Goal: Task Accomplishment & Management: Manage account settings

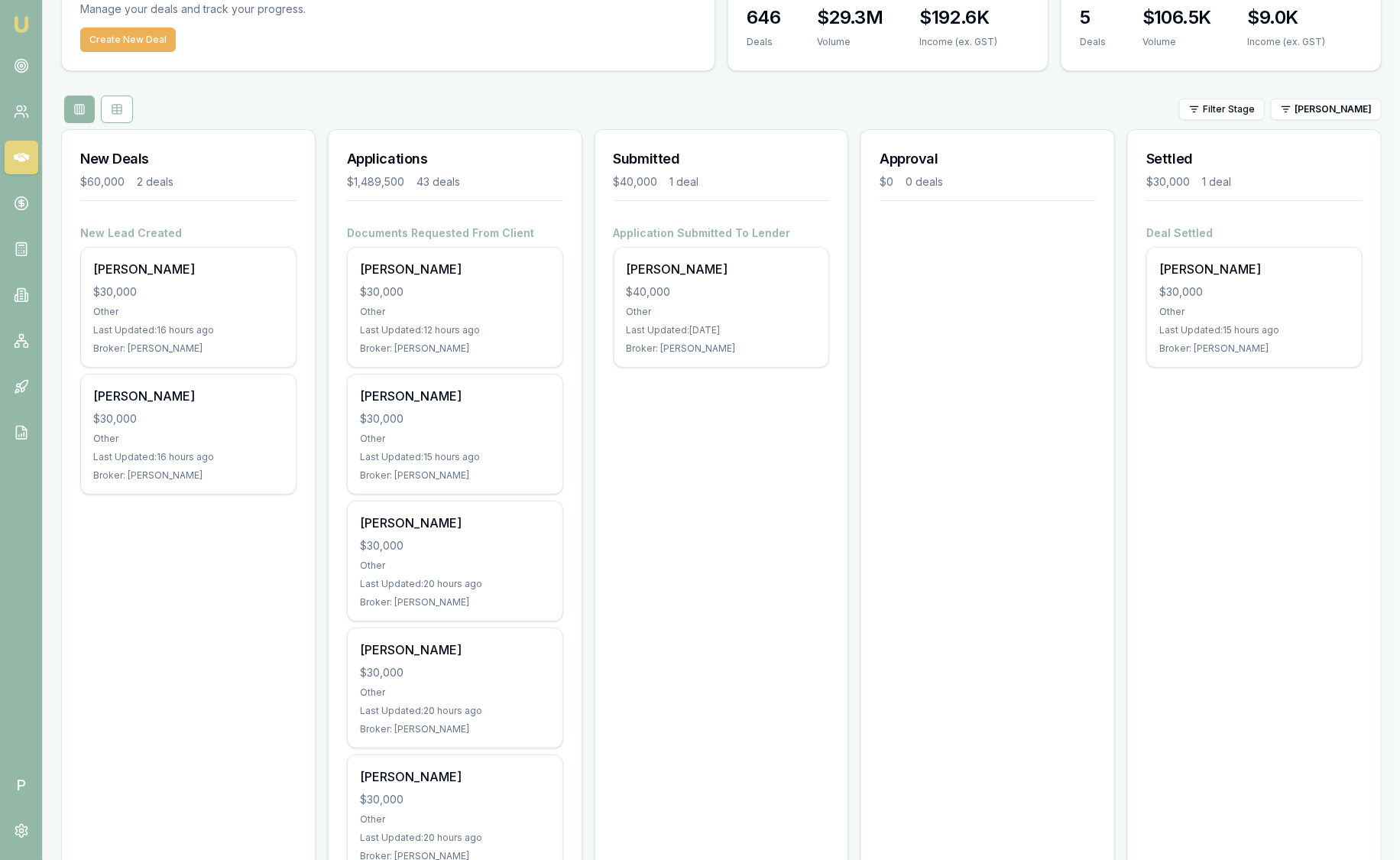
scroll to position [87, 0]
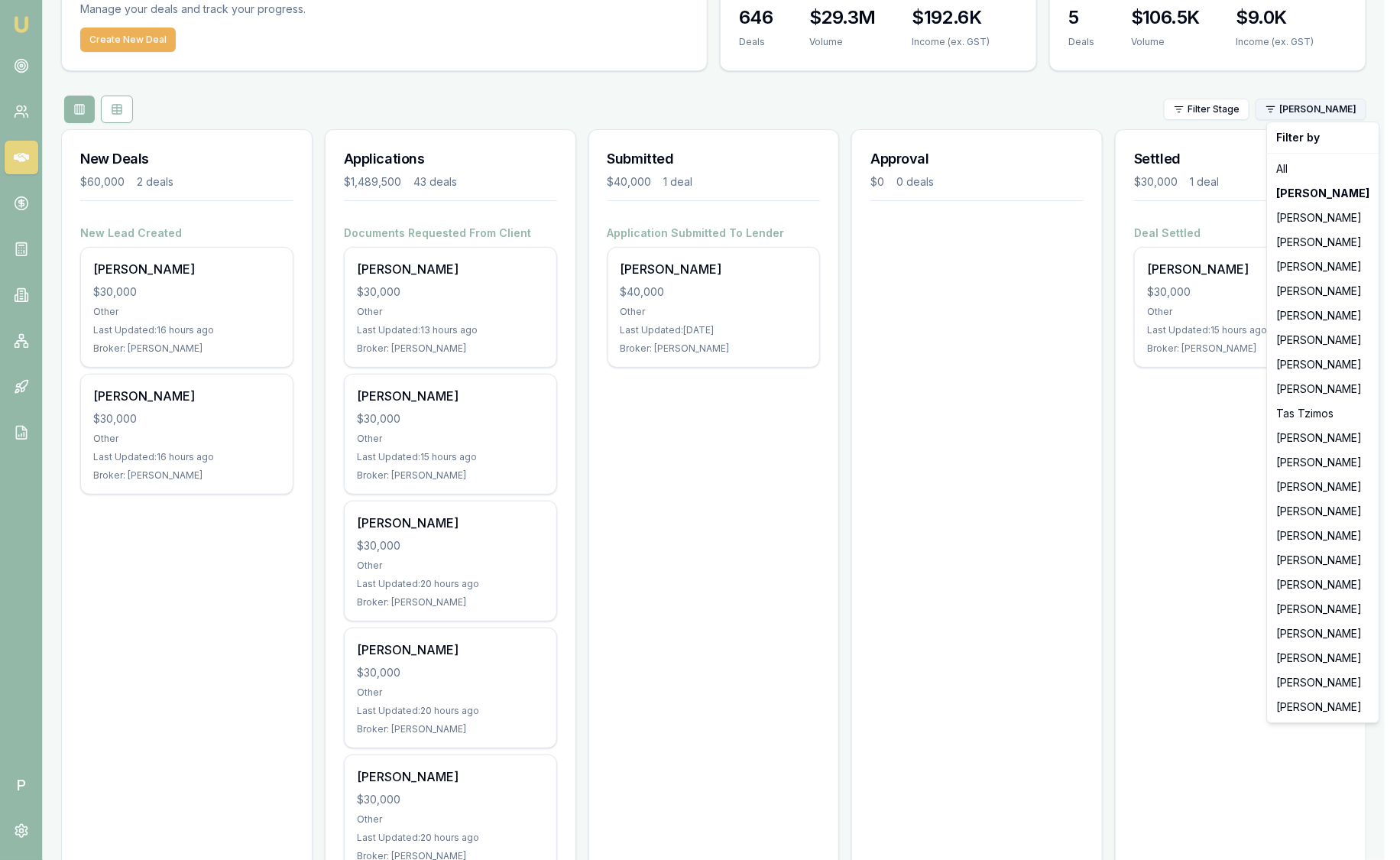
click at [1308, 118] on html "Emu Broker P [PERSON_NAME] Toggle Menu Your Deals Manage your deals and track y…" at bounding box center [700, 342] width 1400 height 860
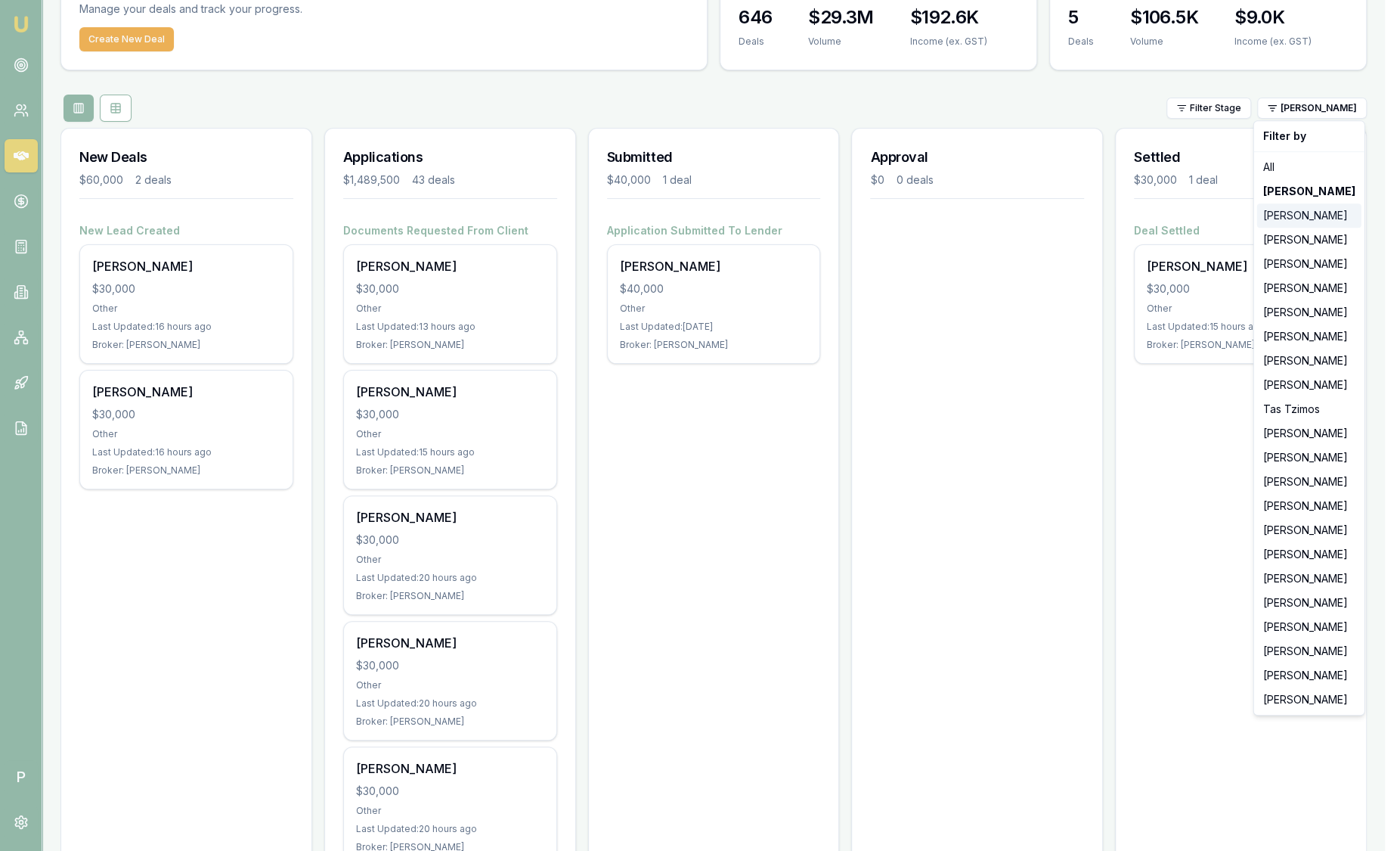
click at [1296, 218] on div "[PERSON_NAME]" at bounding box center [1309, 215] width 105 height 24
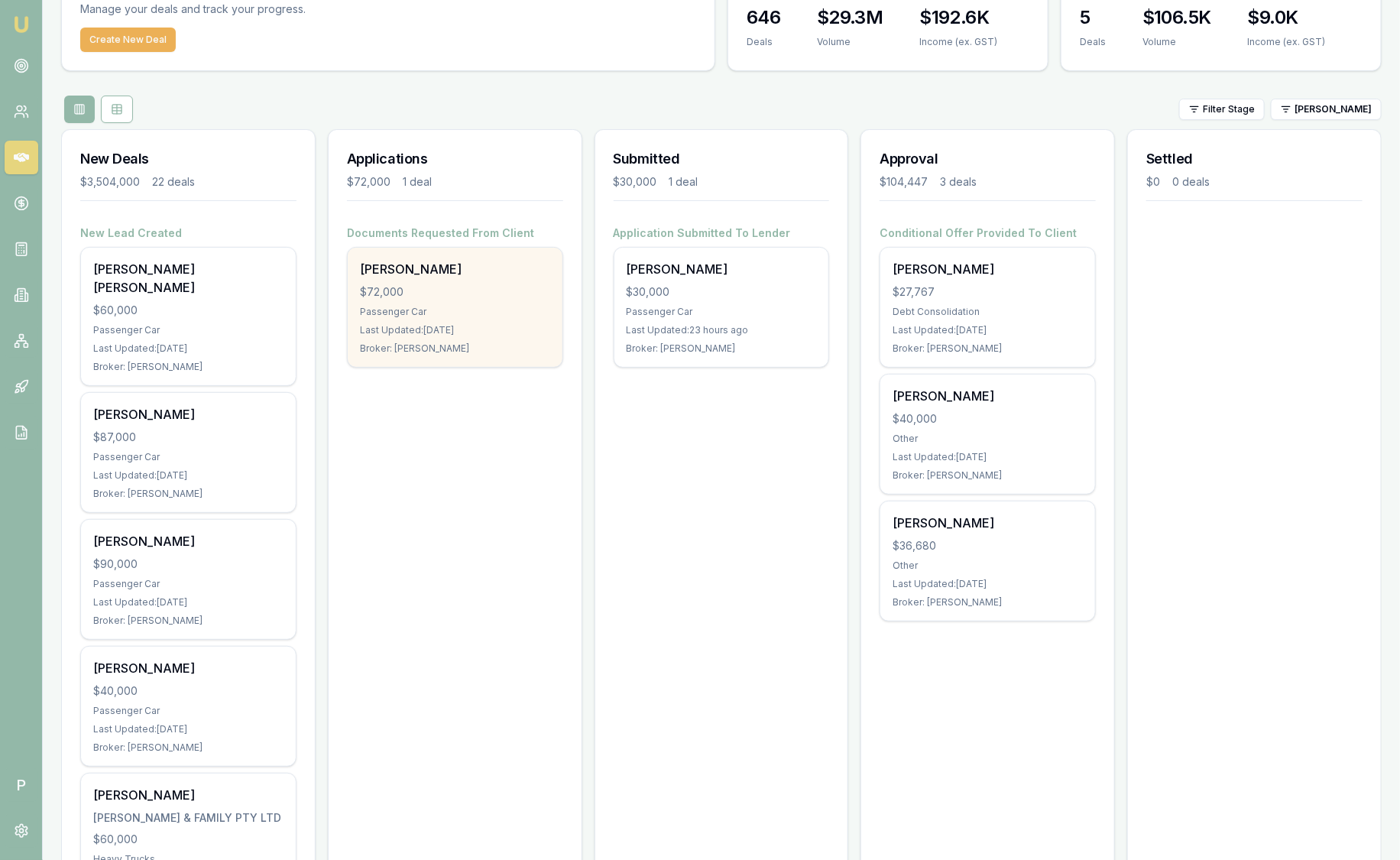
click at [501, 271] on div "[PERSON_NAME]" at bounding box center [456, 268] width 191 height 18
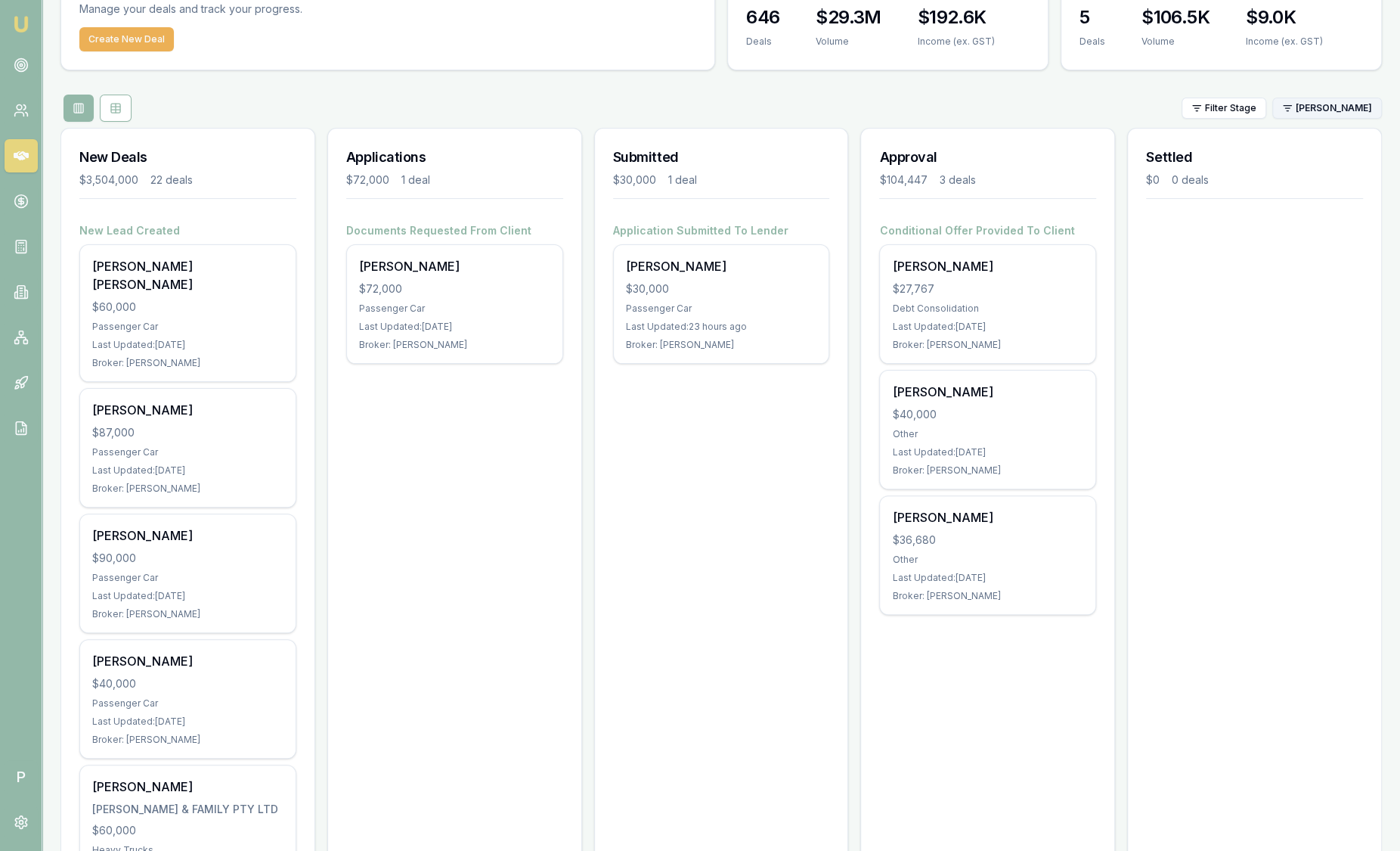
click at [1291, 113] on html "Emu Broker P Sam Crouch Toggle Menu Your Deals Manage your deals and track your…" at bounding box center [700, 339] width 1400 height 851
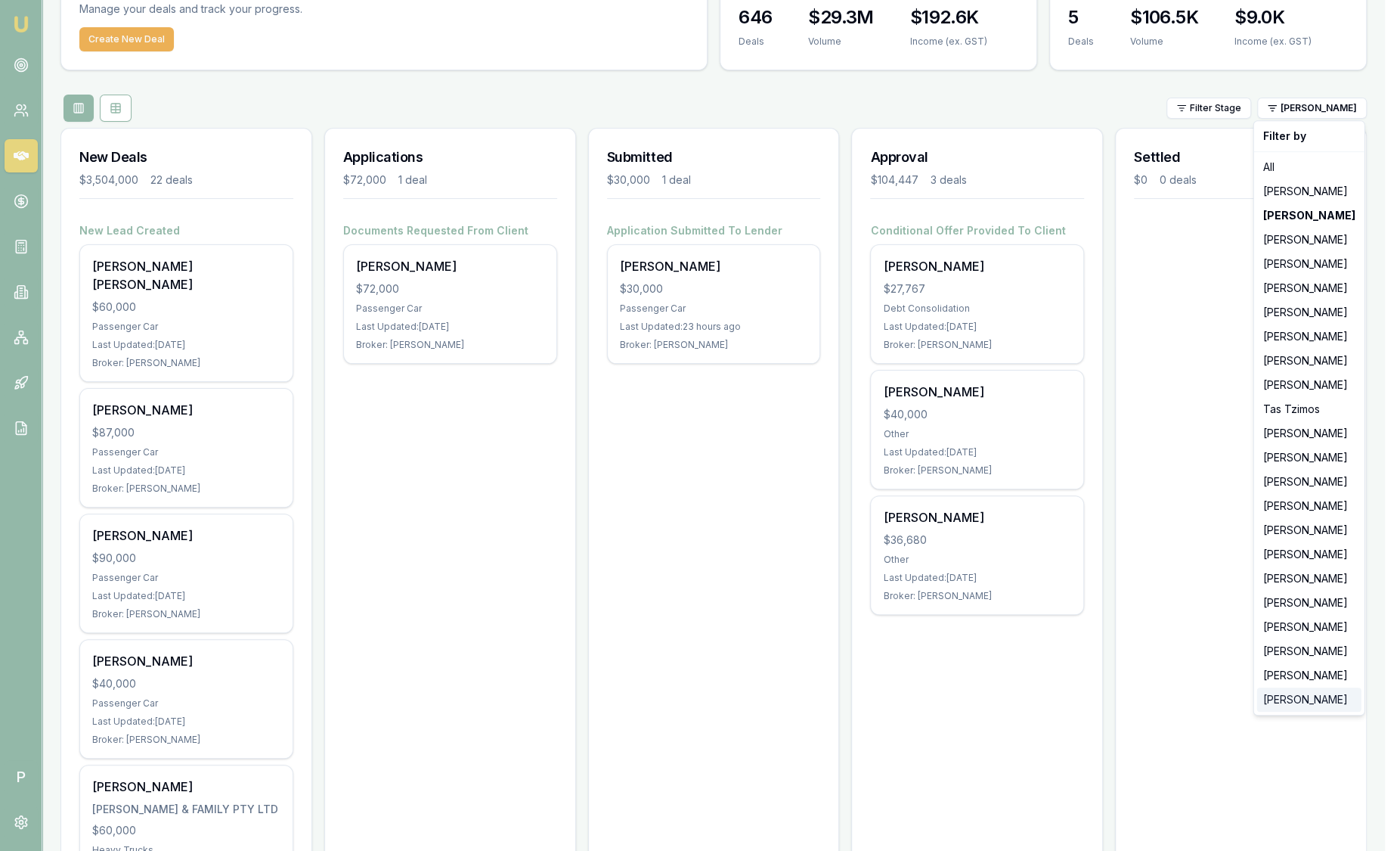
click at [1315, 698] on div "[PERSON_NAME]" at bounding box center [1309, 699] width 105 height 24
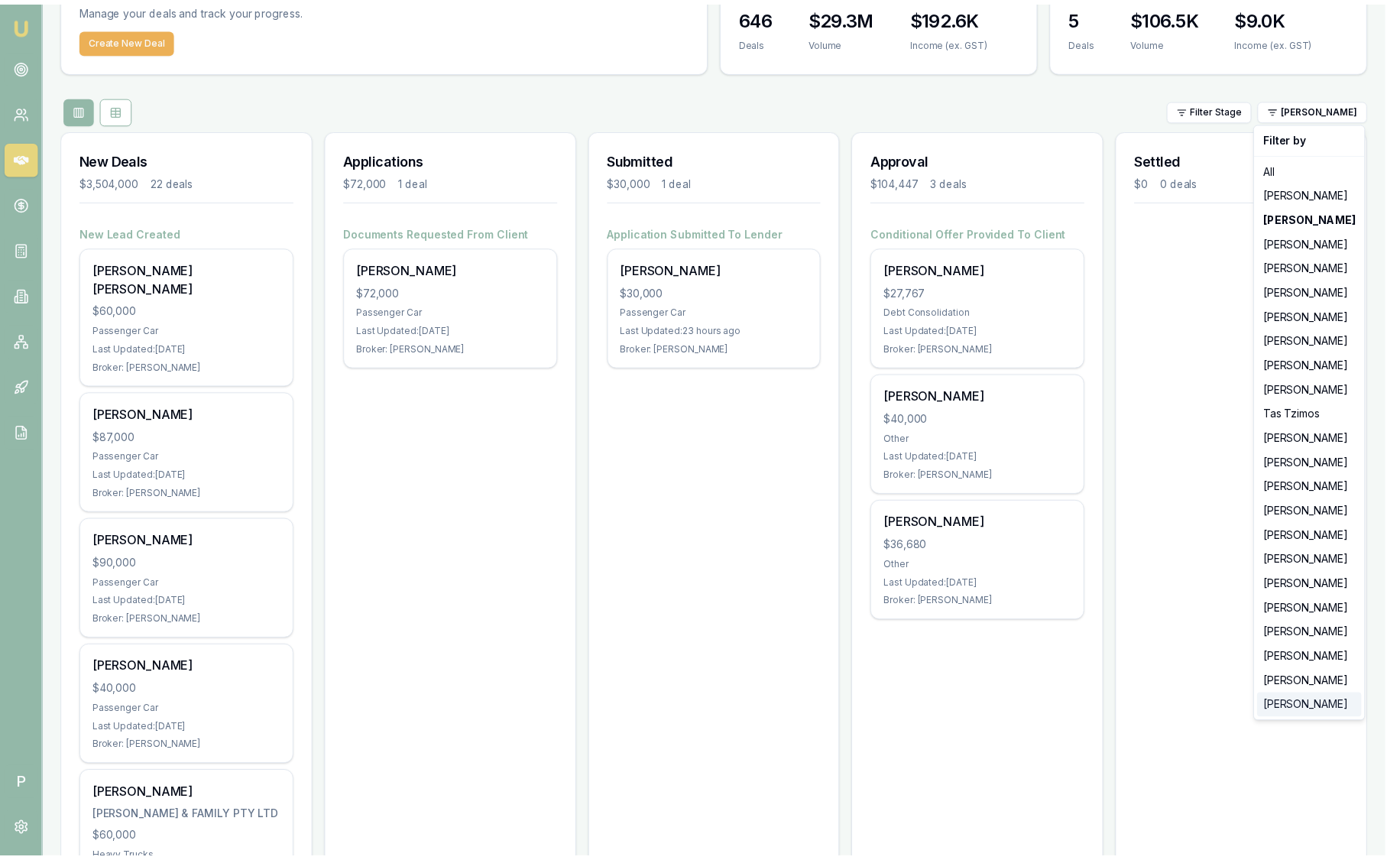
scroll to position [0, 0]
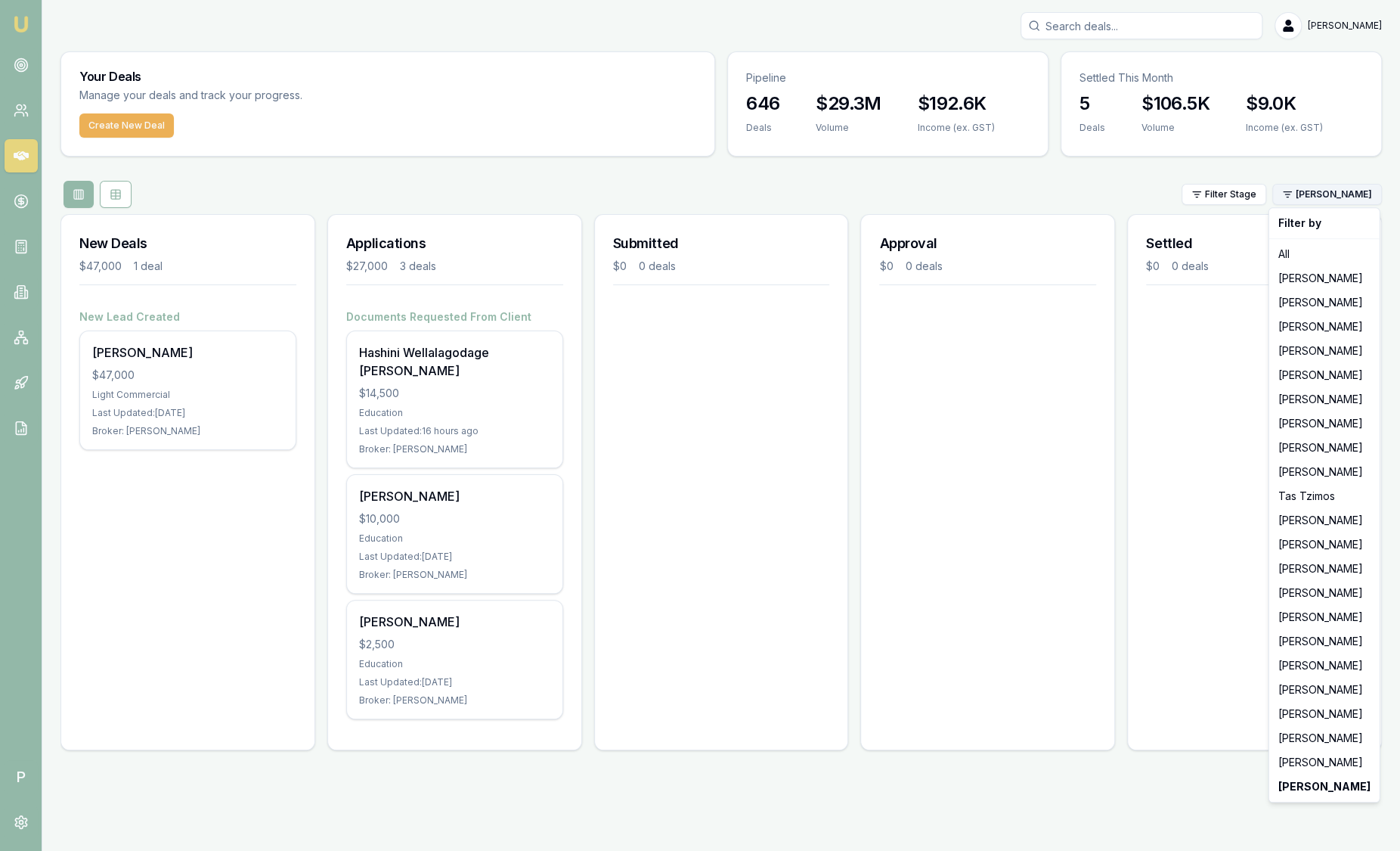
click at [1310, 201] on html "Emu Broker P Sam Crouch Toggle Menu Your Deals Manage your deals and track your…" at bounding box center [700, 425] width 1400 height 851
click at [1317, 756] on div "[PERSON_NAME]" at bounding box center [1325, 762] width 105 height 24
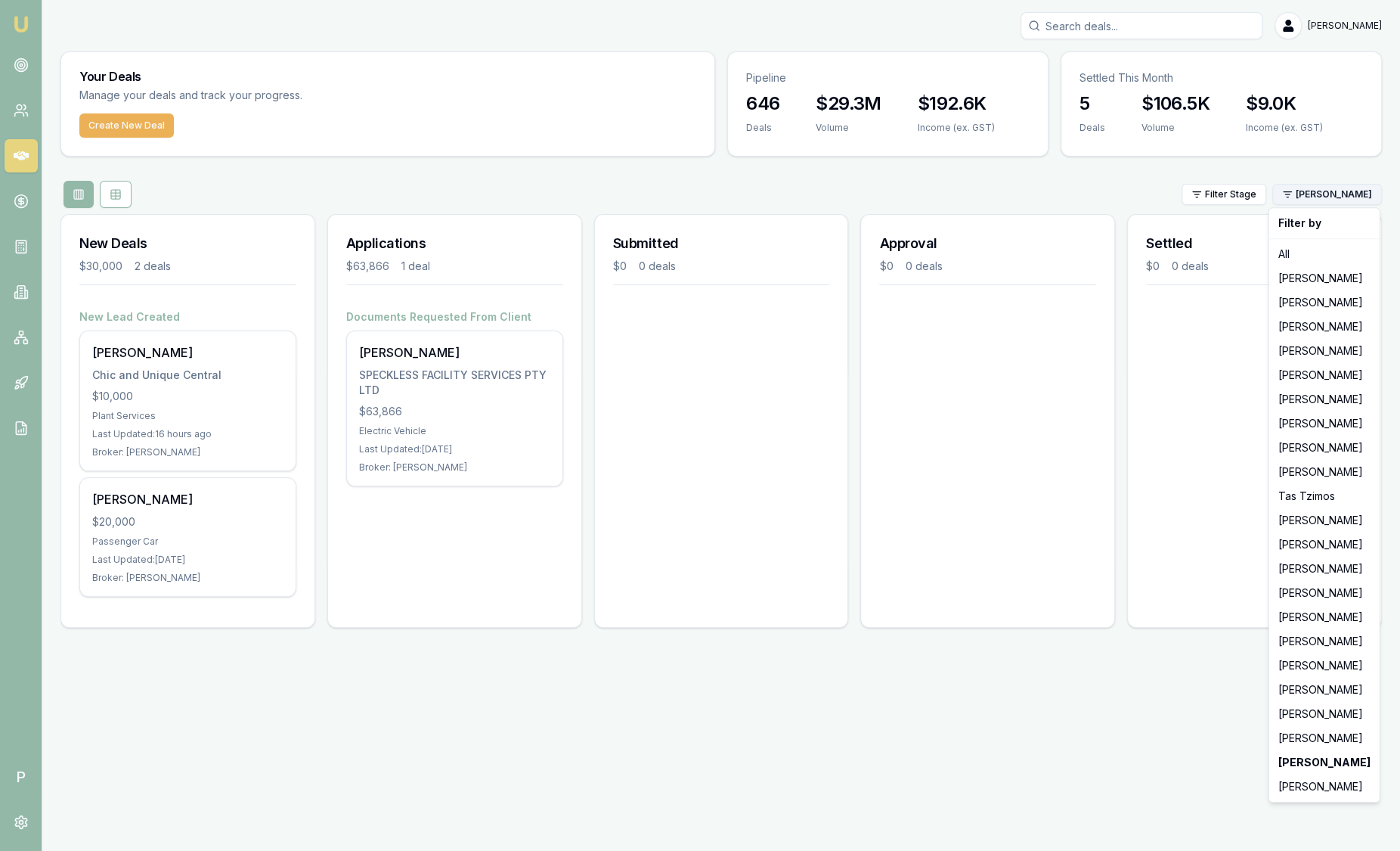
click at [1320, 196] on html "Emu Broker P Sam Crouch Toggle Menu Your Deals Manage your deals and track your…" at bounding box center [700, 425] width 1400 height 851
click at [1304, 667] on div "[PERSON_NAME]" at bounding box center [1325, 665] width 105 height 24
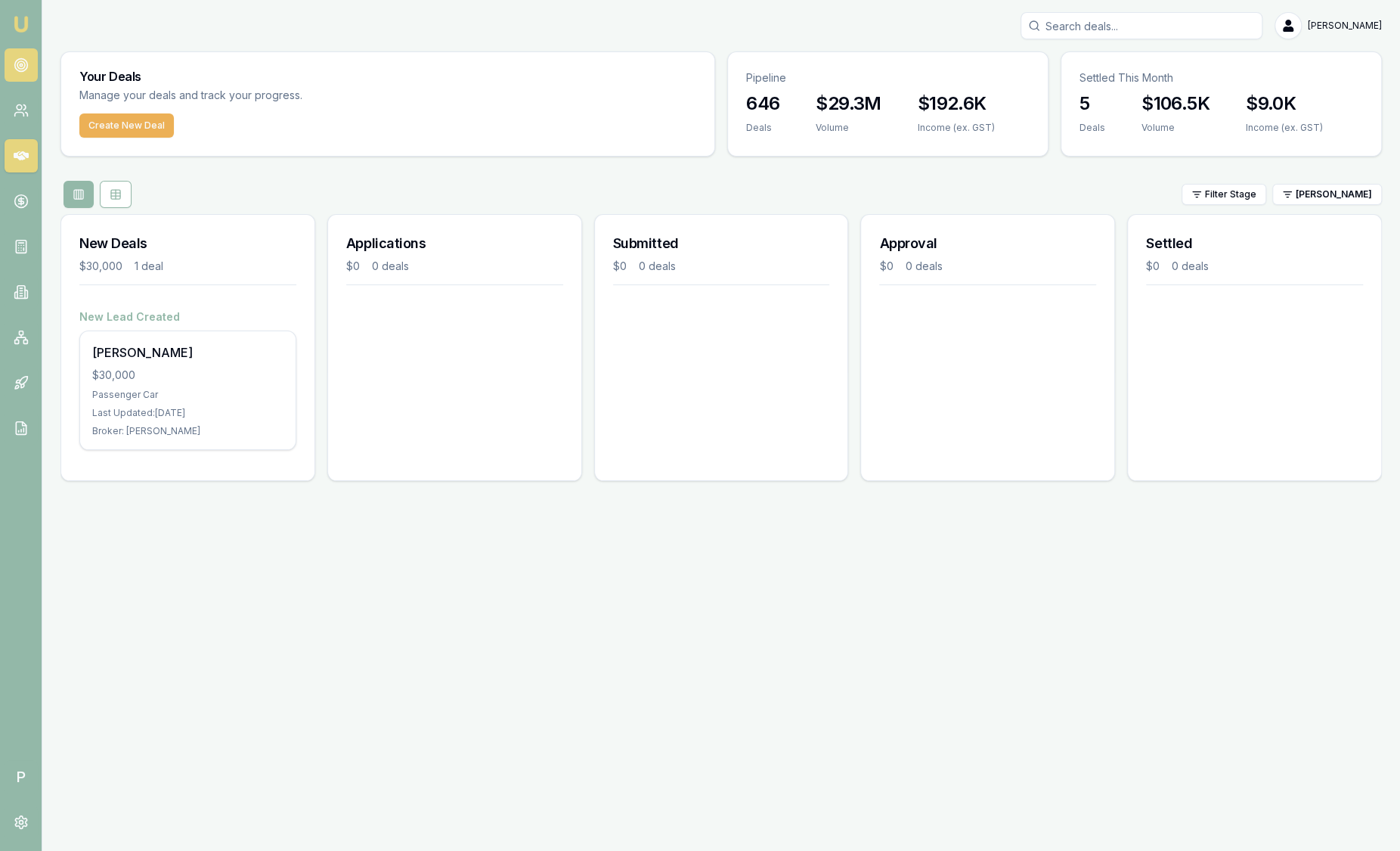
click at [21, 66] on circle at bounding box center [21, 64] width 3 height 3
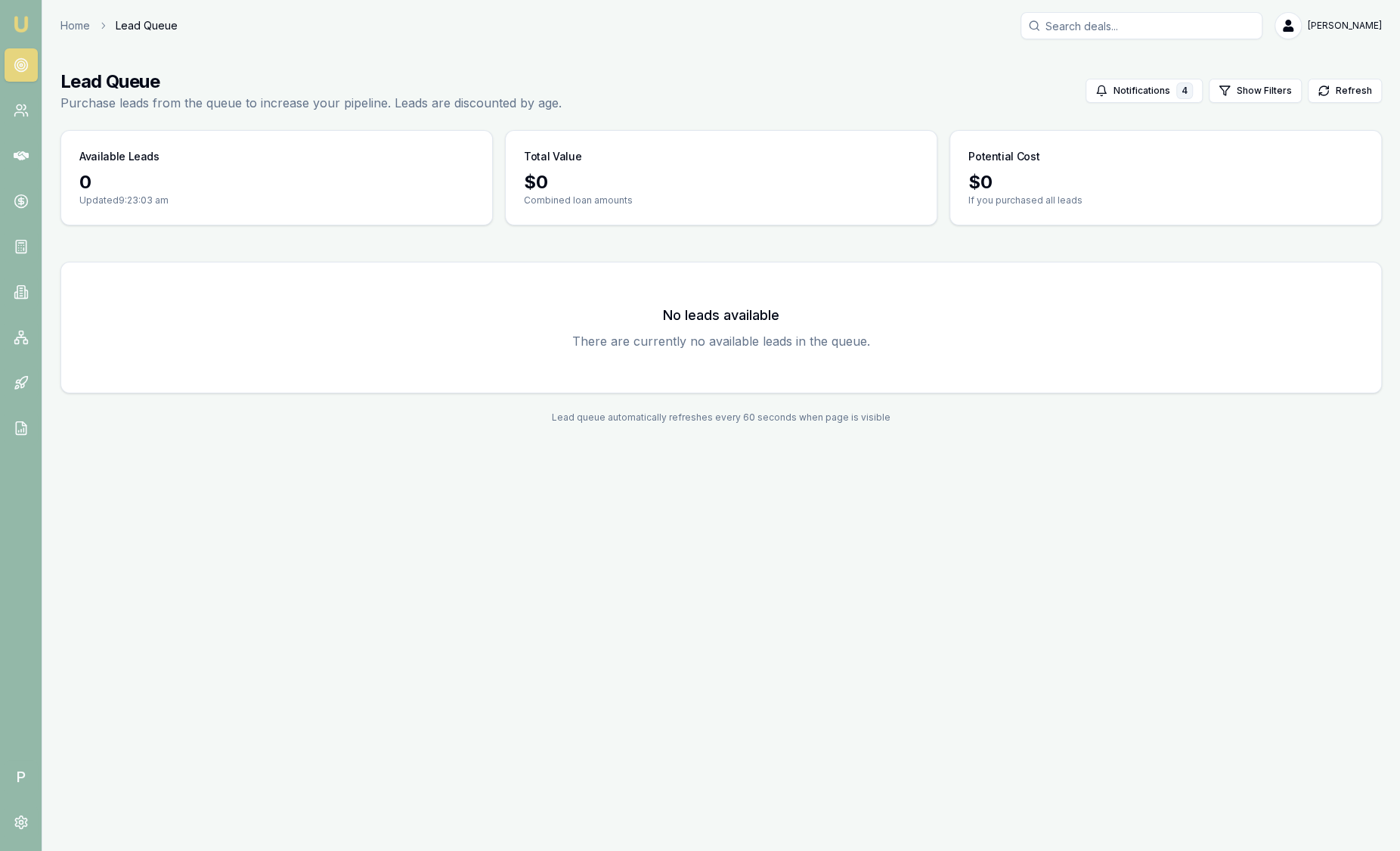
click at [26, 18] on img at bounding box center [21, 24] width 18 height 18
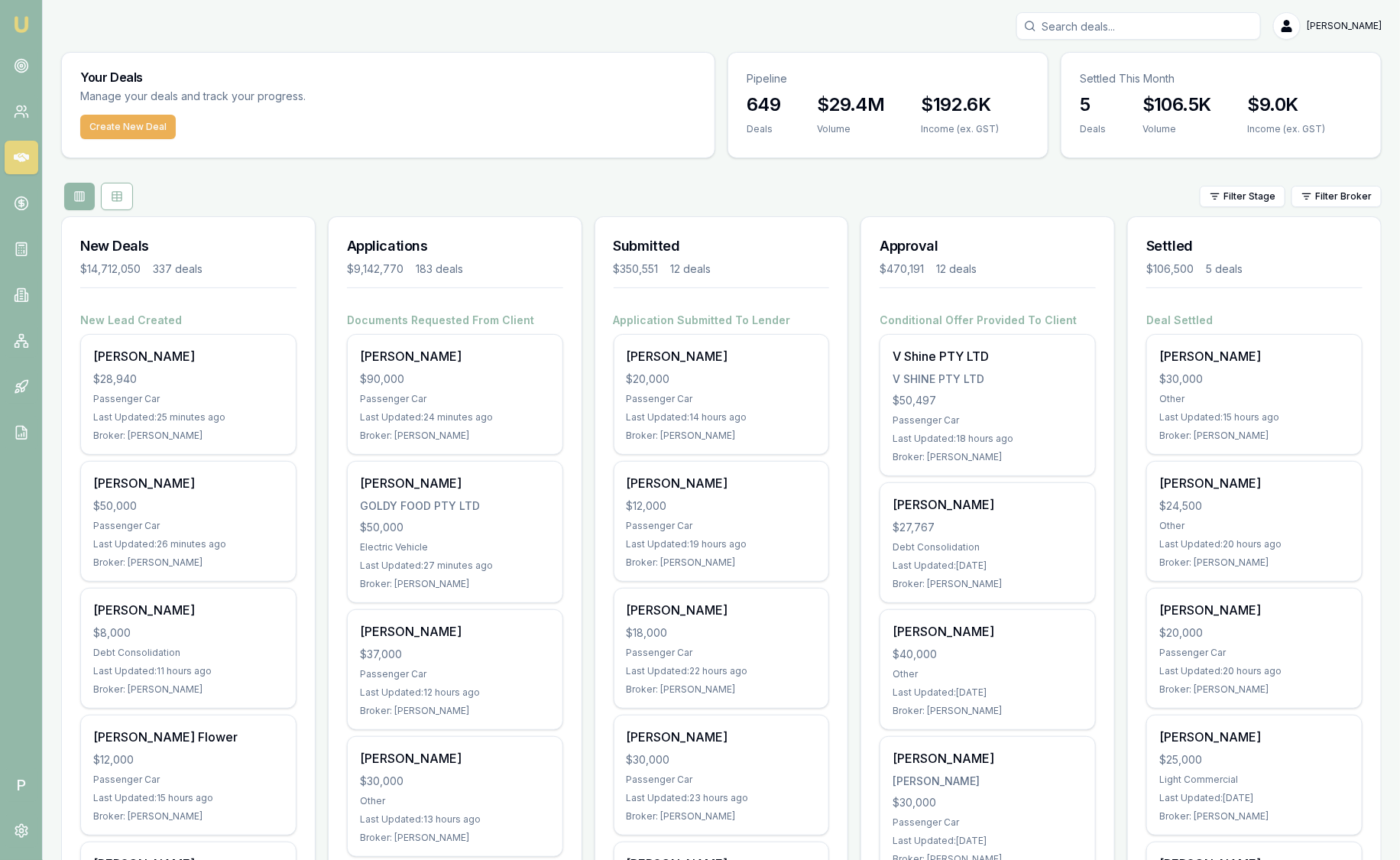
click at [1323, 191] on html "Emu Broker P Sam Crouch Toggle Menu Your Deals Manage your deals and track your…" at bounding box center [700, 430] width 1400 height 860
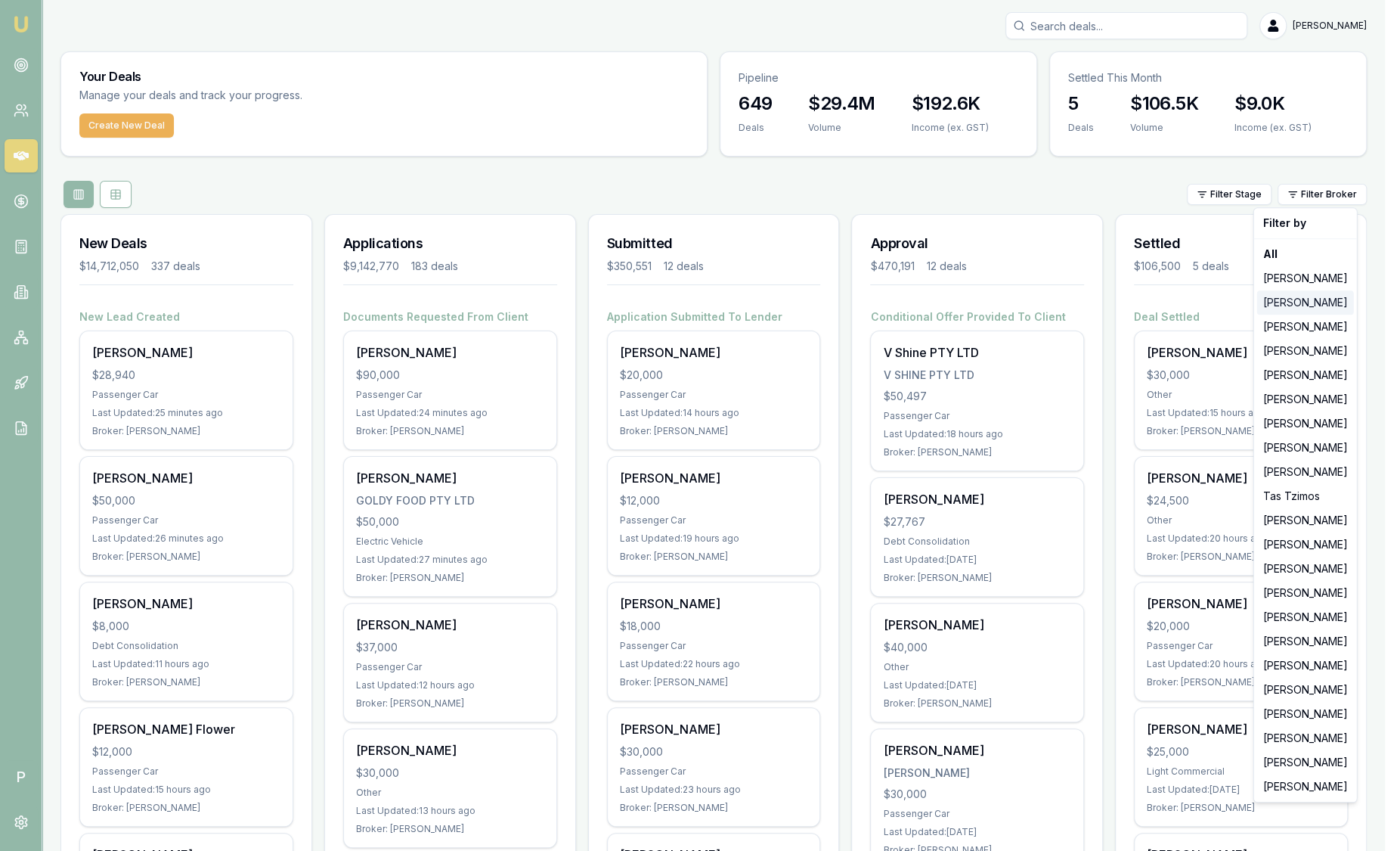
click at [1313, 313] on div "[PERSON_NAME]" at bounding box center [1305, 303] width 97 height 24
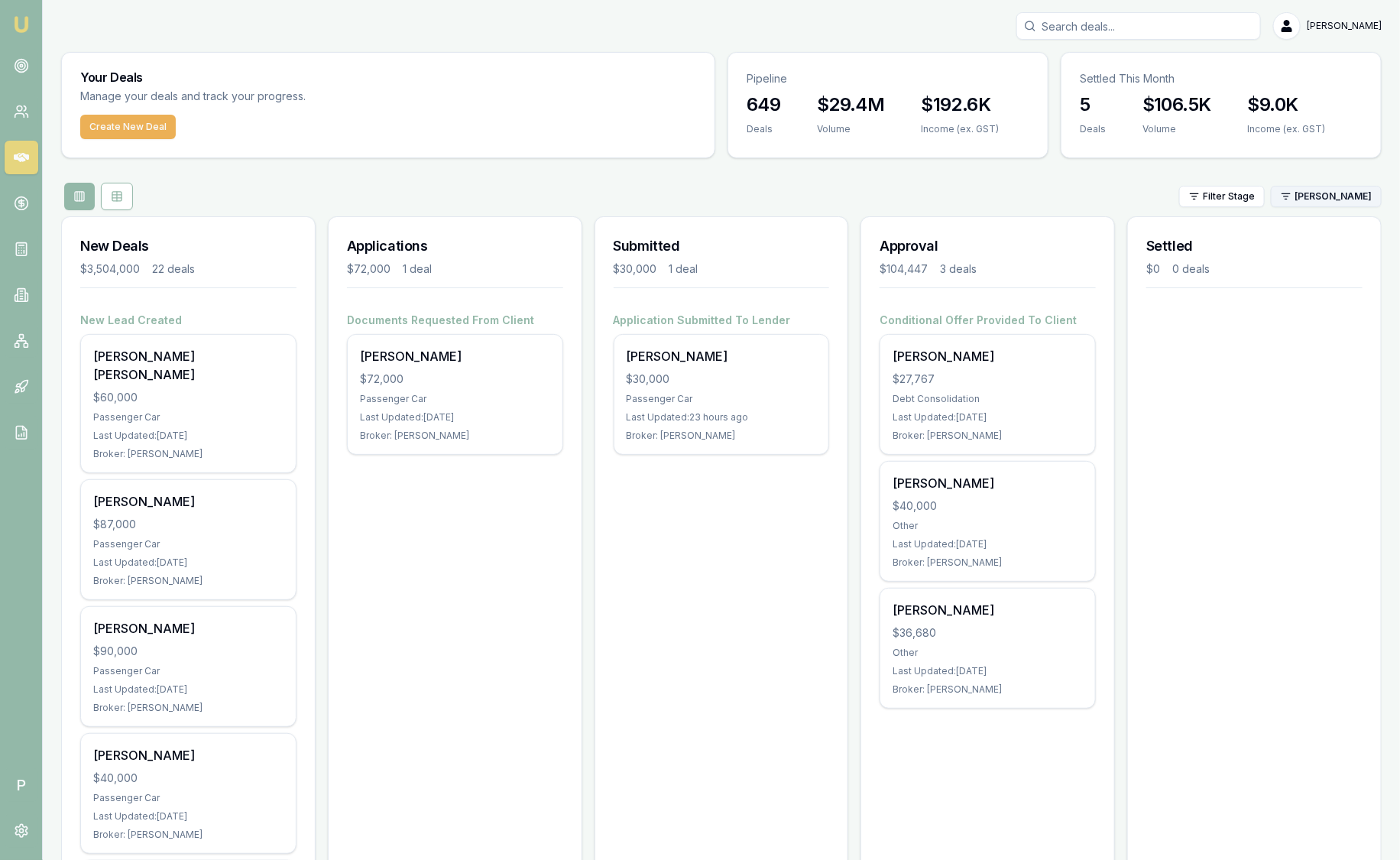
click at [1335, 203] on html "Emu Broker P Sam Crouch Toggle Menu Your Deals Manage your deals and track your…" at bounding box center [700, 430] width 1400 height 860
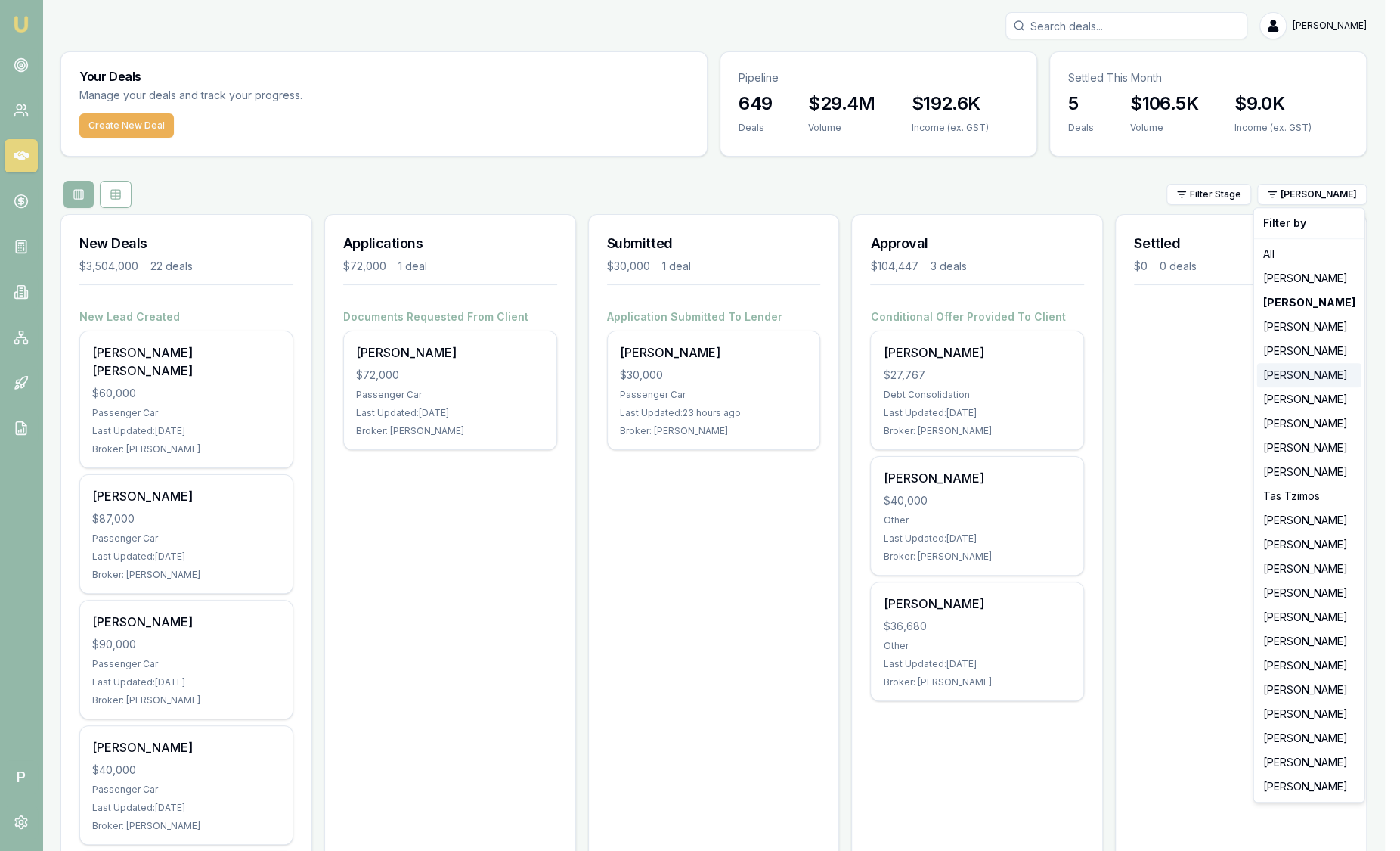
click at [1305, 377] on div "[PERSON_NAME]" at bounding box center [1309, 375] width 105 height 24
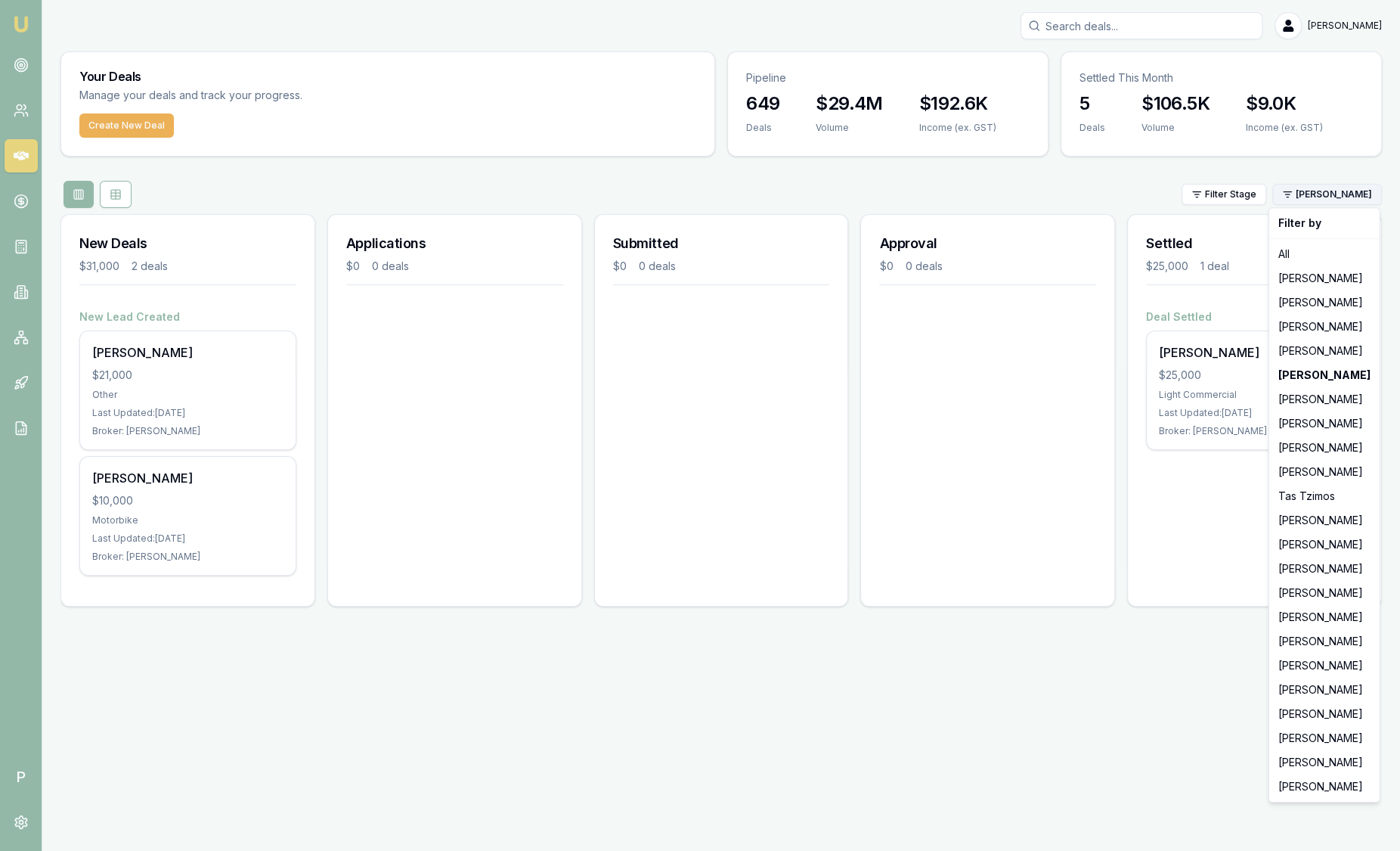
click at [1318, 199] on html "Emu Broker P Sam Crouch Toggle Menu Your Deals Manage your deals and track your…" at bounding box center [700, 425] width 1400 height 851
click at [1343, 446] on div "[PERSON_NAME]" at bounding box center [1325, 447] width 105 height 24
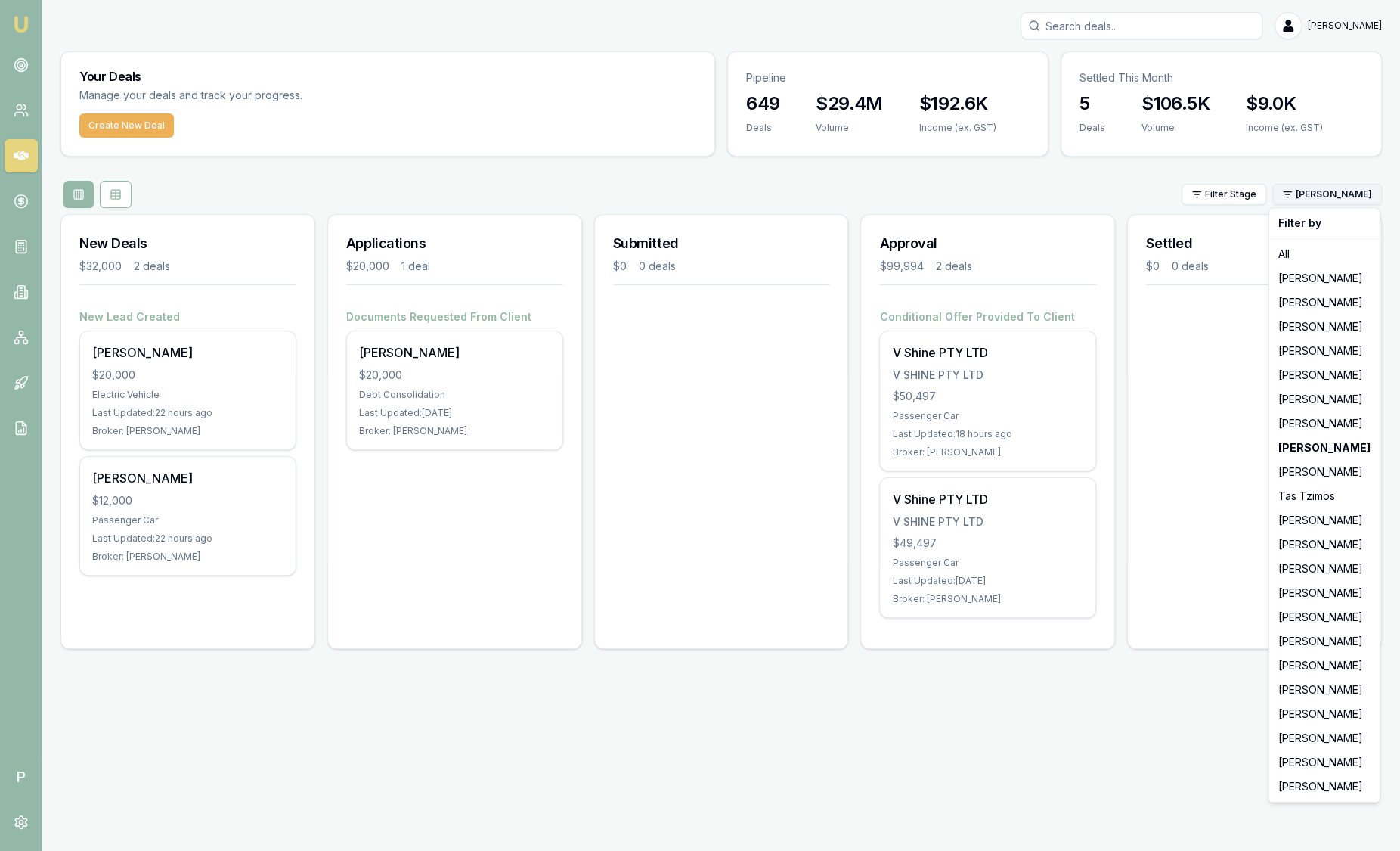
click at [1326, 200] on html "Emu Broker P Sam Crouch Toggle Menu Your Deals Manage your deals and track your…" at bounding box center [700, 425] width 1400 height 851
click at [1331, 644] on div "[PERSON_NAME]" at bounding box center [1325, 641] width 105 height 24
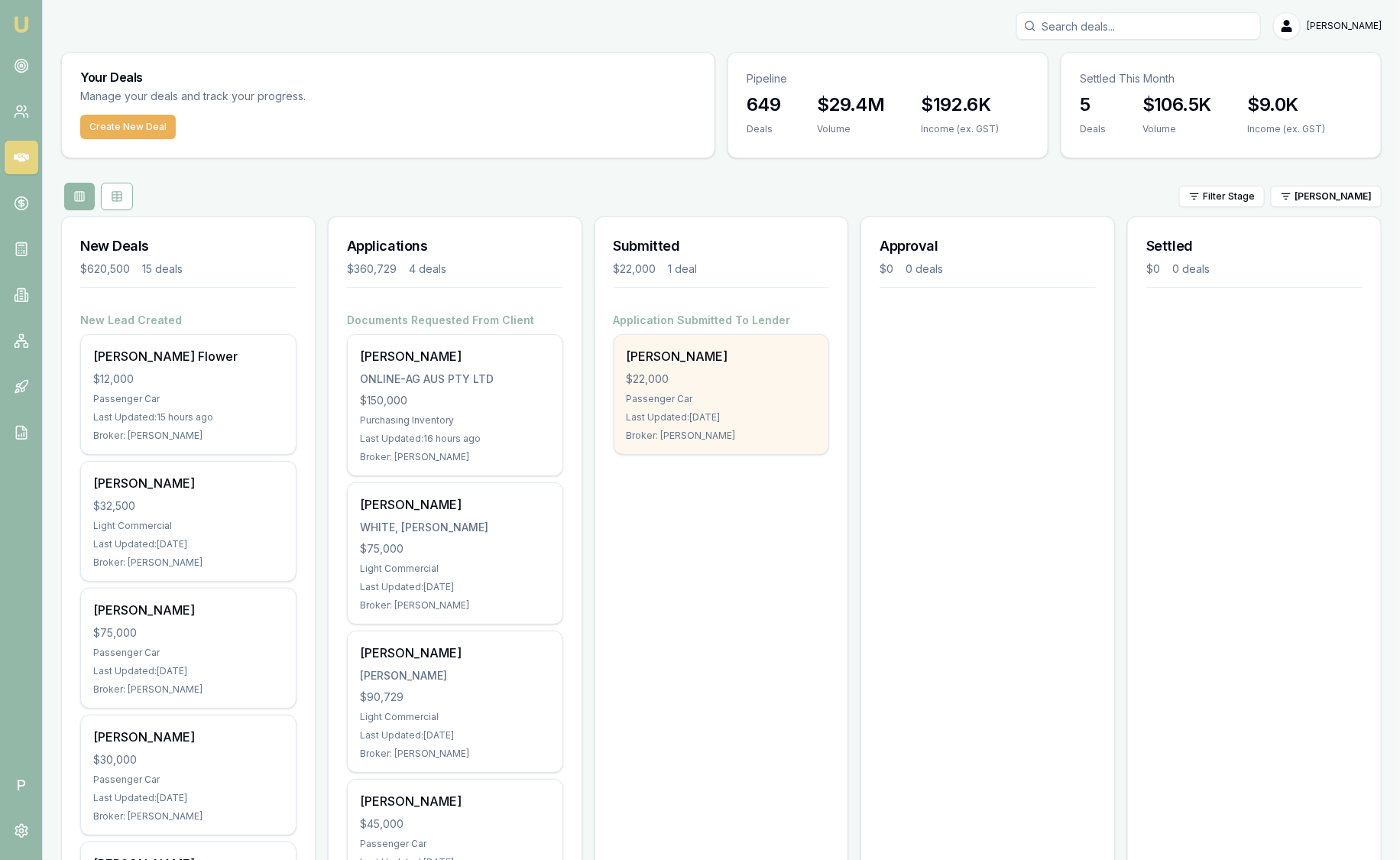
click at [723, 380] on div "$22,000" at bounding box center [722, 379] width 191 height 16
click at [788, 395] on div "Passenger Car" at bounding box center [722, 398] width 191 height 12
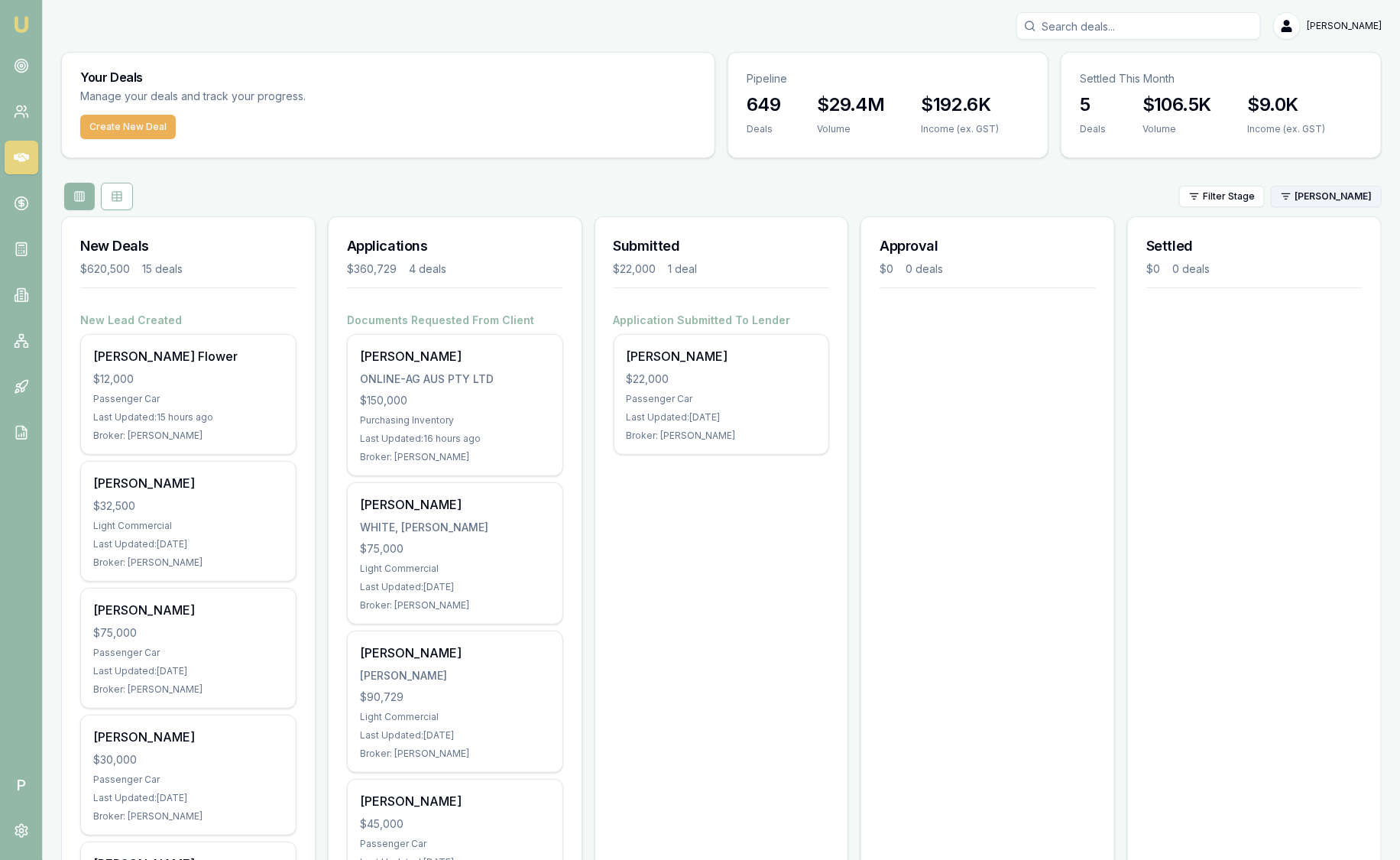
click at [1315, 197] on html "Emu Broker P Sam Crouch Toggle Menu Your Deals Manage your deals and track your…" at bounding box center [700, 430] width 1400 height 860
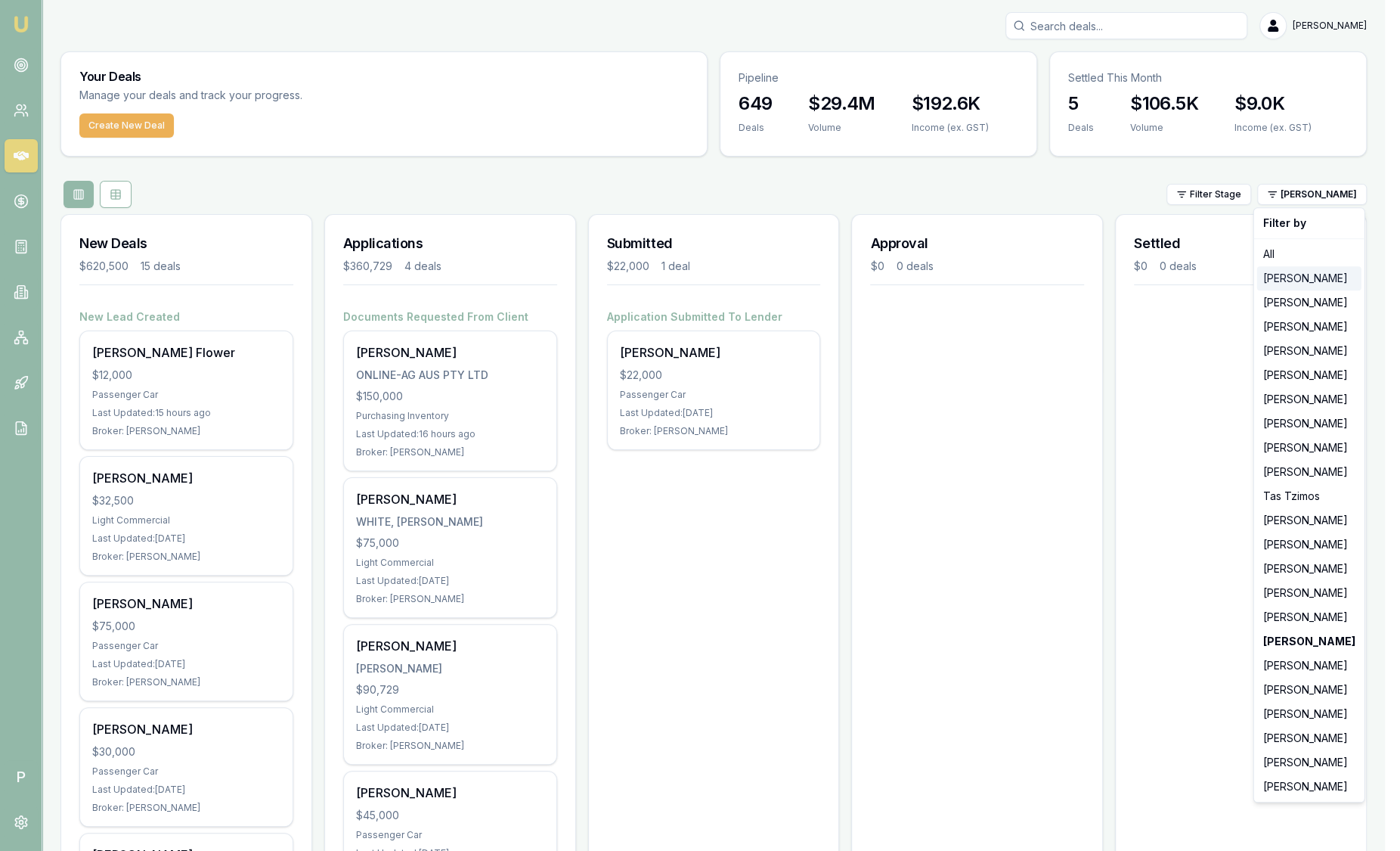
click at [1324, 281] on div "[PERSON_NAME]" at bounding box center [1309, 279] width 105 height 24
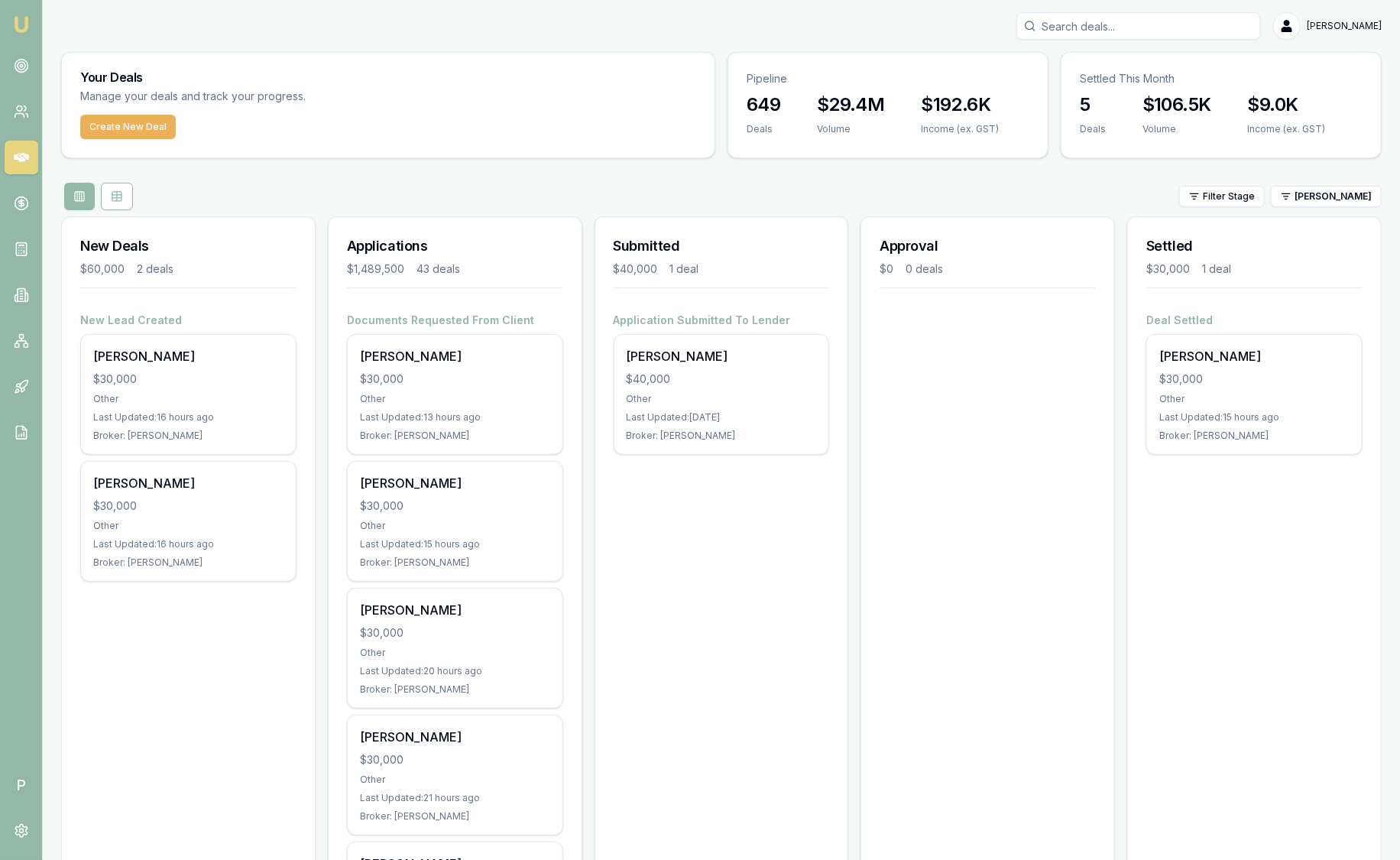
click at [1298, 197] on html "Emu Broker P Sam Crouch Toggle Menu Your Deals Manage your deals and track your…" at bounding box center [700, 430] width 1400 height 860
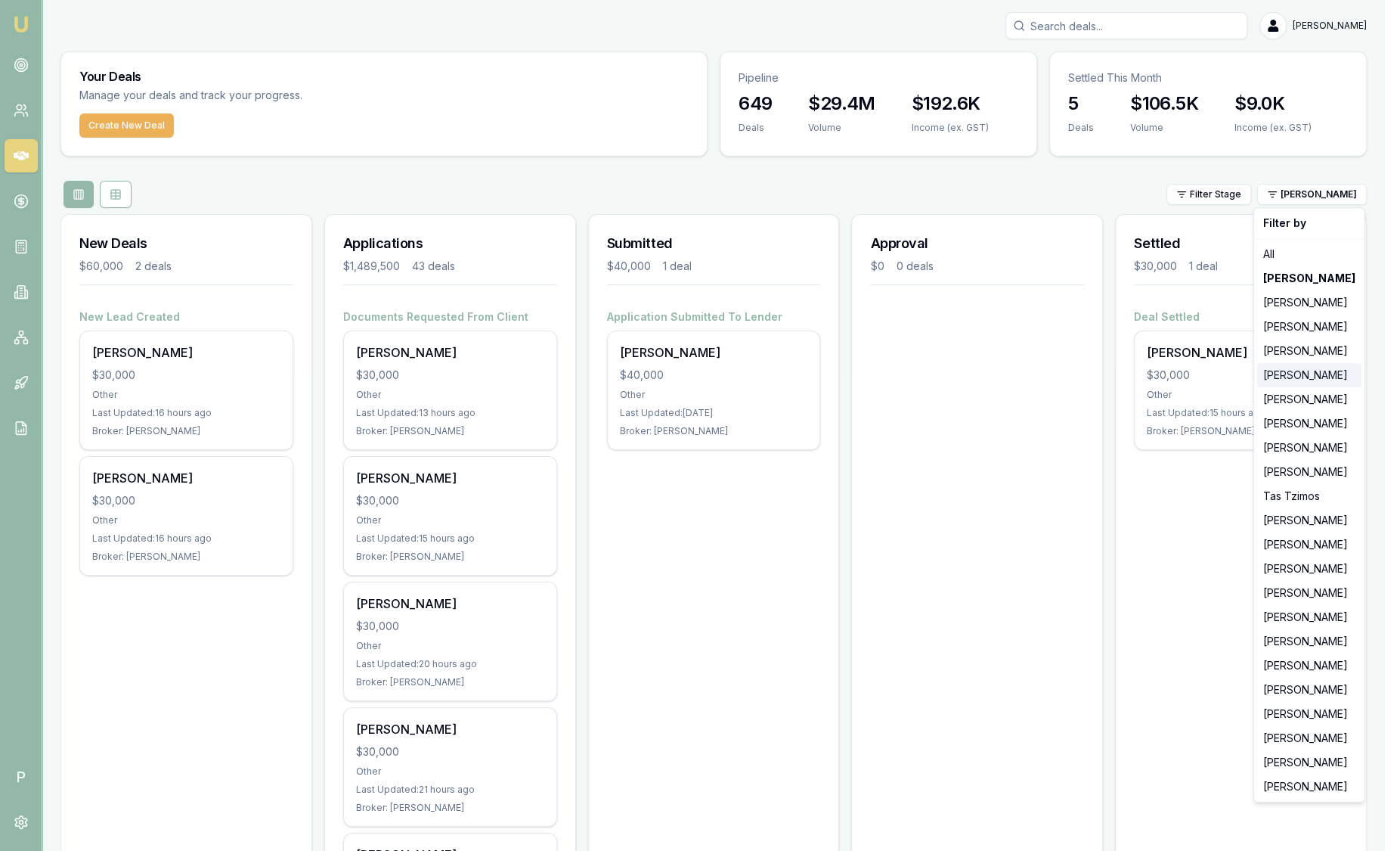
click at [1300, 379] on div "[PERSON_NAME]" at bounding box center [1309, 375] width 105 height 24
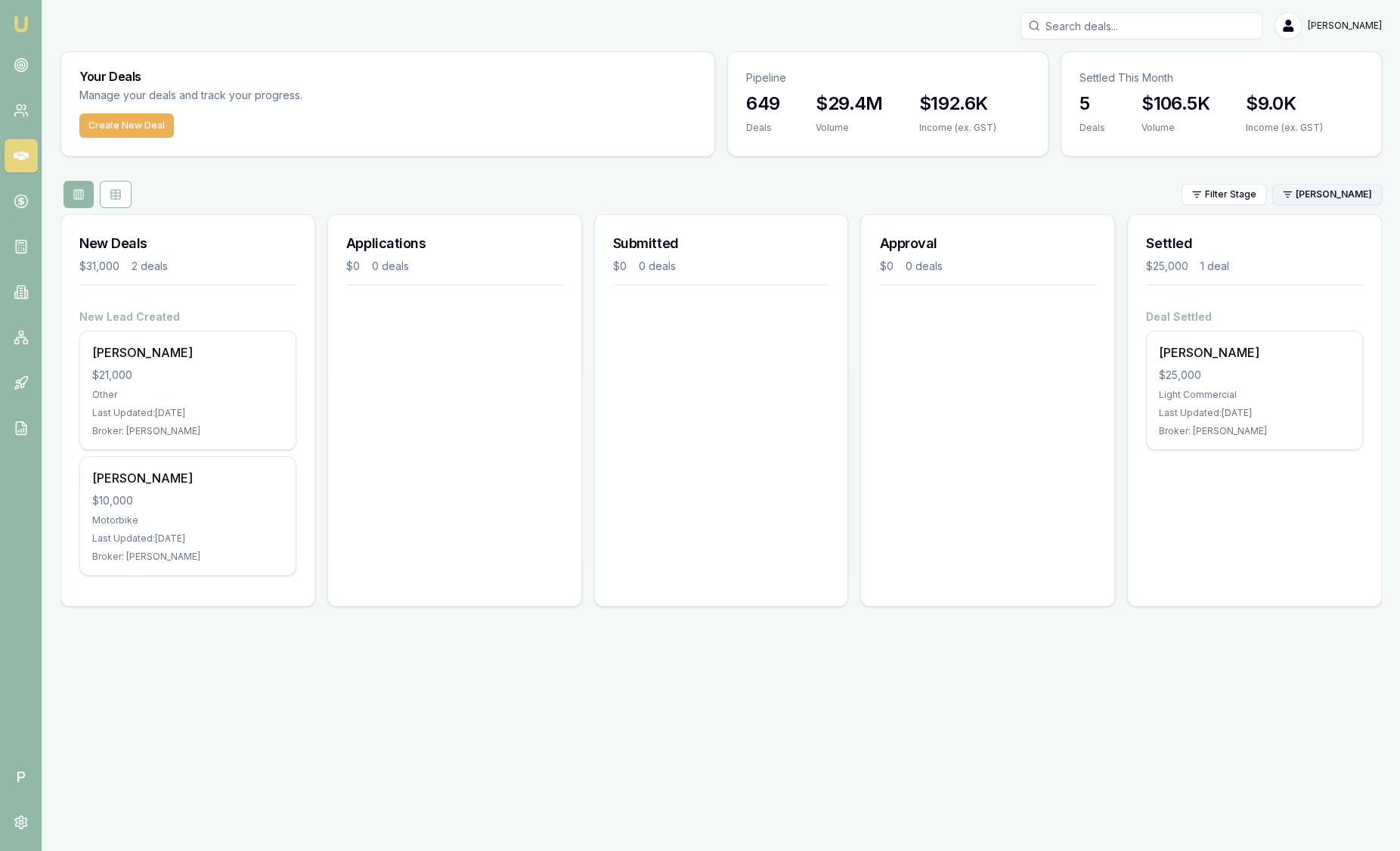
click at [1302, 200] on html "Emu Broker P Sam Crouch Toggle Menu Your Deals Manage your deals and track your…" at bounding box center [700, 425] width 1400 height 851
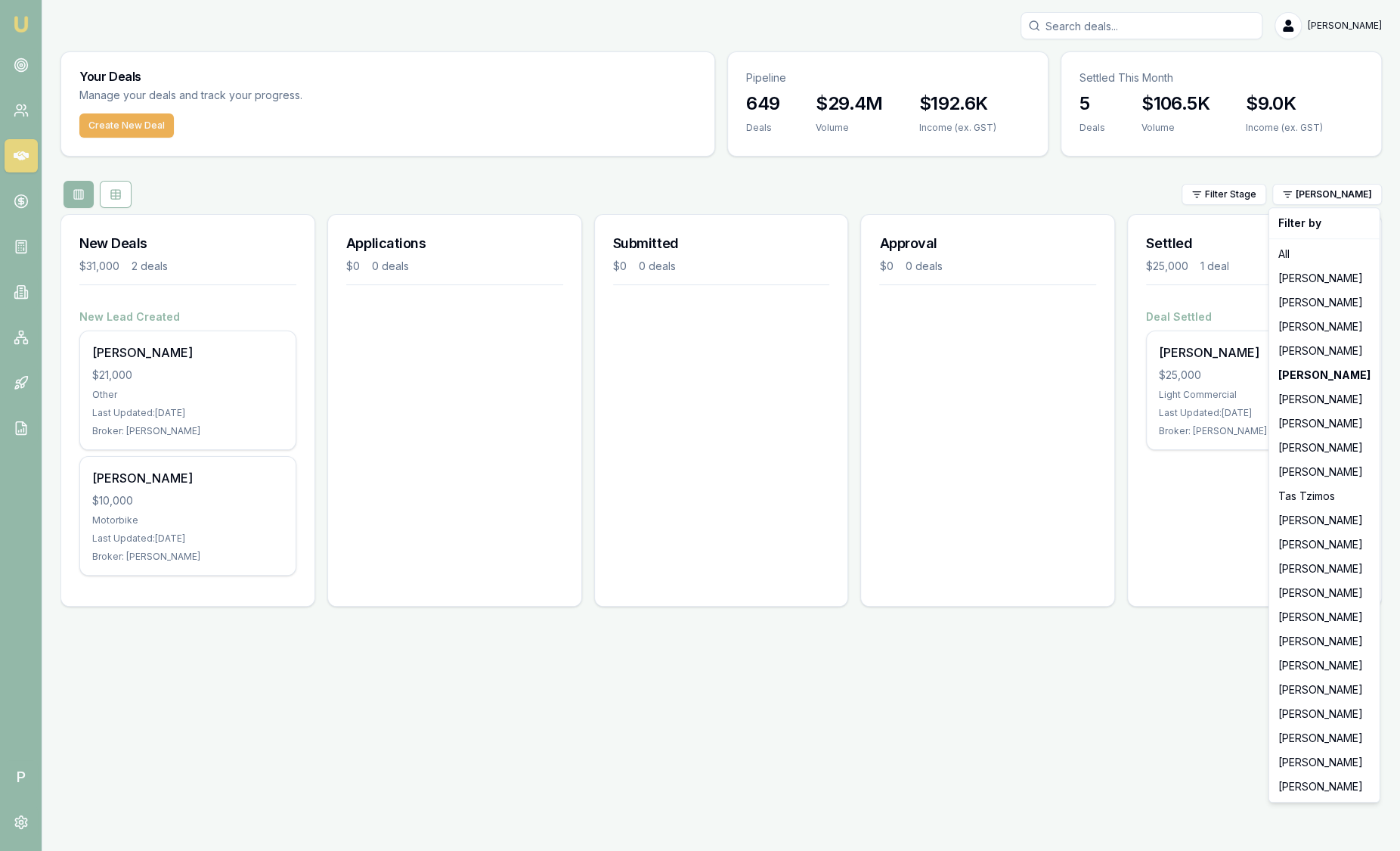
click at [588, 192] on html "Emu Broker P Sam Crouch Toggle Menu Your Deals Manage your deals and track your…" at bounding box center [700, 425] width 1400 height 851
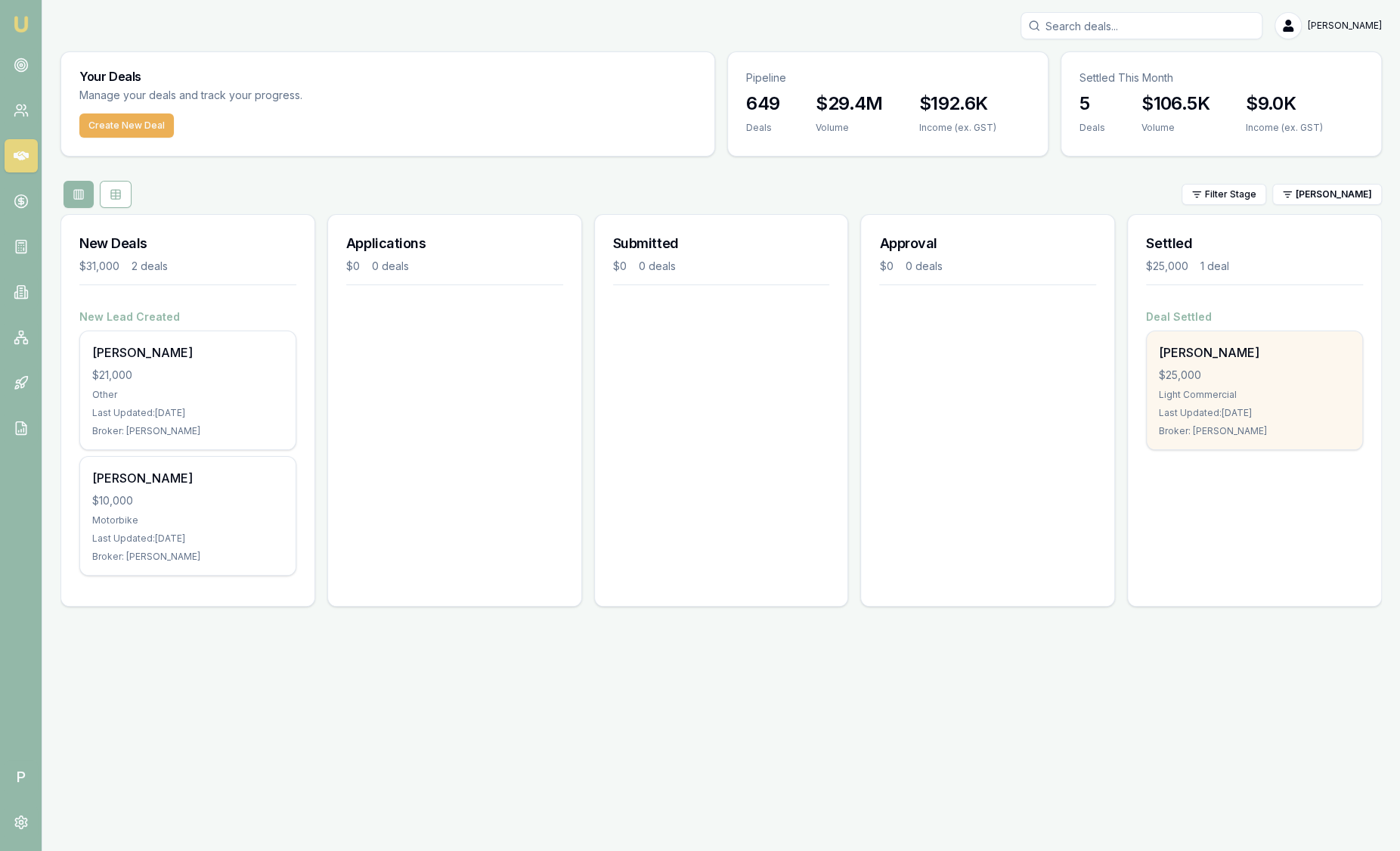
click at [1271, 381] on div "$25,000" at bounding box center [1253, 375] width 191 height 15
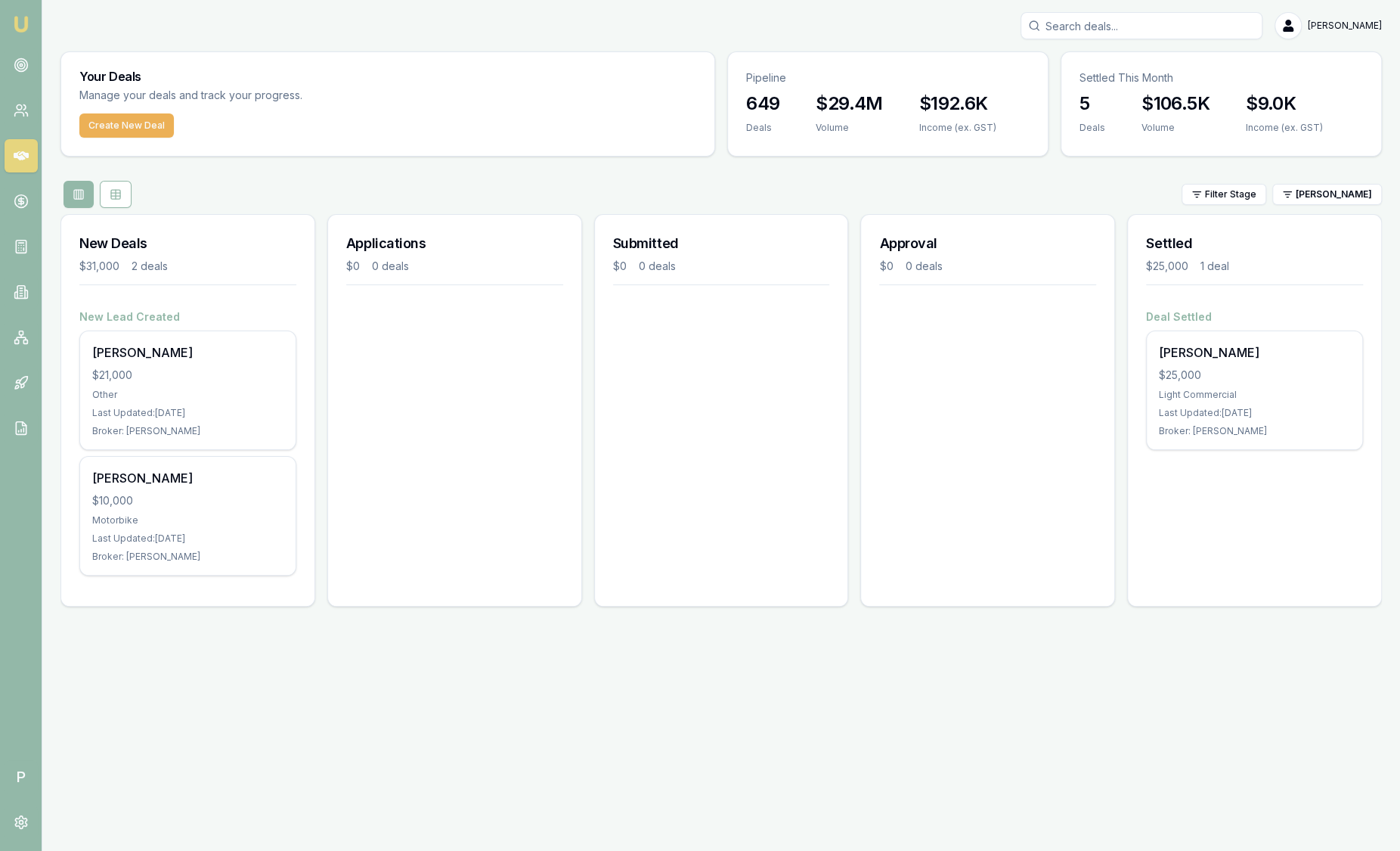
click at [22, 27] on img at bounding box center [21, 24] width 18 height 18
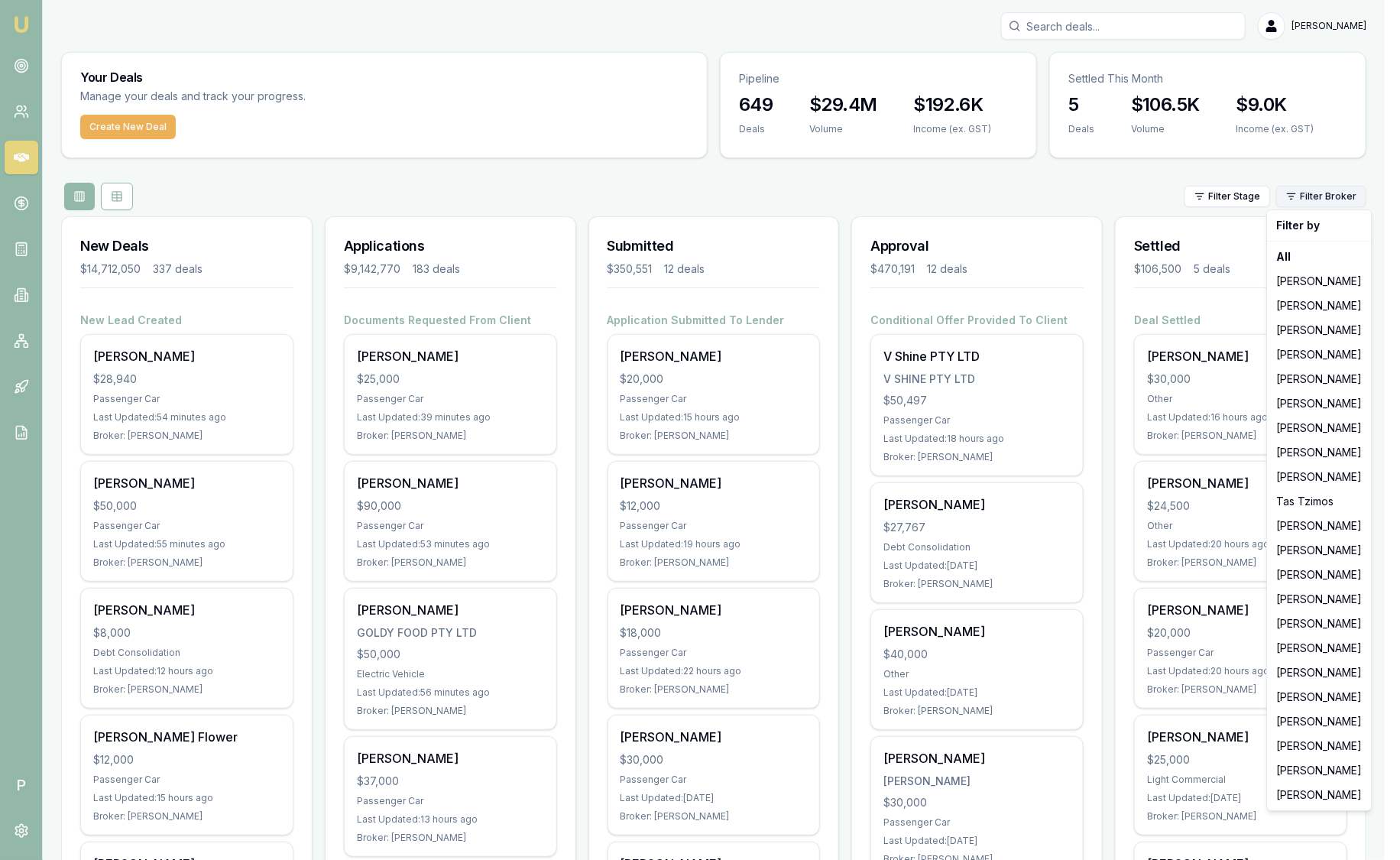
click at [1326, 198] on html "Emu Broker P Sam Crouch Toggle Menu Your Deals Manage your deals and track your…" at bounding box center [700, 430] width 1400 height 860
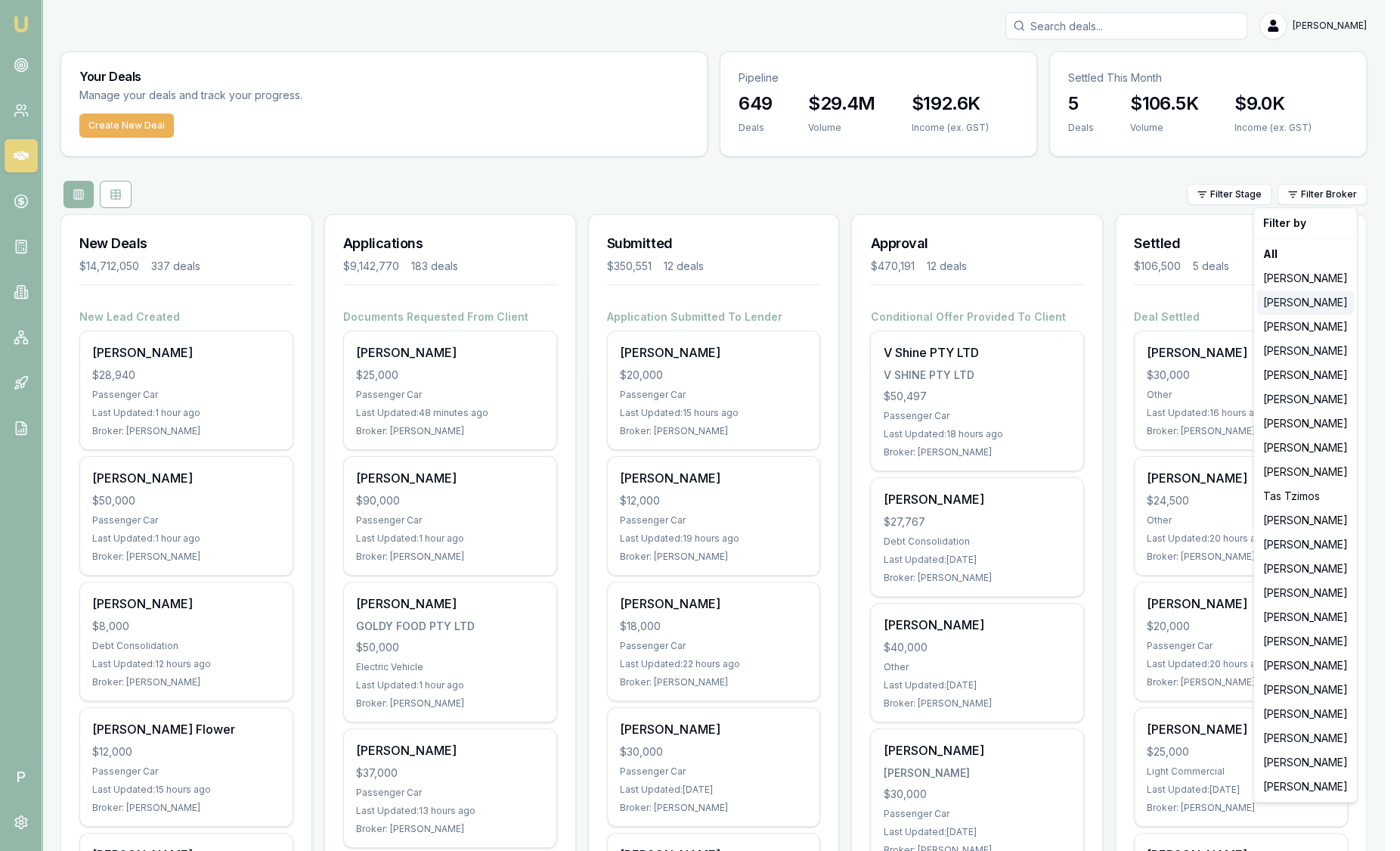
click at [1295, 296] on div "[PERSON_NAME]" at bounding box center [1305, 303] width 97 height 24
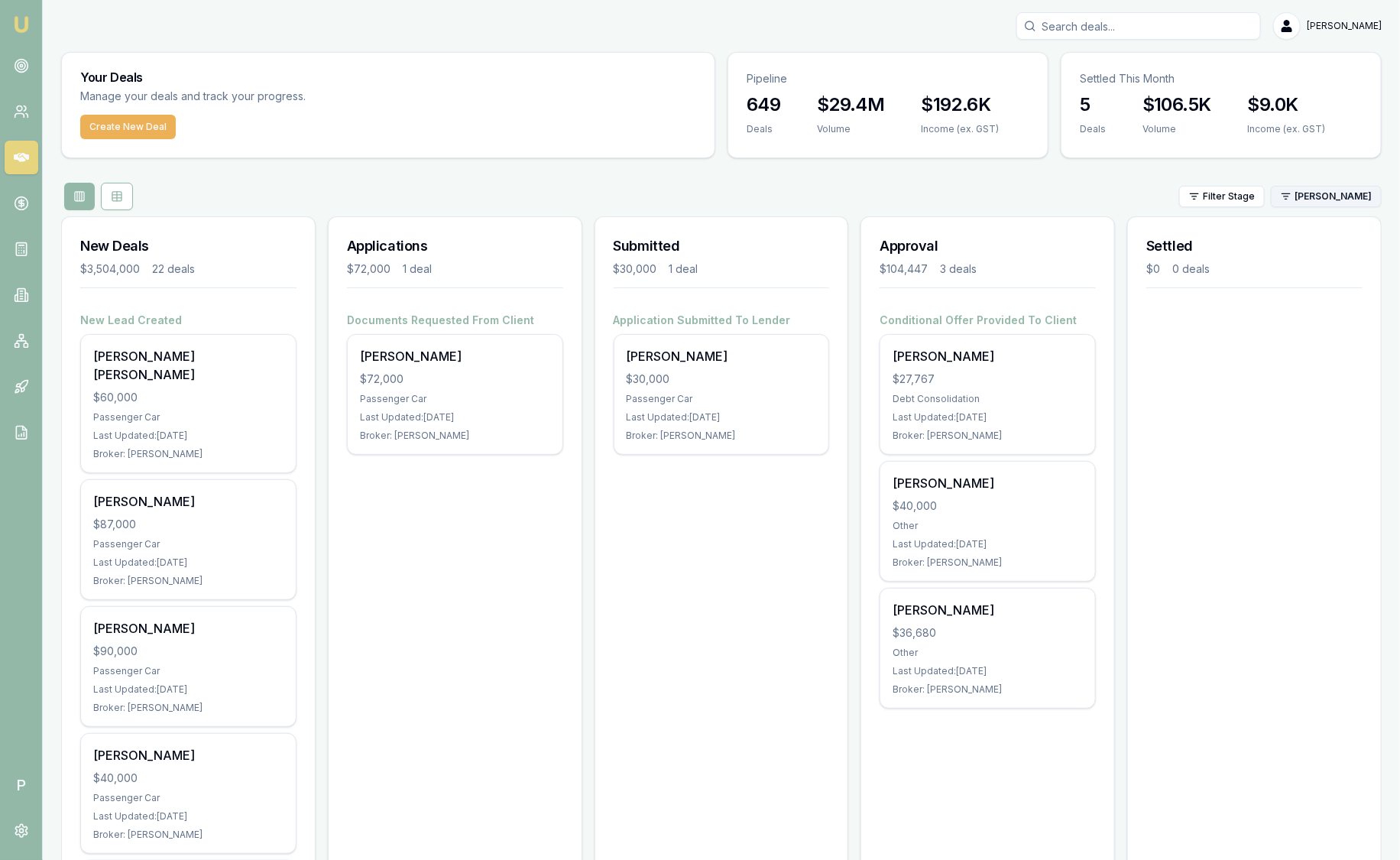
click at [1299, 198] on html "Emu Broker P Sam Crouch Toggle Menu Your Deals Manage your deals and track your…" at bounding box center [700, 430] width 1400 height 860
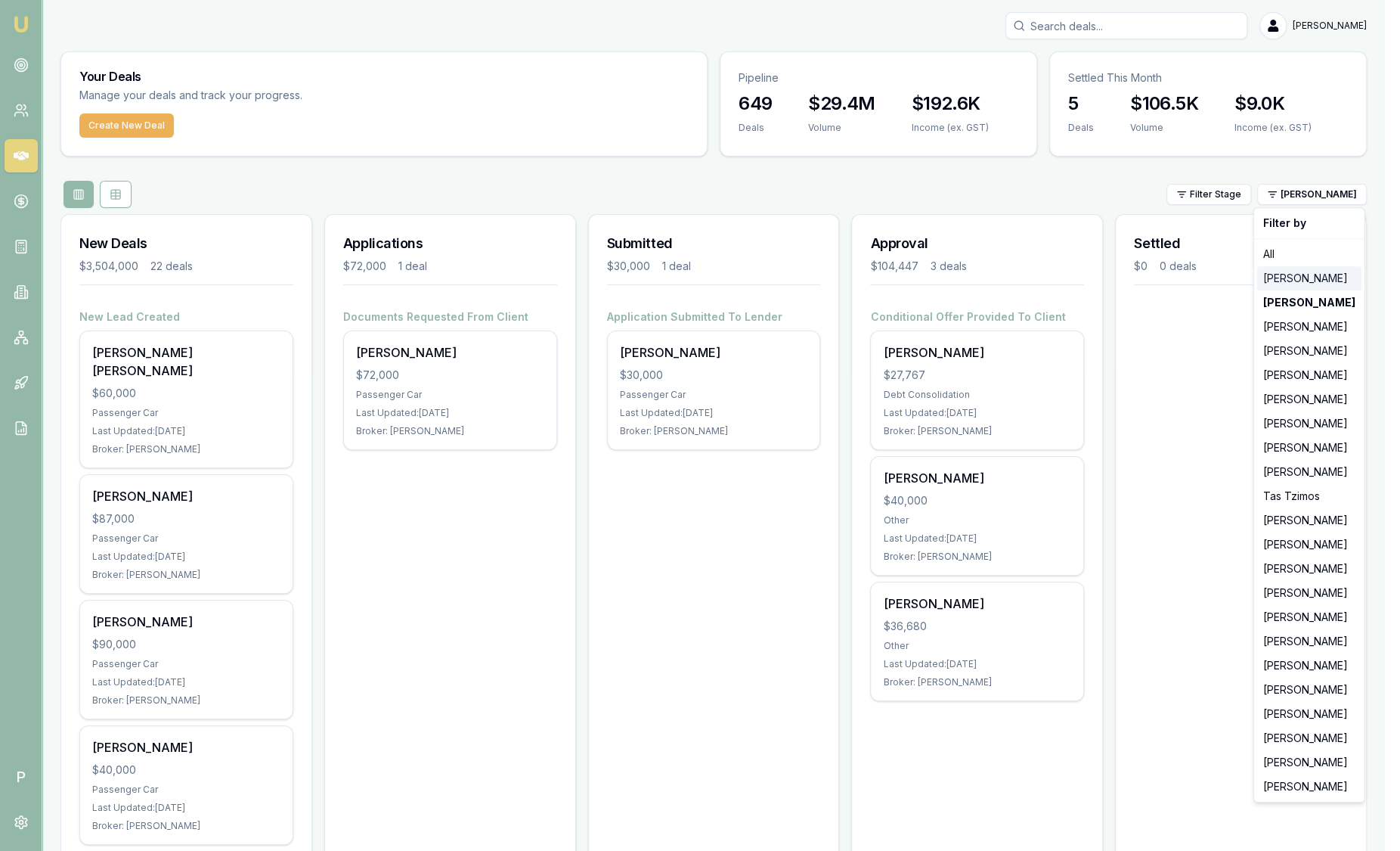
click at [1289, 285] on div "Jackson Fanfulla" at bounding box center [1309, 279] width 105 height 24
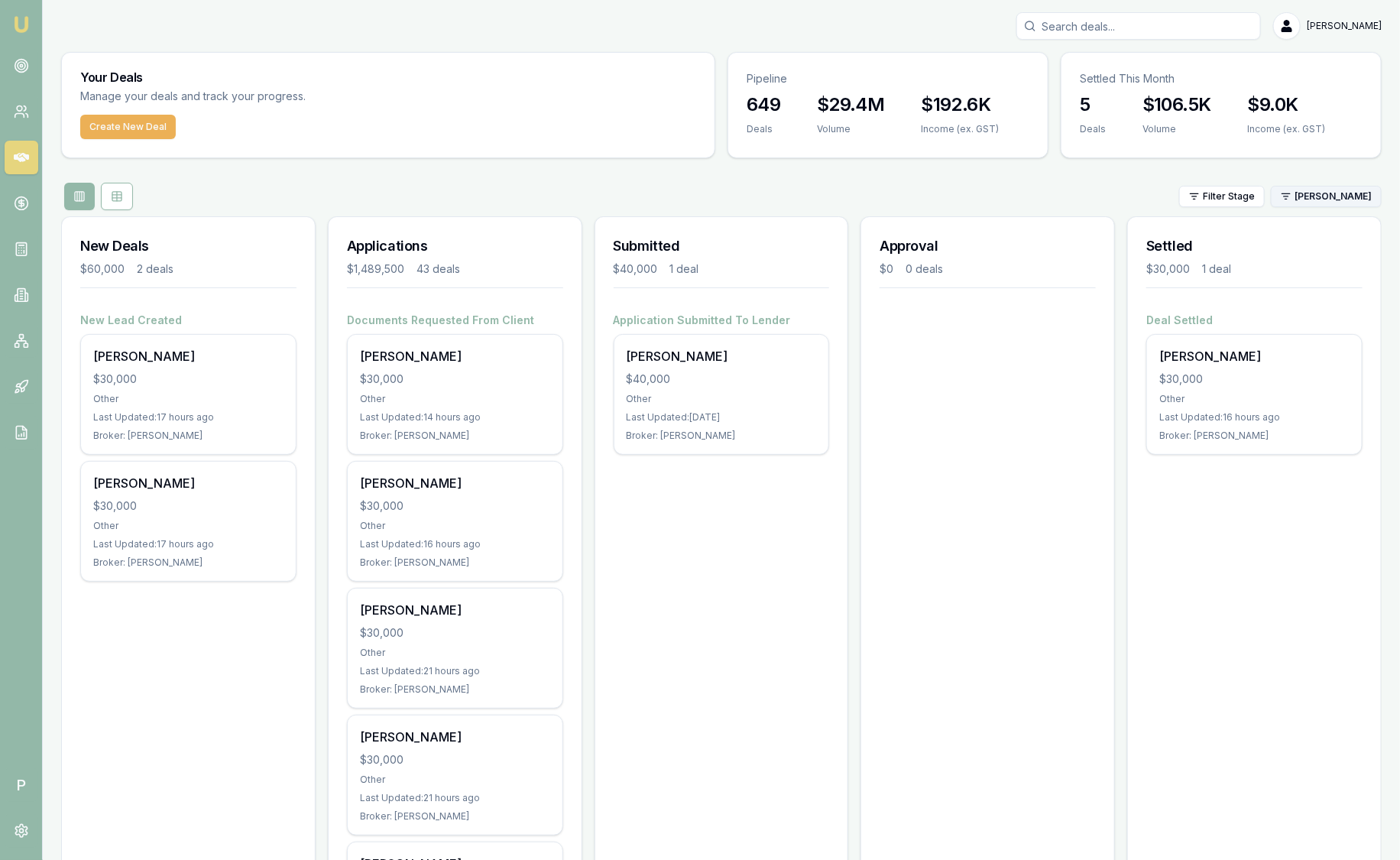
click at [1306, 199] on html "Emu Broker P Sam Crouch Toggle Menu Your Deals Manage your deals and track your…" at bounding box center [700, 430] width 1400 height 860
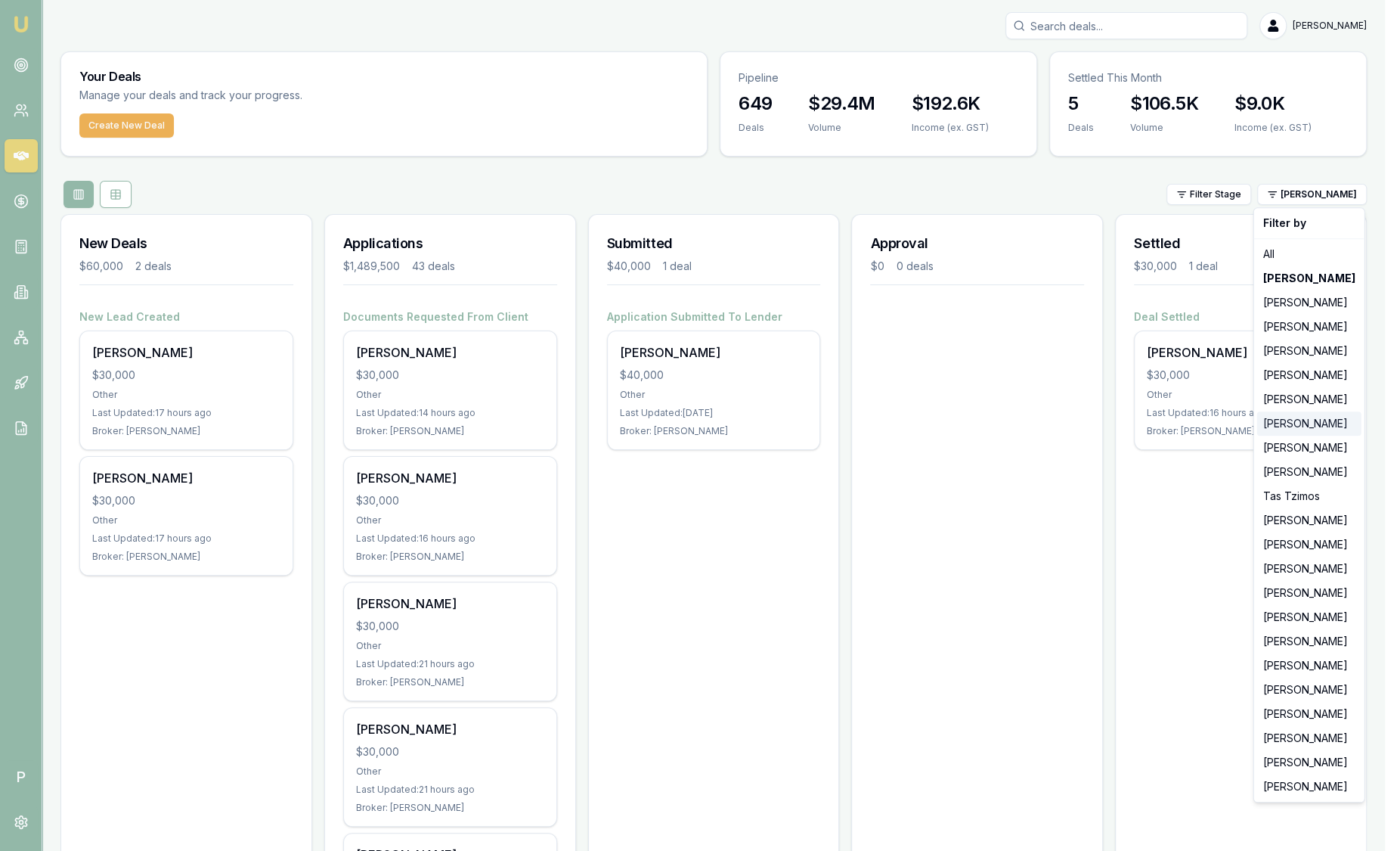
click at [1309, 428] on div "[PERSON_NAME]" at bounding box center [1309, 423] width 105 height 24
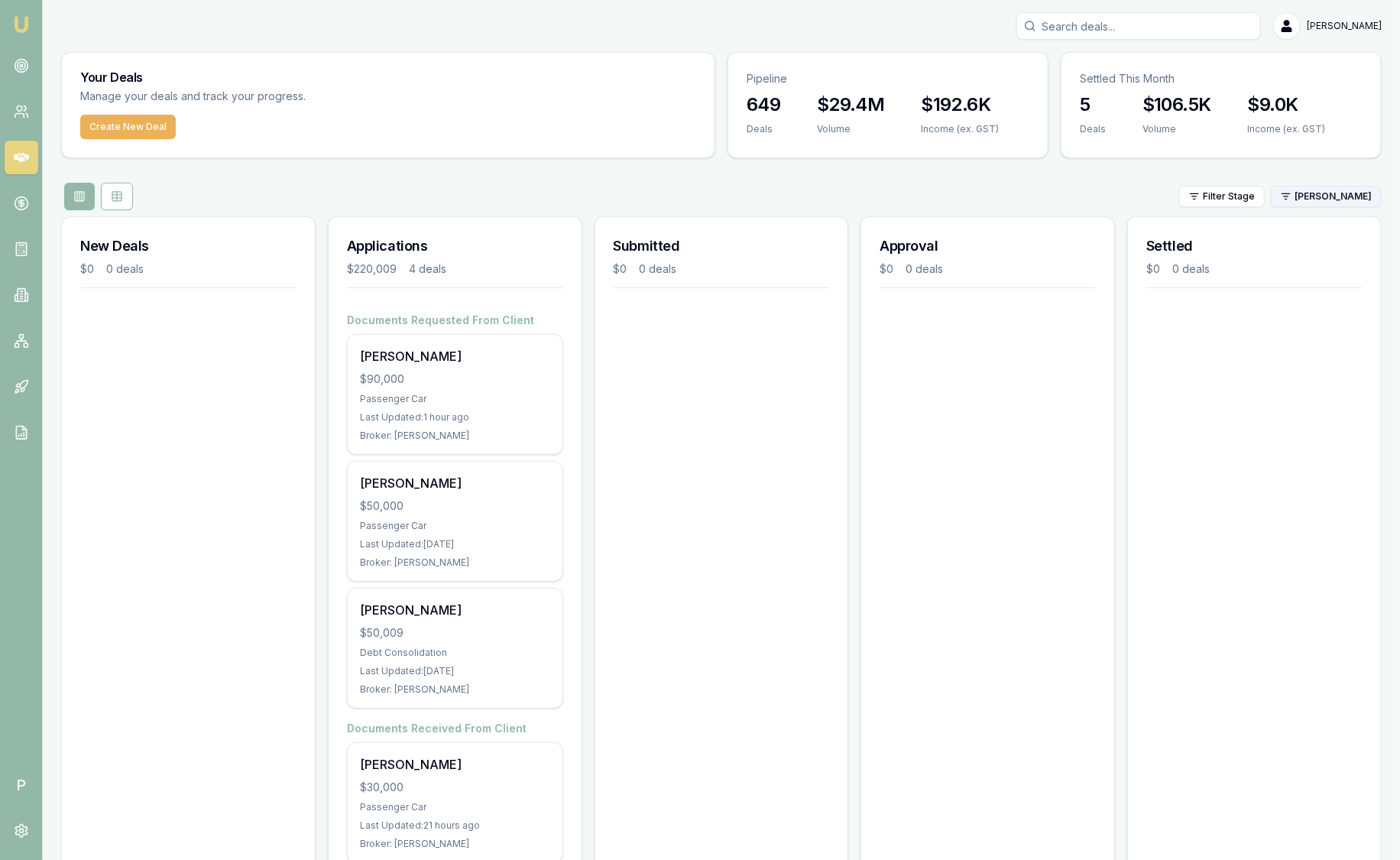
click at [1319, 201] on html "Emu Broker P Sam Crouch Toggle Menu Your Deals Manage your deals and track your…" at bounding box center [700, 430] width 1400 height 860
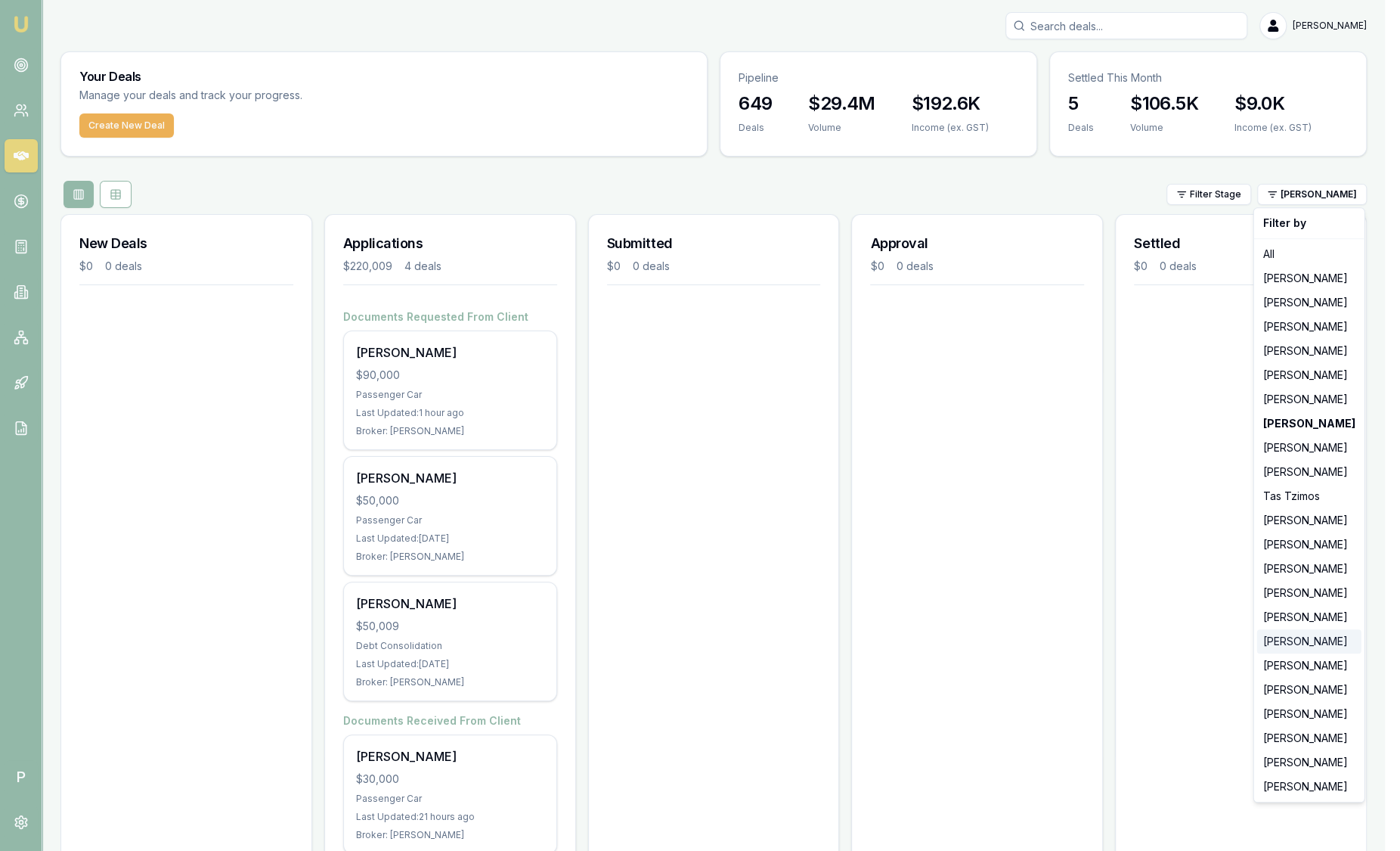
click at [1292, 648] on div "[PERSON_NAME]" at bounding box center [1309, 641] width 105 height 24
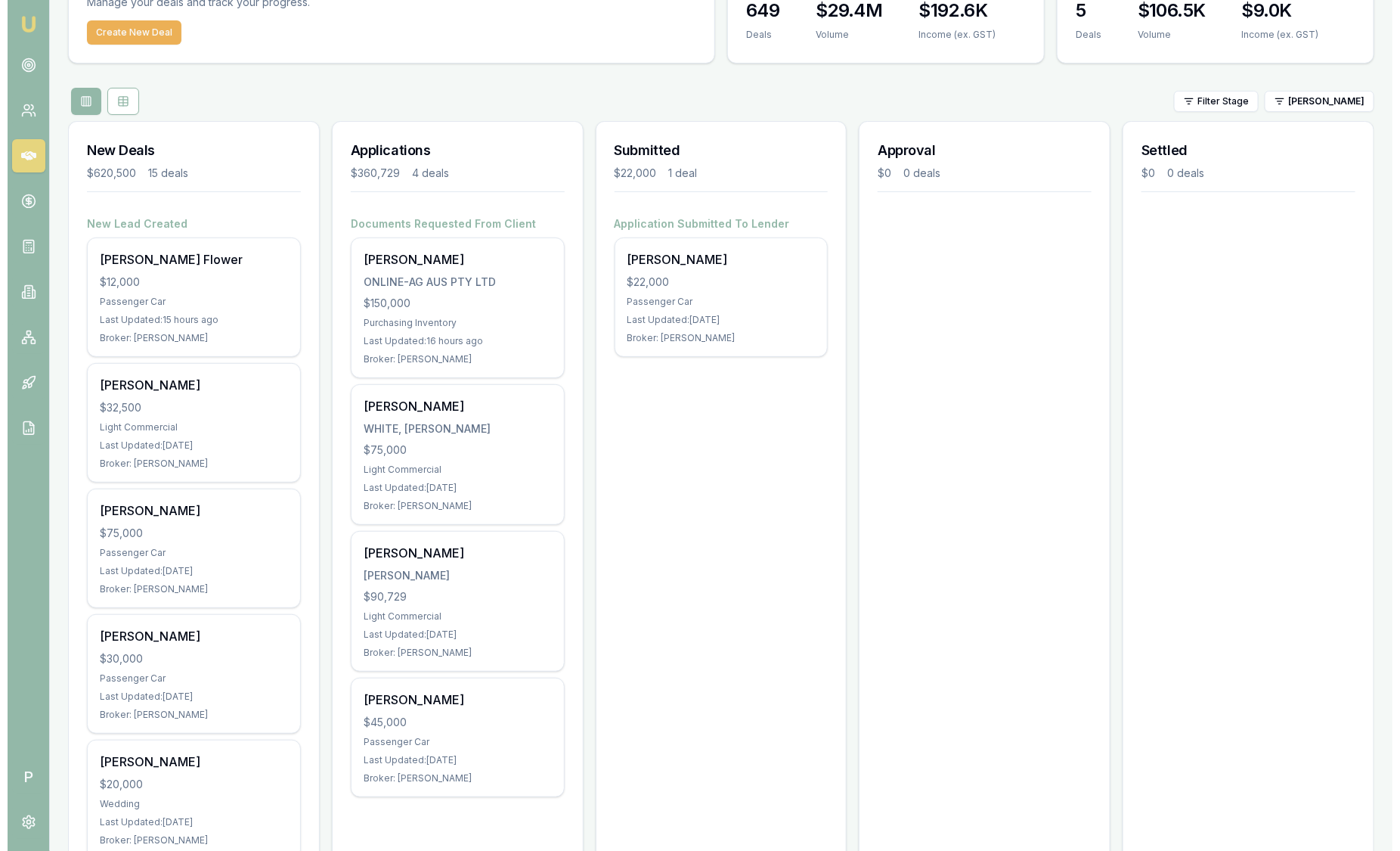
scroll to position [93, 0]
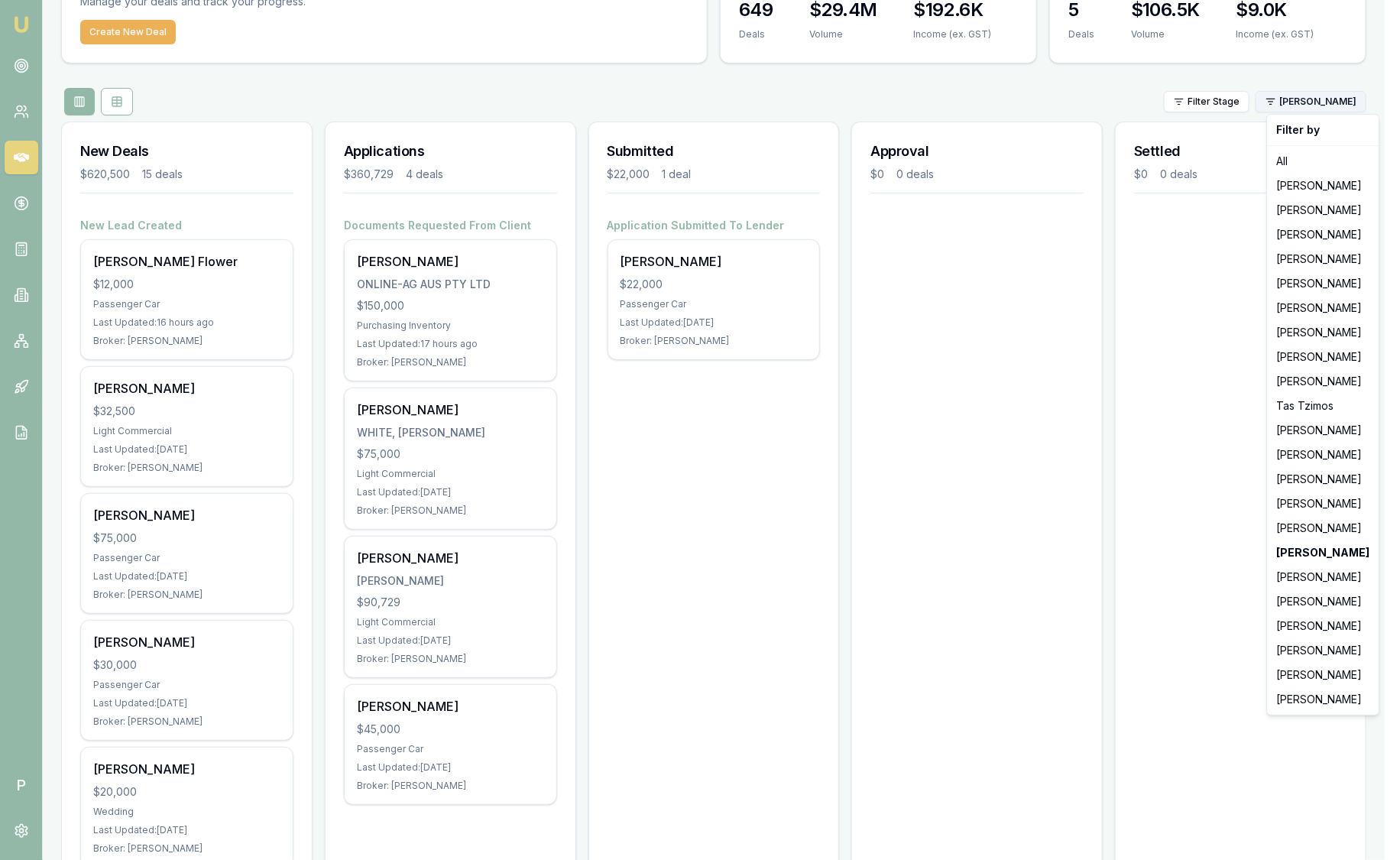
click at [1340, 109] on html "Emu Broker P Sam Crouch Toggle Menu Your Deals Manage your deals and track your…" at bounding box center [700, 335] width 1400 height 860
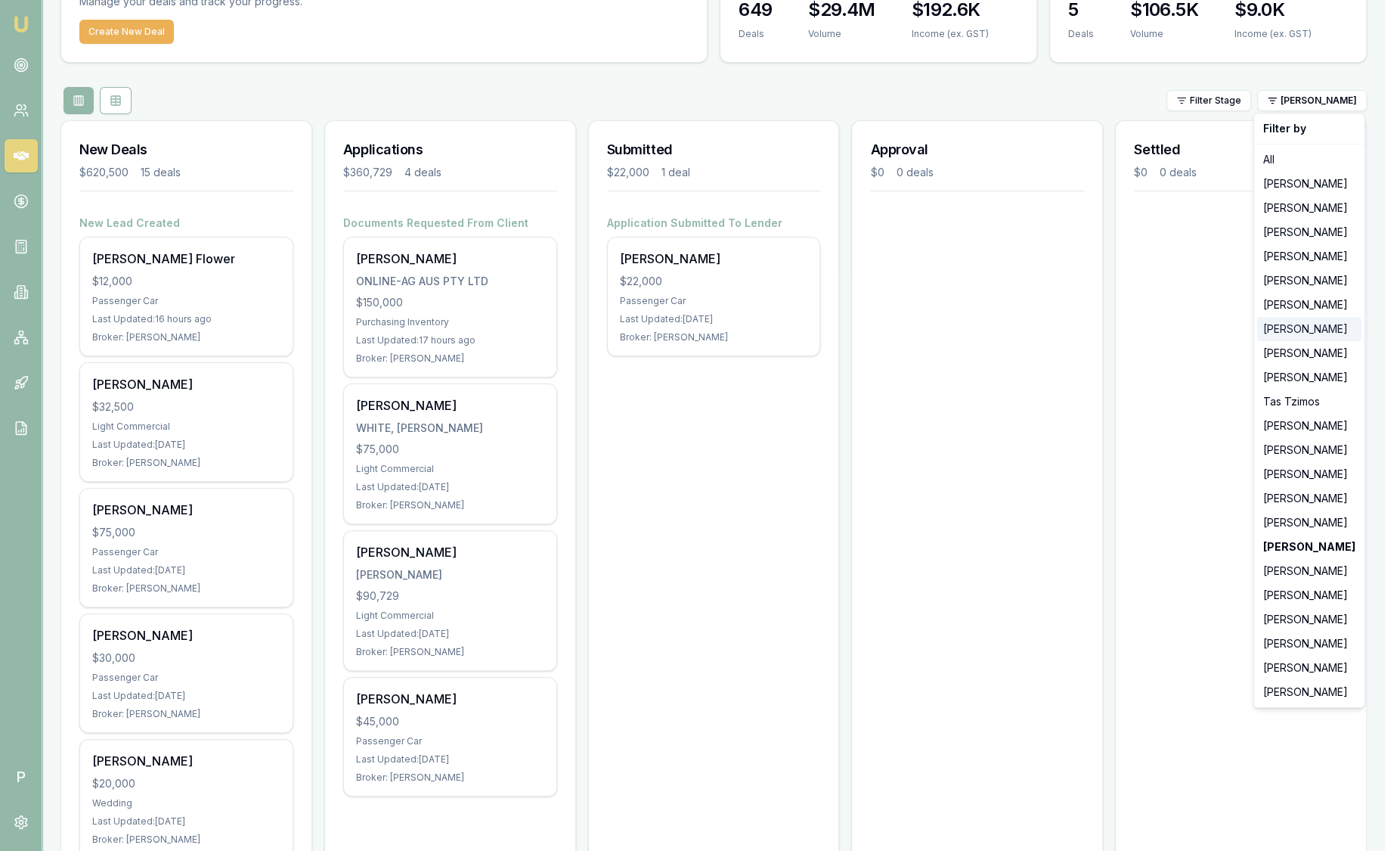
click at [1301, 339] on div "[PERSON_NAME]" at bounding box center [1309, 329] width 105 height 24
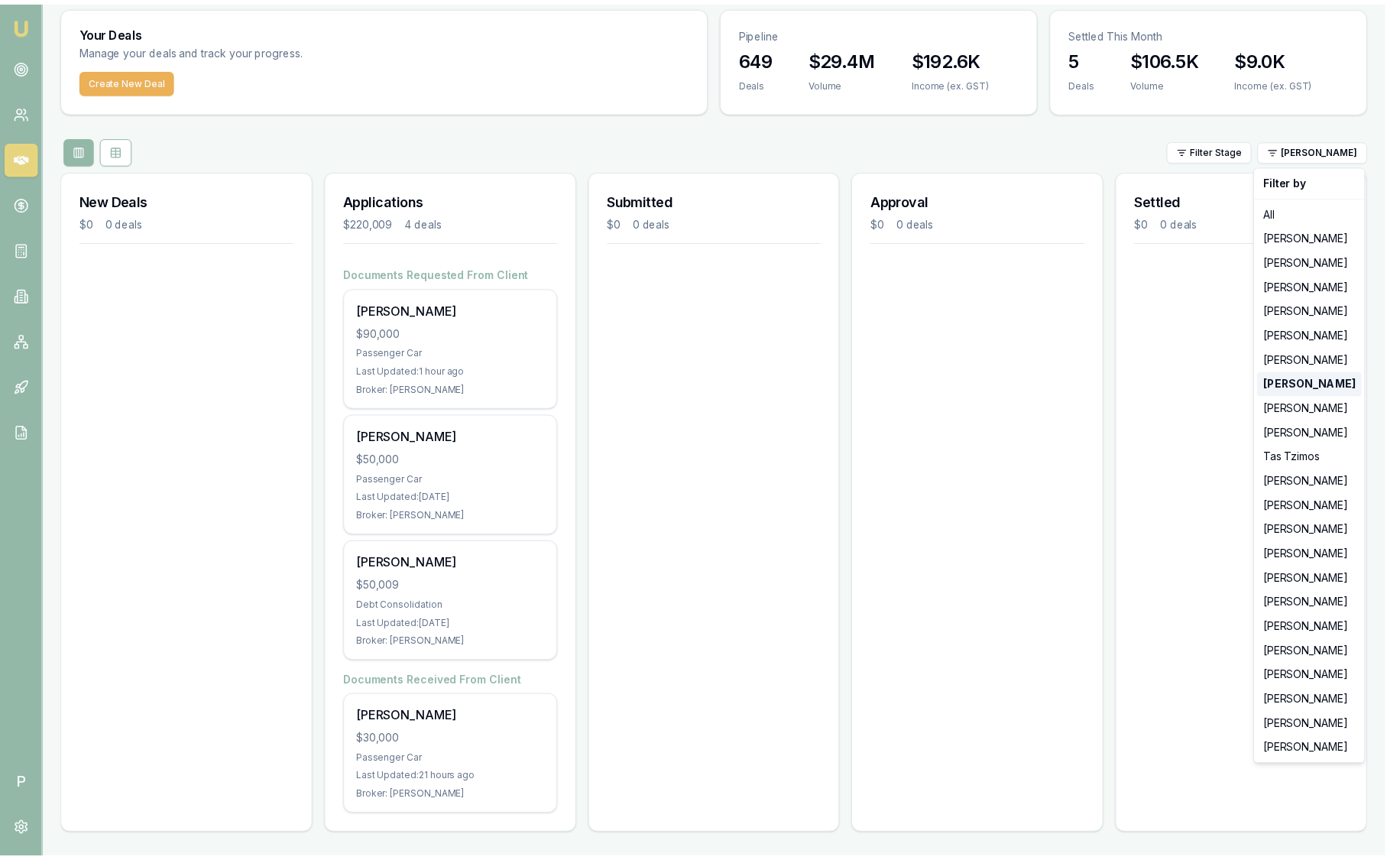
scroll to position [44, 0]
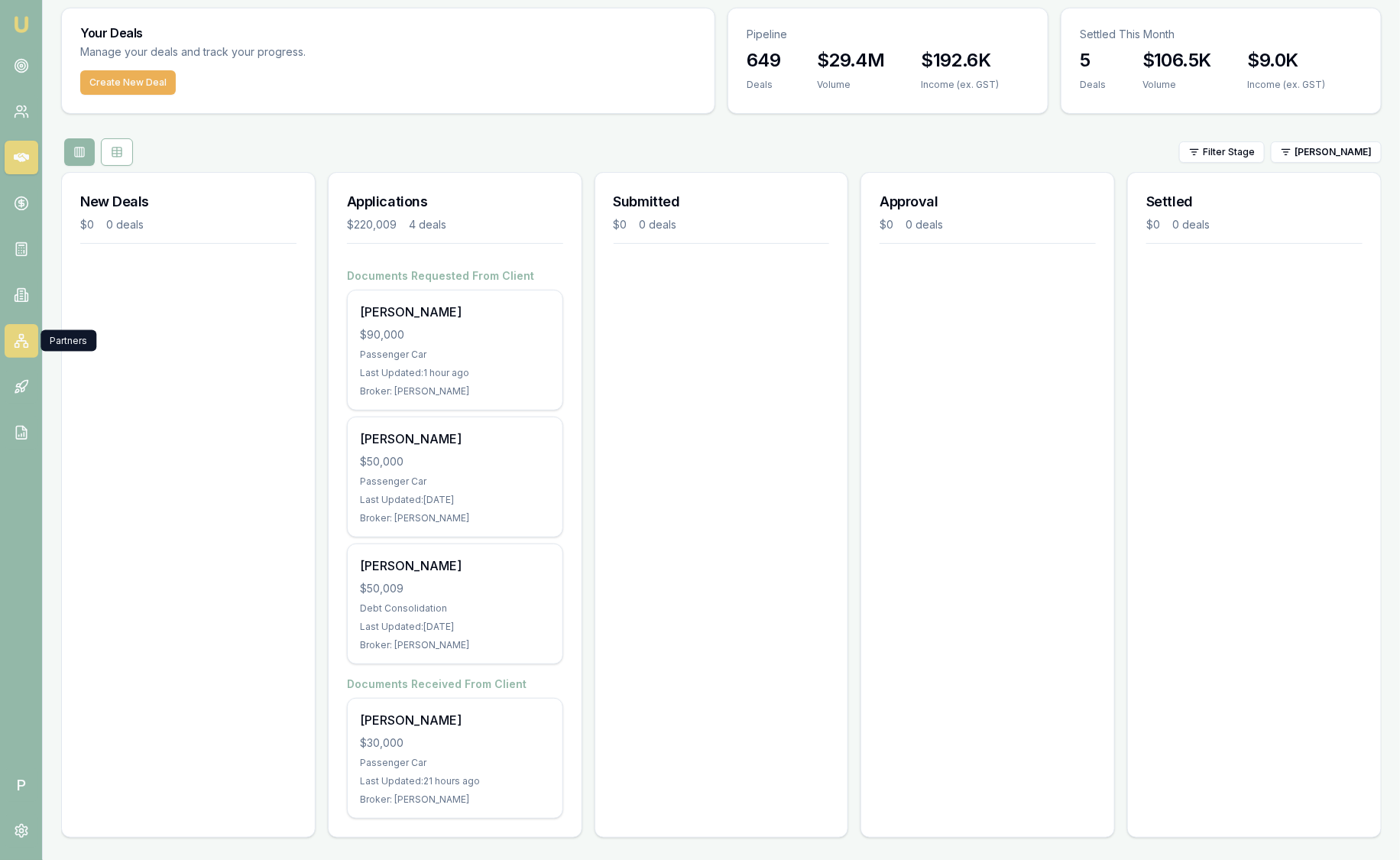
click at [32, 342] on link at bounding box center [21, 340] width 34 height 34
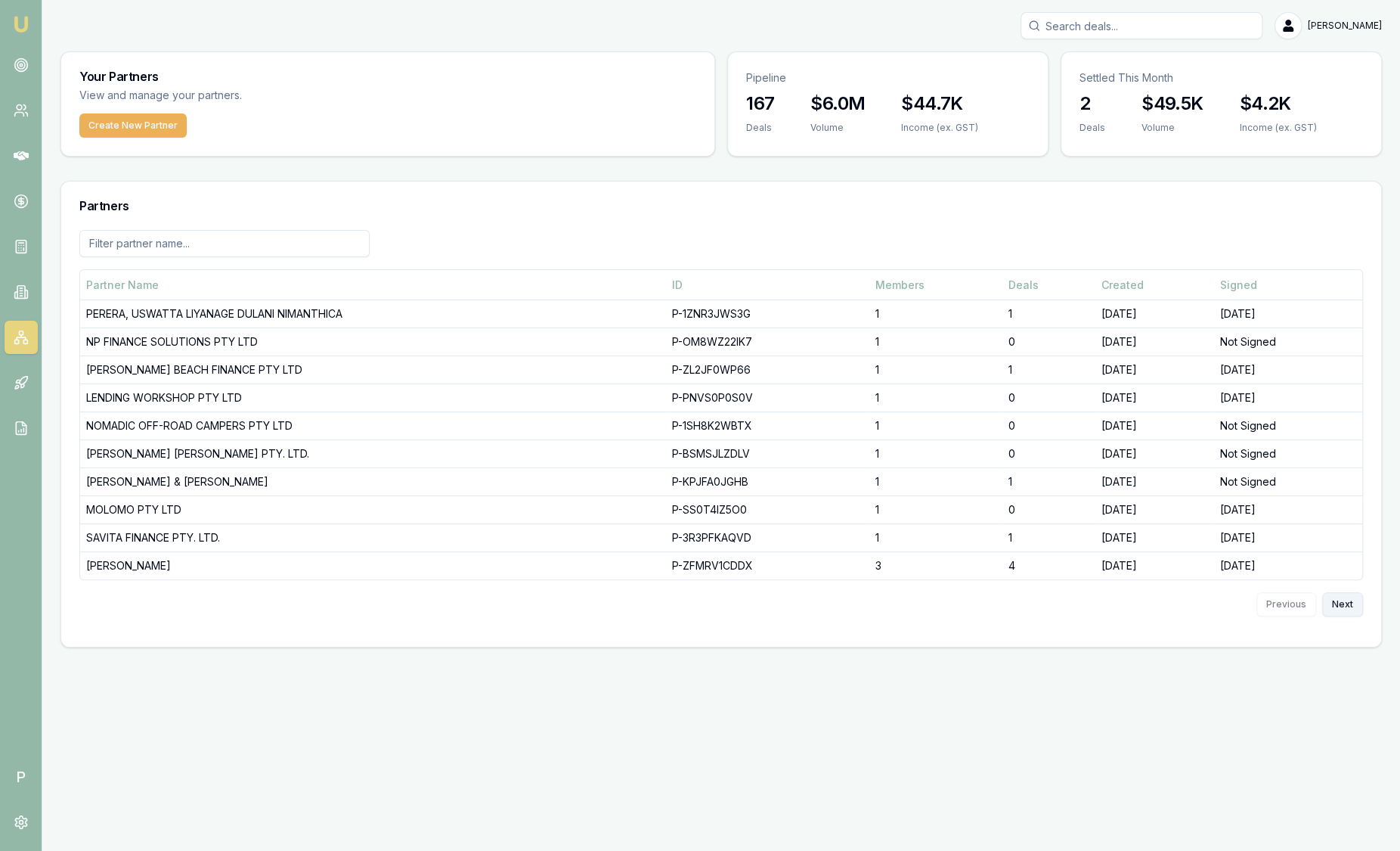
click at [1343, 607] on button "Next" at bounding box center [1343, 604] width 41 height 24
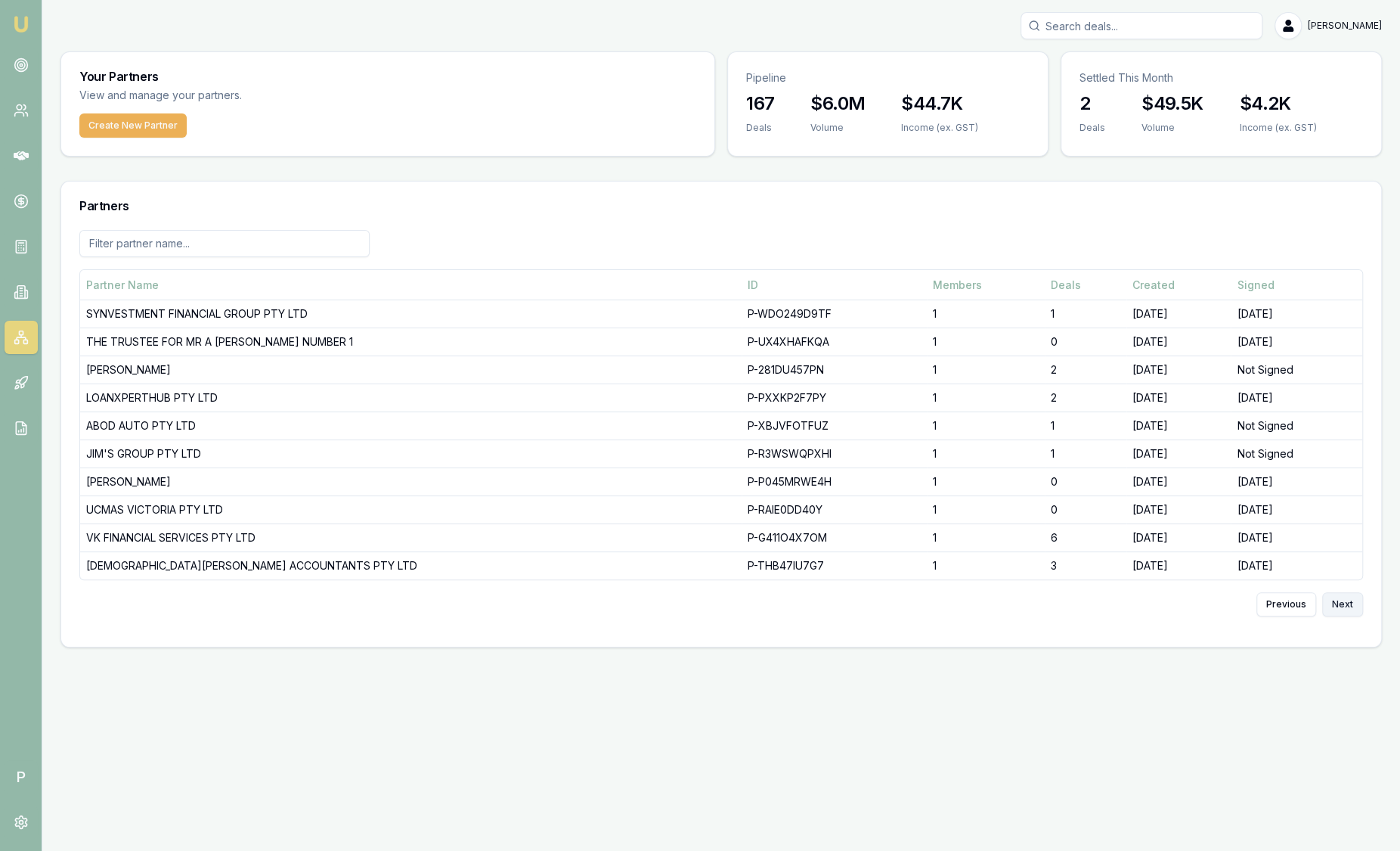
click at [1343, 607] on button "Next" at bounding box center [1343, 604] width 41 height 24
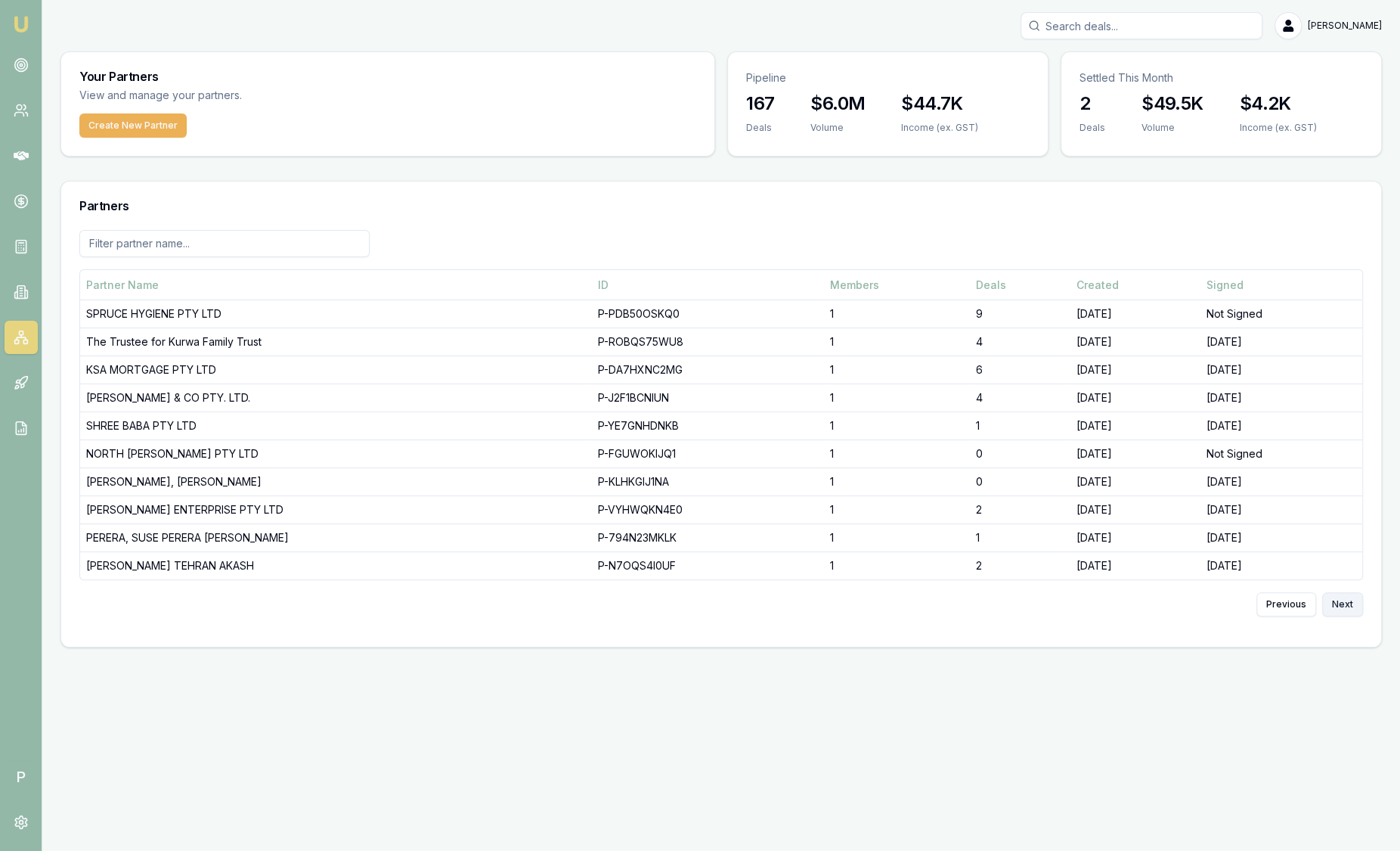
click at [1343, 607] on button "Next" at bounding box center [1343, 604] width 41 height 24
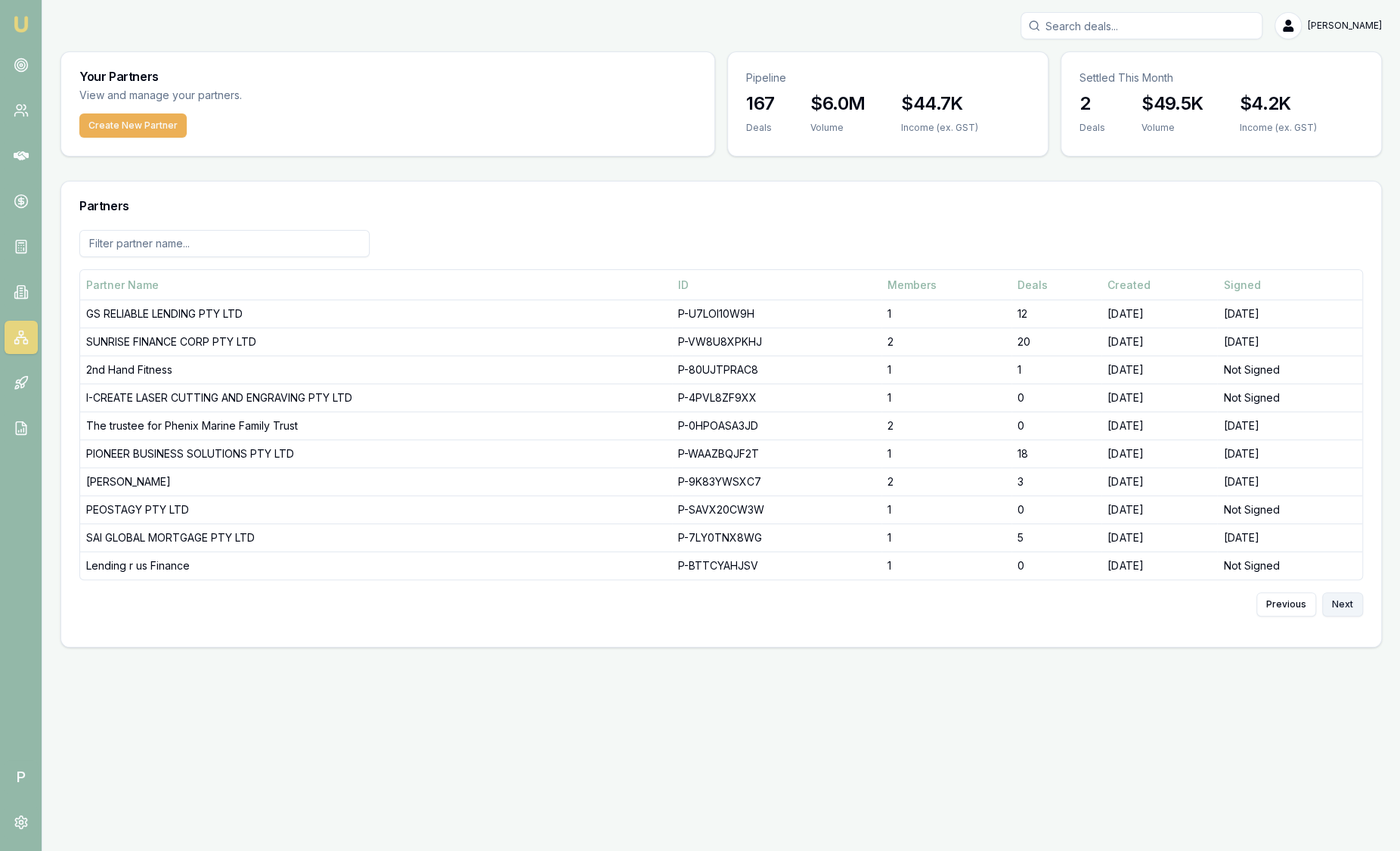
click at [1350, 597] on button "Next" at bounding box center [1343, 604] width 41 height 24
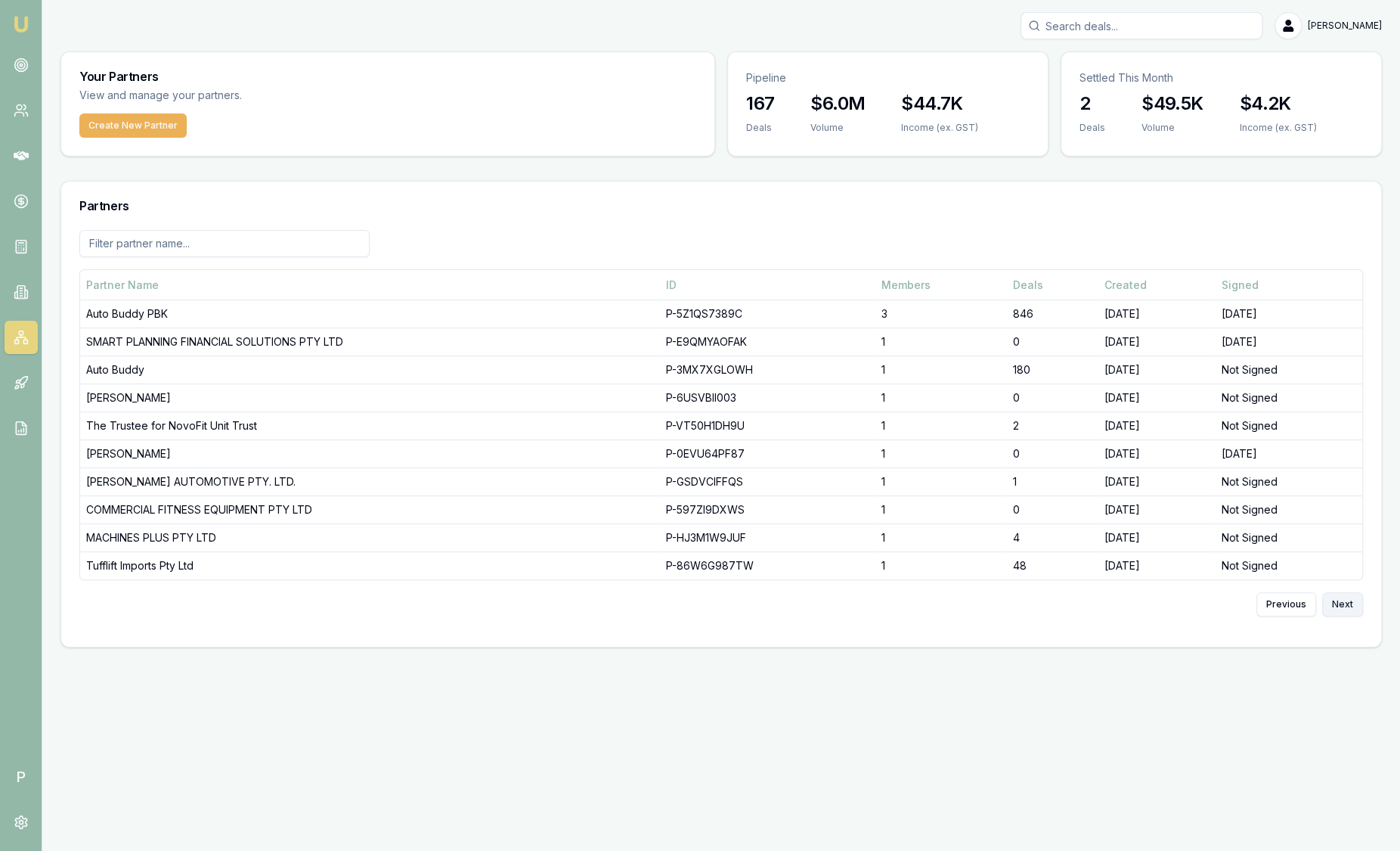
click at [1347, 603] on button "Next" at bounding box center [1343, 604] width 41 height 24
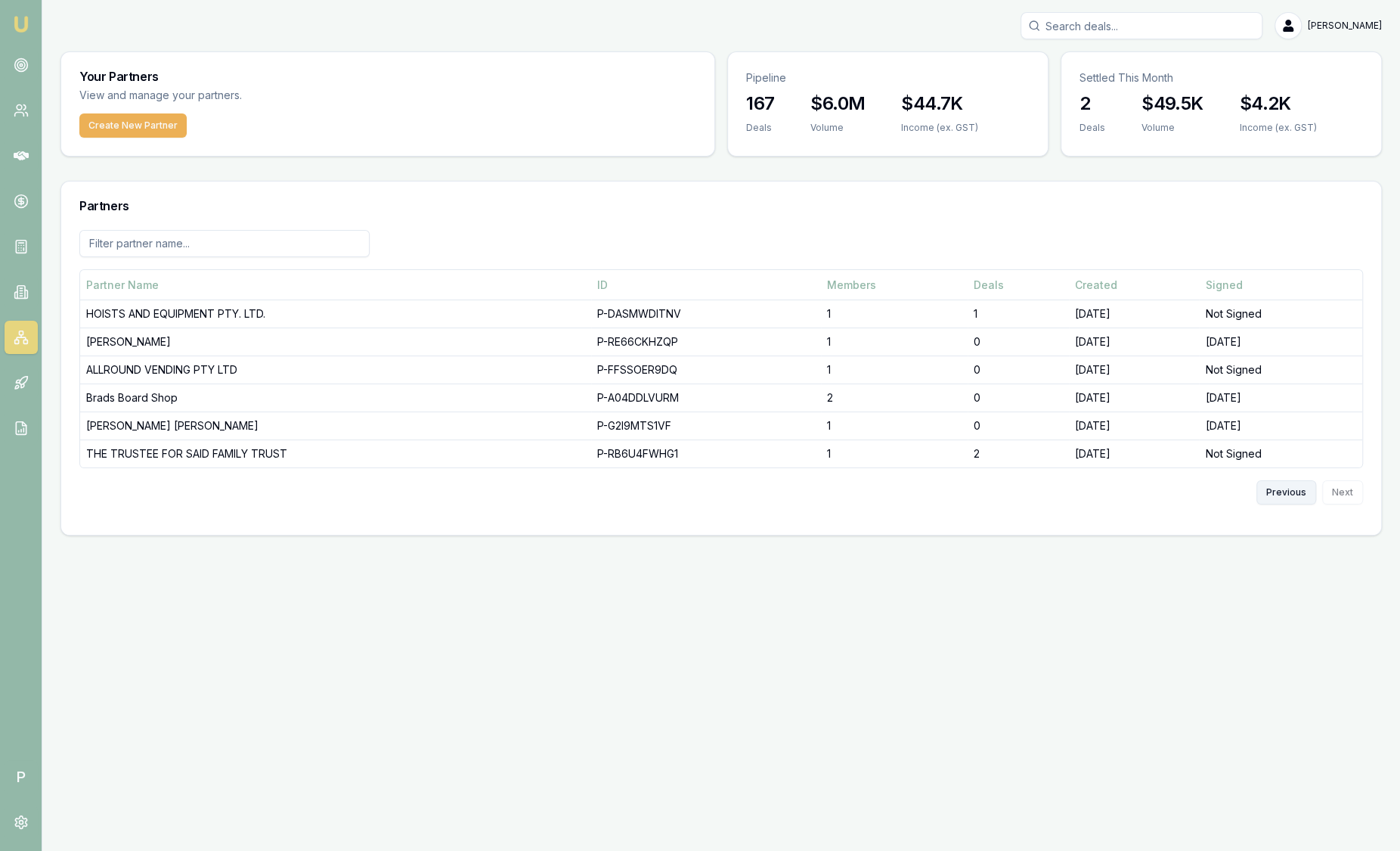
click at [1288, 498] on button "Previous" at bounding box center [1286, 492] width 60 height 24
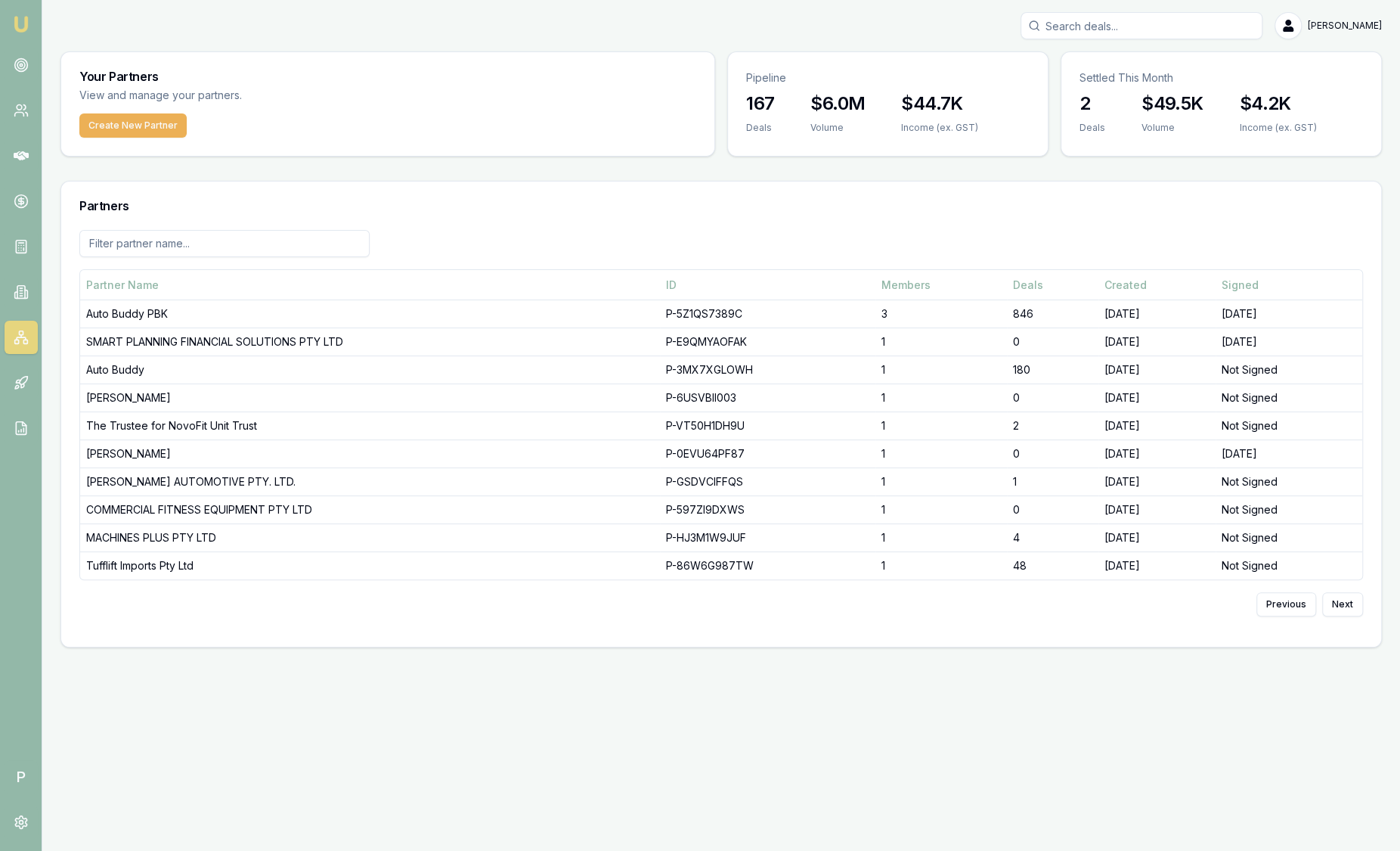
click at [191, 241] on input at bounding box center [224, 243] width 290 height 27
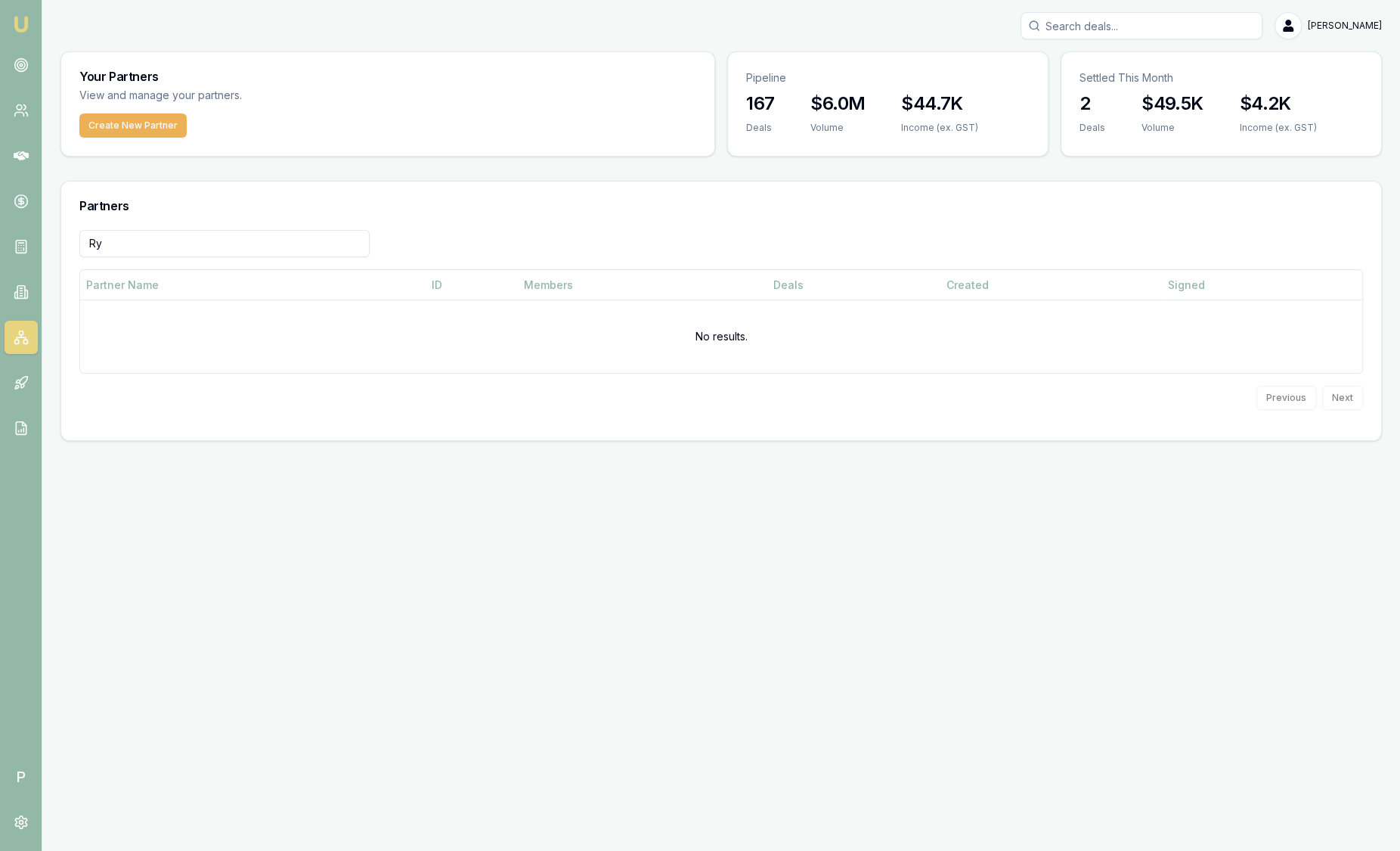
type input "R"
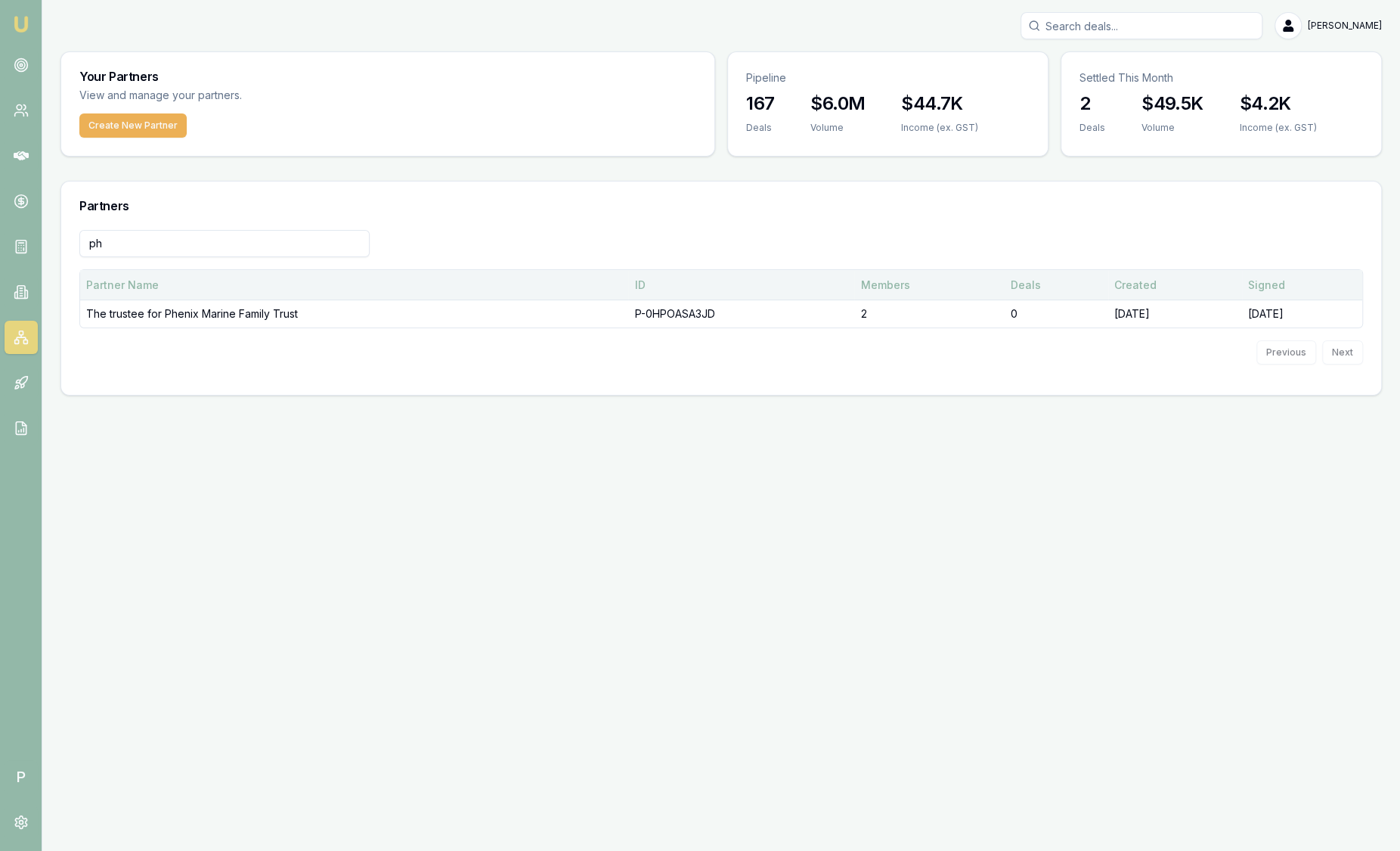
type input "ph"
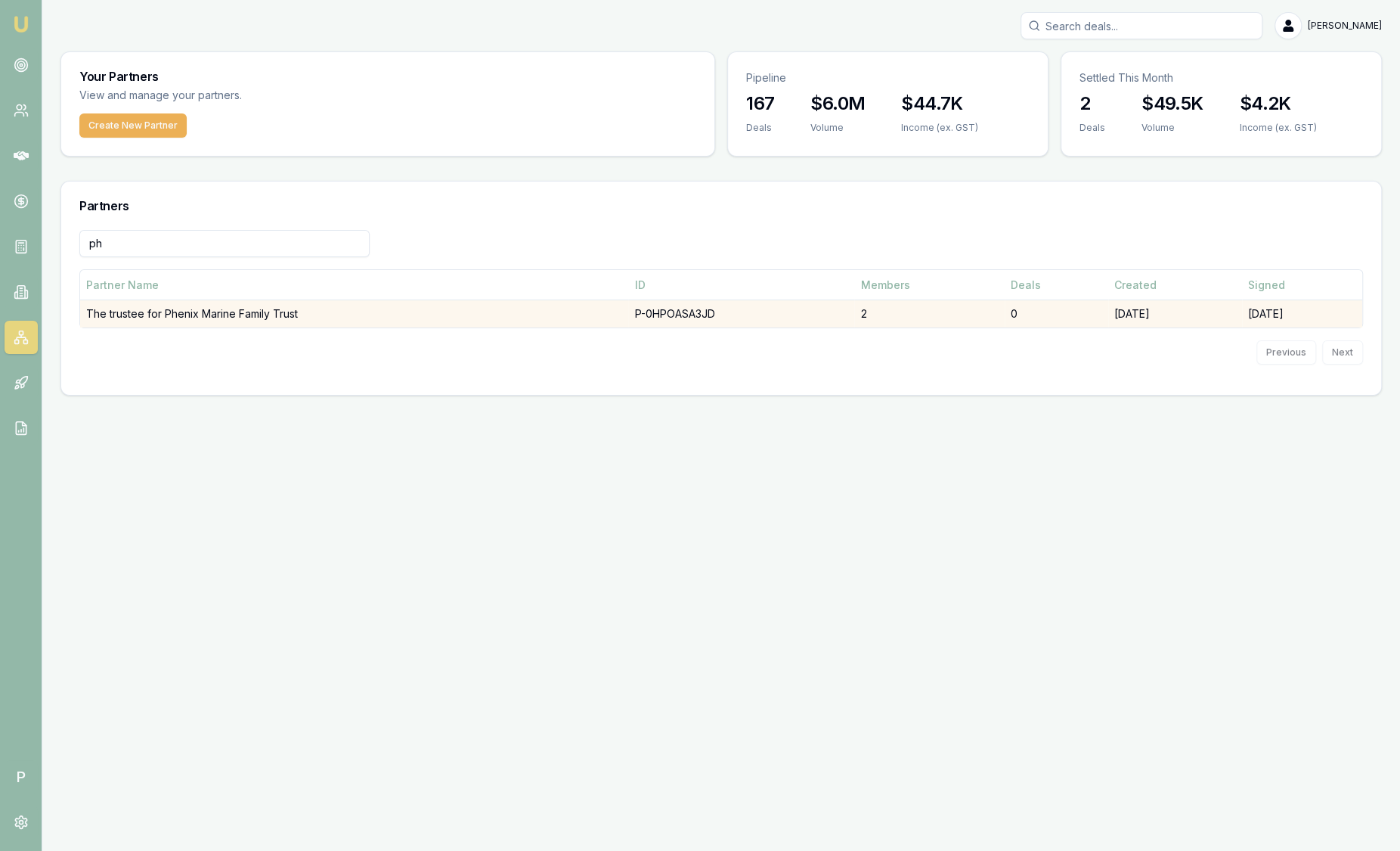
drag, startPoint x: 416, startPoint y: 296, endPoint x: 398, endPoint y: 310, distance: 22.8
click at [415, 296] on th "Partner Name" at bounding box center [355, 285] width 548 height 30
click at [375, 322] on td "The trustee for Phenix Marine Family Trust" at bounding box center [355, 314] width 548 height 28
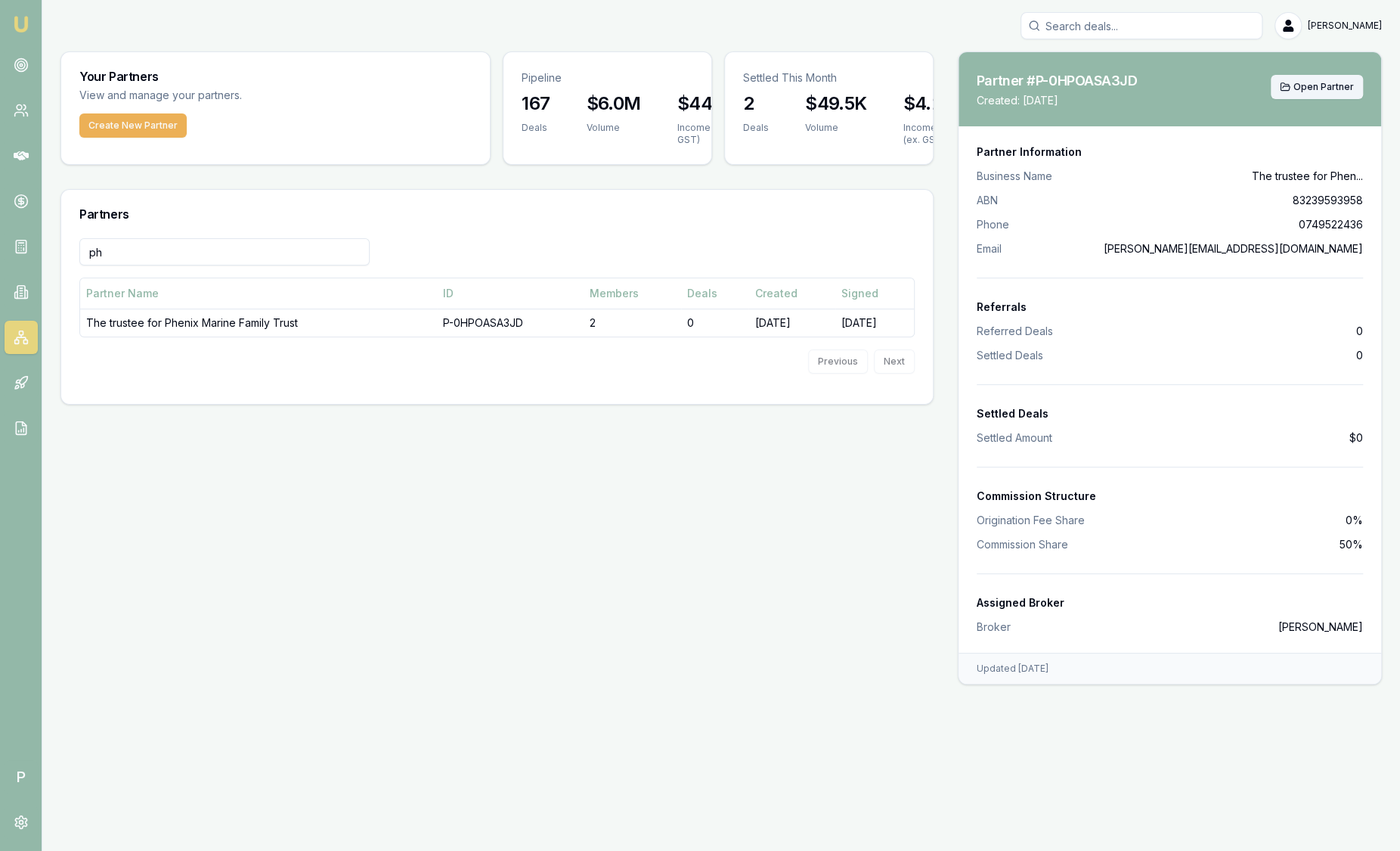
click at [1317, 90] on span "Open Partner" at bounding box center [1324, 87] width 61 height 12
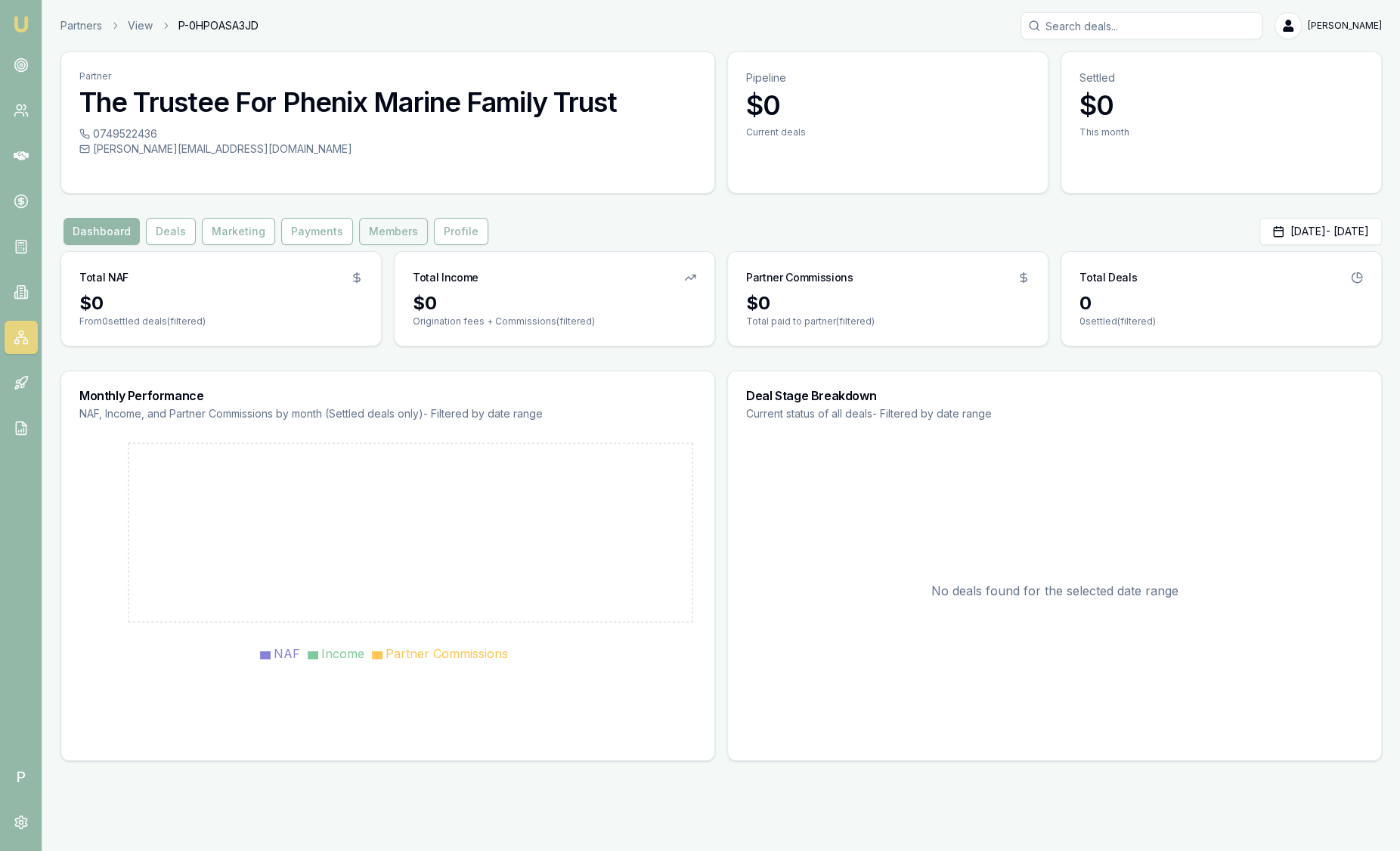
click at [400, 237] on button "Members" at bounding box center [393, 231] width 69 height 27
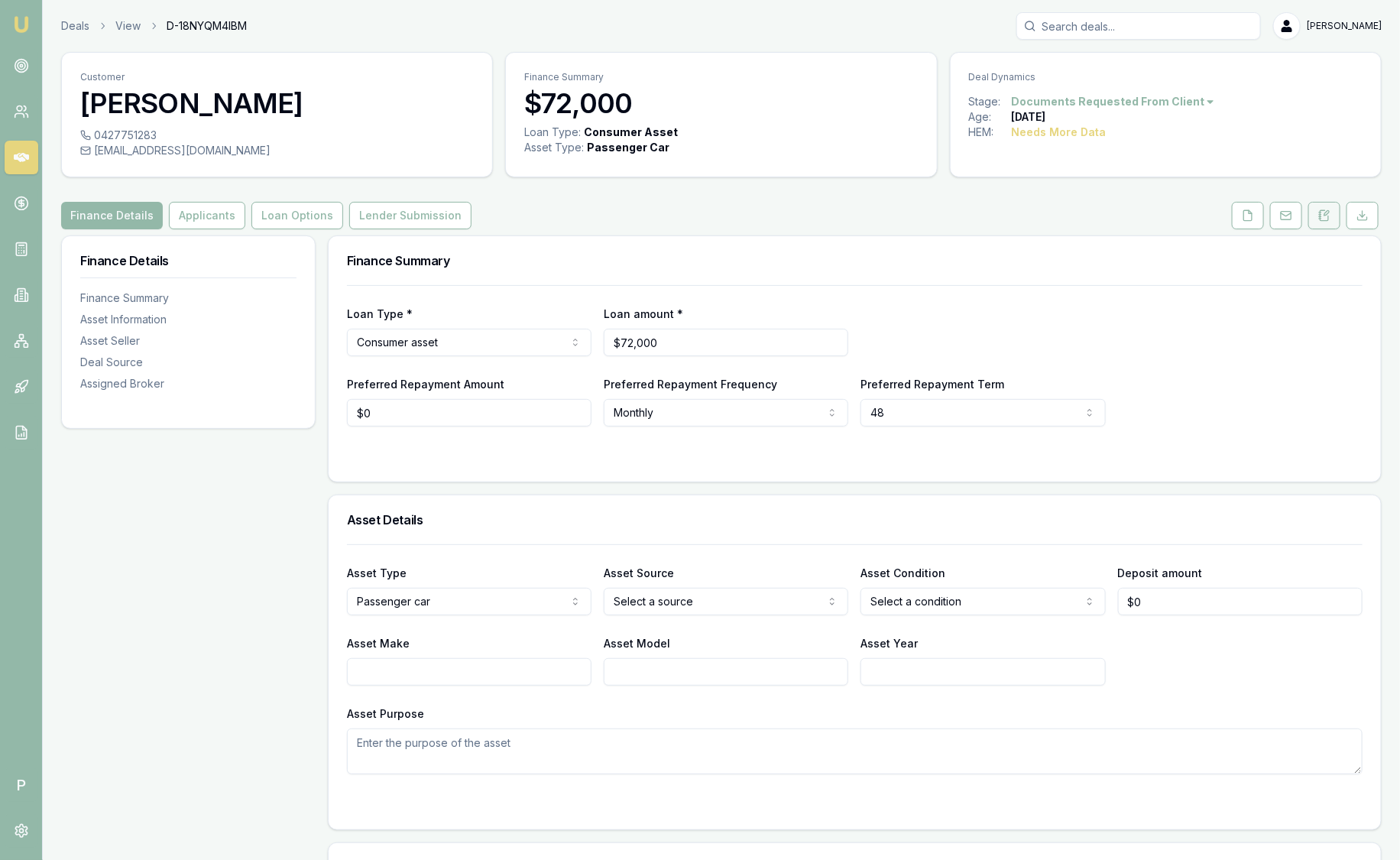
click at [1312, 215] on button at bounding box center [1324, 216] width 32 height 28
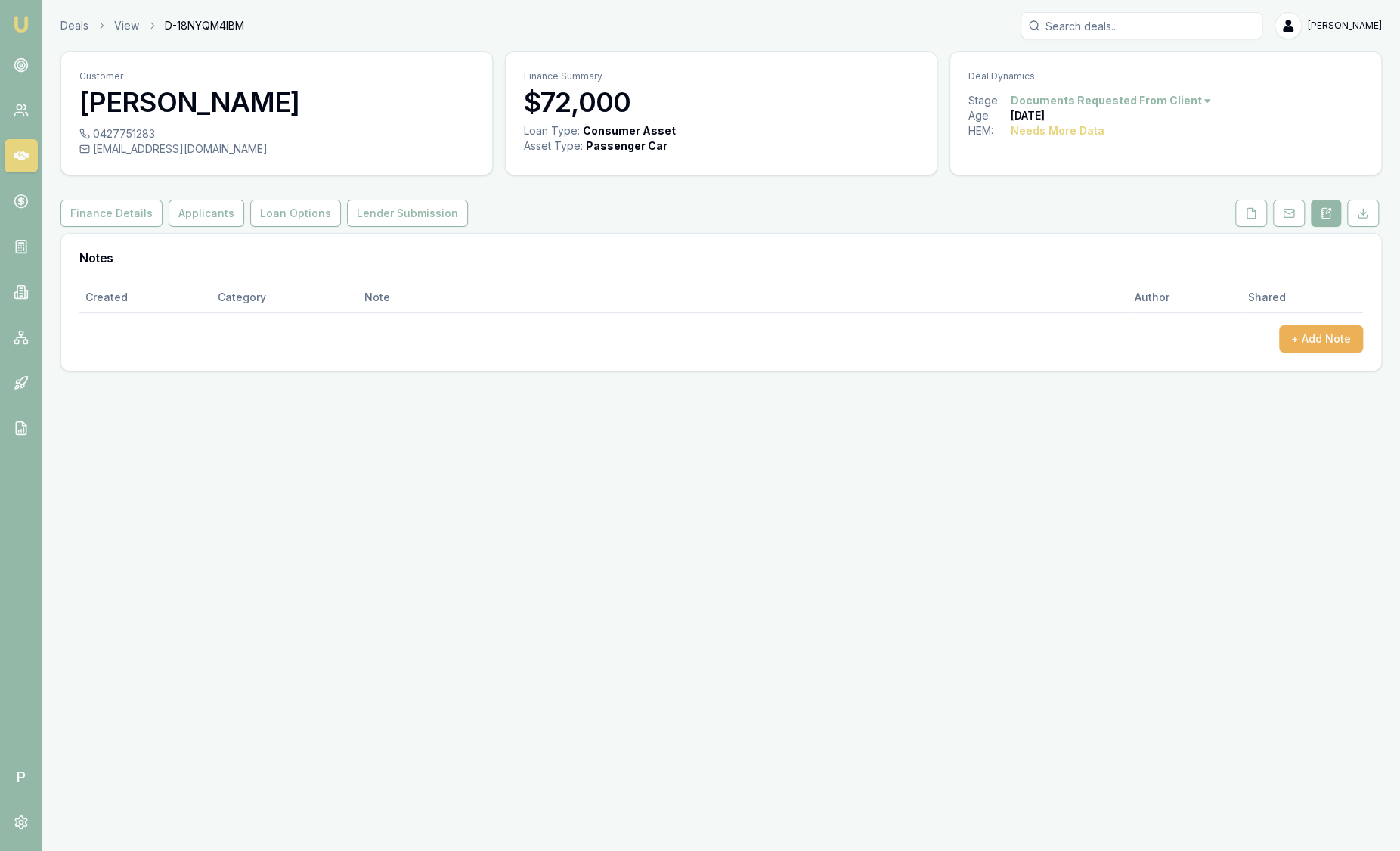
click at [88, 30] on ol "Deals View D-18NYQM4IBM" at bounding box center [153, 26] width 183 height 15
click at [22, 27] on img at bounding box center [21, 24] width 18 height 18
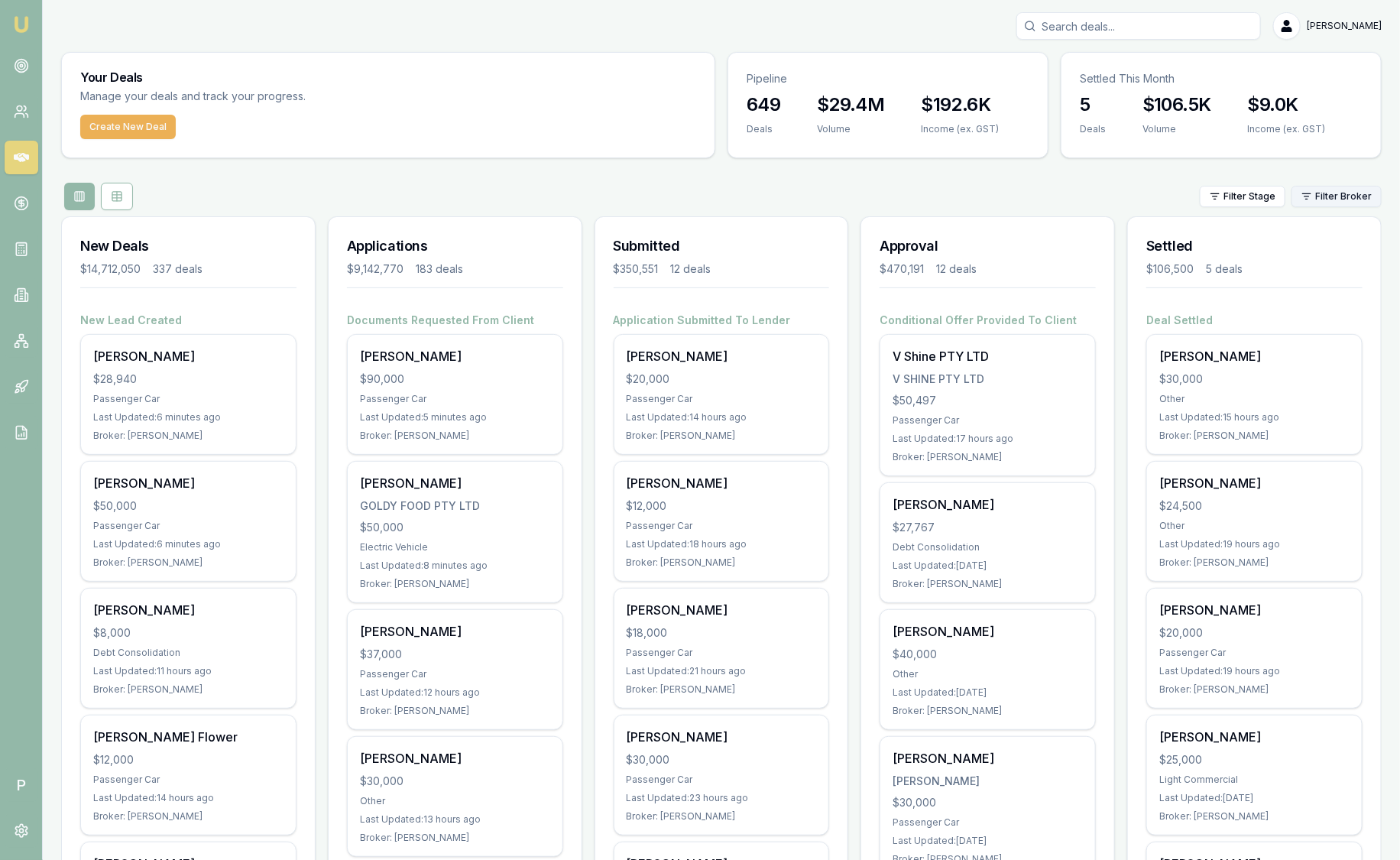
click at [1334, 196] on html "Emu Broker P Sam Crouch Toggle Menu Your Deals Manage your deals and track your…" at bounding box center [700, 430] width 1400 height 860
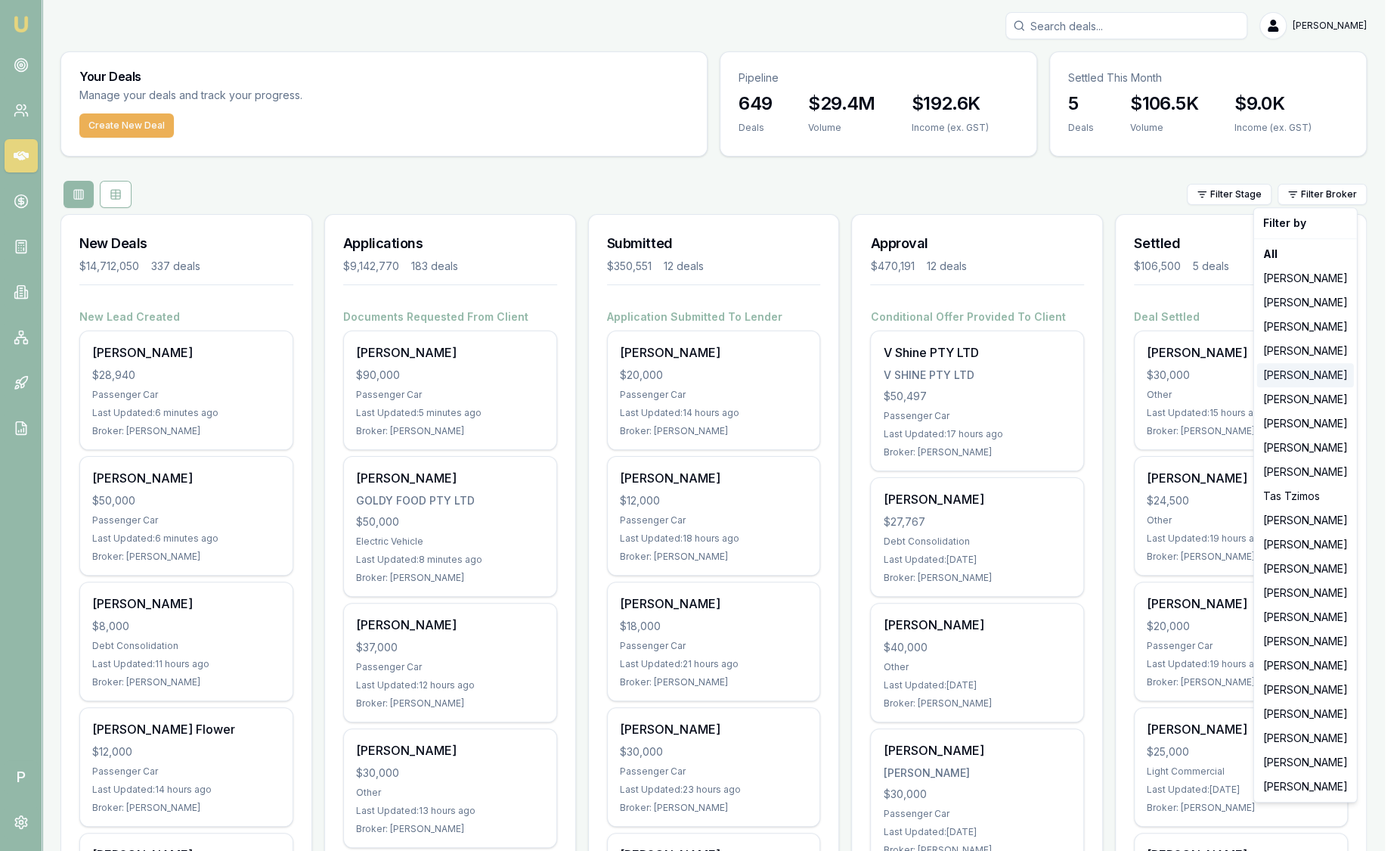
click at [1314, 370] on div "[PERSON_NAME]" at bounding box center [1305, 375] width 97 height 24
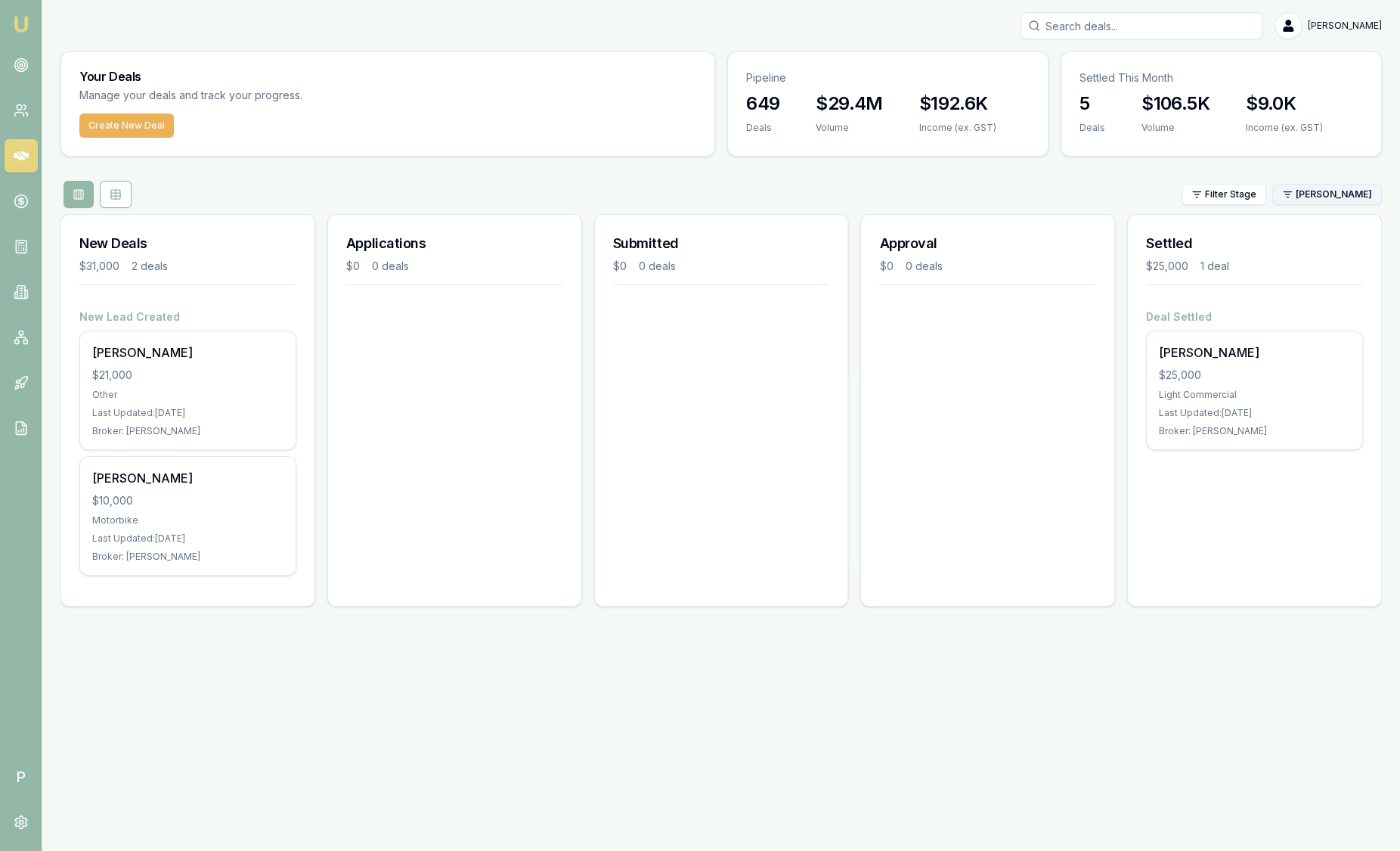
click at [1328, 192] on html "Emu Broker P Sam Crouch Toggle Menu Your Deals Manage your deals and track your…" at bounding box center [700, 425] width 1400 height 851
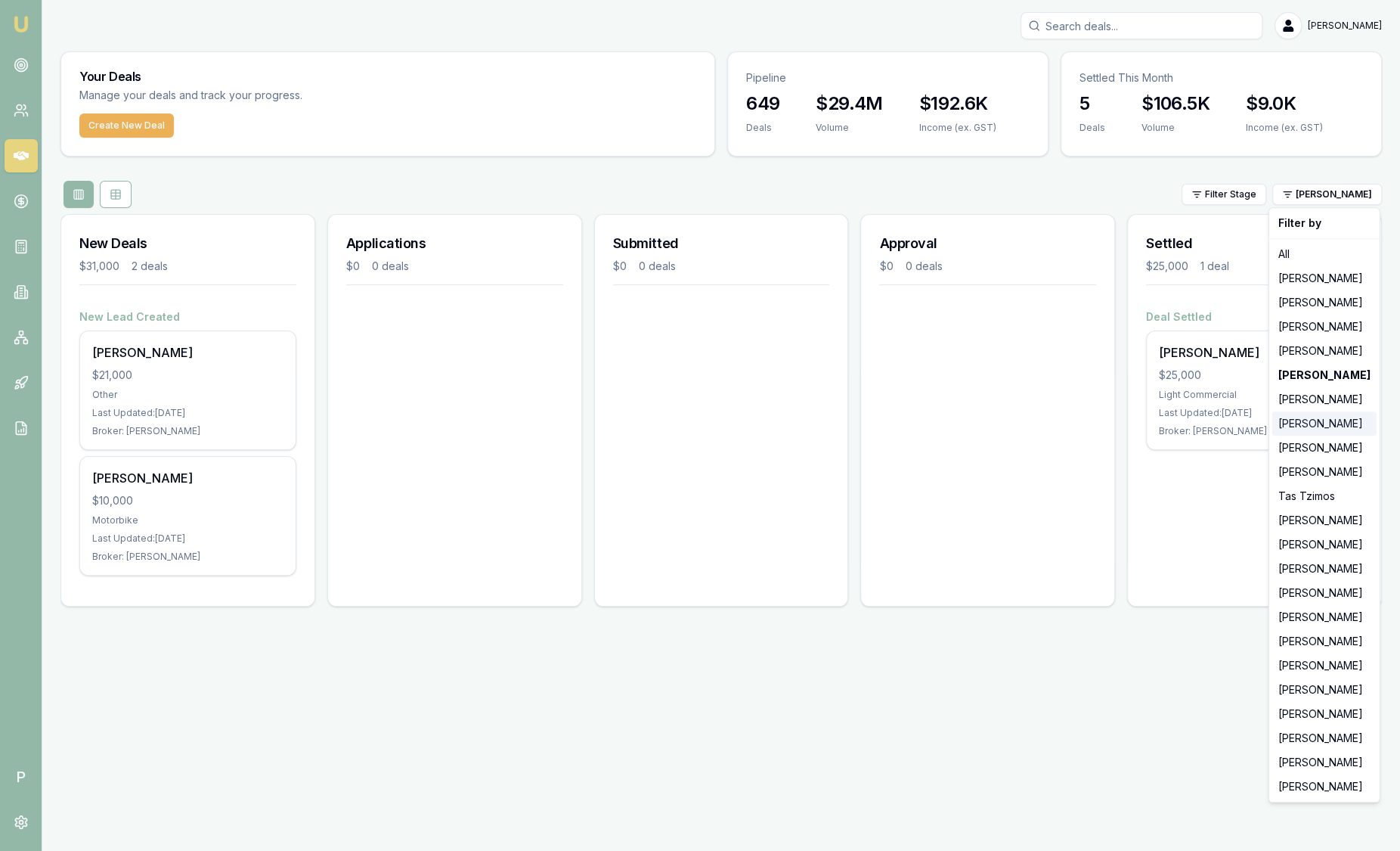
click at [1312, 426] on div "[PERSON_NAME]" at bounding box center [1325, 423] width 105 height 24
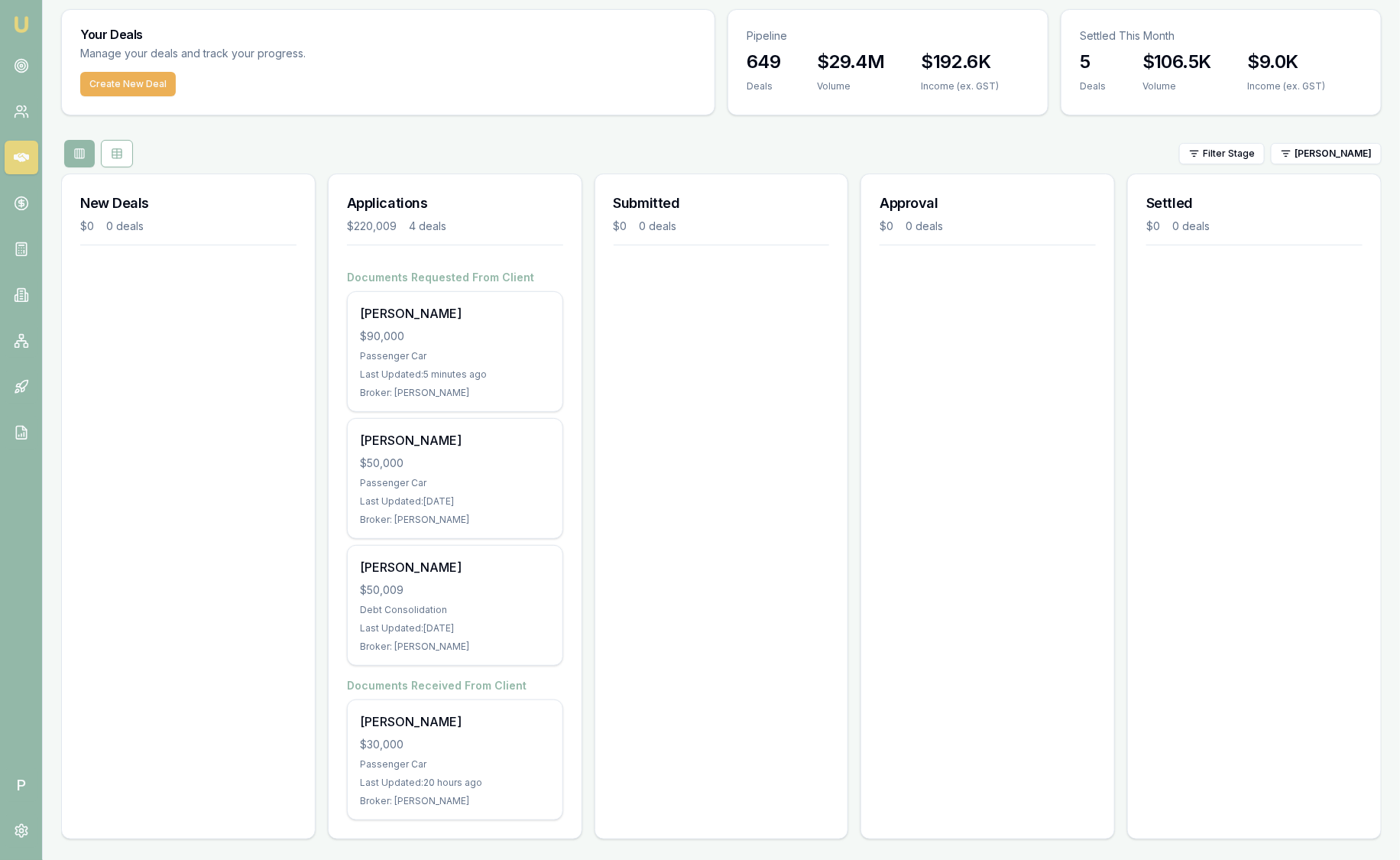
scroll to position [44, 0]
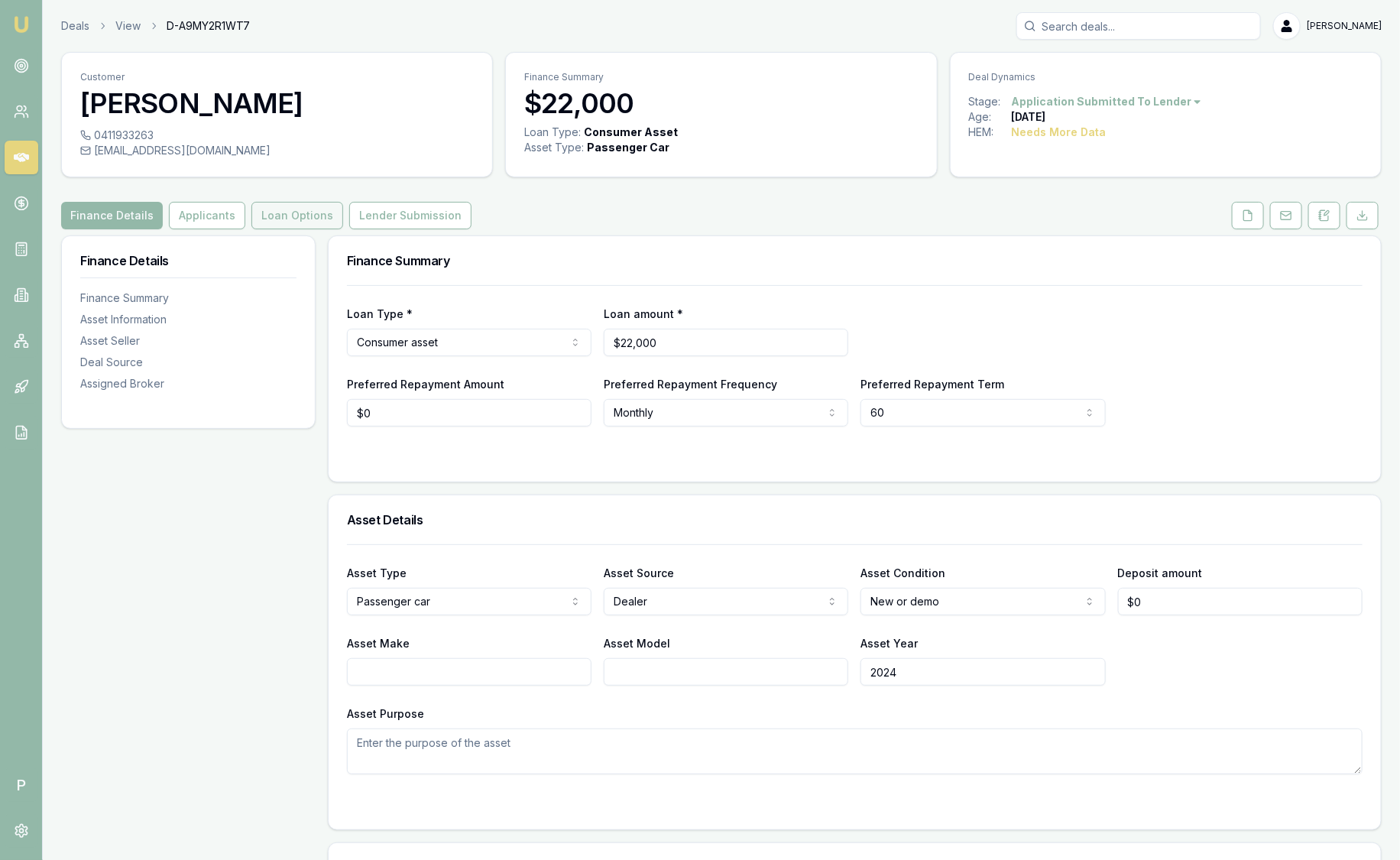
click at [320, 217] on button "Loan Options" at bounding box center [297, 216] width 92 height 28
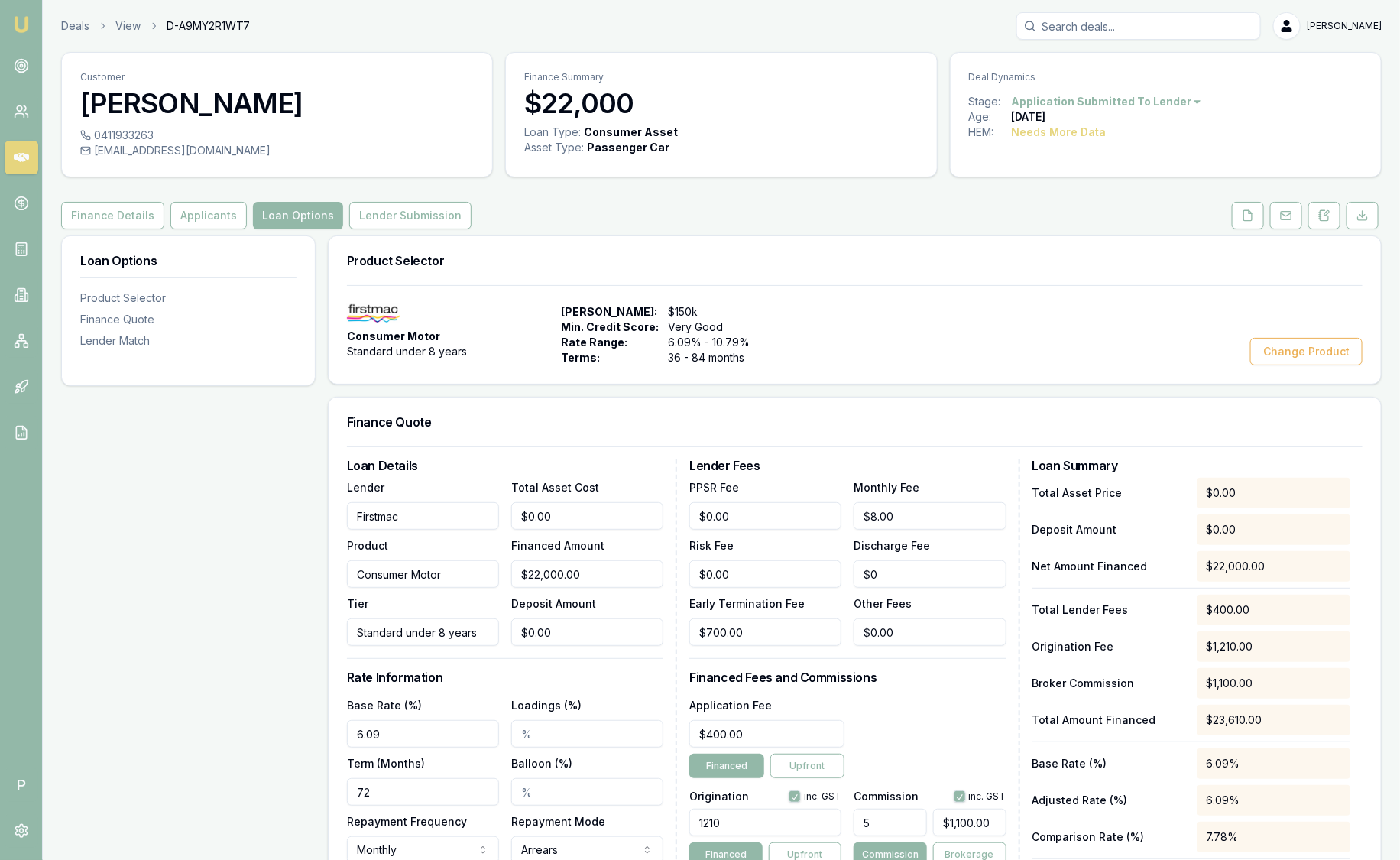
click at [23, 16] on img at bounding box center [21, 24] width 18 height 18
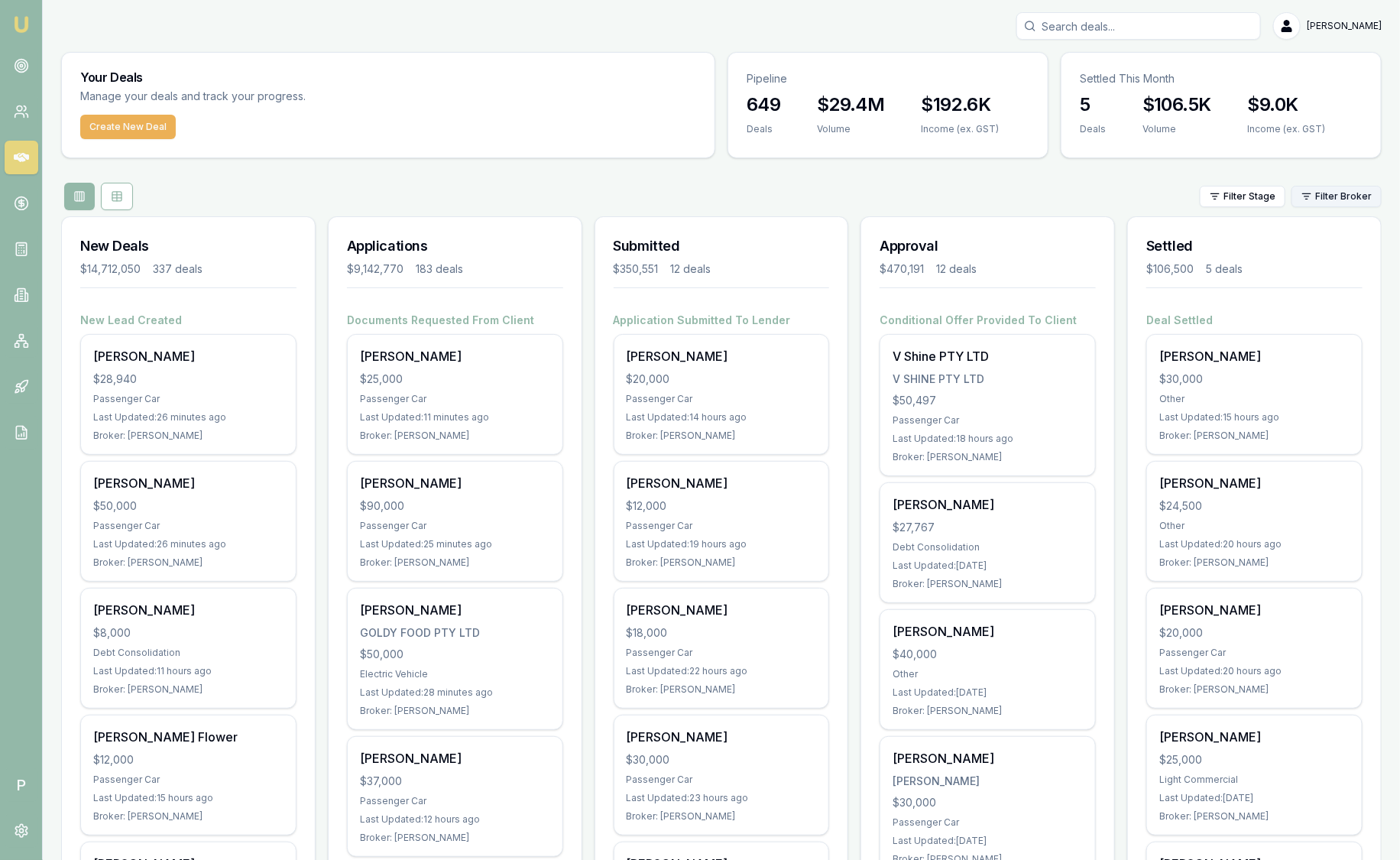
click at [1351, 194] on html "Emu Broker P Sam Crouch Toggle Menu Your Deals Manage your deals and track your…" at bounding box center [700, 430] width 1400 height 860
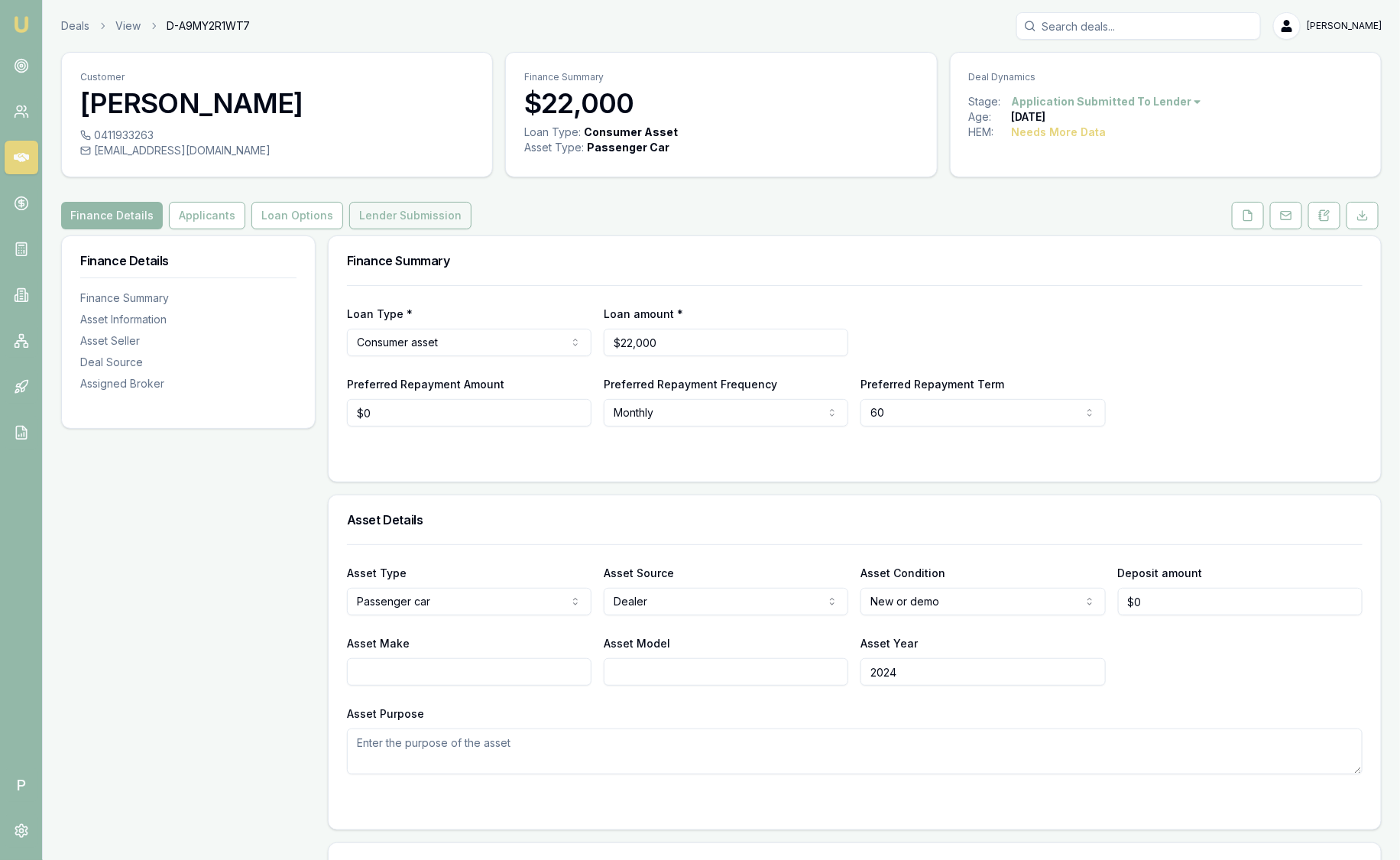
click at [410, 212] on button "Lender Submission" at bounding box center [410, 216] width 122 height 28
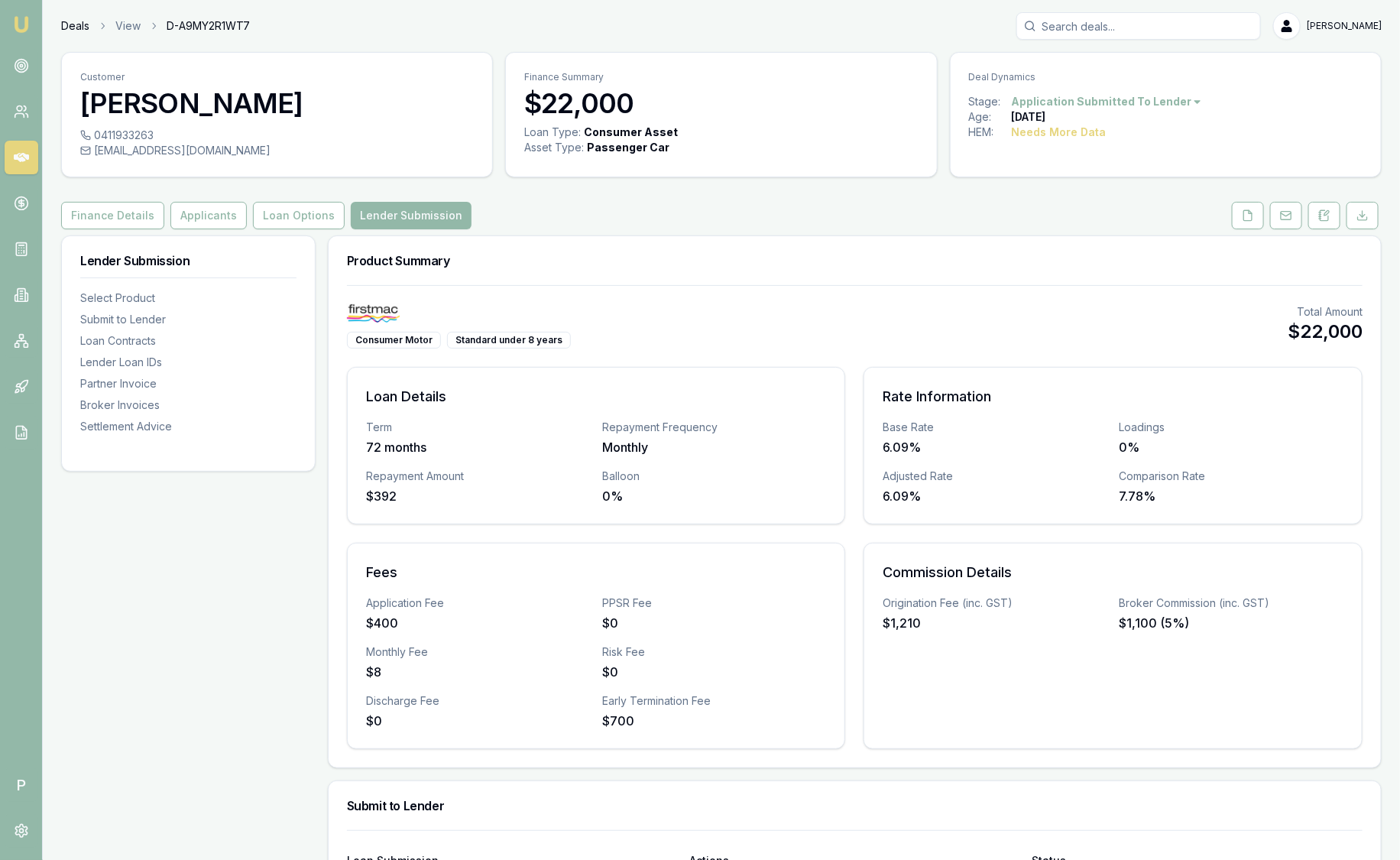
click at [79, 27] on link "Deals" at bounding box center [75, 26] width 29 height 16
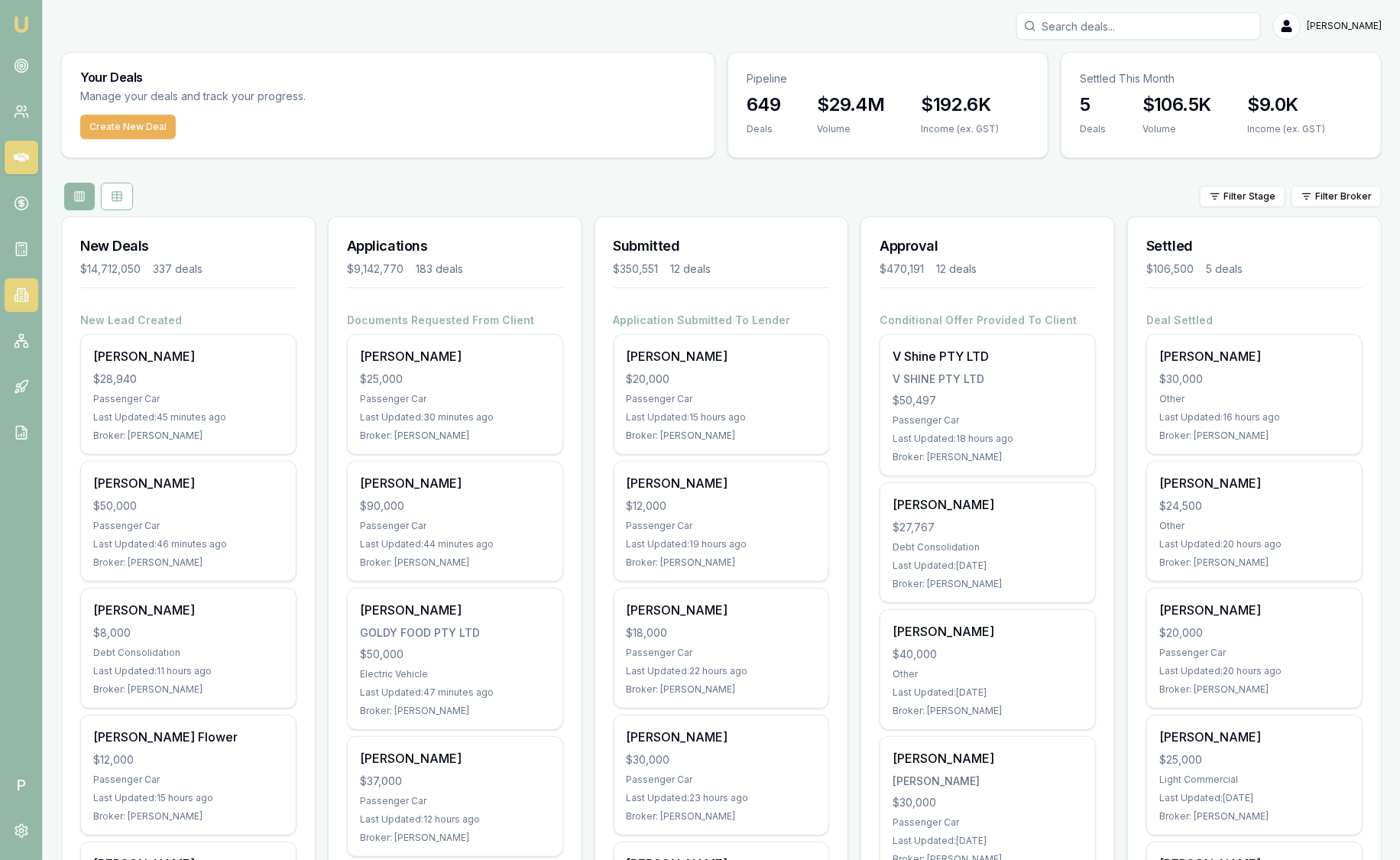
click at [20, 296] on icon at bounding box center [21, 296] width 3 height 0
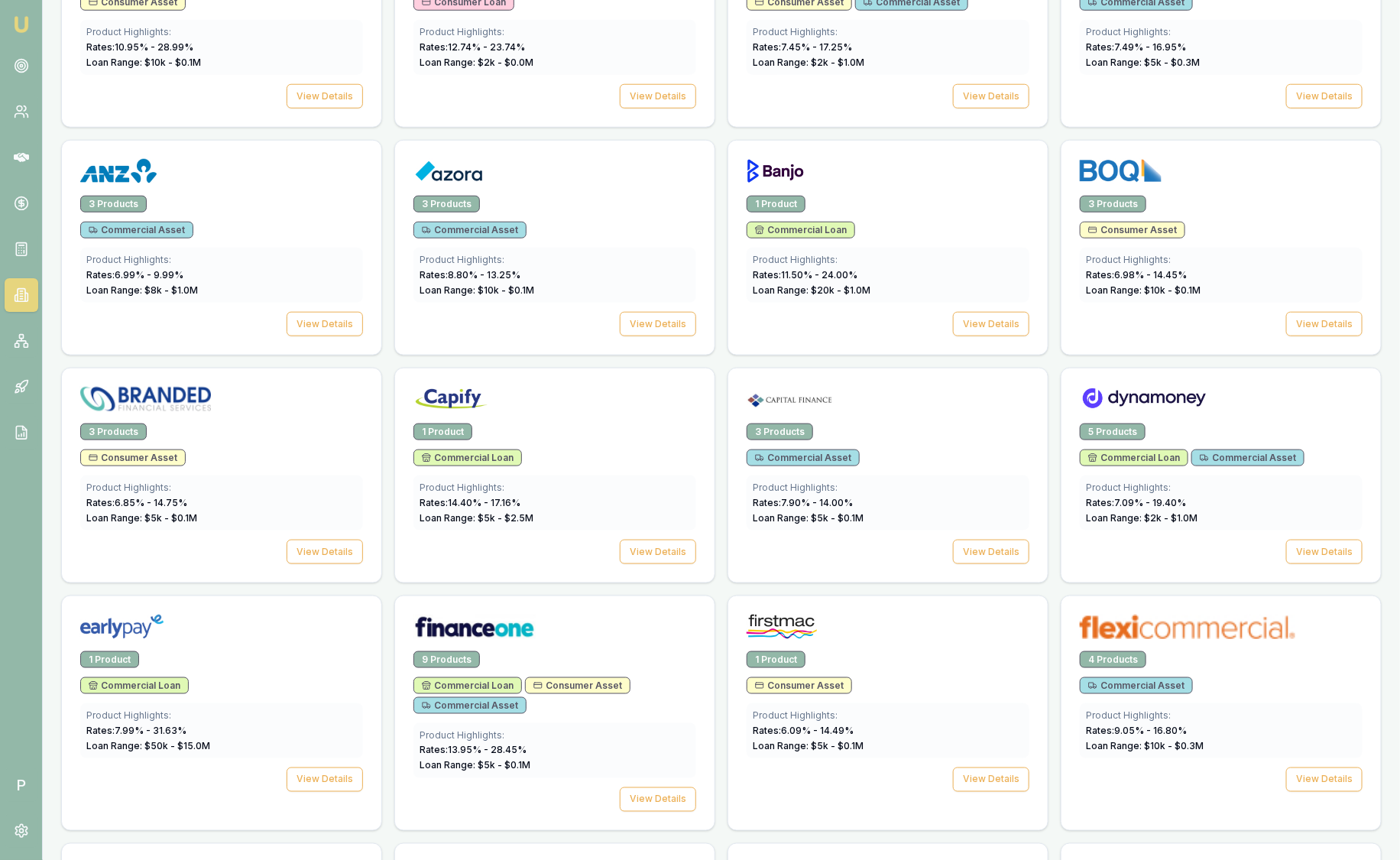
scroll to position [955, 0]
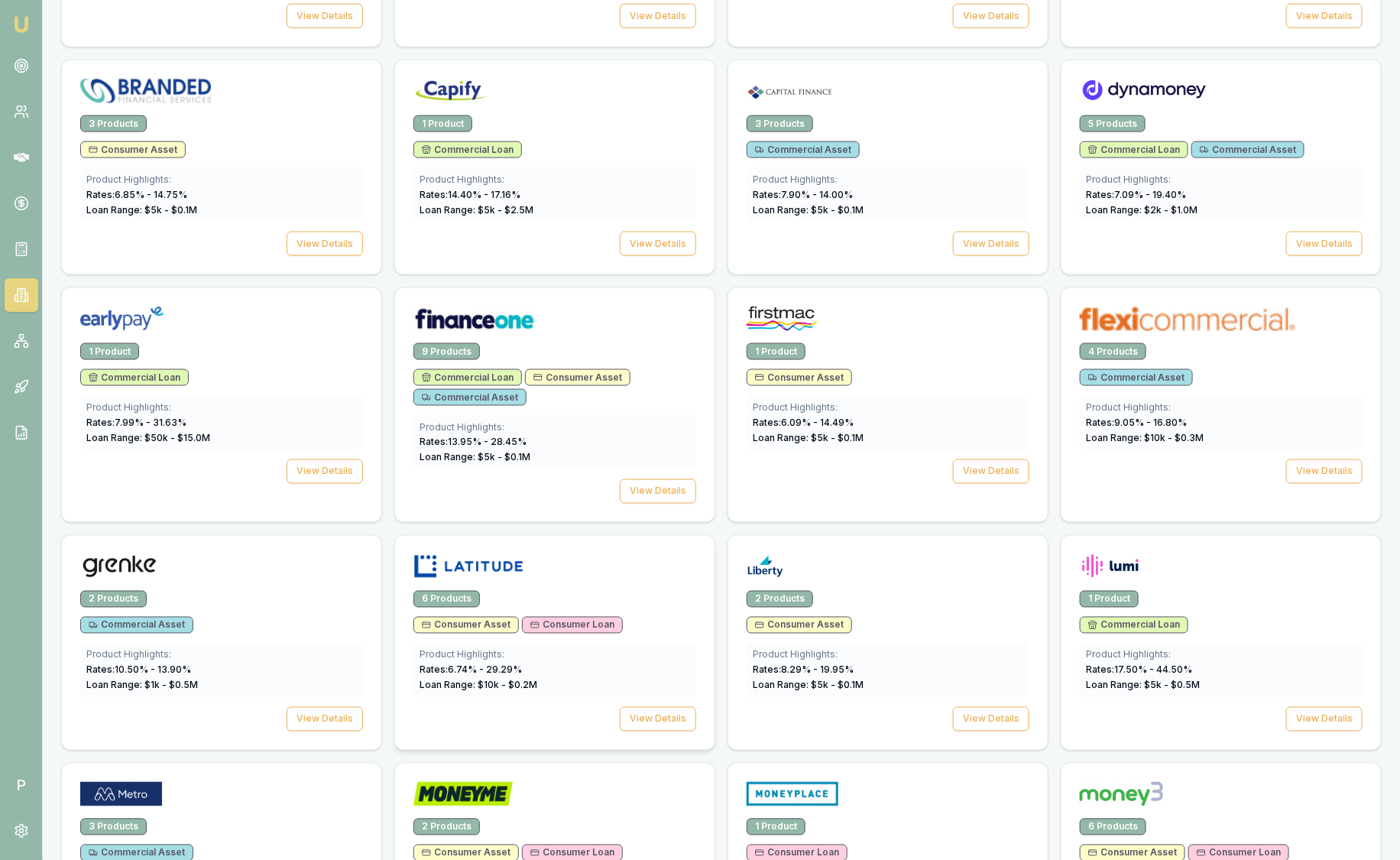
click at [529, 595] on div "6 Products" at bounding box center [554, 598] width 282 height 16
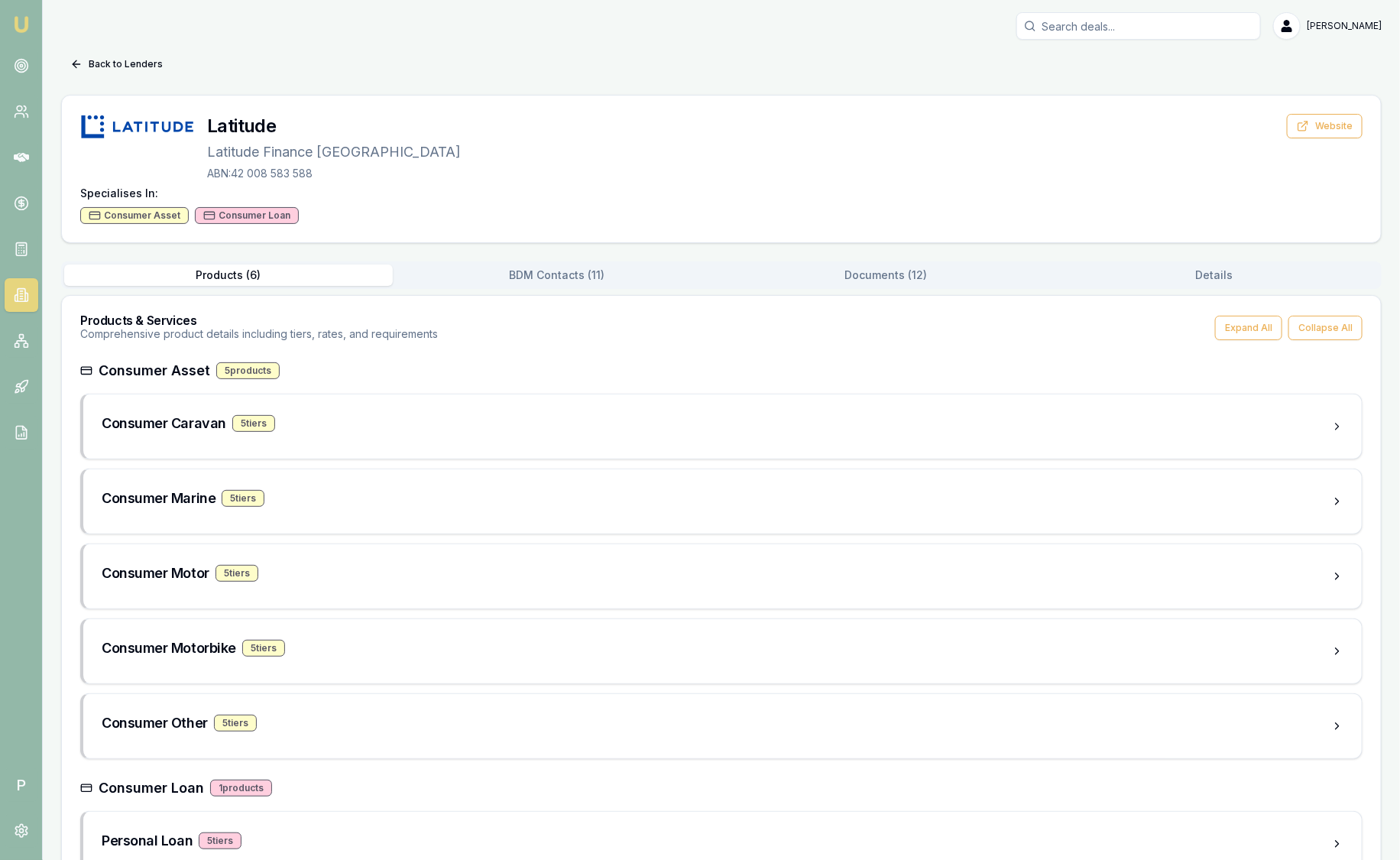
click at [544, 281] on button "BDM Contacts ( 11 )" at bounding box center [556, 275] width 328 height 22
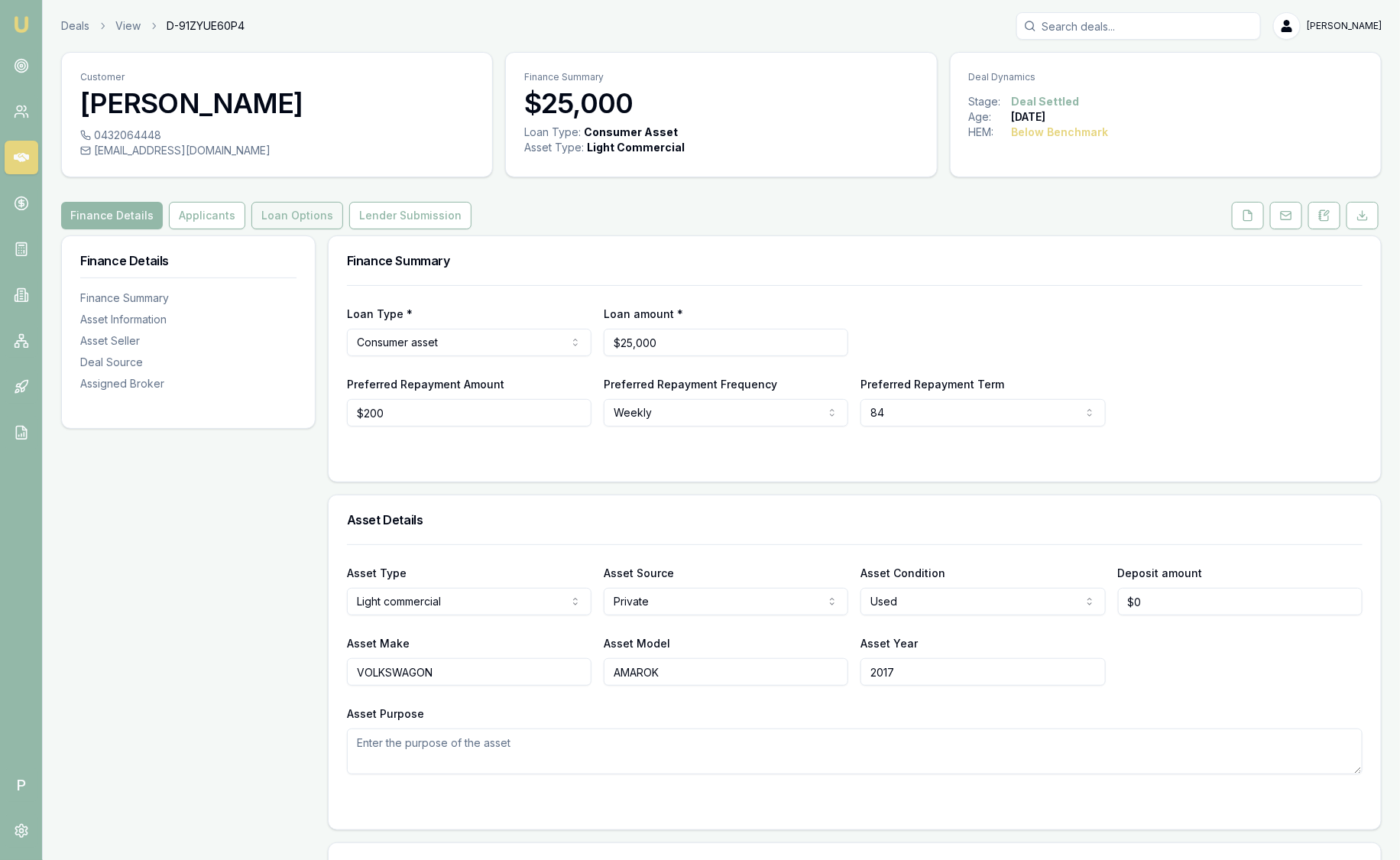
click at [294, 216] on button "Loan Options" at bounding box center [297, 216] width 92 height 28
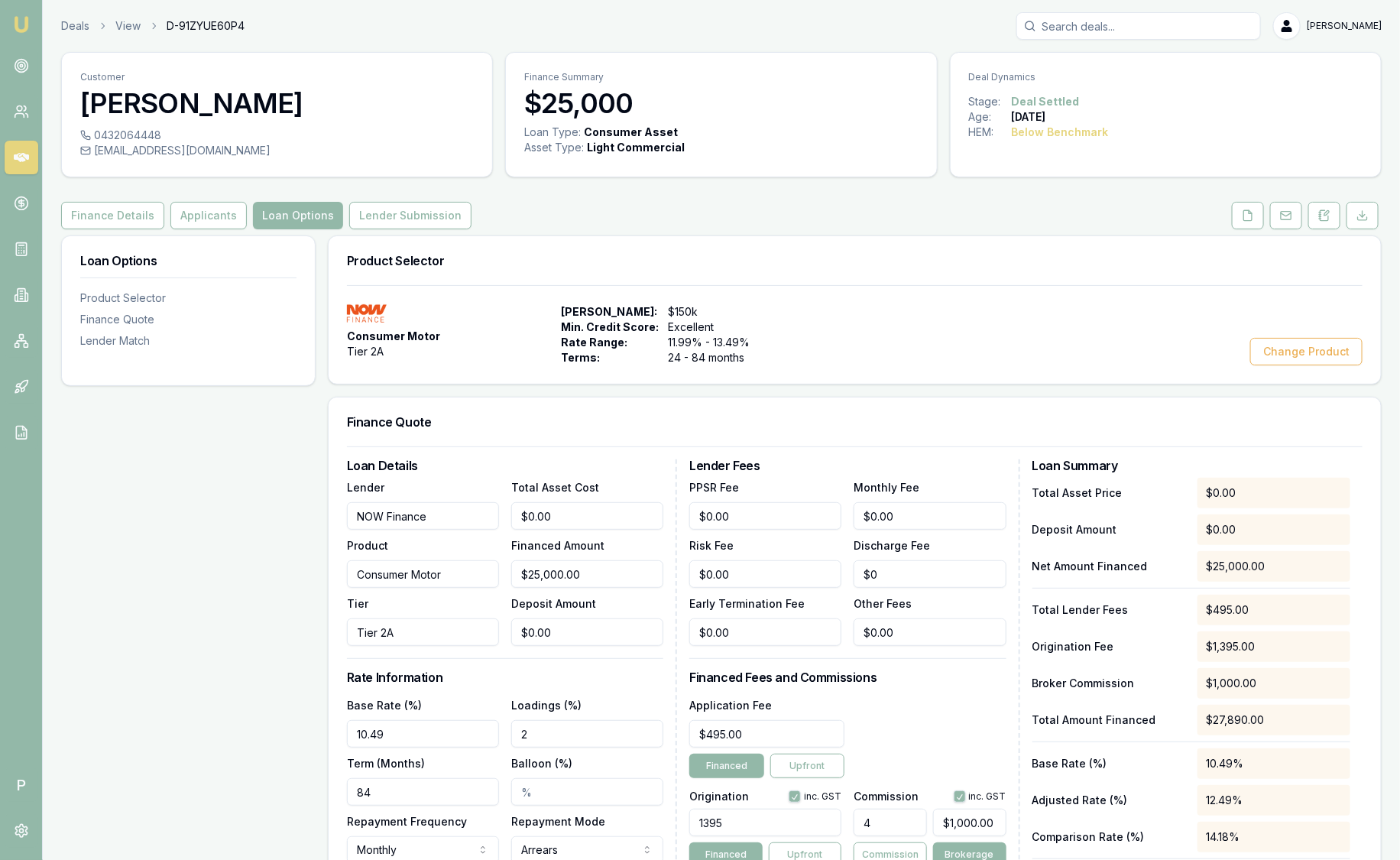
click at [9, 25] on nav "Emu Broker" at bounding box center [21, 230] width 42 height 462
click at [16, 23] on img at bounding box center [21, 24] width 18 height 18
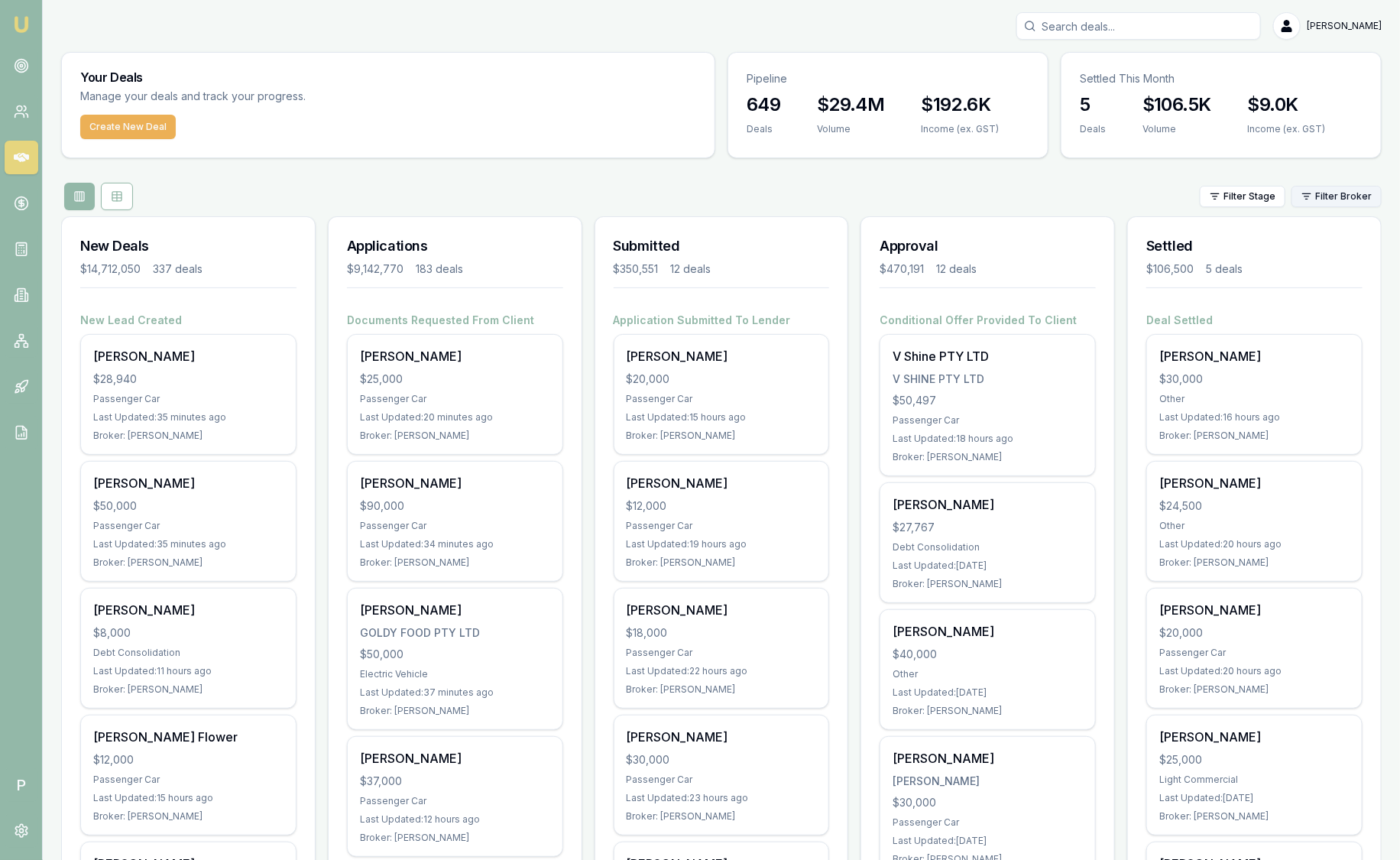
click at [1342, 191] on html "Emu Broker P Sam Crouch Toggle Menu Your Deals Manage your deals and track your…" at bounding box center [700, 430] width 1400 height 860
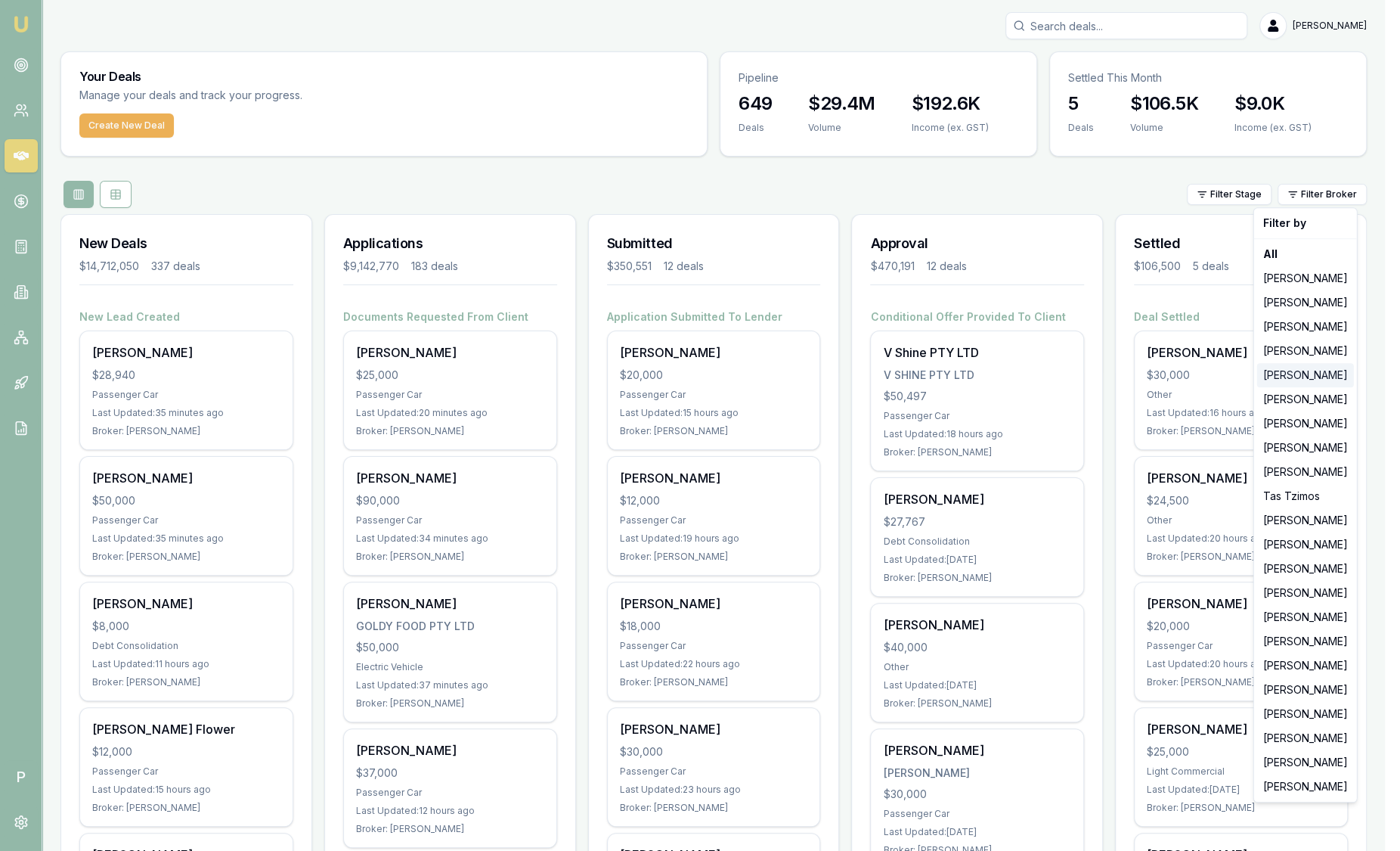
click at [1306, 382] on div "[PERSON_NAME]" at bounding box center [1305, 375] width 97 height 24
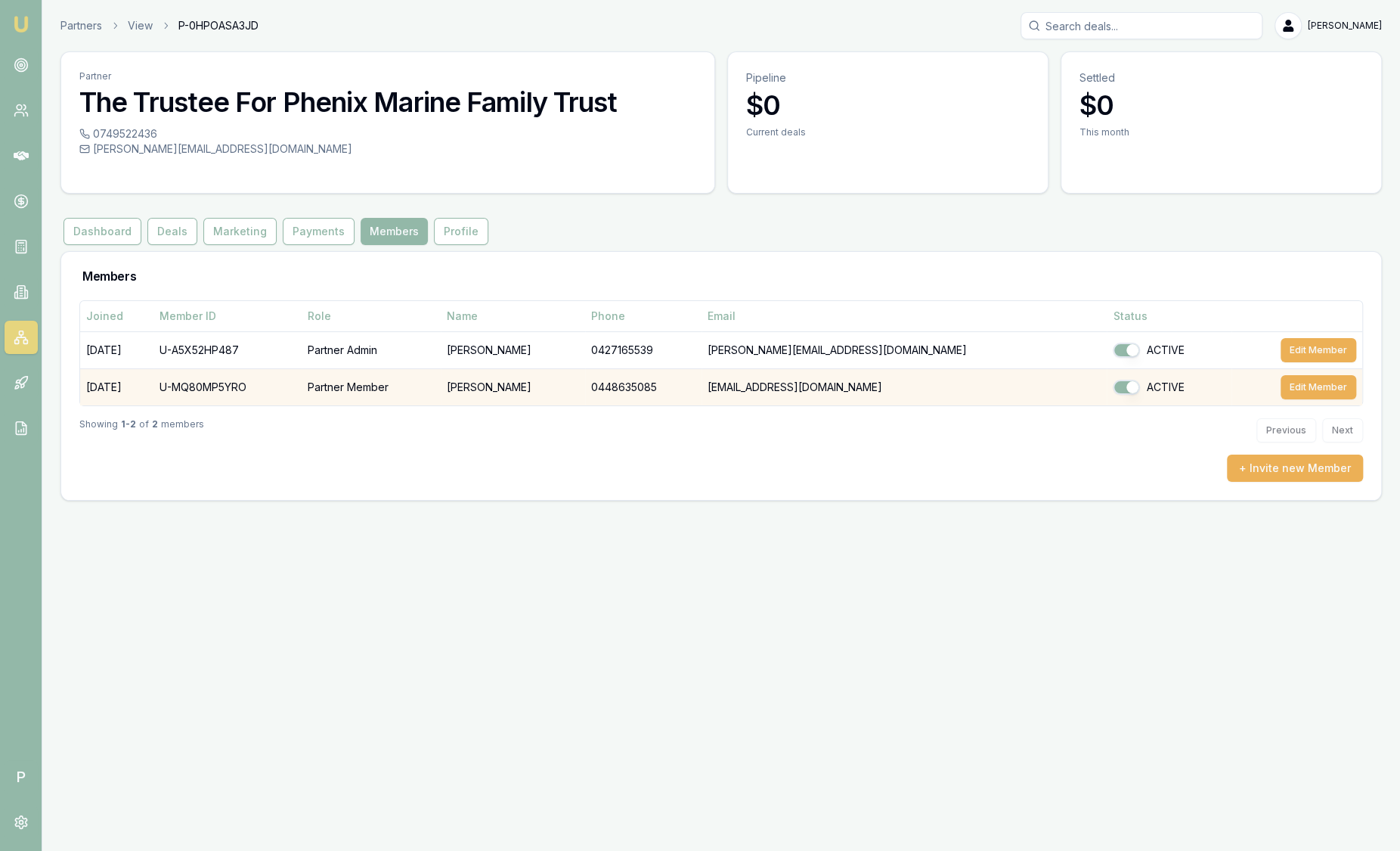
click at [548, 389] on td "[PERSON_NAME]" at bounding box center [512, 387] width 145 height 37
click at [1339, 386] on button "Edit Member" at bounding box center [1319, 387] width 75 height 24
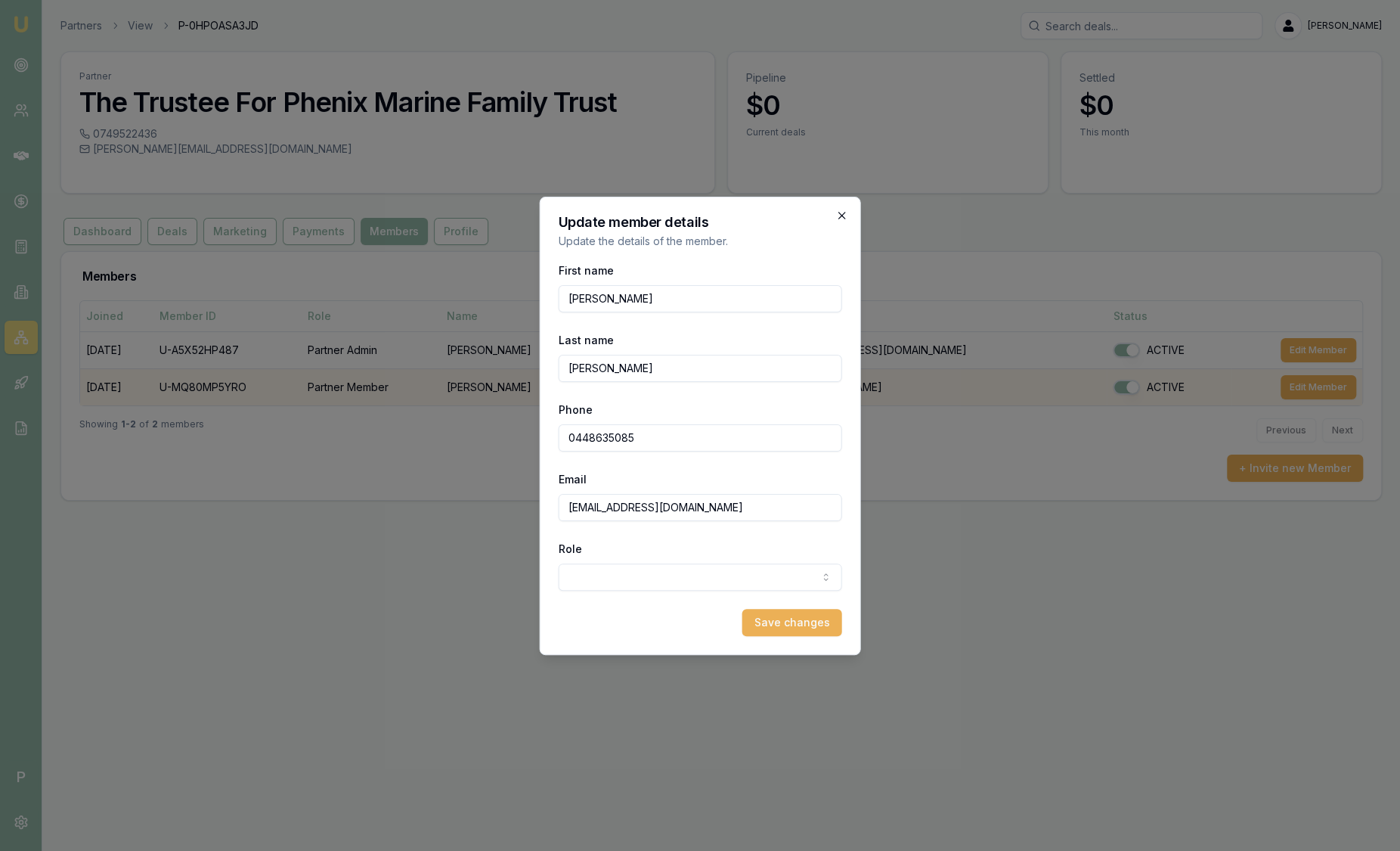
click at [844, 215] on icon "button" at bounding box center [842, 215] width 12 height 12
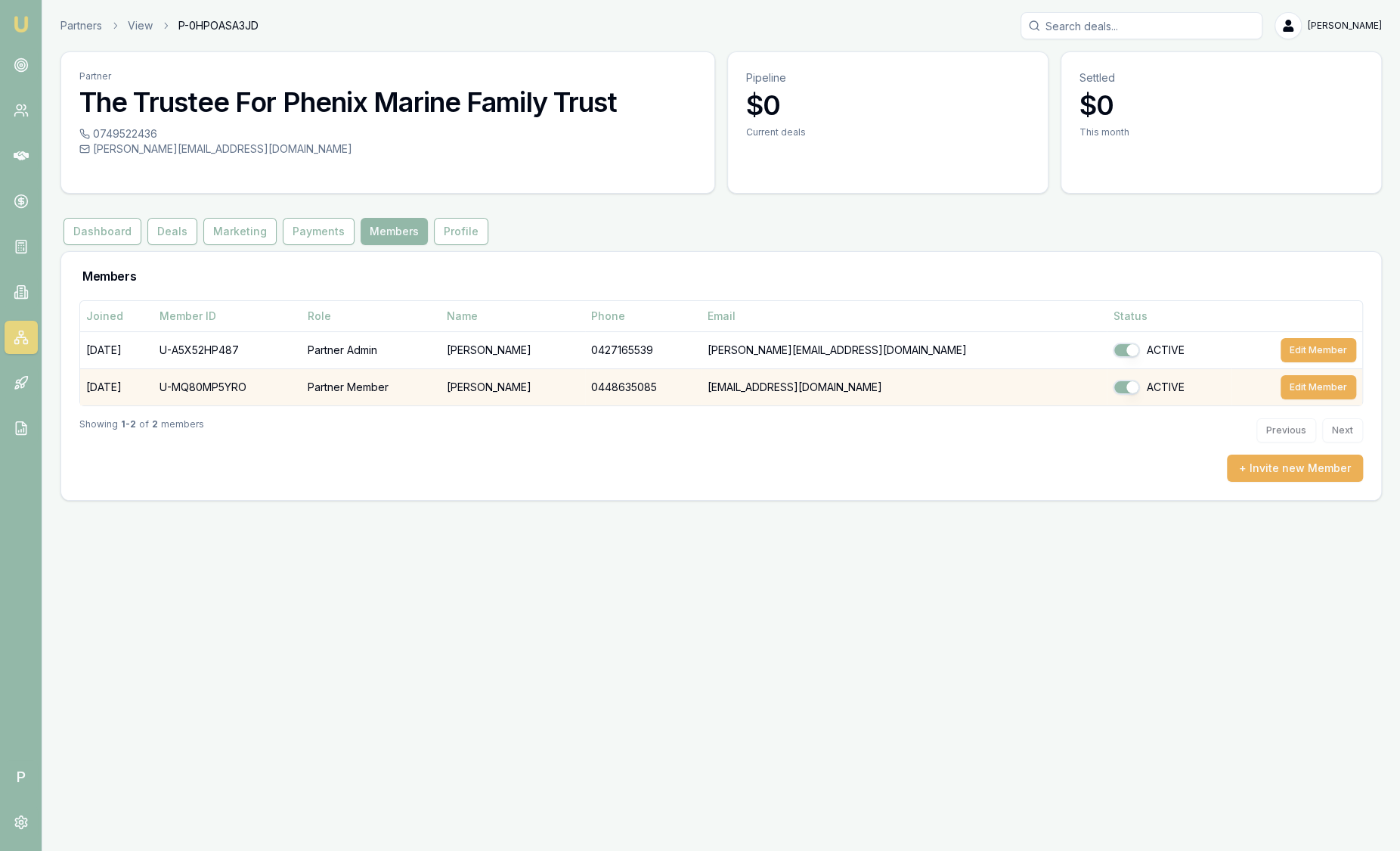
click at [25, 25] on img at bounding box center [21, 24] width 18 height 18
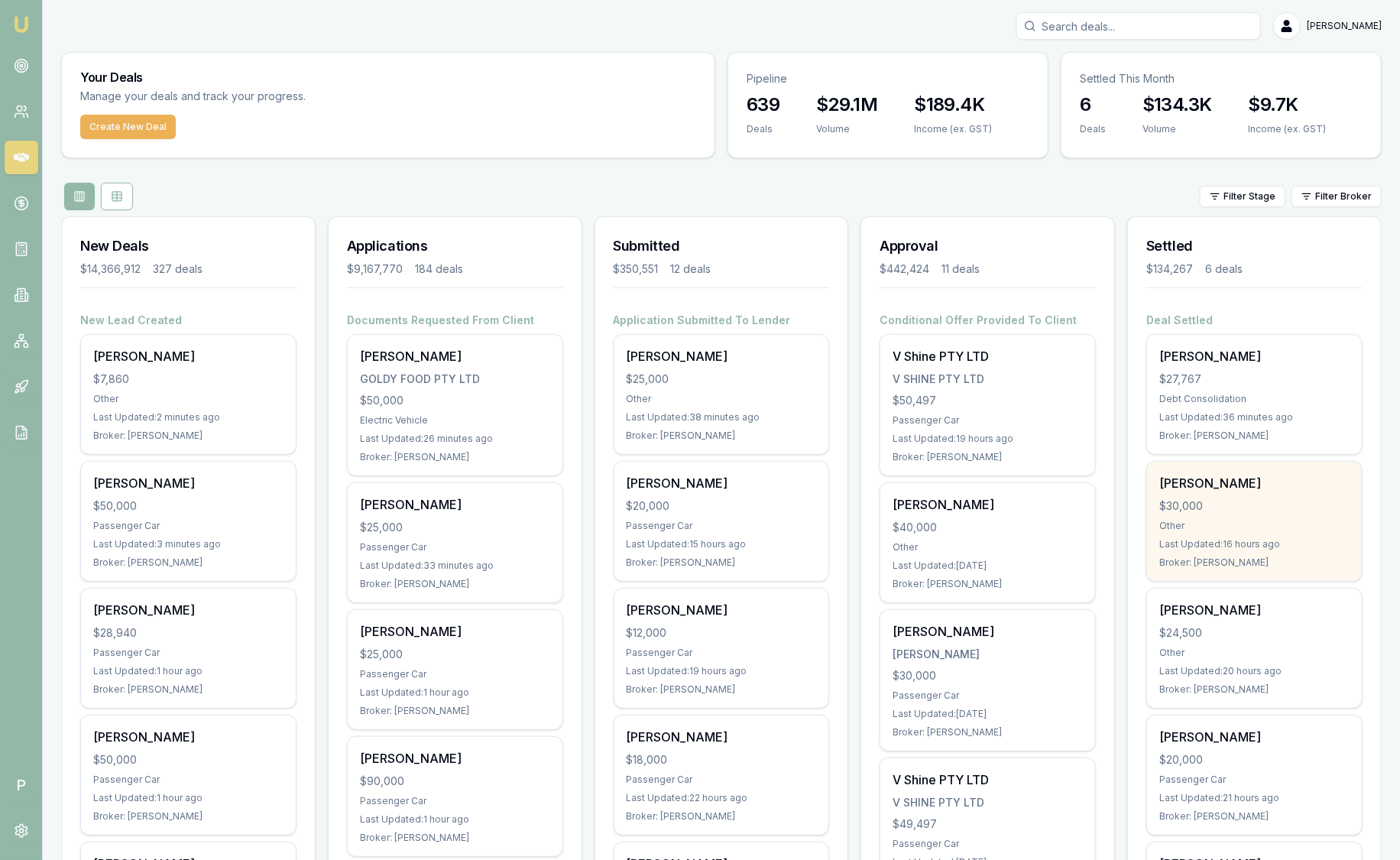
click at [1240, 498] on div "$30,000" at bounding box center [1254, 506] width 191 height 16
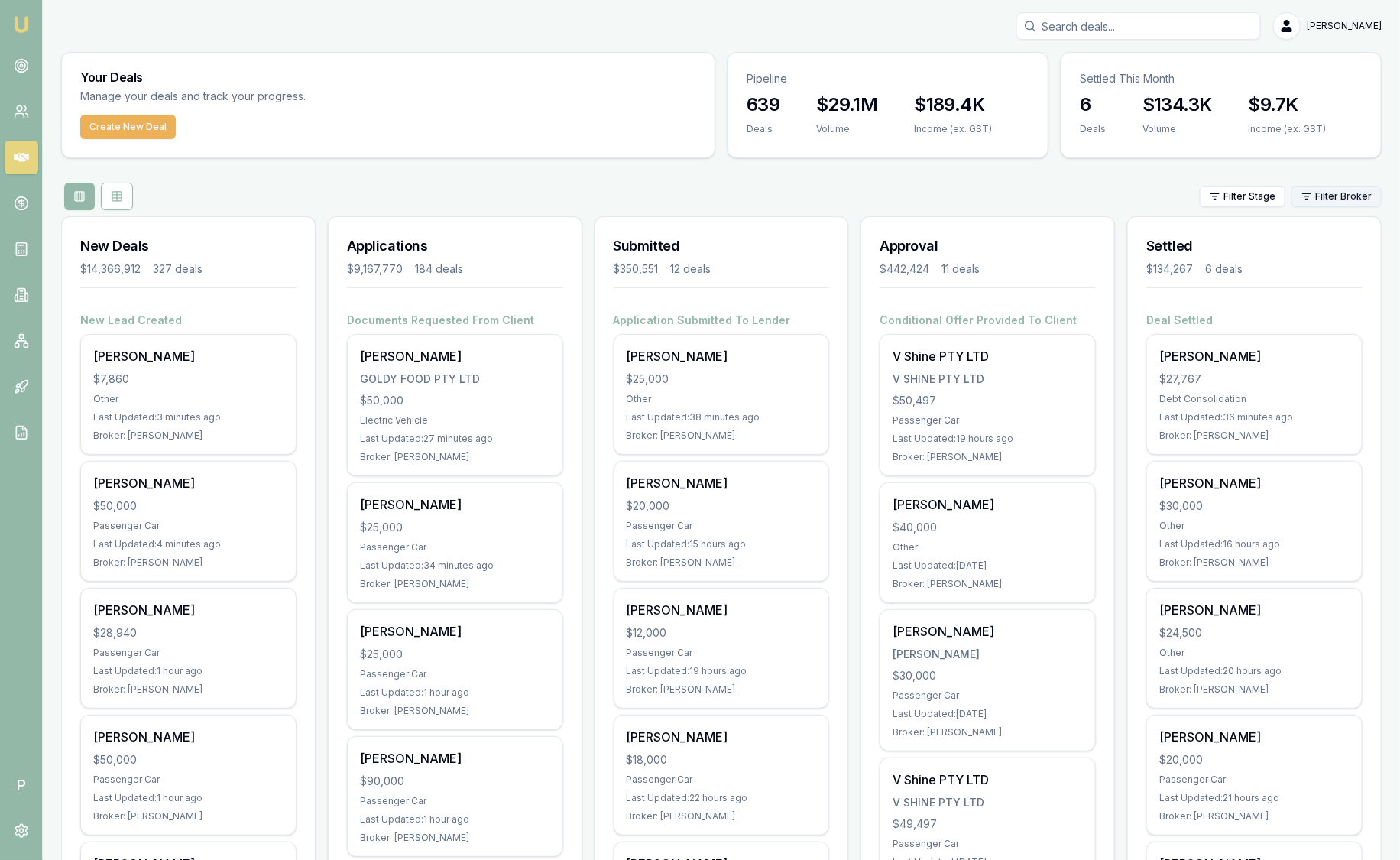
click at [1342, 198] on html "Emu Broker P [PERSON_NAME] Toggle Menu Your Deals Manage your deals and track y…" at bounding box center [700, 430] width 1400 height 860
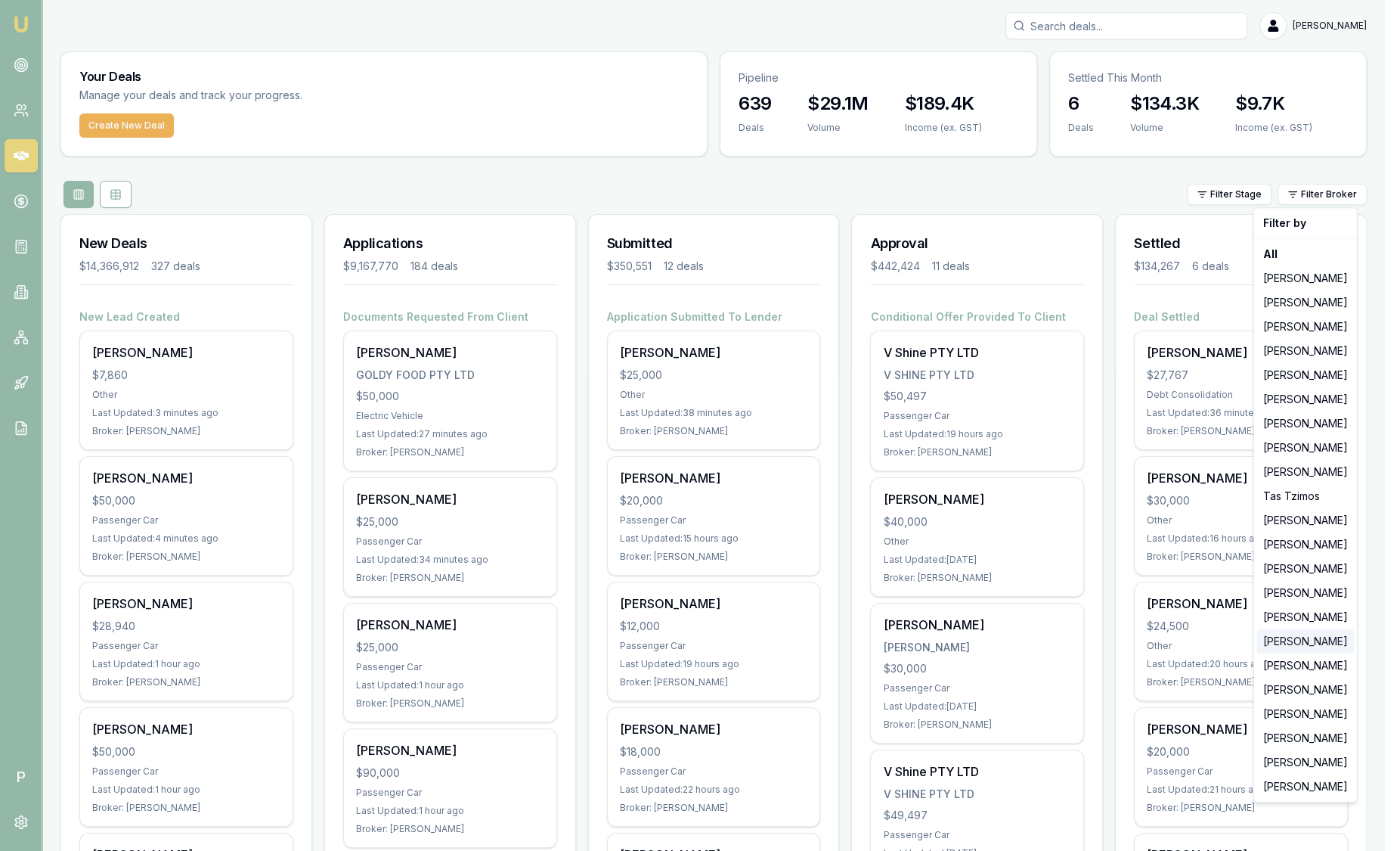
click at [1314, 650] on div "[PERSON_NAME]" at bounding box center [1305, 641] width 97 height 24
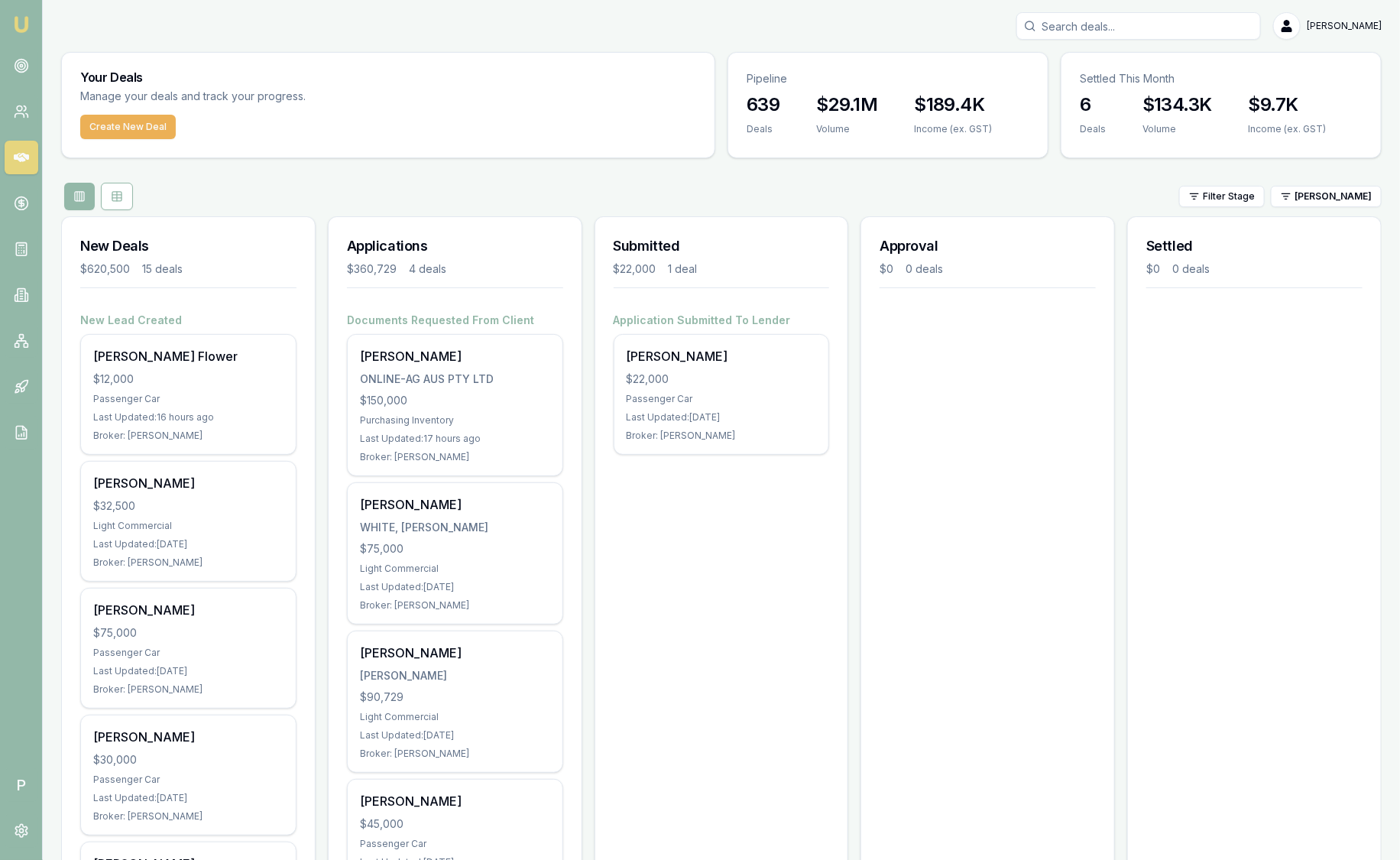
click at [1138, 30] on input "Search deals" at bounding box center [1138, 26] width 244 height 28
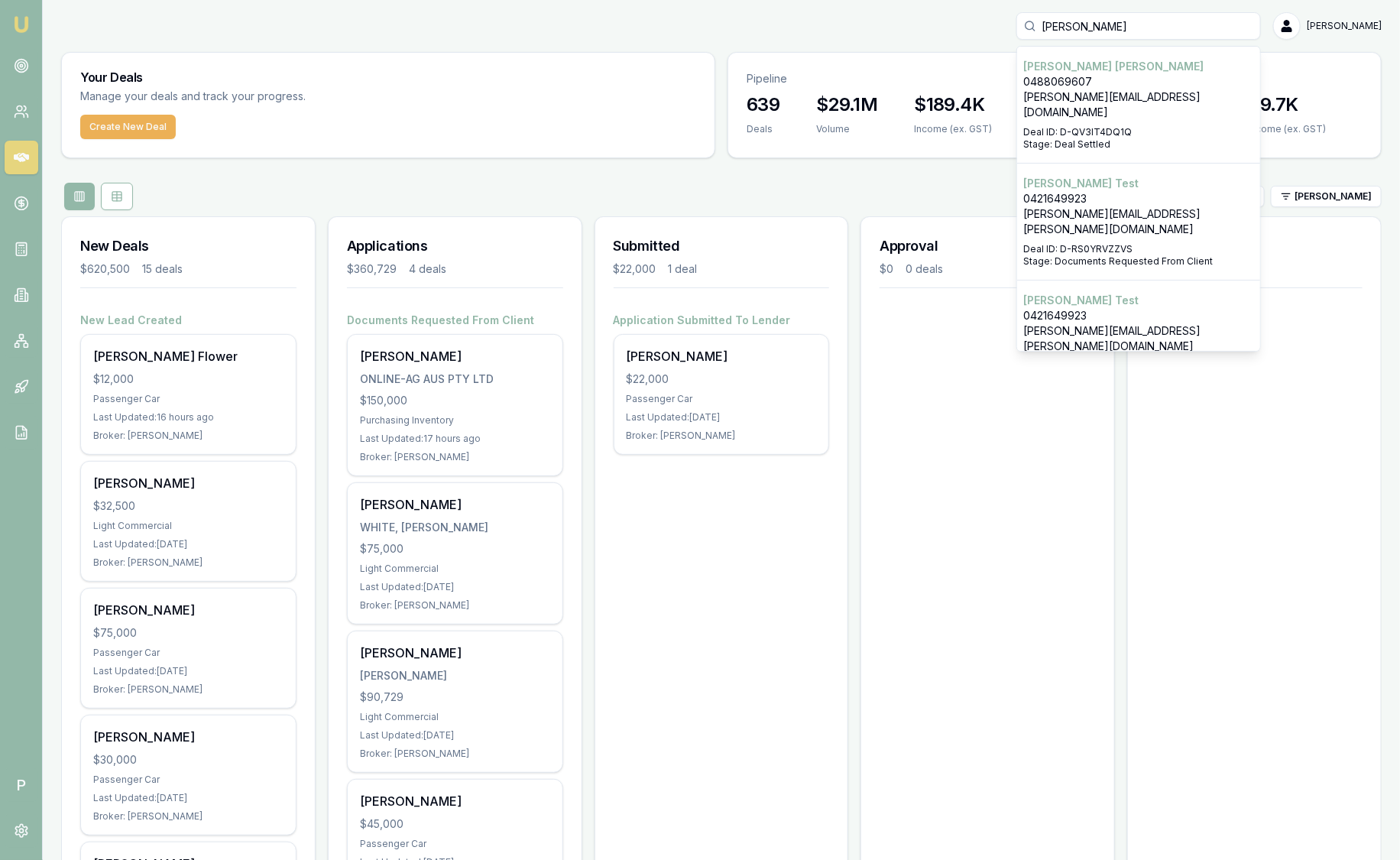
type input "[PERSON_NAME]"
click at [1137, 126] on p "Deal ID: D-QV3IT4DQ1Q" at bounding box center [1138, 133] width 230 height 12
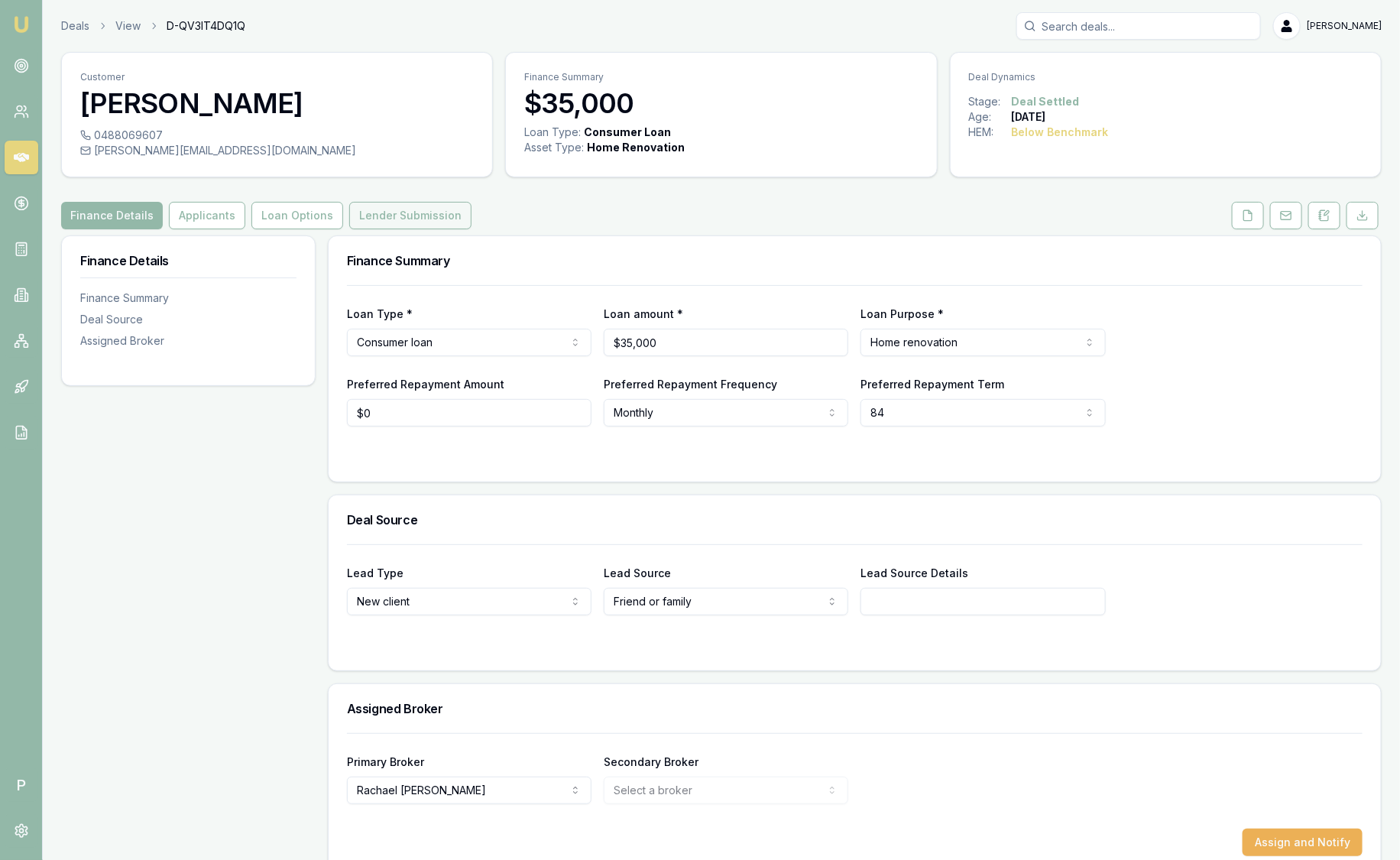
click at [357, 223] on button "Lender Submission" at bounding box center [410, 216] width 122 height 28
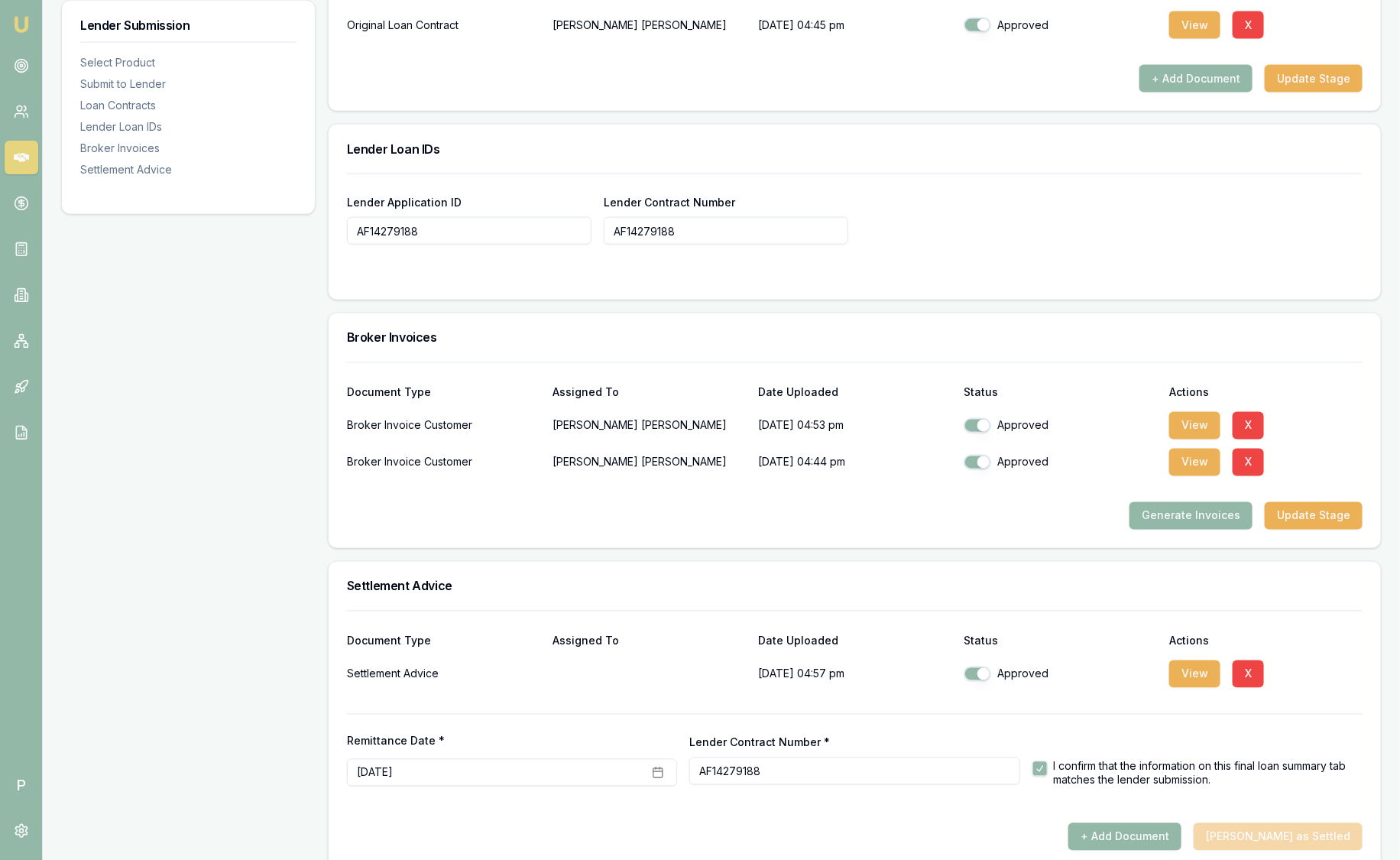
scroll to position [1099, 0]
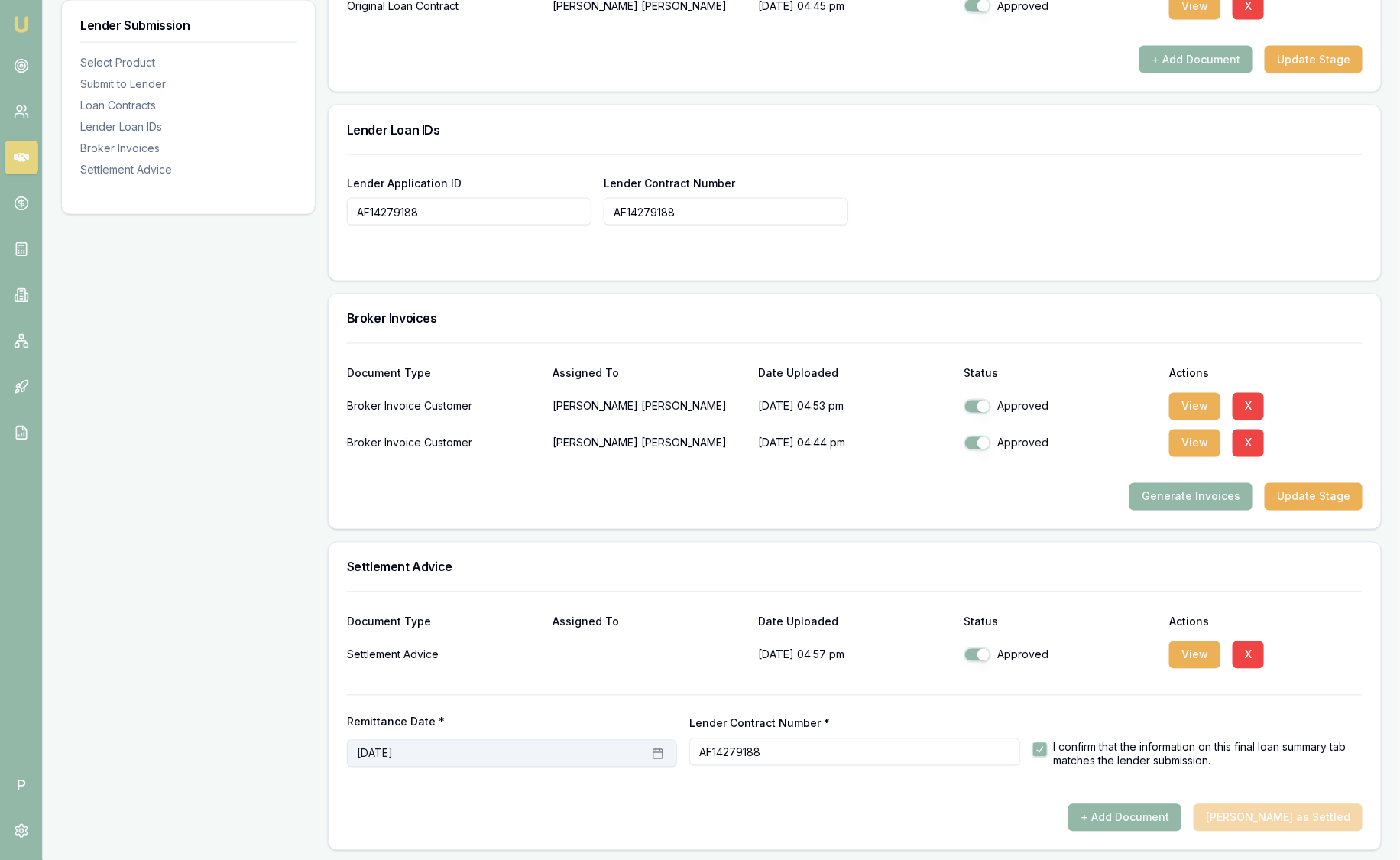
click at [373, 756] on button "August 29th, 2025" at bounding box center [512, 753] width 330 height 28
click at [516, 535] on icon "Go to next month" at bounding box center [515, 535] width 3 height 8
click at [515, 543] on button "Go to next month" at bounding box center [514, 534] width 22 height 22
click at [365, 504] on icon "Go to previous month" at bounding box center [370, 504] width 12 height 12
click at [375, 535] on icon "Go to previous month" at bounding box center [370, 535] width 12 height 12
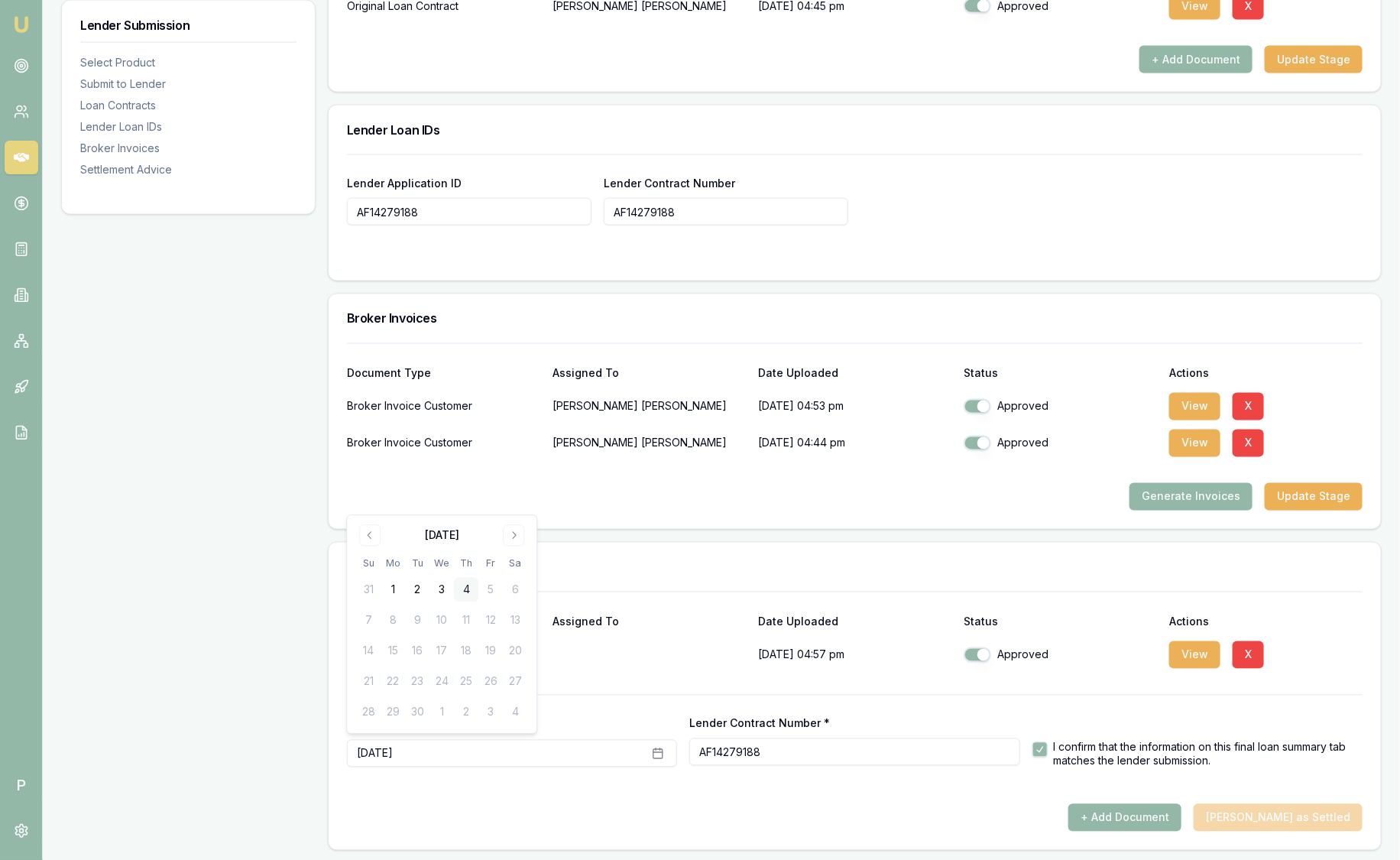
click at [461, 592] on button "4" at bounding box center [466, 590] width 24 height 24
click at [440, 587] on button "3" at bounding box center [442, 590] width 24 height 24
click at [794, 561] on h3 "Settlement Advice" at bounding box center [855, 567] width 1015 height 12
click at [1035, 742] on button "button" at bounding box center [1040, 750] width 16 height 16
click at [1037, 747] on button "button" at bounding box center [1040, 750] width 16 height 16
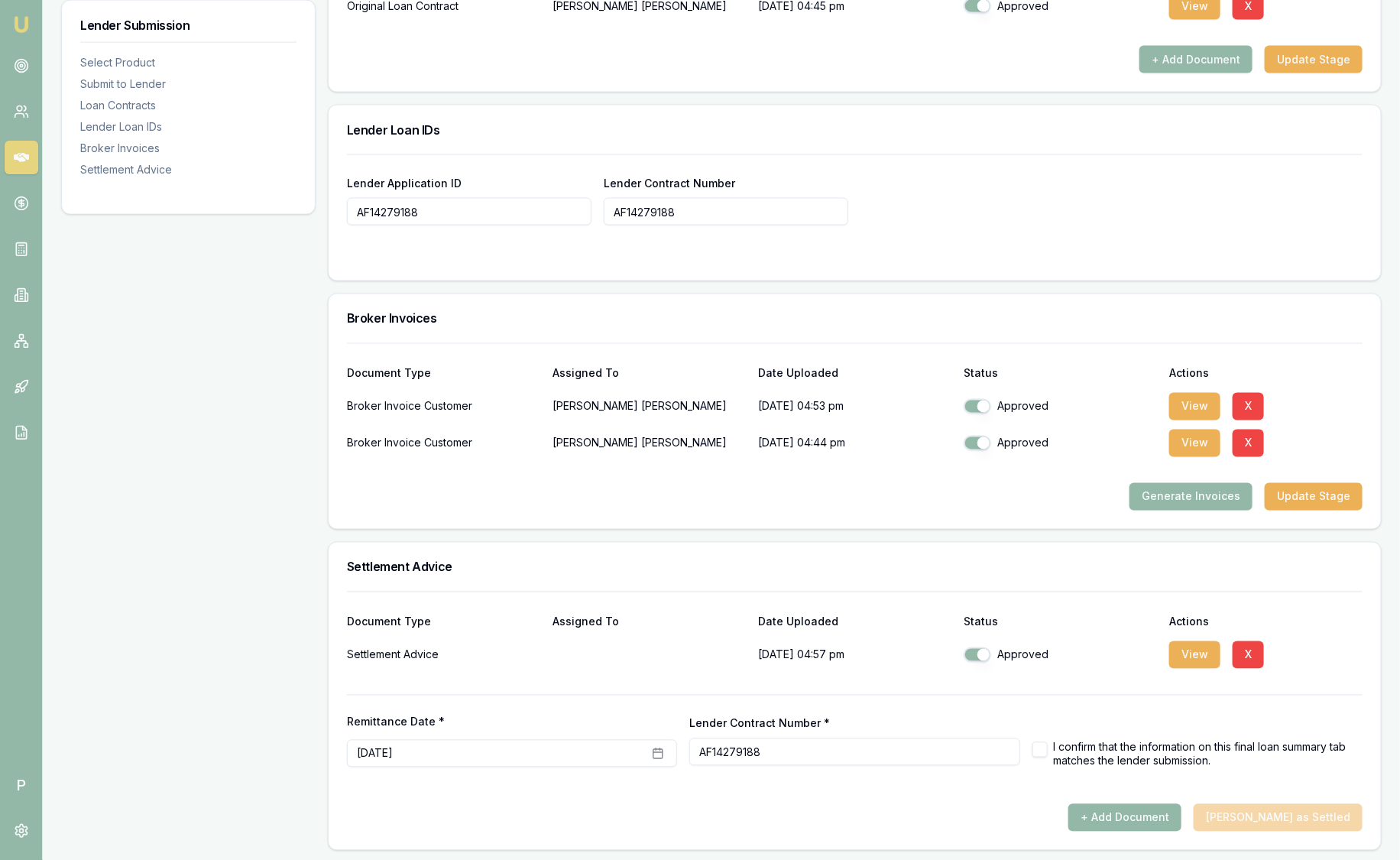
checkbox input "true"
click at [1134, 812] on button "+ Add Document" at bounding box center [1125, 818] width 113 height 28
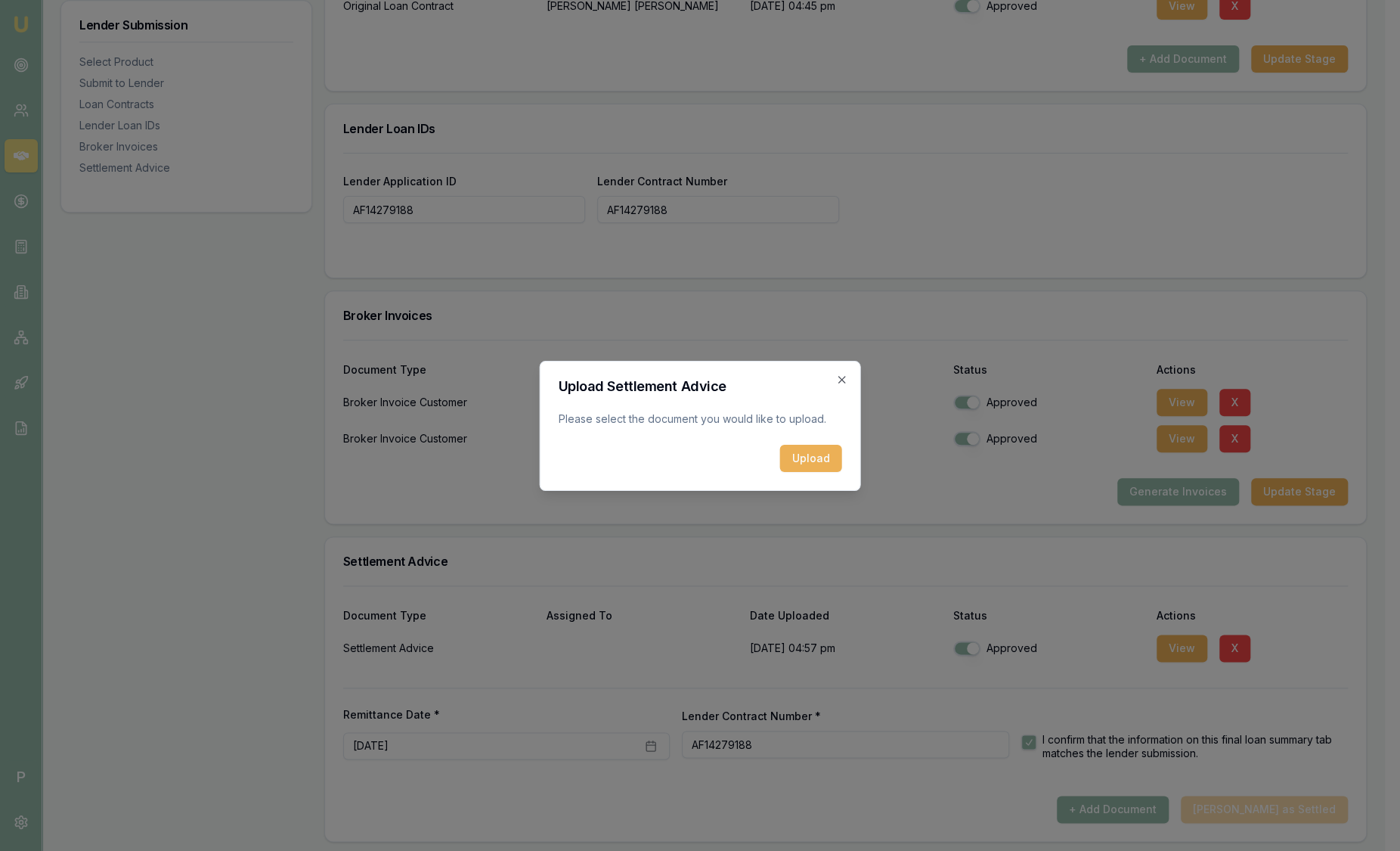
click at [852, 383] on div "Upload Settlement Advice Please select the document you would like to upload. U…" at bounding box center [700, 426] width 321 height 130
click at [844, 378] on icon "button" at bounding box center [842, 380] width 12 height 12
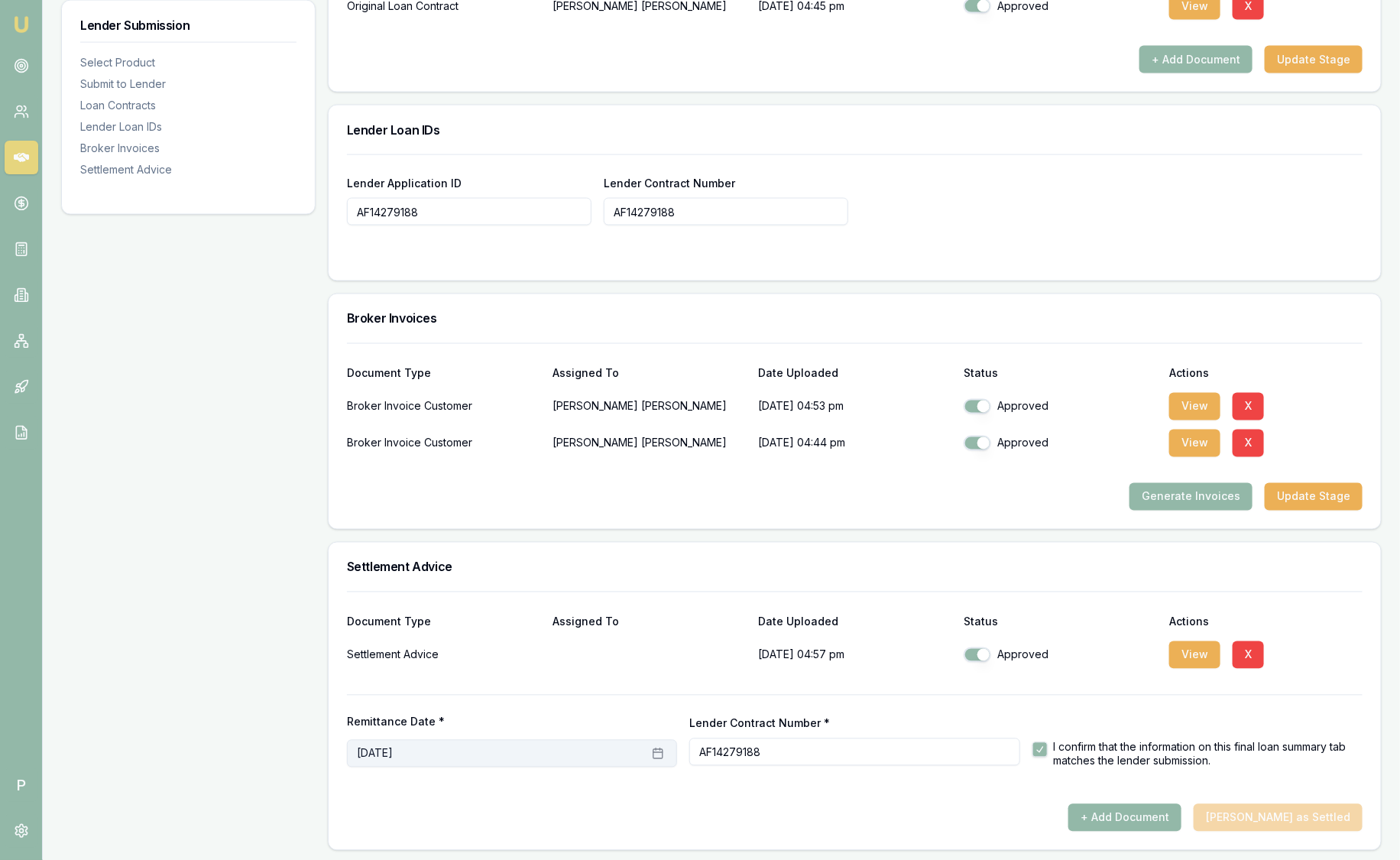
click at [449, 753] on button "September 3rd, 2025" at bounding box center [512, 753] width 330 height 28
click at [438, 596] on button "3" at bounding box center [442, 590] width 24 height 24
click at [446, 591] on button "3" at bounding box center [442, 590] width 24 height 24
click at [528, 762] on button "September 3rd, 2025" at bounding box center [512, 753] width 330 height 28
click at [1253, 657] on button "X" at bounding box center [1248, 655] width 31 height 28
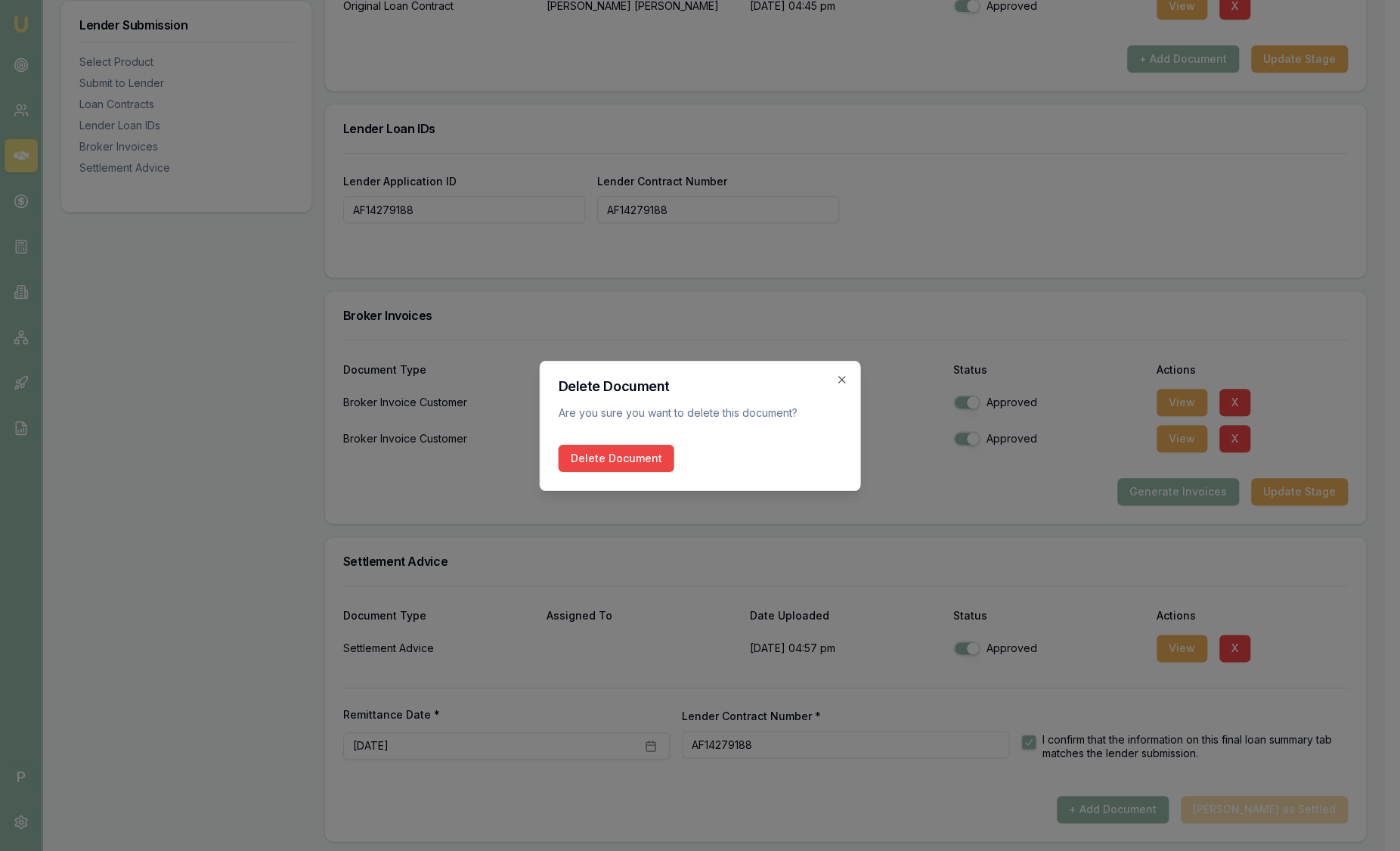
click at [594, 465] on button "Delete Document" at bounding box center [616, 458] width 116 height 27
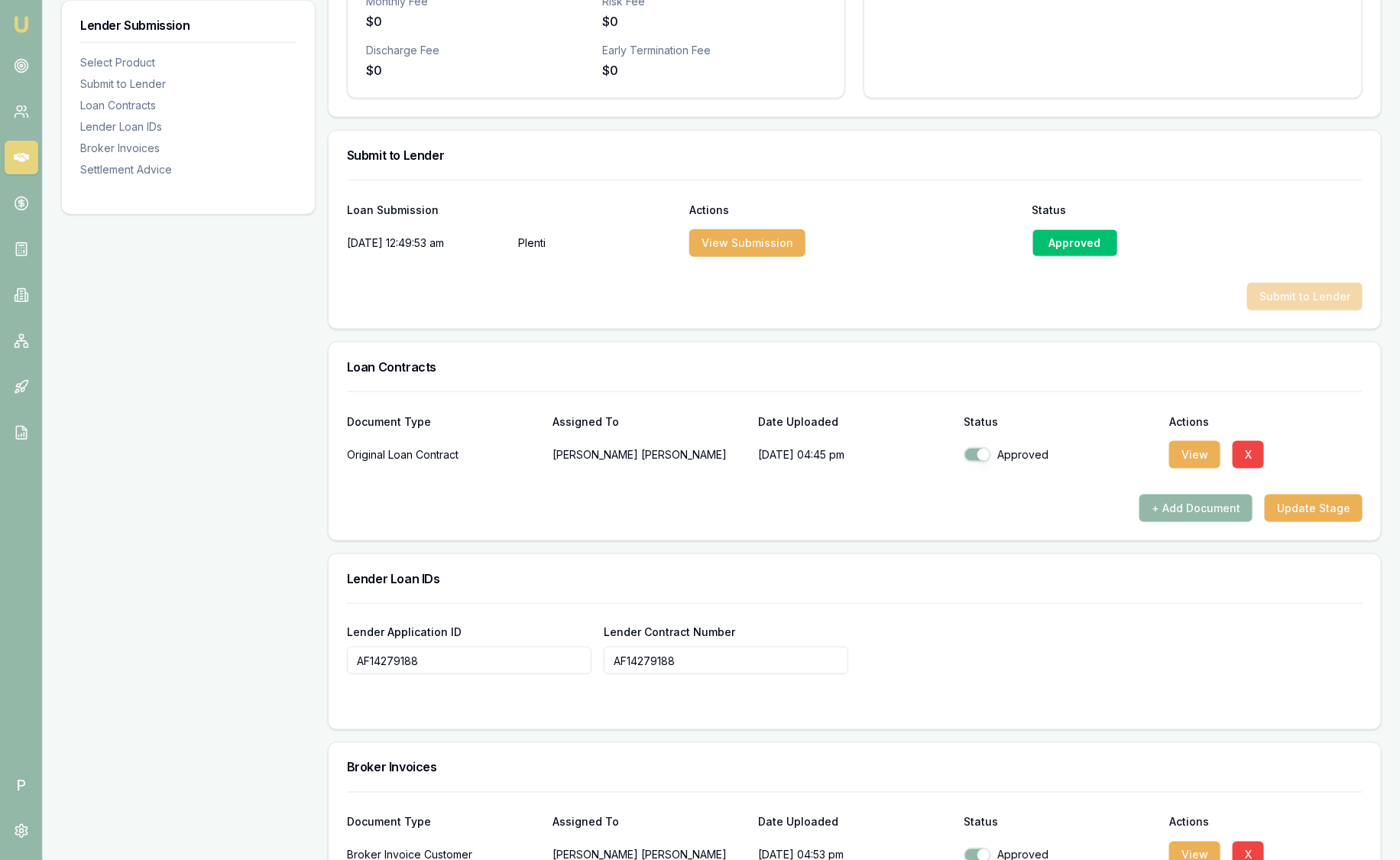
scroll to position [996, 0]
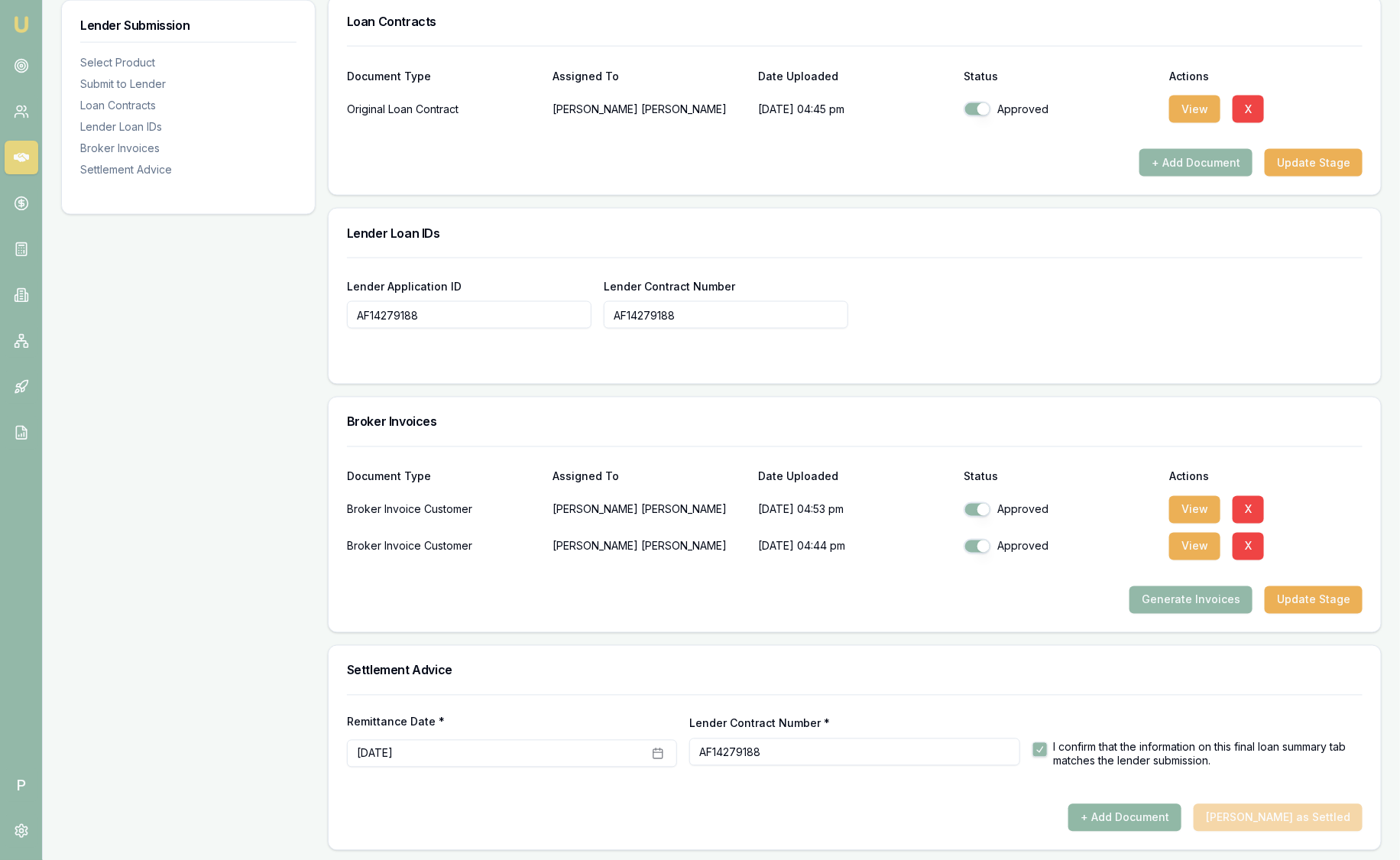
click at [1164, 824] on button "+ Add Document" at bounding box center [1125, 818] width 113 height 28
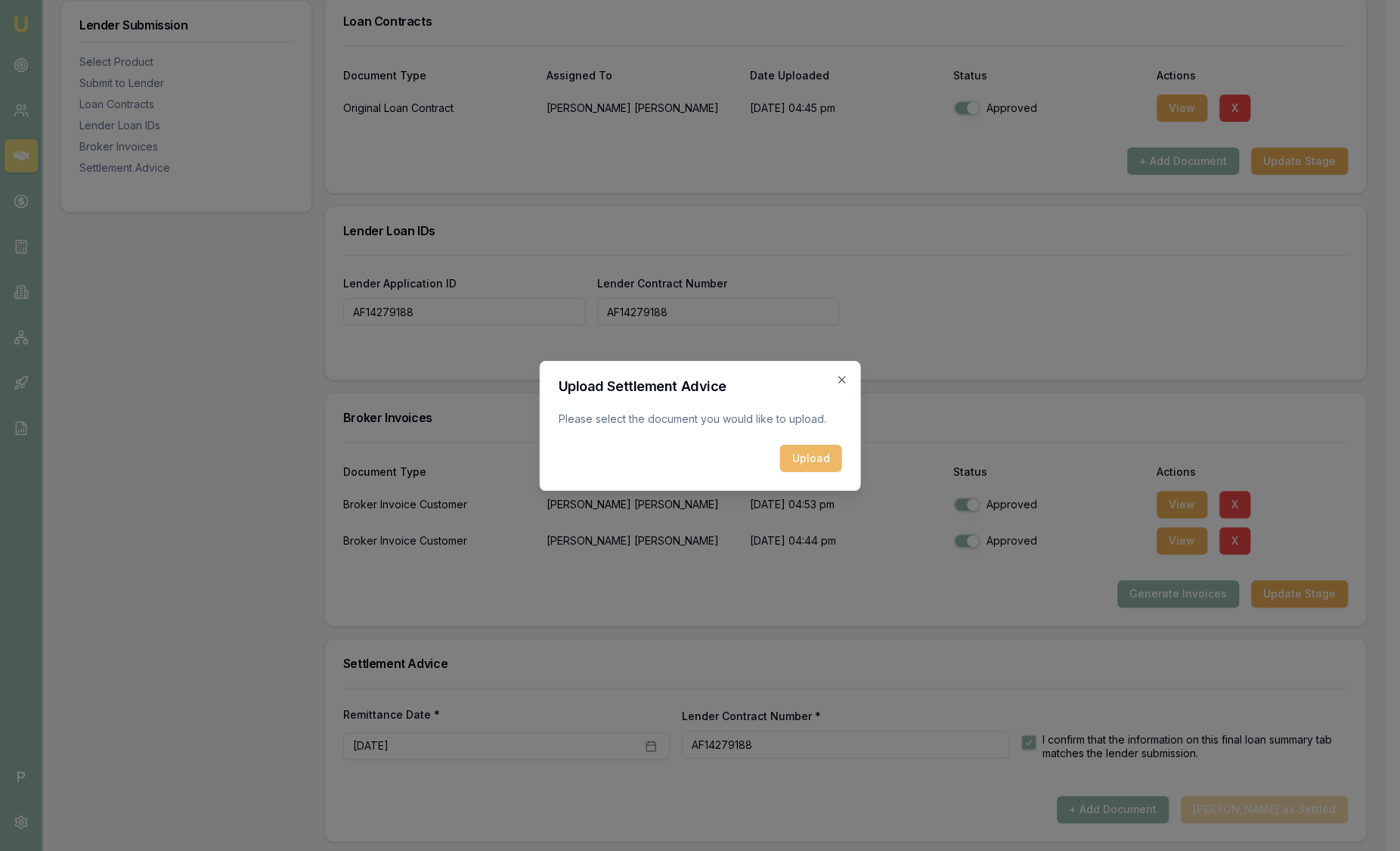
click at [805, 456] on button "Upload" at bounding box center [811, 458] width 62 height 27
click at [847, 377] on icon "button" at bounding box center [842, 380] width 12 height 12
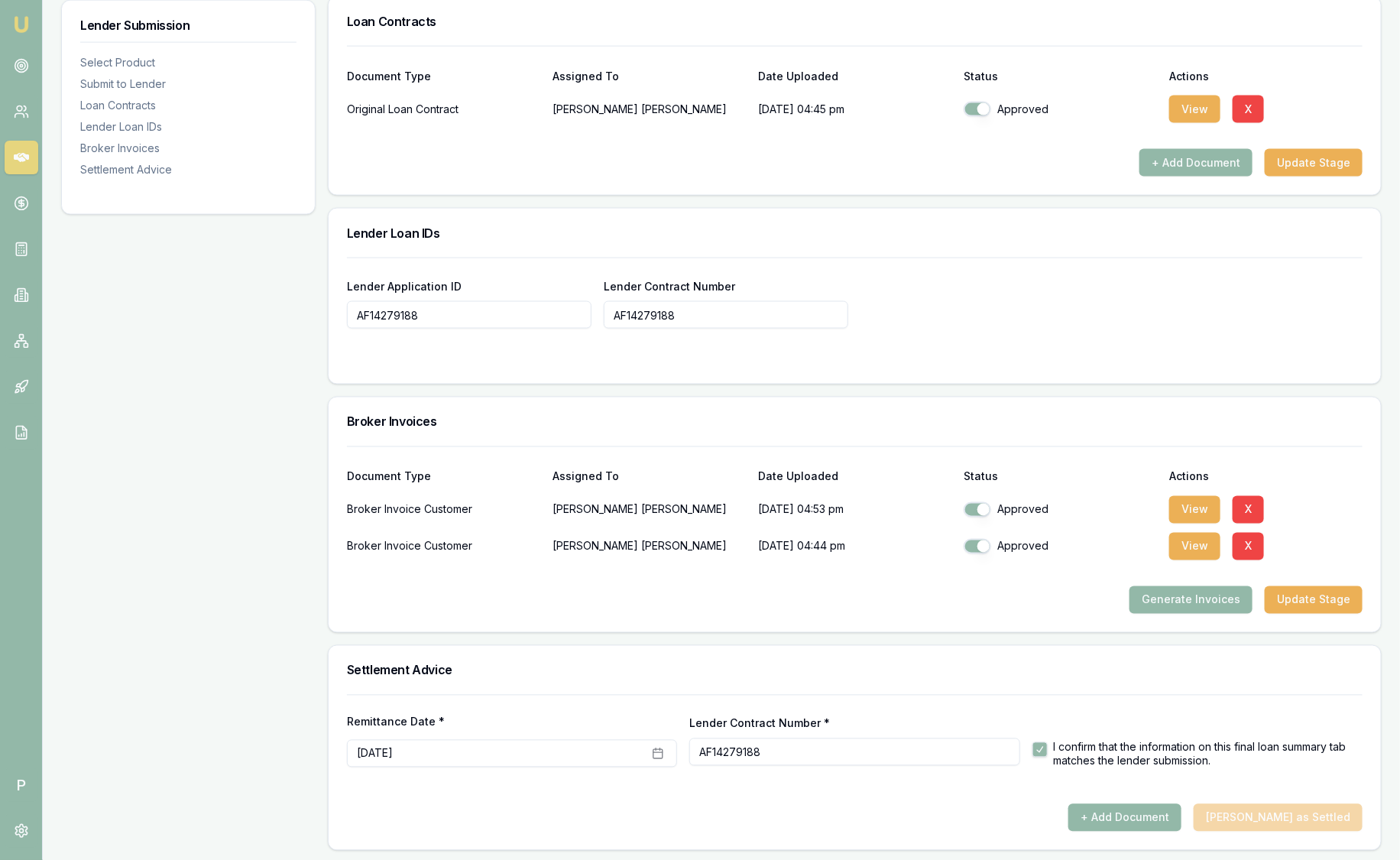
click at [1293, 814] on div "+ Add Document Mark Deal as Settled" at bounding box center [855, 818] width 1015 height 28
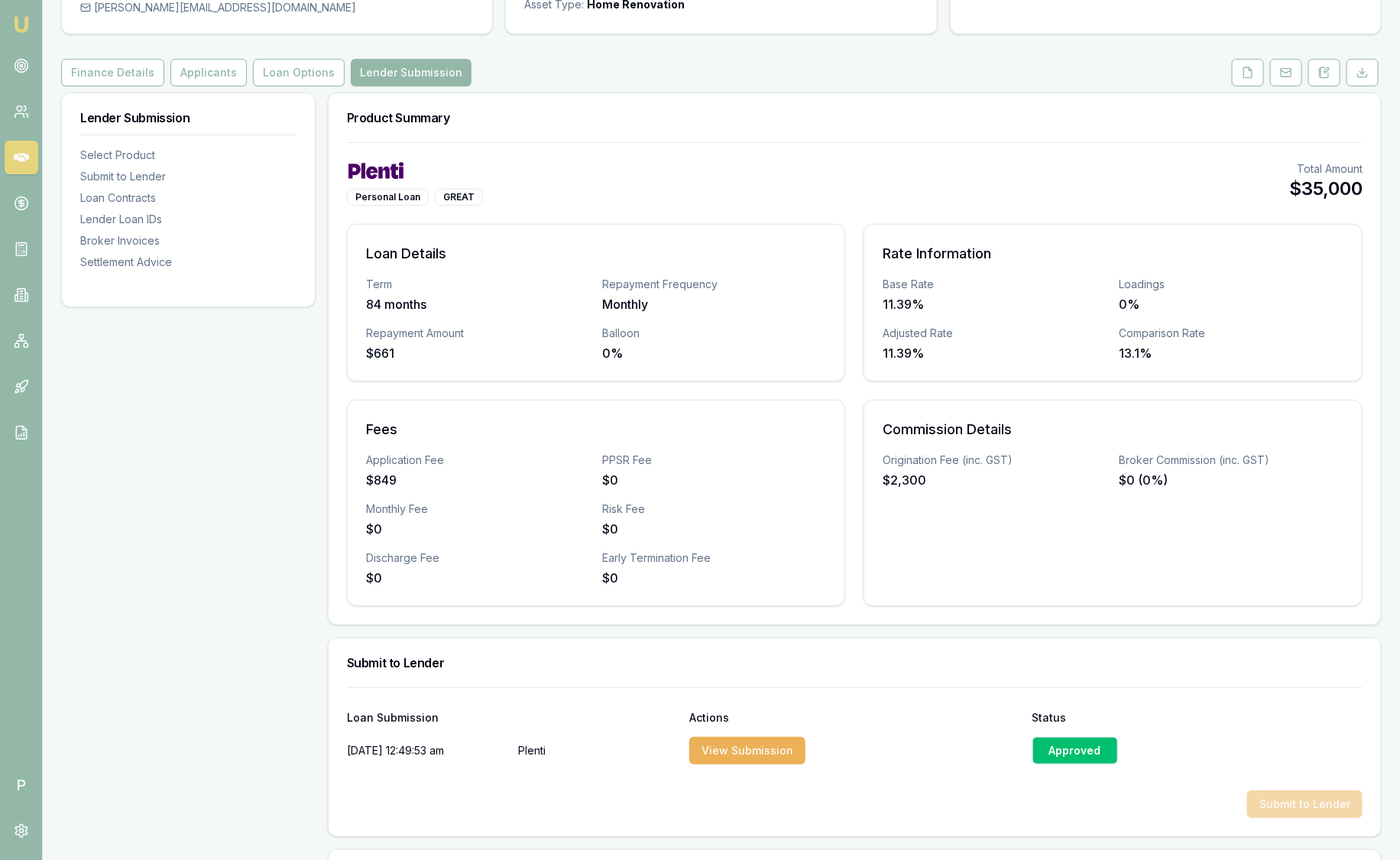
scroll to position [136, 0]
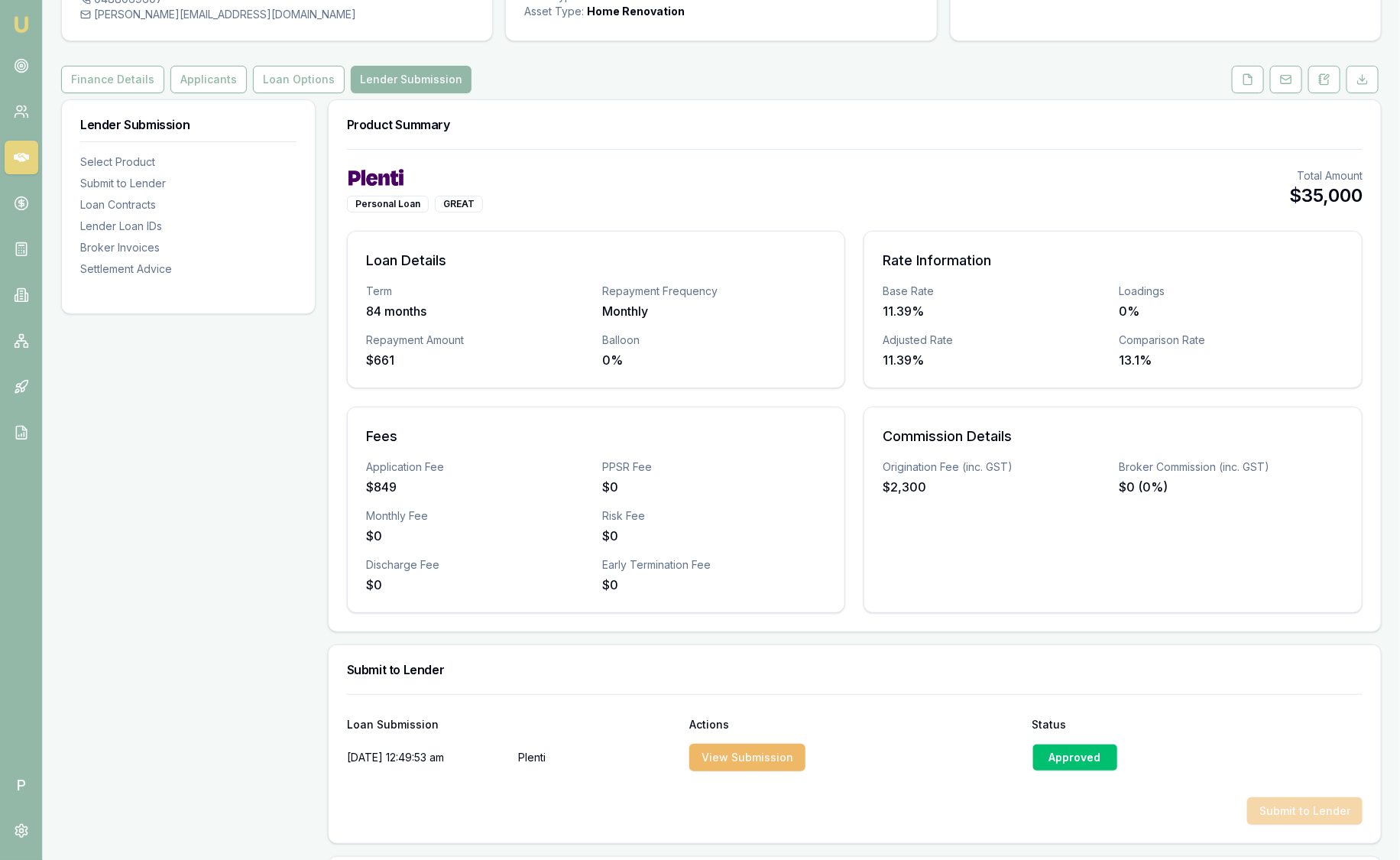
click at [788, 750] on button "View Submission" at bounding box center [748, 757] width 116 height 28
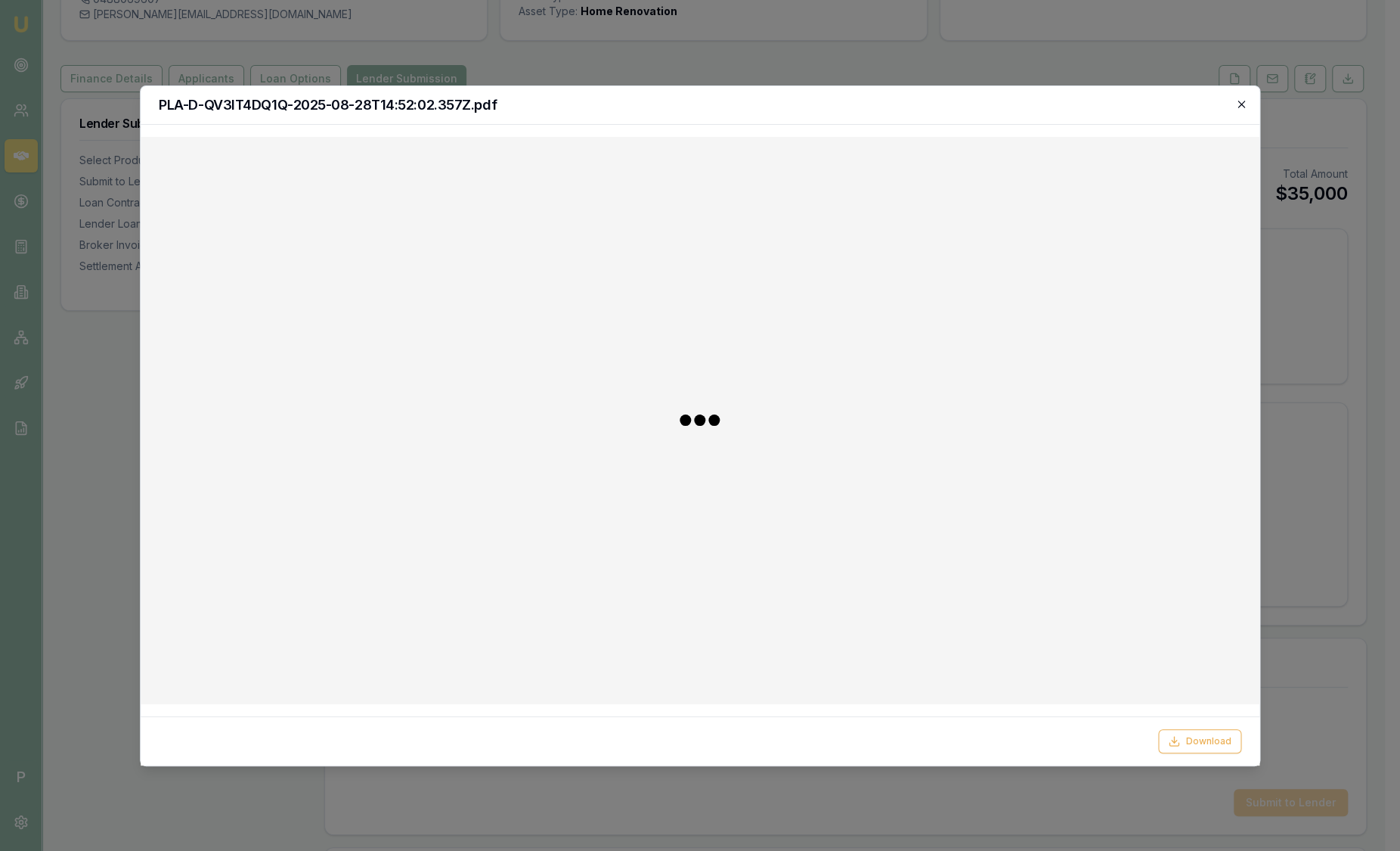
click at [1241, 105] on icon "button" at bounding box center [1241, 104] width 7 height 7
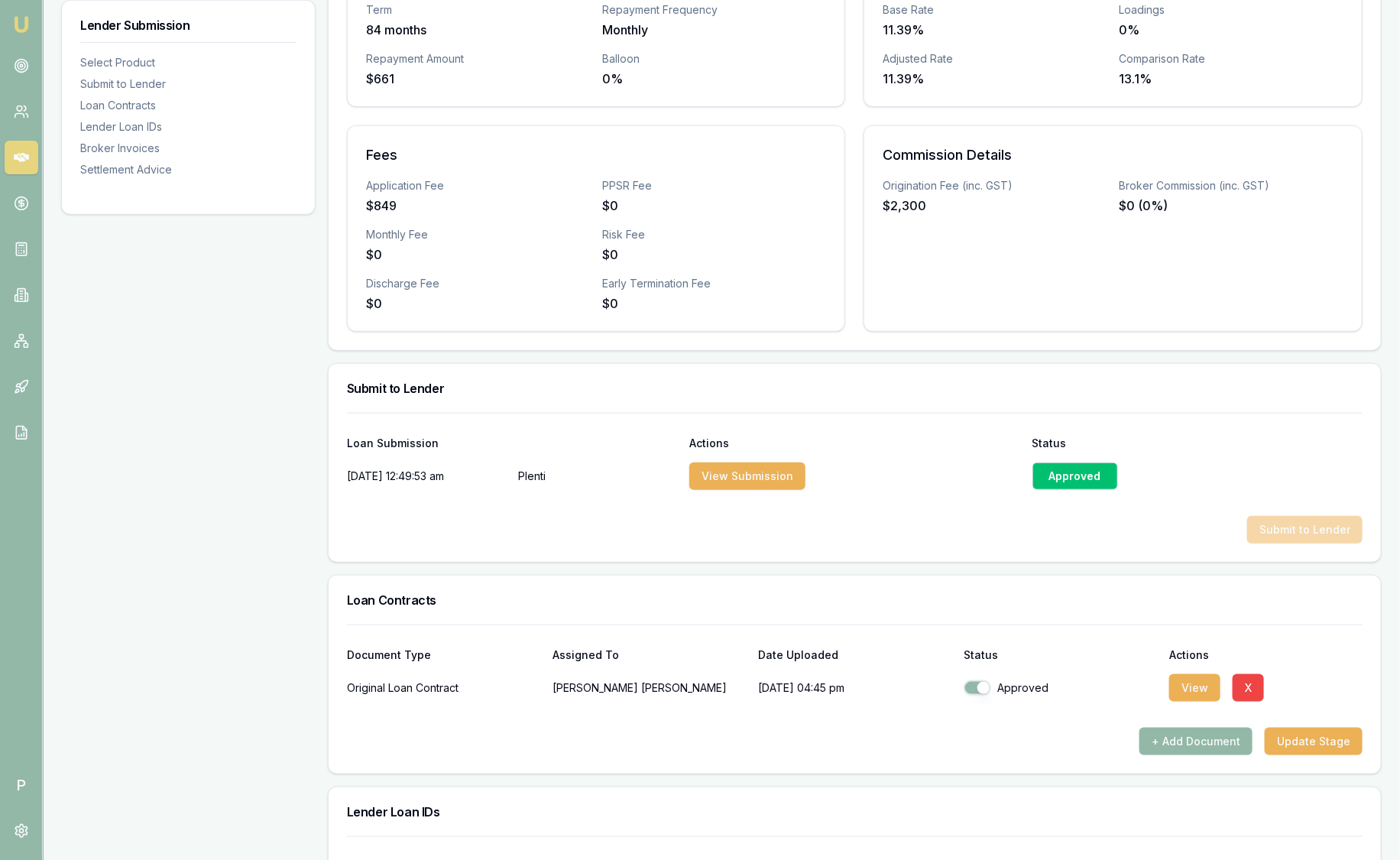
scroll to position [381, 0]
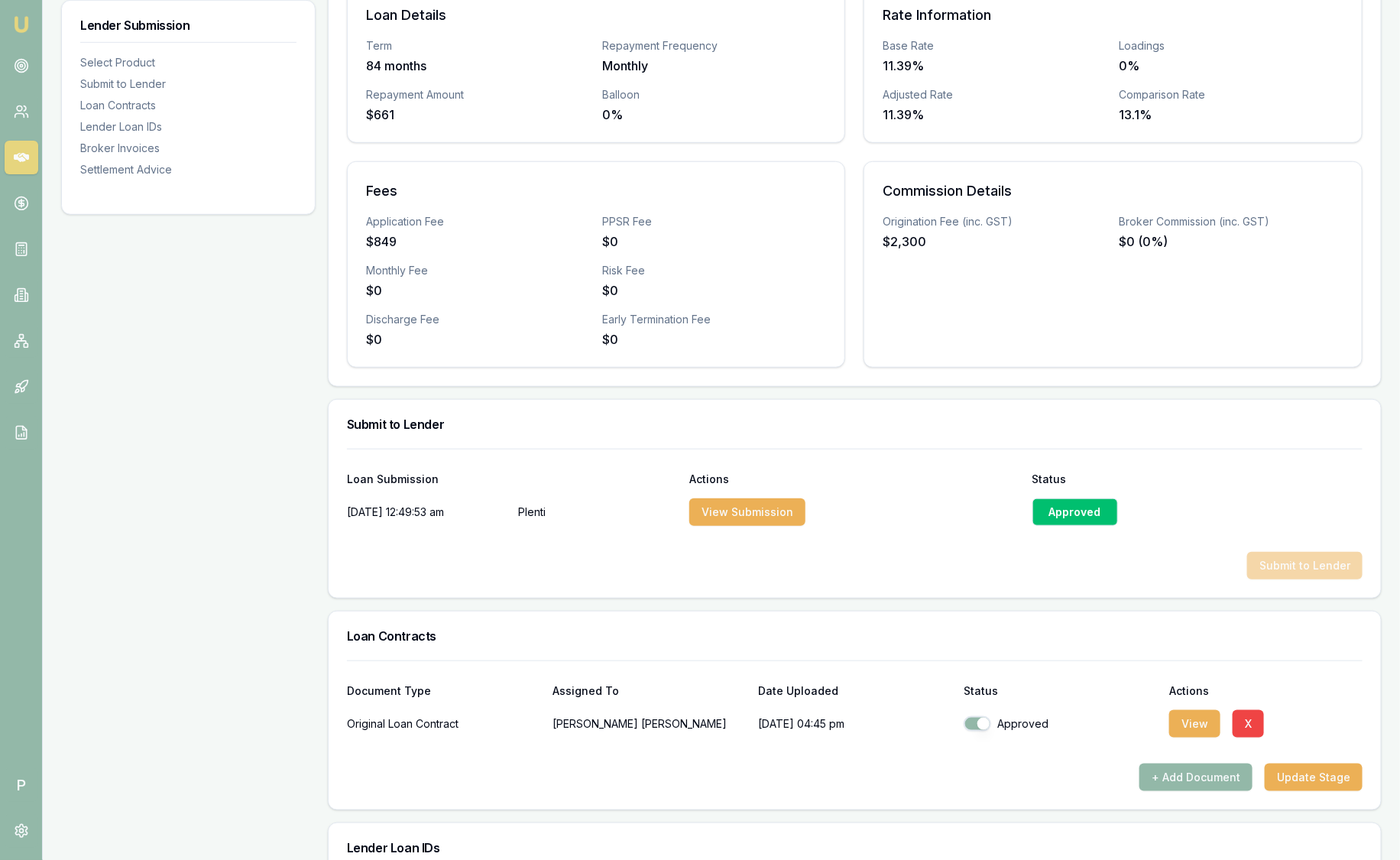
click at [1055, 514] on div "Approved" at bounding box center [1075, 512] width 86 height 28
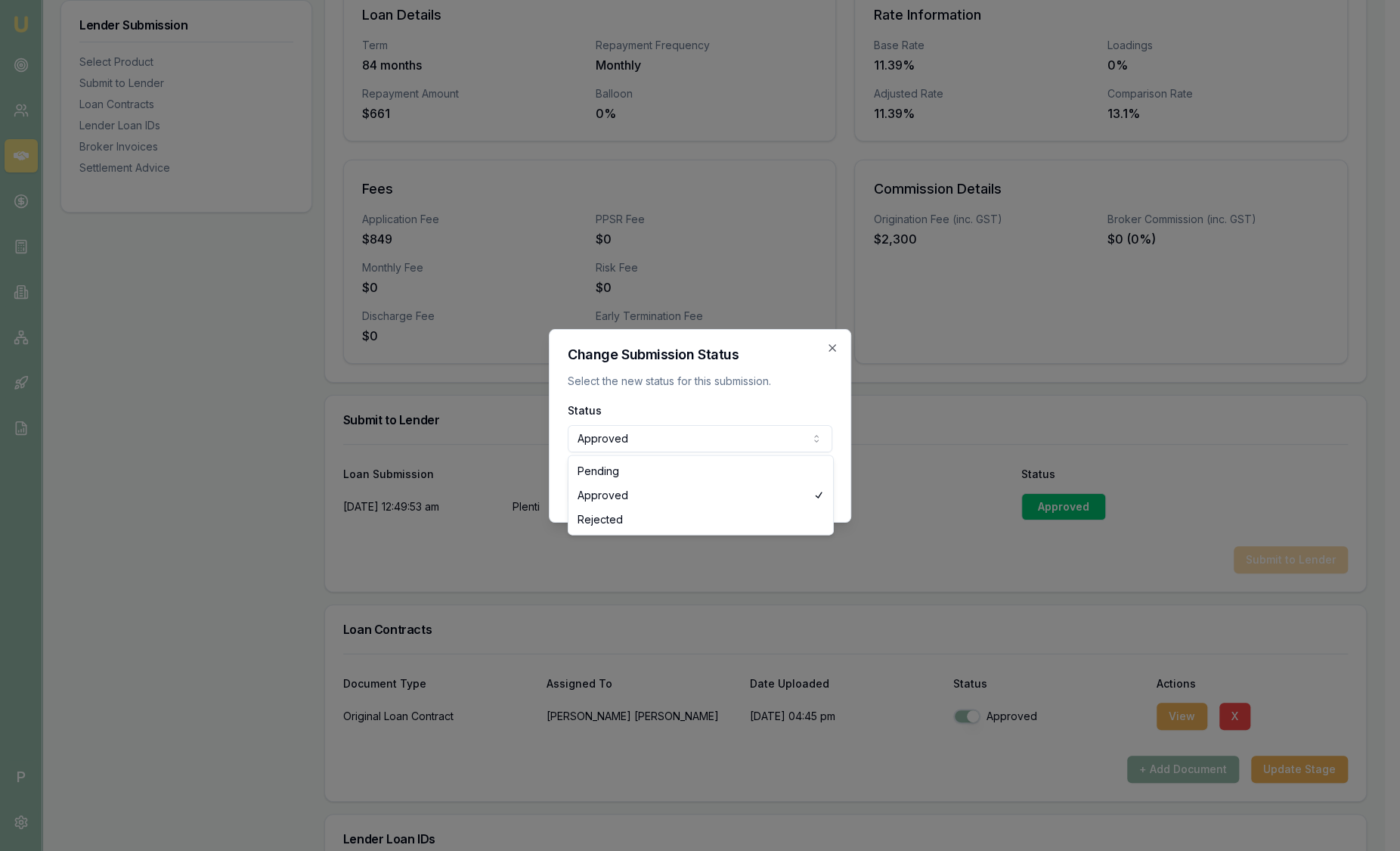
click at [697, 440] on body "Emu Broker P Deals View D-QV3IT4DQ1Q Sam Crouch Toggle Menu Customer Andrew Fog…" at bounding box center [692, 48] width 1385 height 851
select select "PENDING"
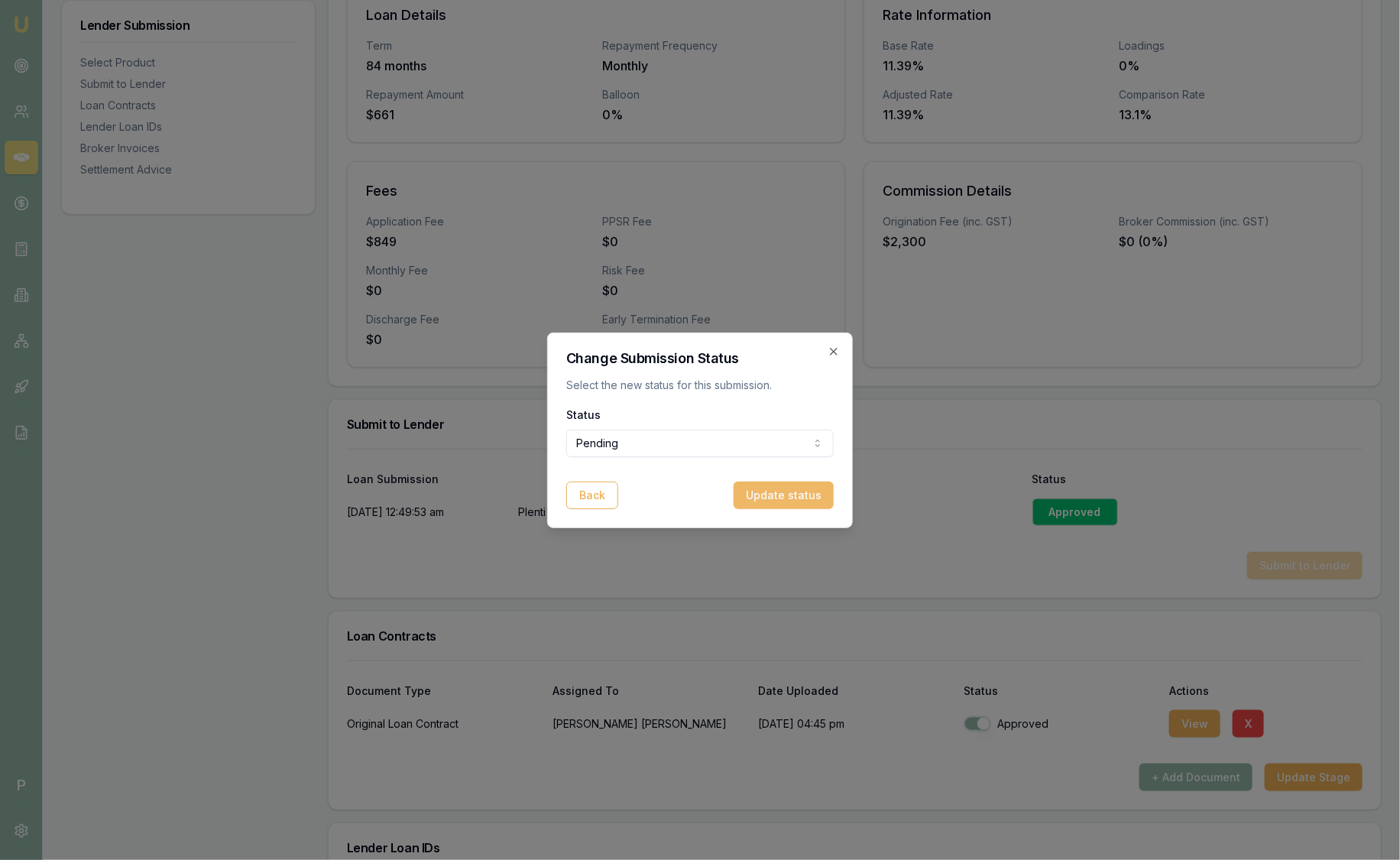
click at [781, 497] on button "Update status" at bounding box center [784, 495] width 100 height 28
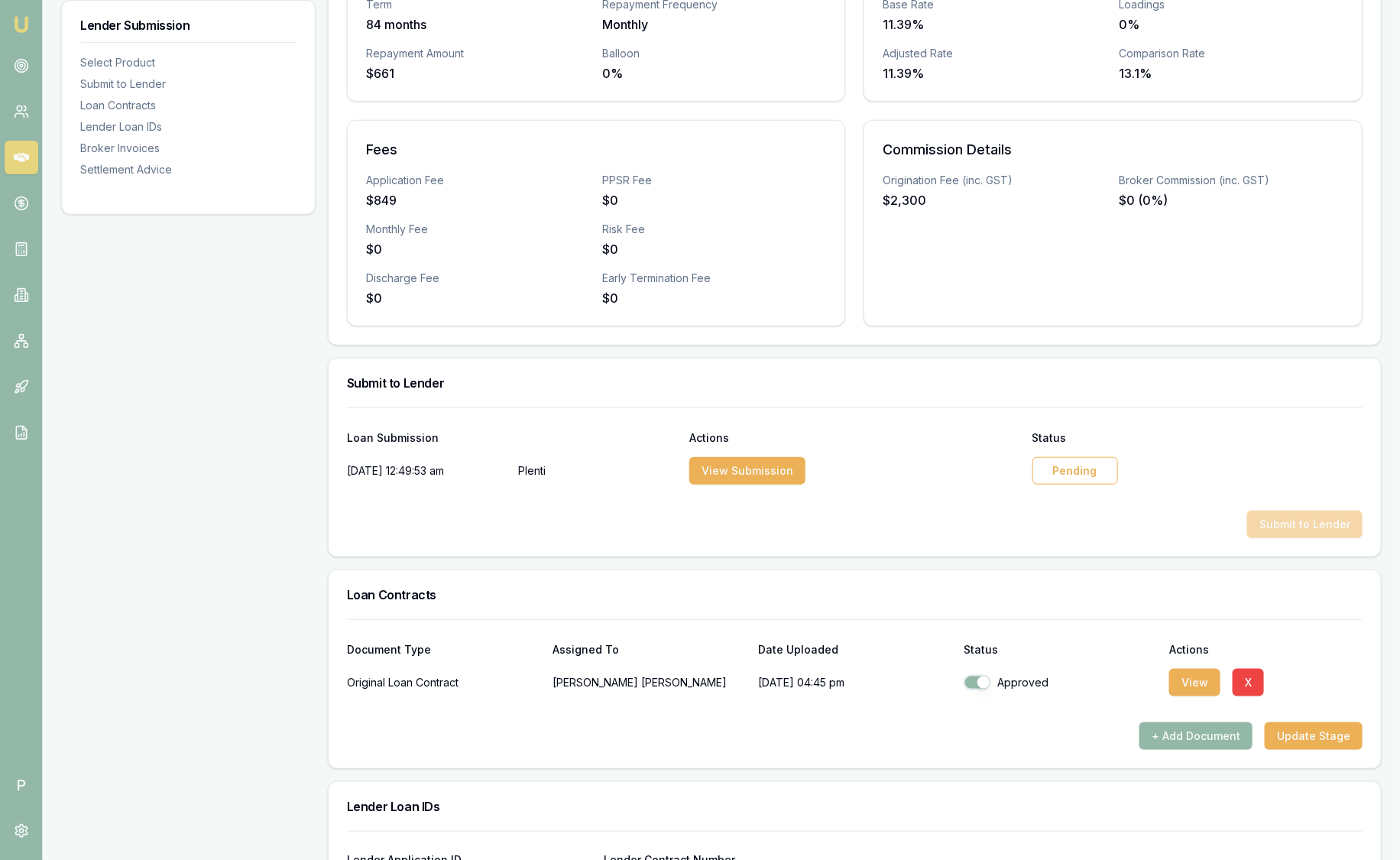
scroll to position [0, 0]
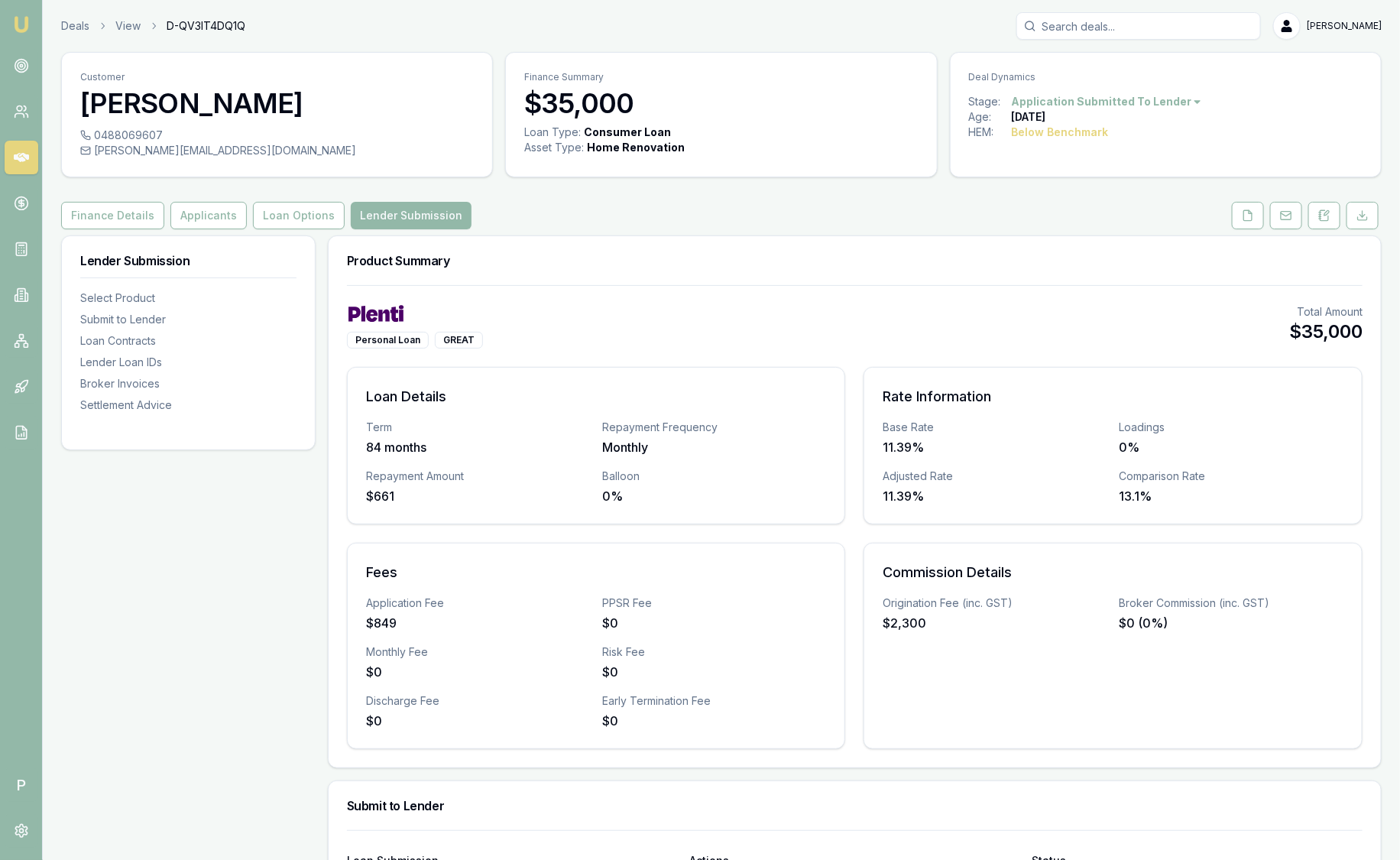
click at [19, 30] on img at bounding box center [21, 24] width 18 height 18
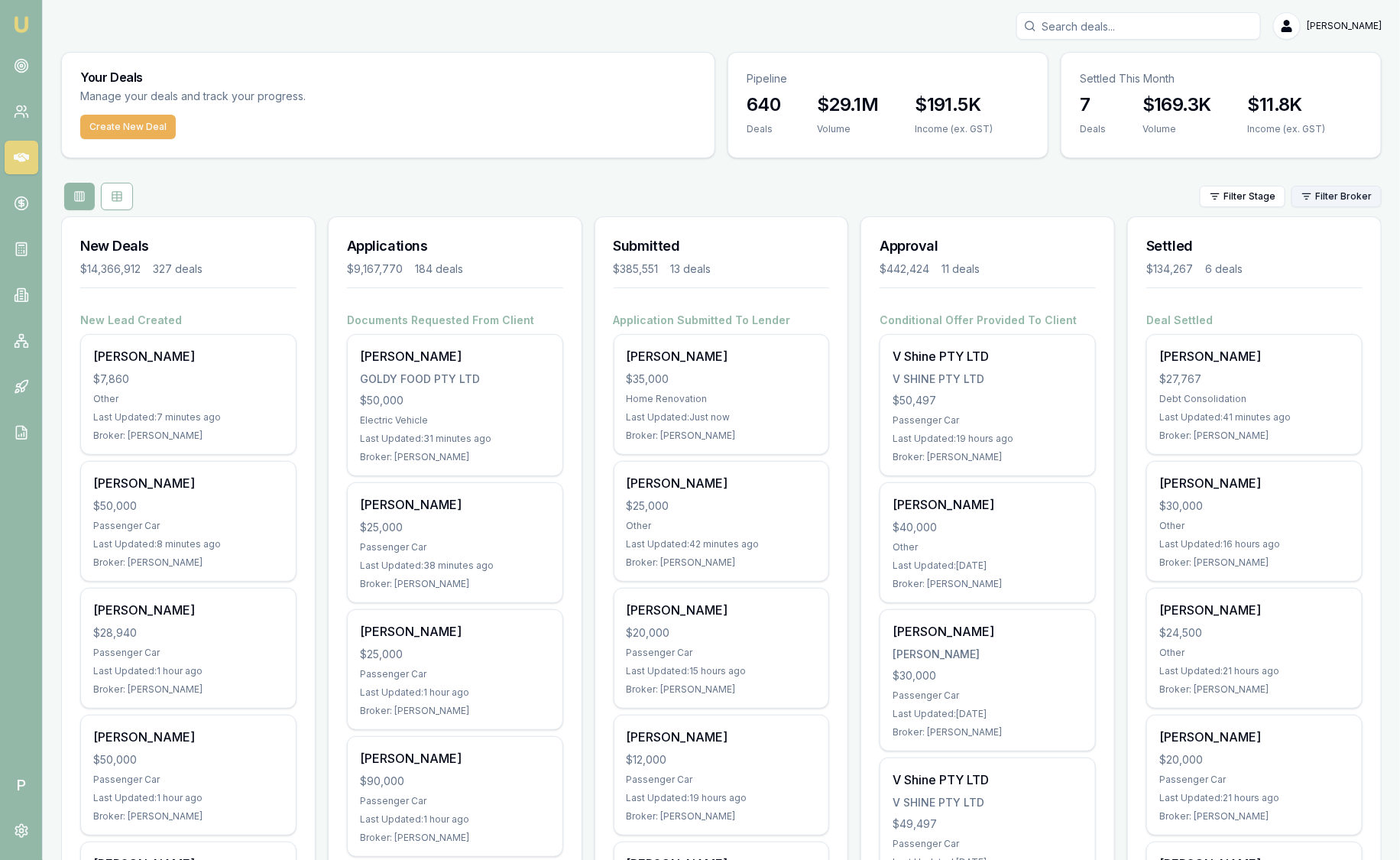
click at [1365, 193] on html "Emu Broker P Sam Crouch Toggle Menu Your Deals Manage your deals and track your…" at bounding box center [700, 430] width 1400 height 860
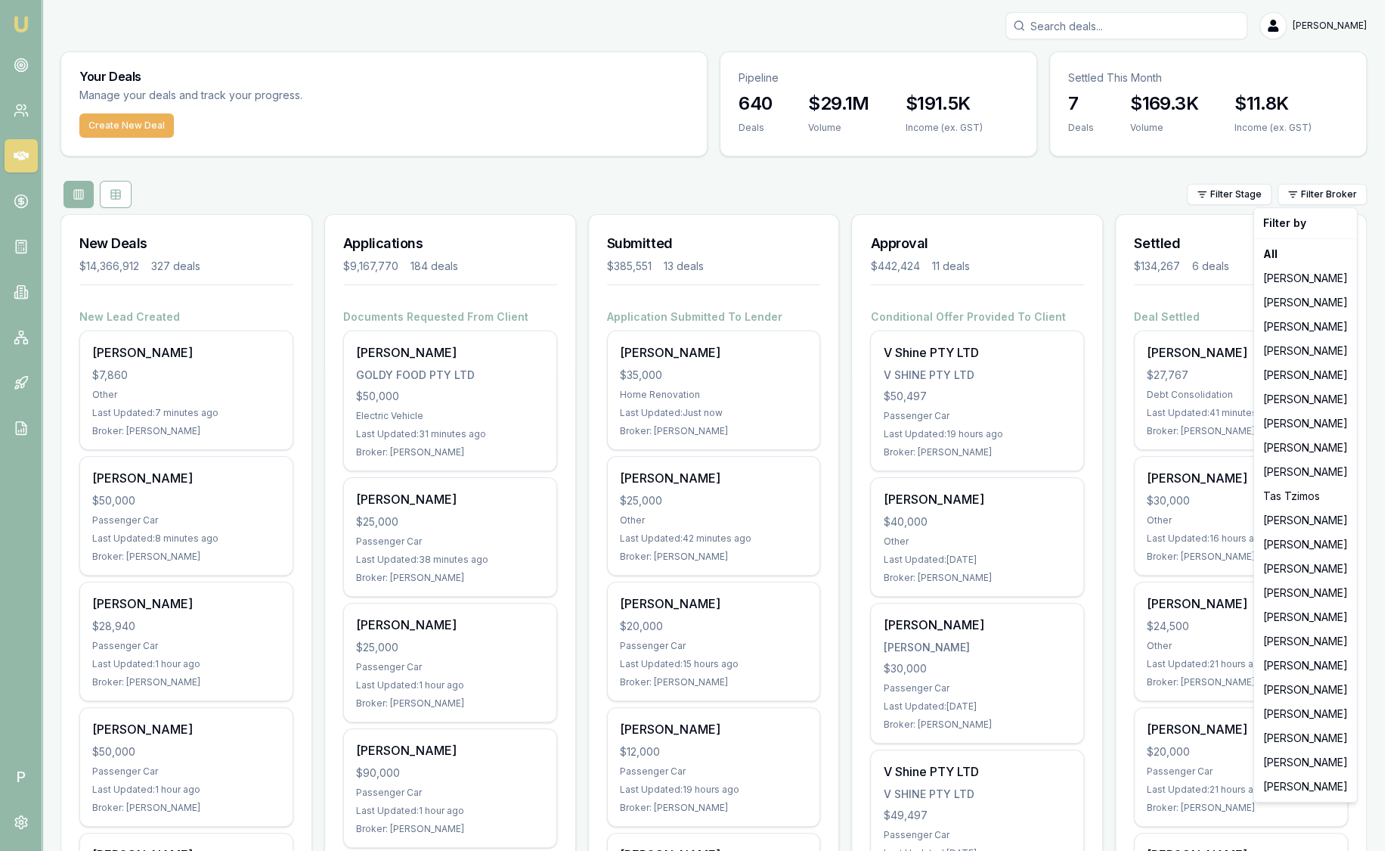
click at [1042, 193] on html "Emu Broker P Sam Crouch Toggle Menu Your Deals Manage your deals and track your…" at bounding box center [700, 425] width 1400 height 851
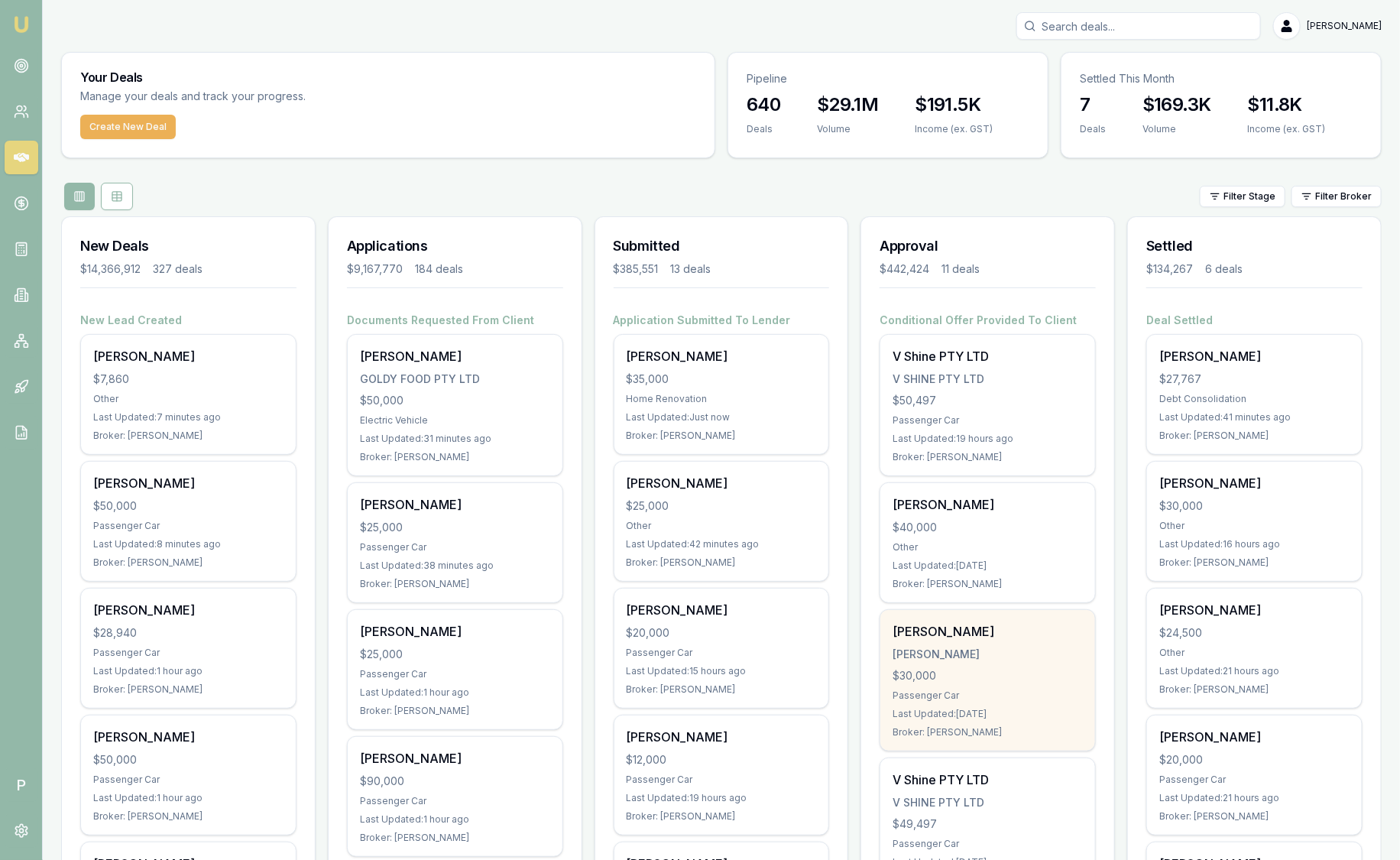
click at [985, 671] on div "$30,000" at bounding box center [988, 676] width 191 height 16
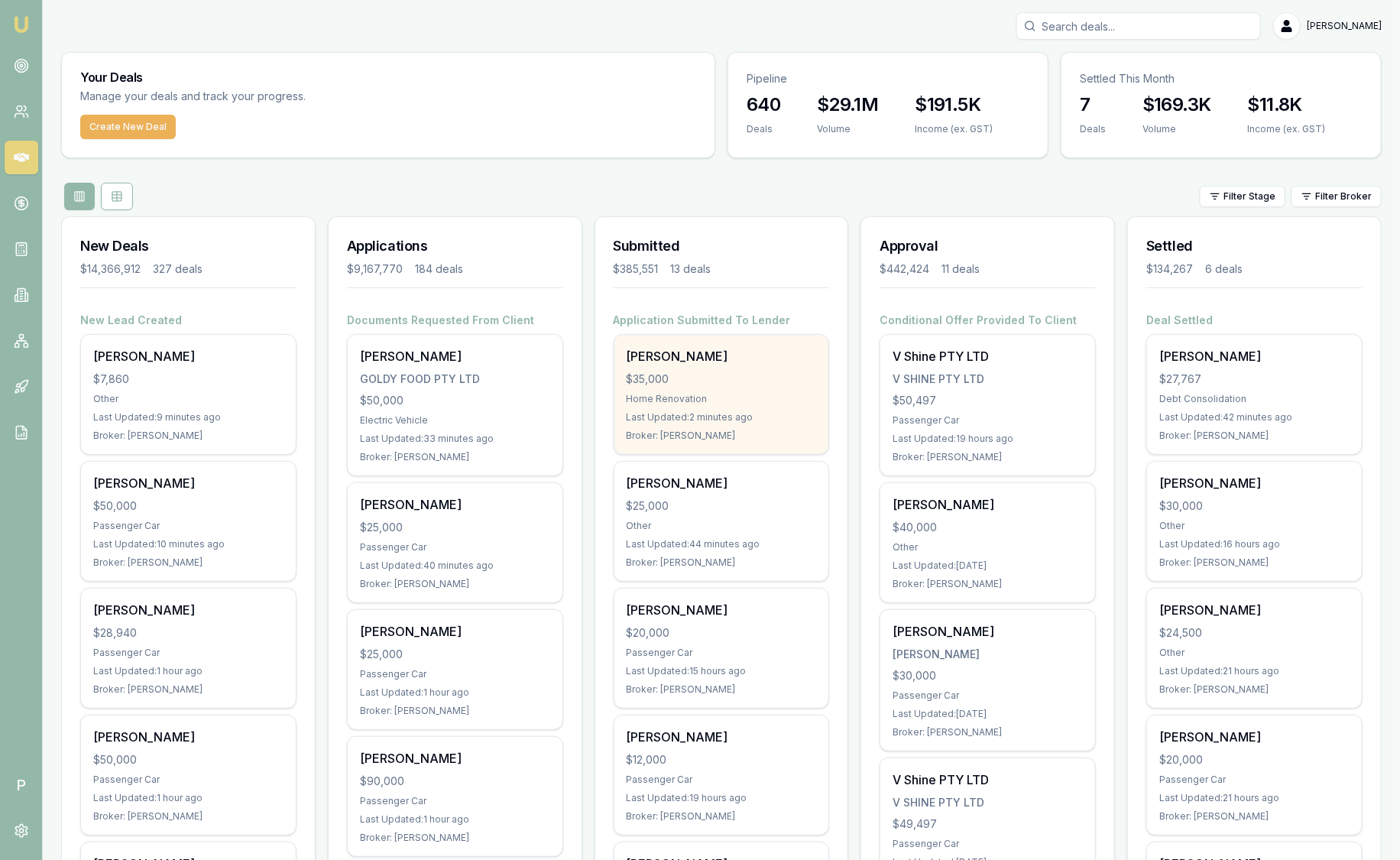
click at [769, 379] on div "$35,000" at bounding box center [722, 379] width 191 height 16
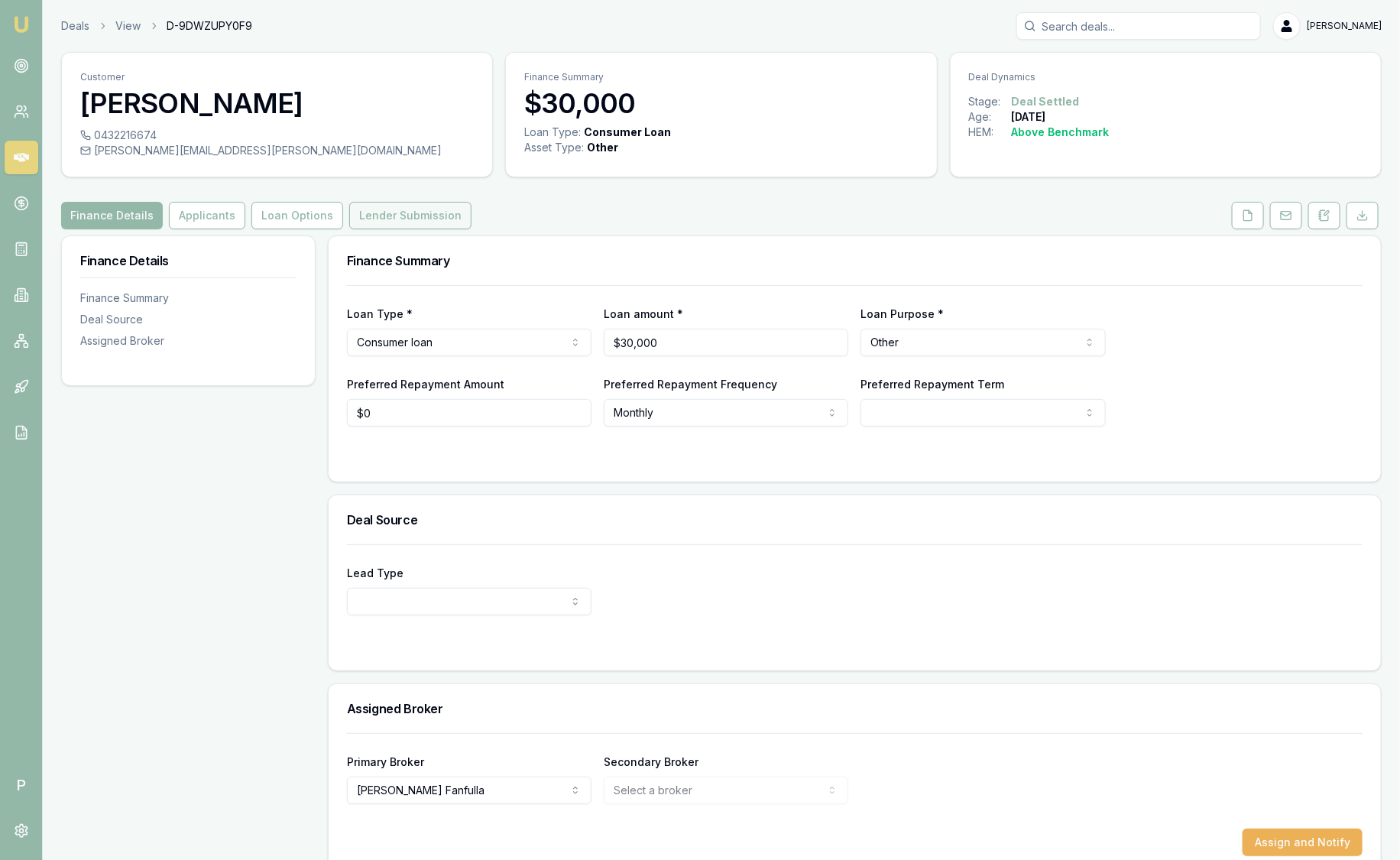
click at [379, 217] on button "Lender Submission" at bounding box center [410, 216] width 122 height 28
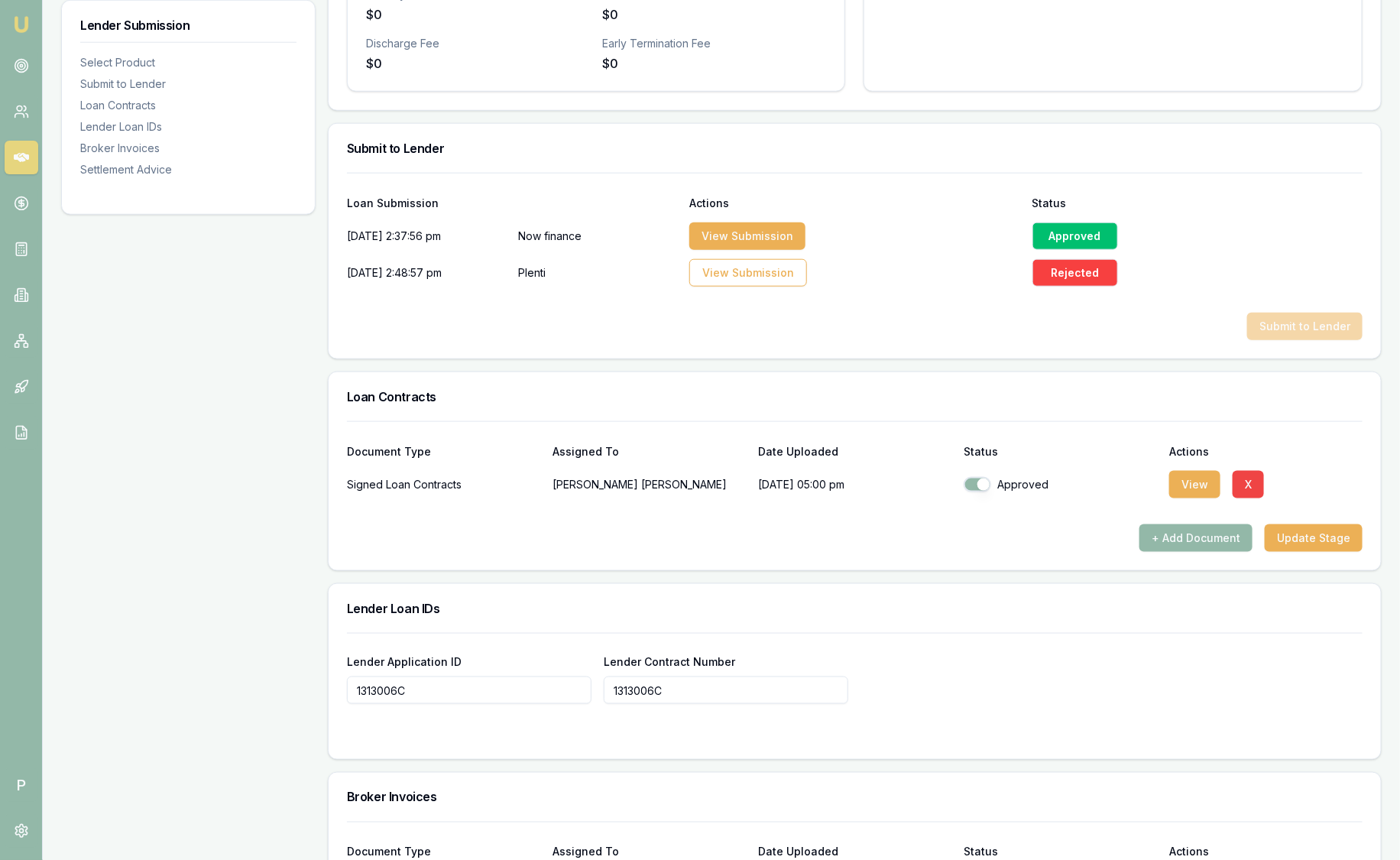
scroll to position [84, 0]
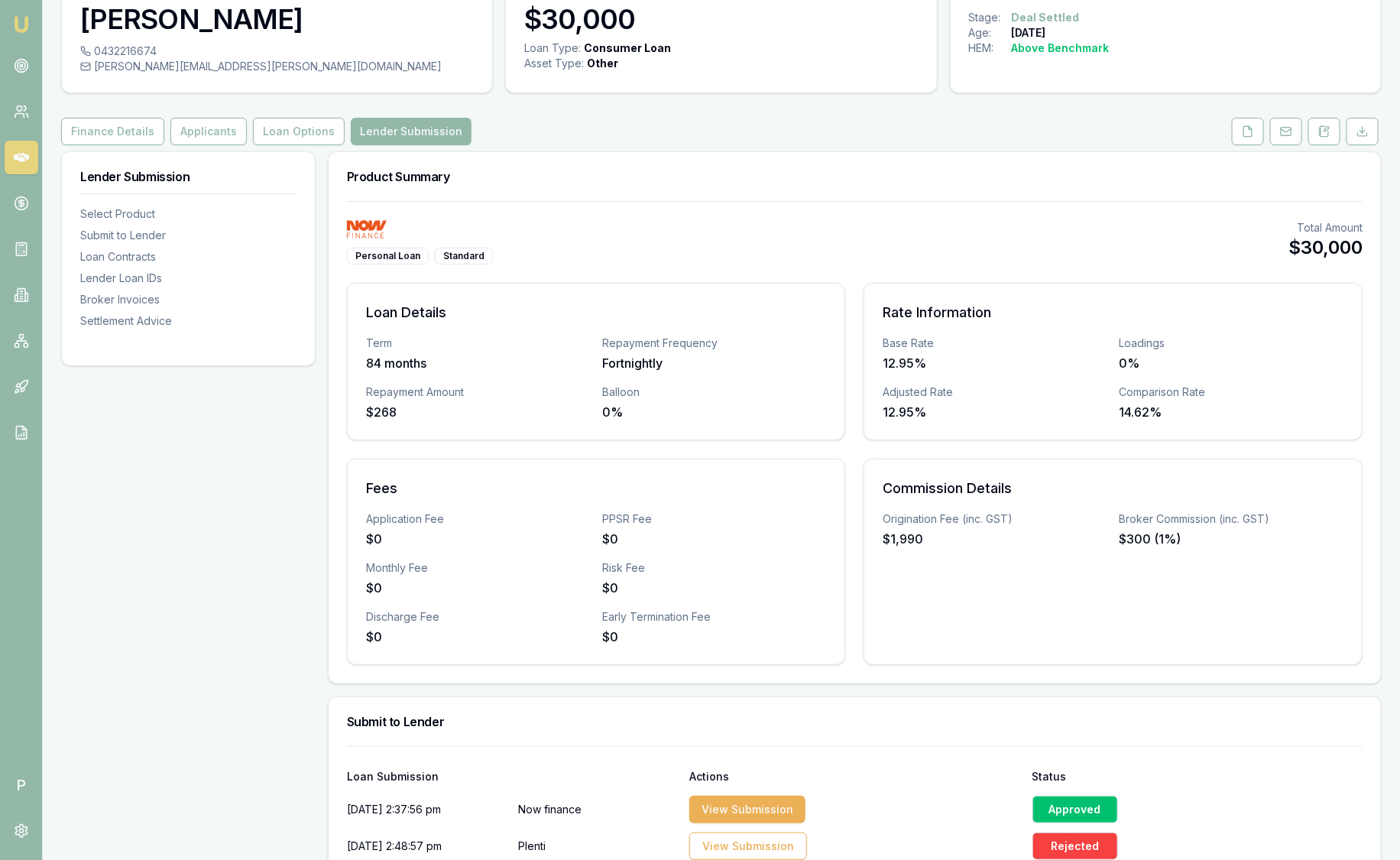
click at [22, 22] on img at bounding box center [21, 24] width 18 height 18
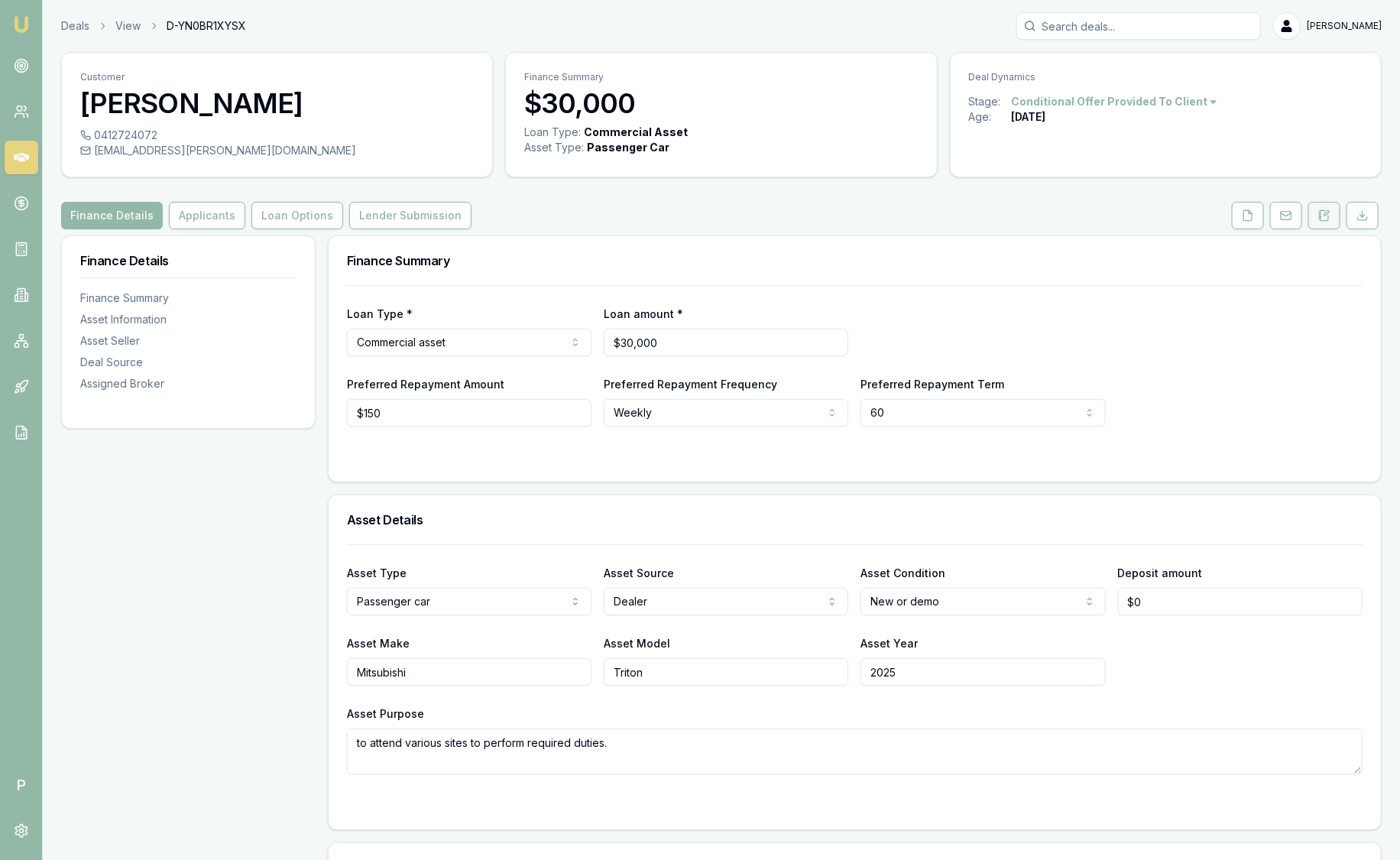
click at [1325, 215] on icon at bounding box center [1326, 212] width 4 height 4
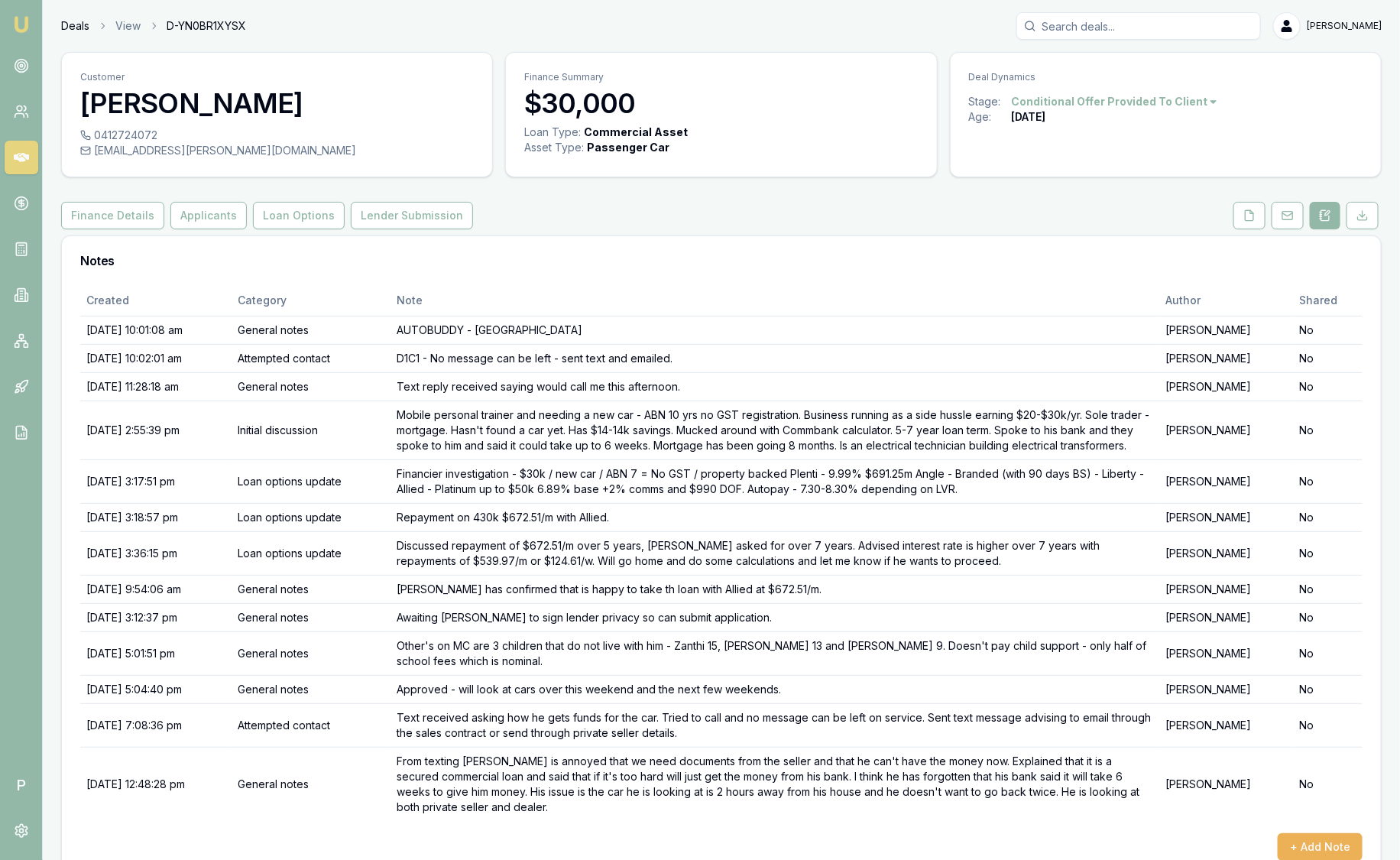
click at [76, 28] on link "Deals" at bounding box center [75, 26] width 29 height 16
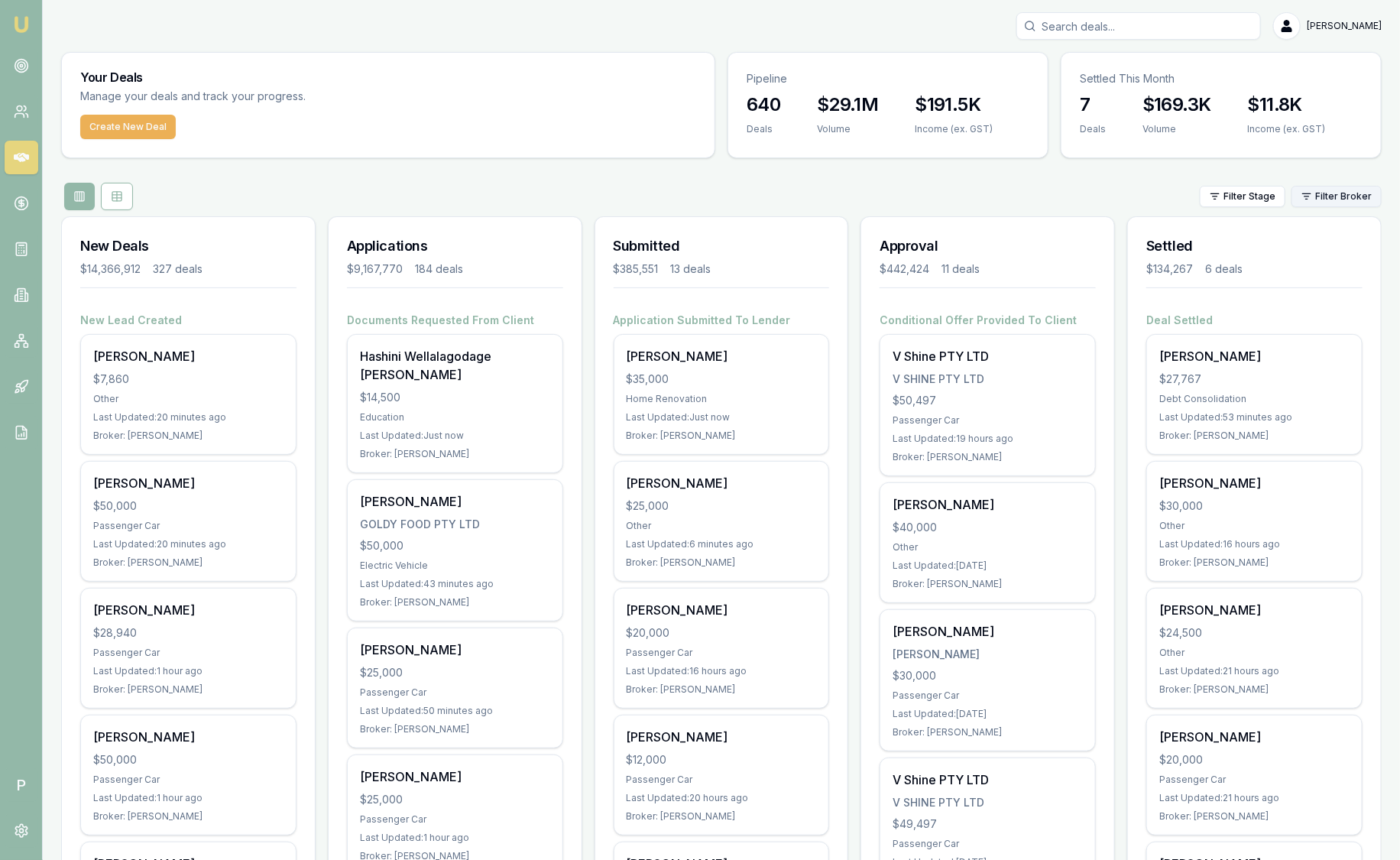
click at [1352, 198] on html "Emu Broker P [PERSON_NAME] Toggle Menu Your Deals Manage your deals and track y…" at bounding box center [700, 430] width 1400 height 860
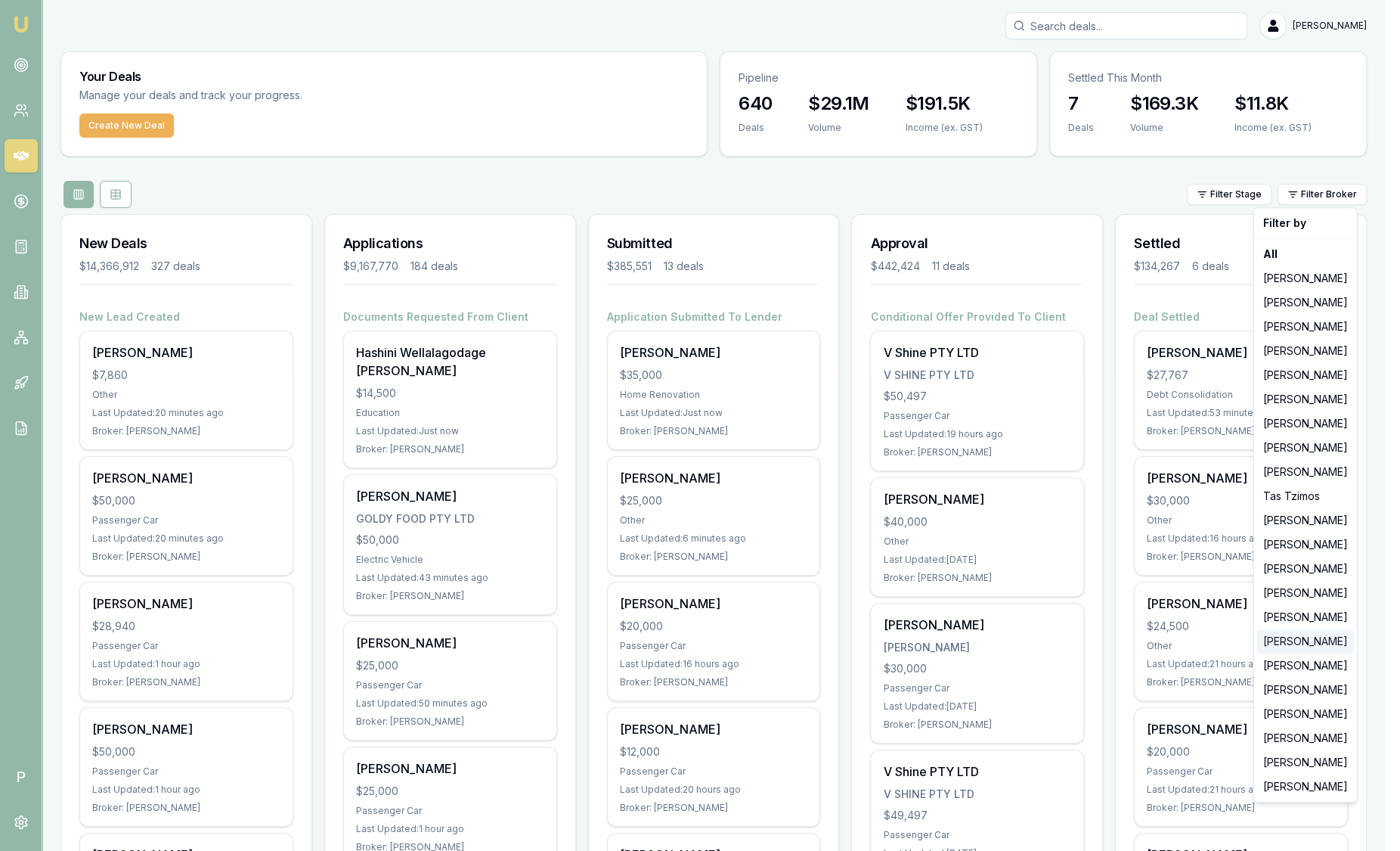
click at [1325, 645] on div "[PERSON_NAME]" at bounding box center [1305, 641] width 97 height 24
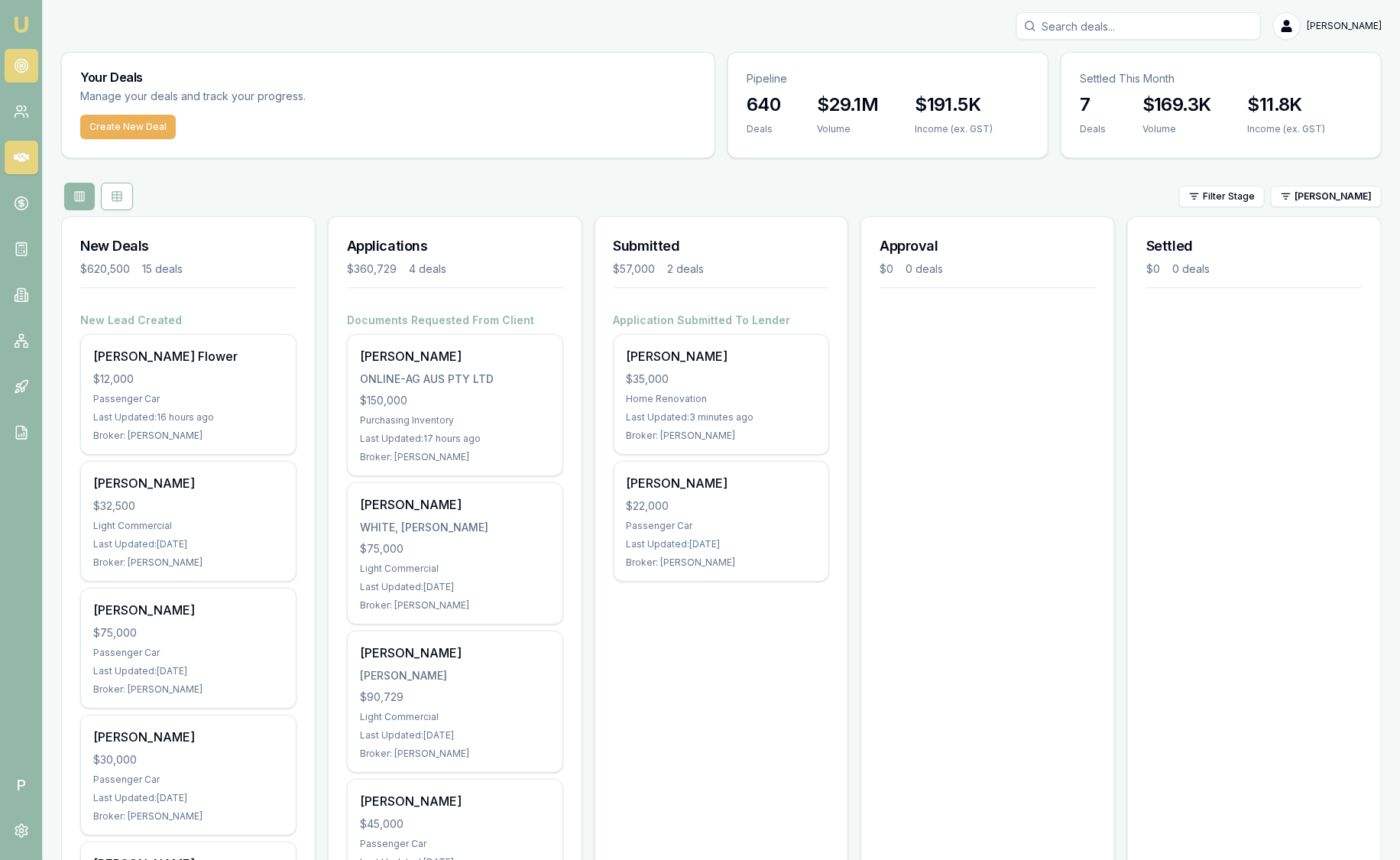
click at [24, 62] on icon at bounding box center [22, 66] width 16 height 16
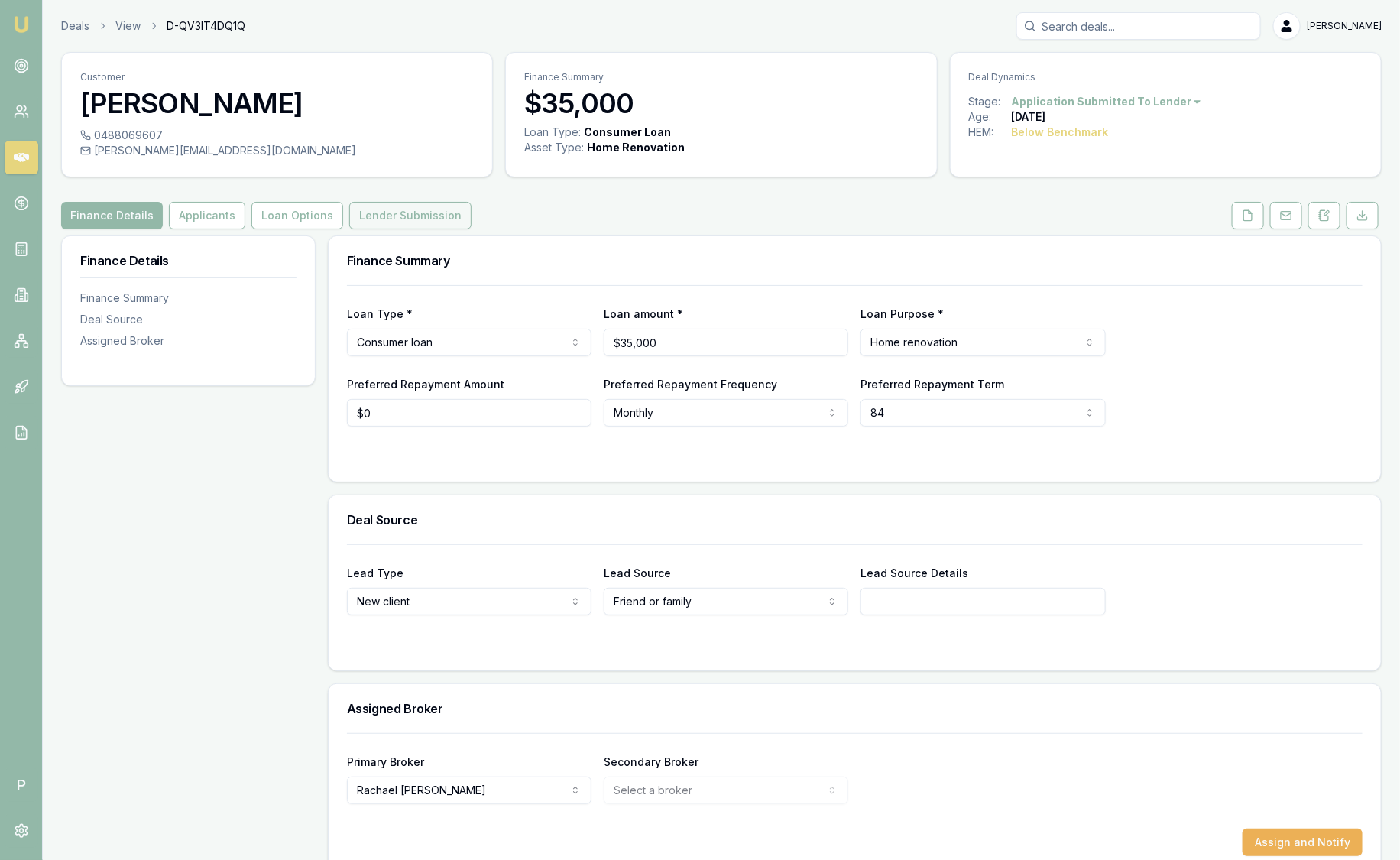
click at [418, 210] on button "Lender Submission" at bounding box center [410, 216] width 122 height 28
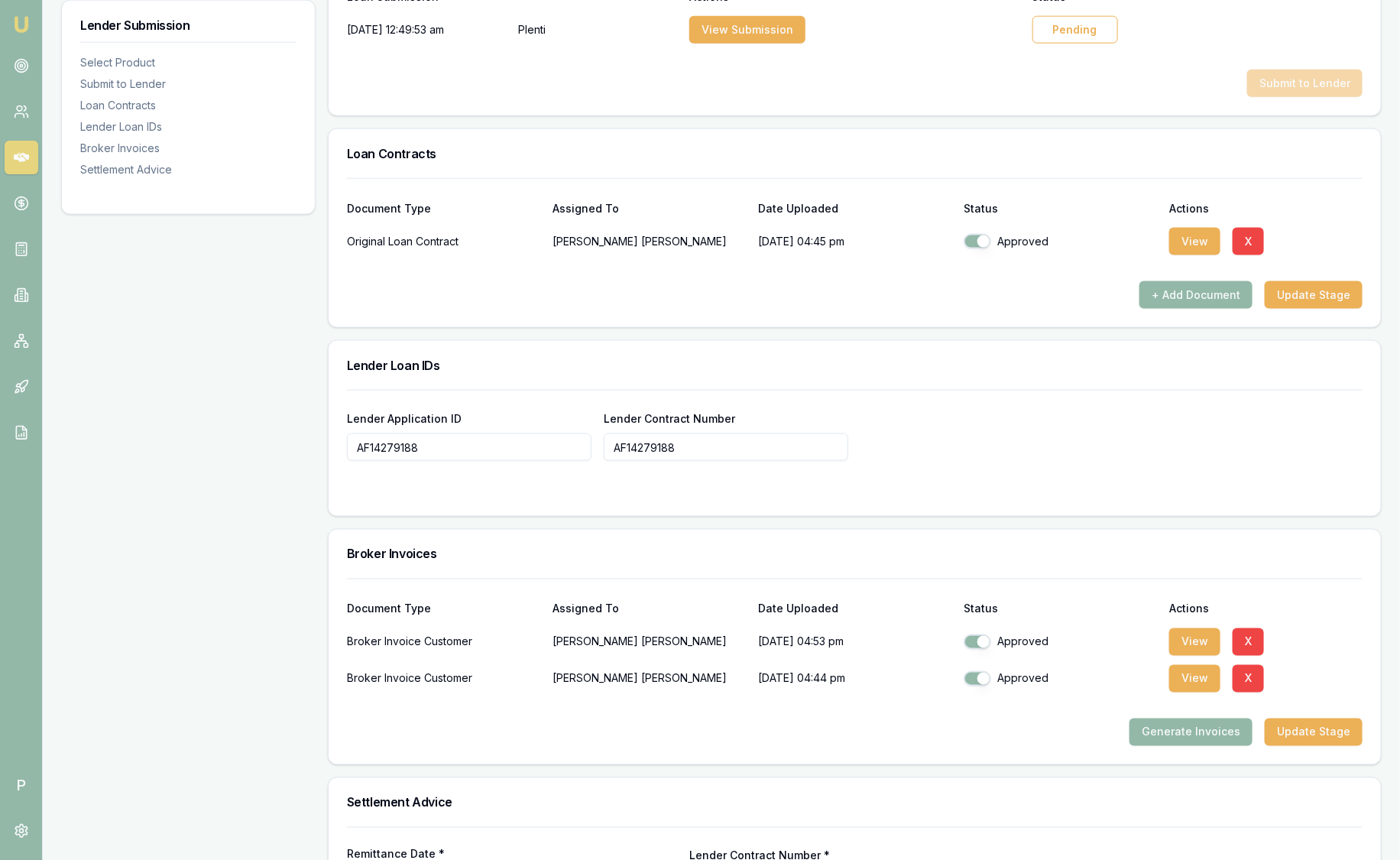
scroll to position [996, 0]
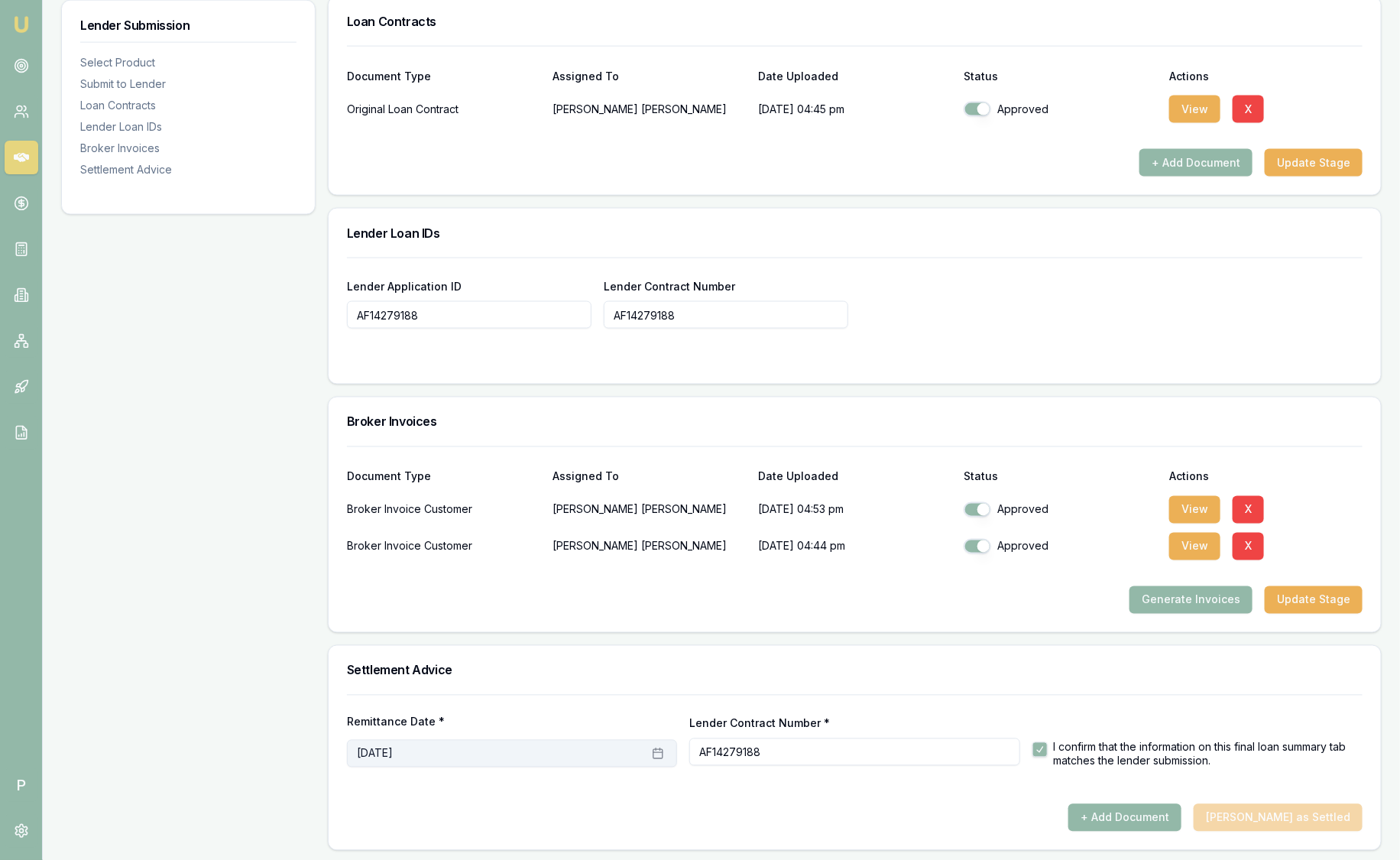
click at [517, 756] on button "[DATE]" at bounding box center [512, 753] width 330 height 28
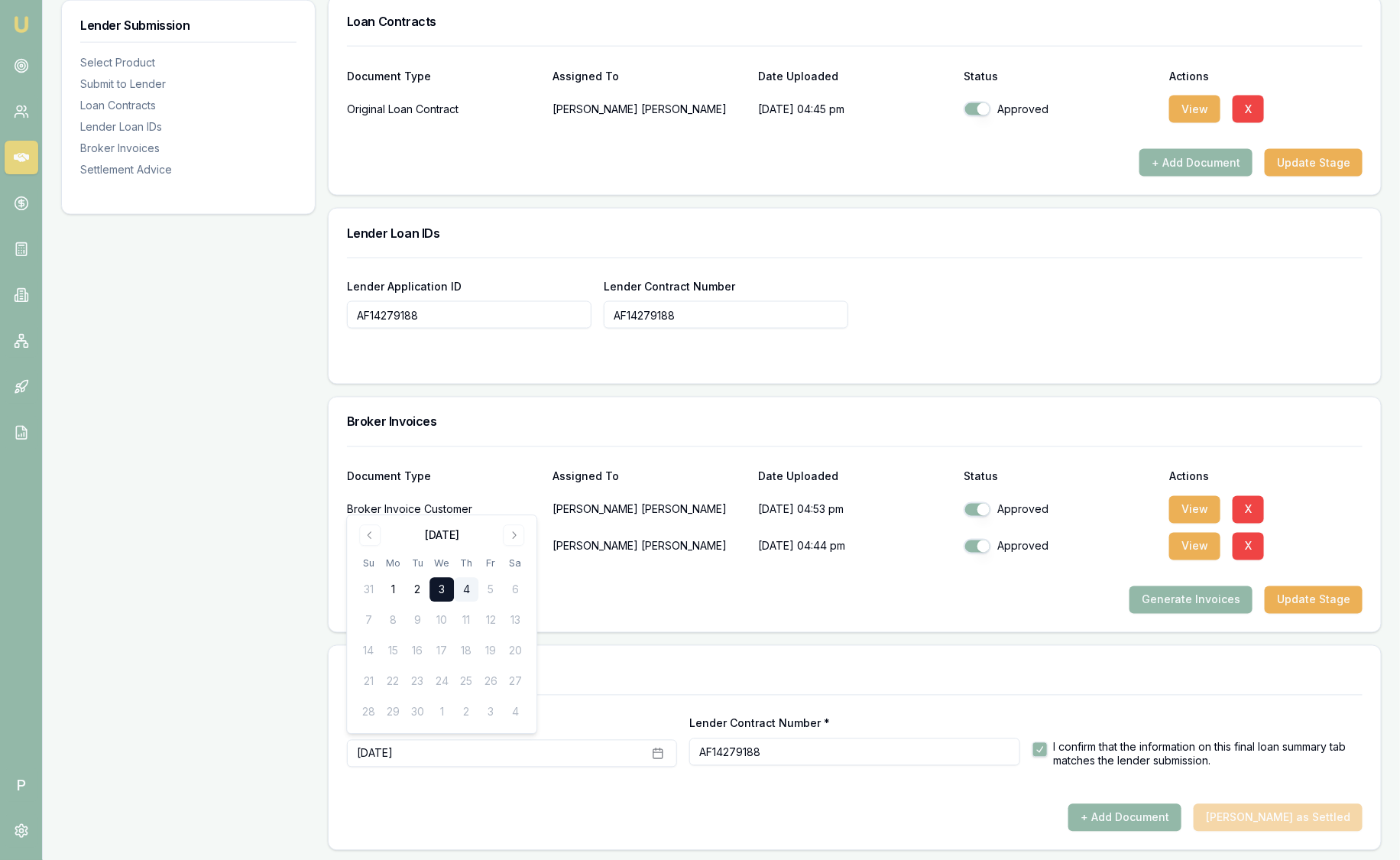
click at [646, 664] on h3 "Settlement Advice" at bounding box center [855, 670] width 1015 height 12
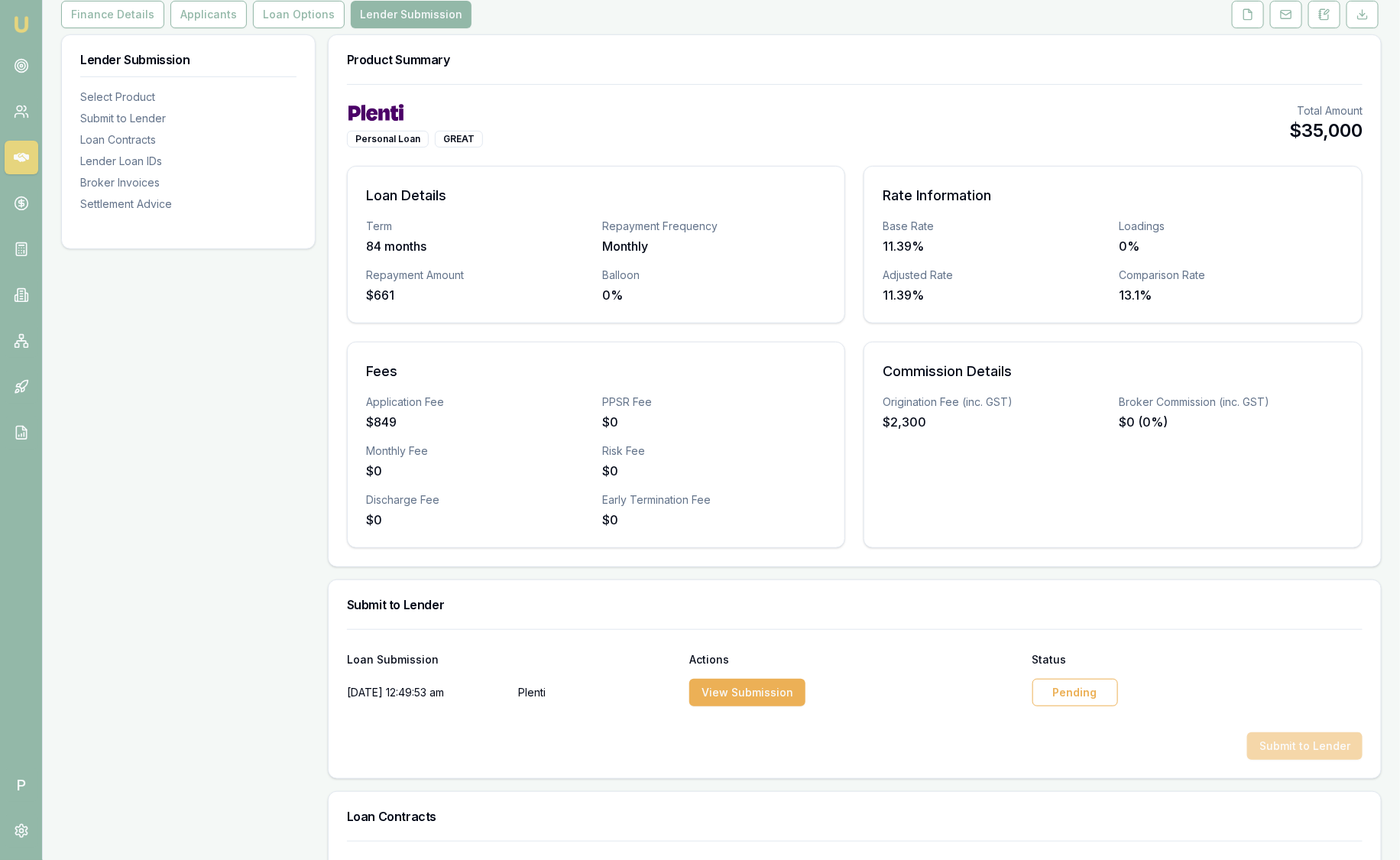
scroll to position [0, 0]
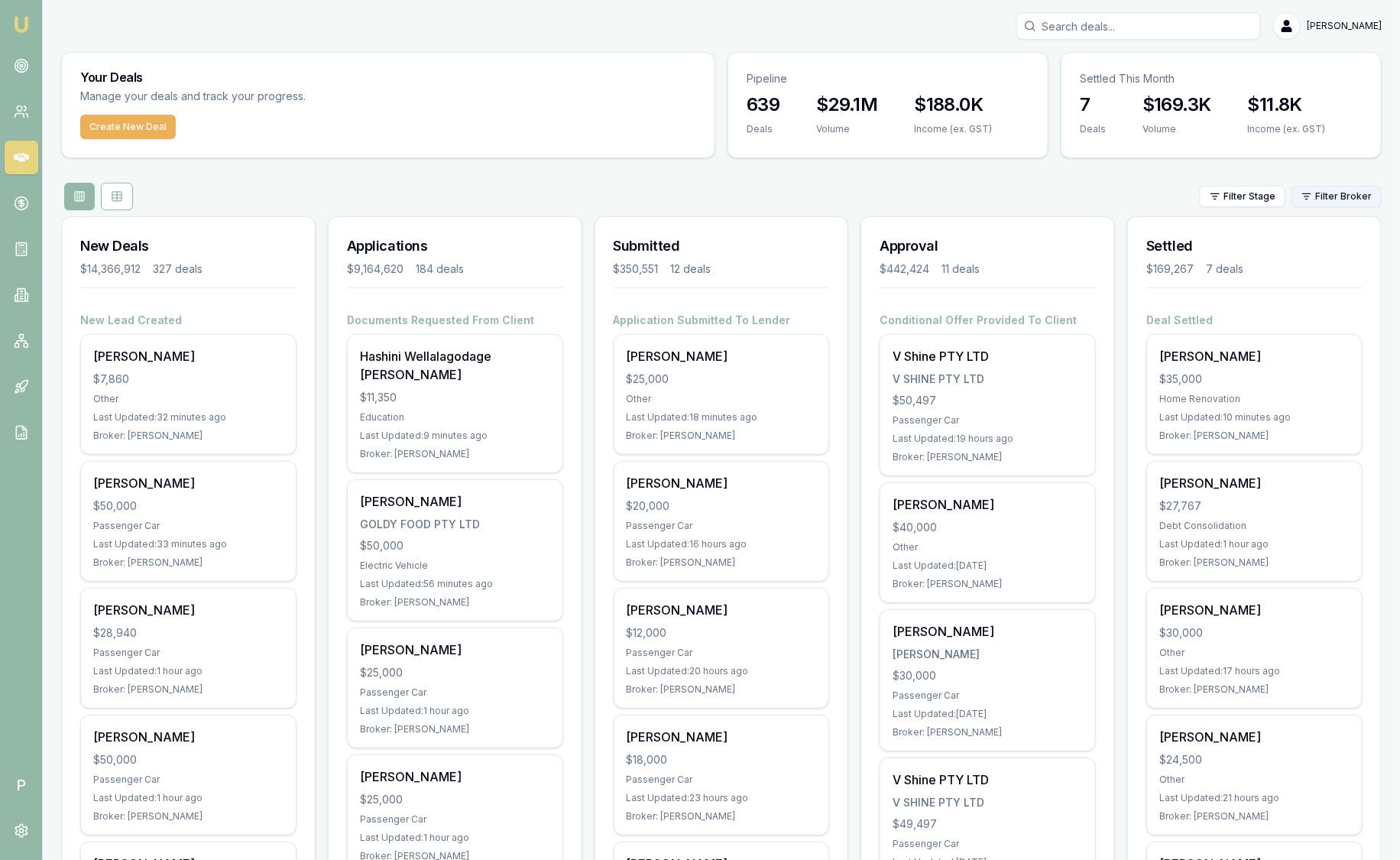
click at [1315, 189] on html "Emu Broker P [PERSON_NAME] Toggle Menu Your Deals Manage your deals and track y…" at bounding box center [700, 430] width 1400 height 860
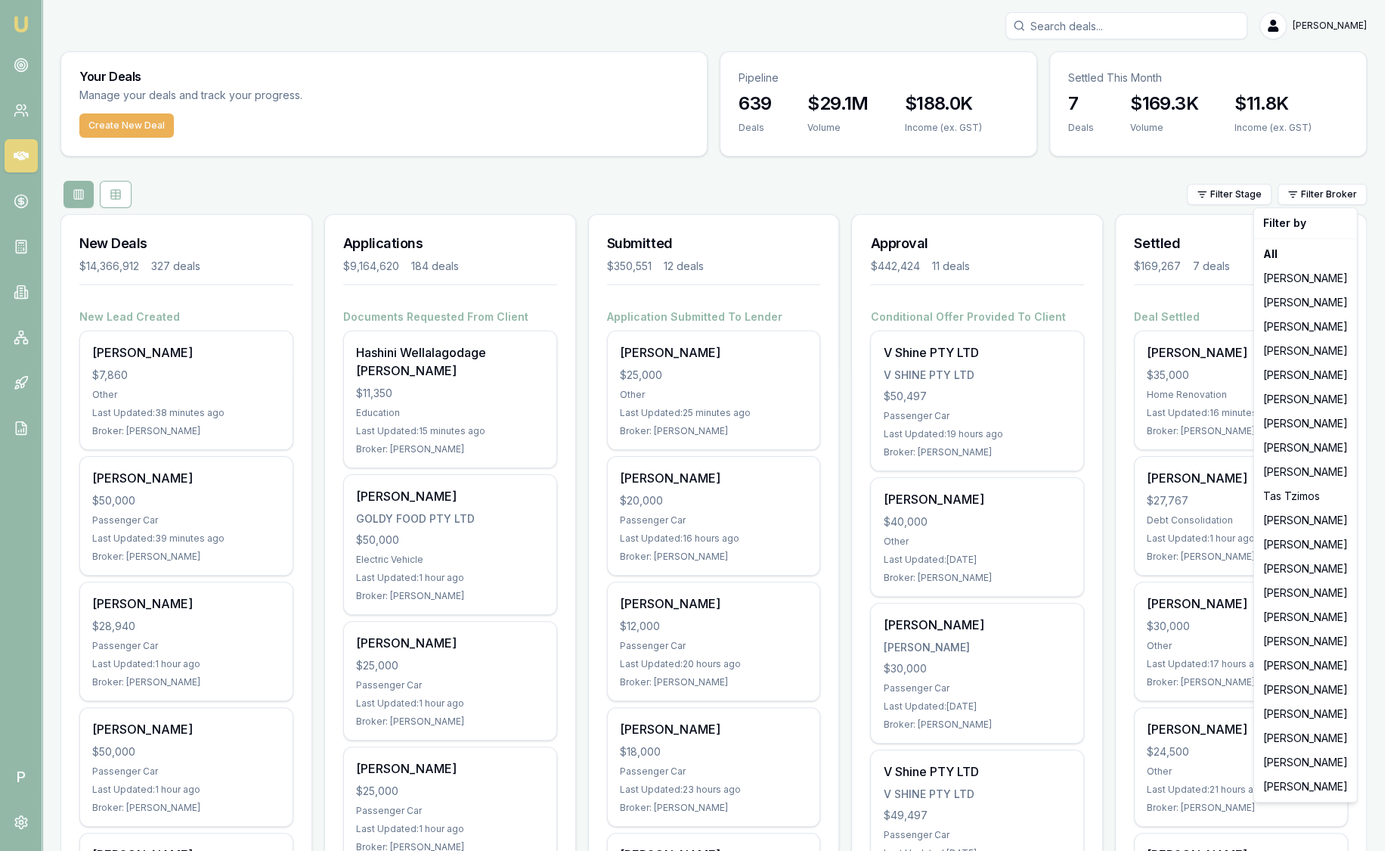
click at [492, 141] on html "Emu Broker P Sam Crouch Toggle Menu Your Deals Manage your deals and track your…" at bounding box center [700, 425] width 1400 height 851
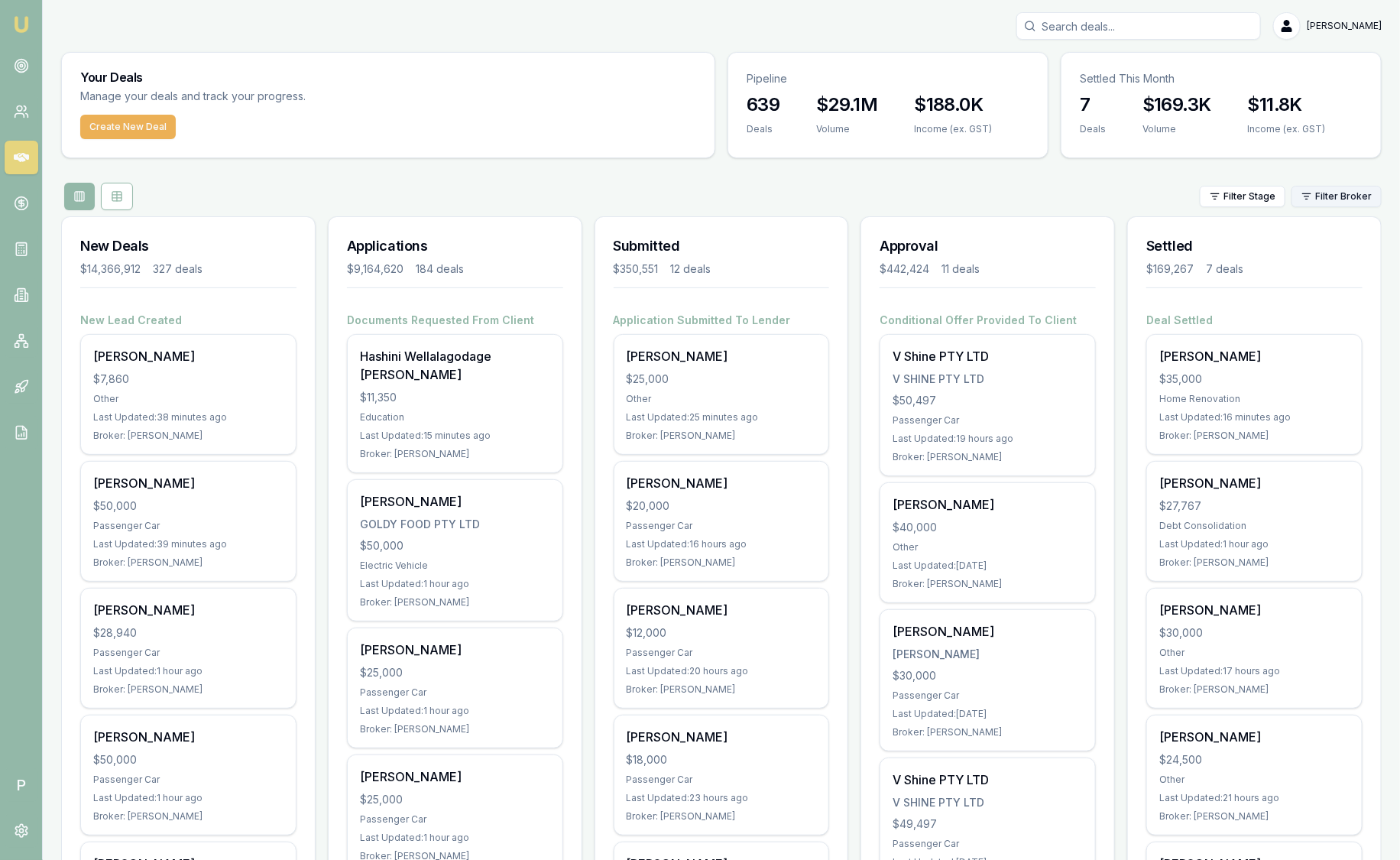
click at [1341, 189] on html "Emu Broker P Sam Crouch Toggle Menu Your Deals Manage your deals and track your…" at bounding box center [700, 430] width 1400 height 860
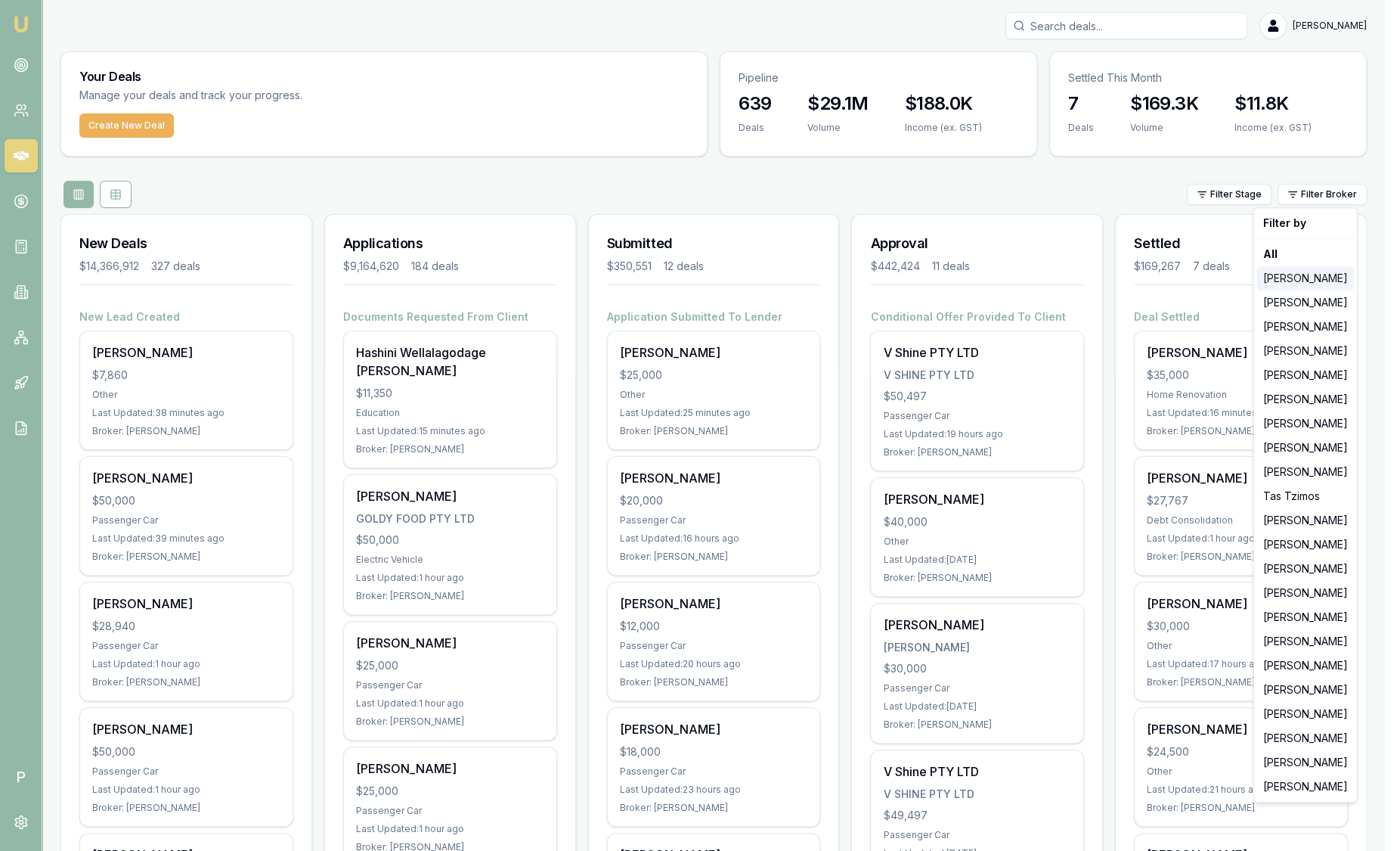
click at [1304, 276] on div "[PERSON_NAME]" at bounding box center [1305, 279] width 97 height 24
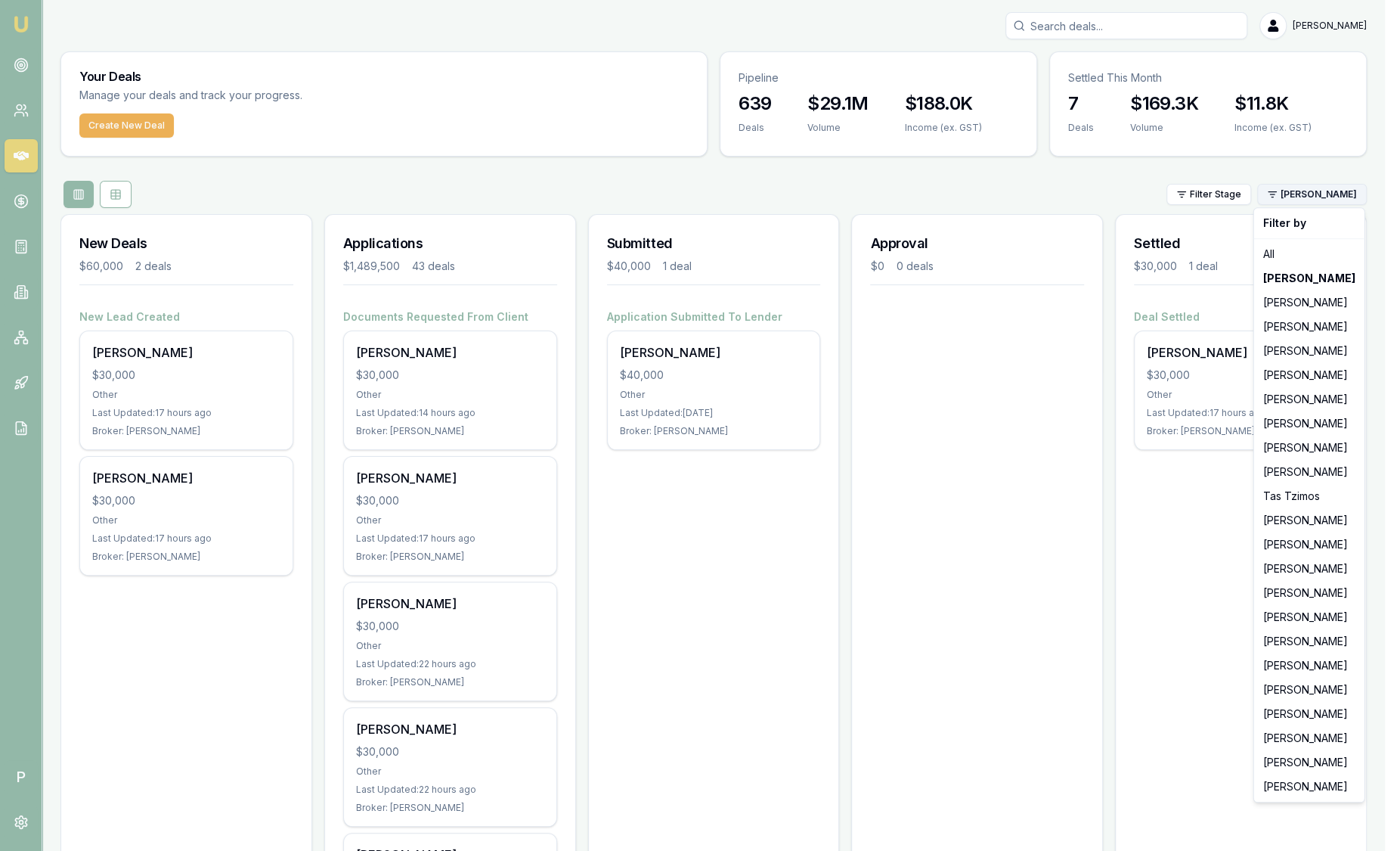
click at [1313, 196] on html "Emu Broker P Sam Crouch Toggle Menu Your Deals Manage your deals and track your…" at bounding box center [700, 425] width 1400 height 851
click at [1313, 310] on div "[PERSON_NAME]" at bounding box center [1309, 303] width 105 height 24
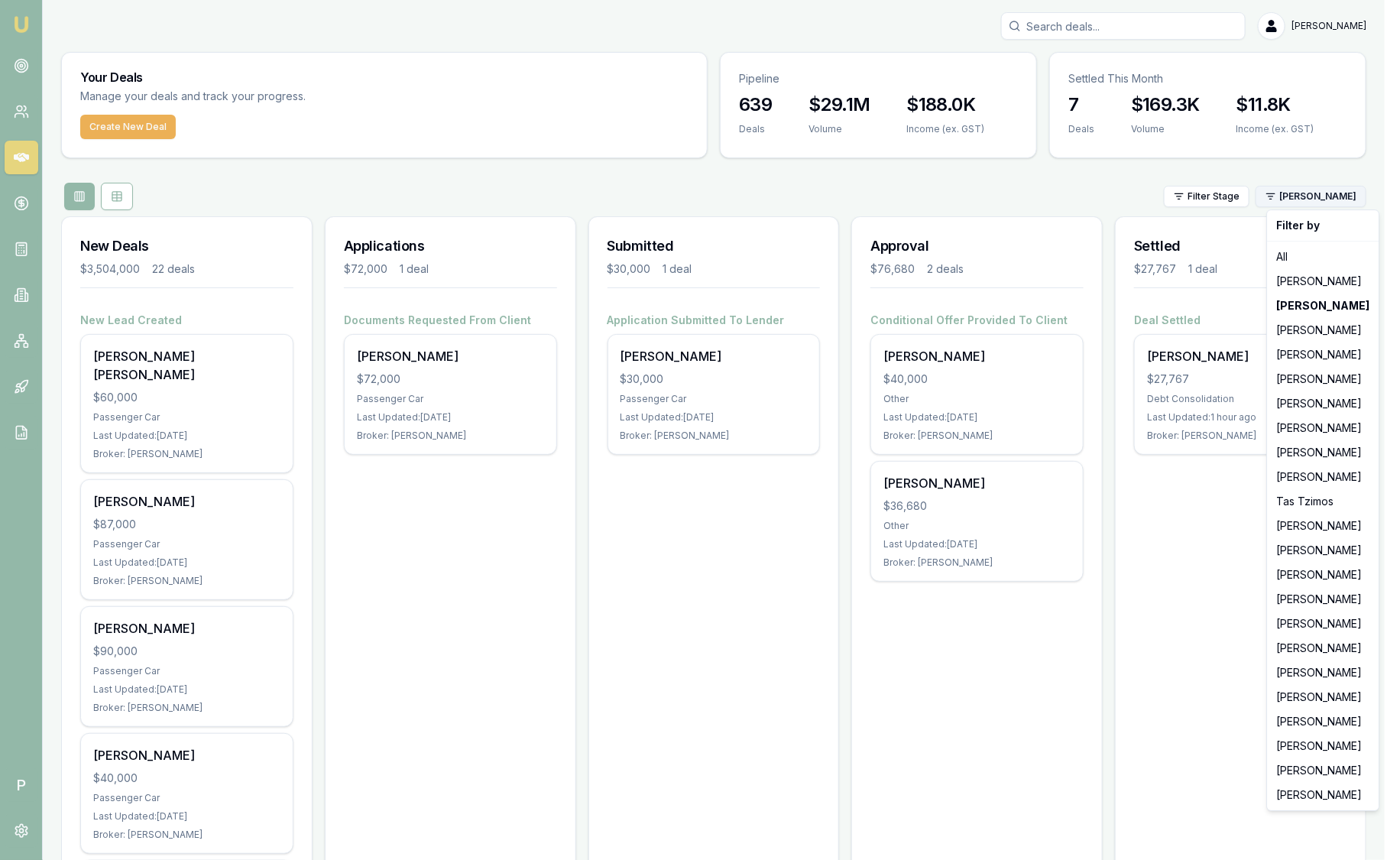
click at [1310, 193] on html "Emu Broker P Sam Crouch Toggle Menu Your Deals Manage your deals and track your…" at bounding box center [700, 430] width 1400 height 860
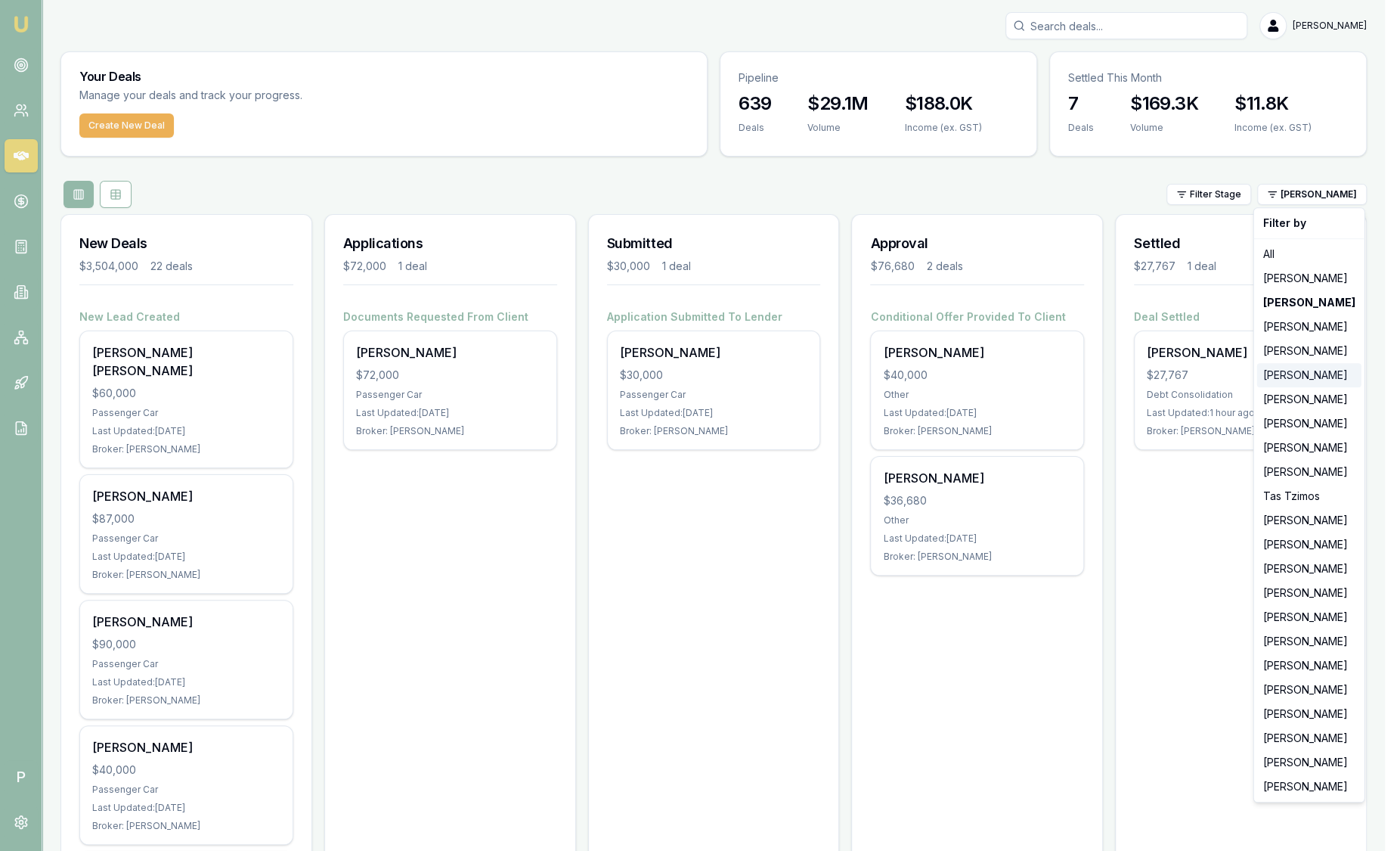
click at [1307, 373] on div "[PERSON_NAME]" at bounding box center [1309, 375] width 105 height 24
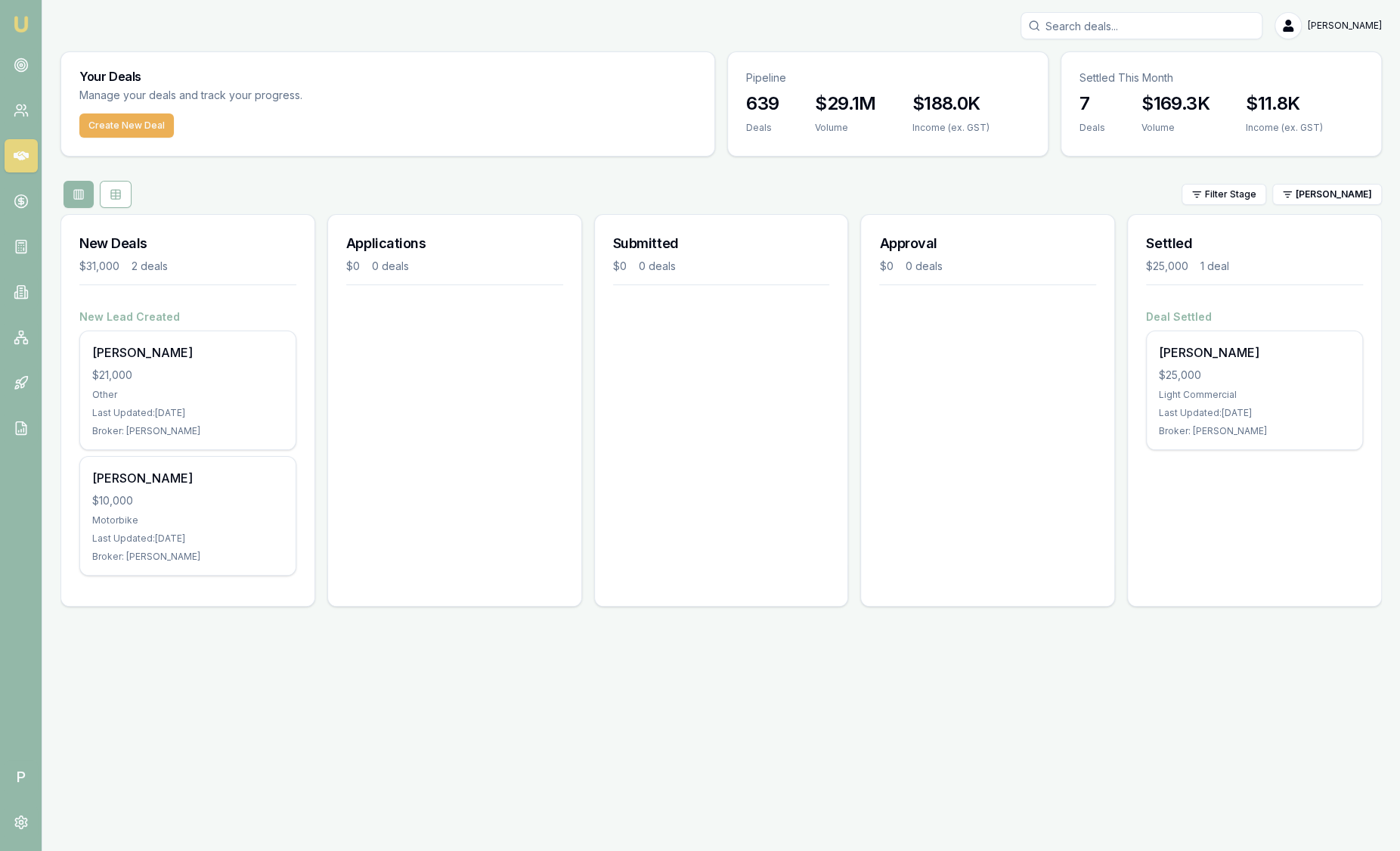
click at [1306, 189] on html "Emu Broker P Sam Crouch Toggle Menu Your Deals Manage your deals and track your…" at bounding box center [700, 425] width 1400 height 851
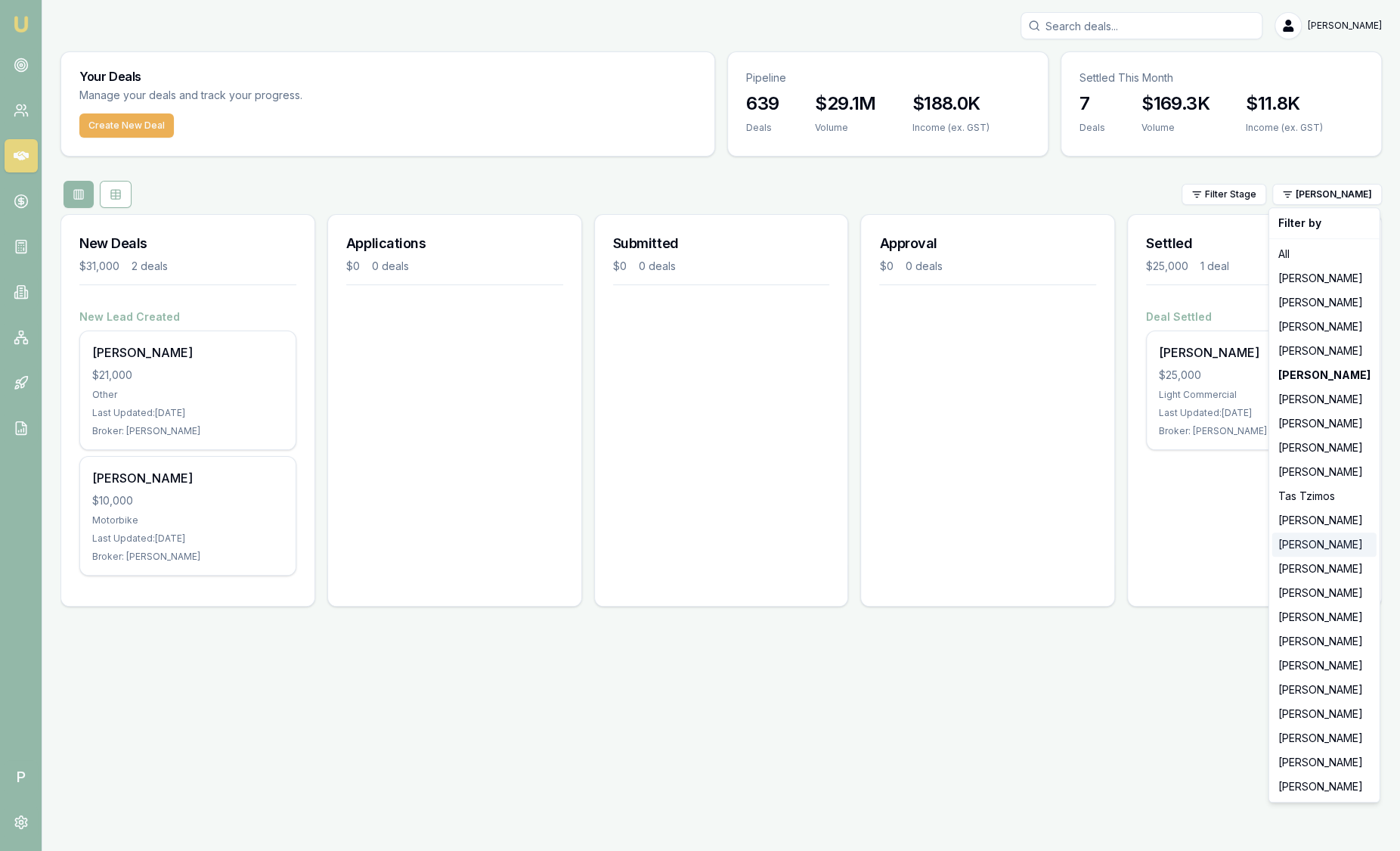
click at [1301, 541] on div "[PERSON_NAME]" at bounding box center [1325, 544] width 105 height 24
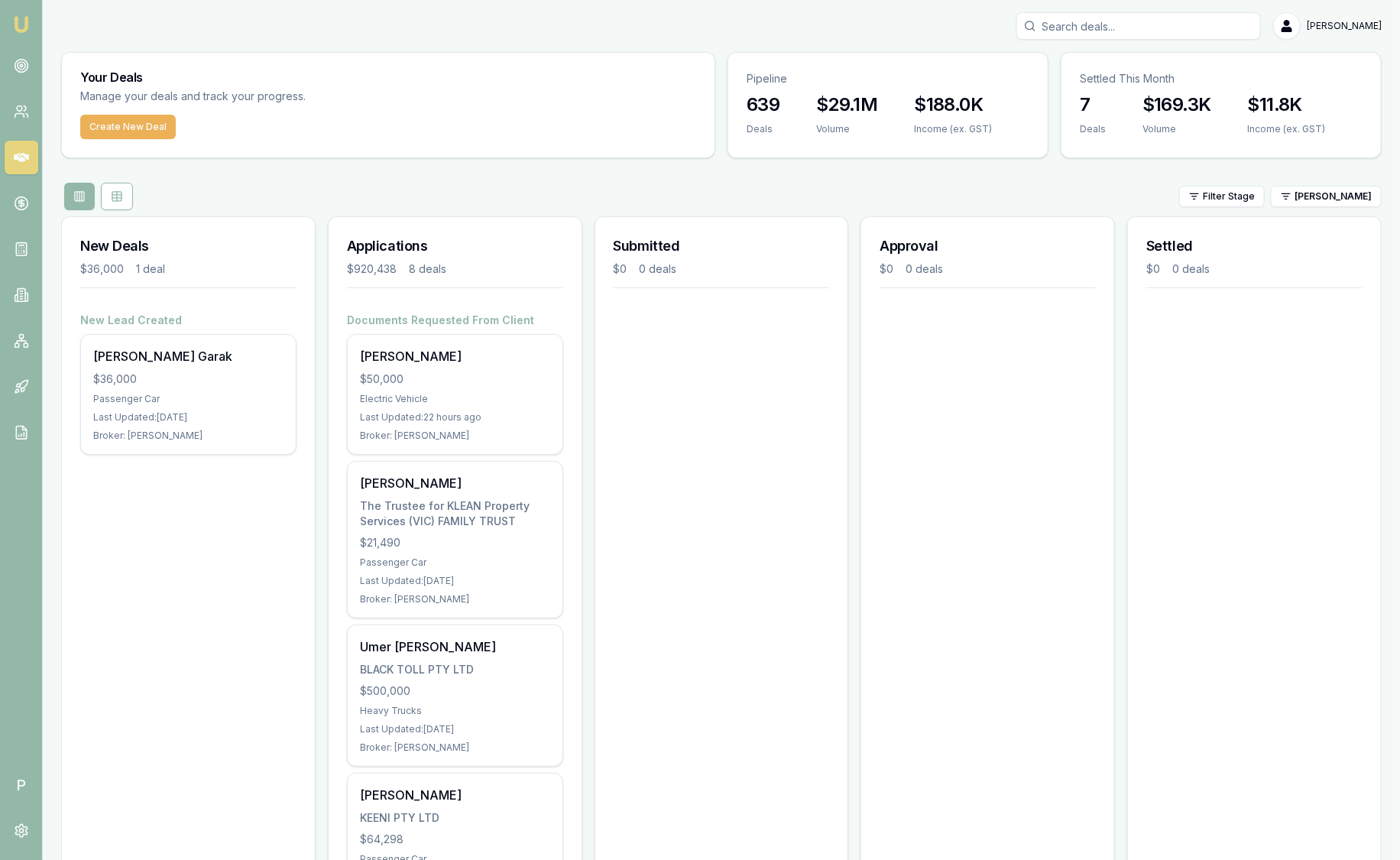
click at [1332, 195] on html "Emu Broker P Sam Crouch Toggle Menu Your Deals Manage your deals and track your…" at bounding box center [700, 430] width 1400 height 860
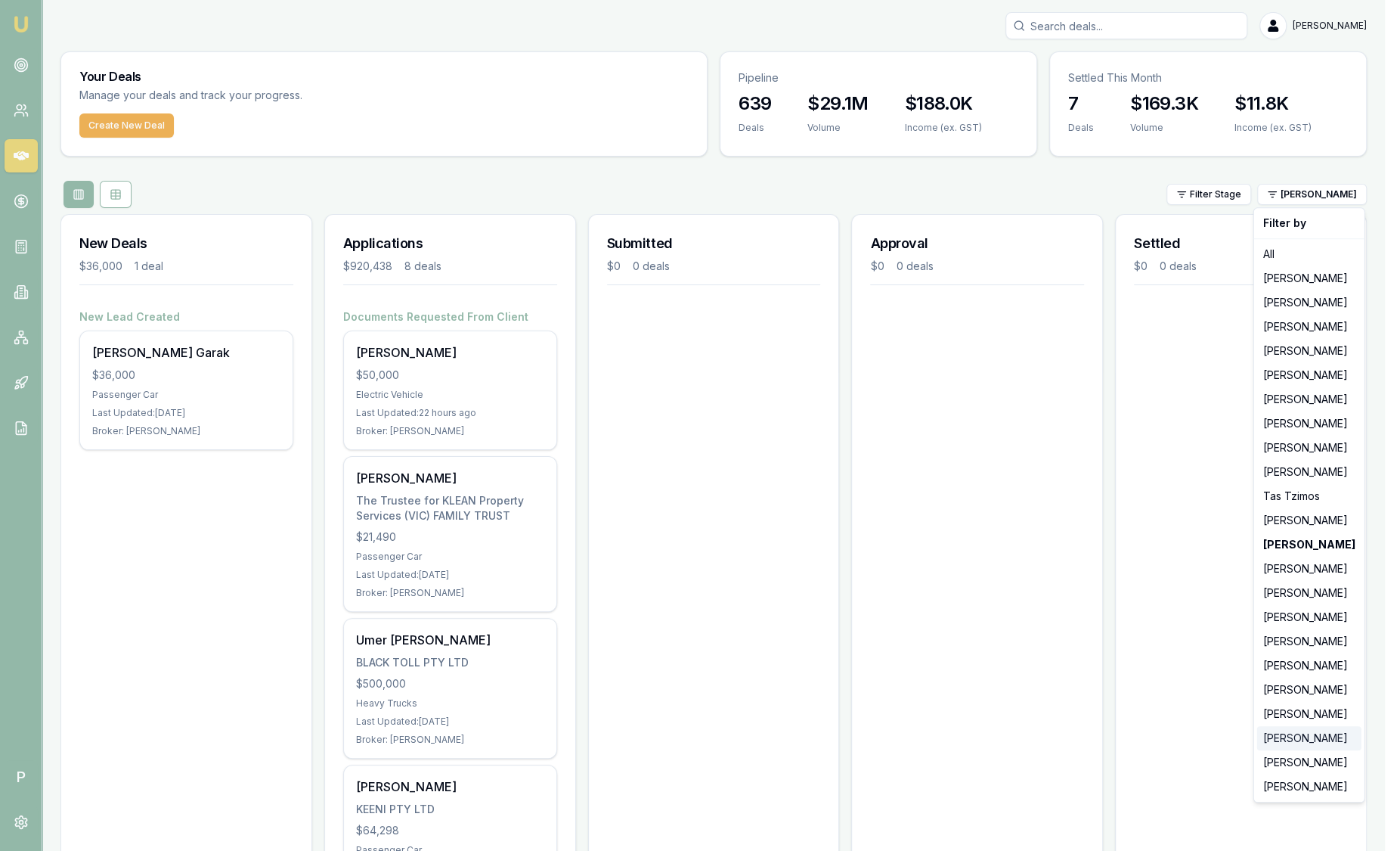
click at [1300, 747] on div "[PERSON_NAME]" at bounding box center [1309, 738] width 105 height 24
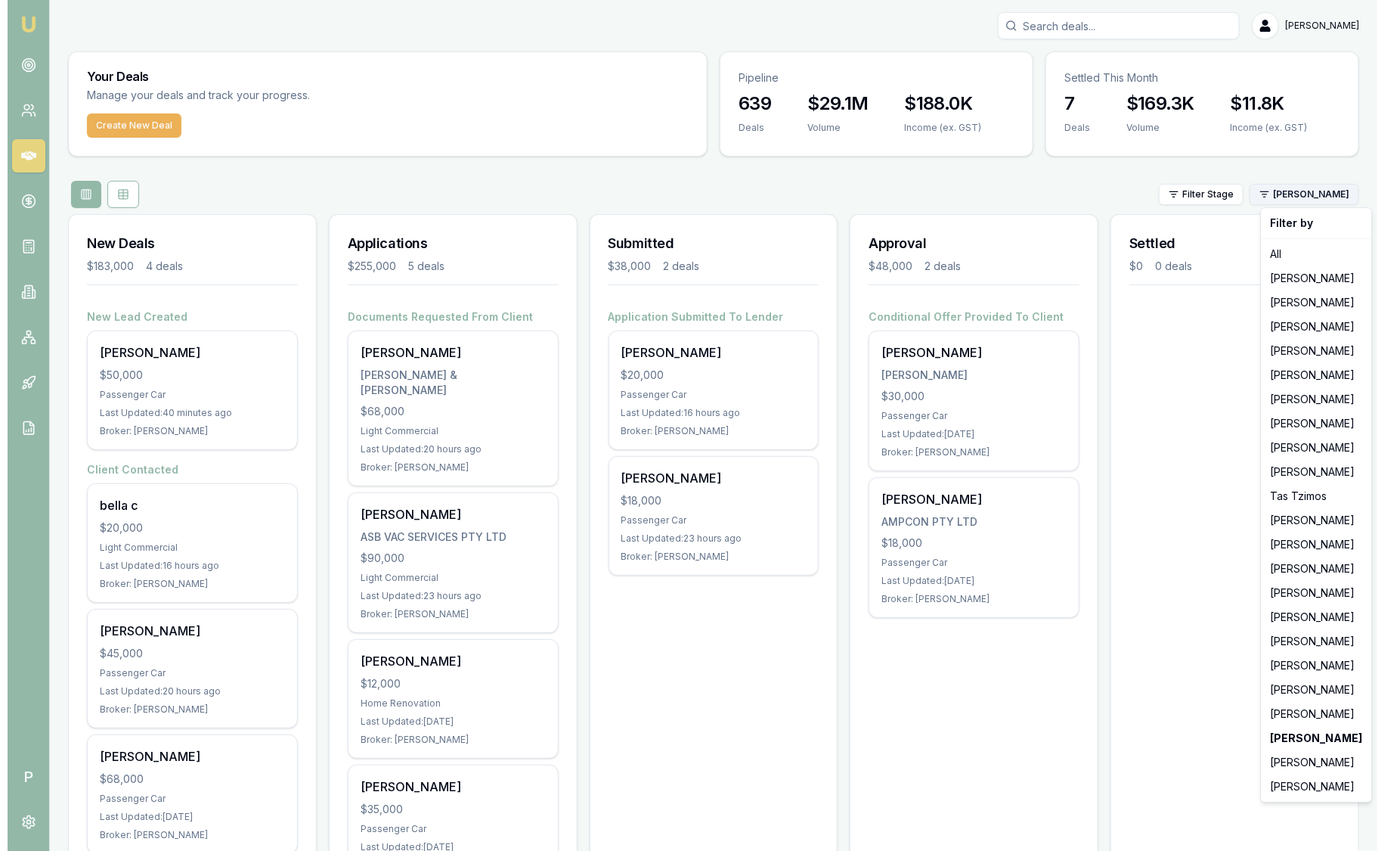
click at [1316, 192] on html "Emu Broker P Sam Crouch Toggle Menu Your Deals Manage your deals and track your…" at bounding box center [692, 425] width 1385 height 851
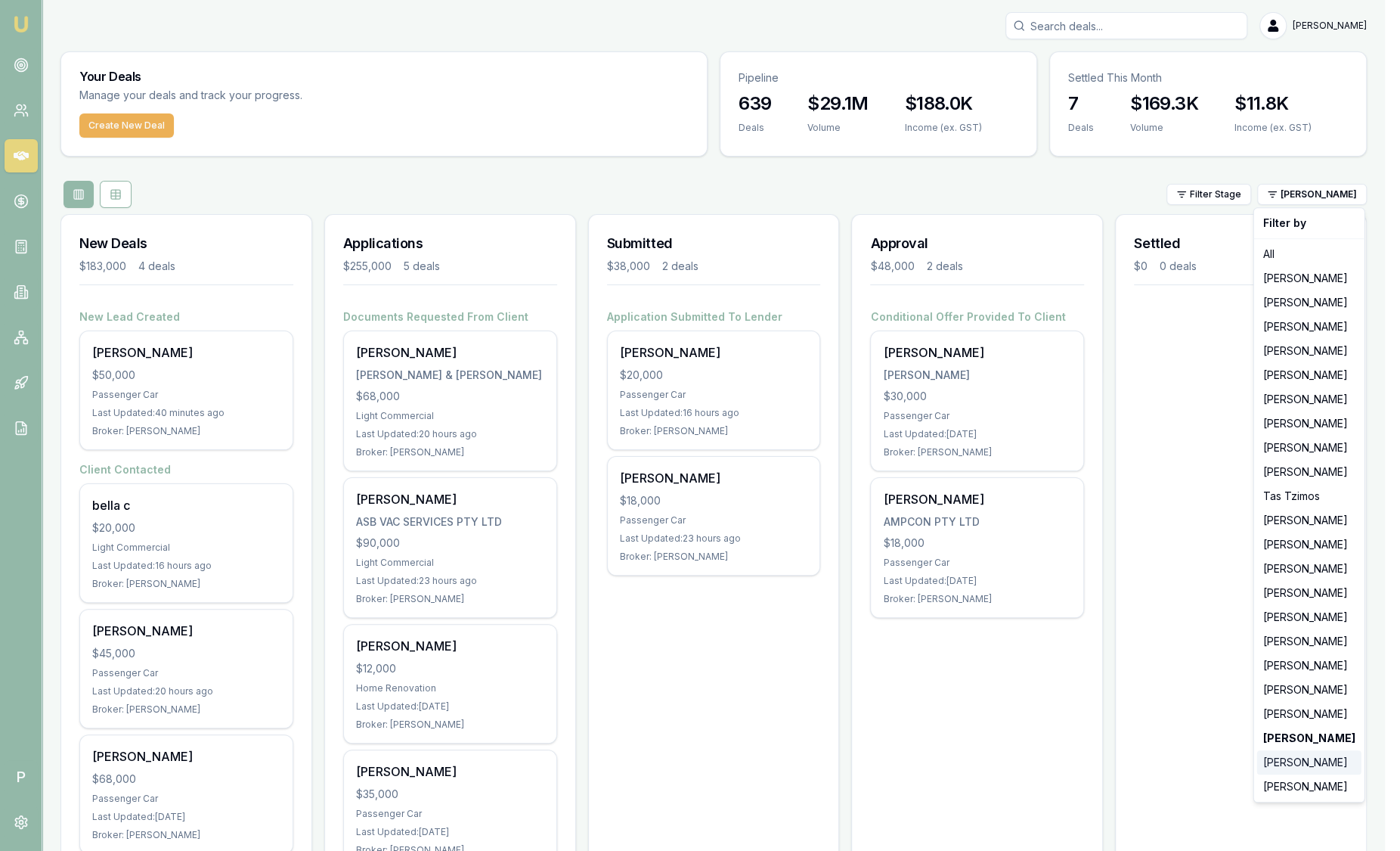
click at [1305, 766] on div "[PERSON_NAME]" at bounding box center [1309, 762] width 105 height 24
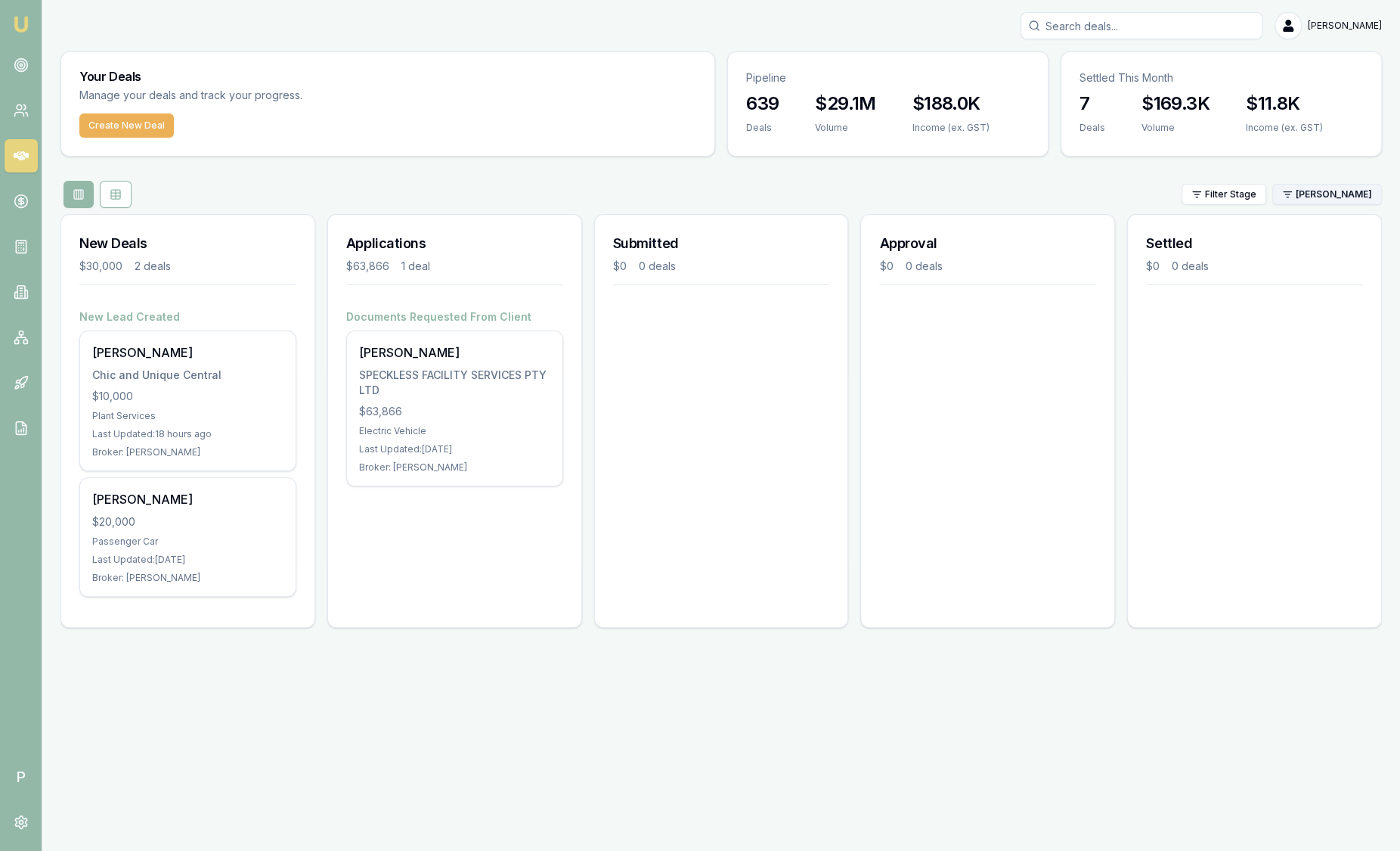
click at [1340, 197] on html "Emu Broker P Sam Crouch Toggle Menu Your Deals Manage your deals and track your…" at bounding box center [700, 425] width 1400 height 851
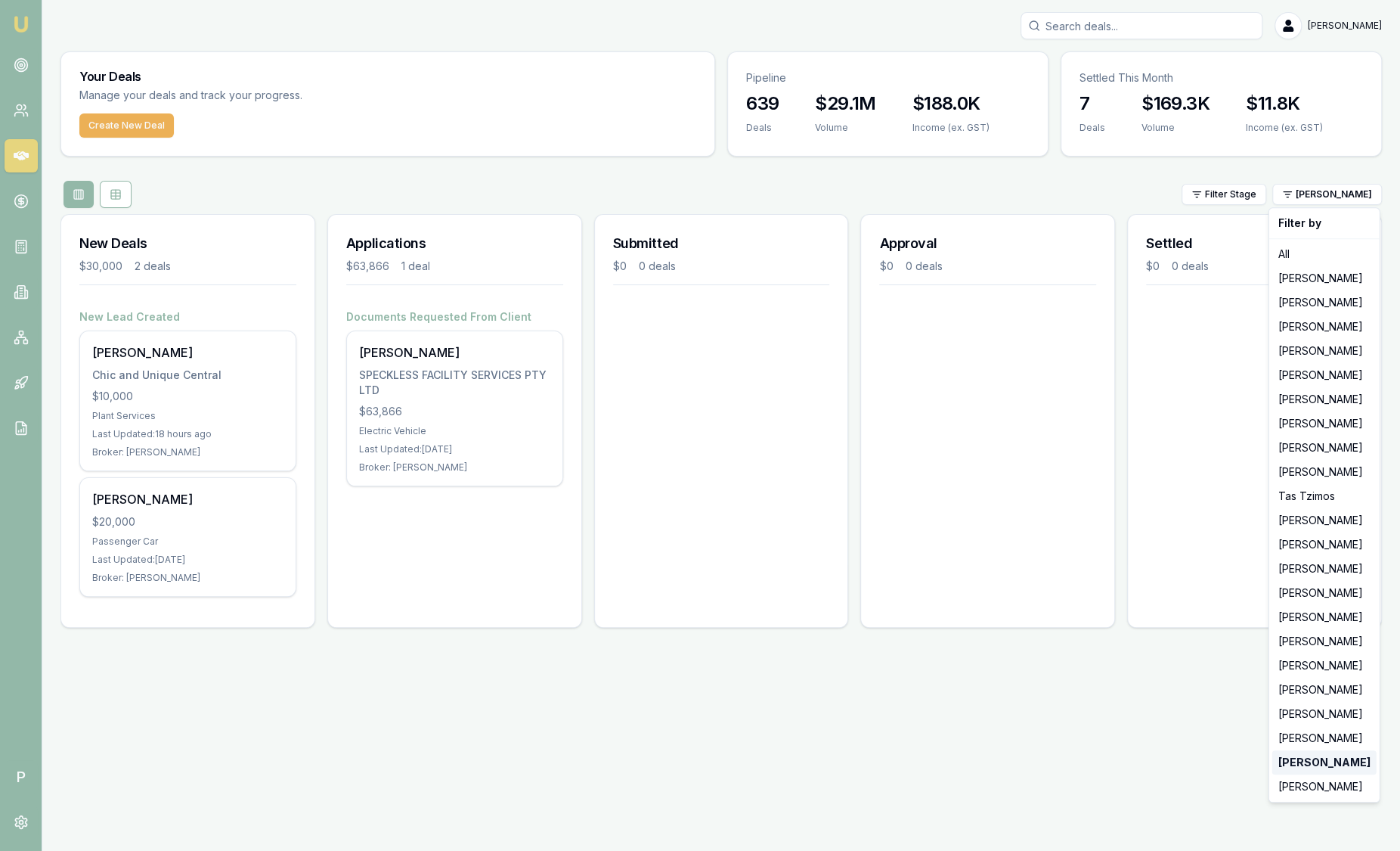
click at [1325, 764] on strong "[PERSON_NAME]" at bounding box center [1325, 762] width 93 height 15
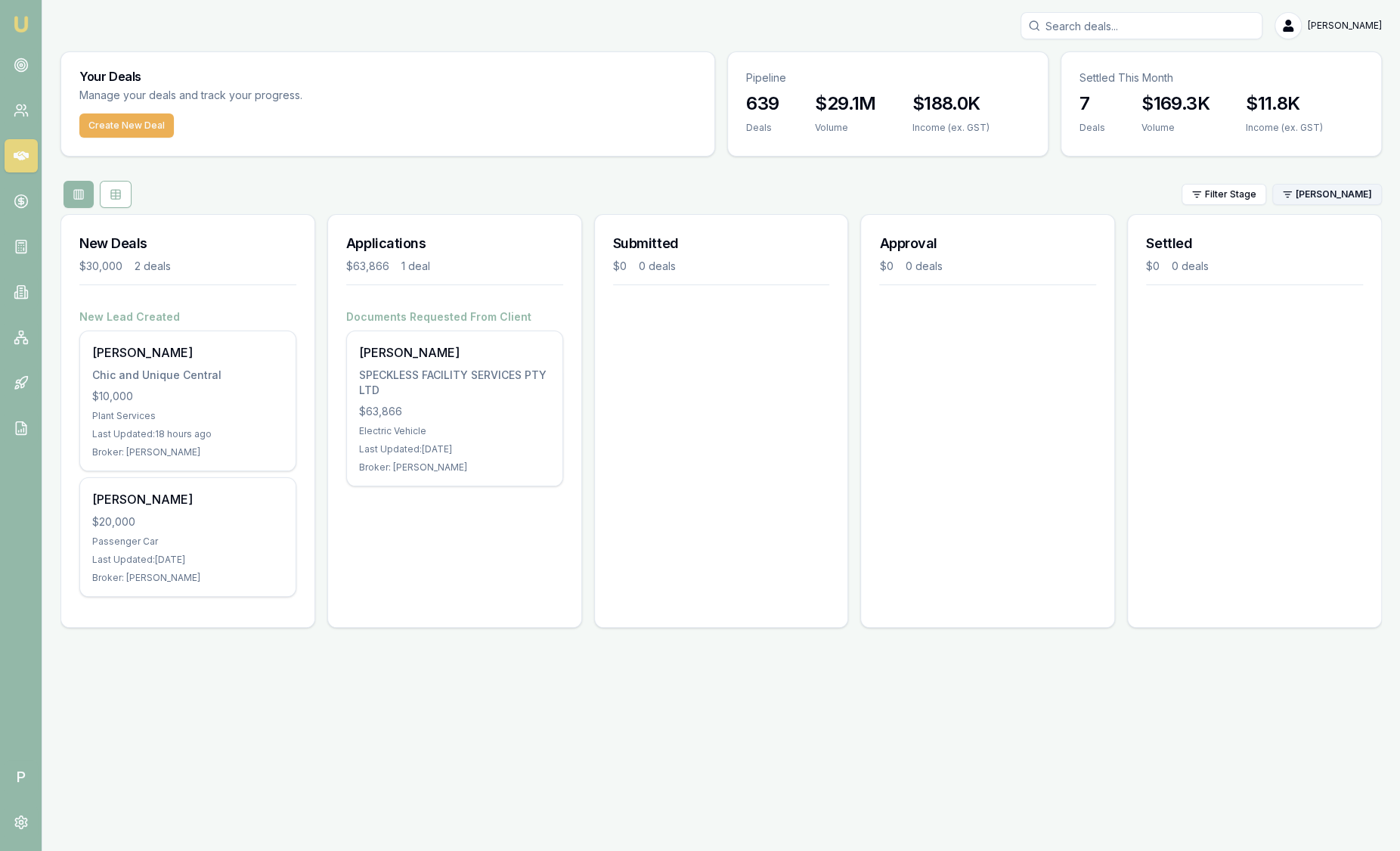
click at [1308, 196] on html "Emu Broker P Sam Crouch Toggle Menu Your Deals Manage your deals and track your…" at bounding box center [700, 425] width 1400 height 851
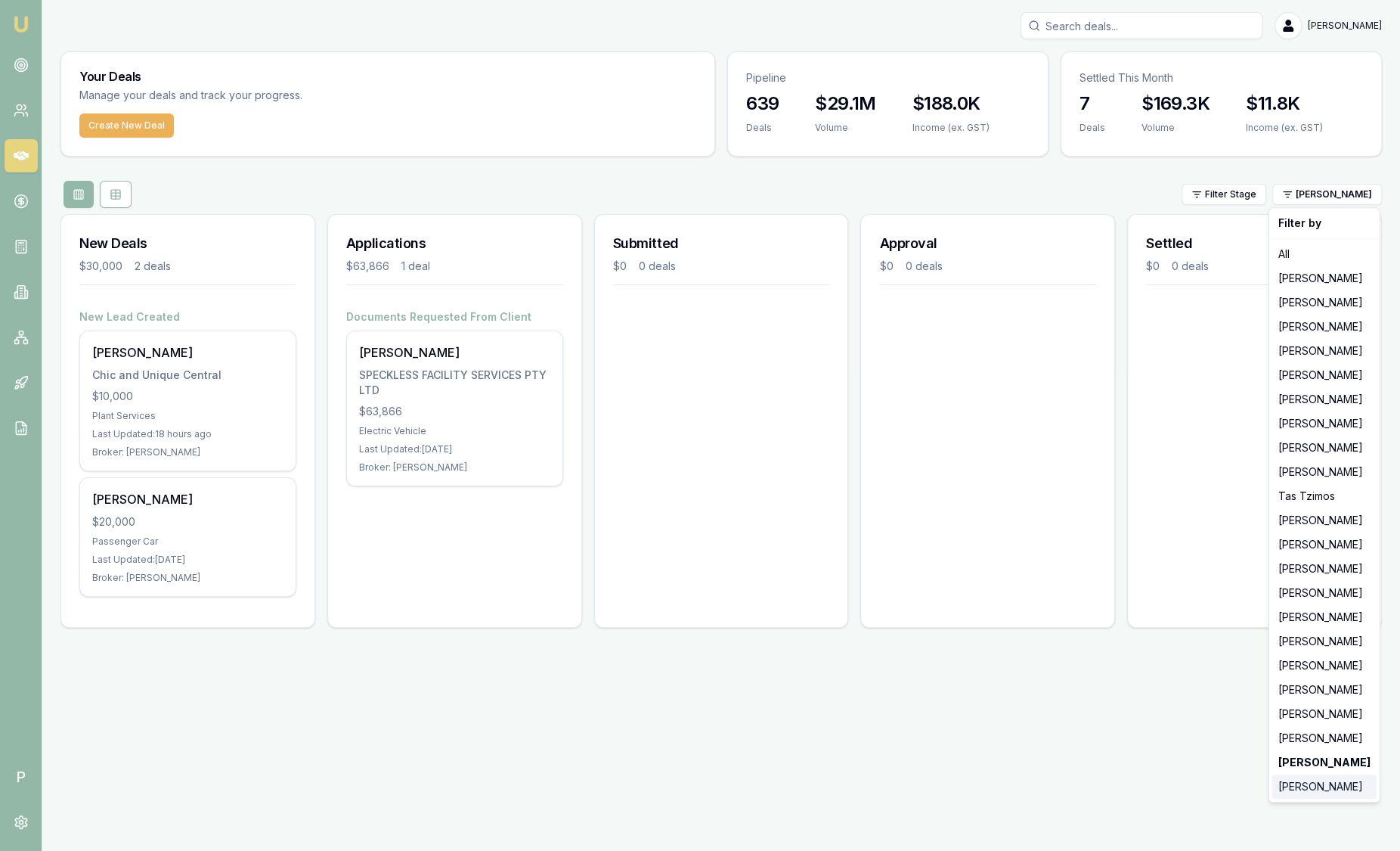
click at [1283, 790] on div "[PERSON_NAME]" at bounding box center [1325, 786] width 105 height 24
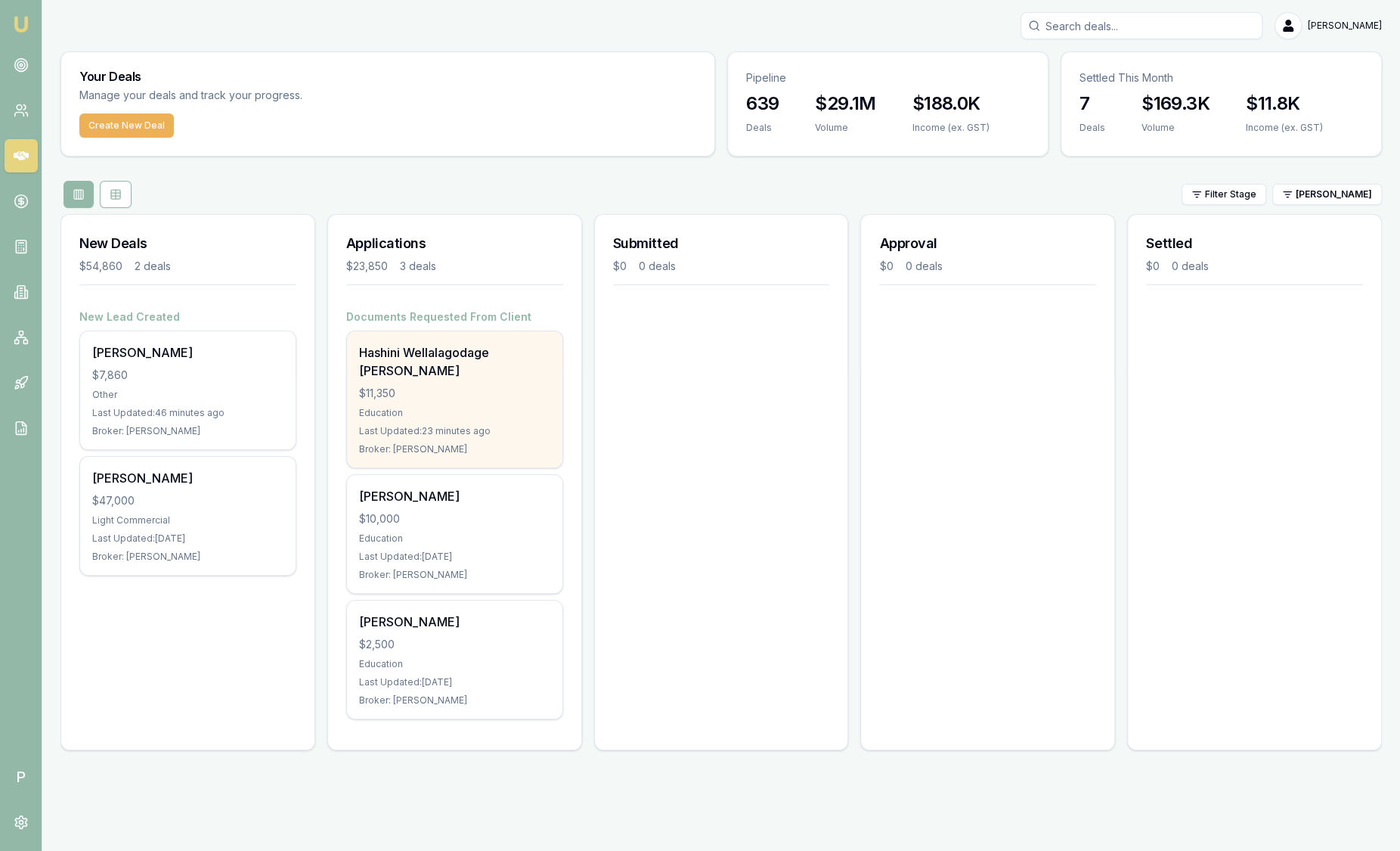
click at [537, 443] on div "Broker: [PERSON_NAME]" at bounding box center [454, 449] width 191 height 12
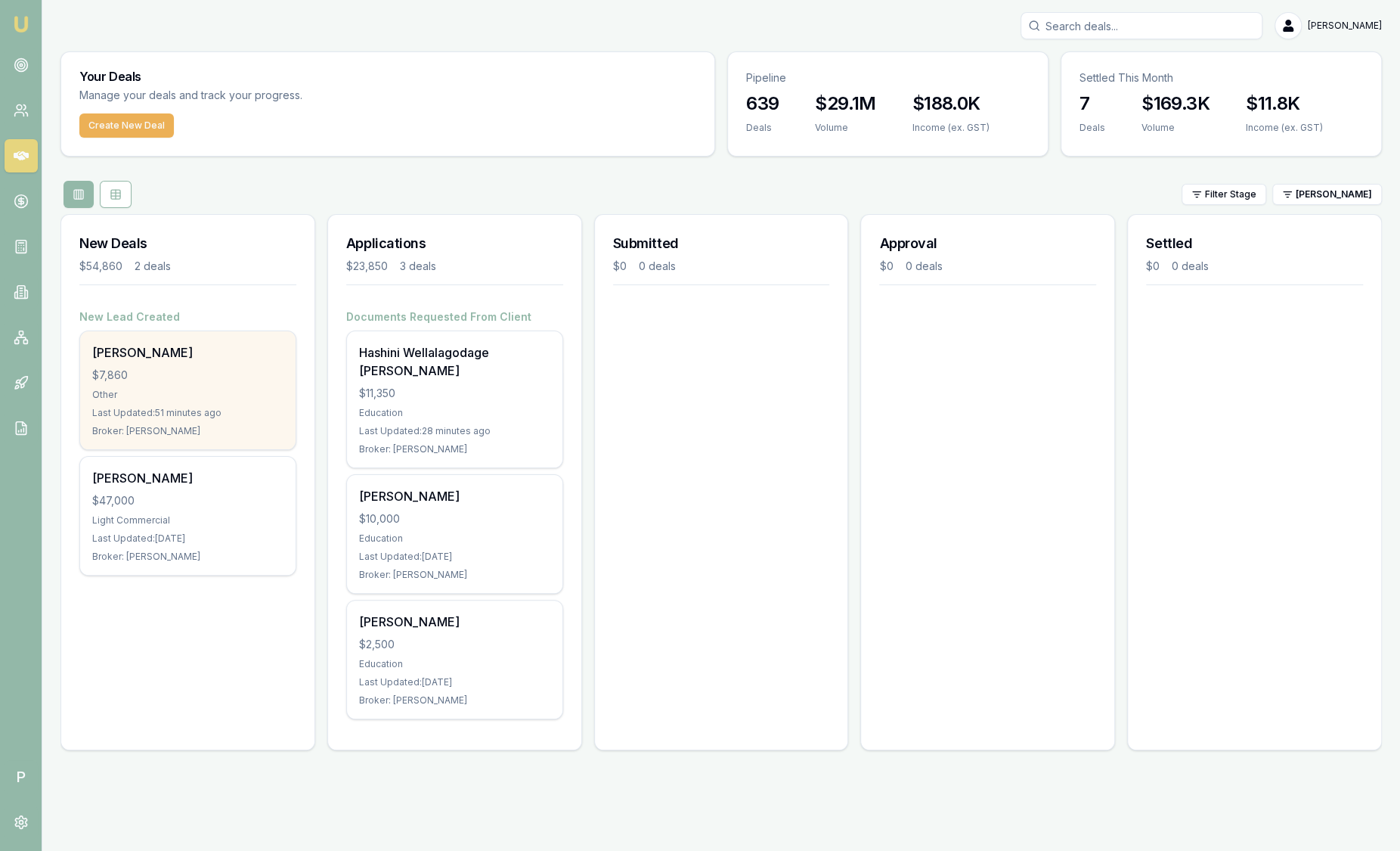
click at [230, 382] on div "Anusha Jacobs $7,860 Other Last Updated: 51 minutes ago Broker: Laura La Micela" at bounding box center [188, 390] width 215 height 118
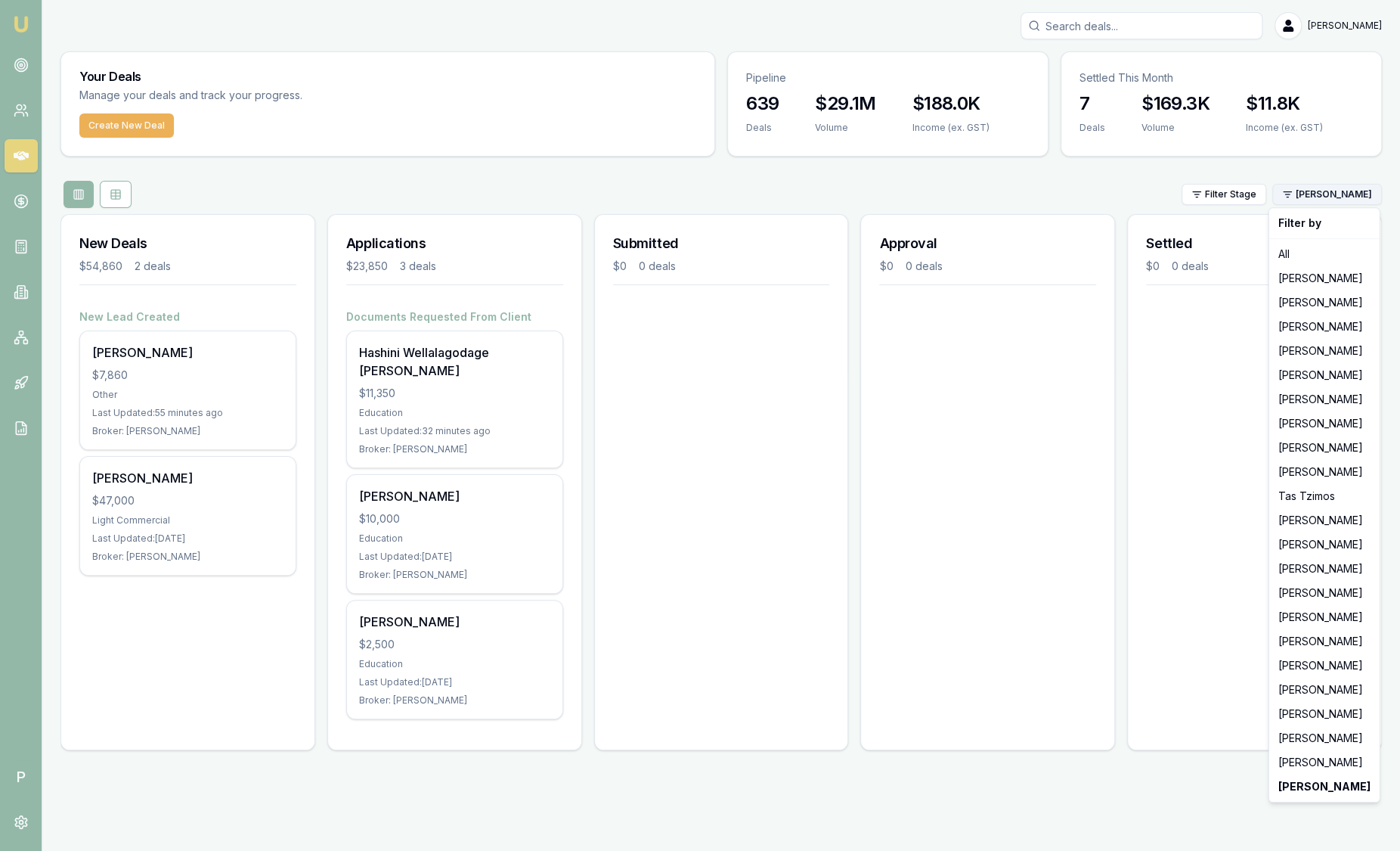
click at [1333, 201] on html "Emu Broker P Sam Crouch Toggle Menu Your Deals Manage your deals and track your…" at bounding box center [700, 425] width 1400 height 851
click at [1313, 737] on div "[PERSON_NAME]" at bounding box center [1325, 738] width 105 height 24
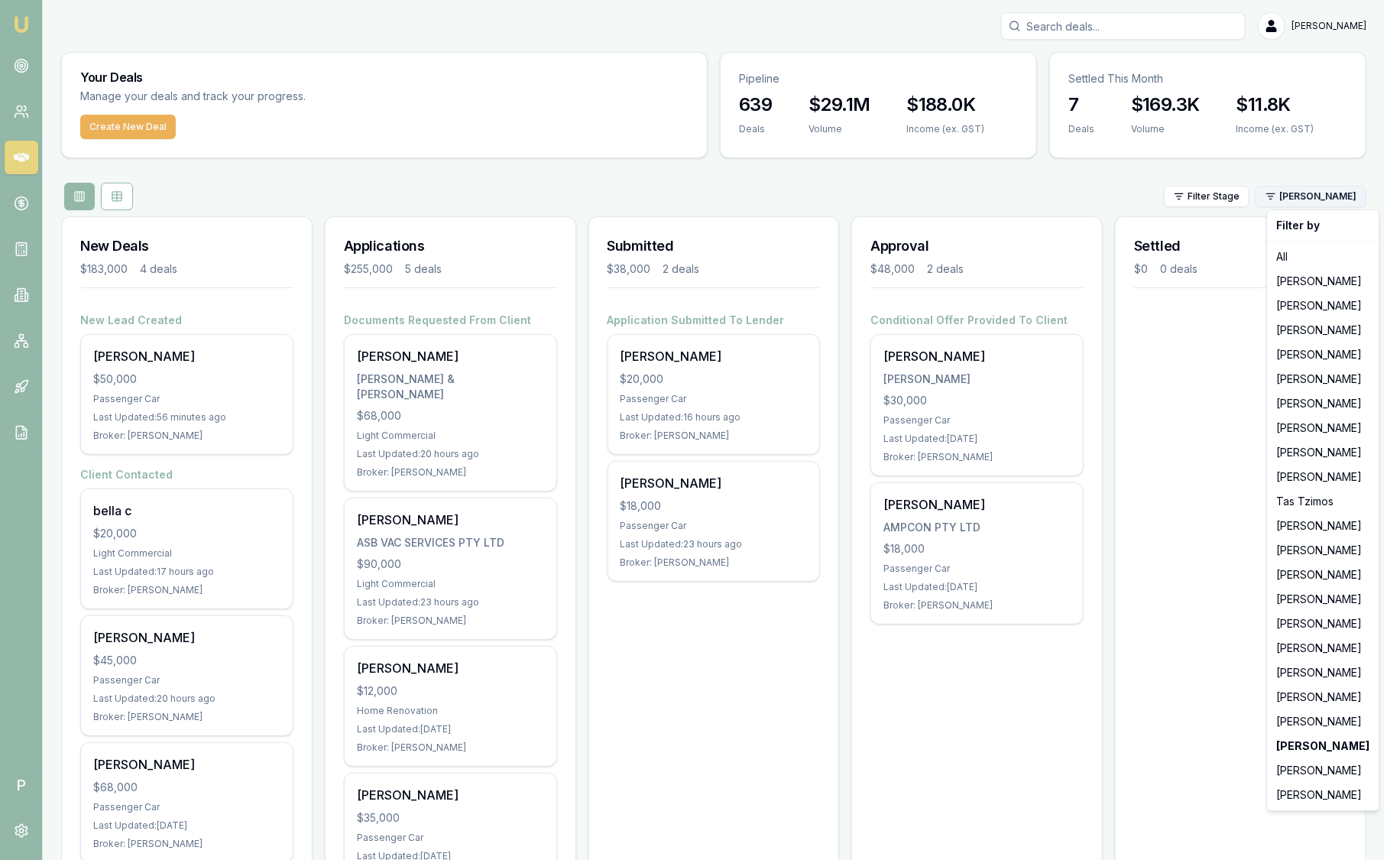
click at [1337, 197] on html "Emu Broker P Sam Crouch Toggle Menu Your Deals Manage your deals and track your…" at bounding box center [700, 430] width 1400 height 860
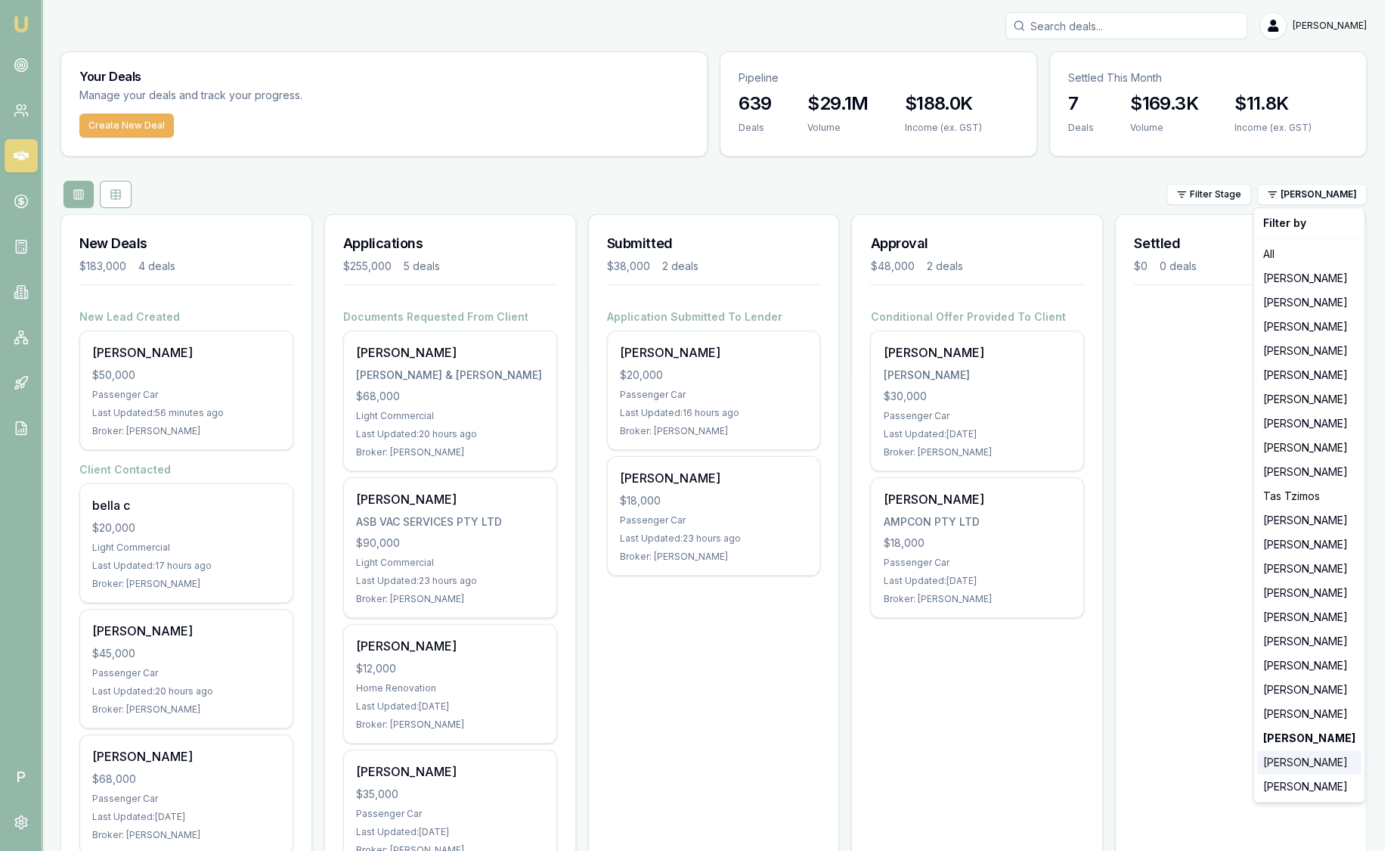
click at [1310, 764] on div "[PERSON_NAME]" at bounding box center [1309, 762] width 105 height 24
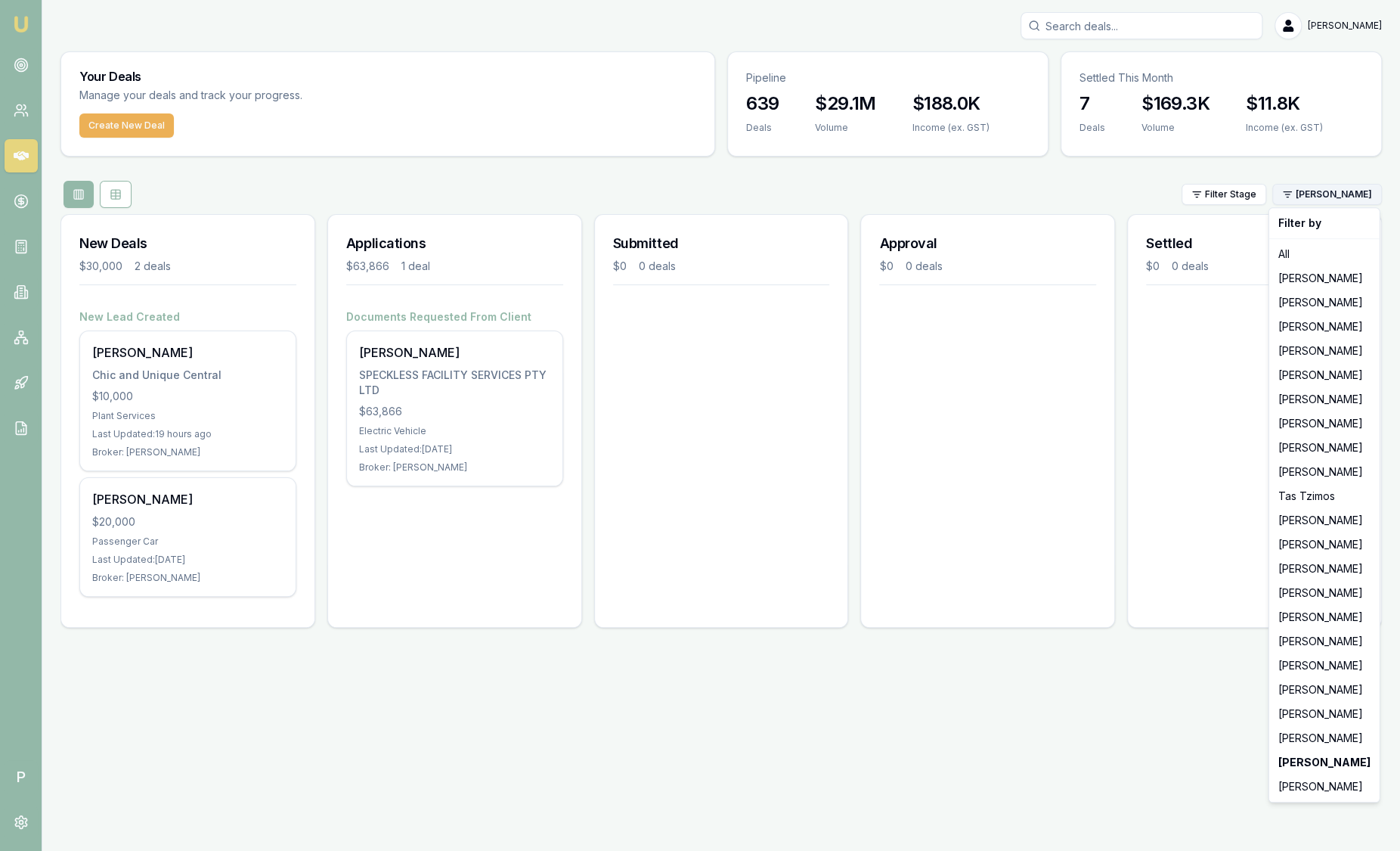
click at [1313, 192] on html "Emu Broker P Sam Crouch Toggle Menu Your Deals Manage your deals and track your…" at bounding box center [700, 425] width 1400 height 851
click at [1340, 423] on div "[PERSON_NAME]" at bounding box center [1325, 423] width 105 height 24
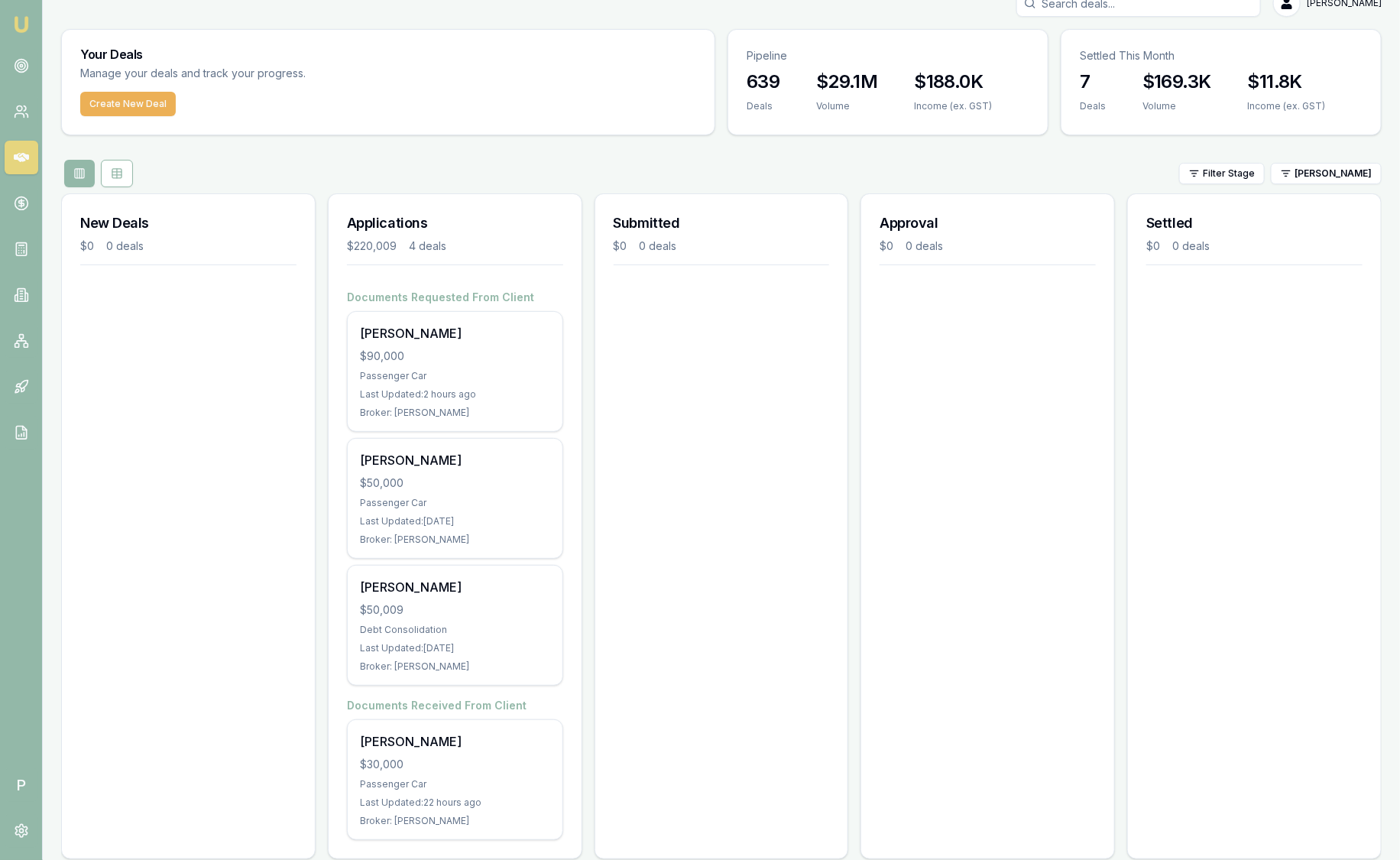
scroll to position [44, 0]
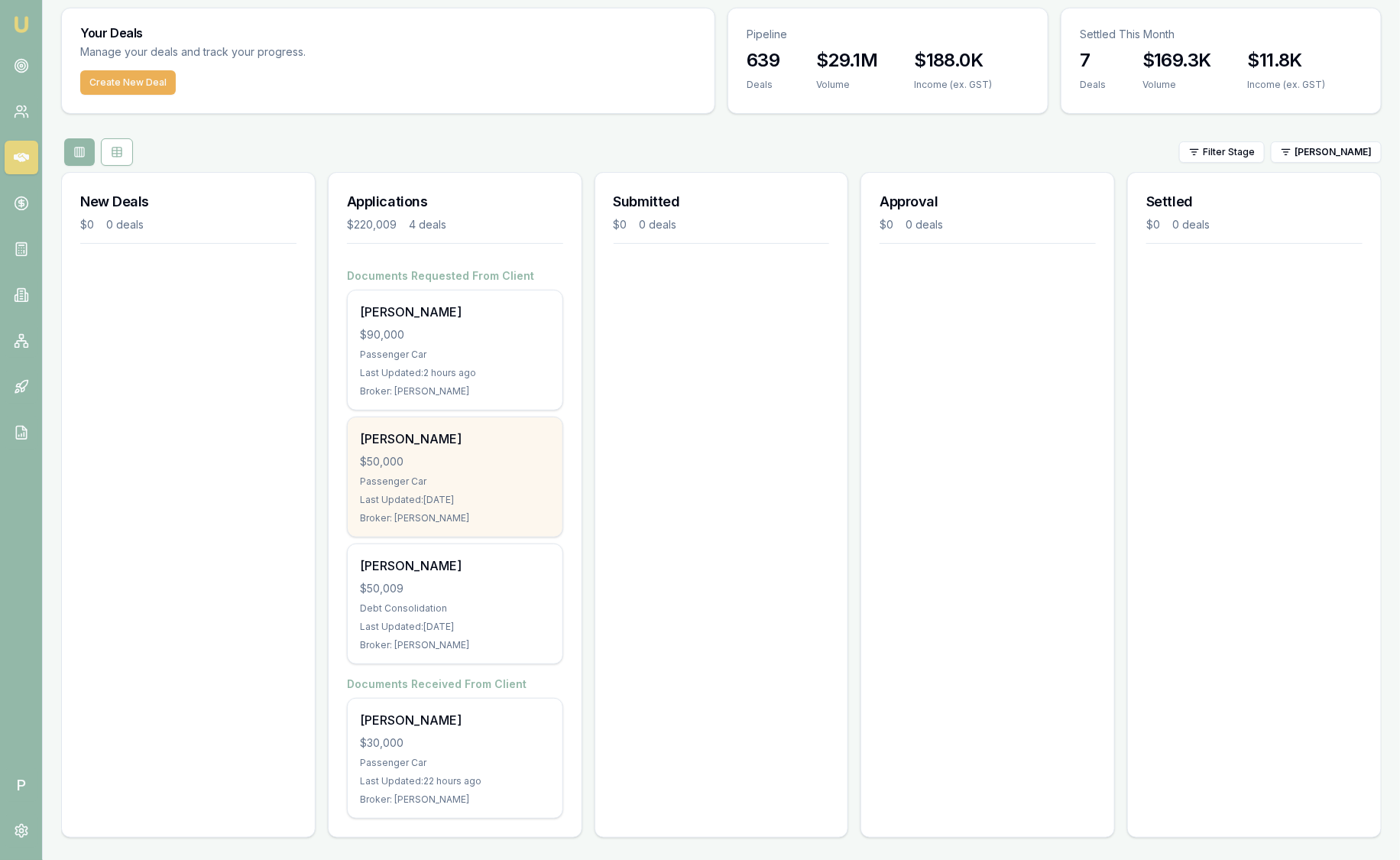
click at [471, 462] on div "$50,000" at bounding box center [456, 462] width 191 height 16
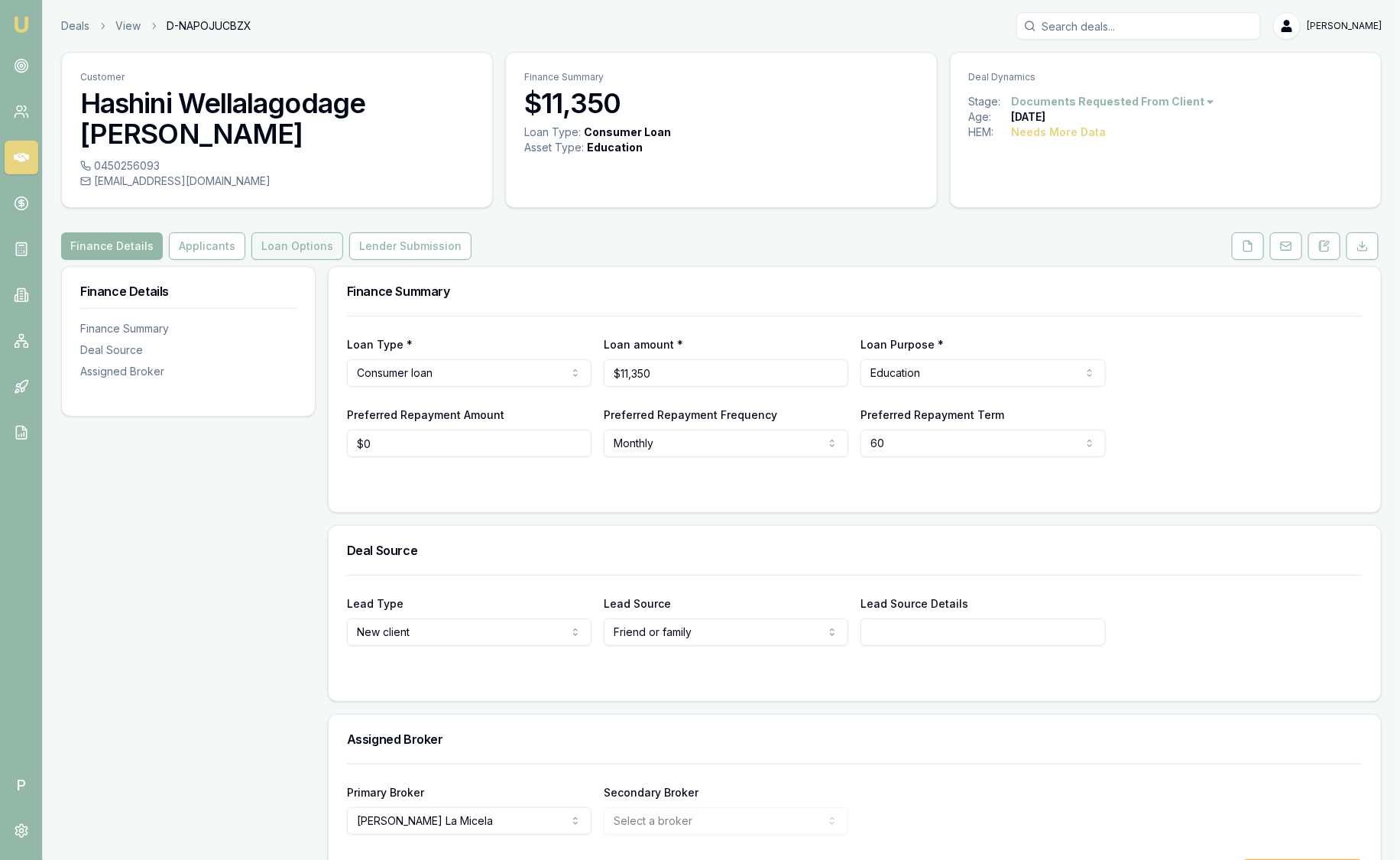
click at [315, 232] on button "Loan Options" at bounding box center [297, 246] width 92 height 28
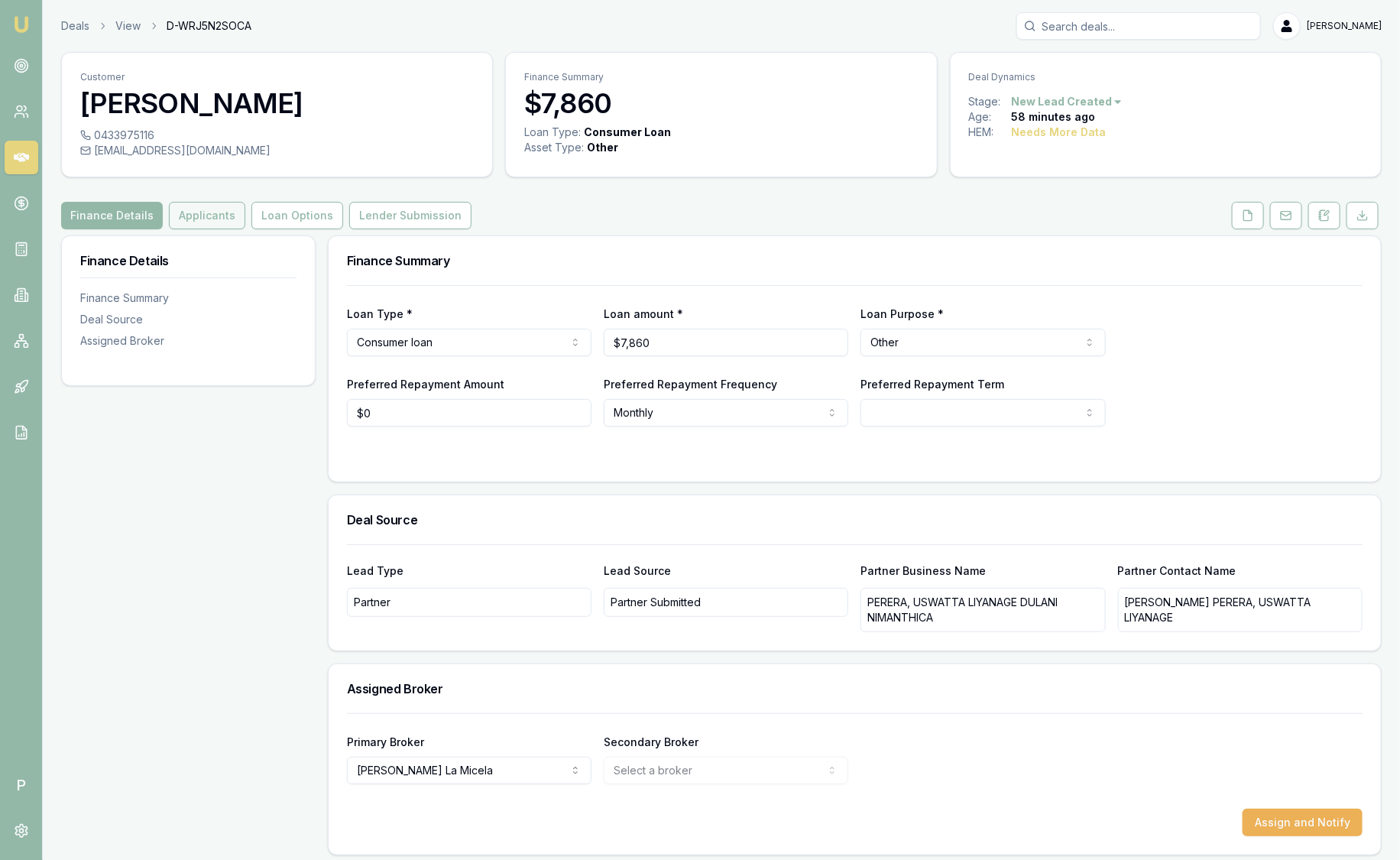
click at [205, 210] on button "Applicants" at bounding box center [207, 216] width 76 height 28
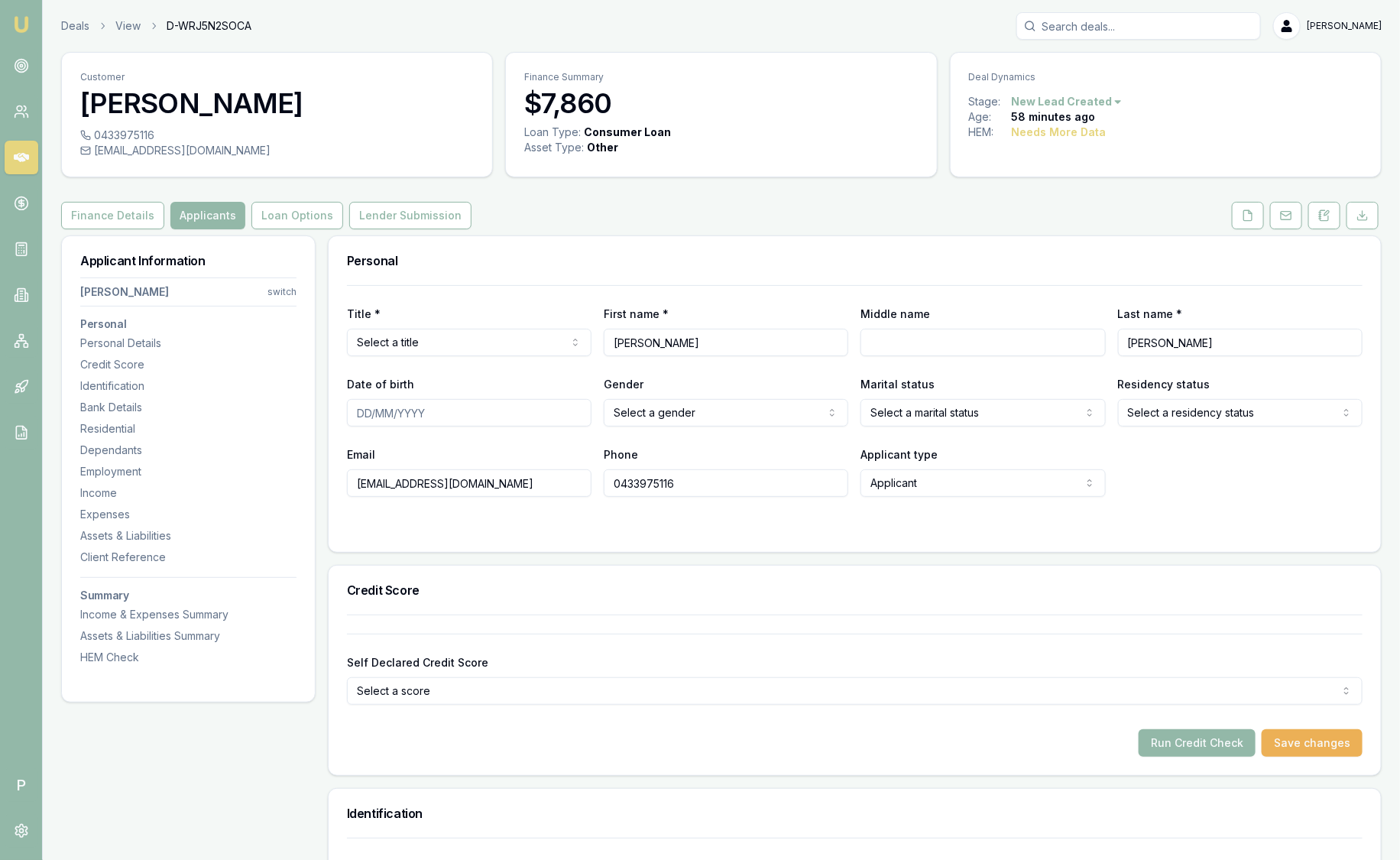
click at [26, 29] on img at bounding box center [21, 24] width 18 height 18
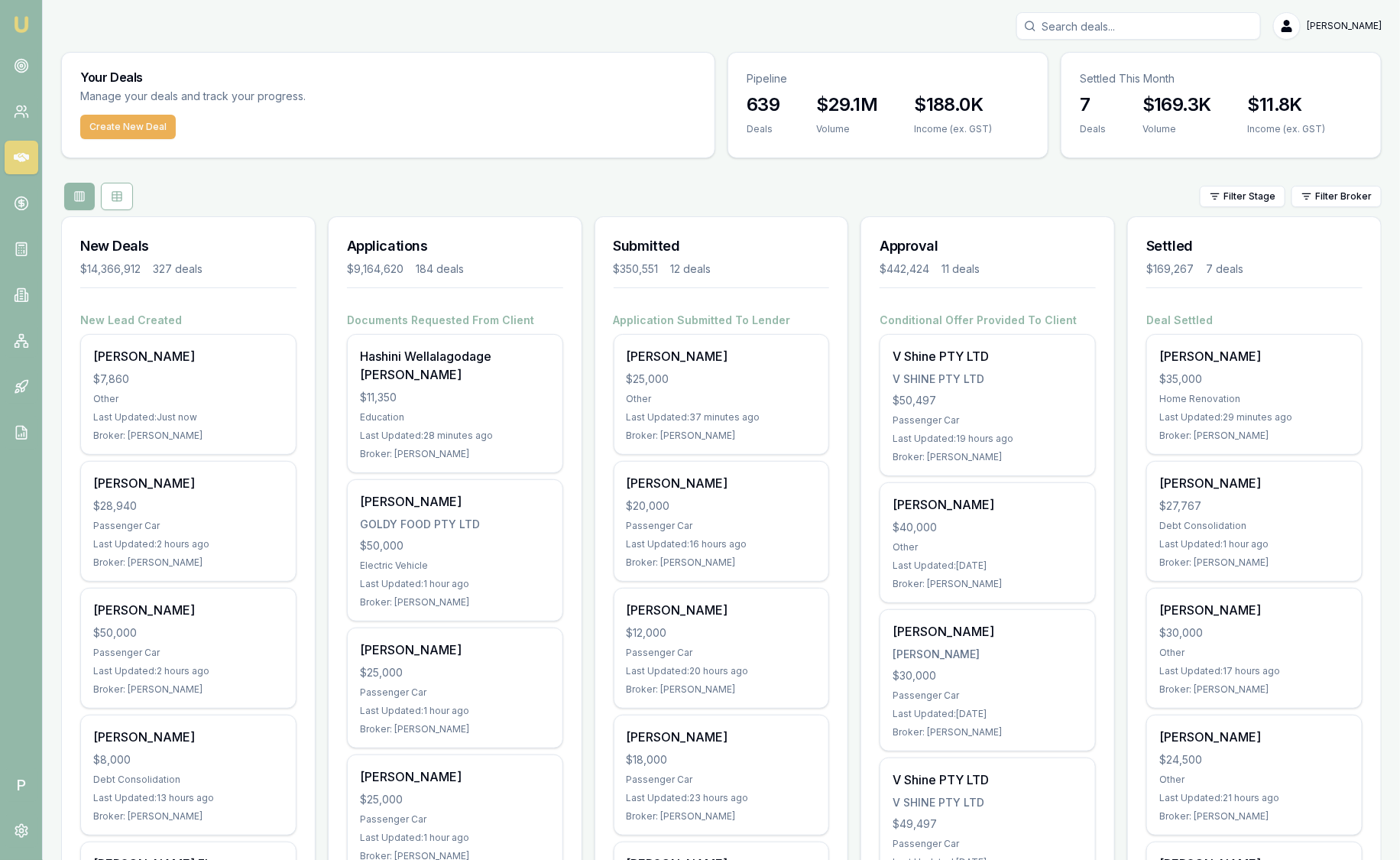
click at [1347, 208] on div "Filter Stage Filter Broker" at bounding box center [722, 197] width 1321 height 28
click at [1343, 194] on html "Emu Broker P Sam Crouch Toggle Menu Your Deals Manage your deals and track your…" at bounding box center [700, 430] width 1400 height 860
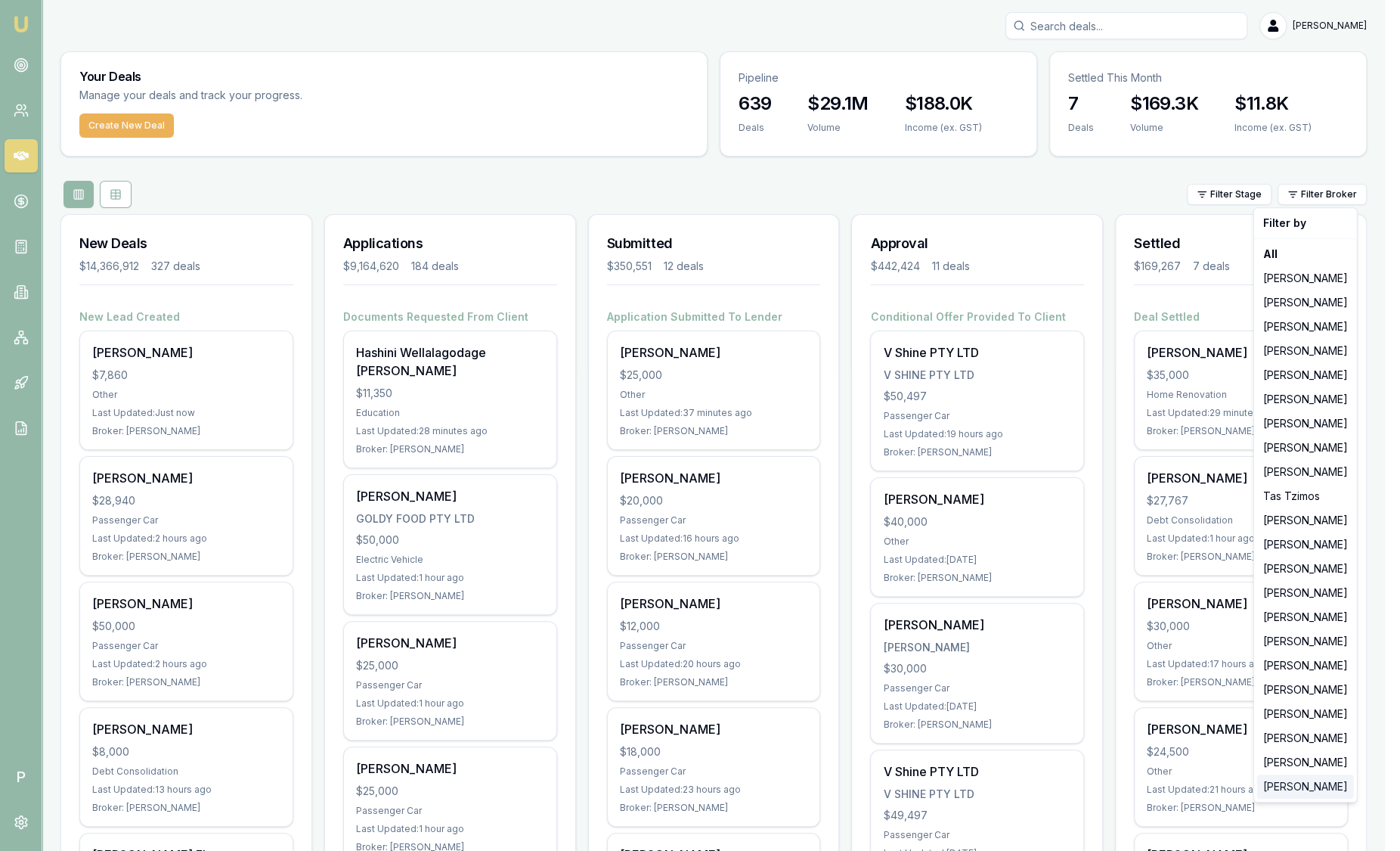
click at [1301, 787] on div "[PERSON_NAME]" at bounding box center [1305, 786] width 97 height 24
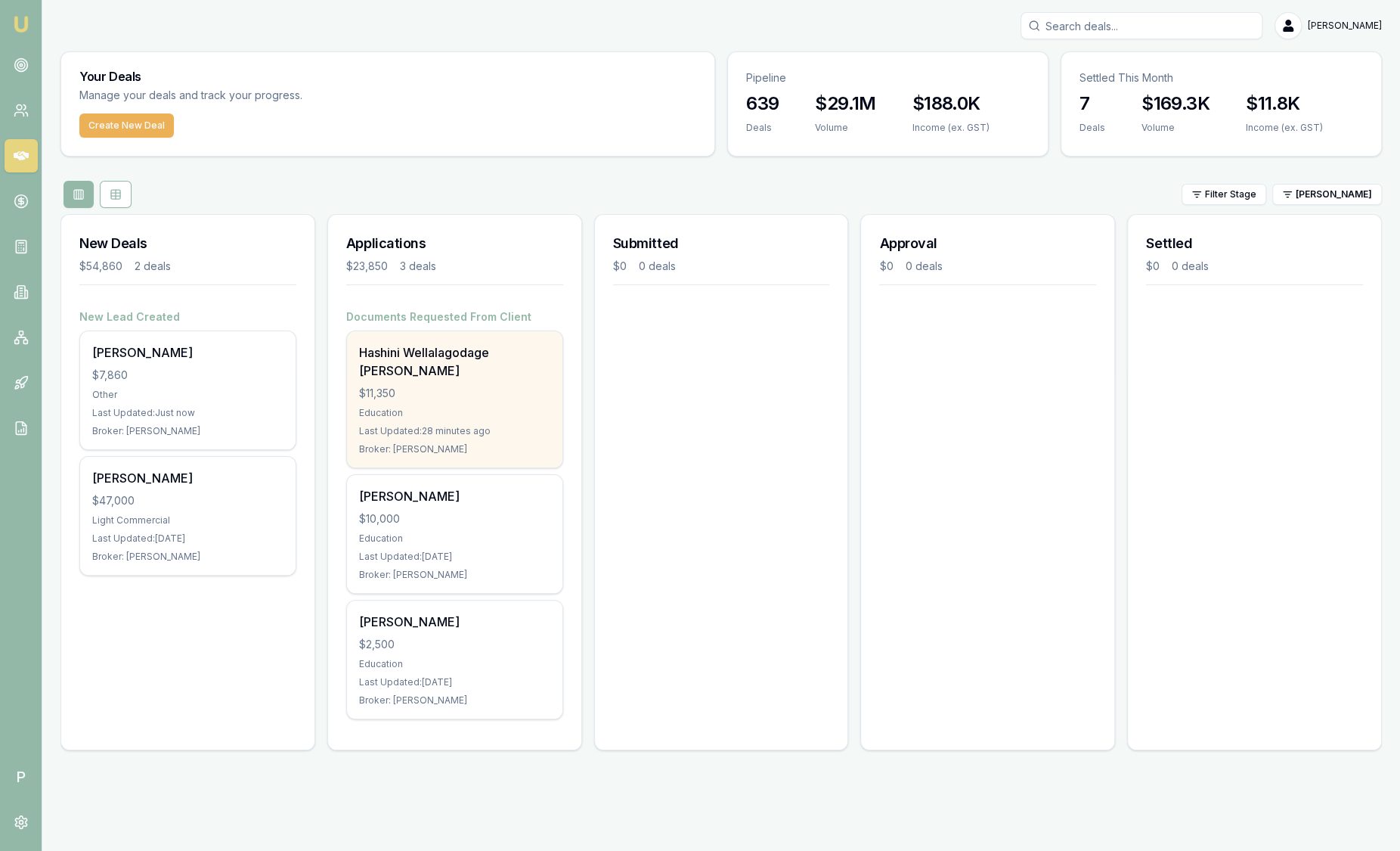
click at [466, 407] on div "Education" at bounding box center [454, 413] width 191 height 12
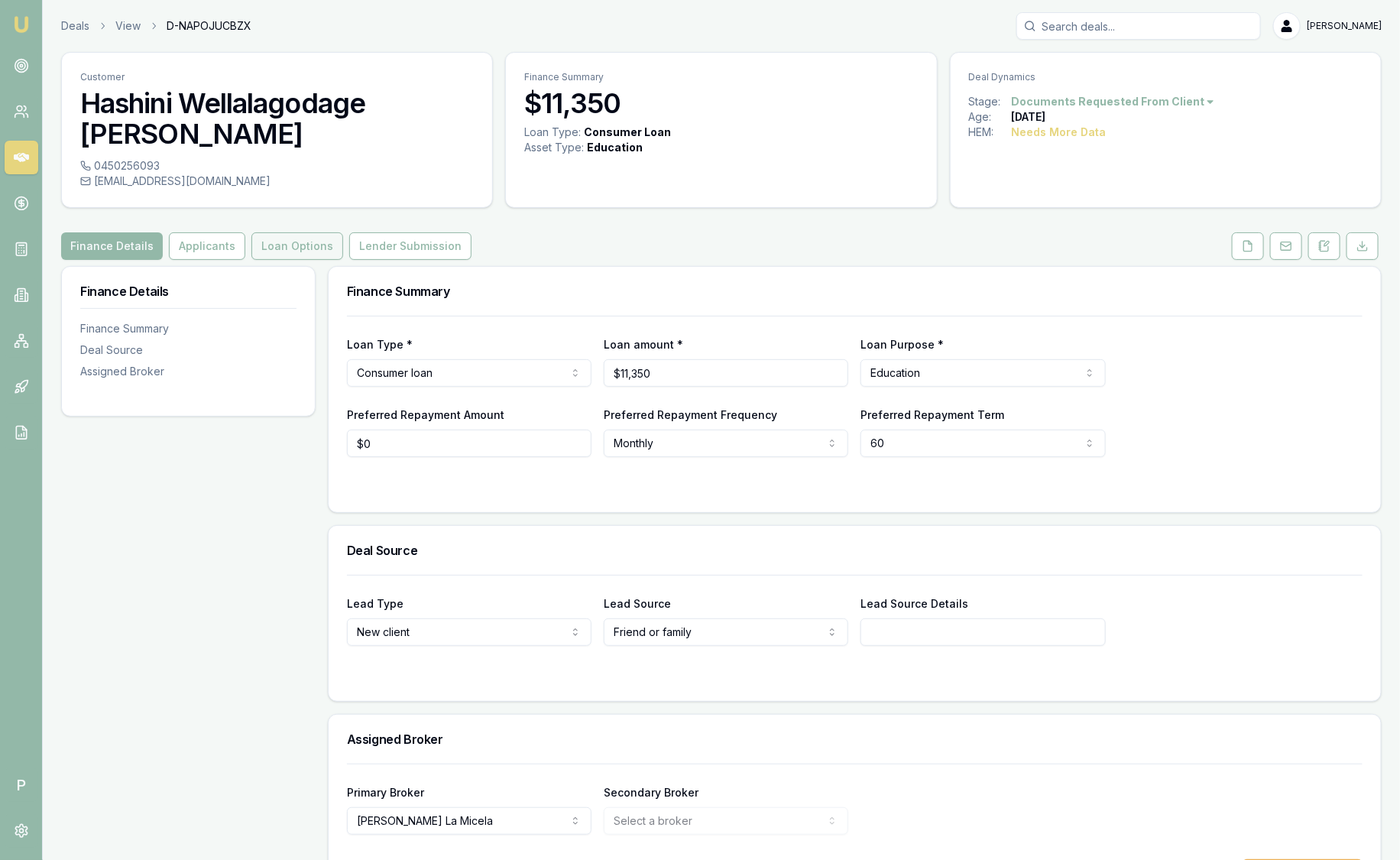
click at [308, 232] on button "Loan Options" at bounding box center [297, 246] width 92 height 28
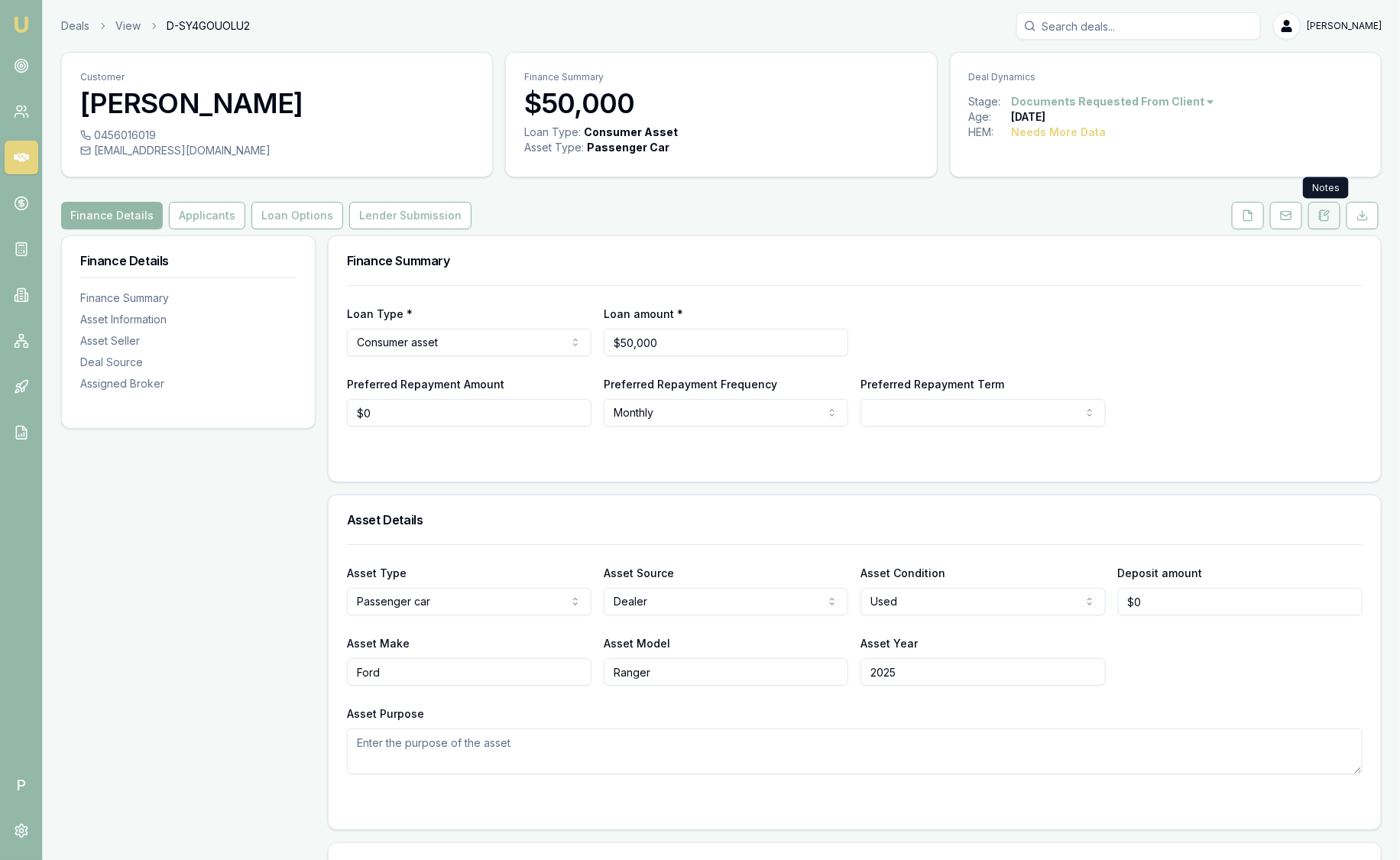
click at [1321, 227] on button at bounding box center [1324, 216] width 32 height 28
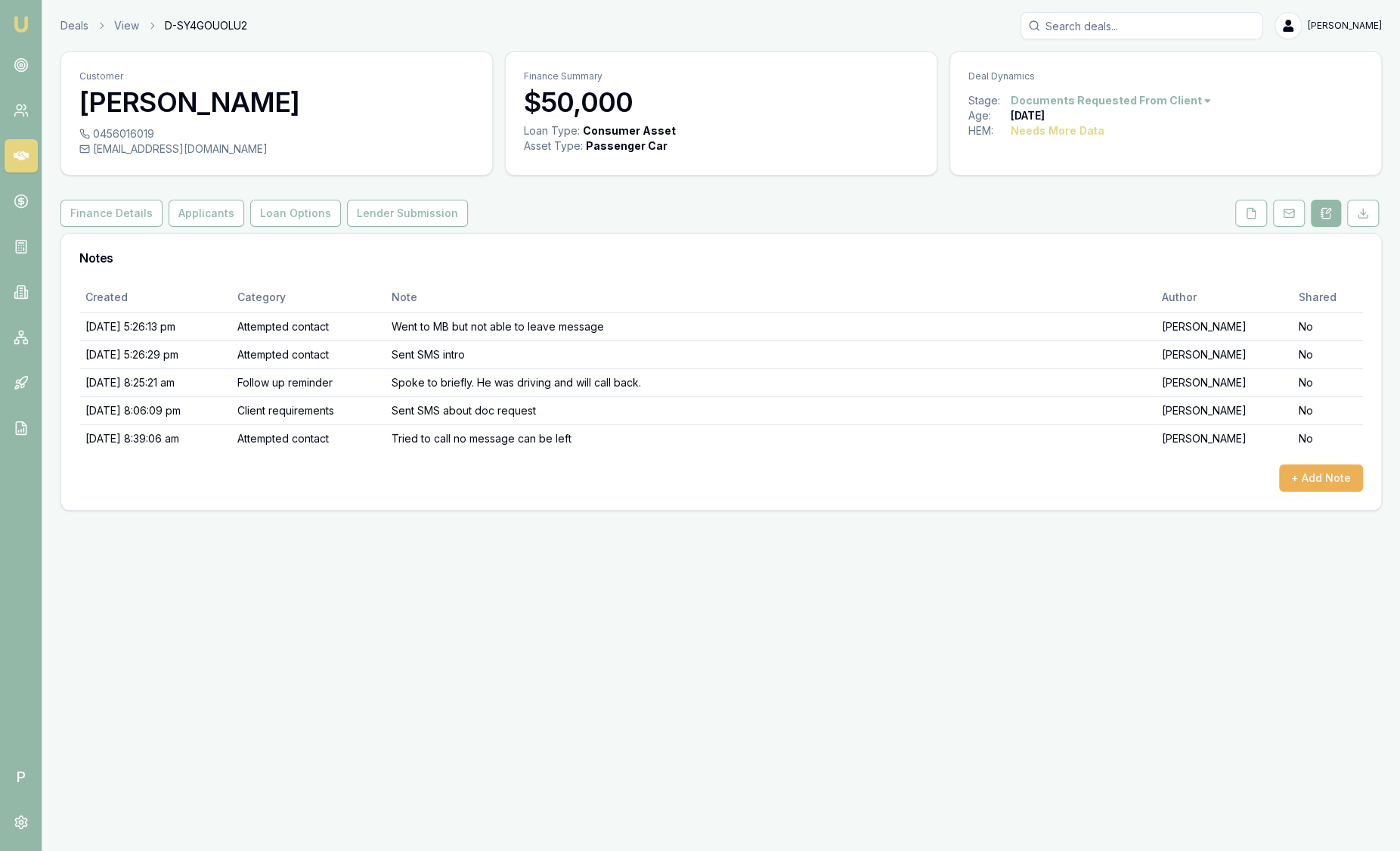
click at [10, 24] on link "Emu Broker" at bounding box center [21, 24] width 24 height 24
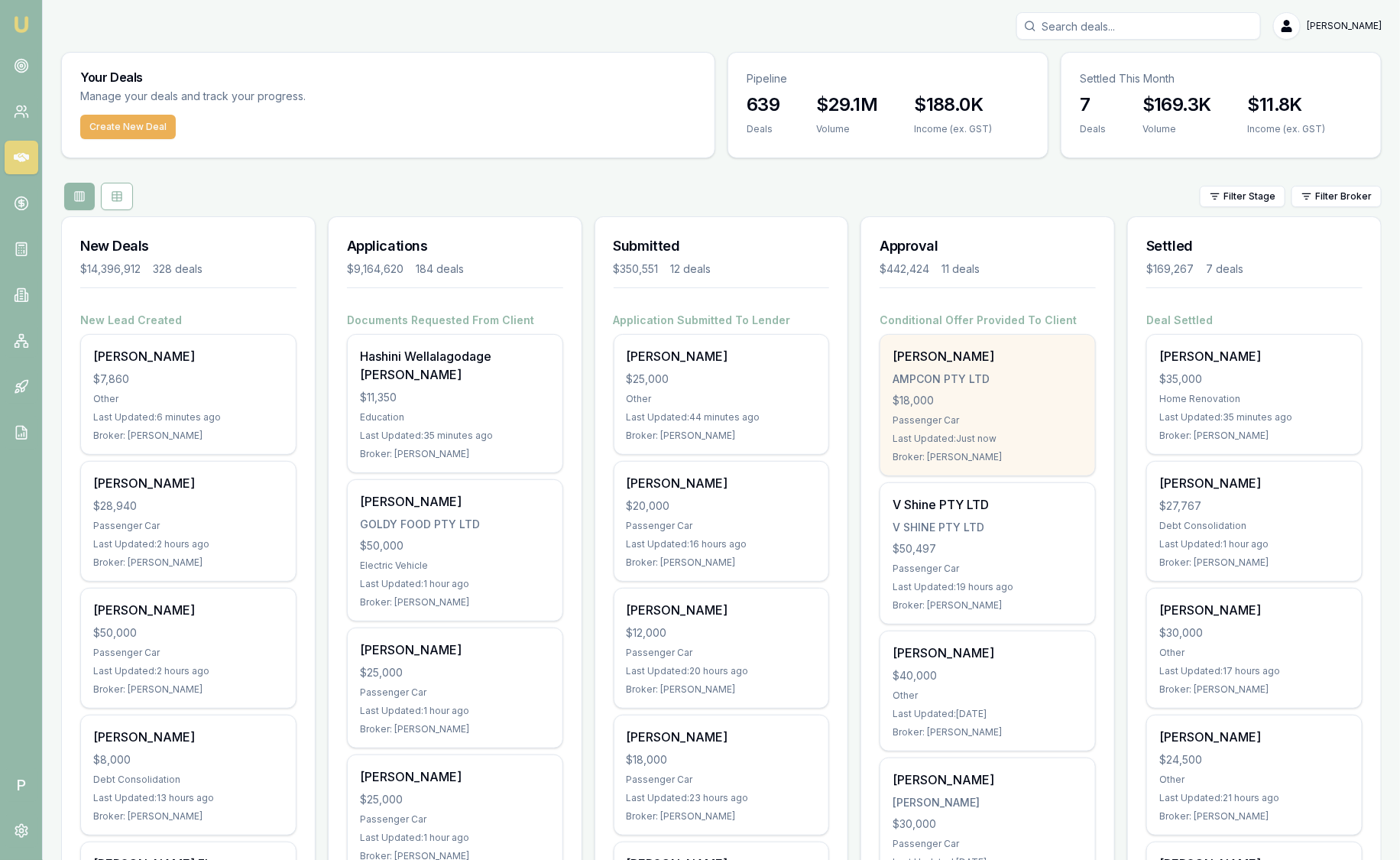
click at [1026, 363] on div "[PERSON_NAME]" at bounding box center [988, 356] width 191 height 18
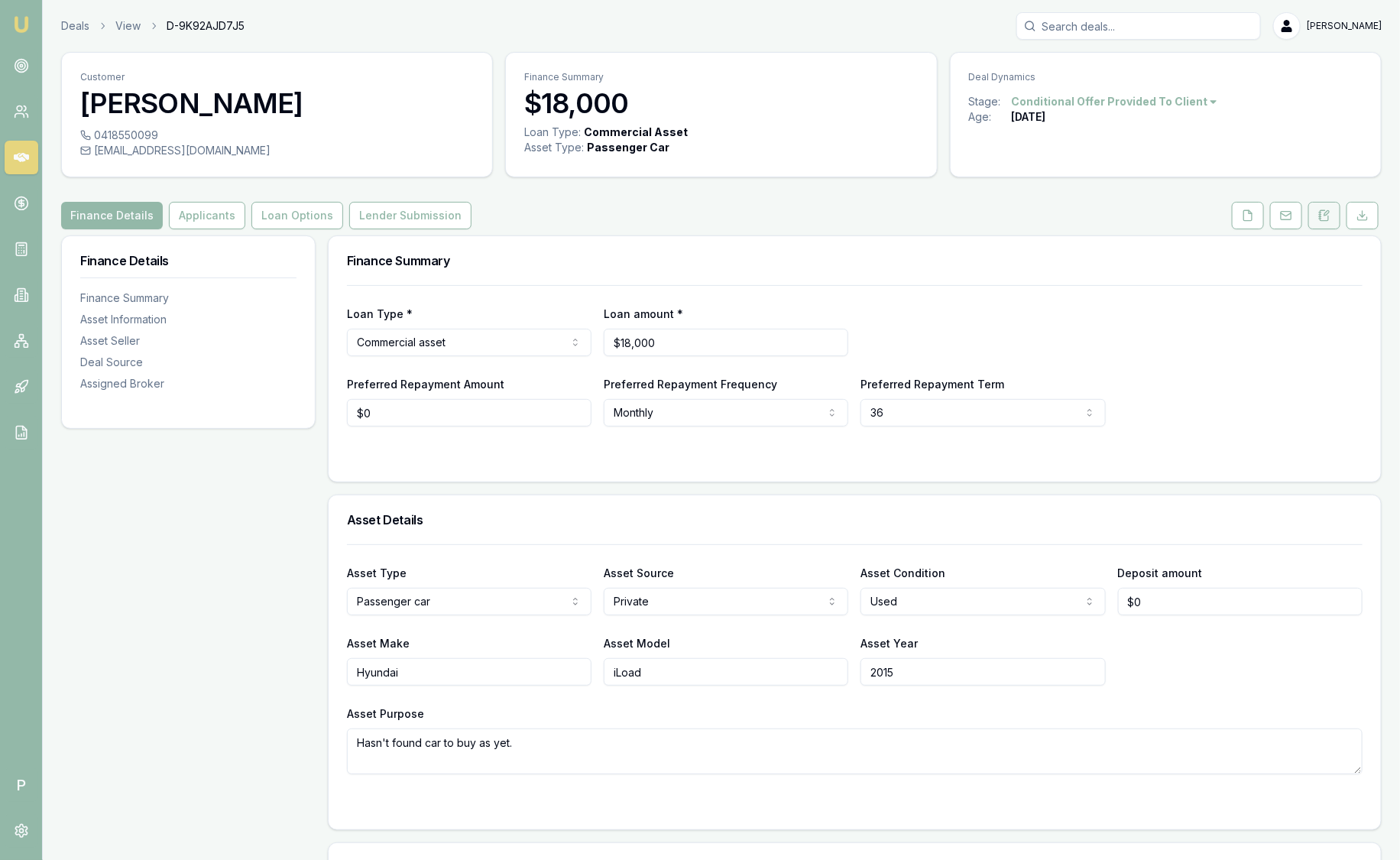
click at [1327, 214] on icon at bounding box center [1325, 216] width 12 height 12
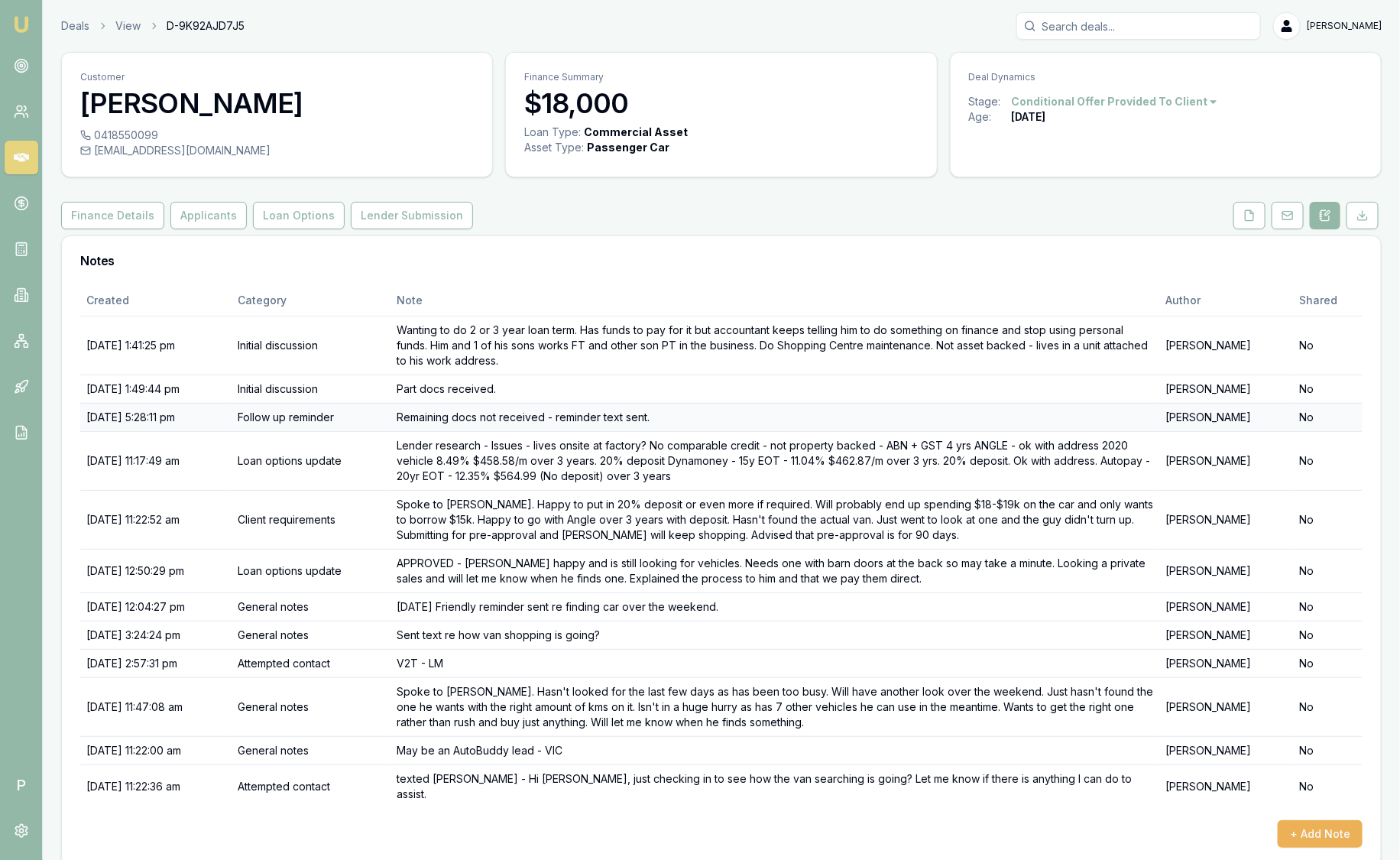
scroll to position [1, 0]
click at [81, 29] on link "Deals" at bounding box center [75, 25] width 29 height 16
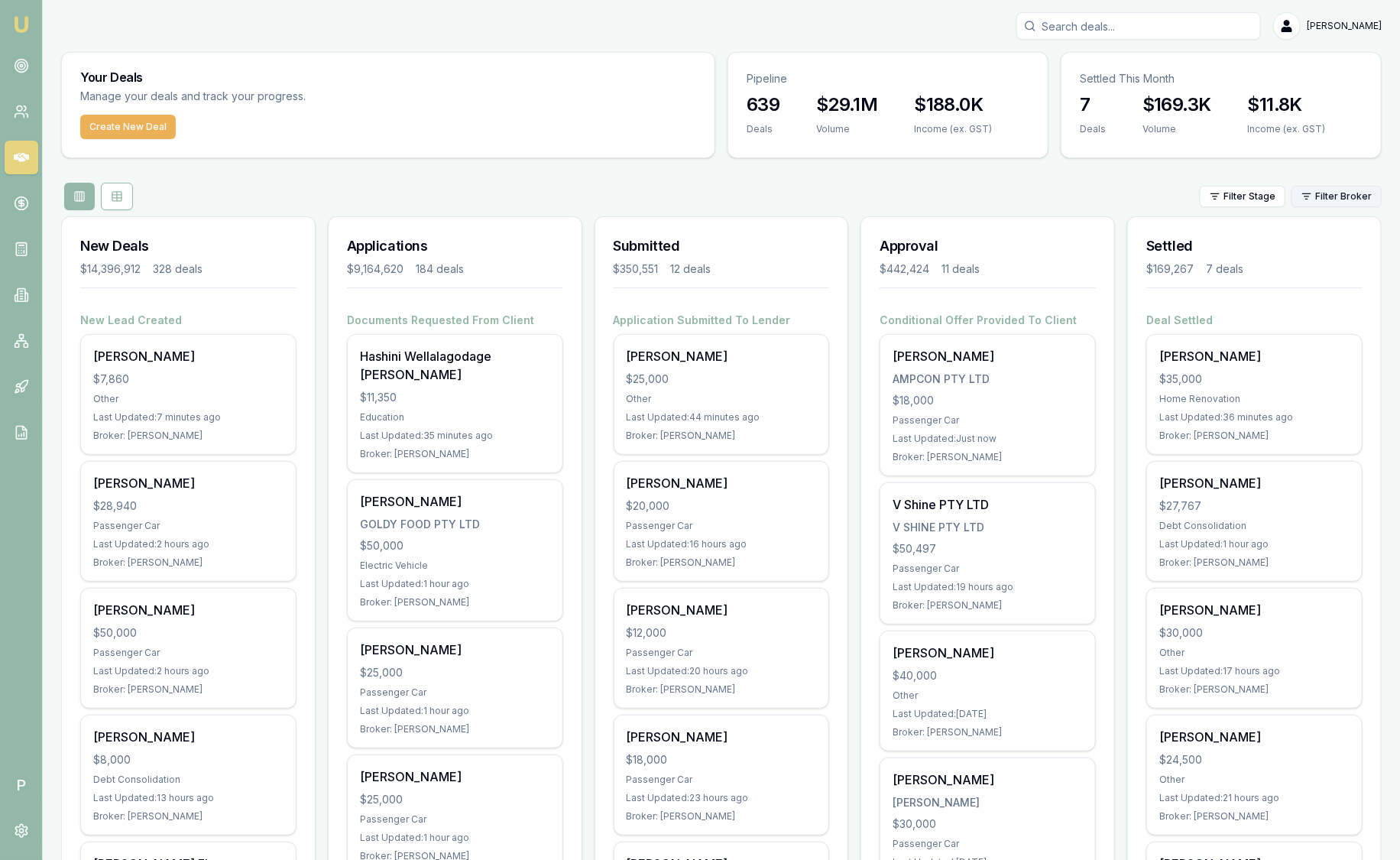
click at [1376, 195] on html "Emu Broker P [PERSON_NAME] Toggle Menu Your Deals Manage your deals and track y…" at bounding box center [700, 430] width 1400 height 860
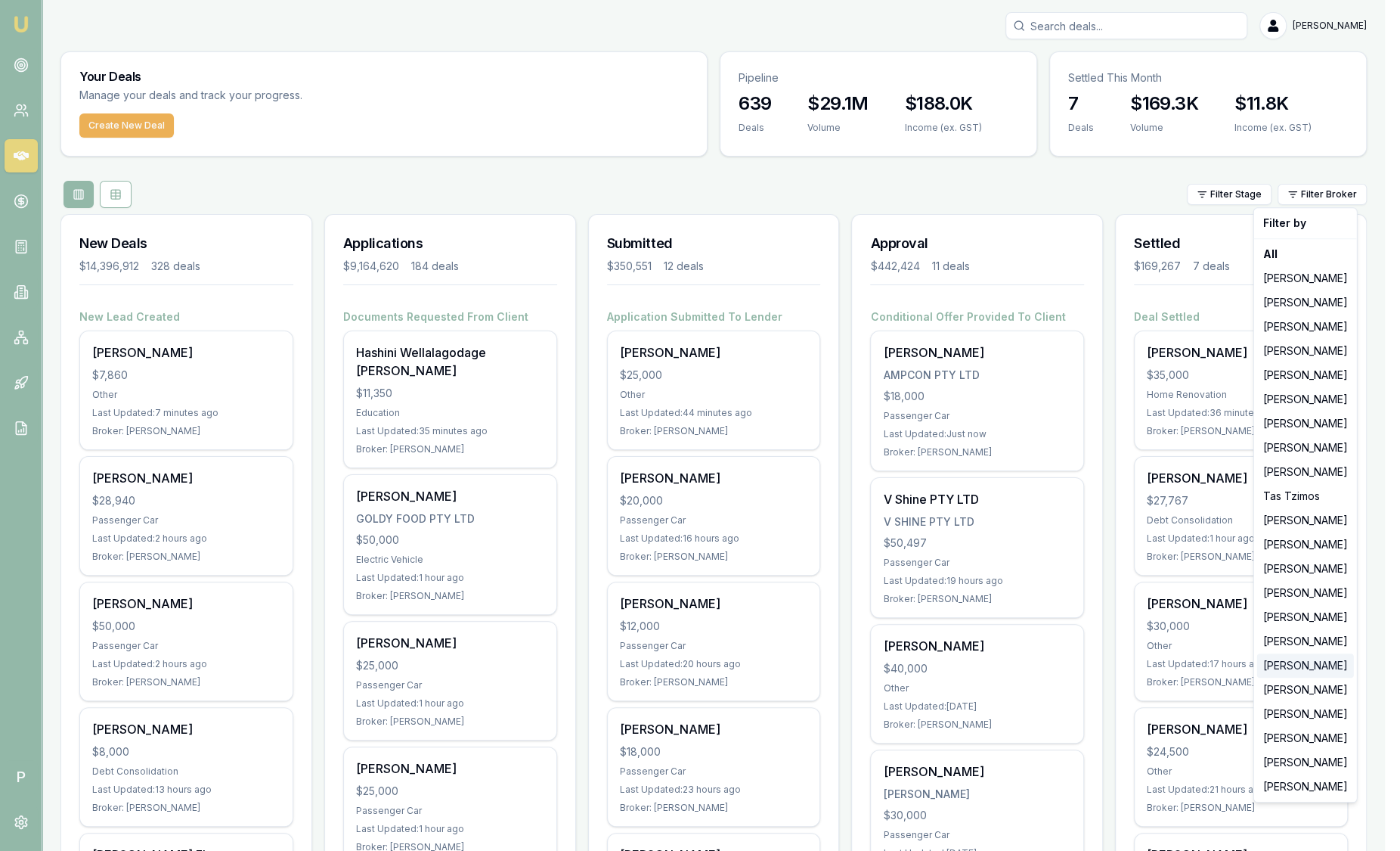
click at [1334, 664] on div "[PERSON_NAME]" at bounding box center [1305, 665] width 97 height 24
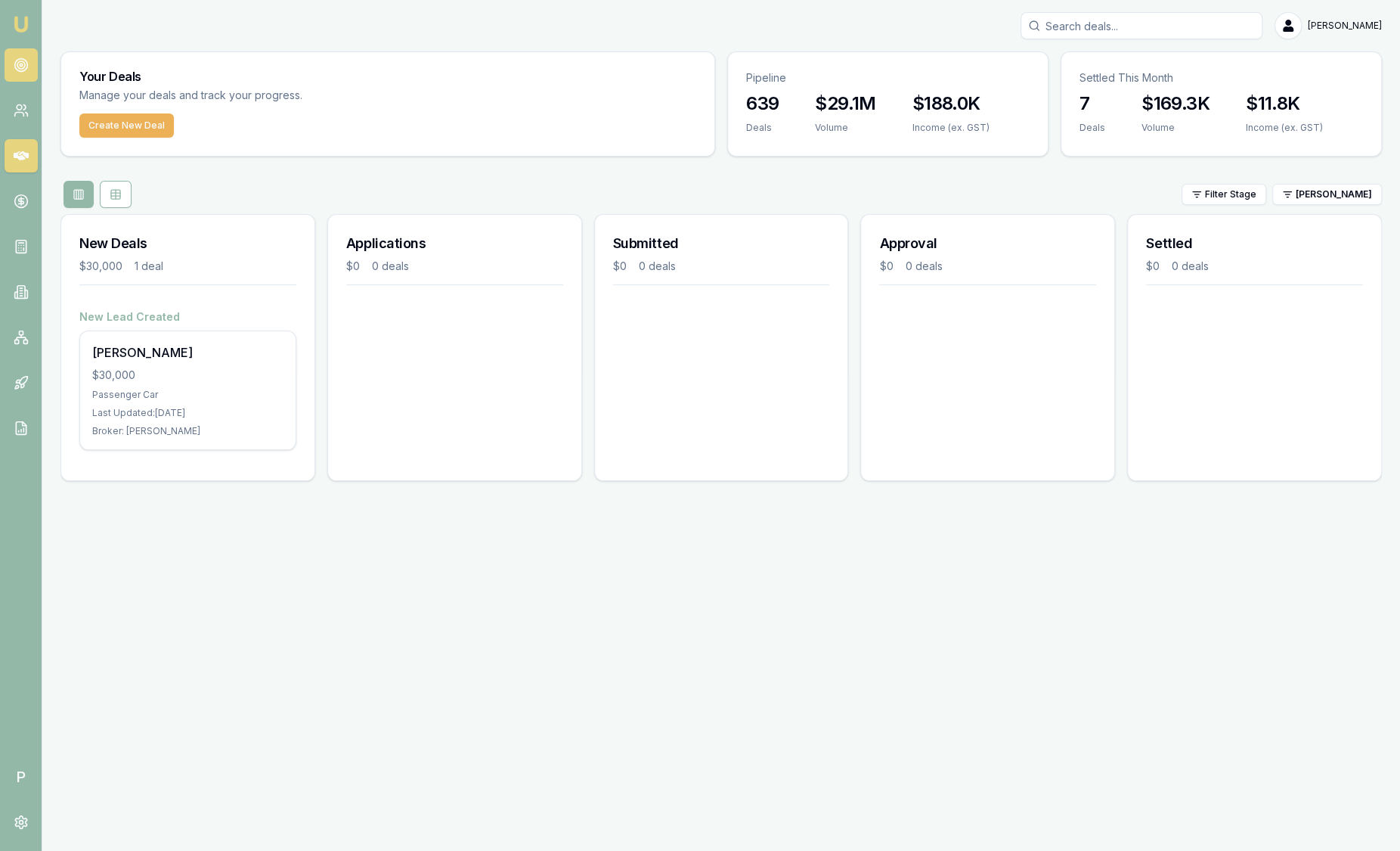
click at [15, 67] on circle at bounding box center [21, 65] width 13 height 13
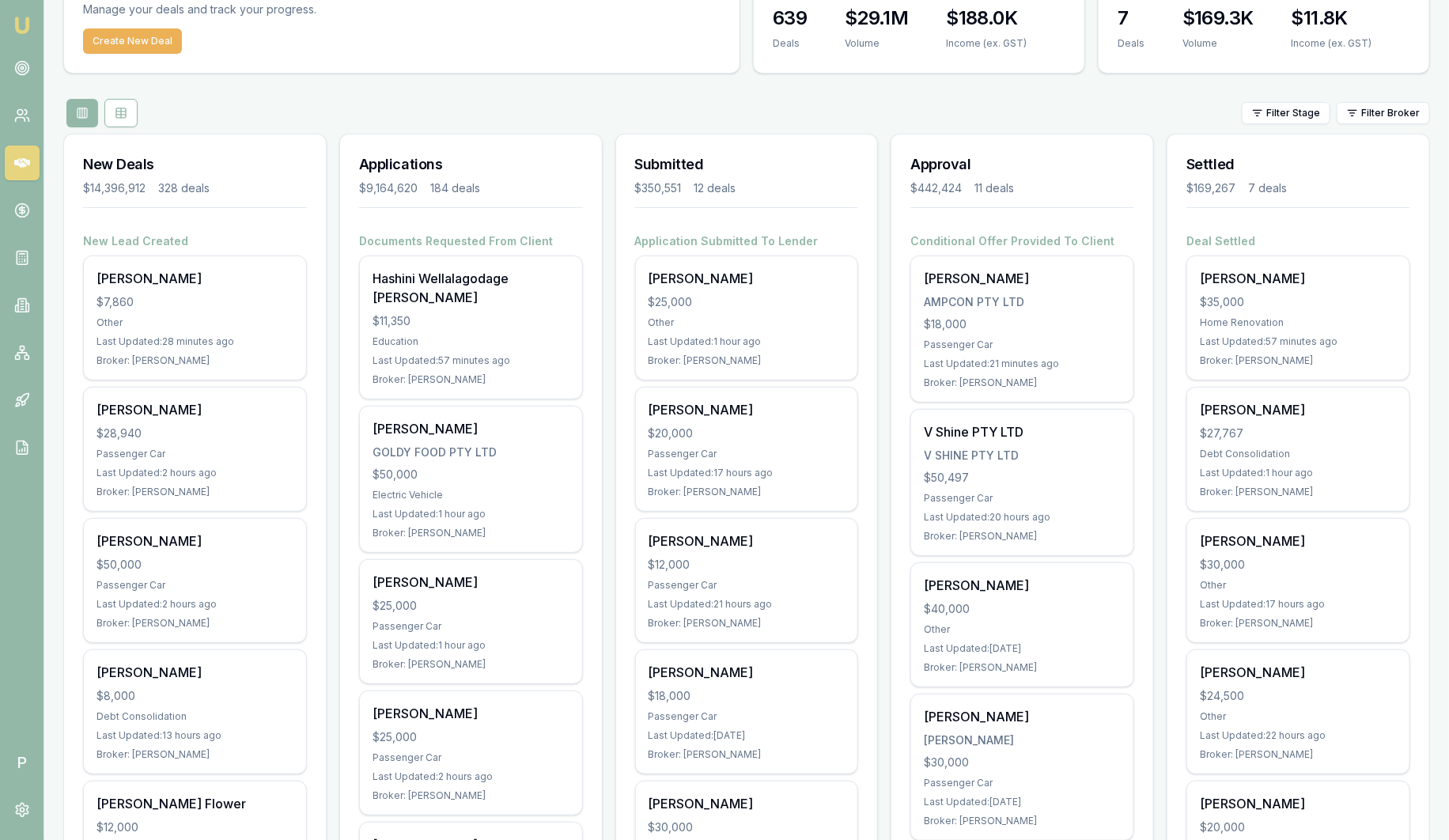
scroll to position [98, 0]
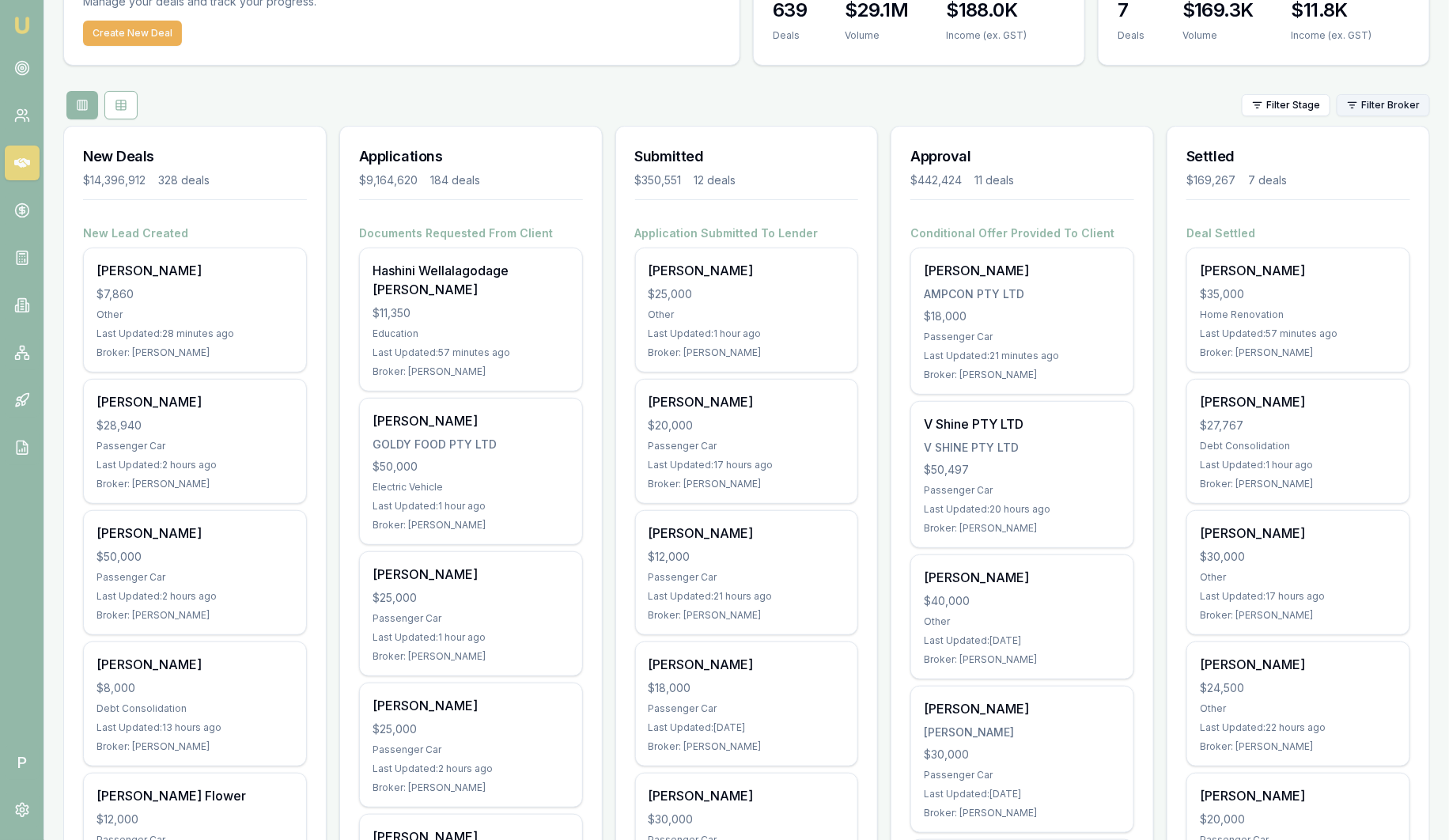
click at [1385, 109] on html "Emu Broker P [PERSON_NAME] Toggle Menu Your Deals Manage your deals and track y…" at bounding box center [724, 322] width 1449 height 840
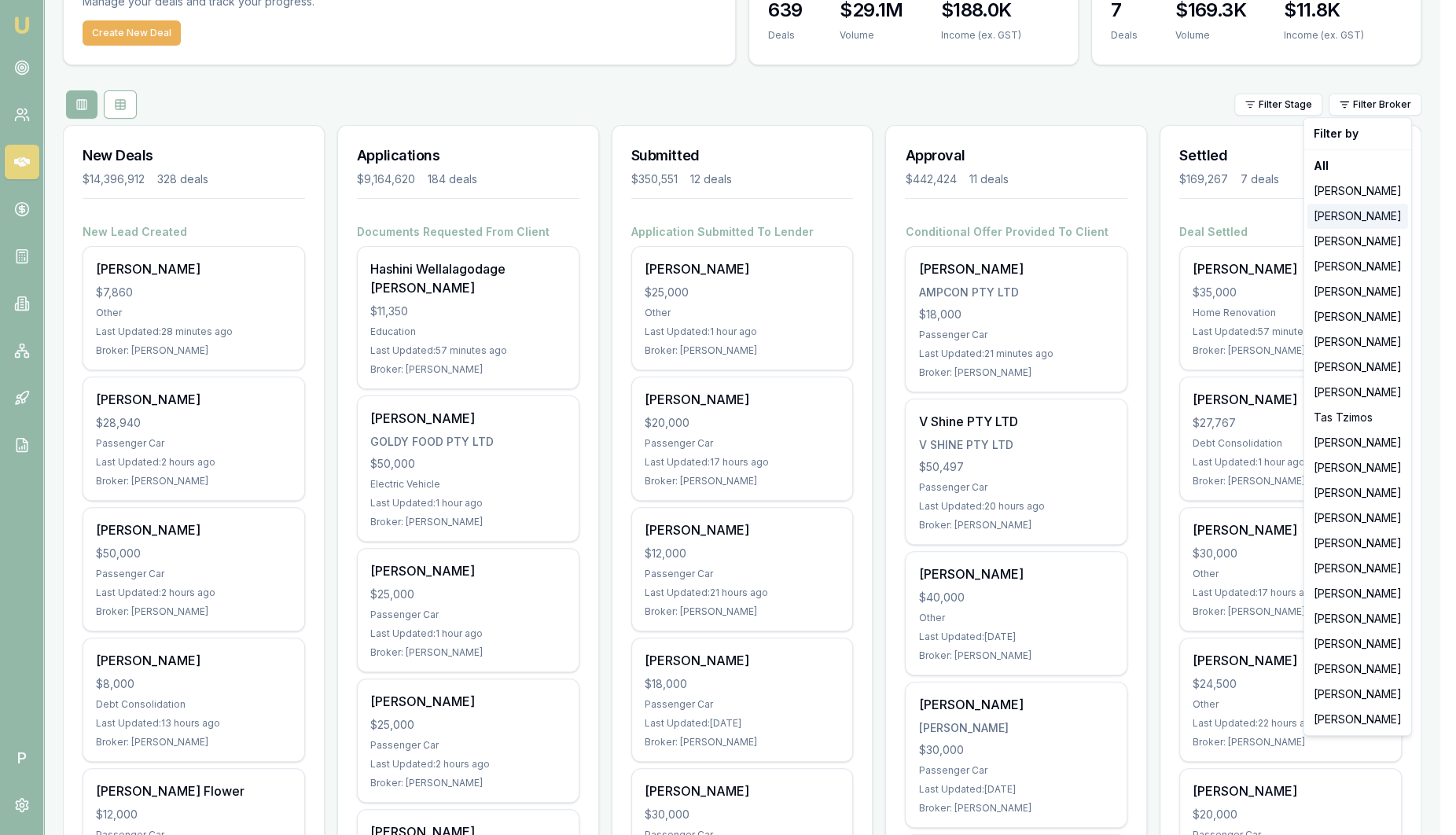
click at [1362, 213] on div "[PERSON_NAME]" at bounding box center [1357, 217] width 101 height 25
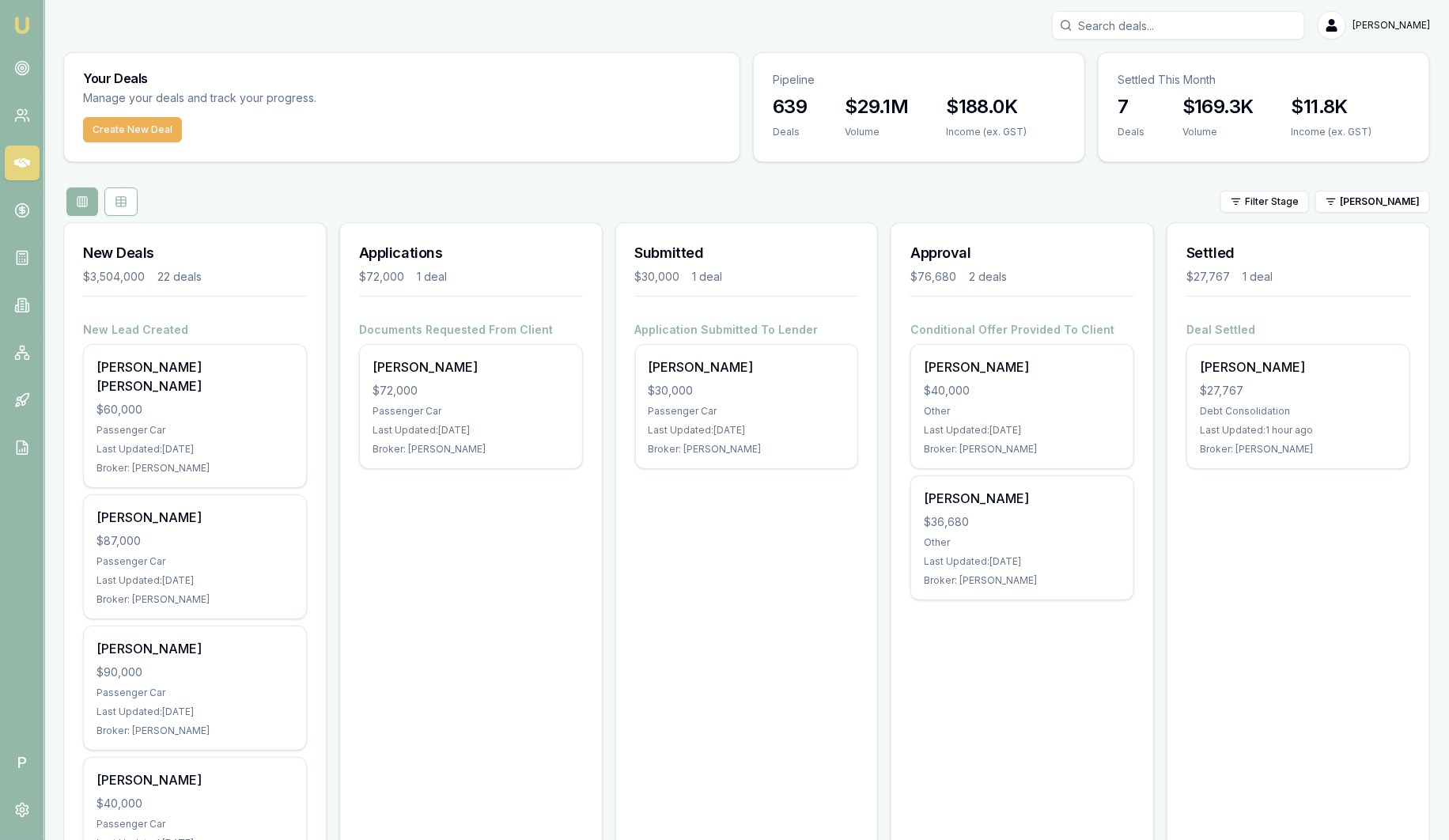
scroll to position [0, 0]
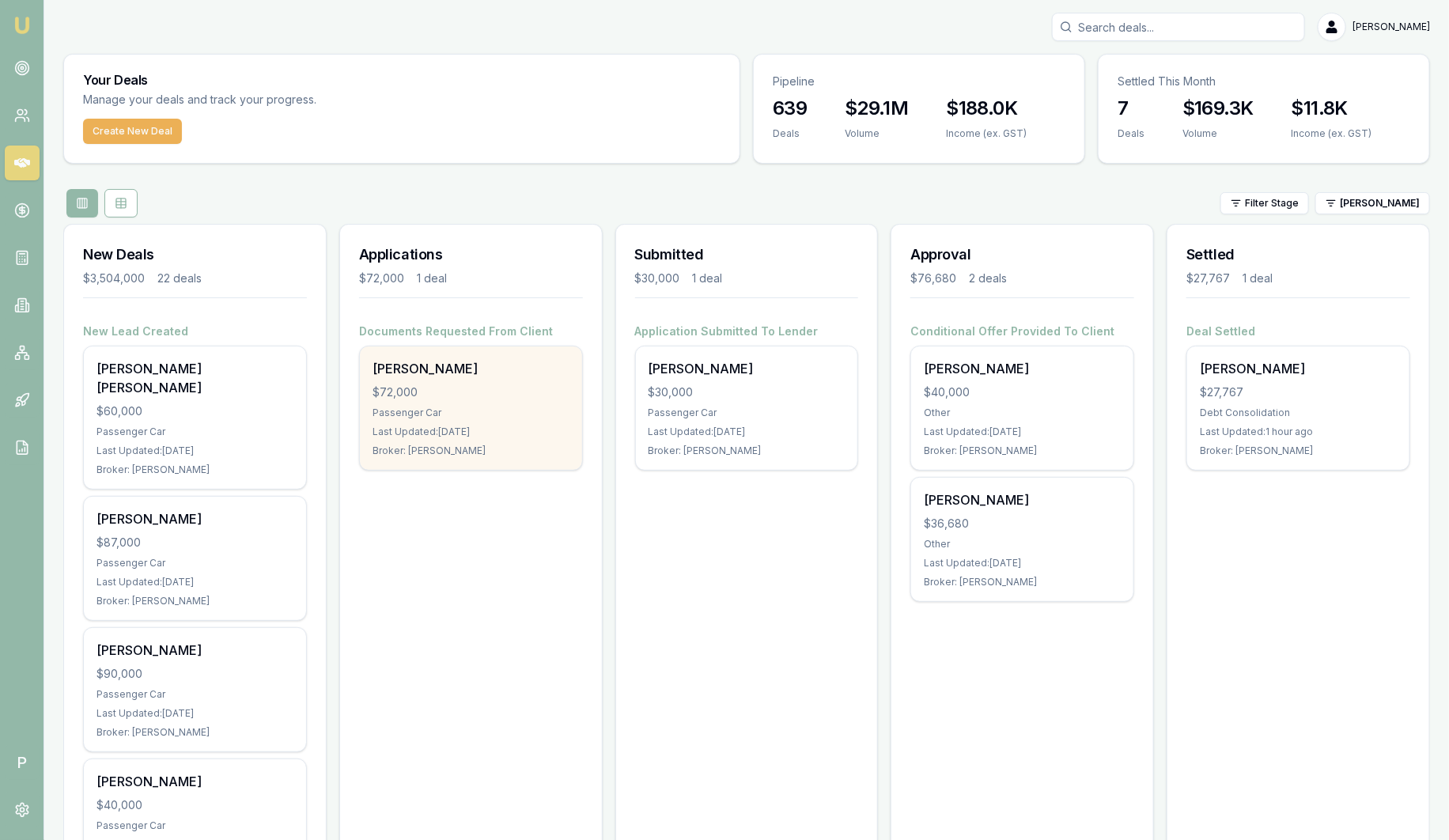
click at [460, 385] on div "$72,000" at bounding box center [472, 393] width 197 height 16
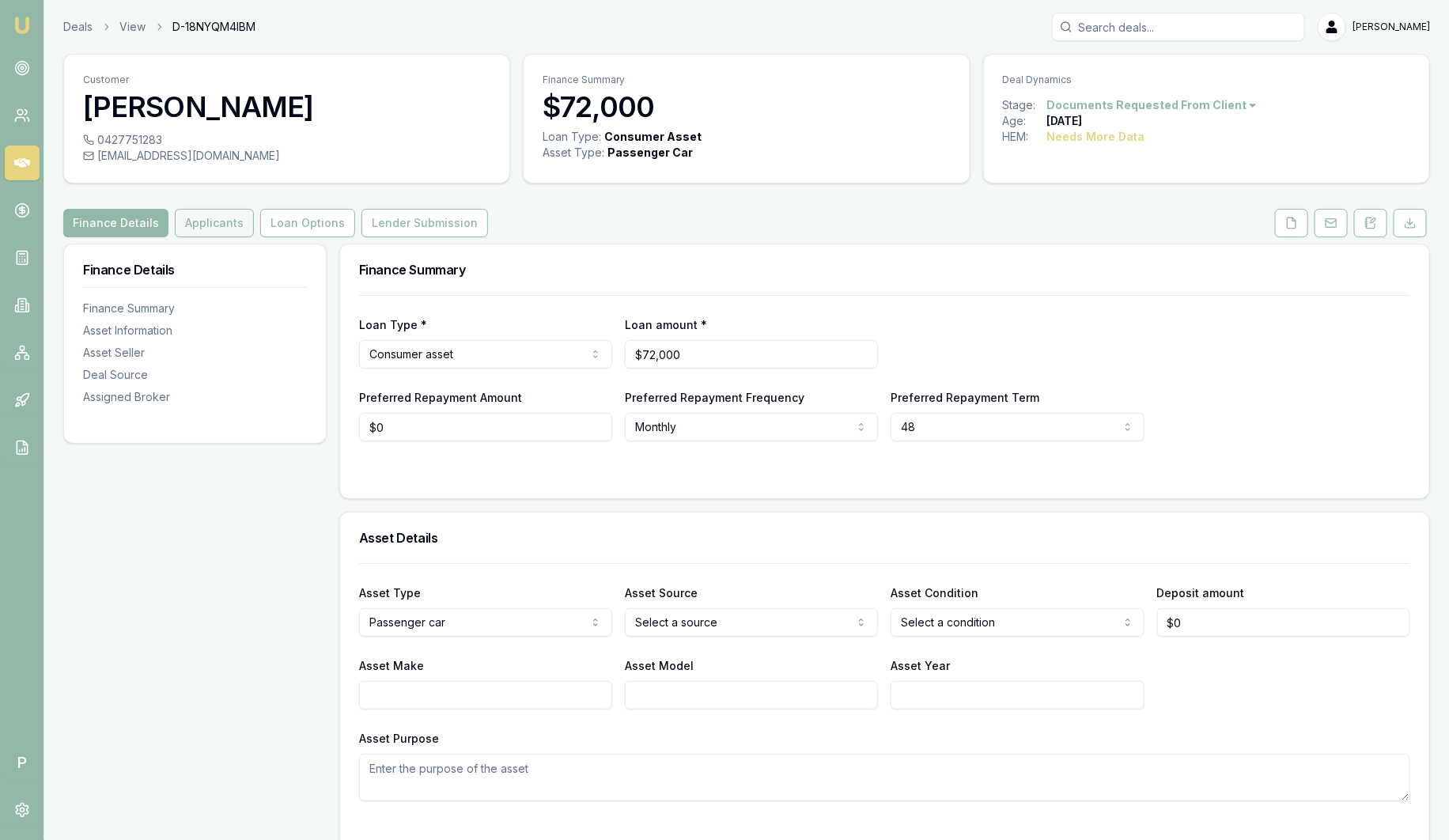
click at [217, 221] on button "Applicants" at bounding box center [214, 223] width 79 height 29
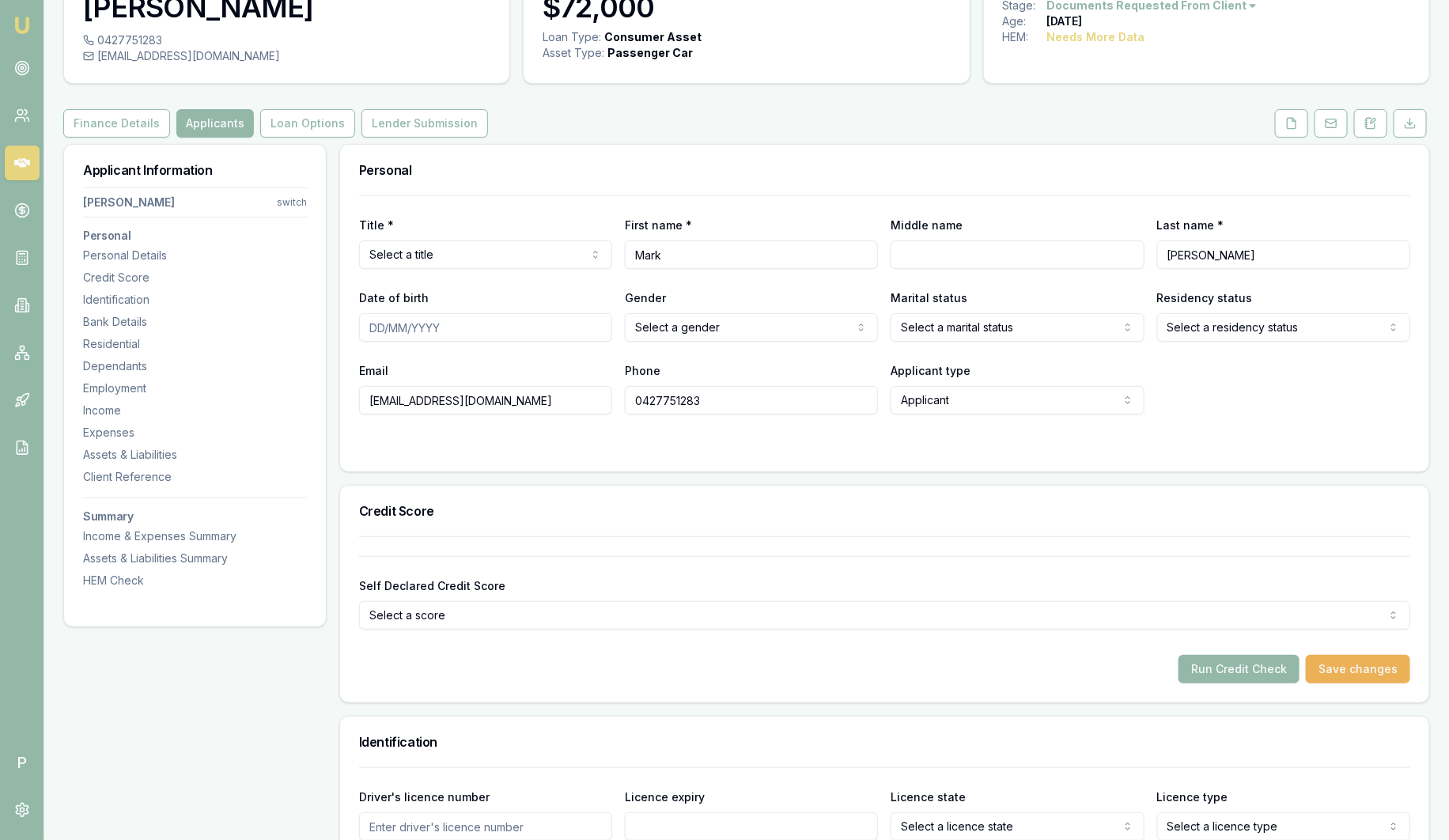
scroll to position [98, 0]
click at [24, 75] on icon at bounding box center [22, 68] width 16 height 16
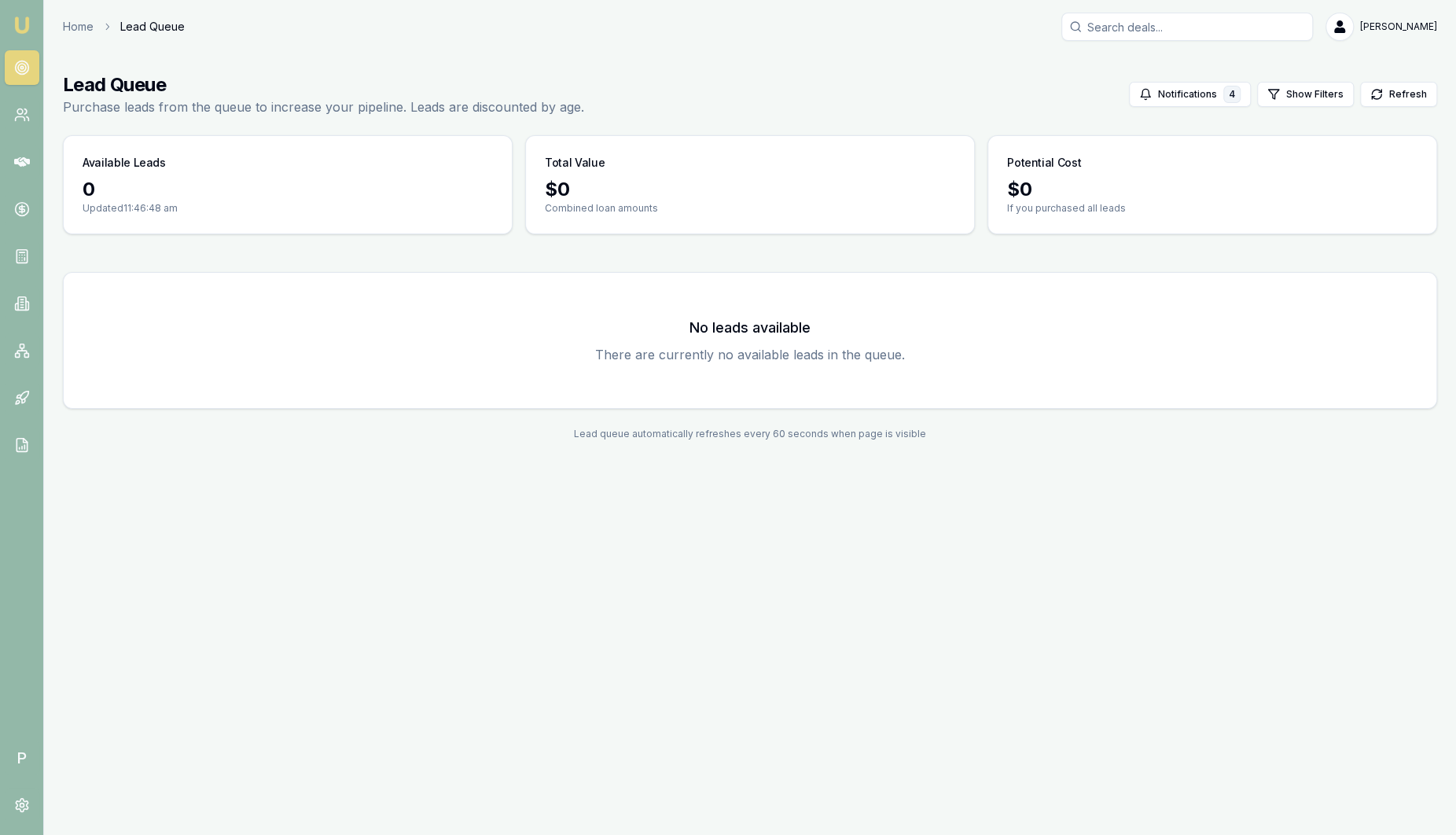
click at [10, 31] on link "Emu Broker" at bounding box center [22, 25] width 25 height 25
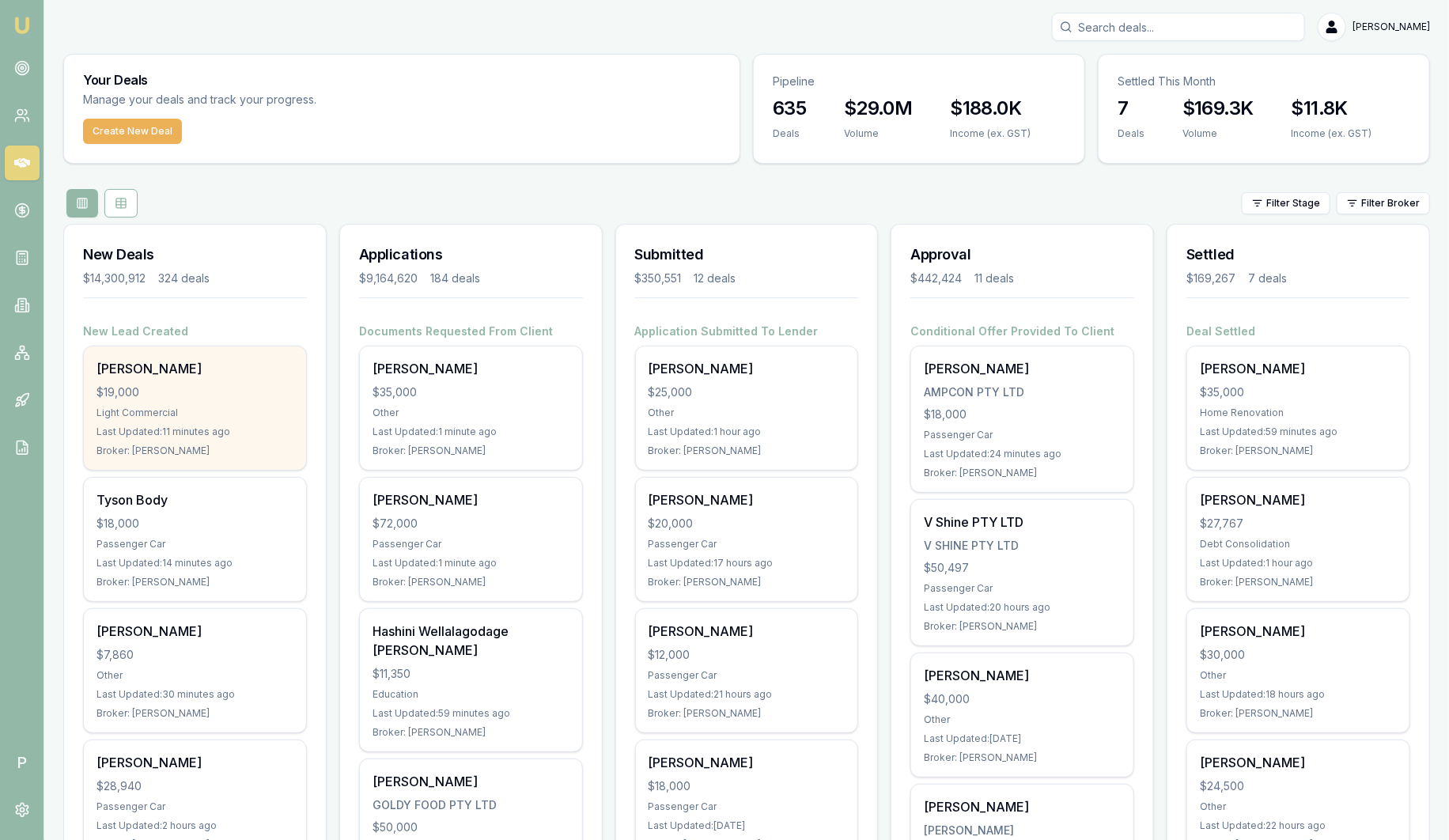
click at [186, 389] on div "$19,000" at bounding box center [195, 393] width 197 height 16
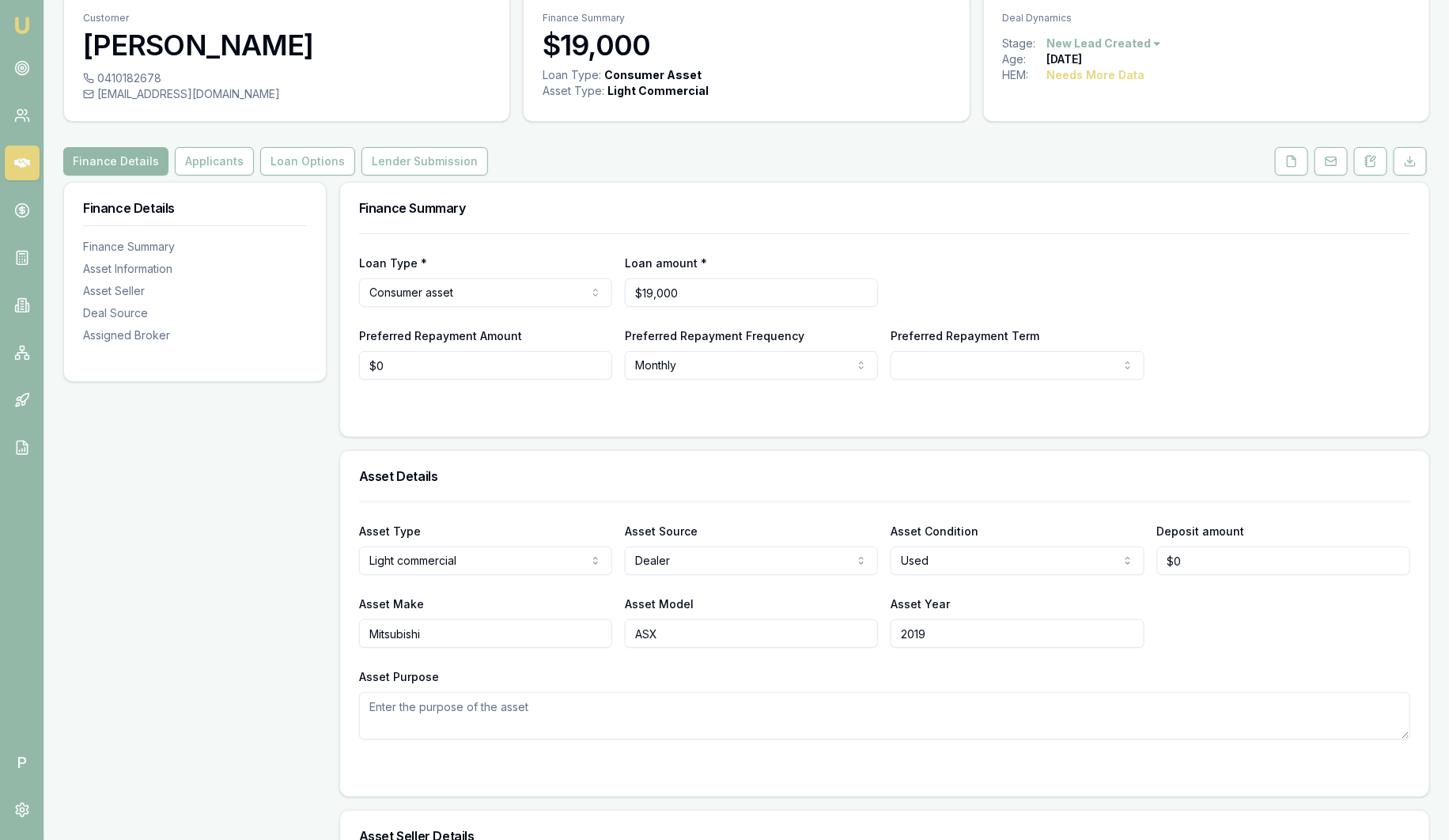
scroll to position [98, 0]
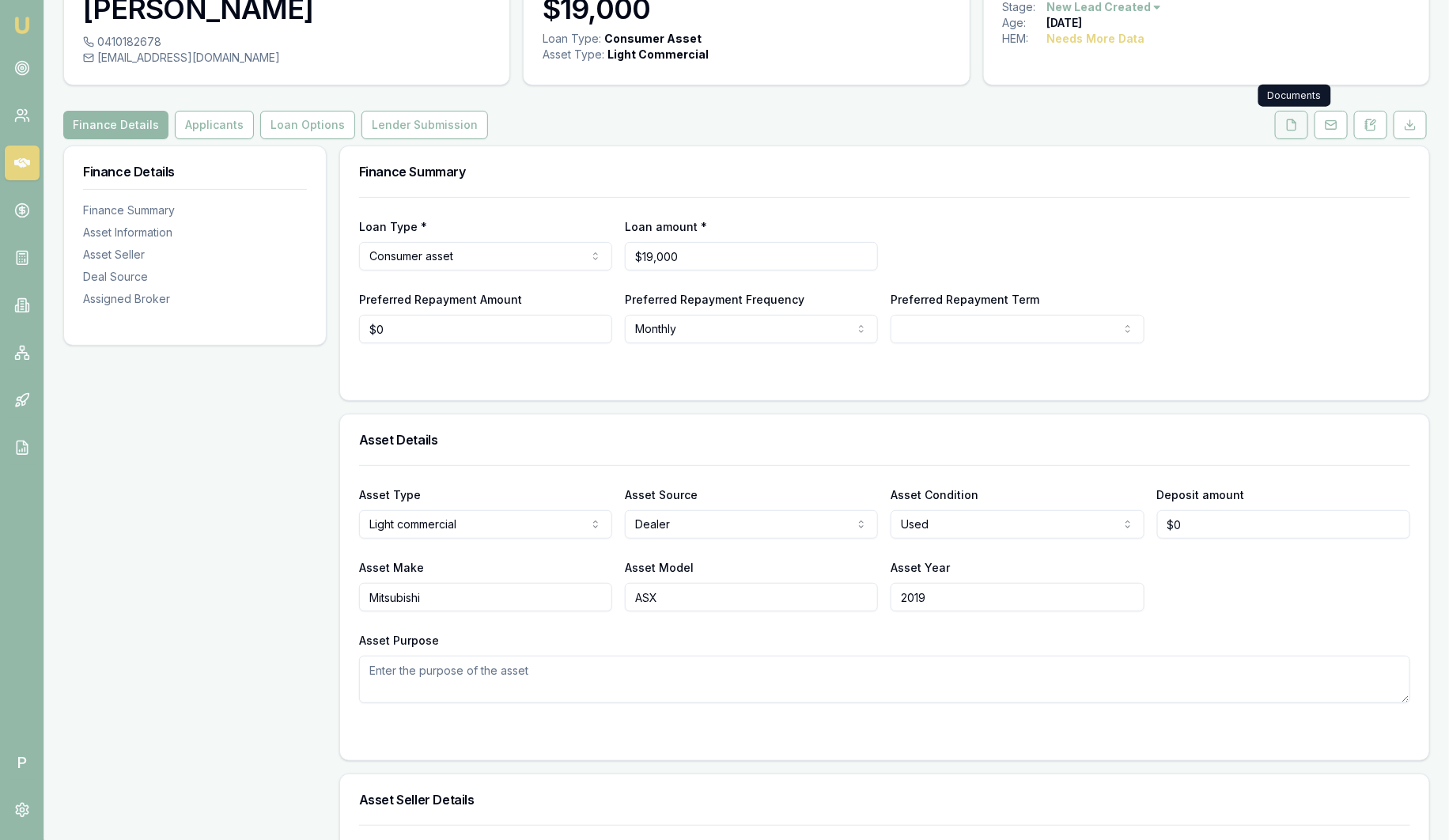
click at [1298, 126] on icon at bounding box center [1292, 125] width 13 height 13
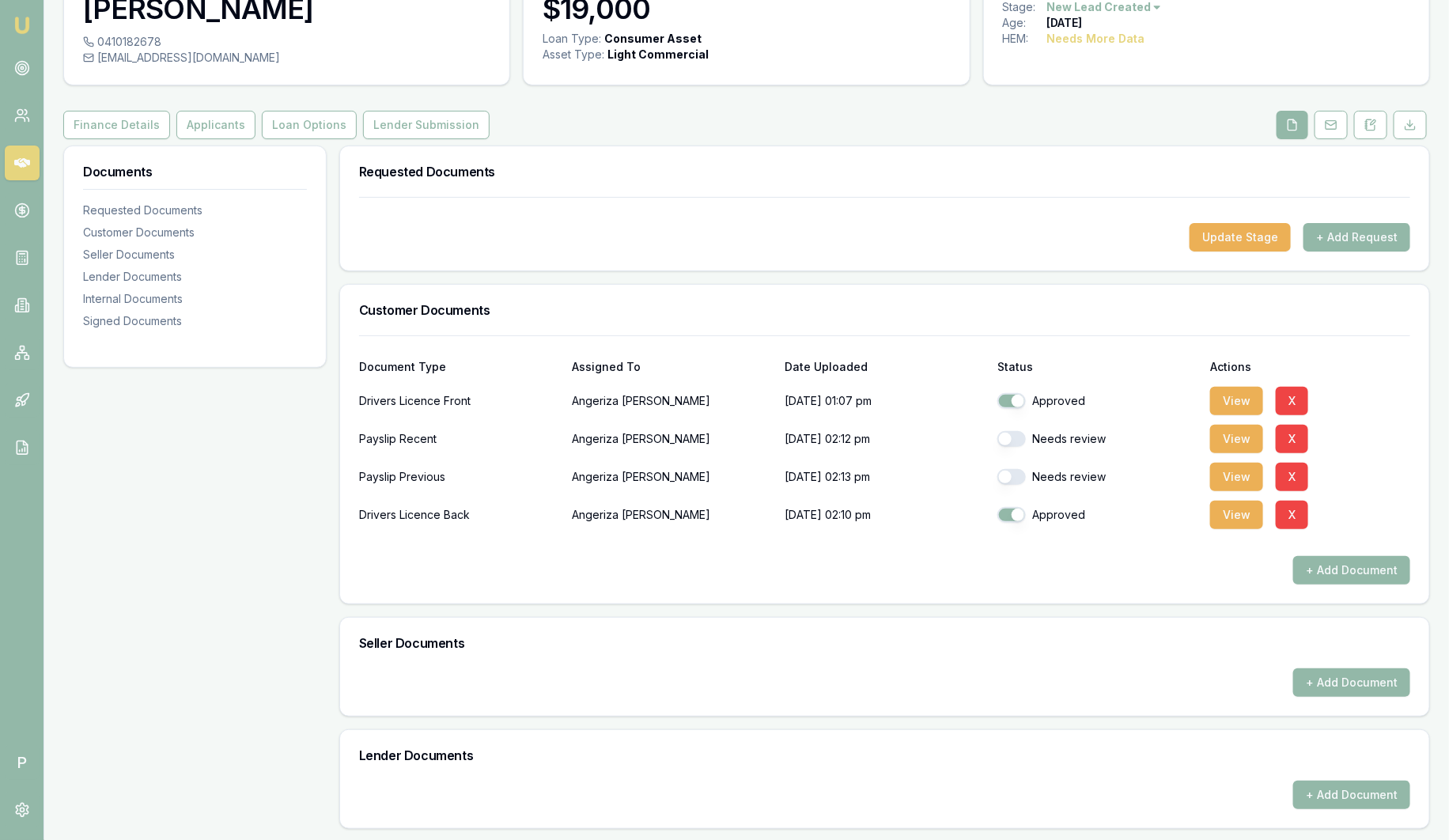
scroll to position [98, 0]
click at [1012, 435] on button "button" at bounding box center [1012, 439] width 29 height 16
click at [1014, 438] on button "button" at bounding box center [1012, 439] width 29 height 16
checkbox input "false"
checkbox input "true"
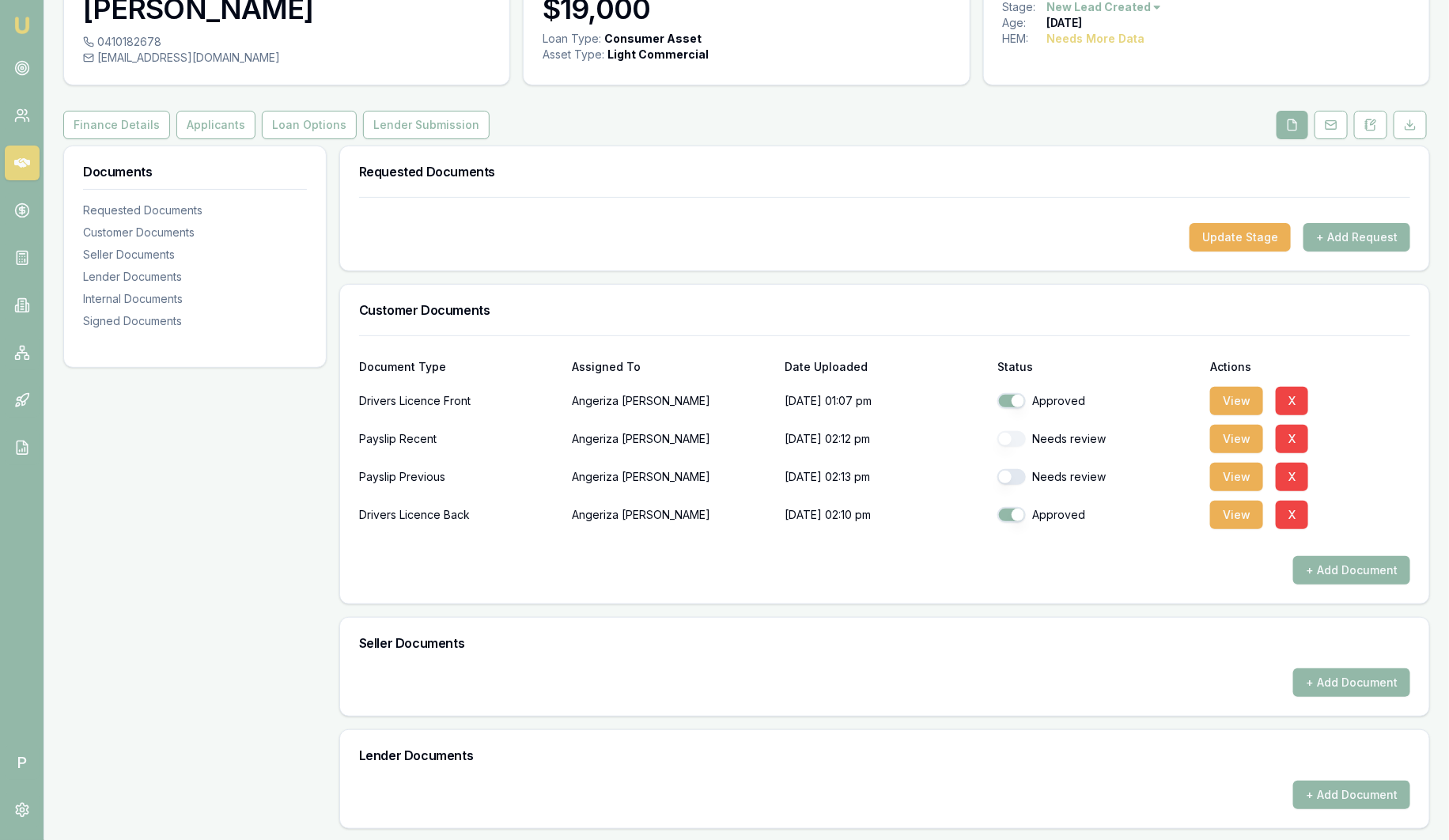
checkbox input "false"
click at [1361, 238] on button "+ Add Request" at bounding box center [1357, 238] width 107 height 29
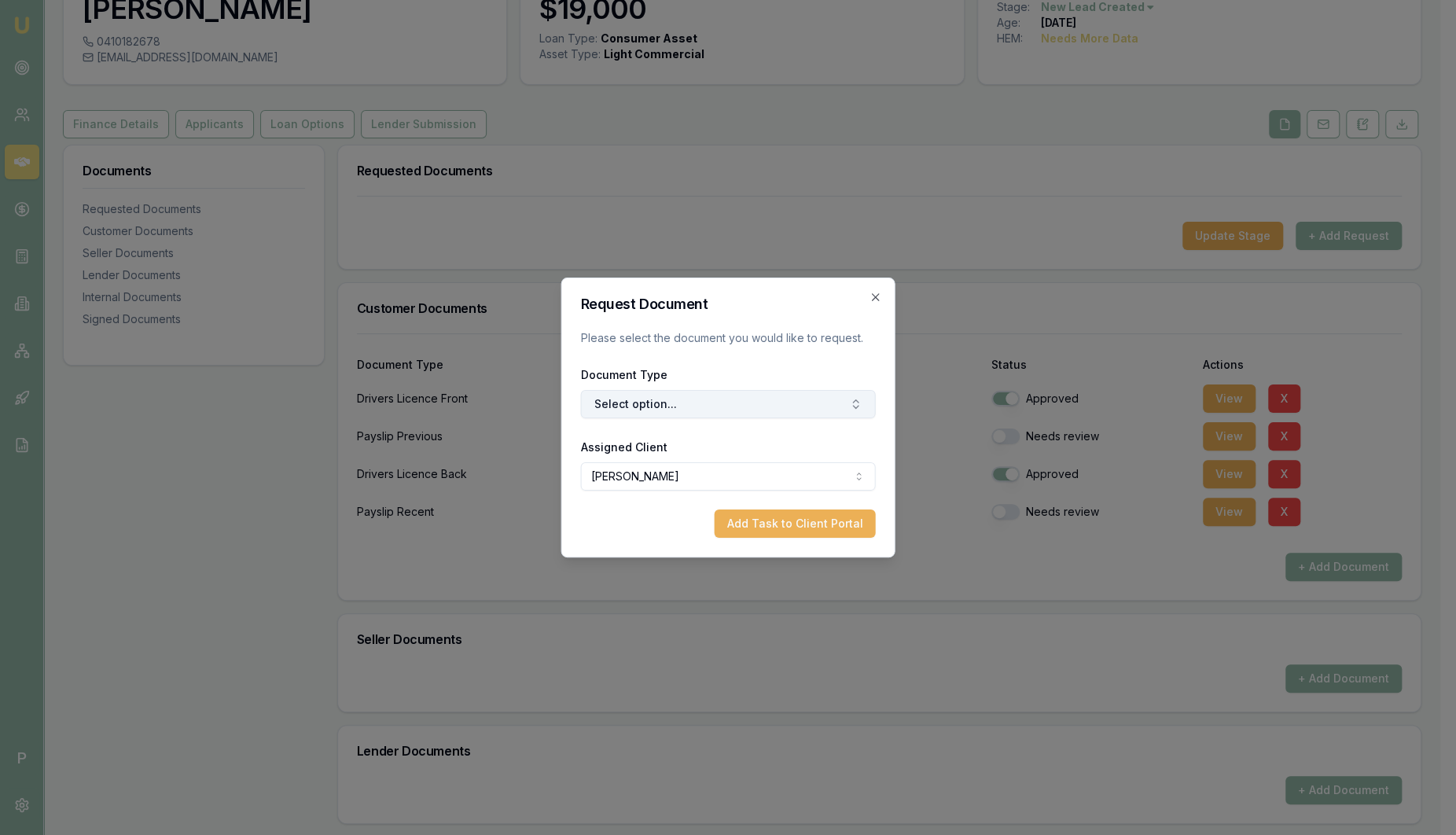
click at [767, 400] on button "Select option..." at bounding box center [728, 405] width 295 height 29
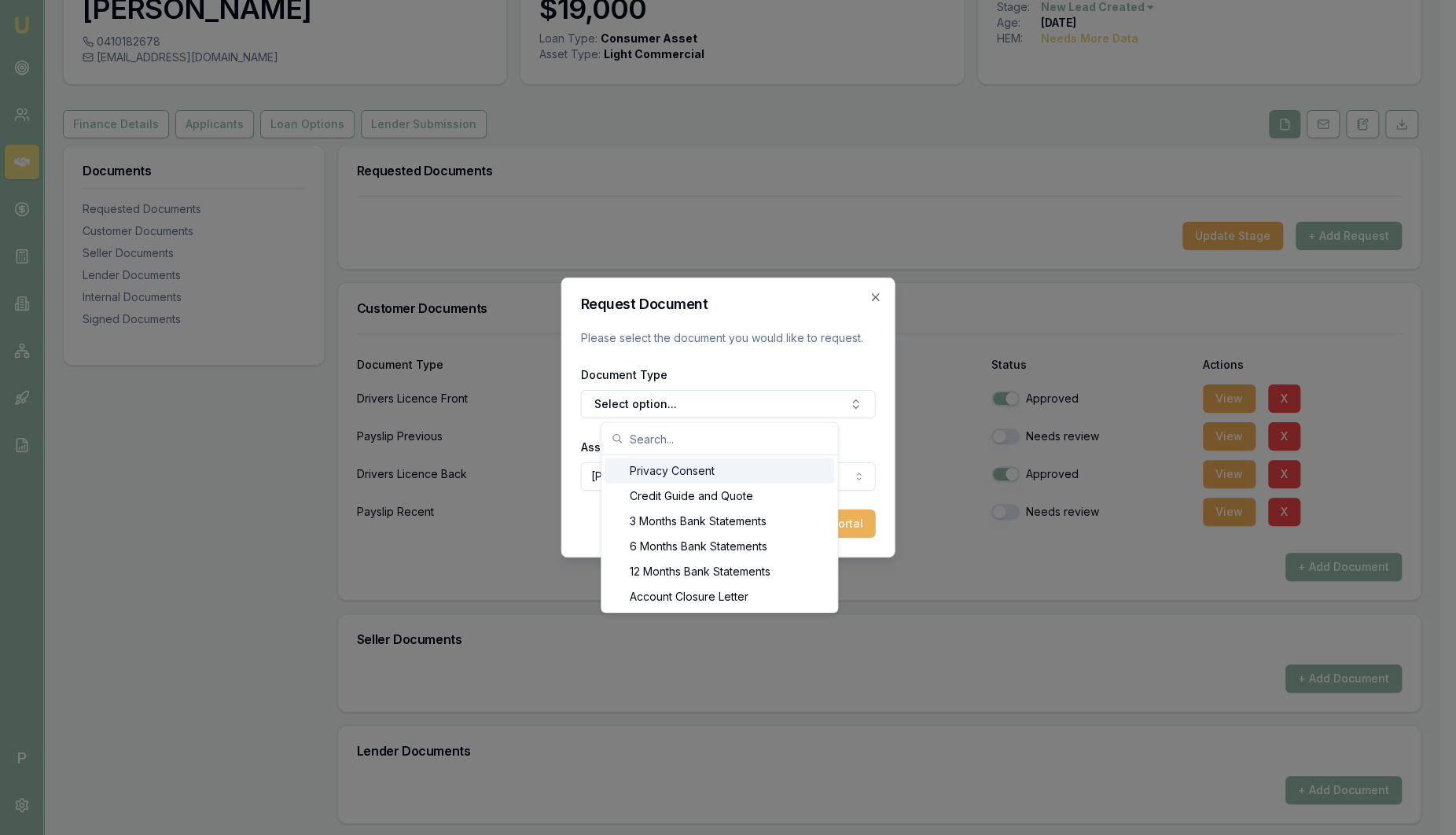
click at [696, 472] on div "Privacy Consent" at bounding box center [719, 471] width 230 height 25
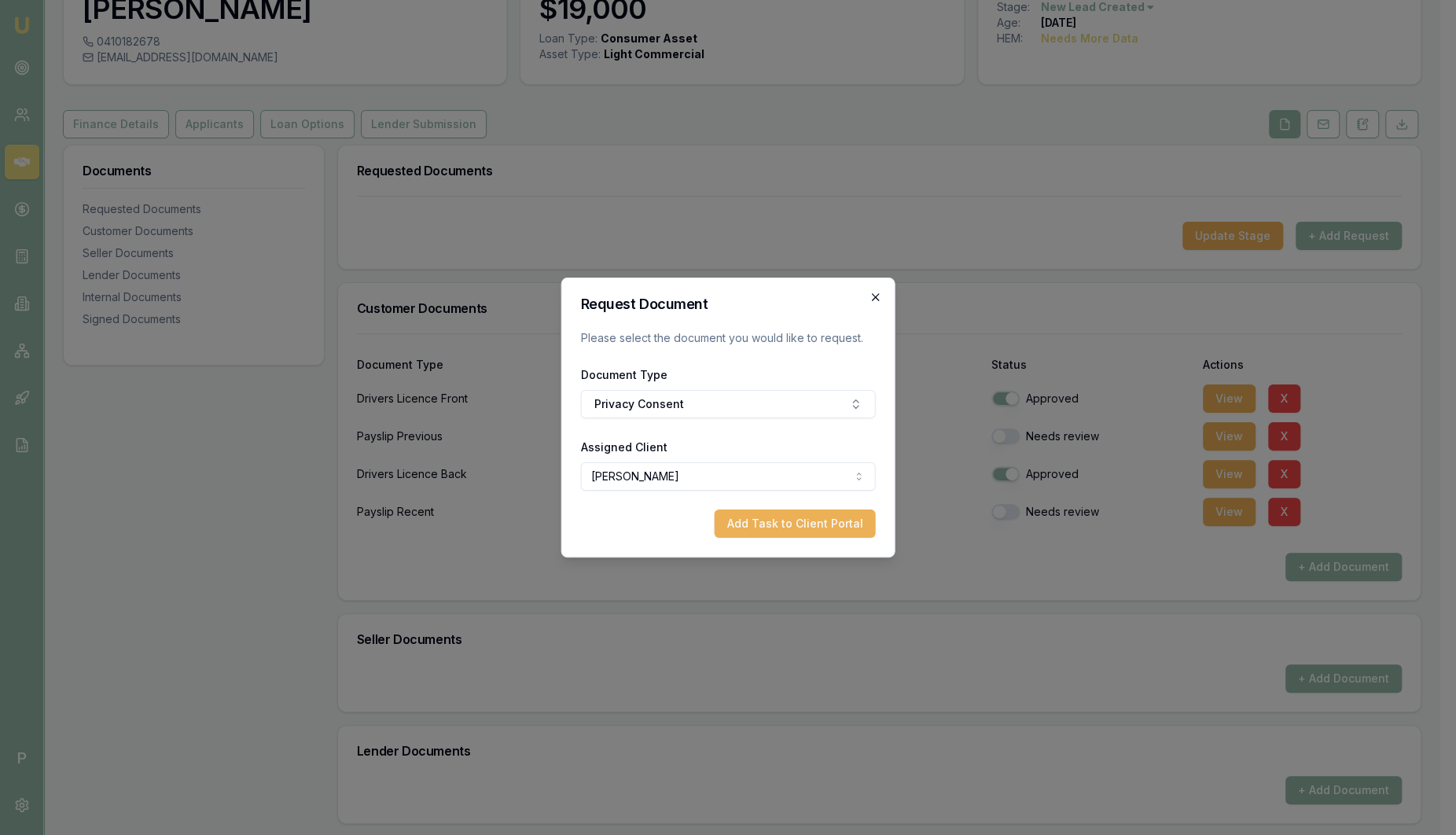
click at [880, 302] on icon "button" at bounding box center [876, 297] width 12 height 12
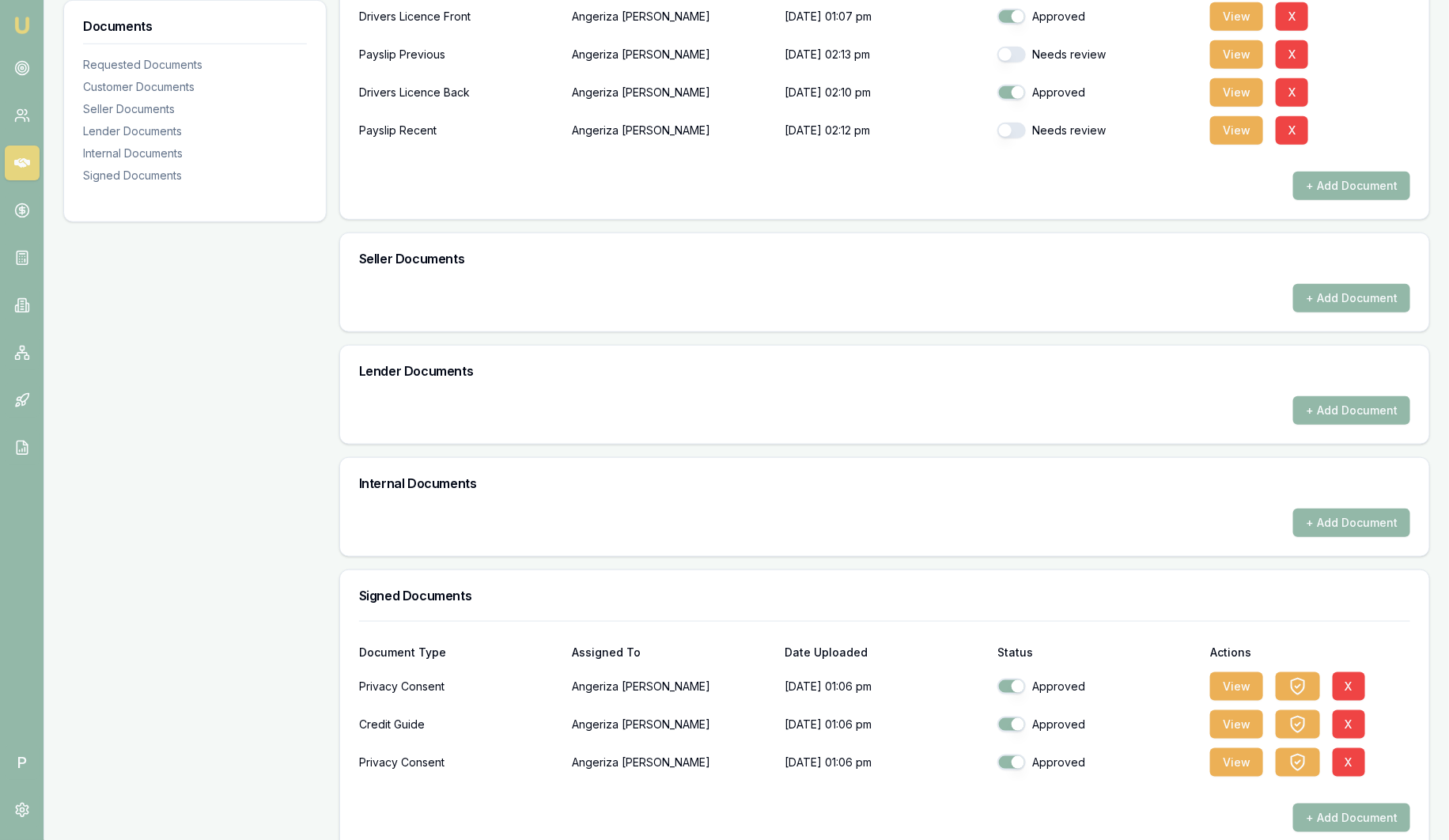
scroll to position [504, 0]
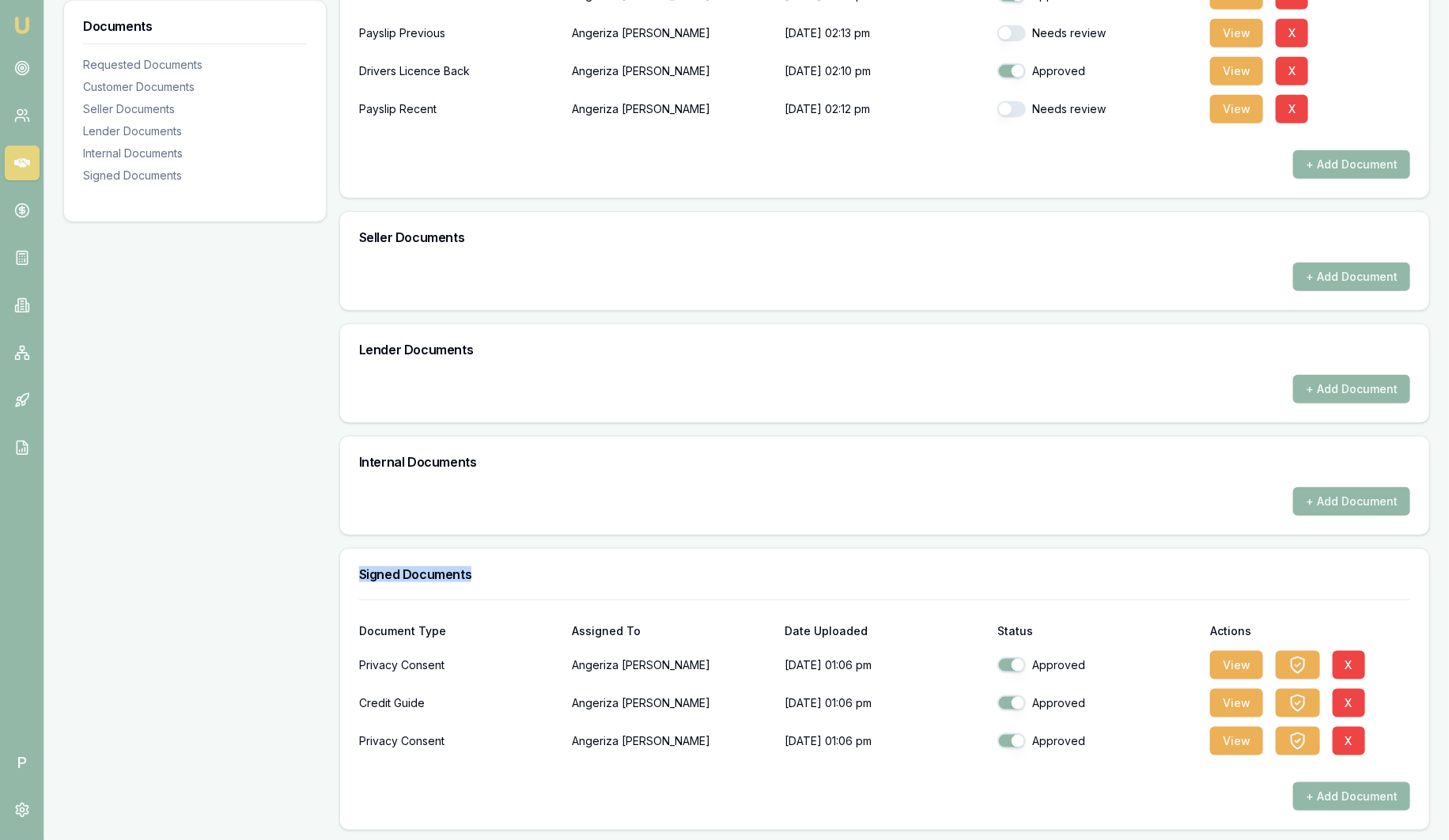
drag, startPoint x: 353, startPoint y: 573, endPoint x: 532, endPoint y: 581, distance: 179.2
click at [532, 581] on div "Signed Documents" at bounding box center [884, 574] width 1089 height 50
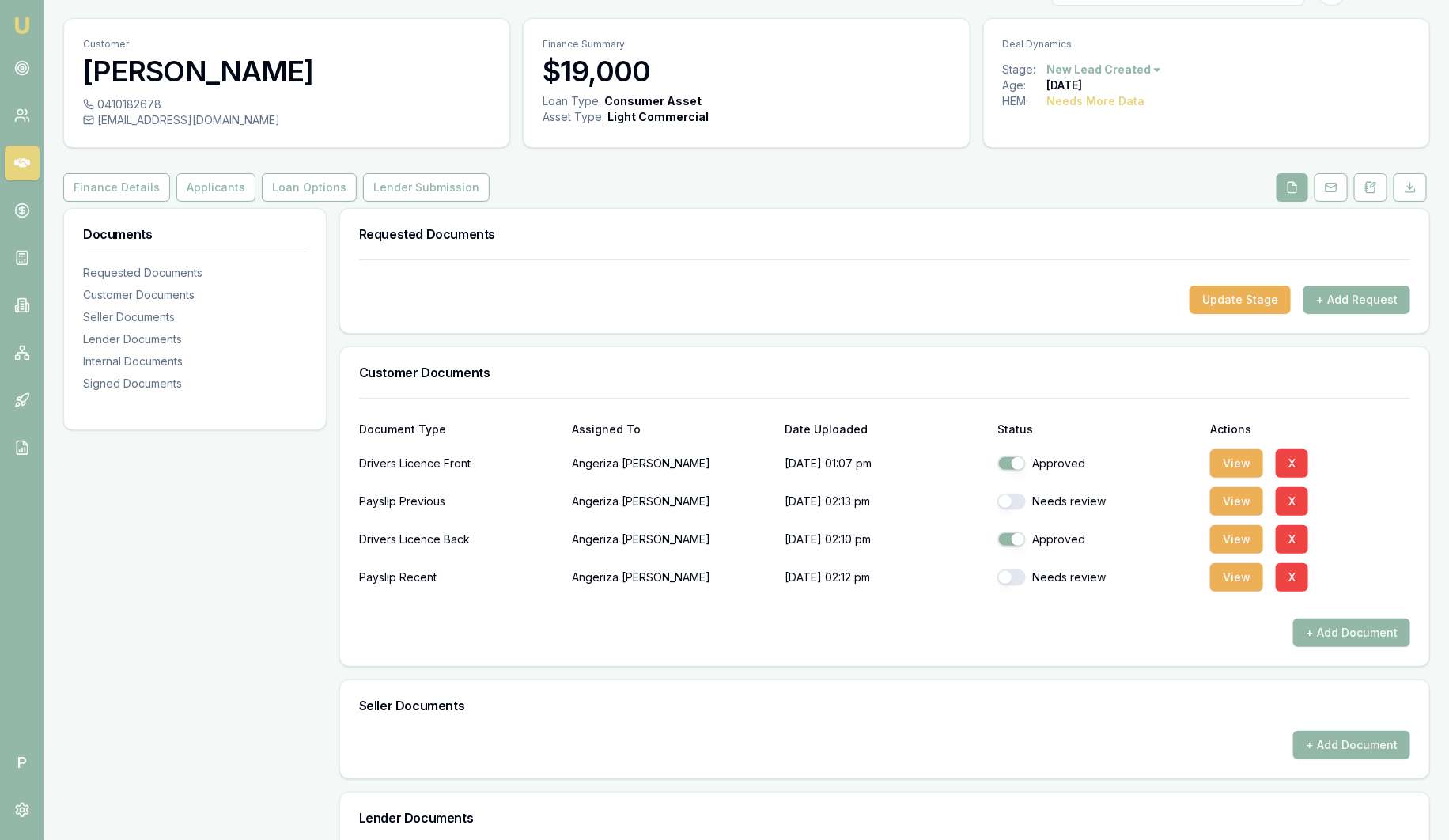
scroll to position [0, 0]
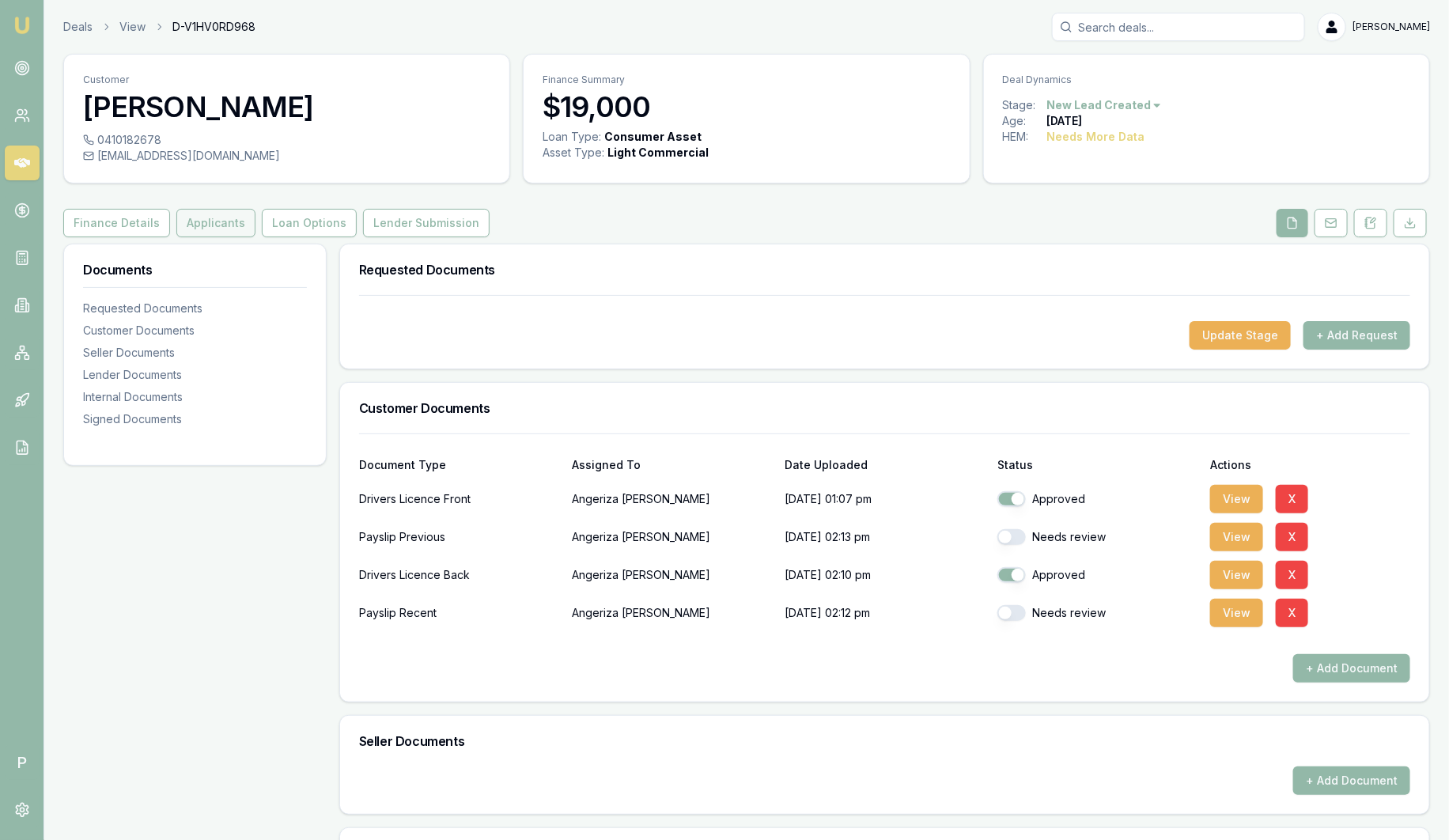
click at [212, 225] on button "Applicants" at bounding box center [216, 223] width 79 height 29
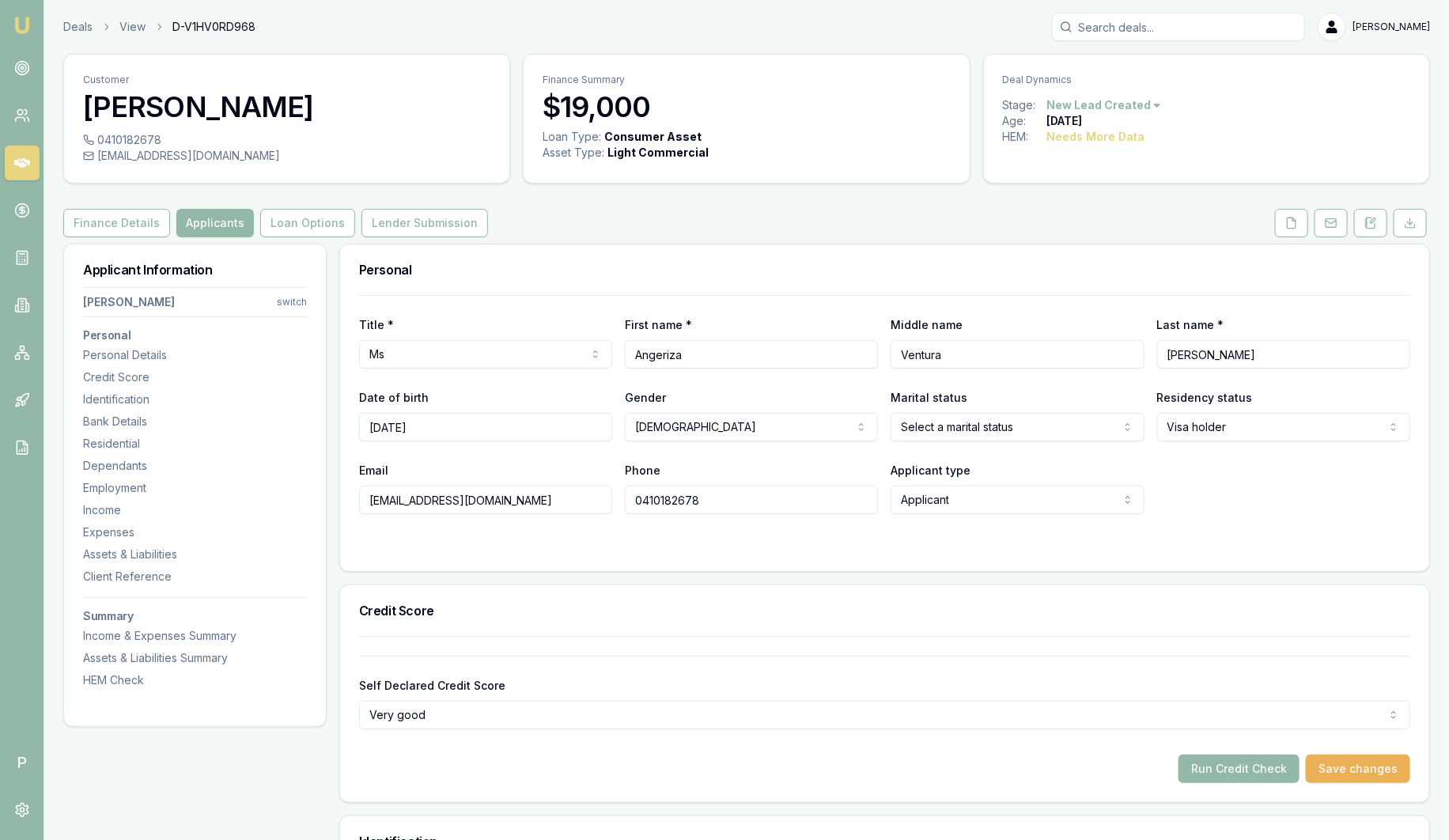
click at [30, 30] on img at bounding box center [22, 25] width 19 height 19
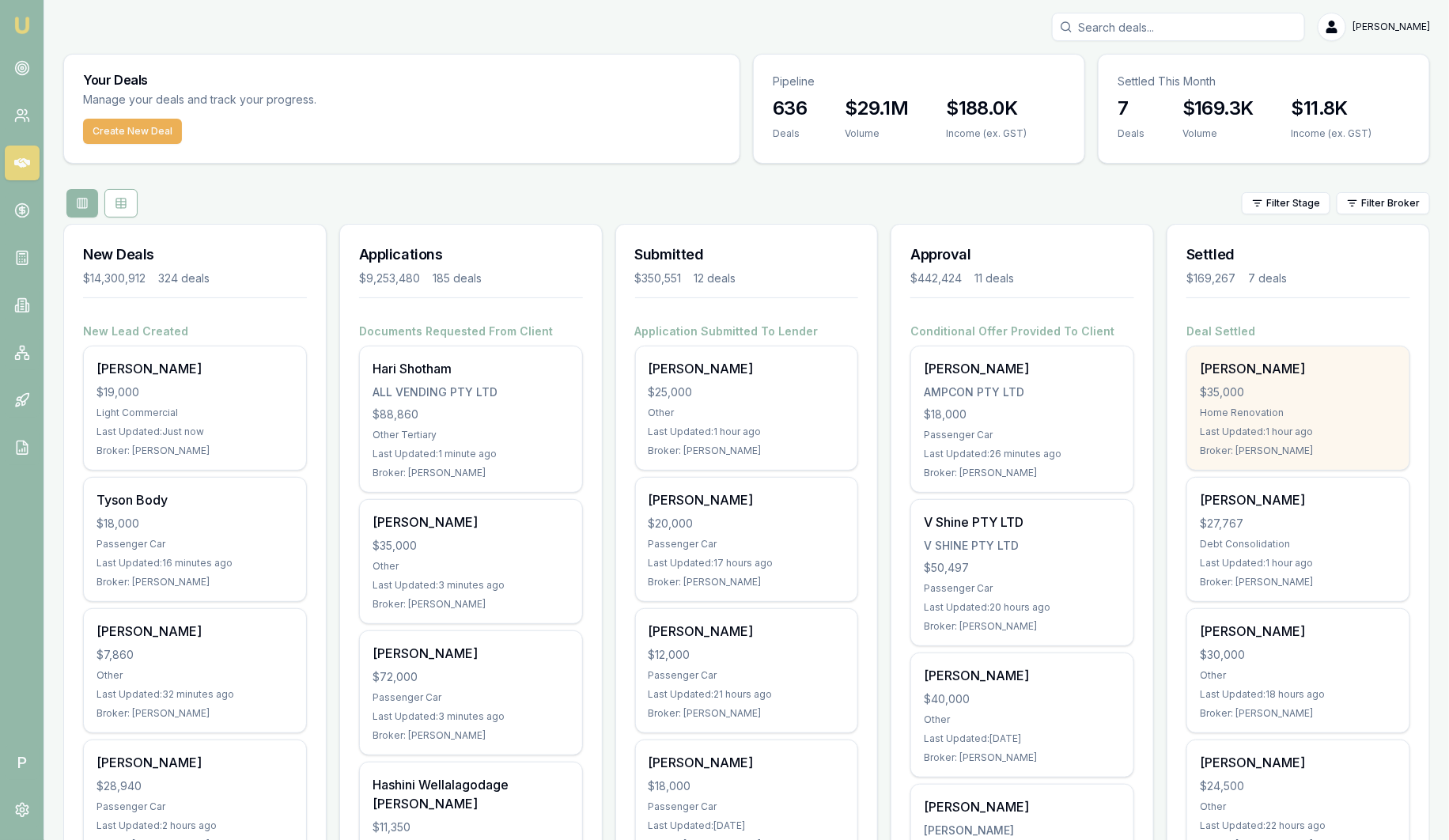
click at [1266, 371] on div "Andrew Fogarty" at bounding box center [1298, 368] width 197 height 19
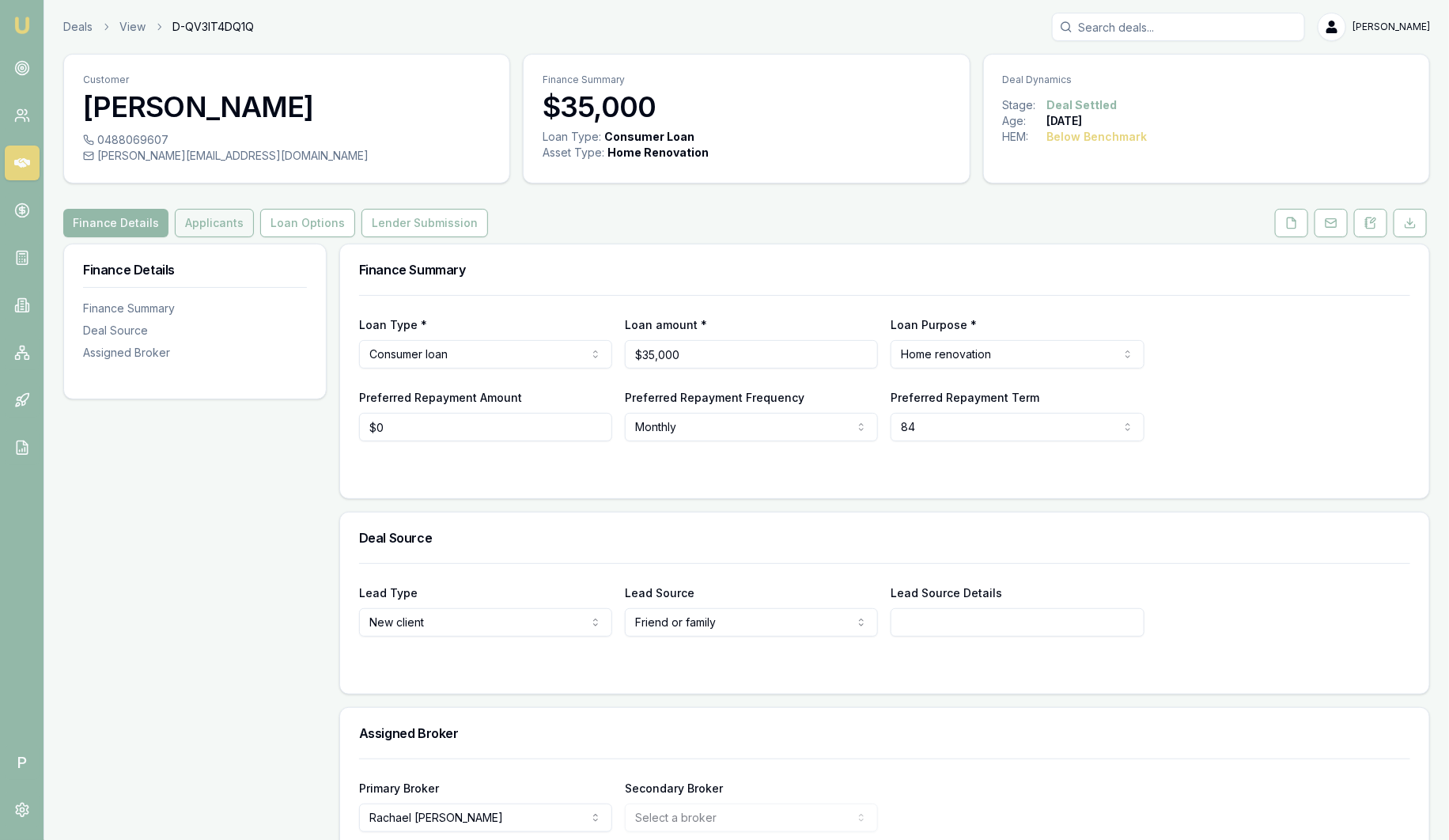
click at [218, 228] on button "Applicants" at bounding box center [214, 223] width 79 height 29
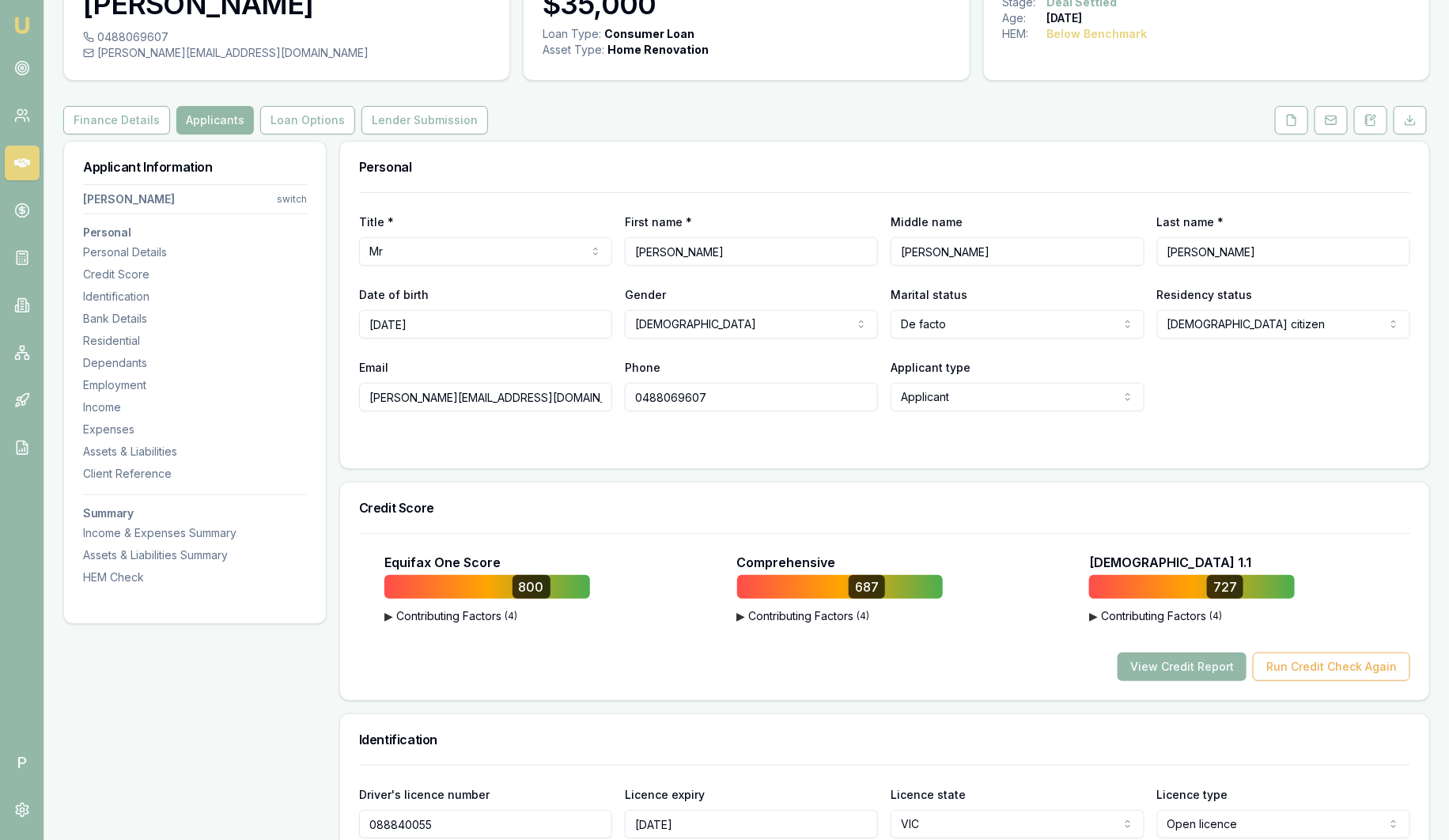
scroll to position [98, 0]
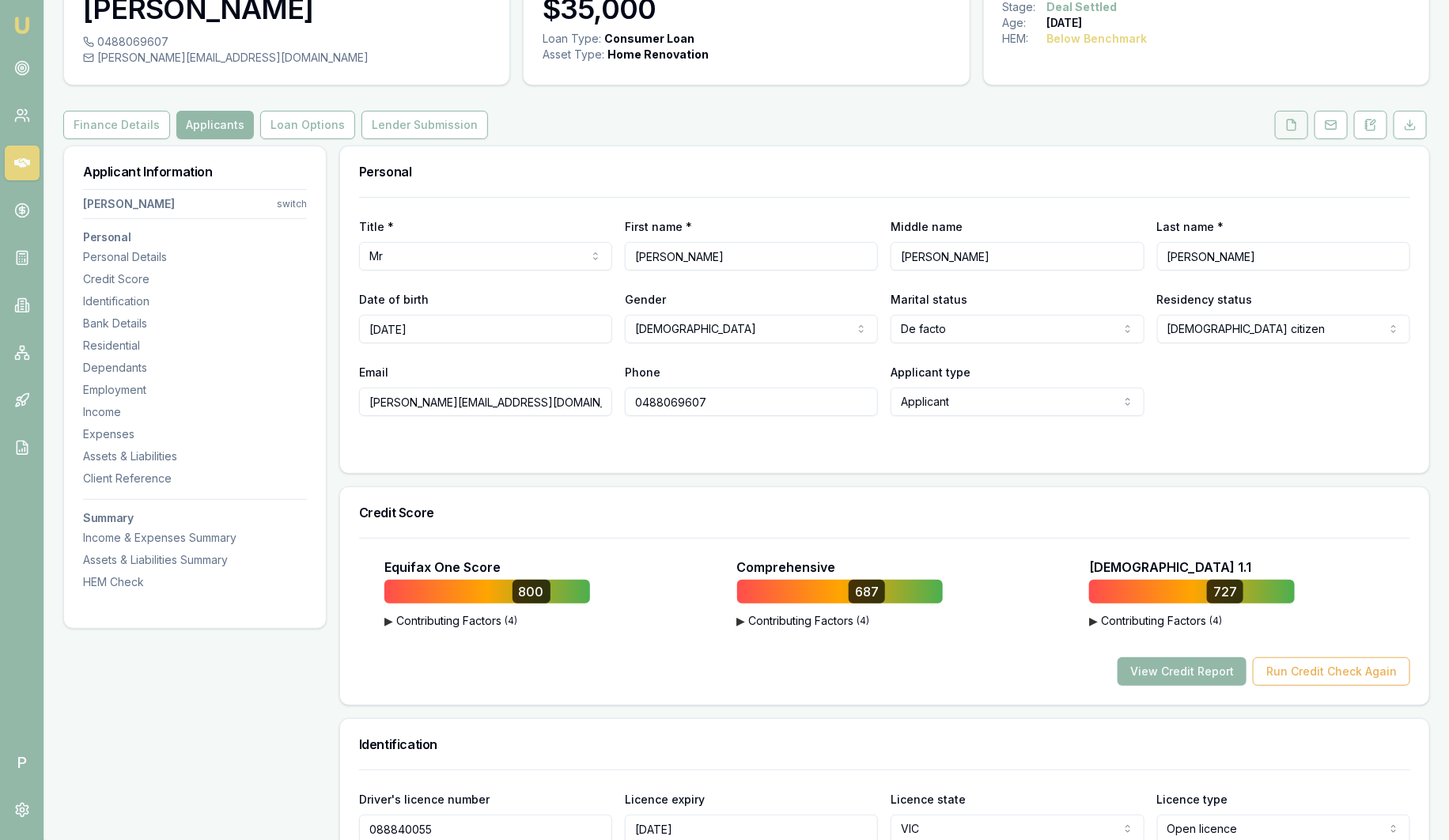
click at [1296, 122] on polyline at bounding box center [1295, 121] width 4 height 4
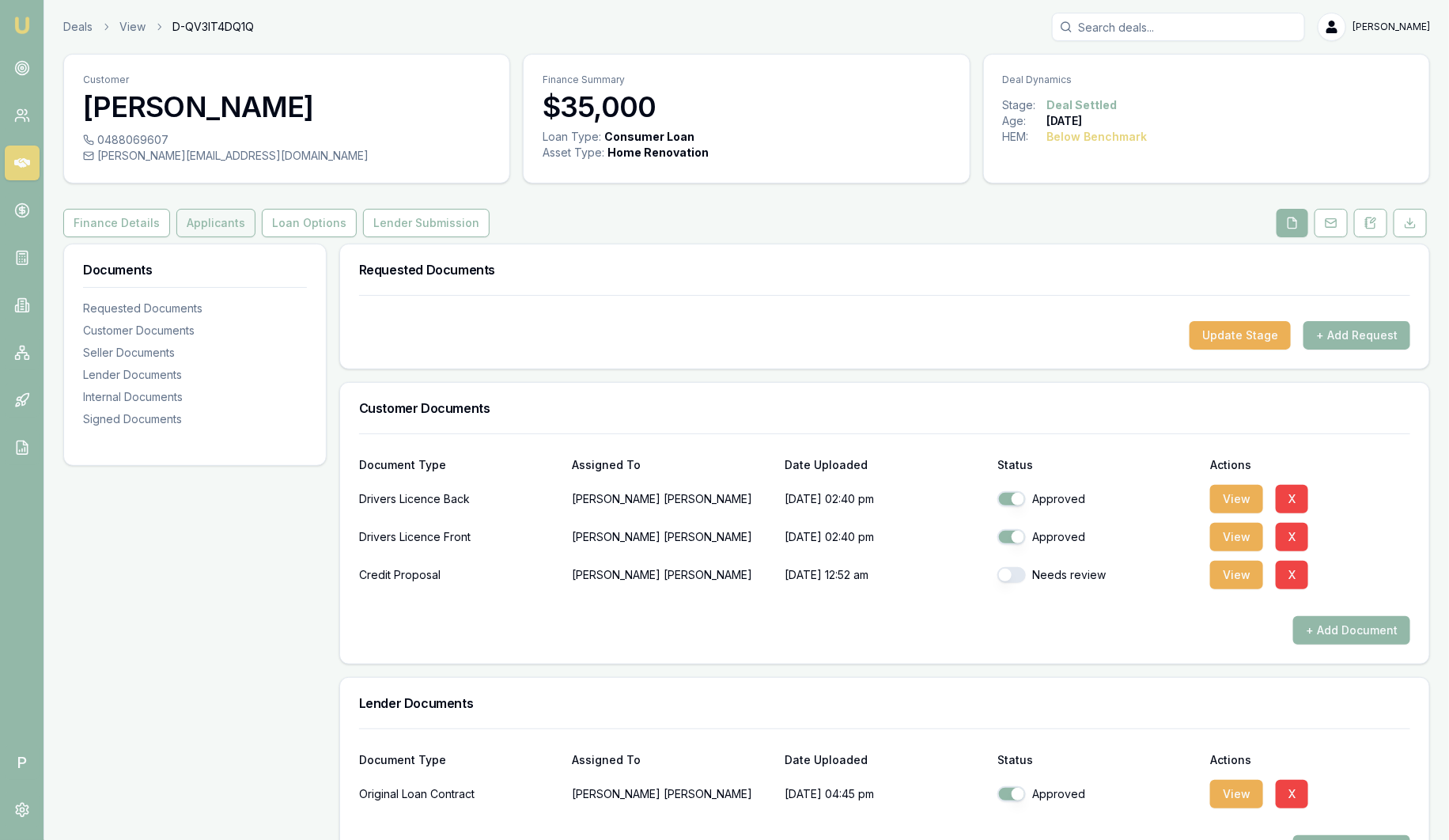
click at [202, 222] on button "Applicants" at bounding box center [216, 223] width 79 height 29
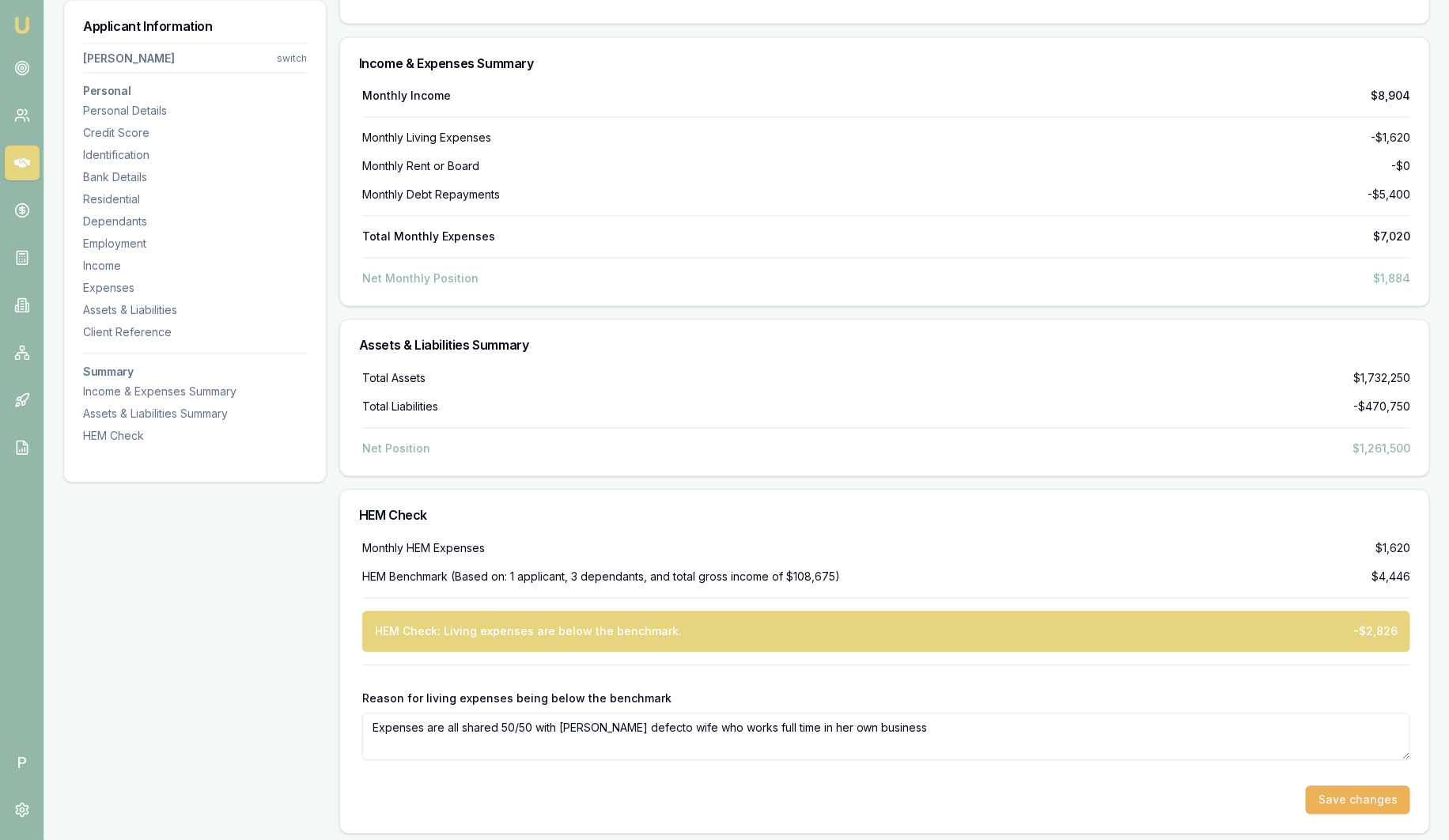
scroll to position [7162, 0]
drag, startPoint x: 946, startPoint y: 717, endPoint x: 288, endPoint y: 740, distance: 658.4
click at [962, 695] on div "Reason for living expenses being below the benchmark Expenses are all shared 50…" at bounding box center [886, 726] width 1048 height 70
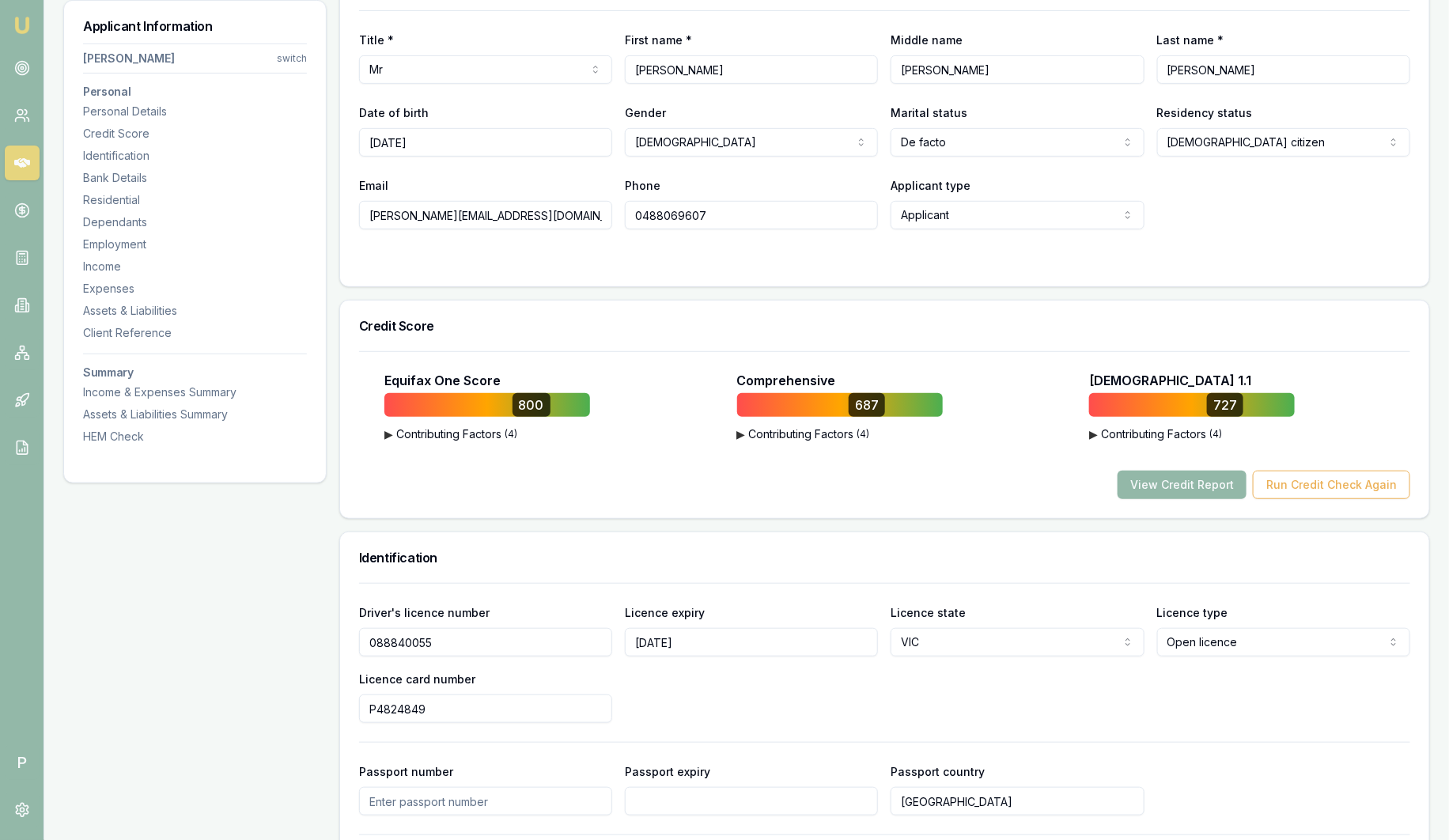
scroll to position [0, 0]
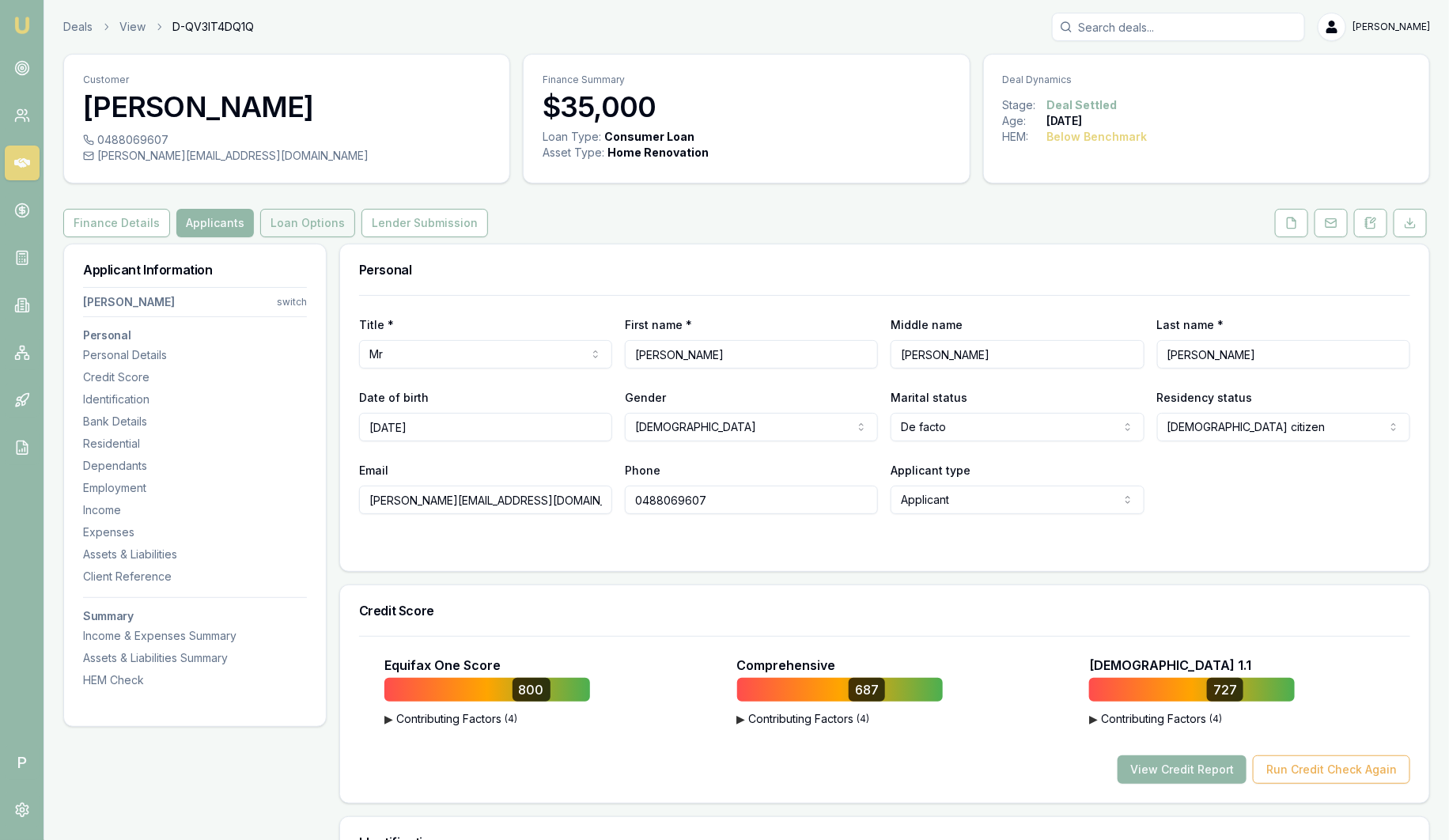
click at [290, 221] on button "Loan Options" at bounding box center [308, 223] width 95 height 29
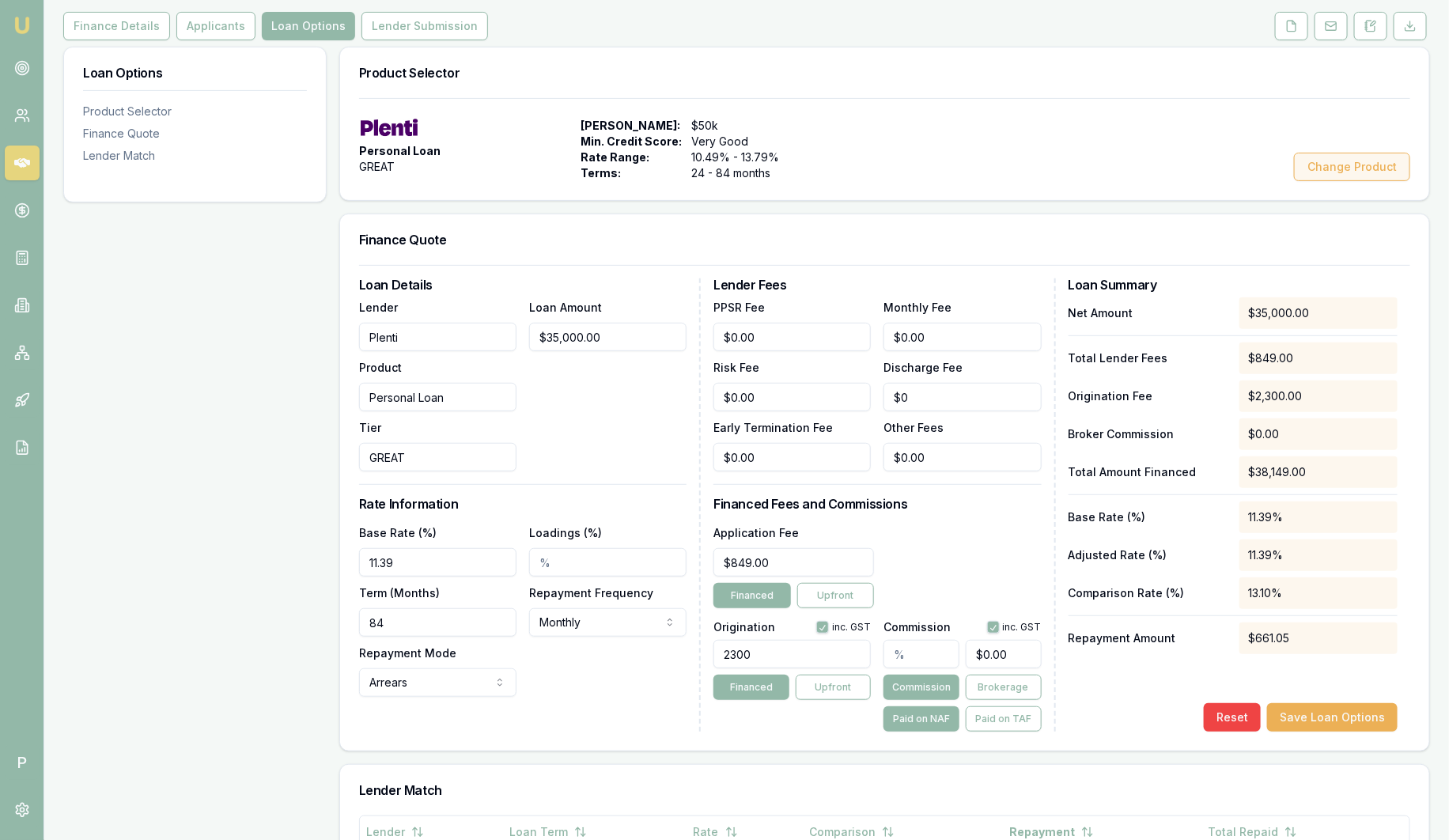
scroll to position [197, 0]
click at [1342, 168] on button "Change Product" at bounding box center [1352, 167] width 117 height 29
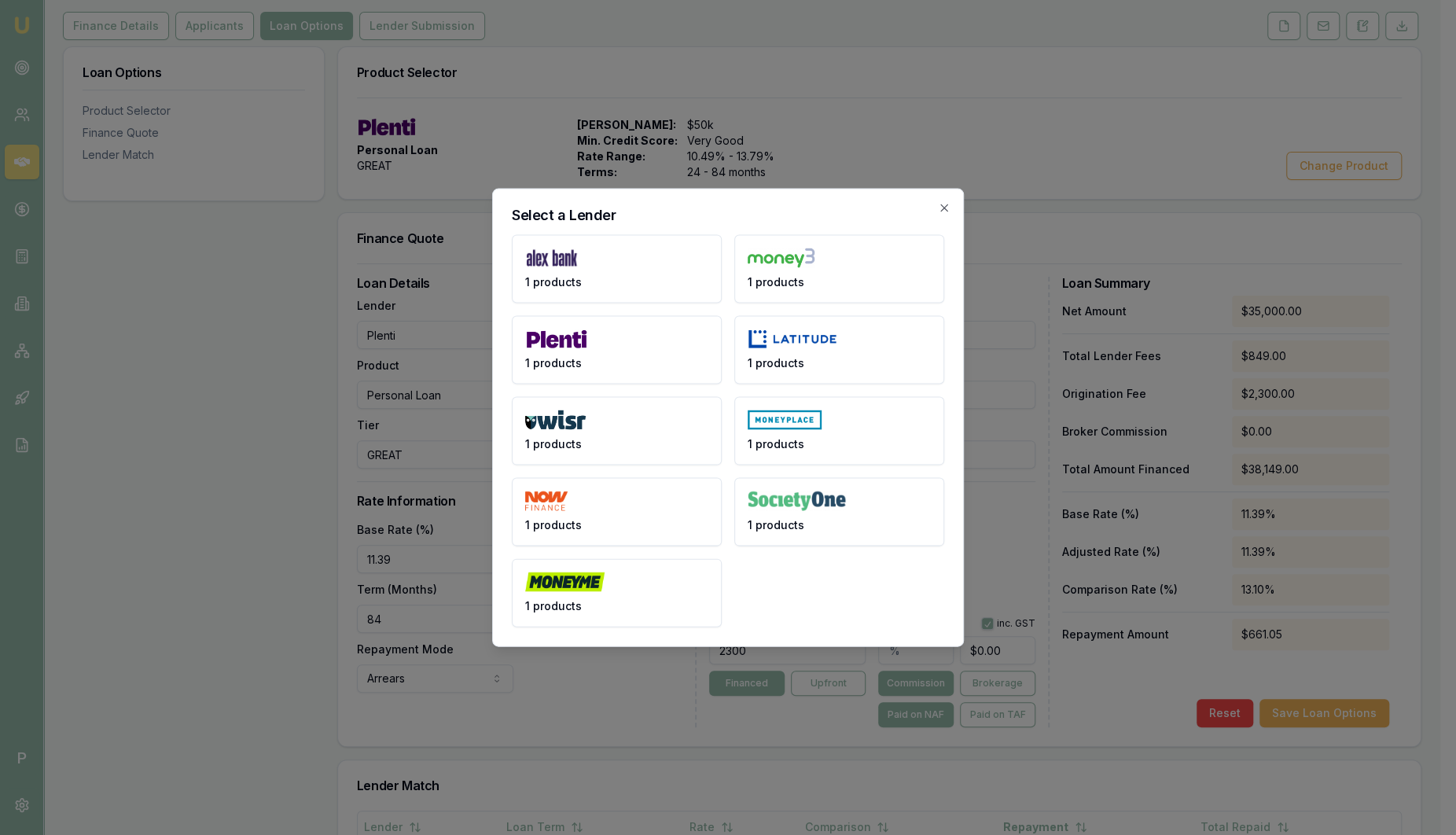
click at [945, 202] on icon "button" at bounding box center [945, 209] width 12 height 12
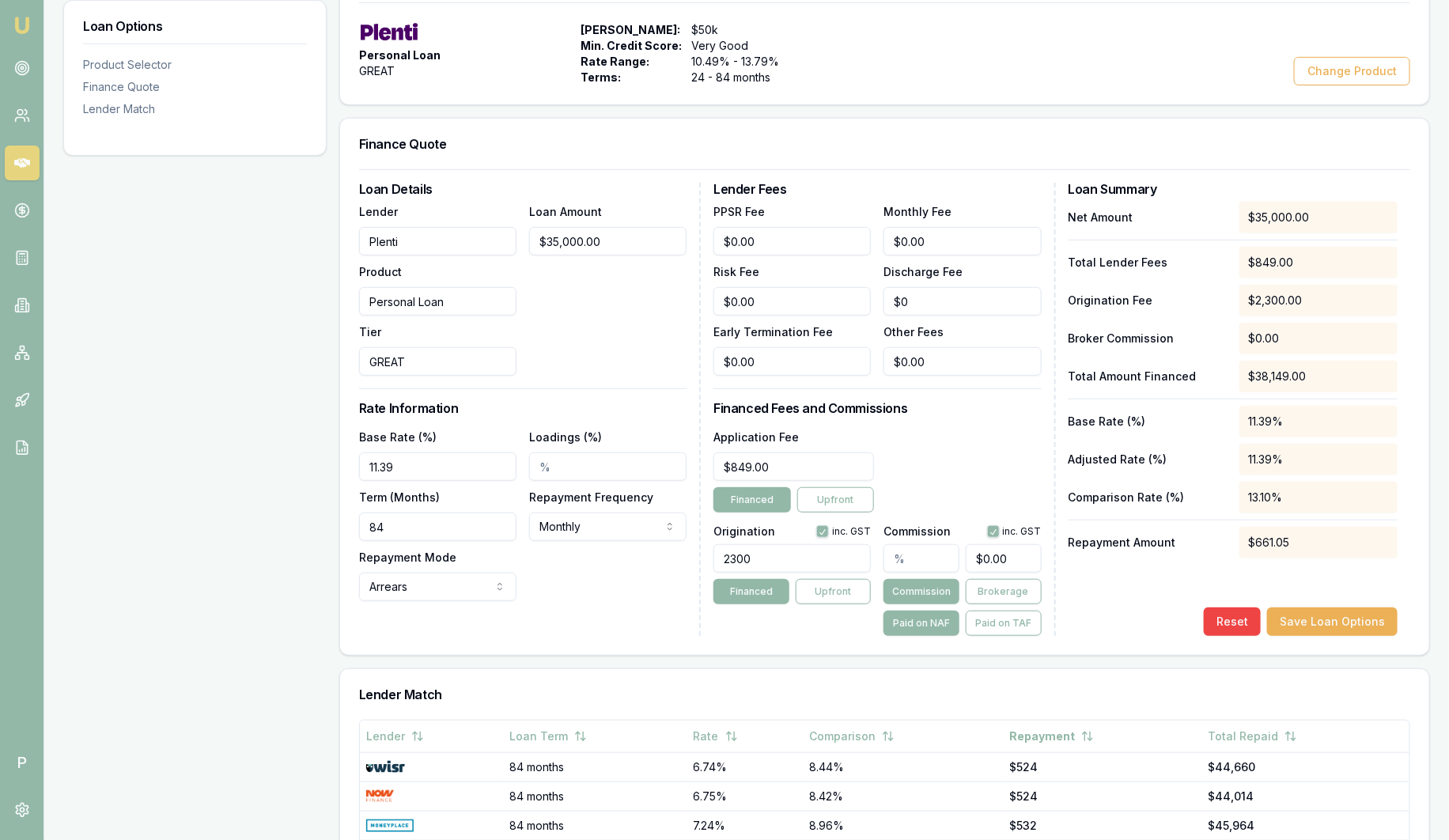
scroll to position [297, 0]
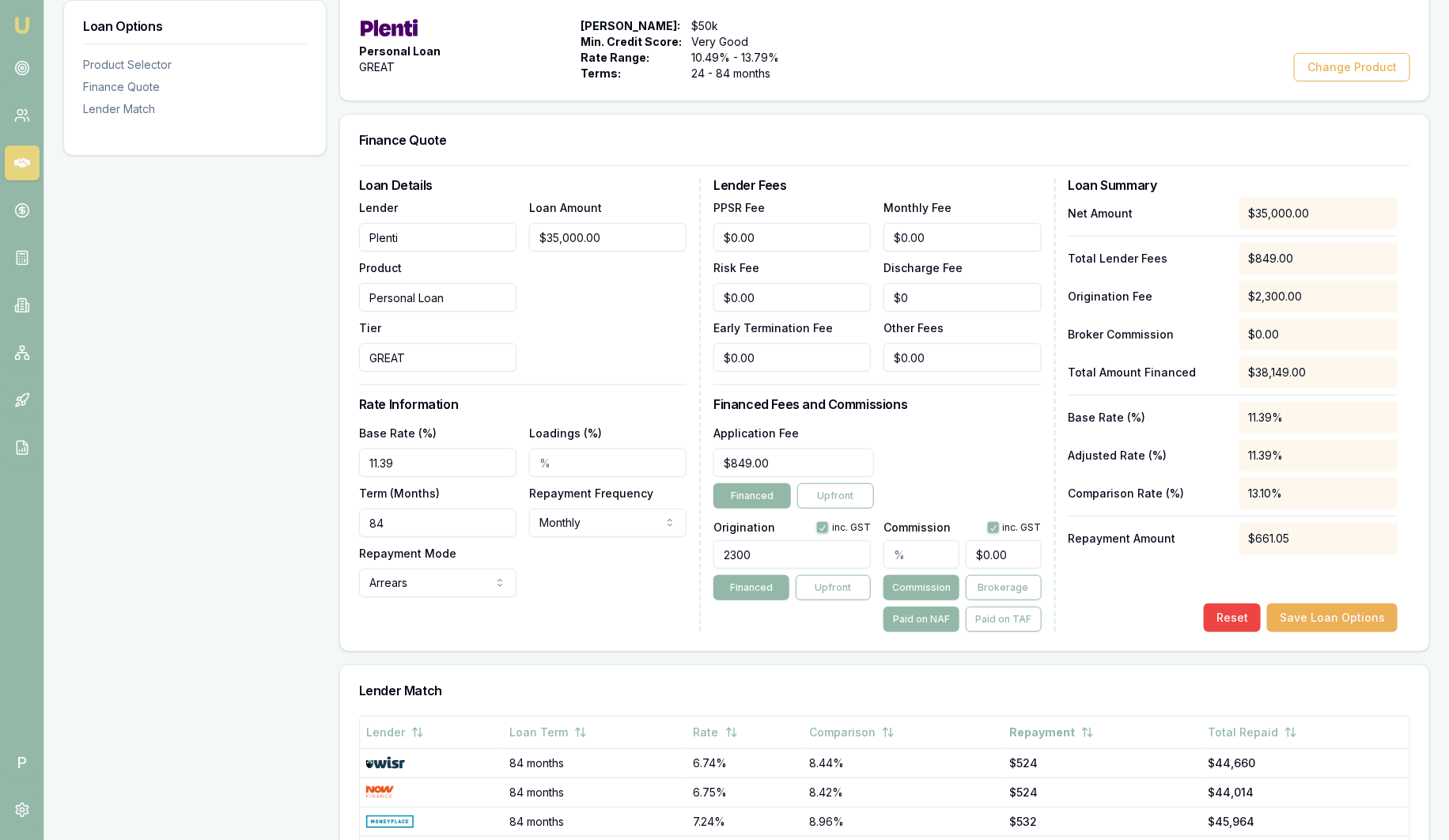
click at [602, 463] on input "Loadings (%)" at bounding box center [608, 463] width 158 height 29
drag, startPoint x: 795, startPoint y: 548, endPoint x: 721, endPoint y: 548, distance: 74.0
click at [721, 548] on input "2300" at bounding box center [793, 555] width 158 height 29
type input "2300.00"
click at [918, 548] on input "text" at bounding box center [921, 555] width 76 height 29
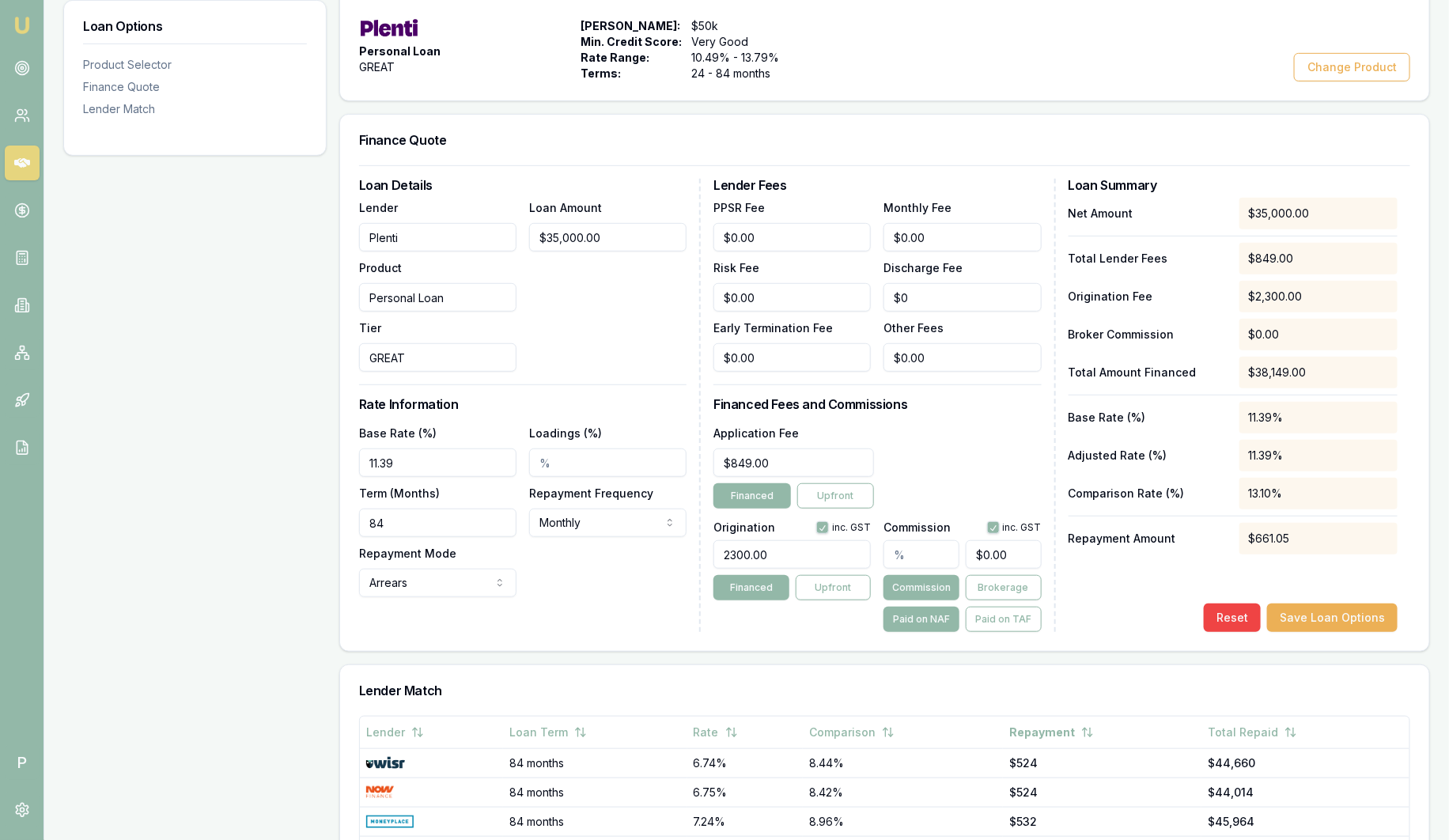
drag, startPoint x: 833, startPoint y: 550, endPoint x: 629, endPoint y: 539, distance: 204.3
click at [627, 541] on div "Loan Details Lender Plenti Product Personal Loan Tier GREAT Loan Amount $35,000…" at bounding box center [885, 405] width 1051 height 454
click at [964, 479] on div "Application Fee $849.00 Financed Upfront" at bounding box center [877, 465] width 327 height 85
click at [926, 559] on input "text" at bounding box center [921, 555] width 76 height 29
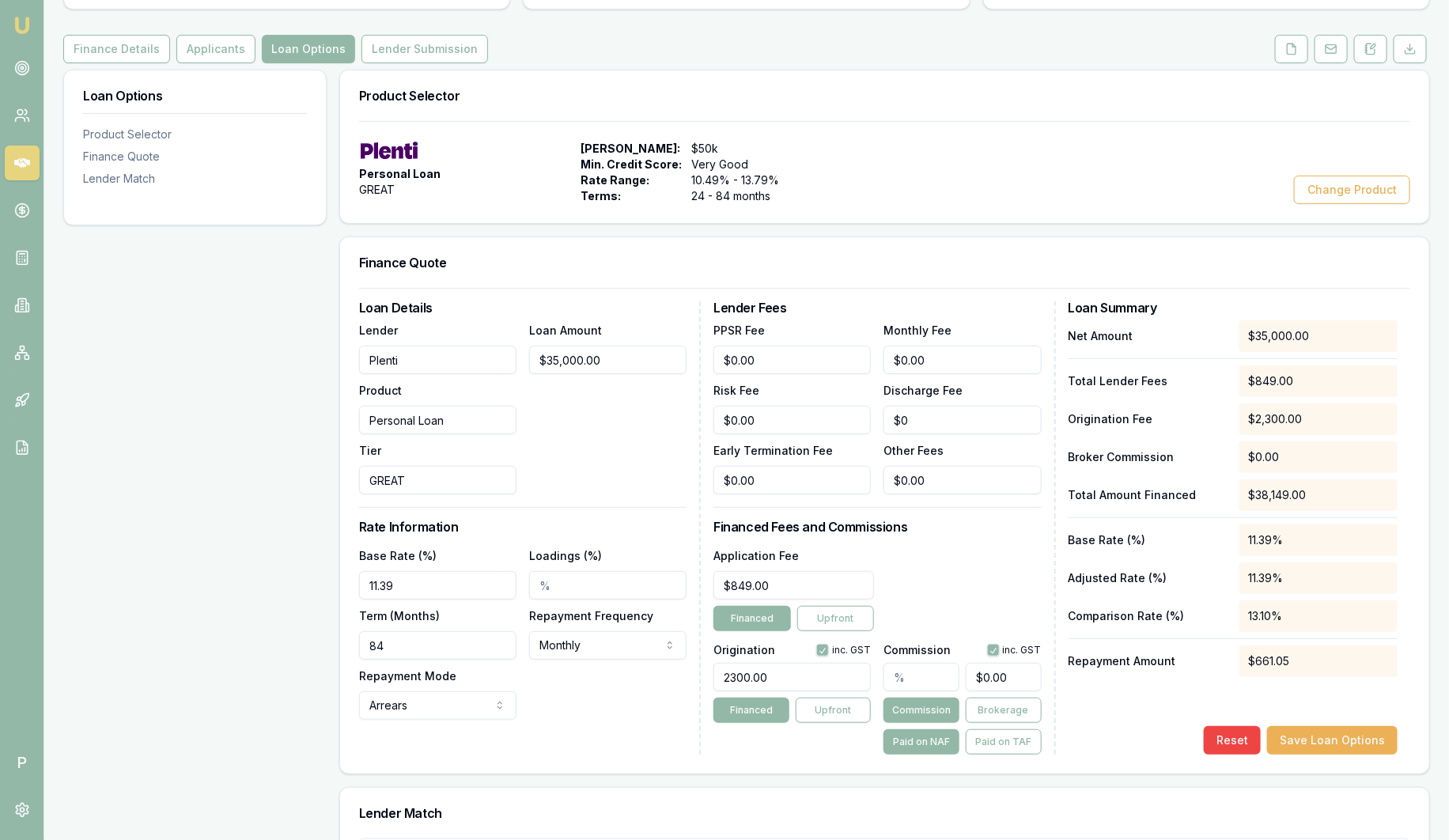
scroll to position [0, 0]
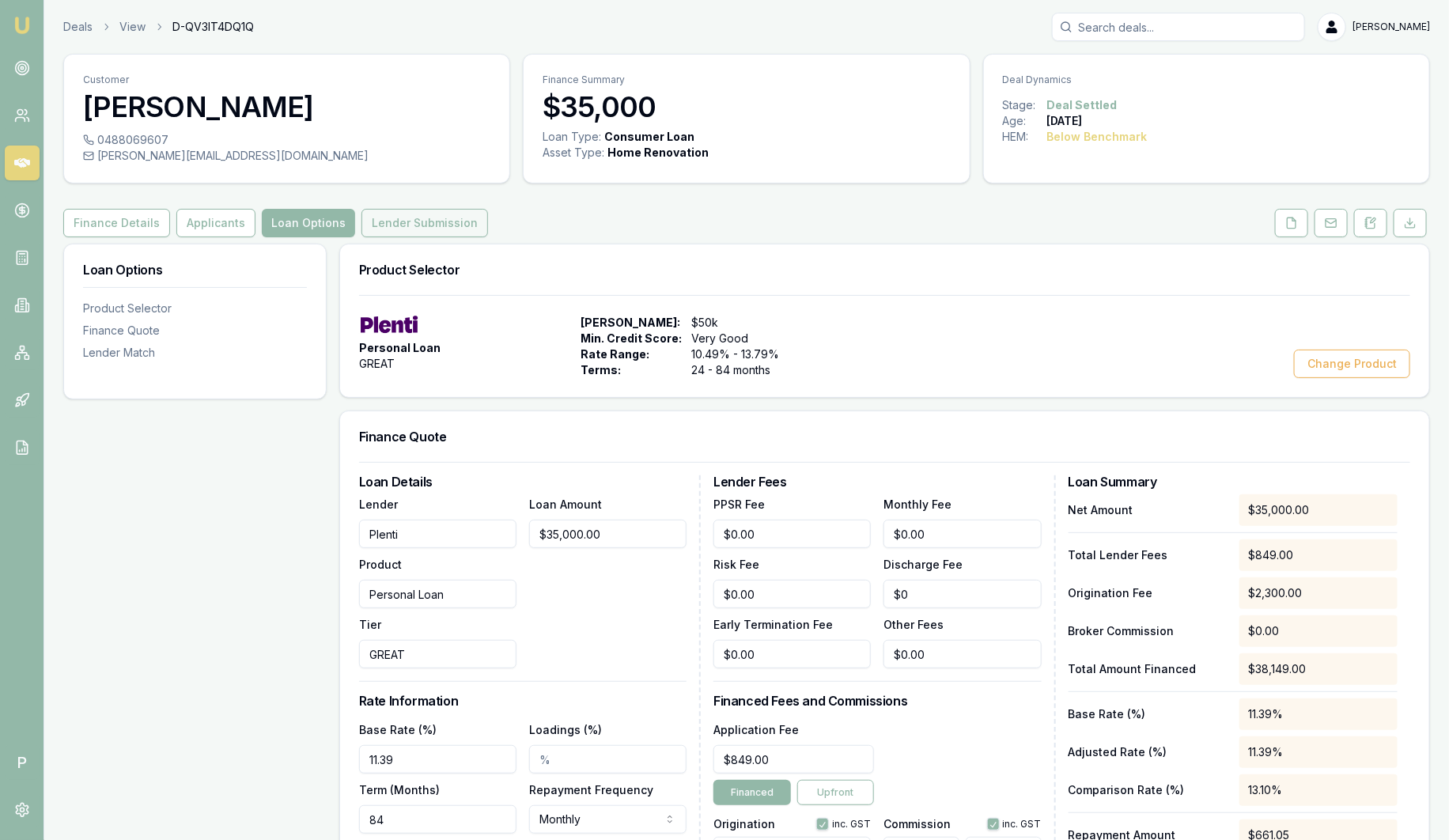
click at [428, 217] on button "Lender Submission" at bounding box center [424, 223] width 126 height 29
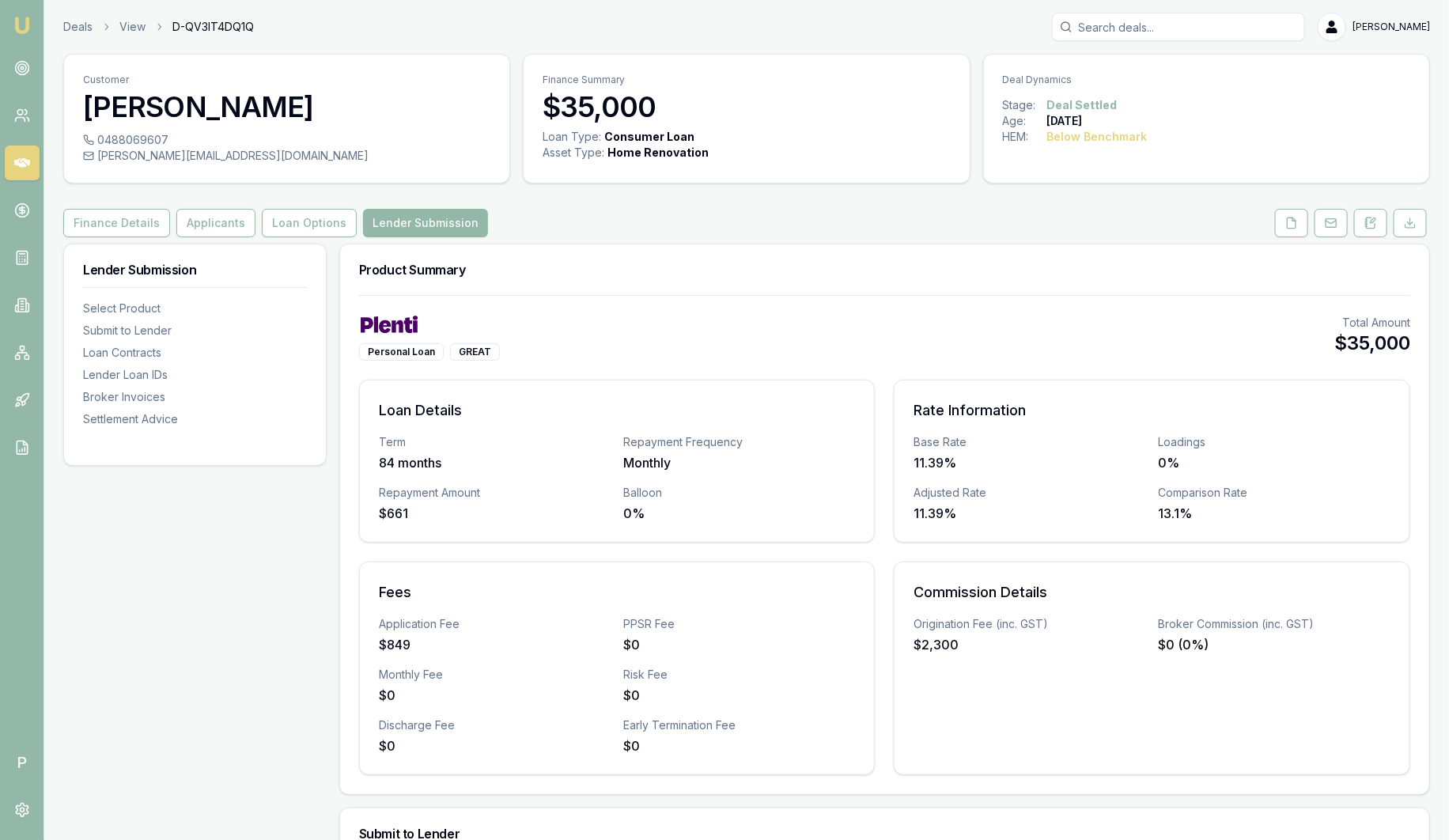
click at [19, 23] on img at bounding box center [22, 25] width 19 height 19
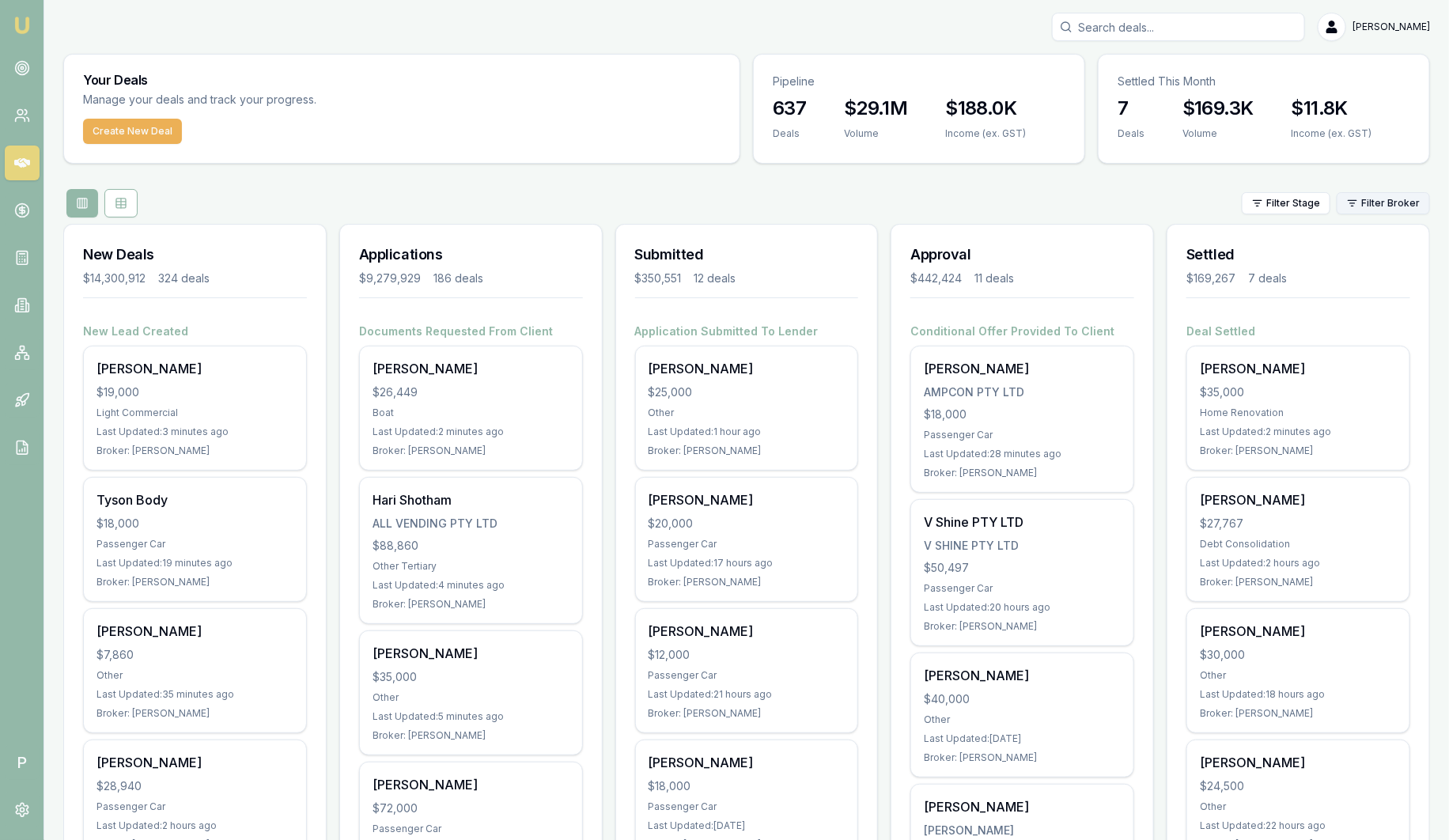
click at [1390, 202] on html "Emu Broker P Sam Crouch Toggle Menu Your Deals Manage your deals and track your…" at bounding box center [724, 420] width 1449 height 840
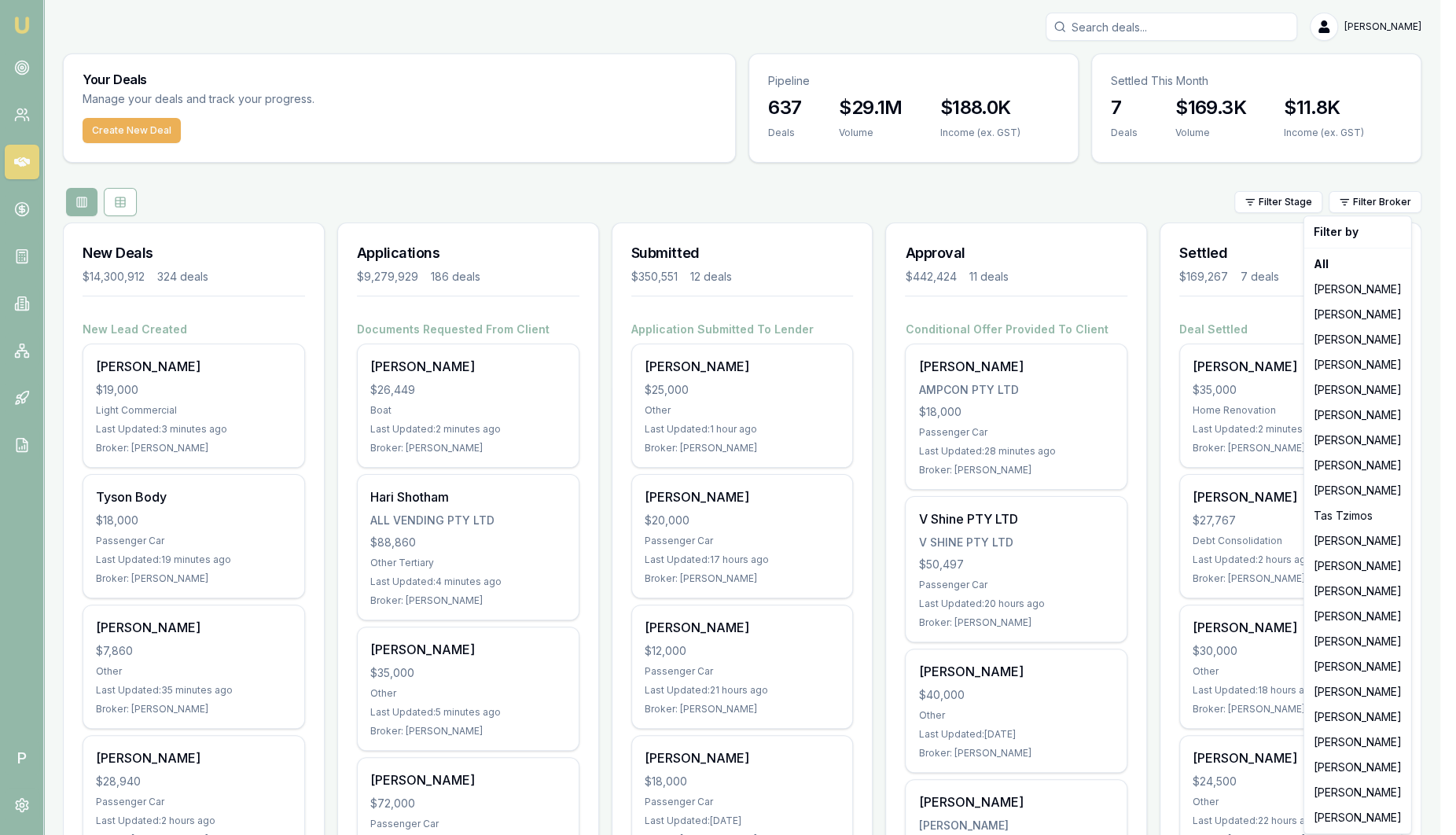
click at [979, 214] on html "Emu Broker P Sam Crouch Toggle Menu Your Deals Manage your deals and track your…" at bounding box center [728, 417] width 1456 height 835
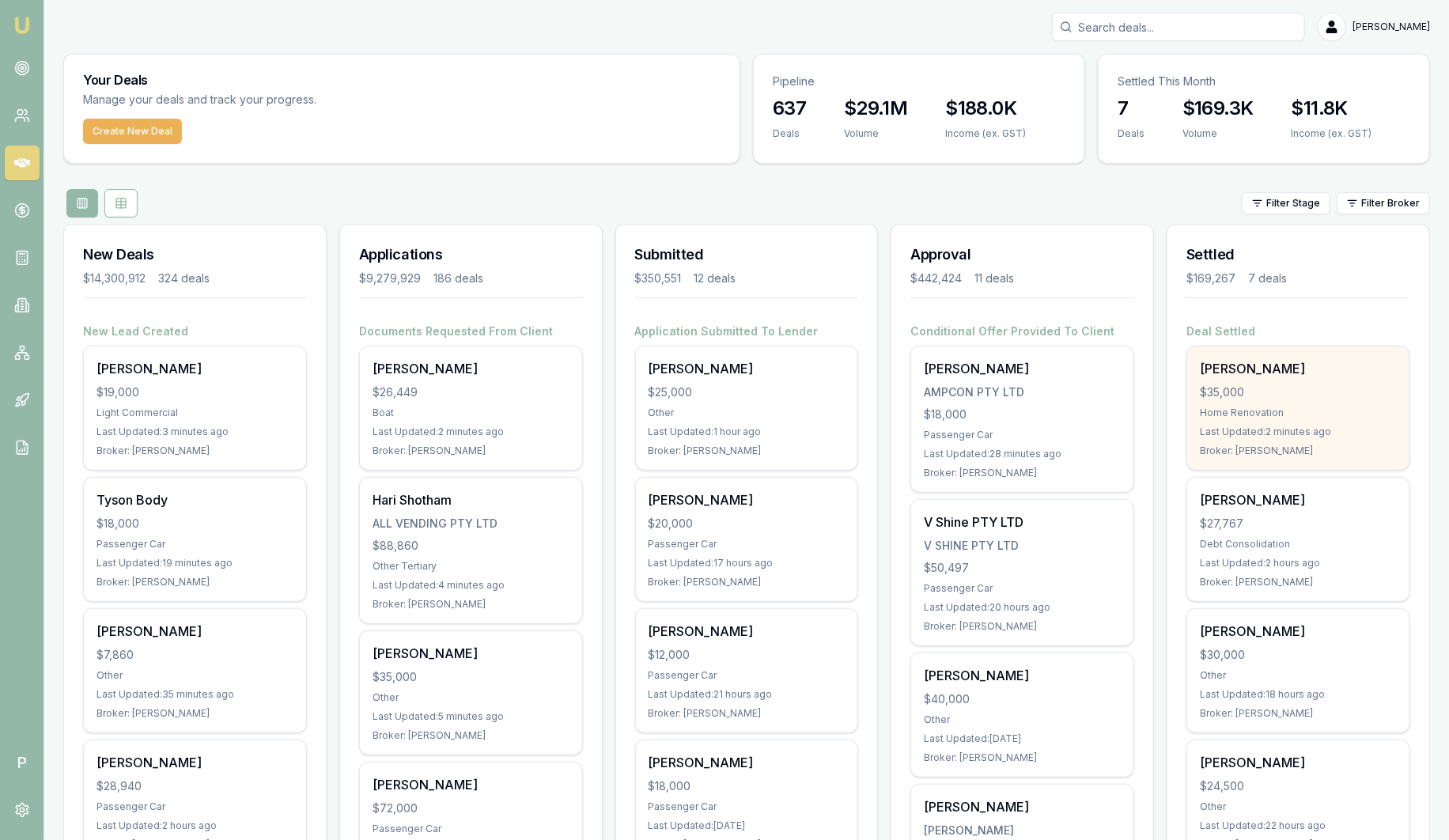
click at [1289, 403] on div "Andrew Fogarty $35,000 Home Renovation Last Updated: 2 minutes ago Broker: Rach…" at bounding box center [1298, 408] width 222 height 124
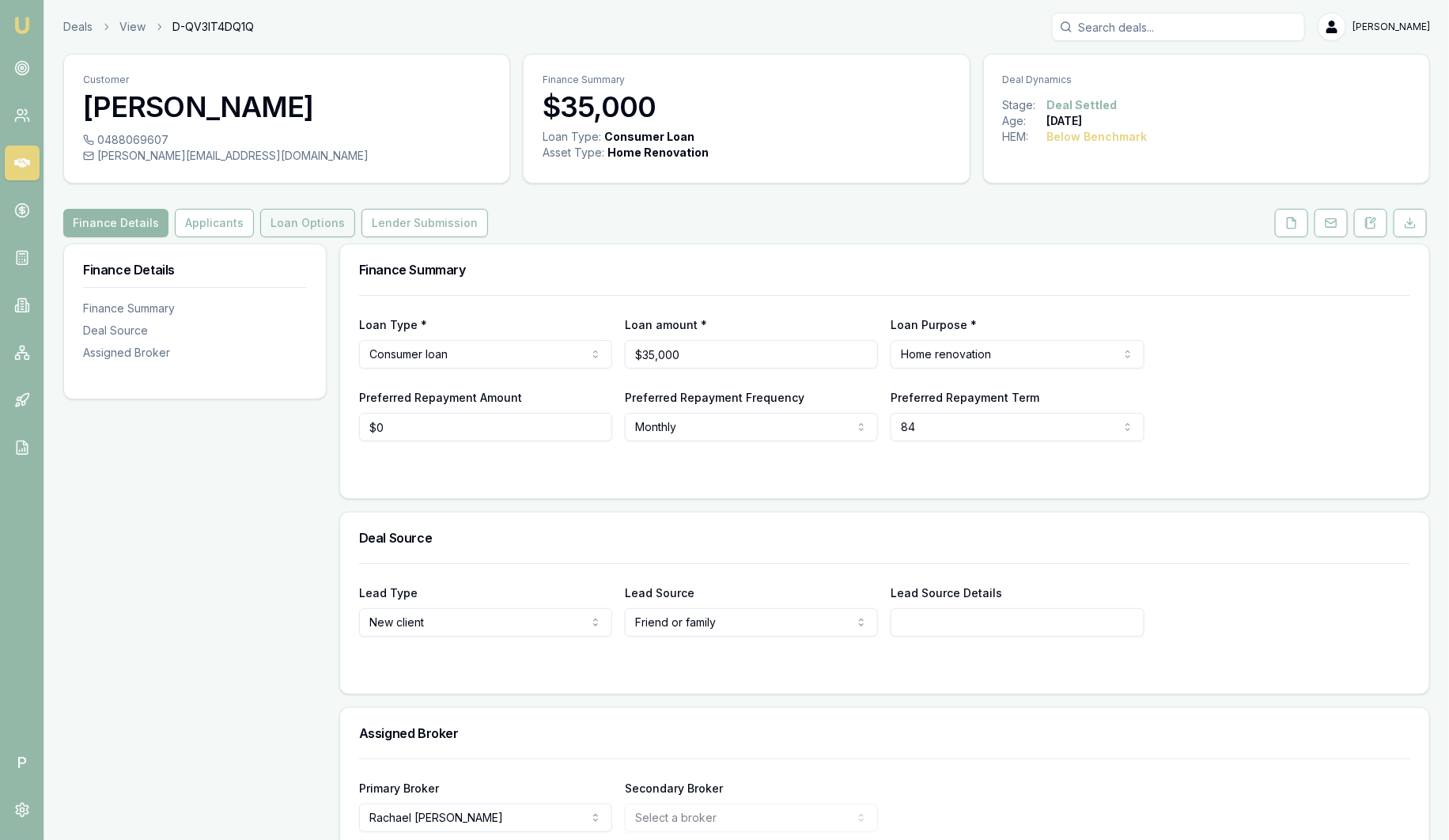
click at [320, 219] on button "Loan Options" at bounding box center [308, 223] width 95 height 29
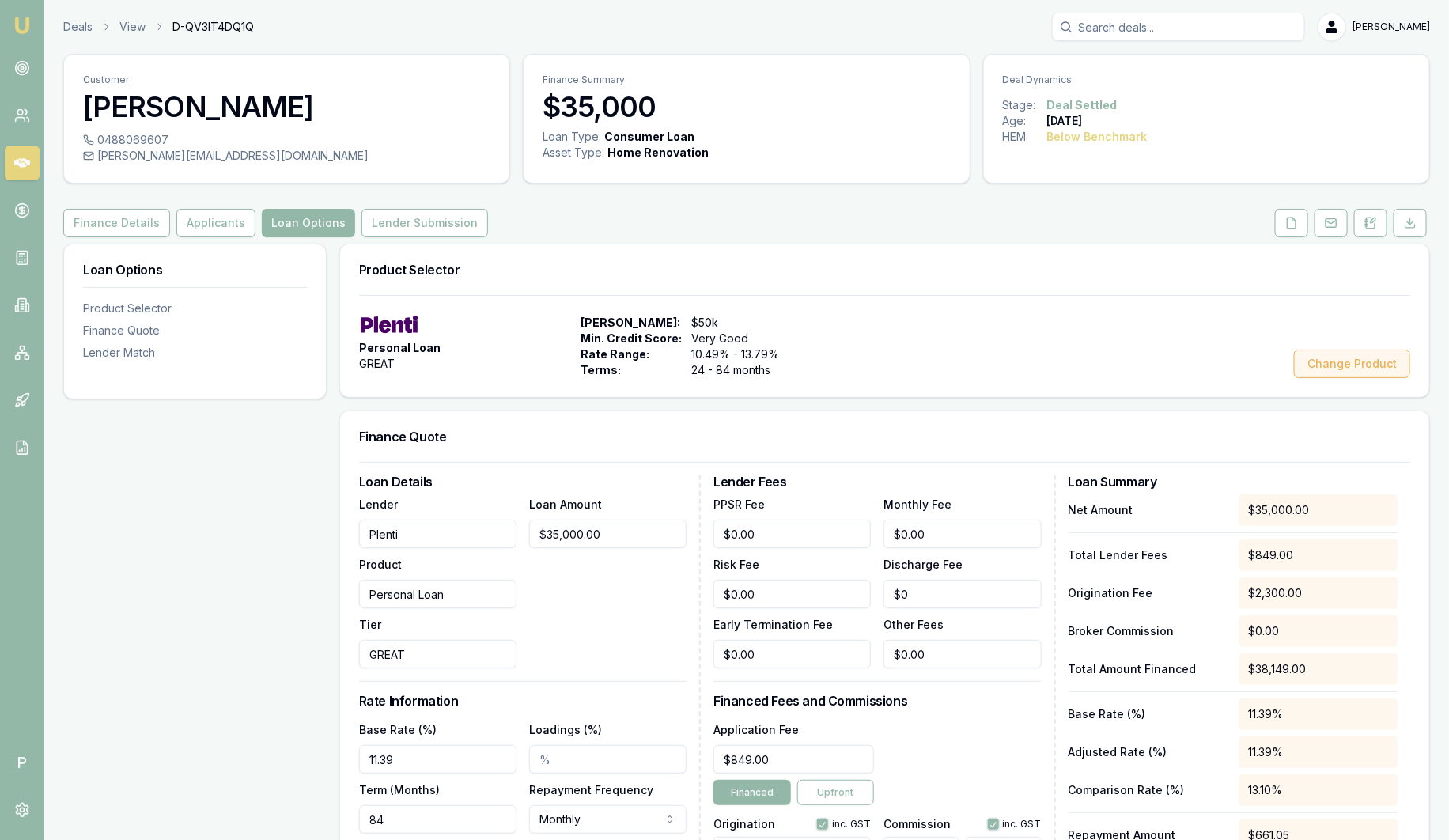
click at [1362, 359] on button "Change Product" at bounding box center [1352, 364] width 117 height 29
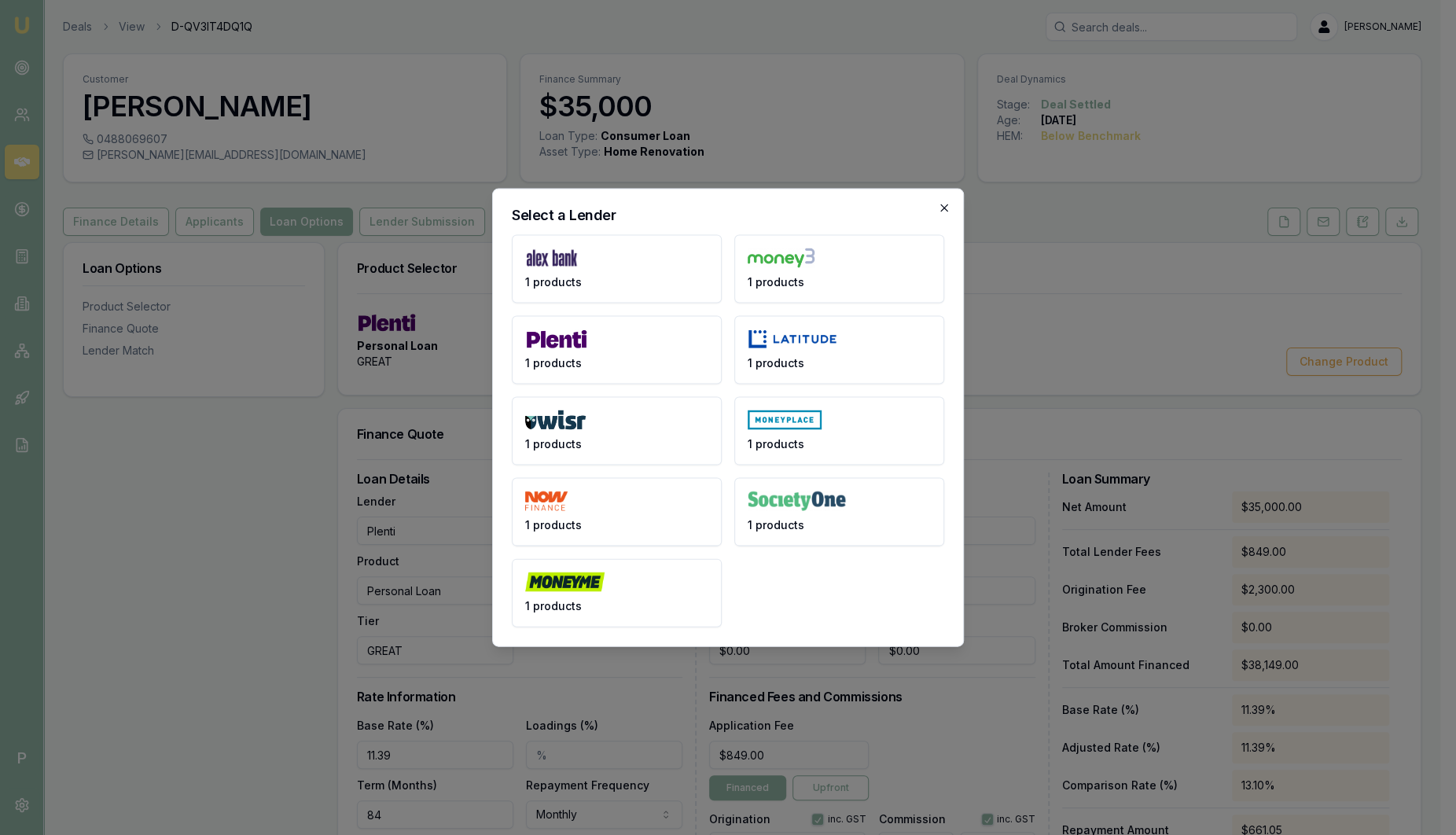
click at [945, 209] on icon "button" at bounding box center [944, 208] width 7 height 7
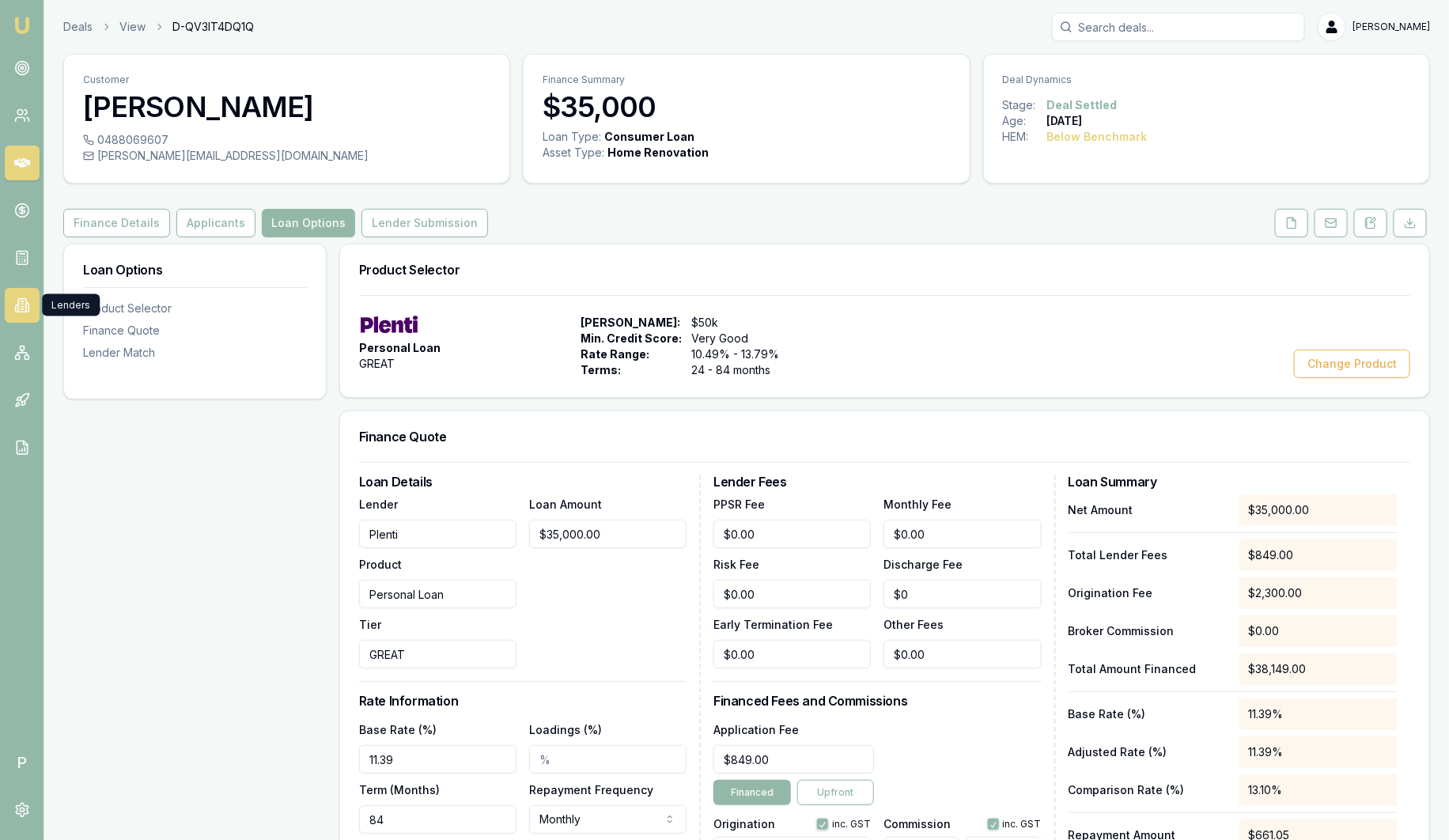
click at [29, 308] on icon at bounding box center [27, 308] width 3 height 9
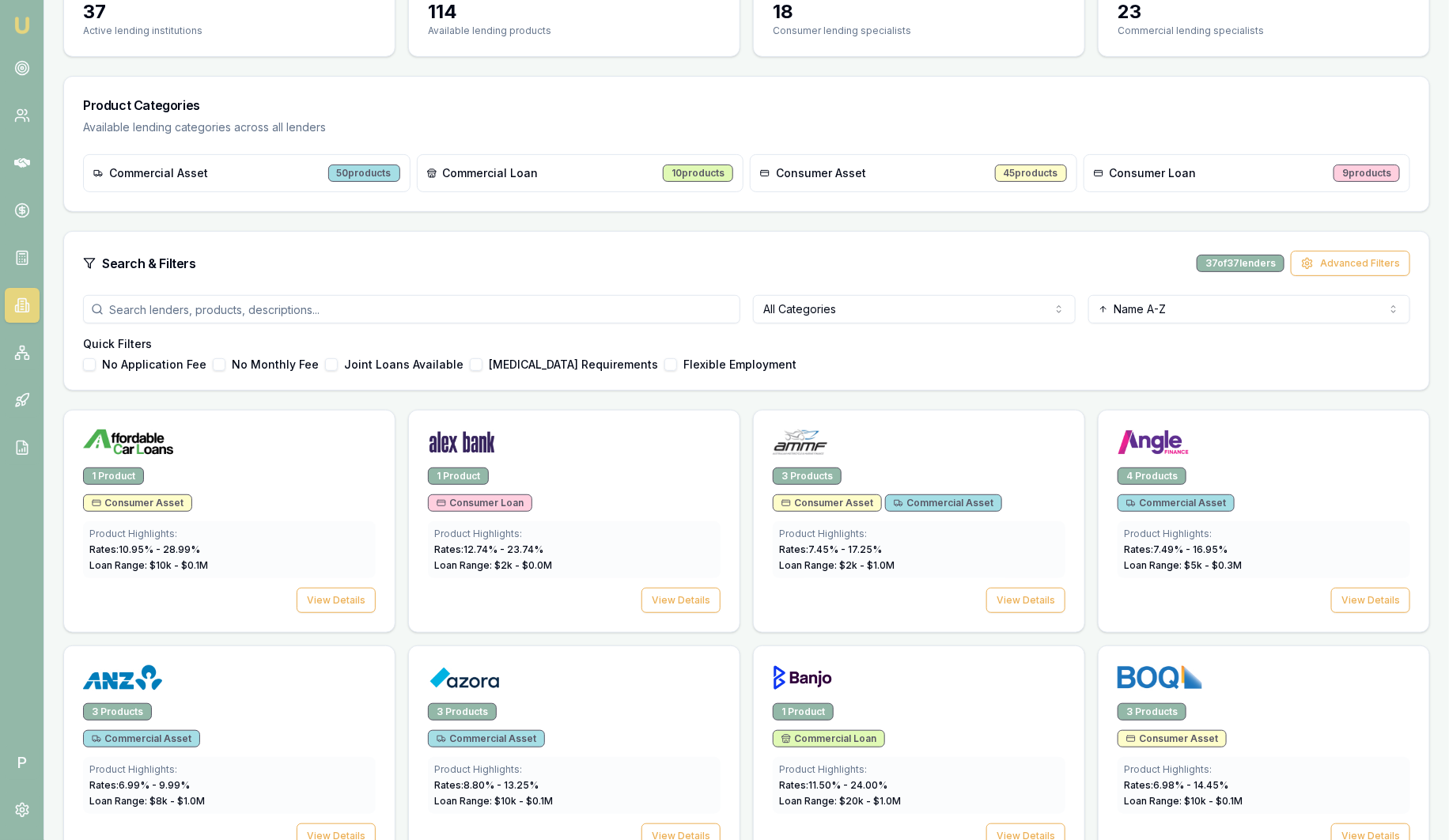
scroll to position [197, 0]
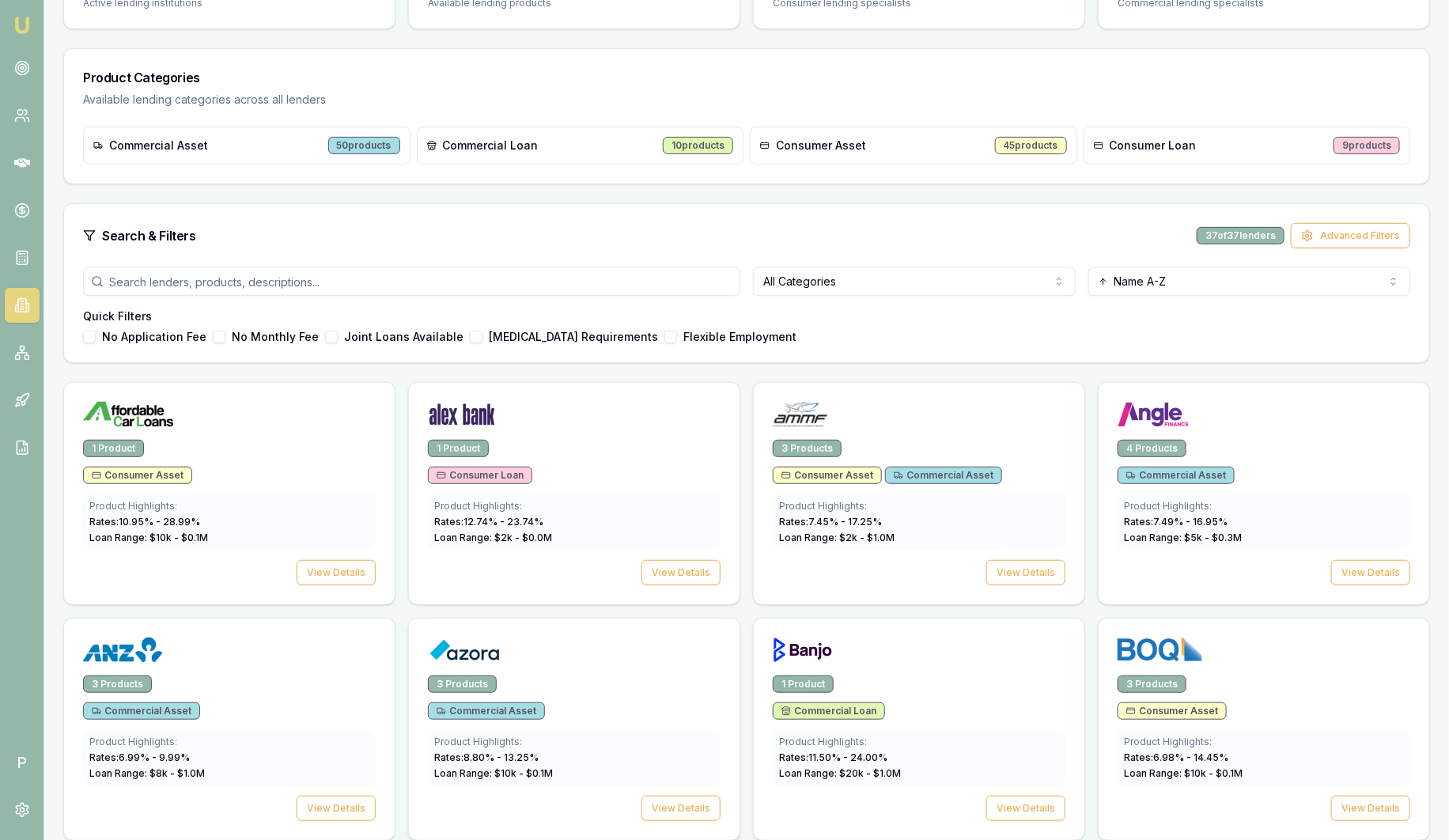
click at [620, 657] on div at bounding box center [574, 653] width 292 height 31
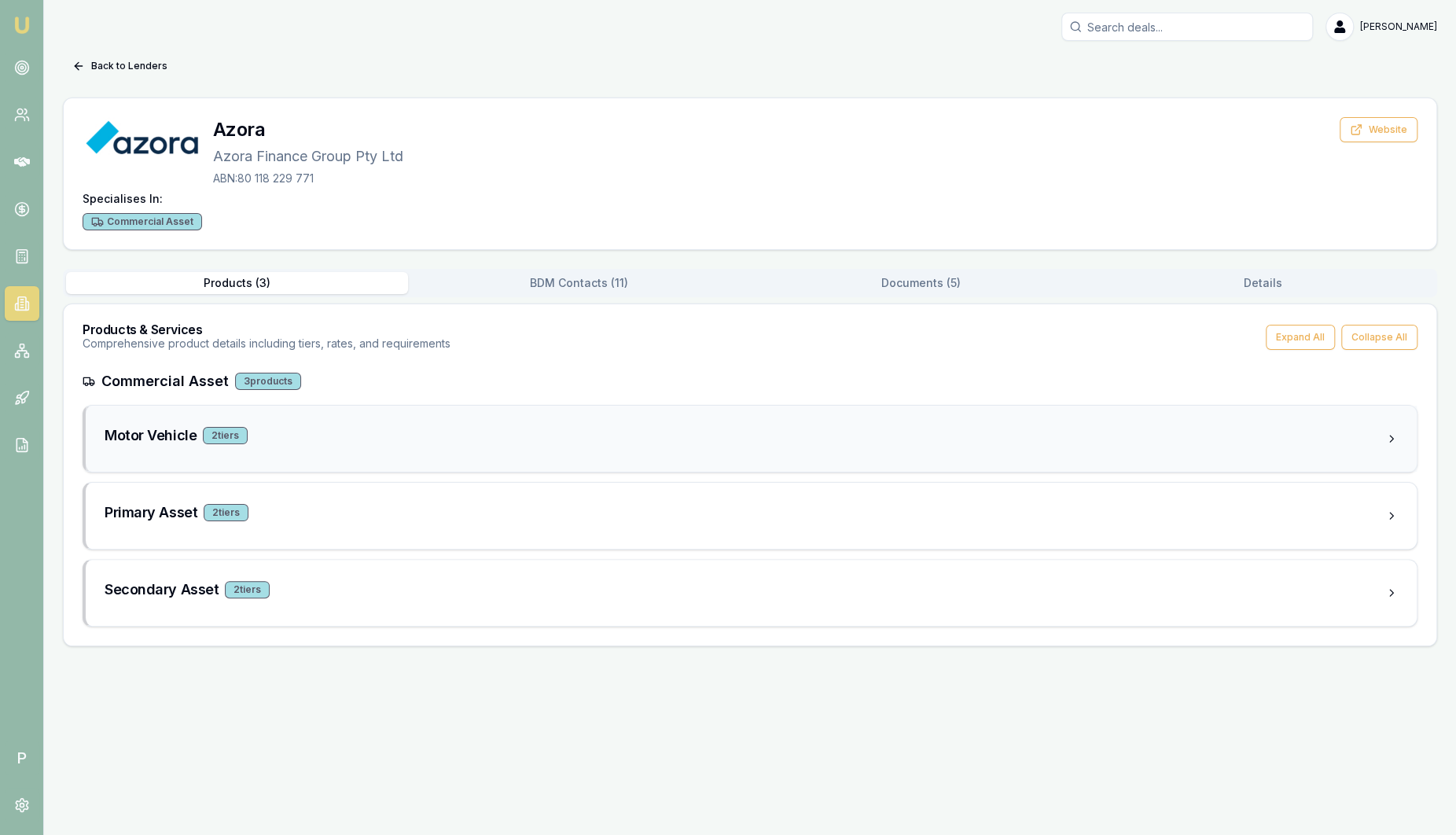
click at [308, 444] on div "Motor Vehicle 2 tier s" at bounding box center [744, 435] width 1280 height 22
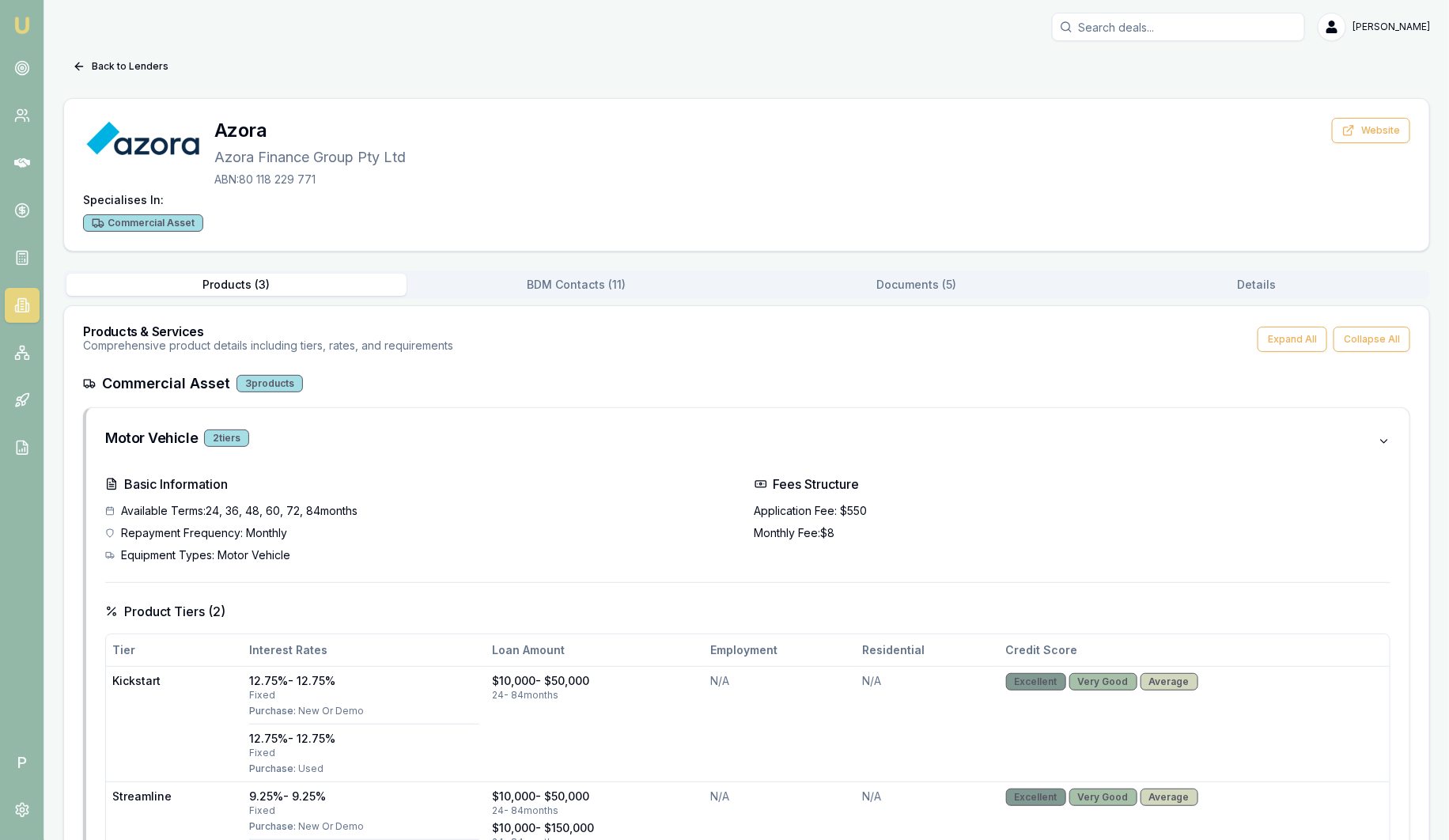
click at [600, 82] on div "Back to Lenders Azora Azora Finance Group Pty Ltd ABN: 80 118 229 771 Website S…" at bounding box center [747, 721] width 1367 height 1334
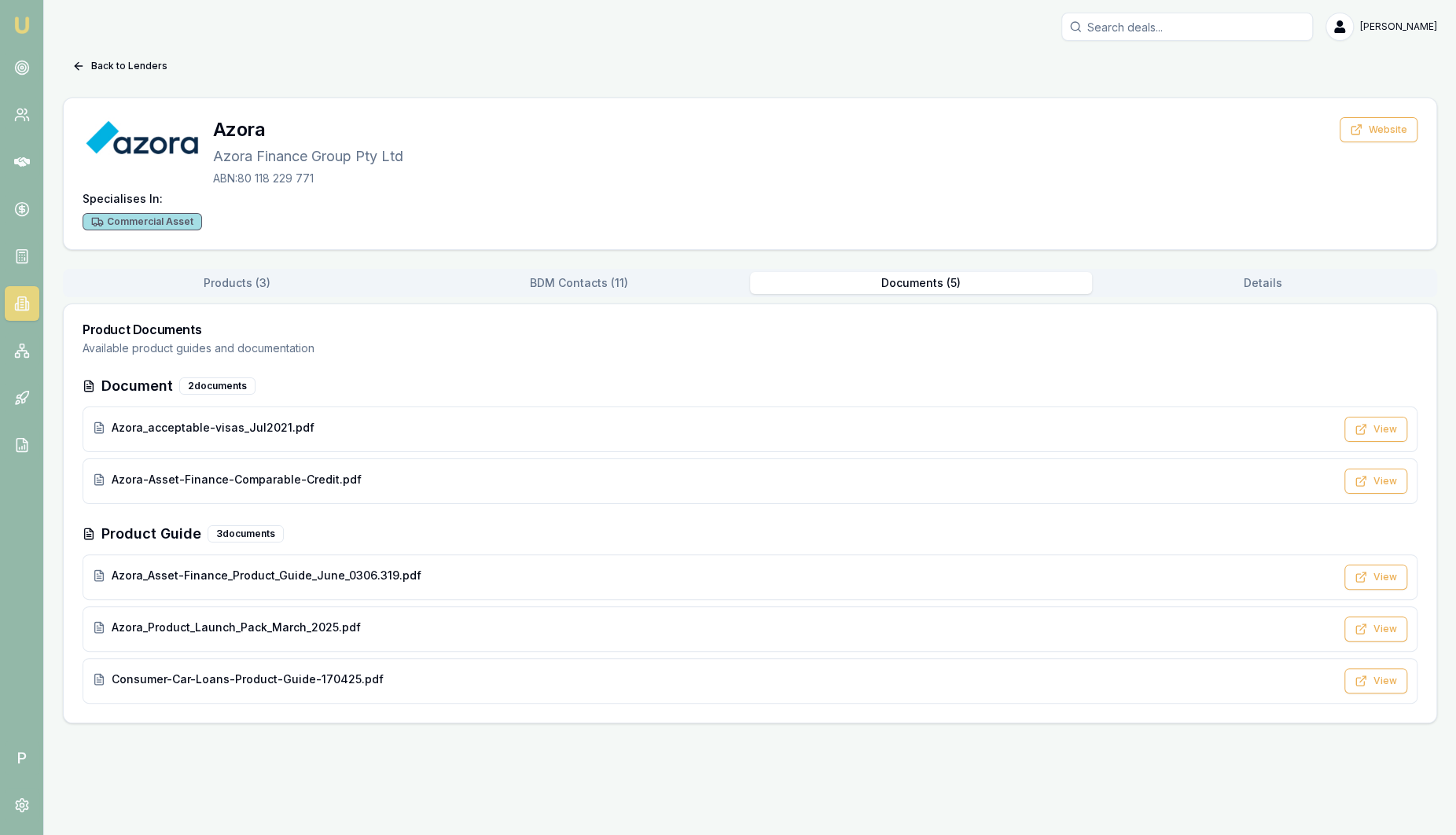
click at [926, 276] on button "Documents ( 5 )" at bounding box center [921, 282] width 342 height 22
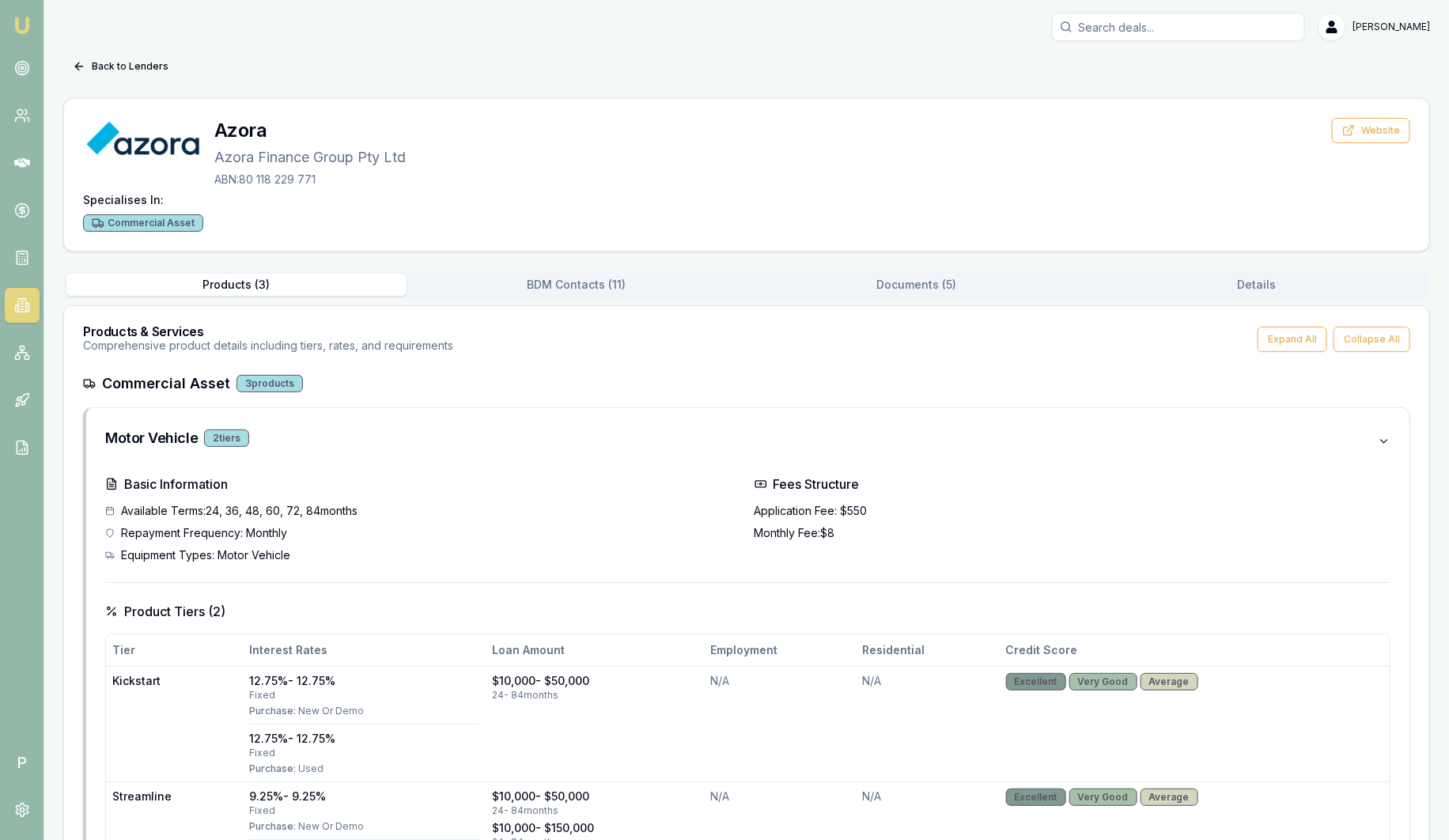
click at [259, 285] on button "Products ( 3 )" at bounding box center [236, 284] width 340 height 22
click at [128, 66] on button "Back to Lenders" at bounding box center [121, 66] width 115 height 25
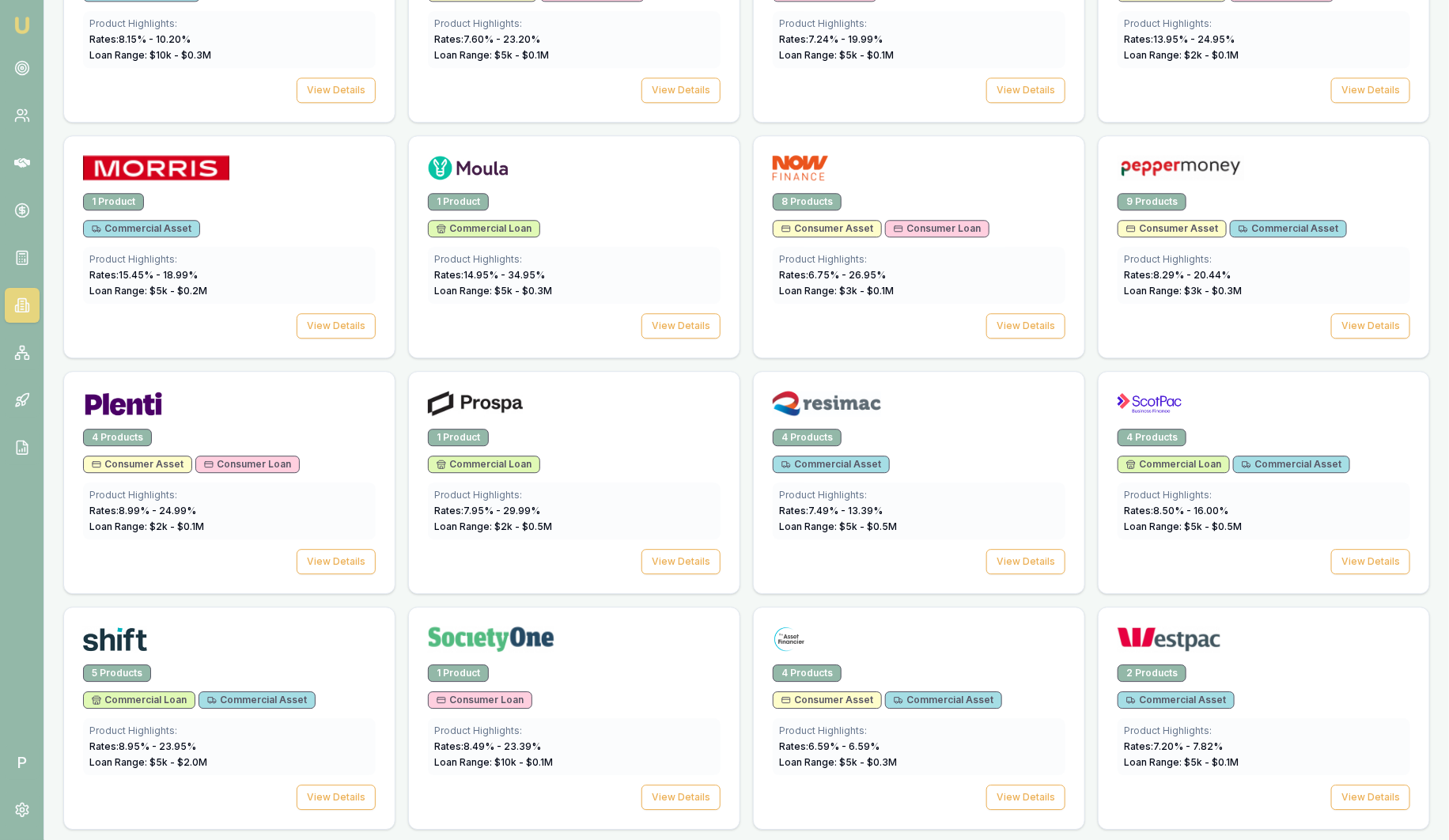
scroll to position [1978, 0]
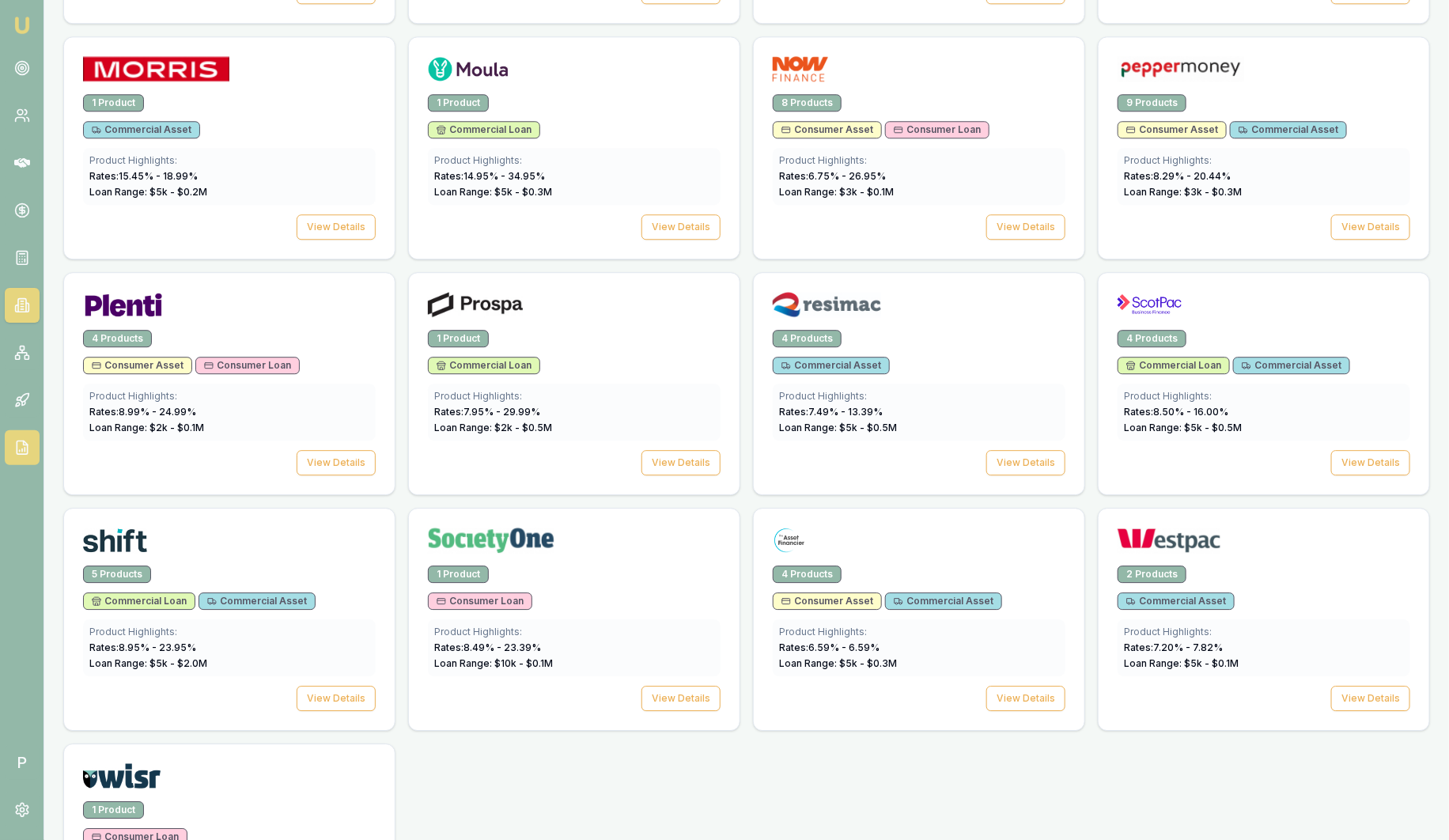
click at [23, 446] on icon at bounding box center [22, 448] width 16 height 16
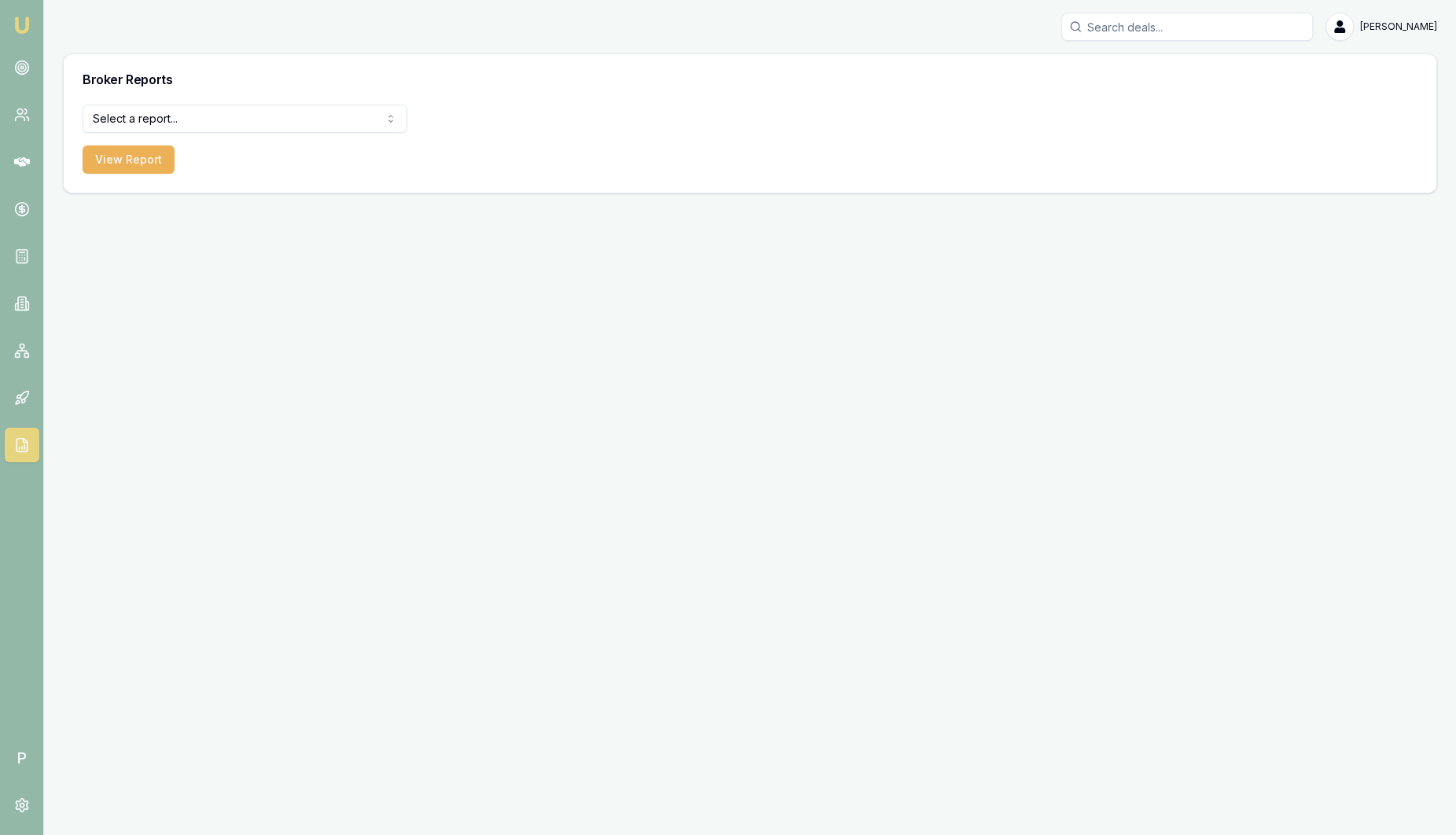
click at [208, 124] on html "Emu Broker P Sam Crouch Toggle Menu Broker Reports Select a report... Equifax P…" at bounding box center [728, 417] width 1456 height 835
click at [139, 157] on button "View Report" at bounding box center [128, 160] width 92 height 29
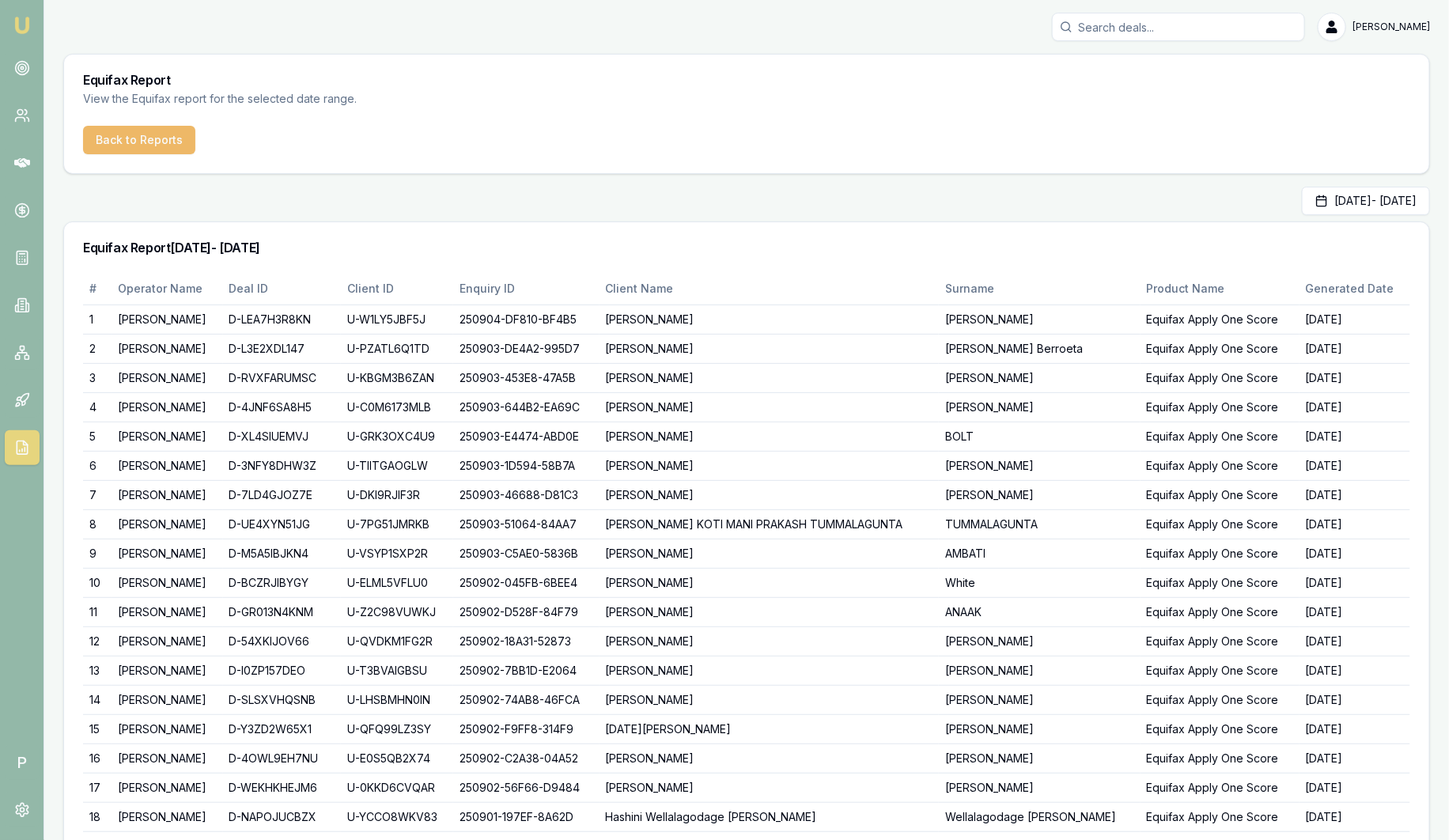
click at [140, 139] on button "Back to Reports" at bounding box center [139, 140] width 112 height 29
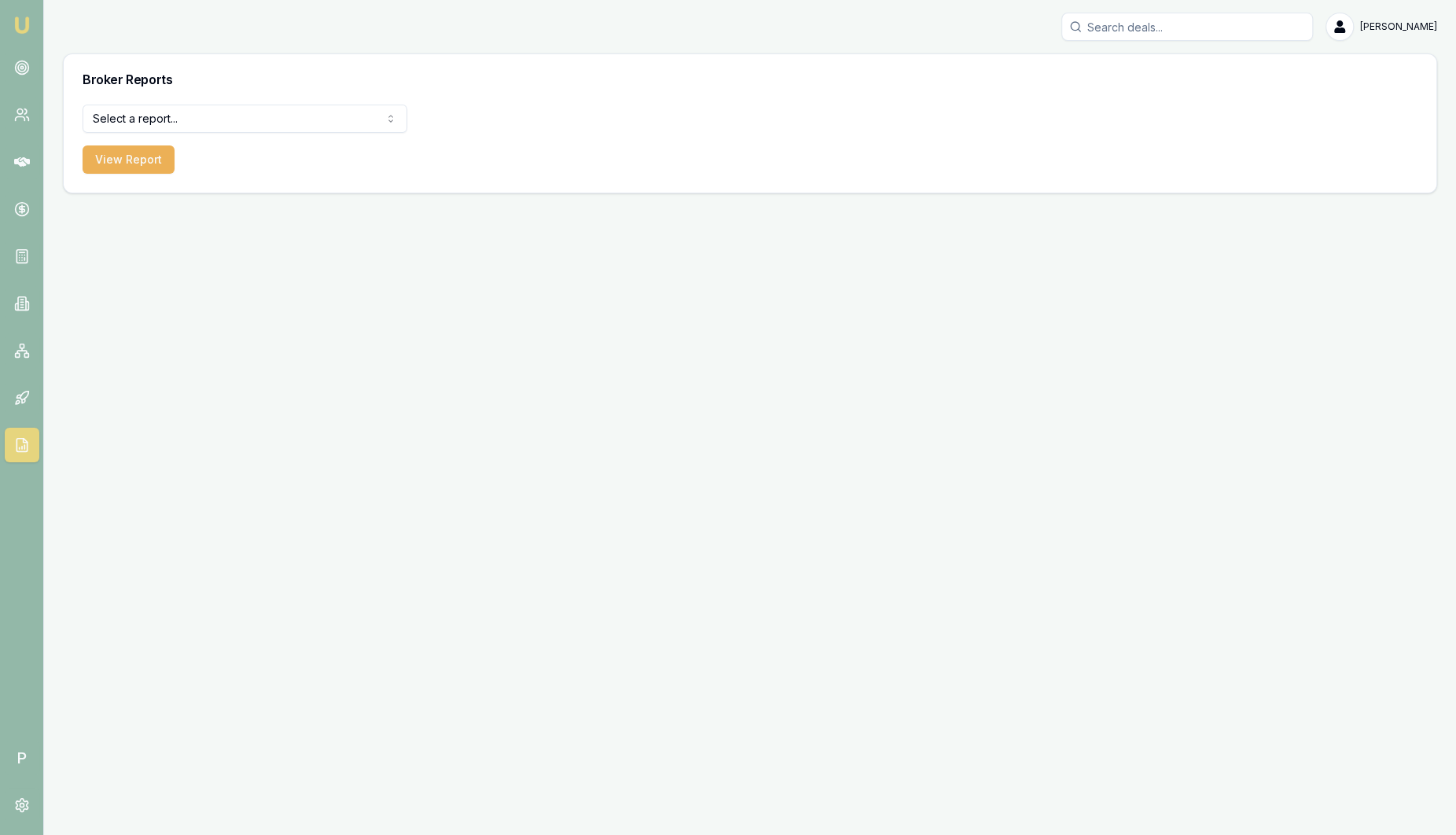
click at [167, 122] on html "Emu Broker P Sam Crouch Toggle Menu Broker Reports Select a report... Equifax P…" at bounding box center [728, 417] width 1456 height 835
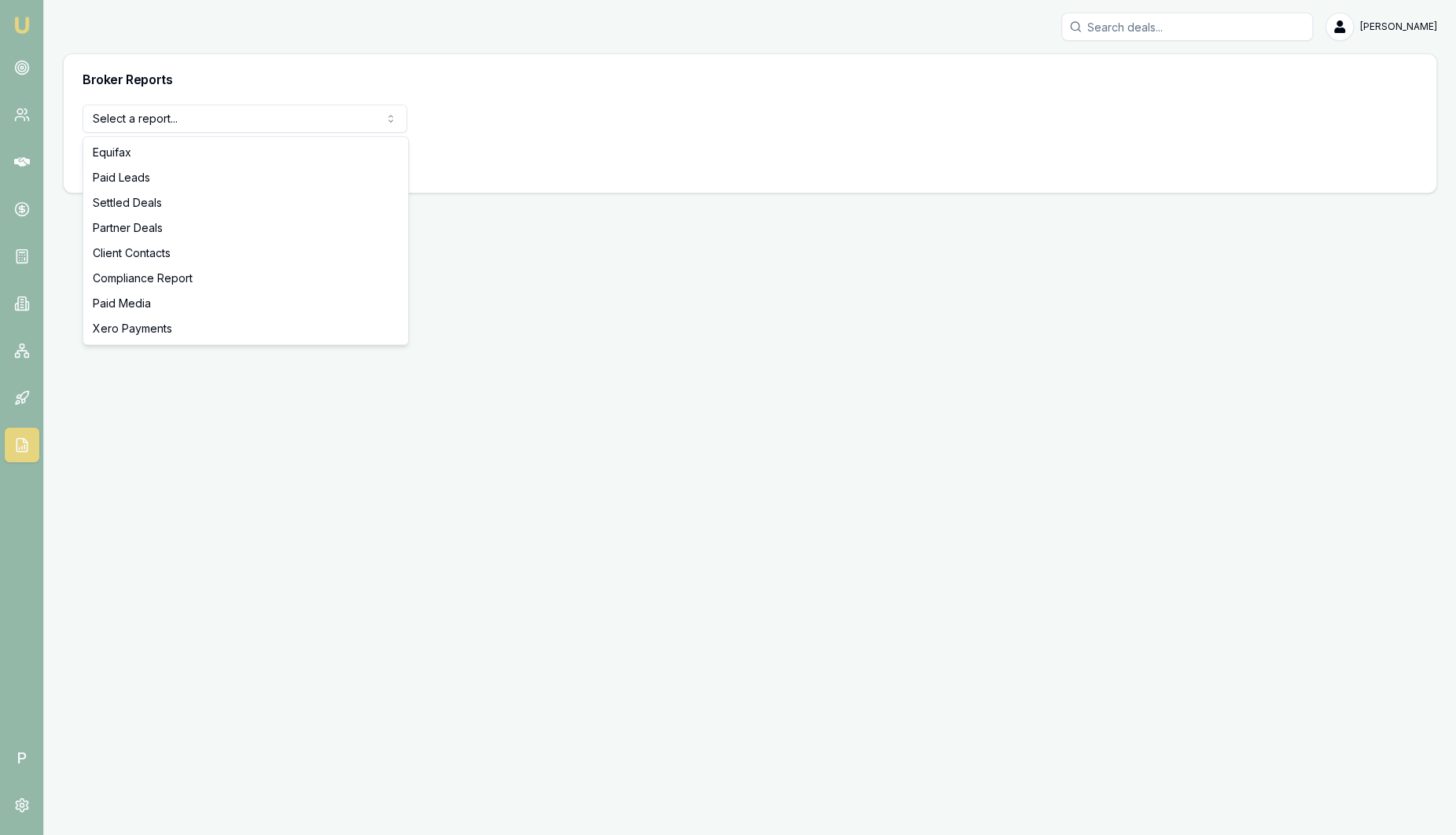
select select "settled-deals"
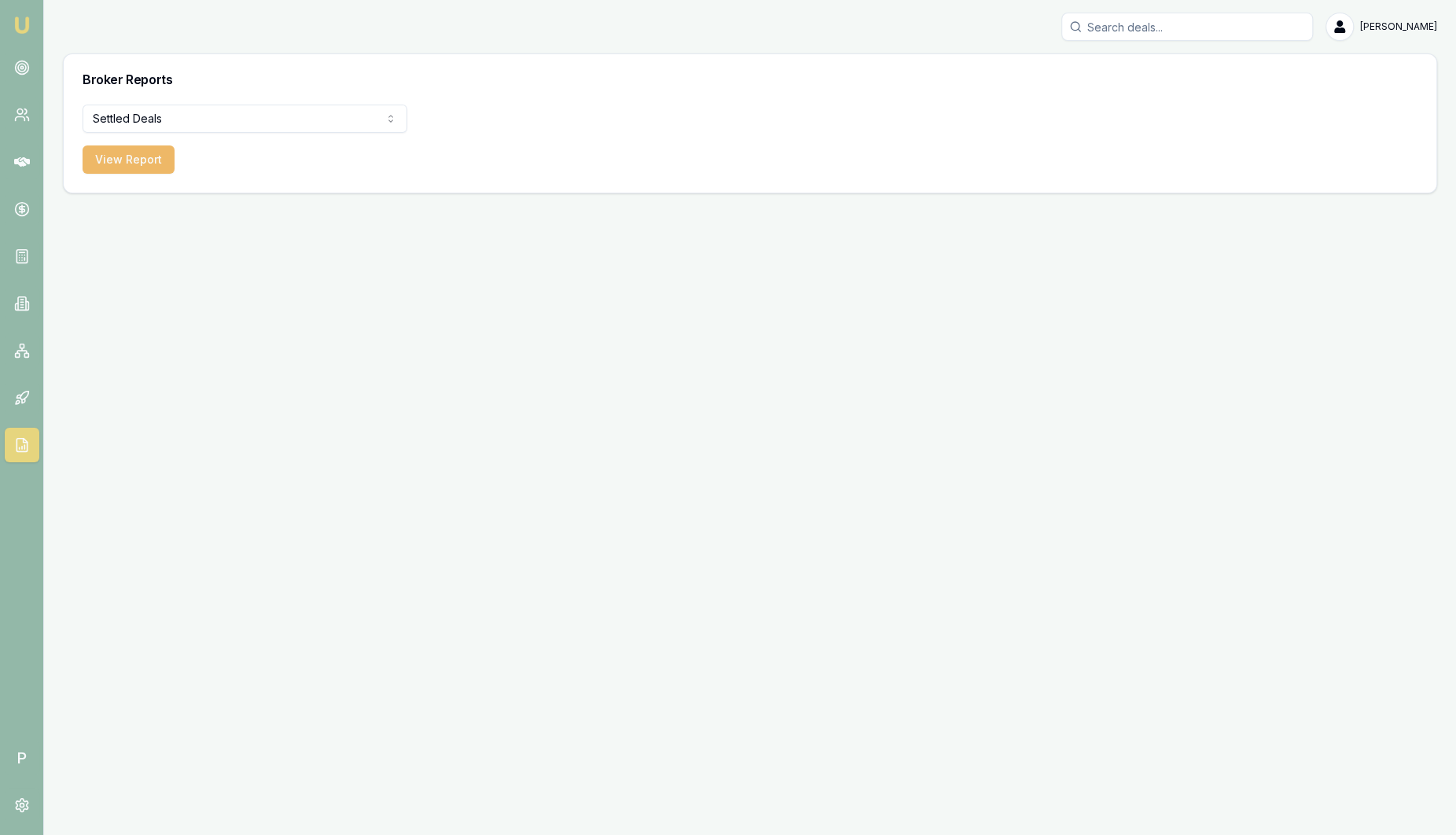
click at [134, 165] on button "View Report" at bounding box center [128, 160] width 92 height 29
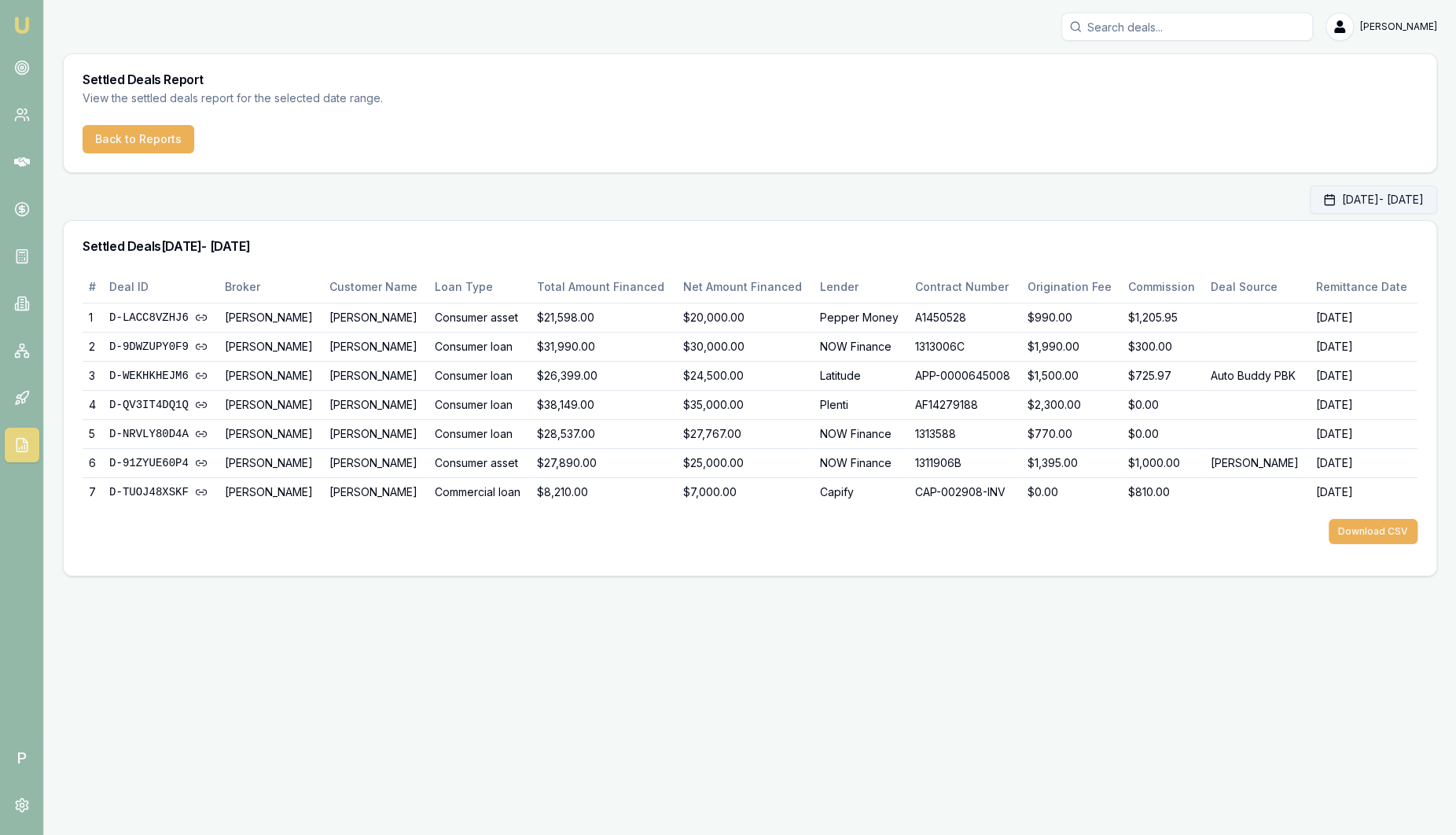
click at [1312, 193] on button "Sep 01, 2025 - Sep 30, 2025" at bounding box center [1373, 200] width 127 height 29
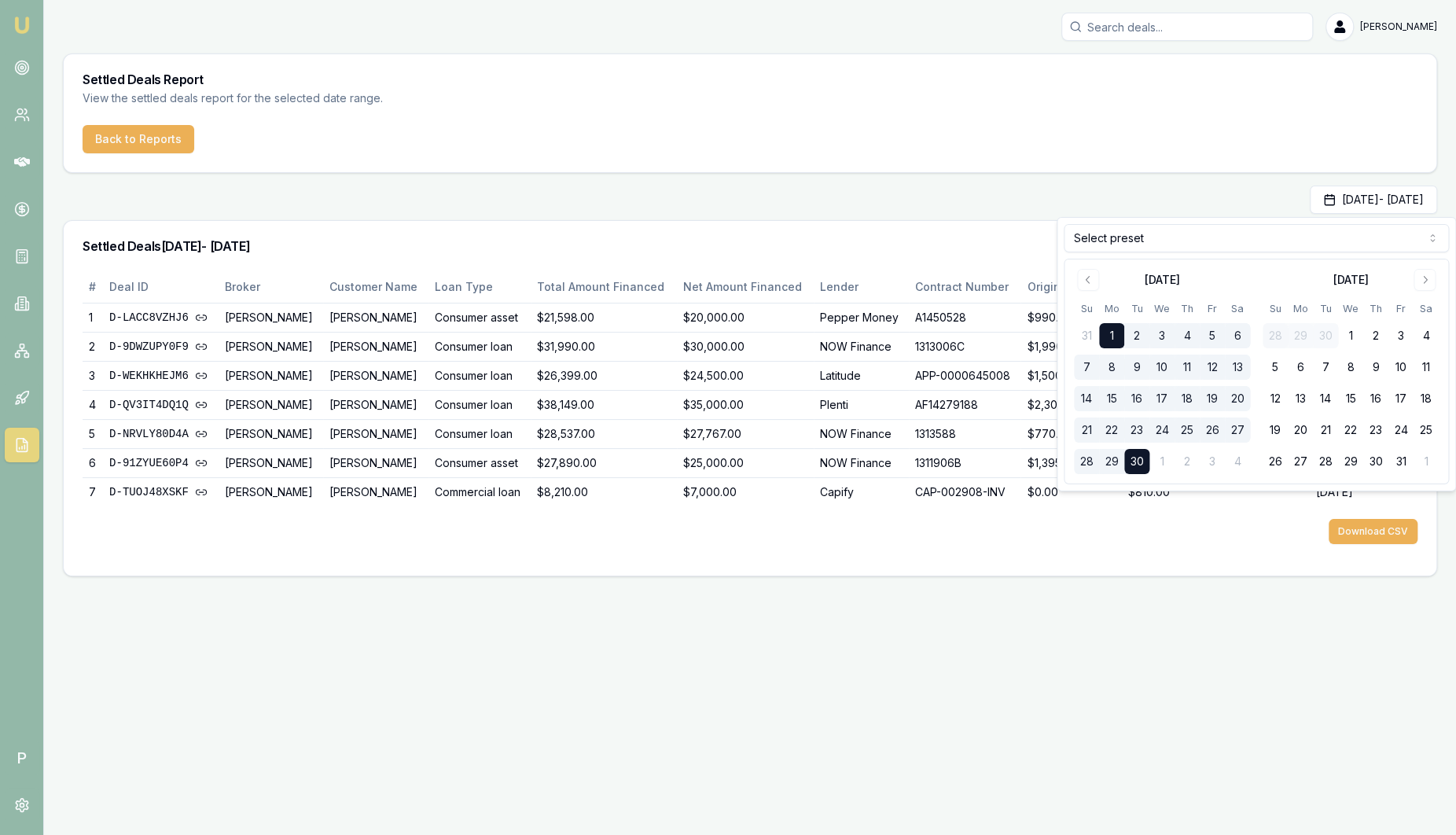
click at [1390, 236] on html "Emu Broker P Sam Crouch Toggle Menu Settled Deals Report View the settled deals…" at bounding box center [728, 417] width 1456 height 835
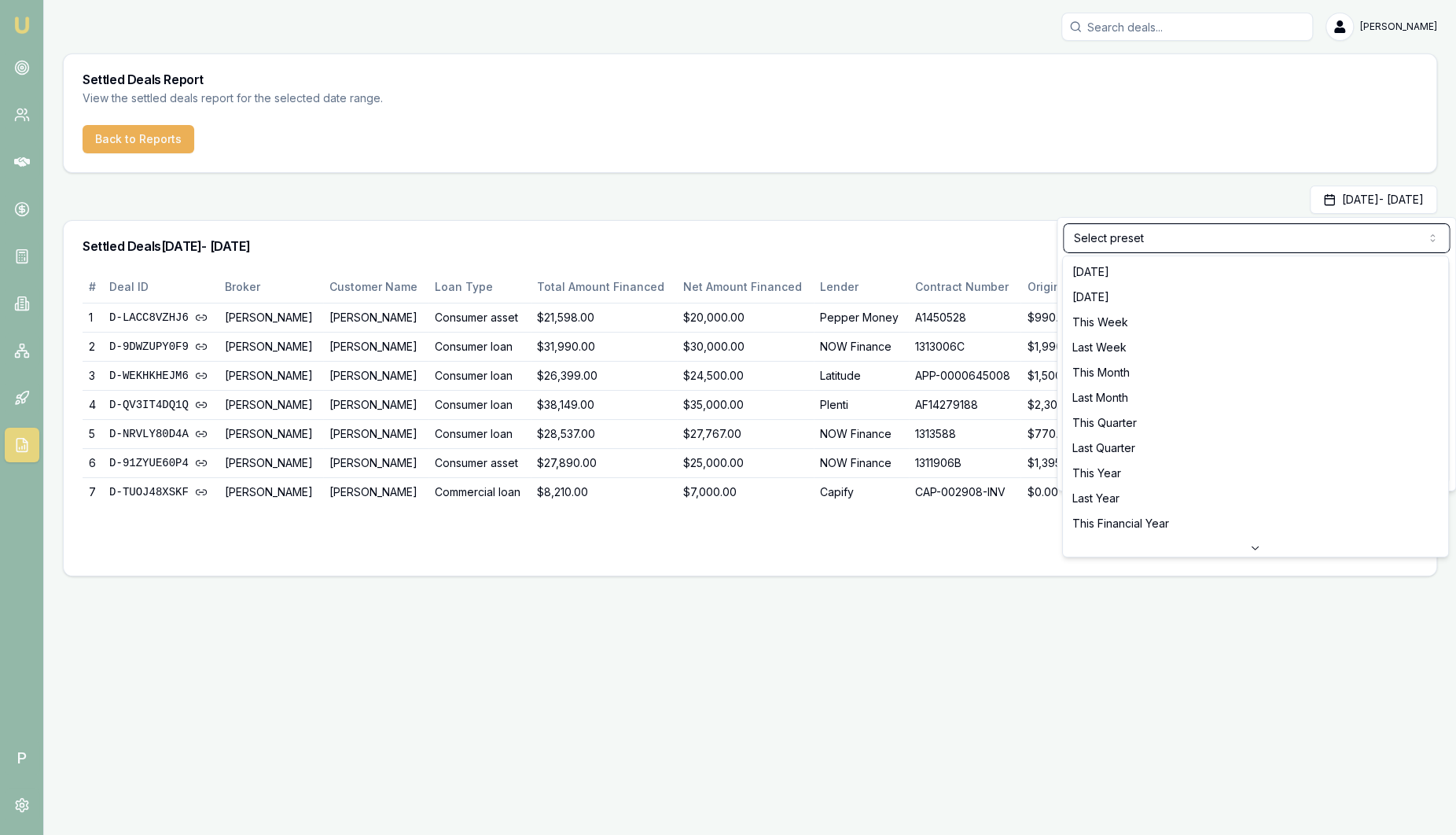
drag, startPoint x: 945, startPoint y: 552, endPoint x: 958, endPoint y: 574, distance: 25.6
click at [945, 553] on html "Emu Broker P Sam Crouch Toggle Menu Settled Deals Report View the settled deals…" at bounding box center [728, 417] width 1456 height 835
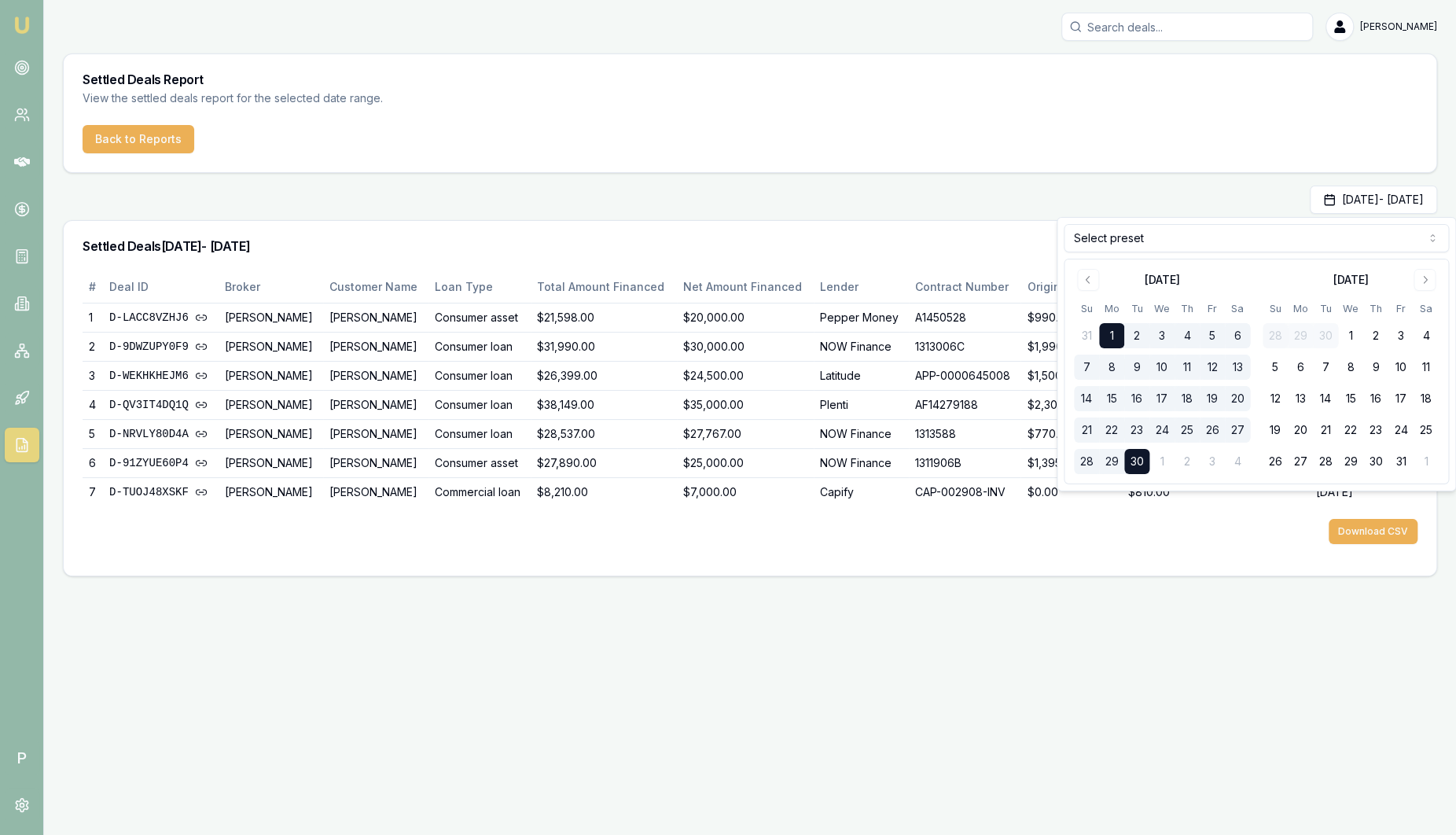
click at [912, 233] on div "Settled Deals 01/09/2025 - 30/09/2025" at bounding box center [749, 246] width 1372 height 50
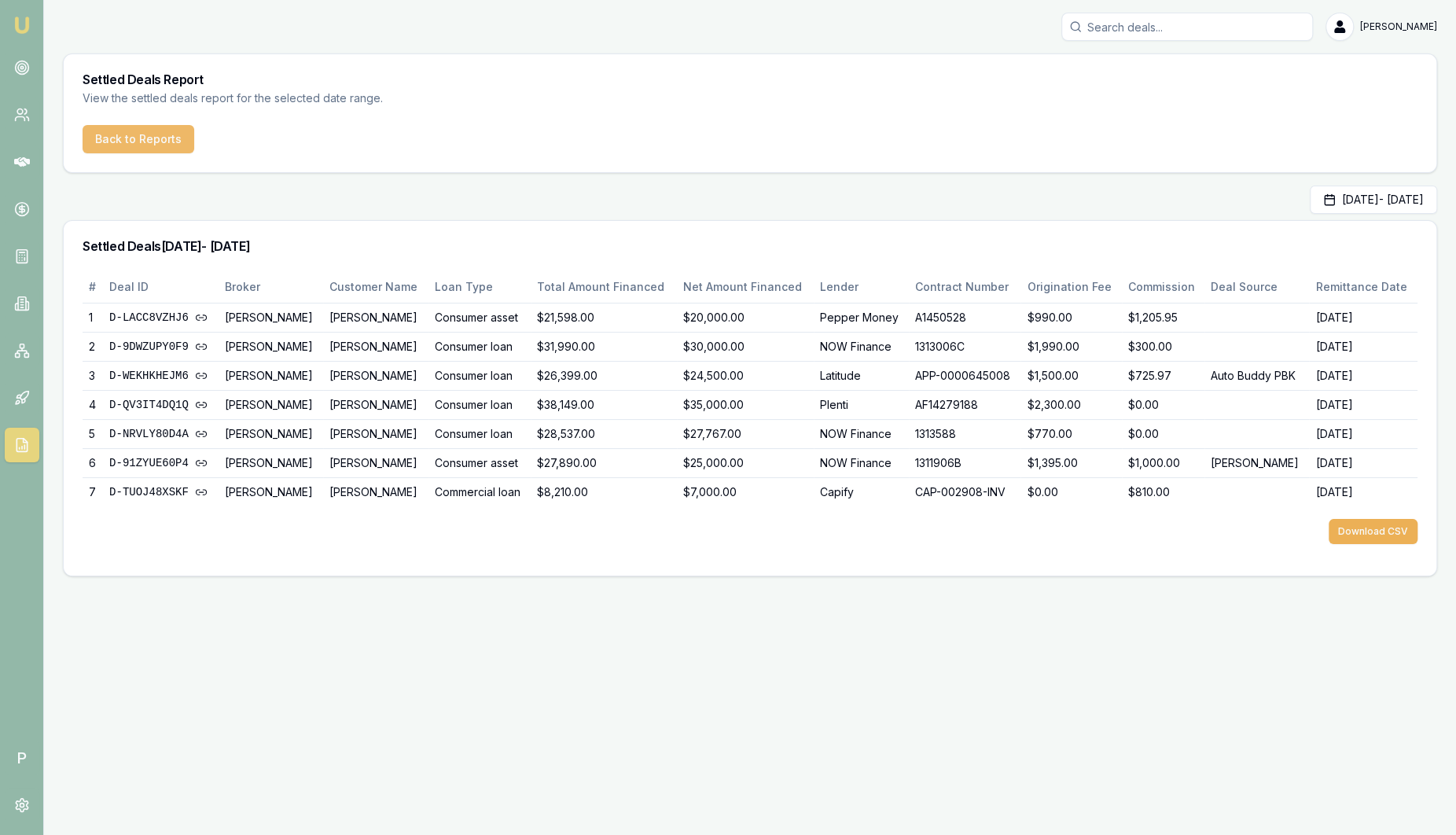
click at [122, 143] on button "Back to Reports" at bounding box center [138, 139] width 111 height 29
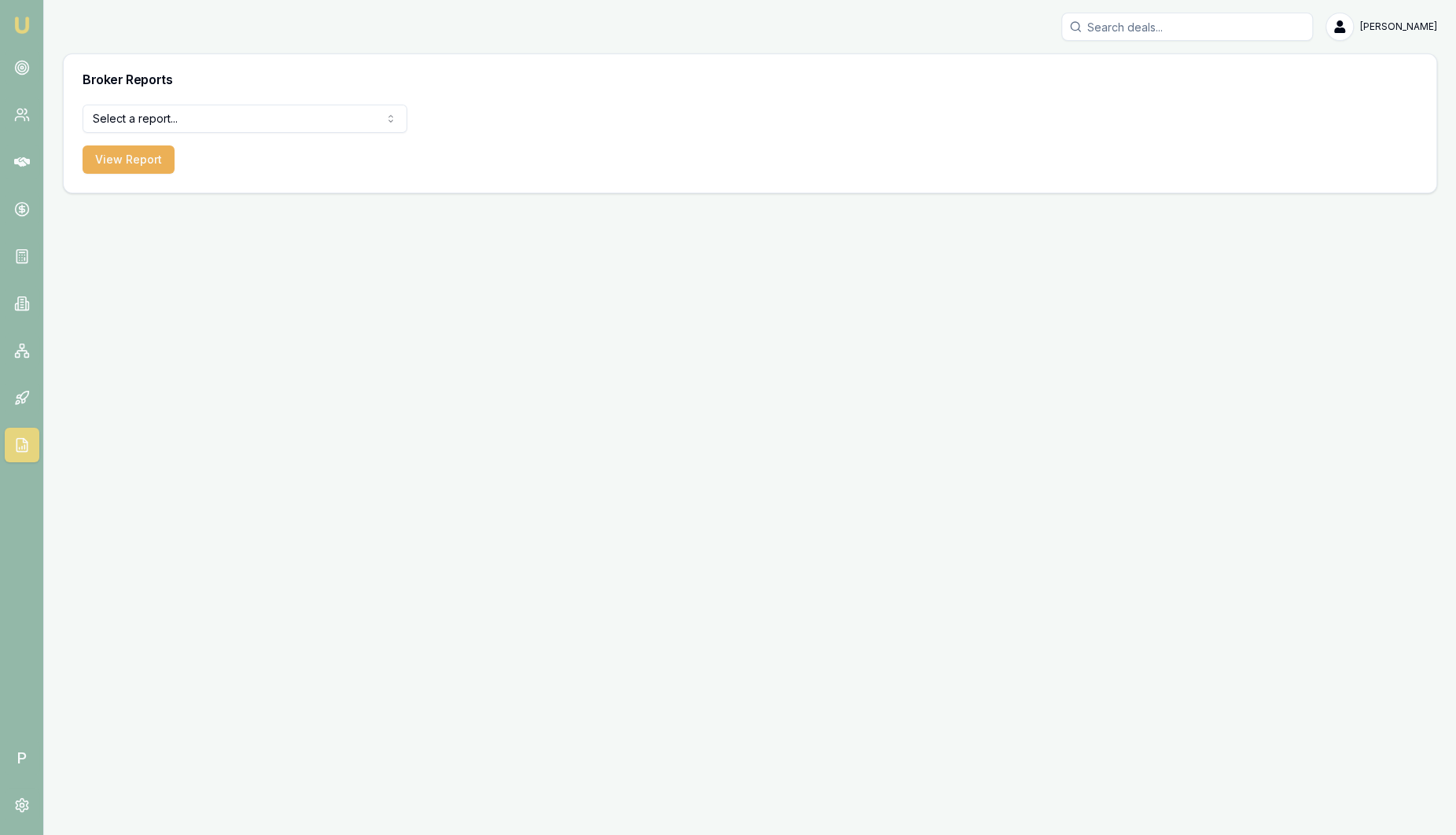
click at [222, 111] on html "Emu Broker P Sam Crouch Toggle Menu Broker Reports Select a report... Equifax P…" at bounding box center [728, 417] width 1456 height 835
click at [560, 153] on html "Emu Broker P Sam Crouch Toggle Menu Broker Reports Select a report... Equifax P…" at bounding box center [728, 417] width 1456 height 835
click at [26, 403] on icon at bounding box center [22, 398] width 16 height 16
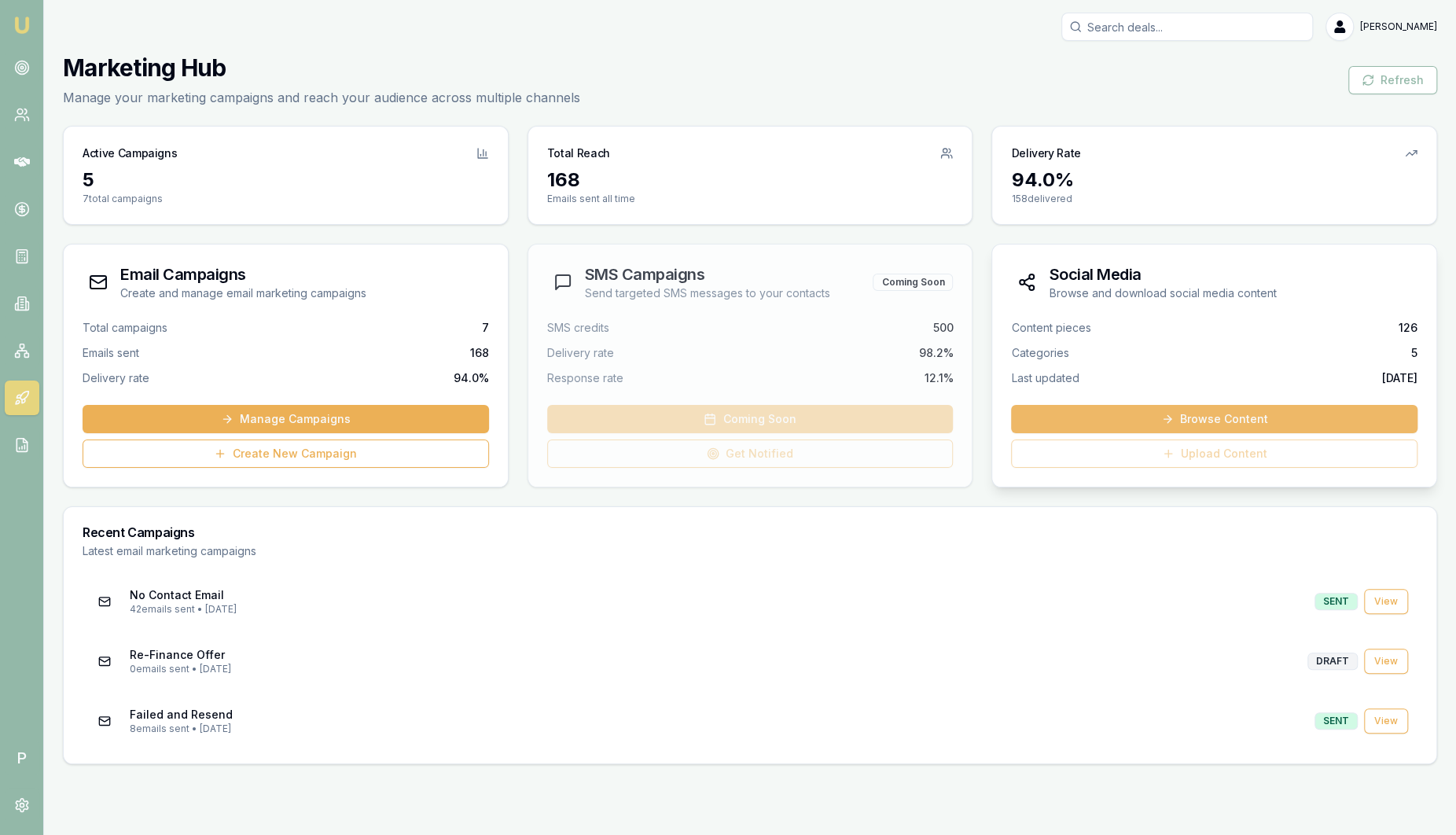
click at [1141, 421] on link "Browse Content" at bounding box center [1215, 419] width 406 height 29
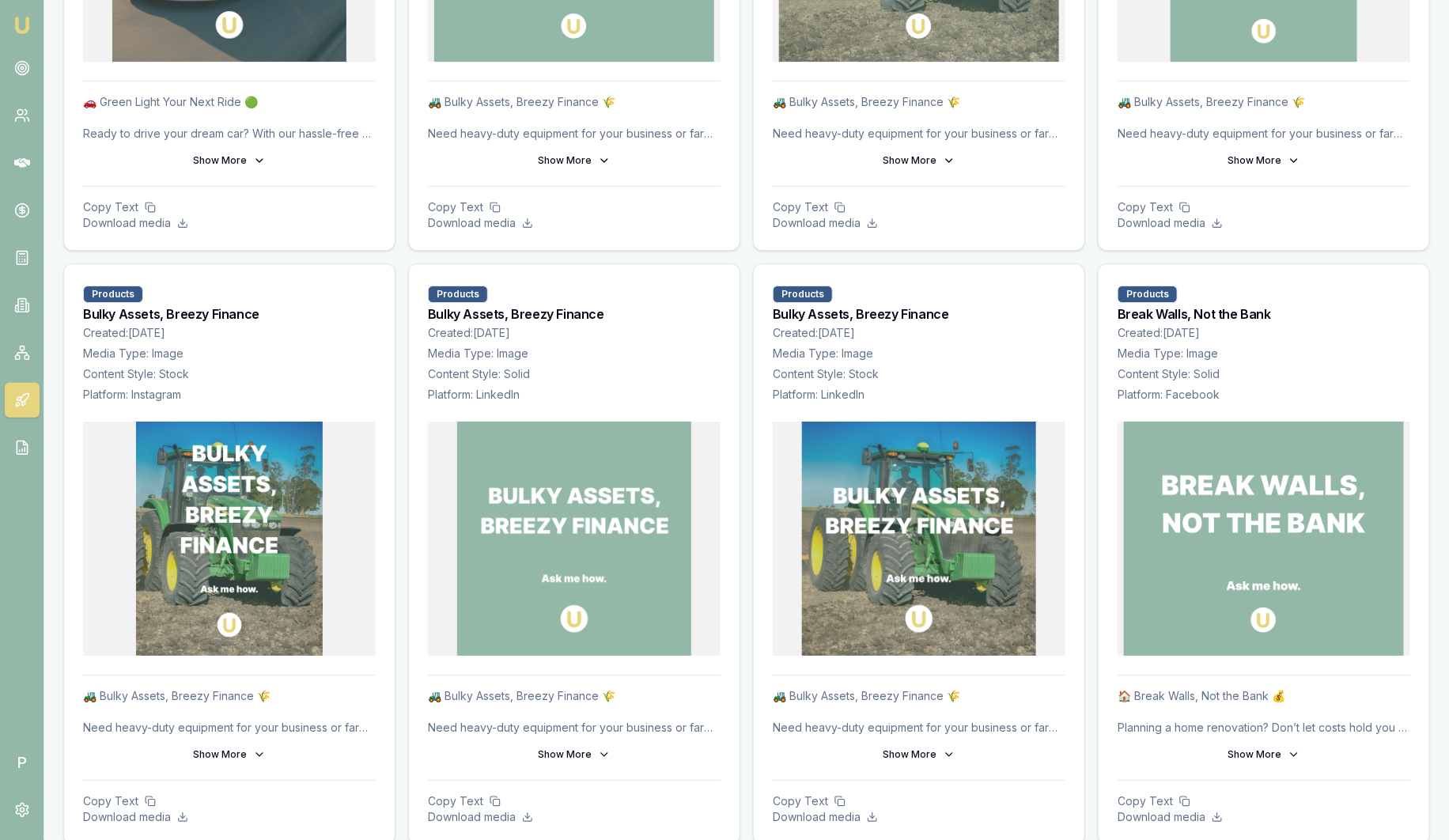
scroll to position [5437, 0]
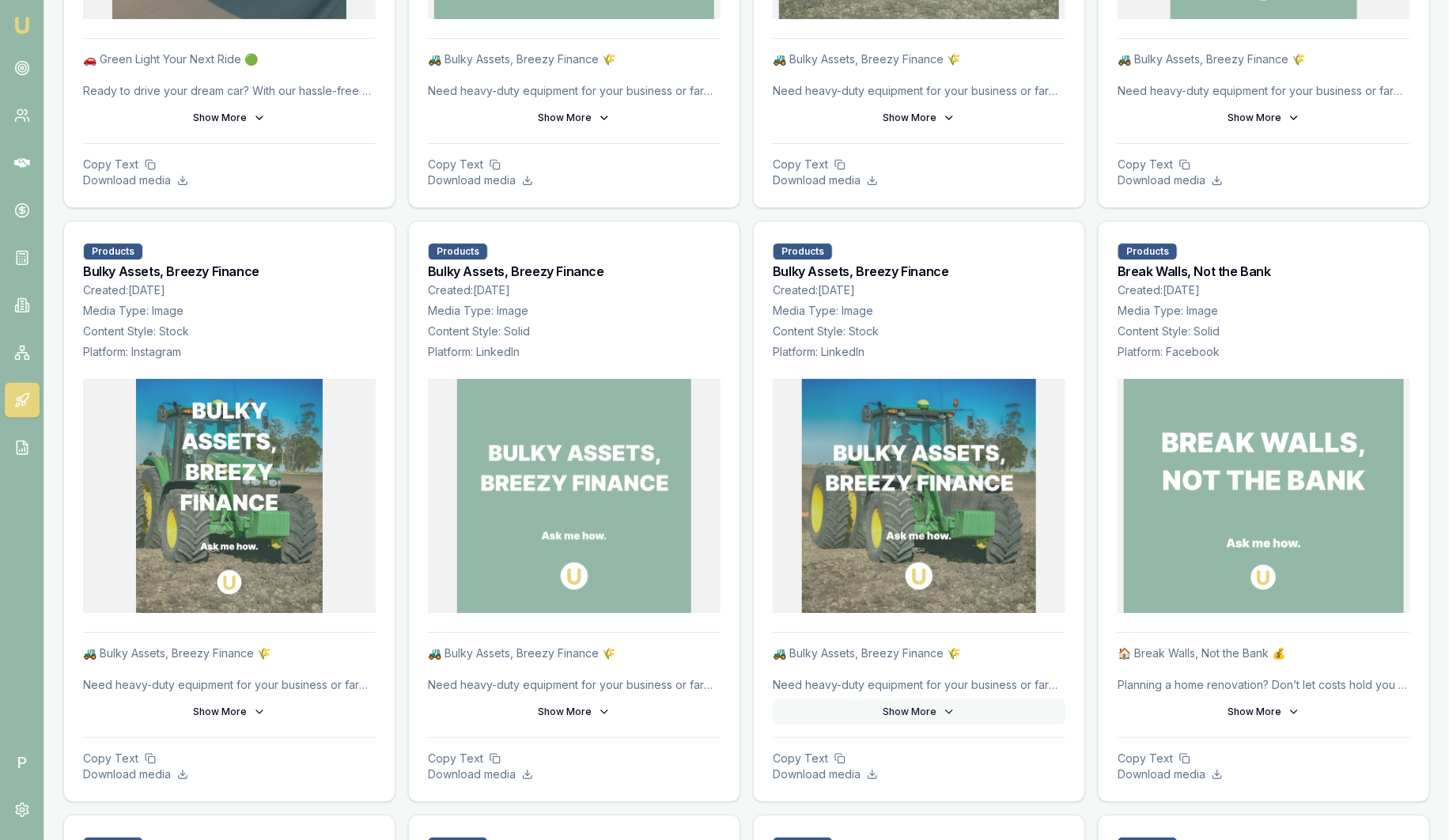
click at [923, 699] on button "Show More" at bounding box center [919, 712] width 292 height 25
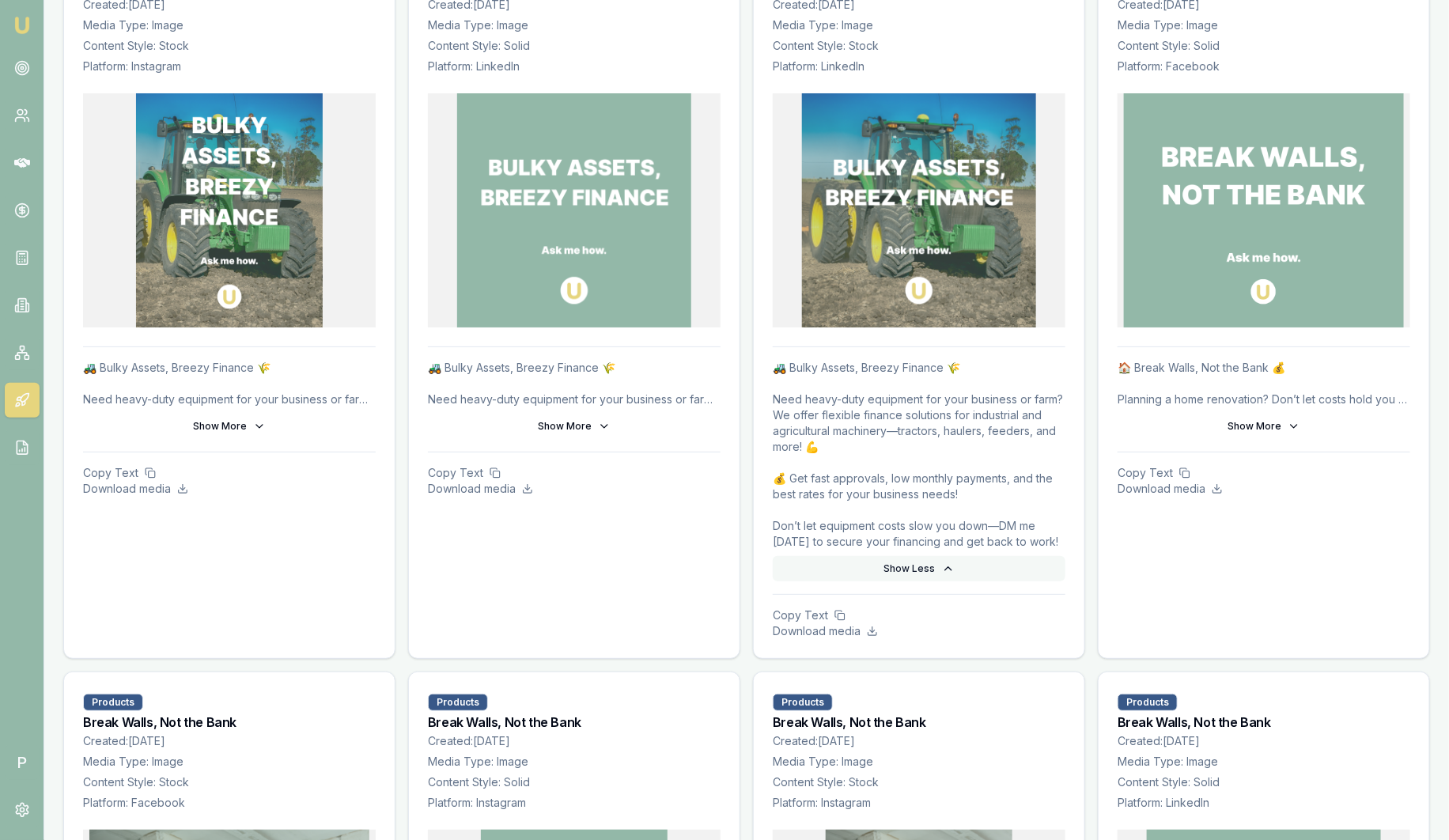
scroll to position [5733, 0]
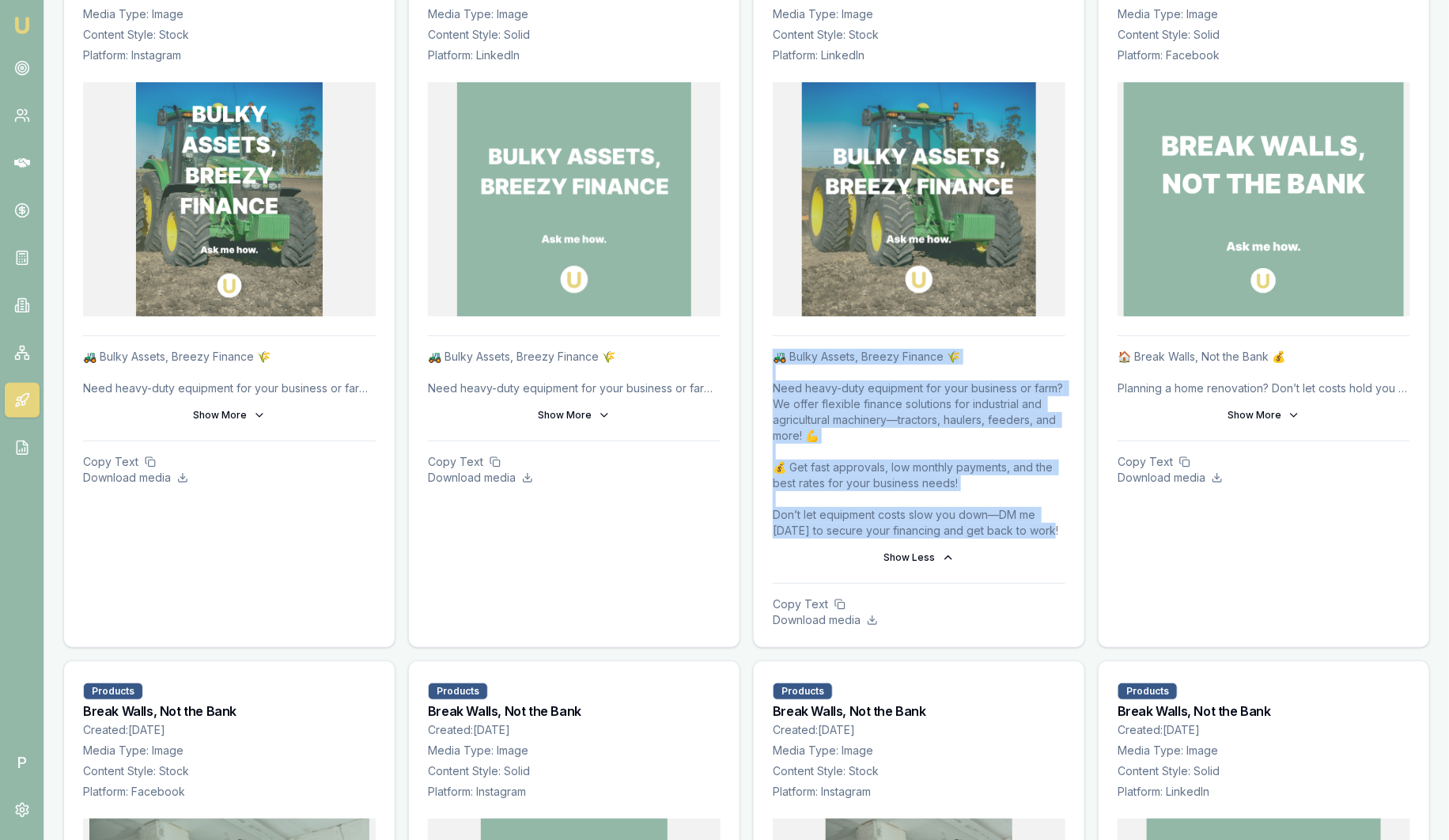
drag, startPoint x: 1057, startPoint y: 515, endPoint x: 772, endPoint y: 348, distance: 330.3
click at [773, 349] on p "🚜 Bulky Assets, Breezy Finance 🌾 Need heavy-duty equipment for your business or…" at bounding box center [919, 444] width 292 height 190
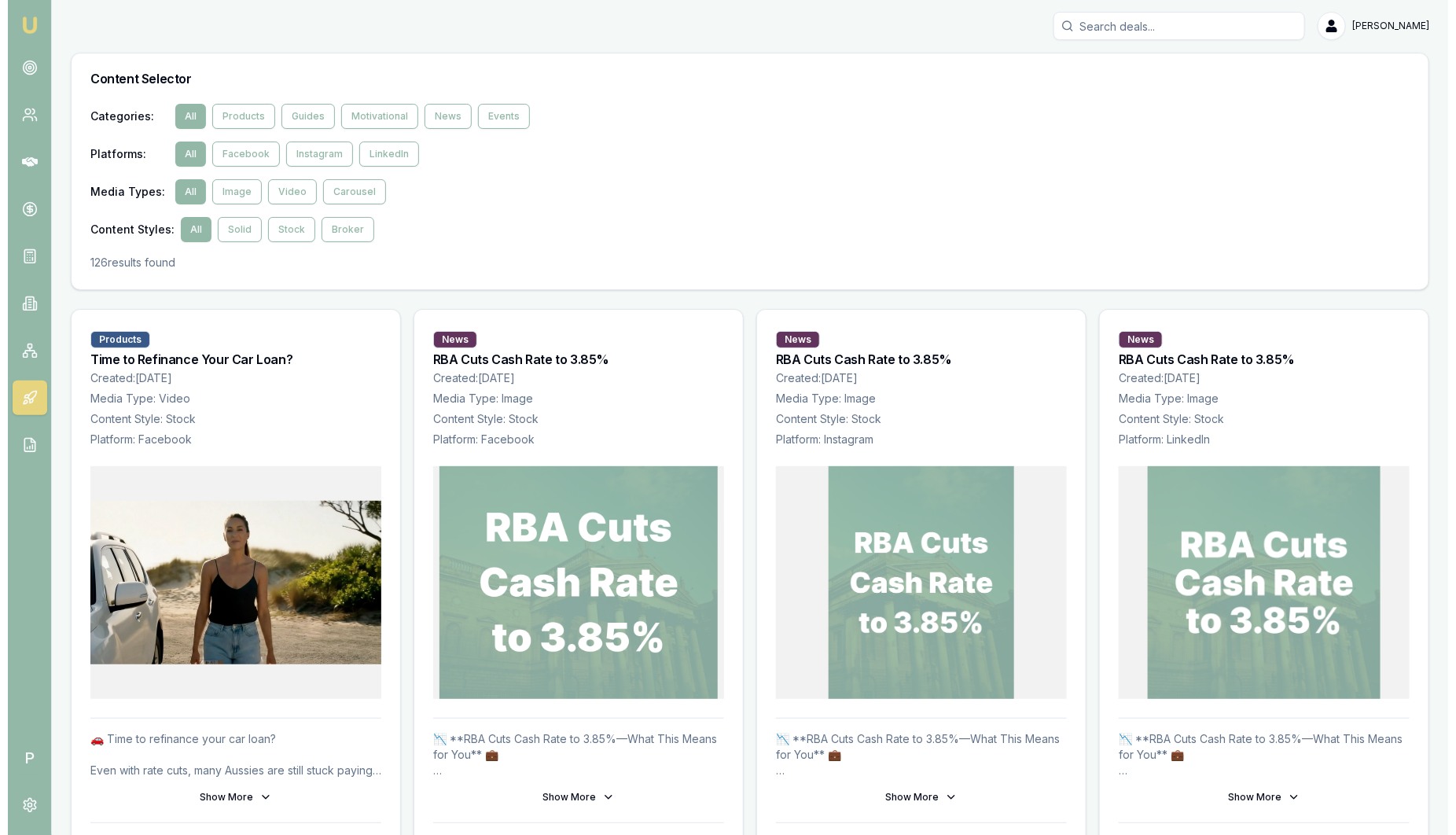
scroll to position [0, 0]
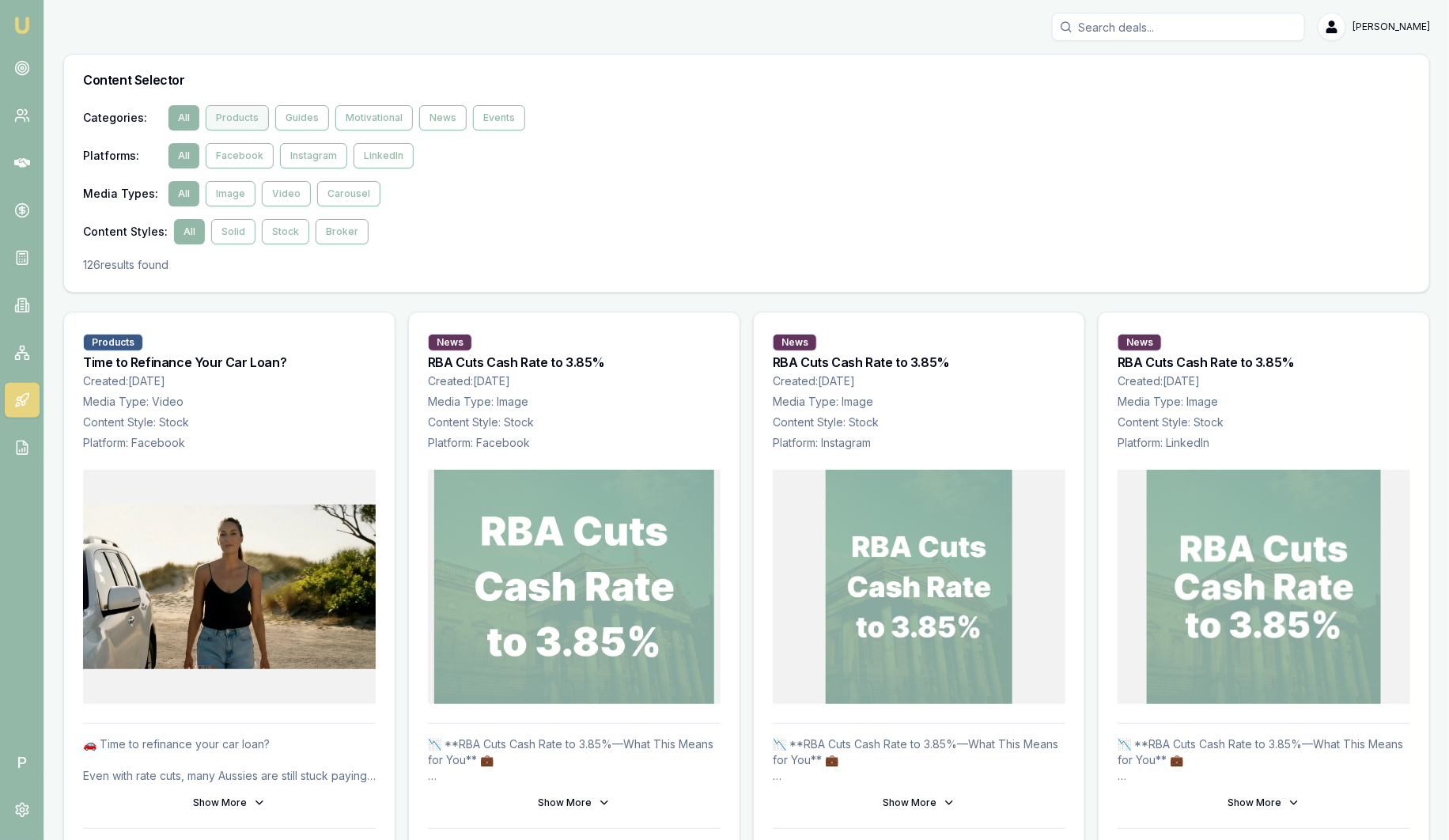
click at [254, 119] on button "Products" at bounding box center [237, 117] width 64 height 25
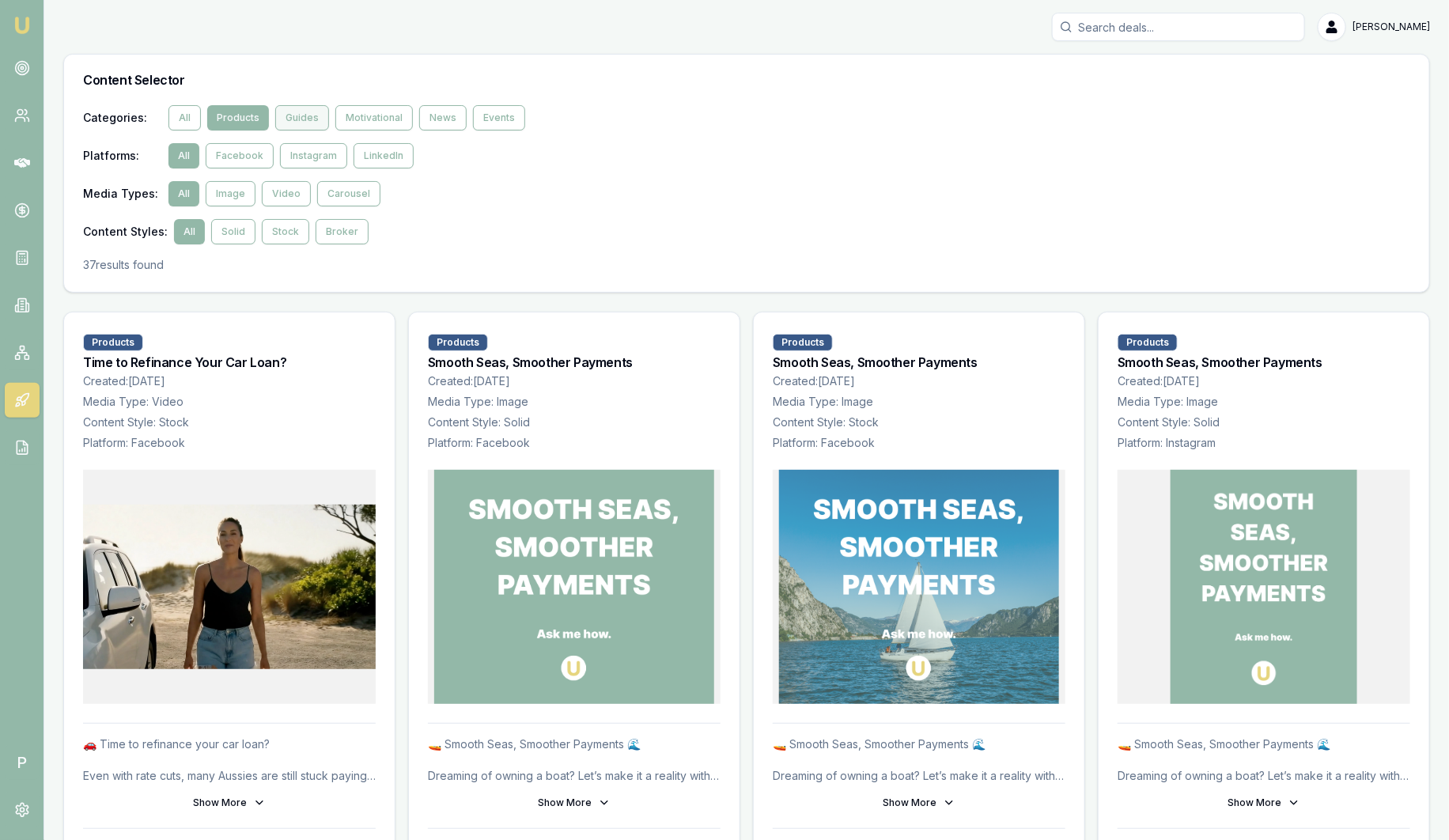
click at [292, 118] on button "Guides" at bounding box center [302, 117] width 54 height 25
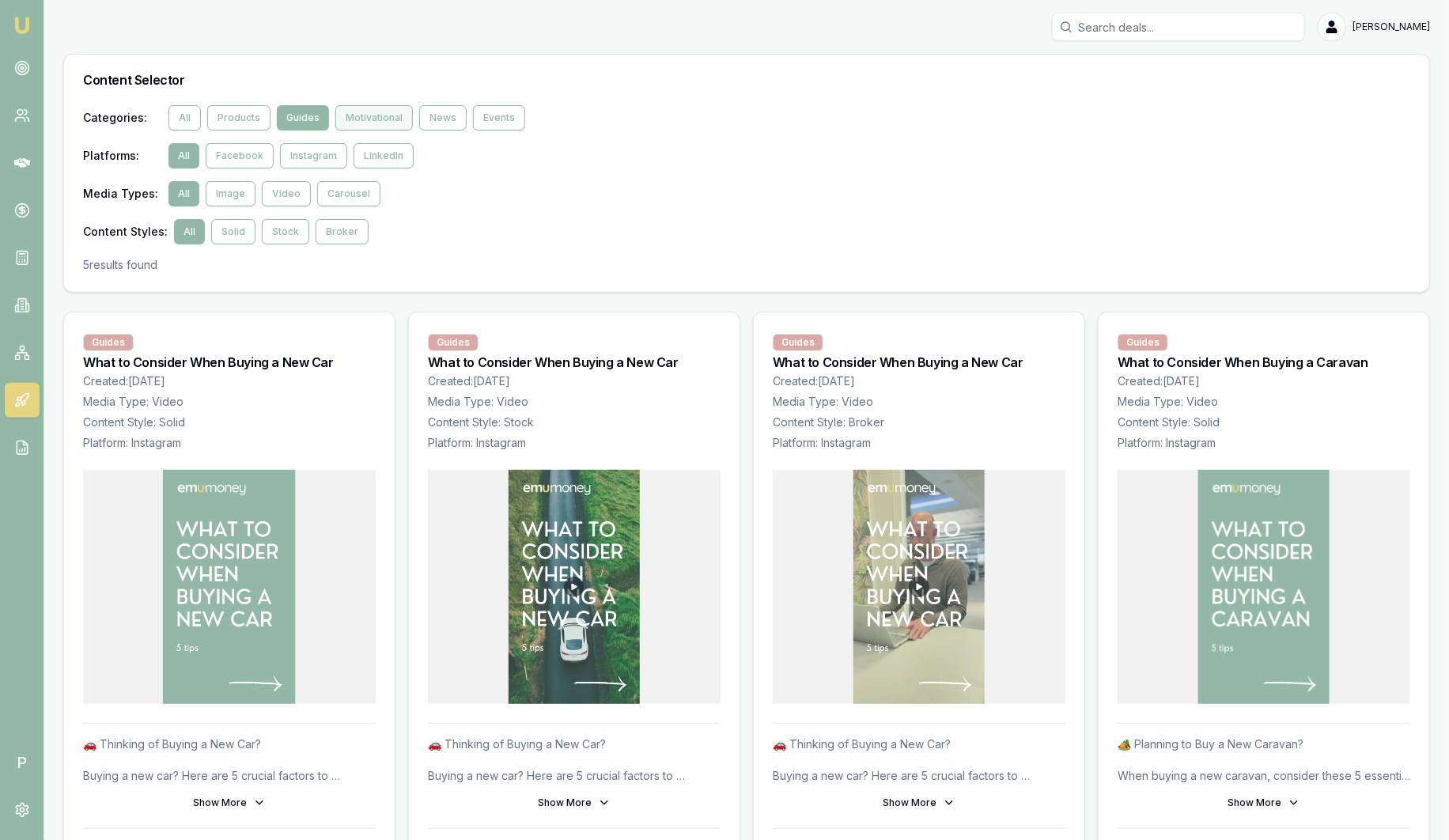
click at [366, 123] on button "Motivational" at bounding box center [374, 117] width 77 height 25
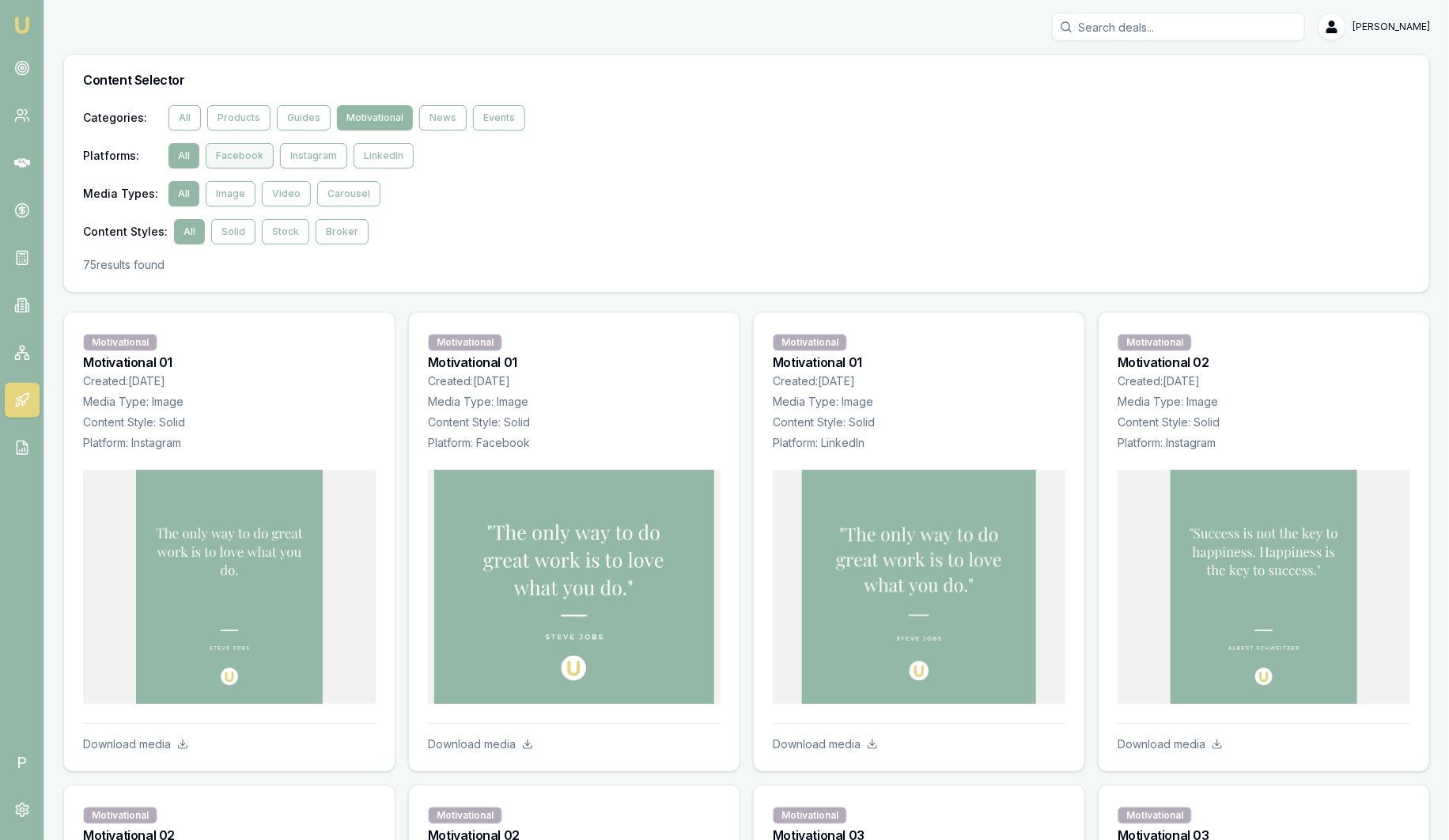
click at [248, 164] on button "Facebook" at bounding box center [239, 156] width 68 height 25
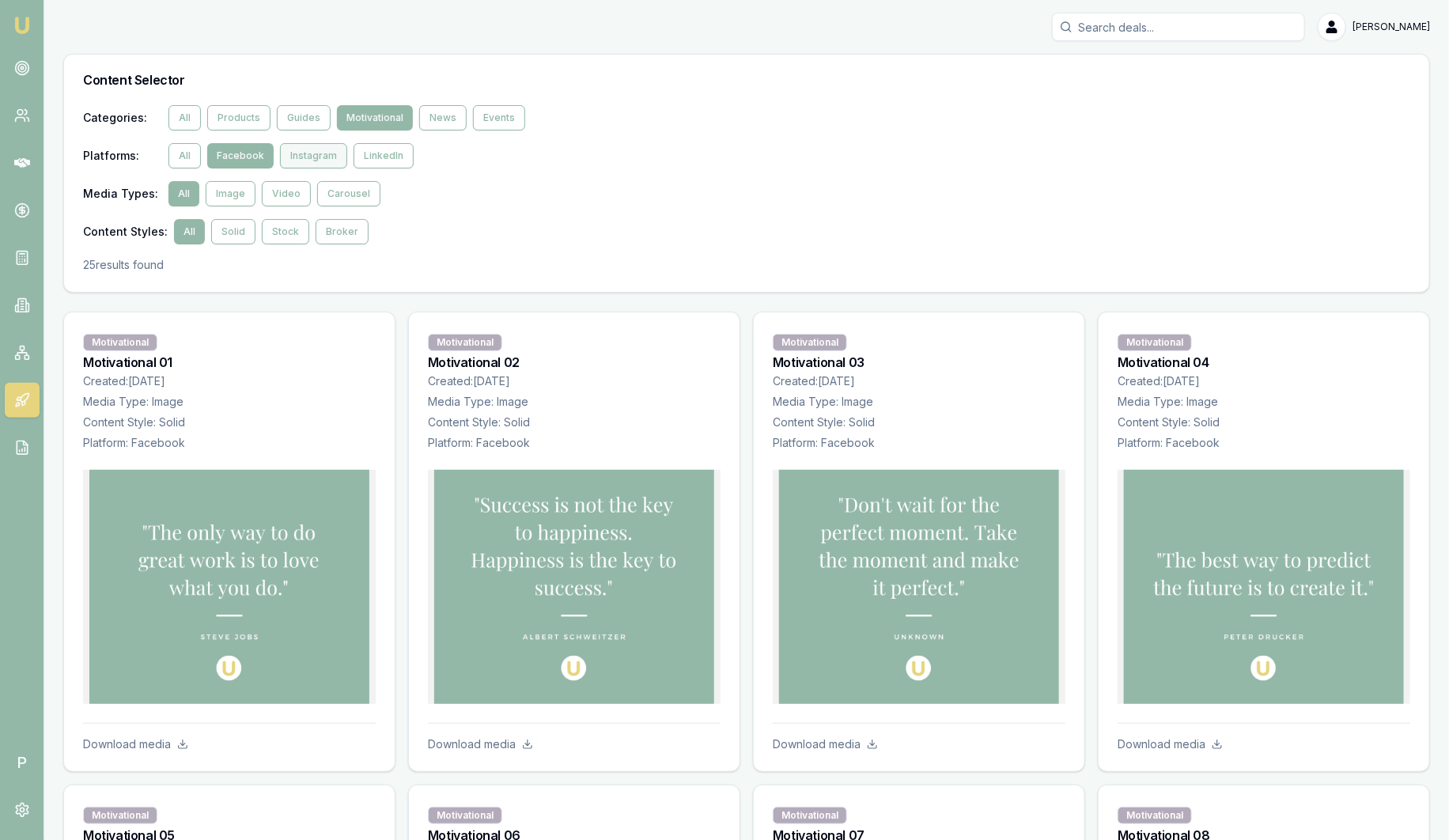
click at [299, 158] on button "Instagram" at bounding box center [313, 156] width 67 height 25
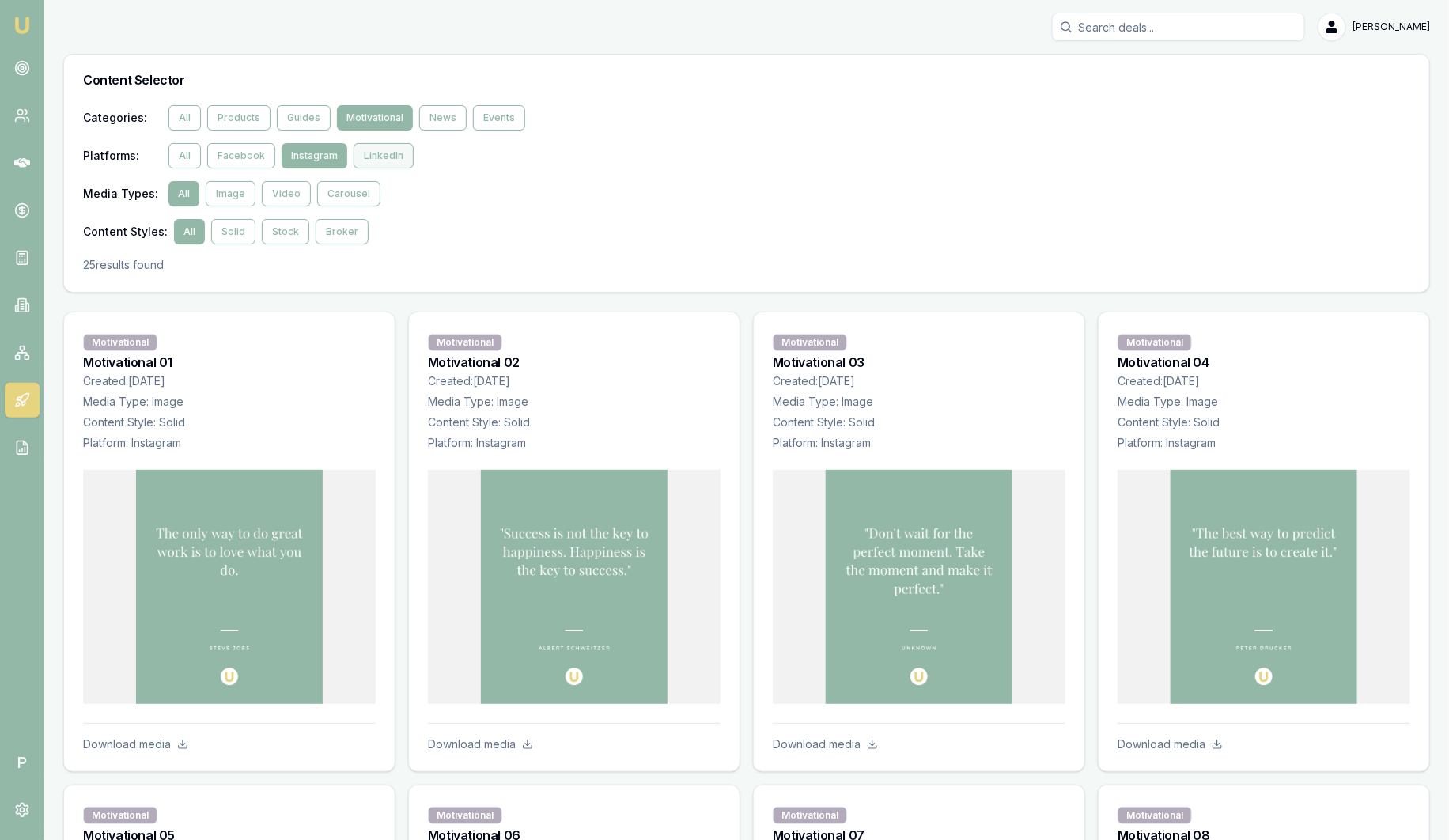
click at [379, 154] on button "LinkedIn" at bounding box center [383, 156] width 60 height 25
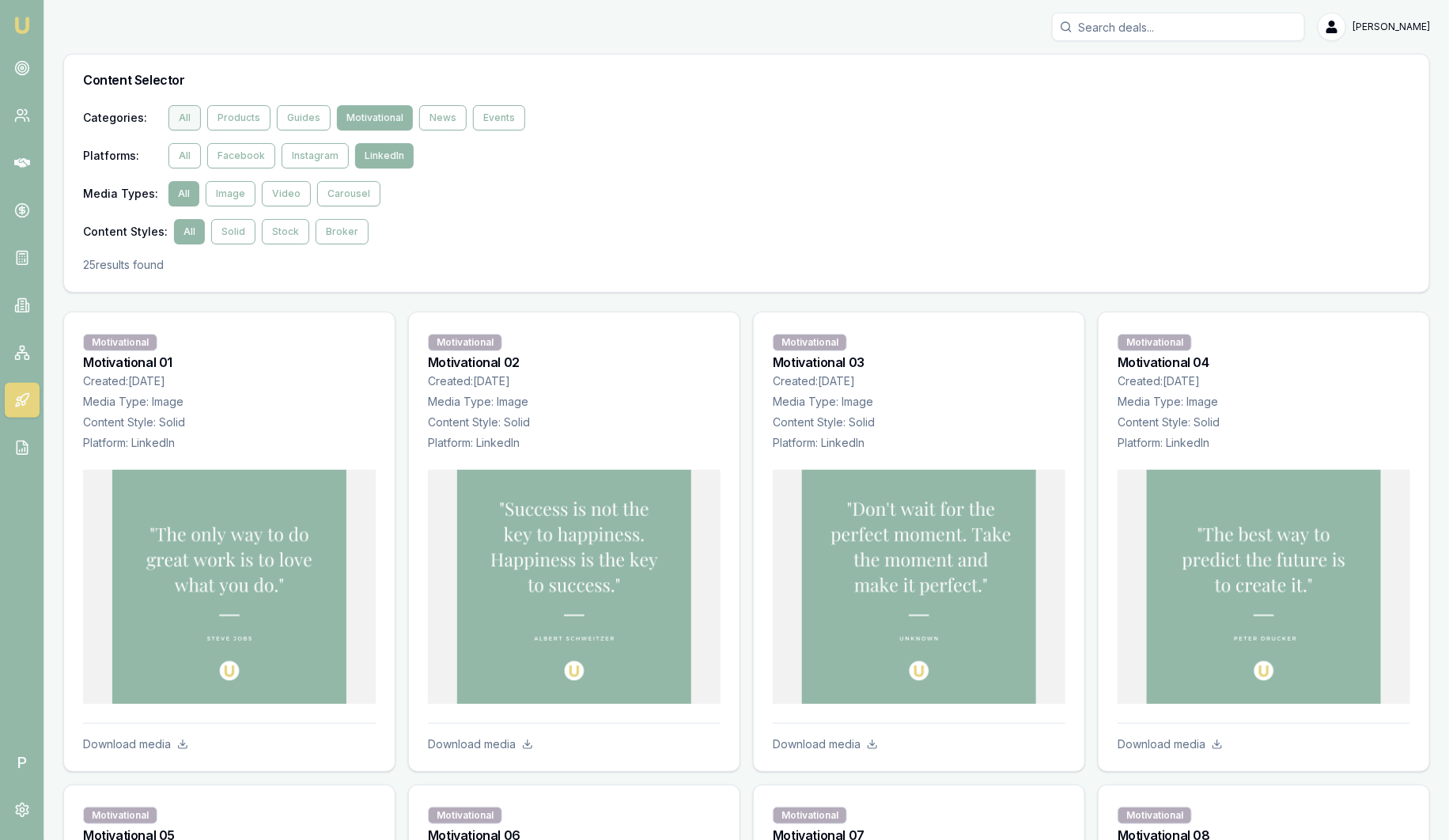
click at [187, 117] on button "All" at bounding box center [185, 117] width 32 height 25
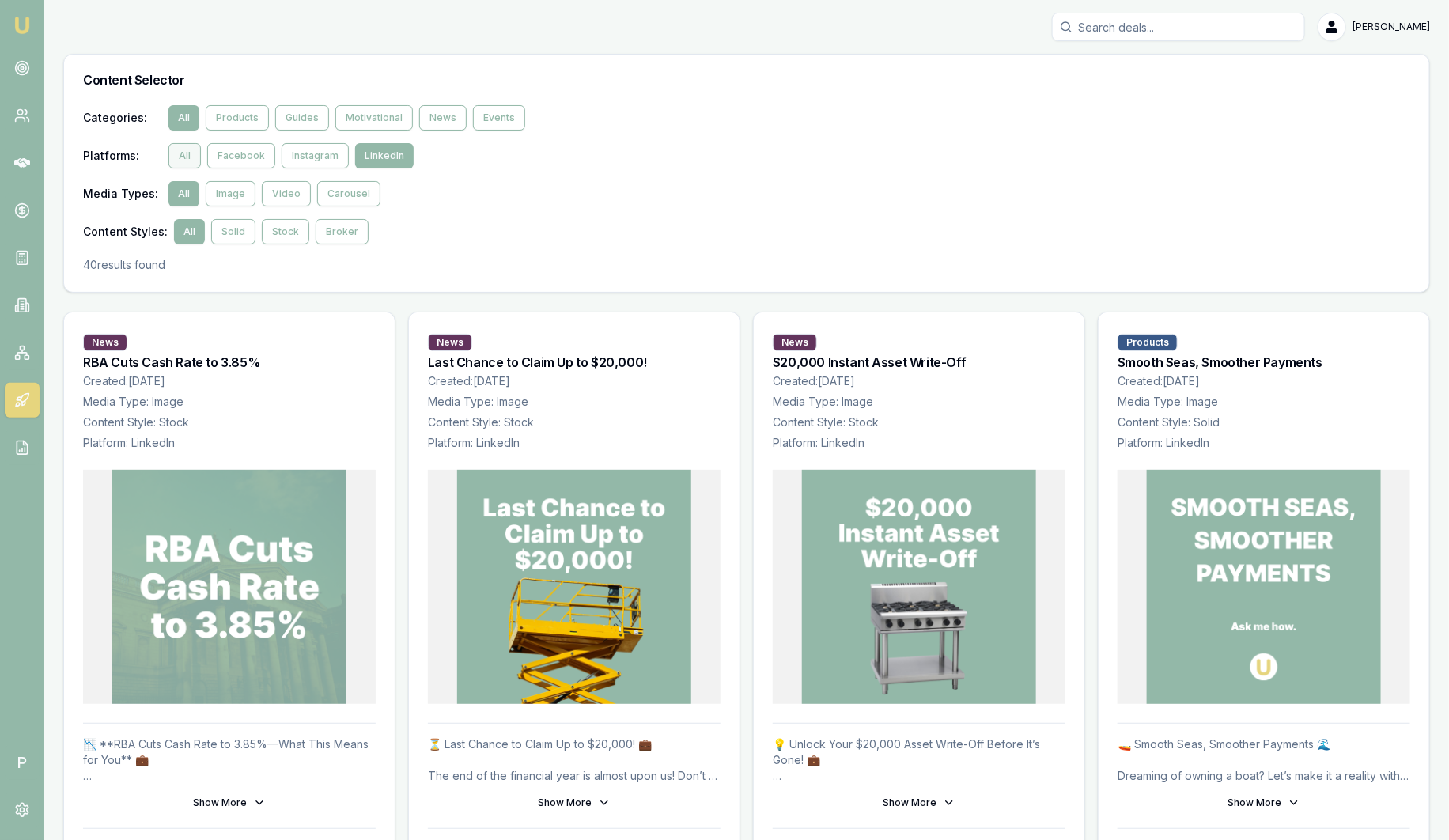
click at [187, 154] on button "All" at bounding box center [185, 156] width 32 height 25
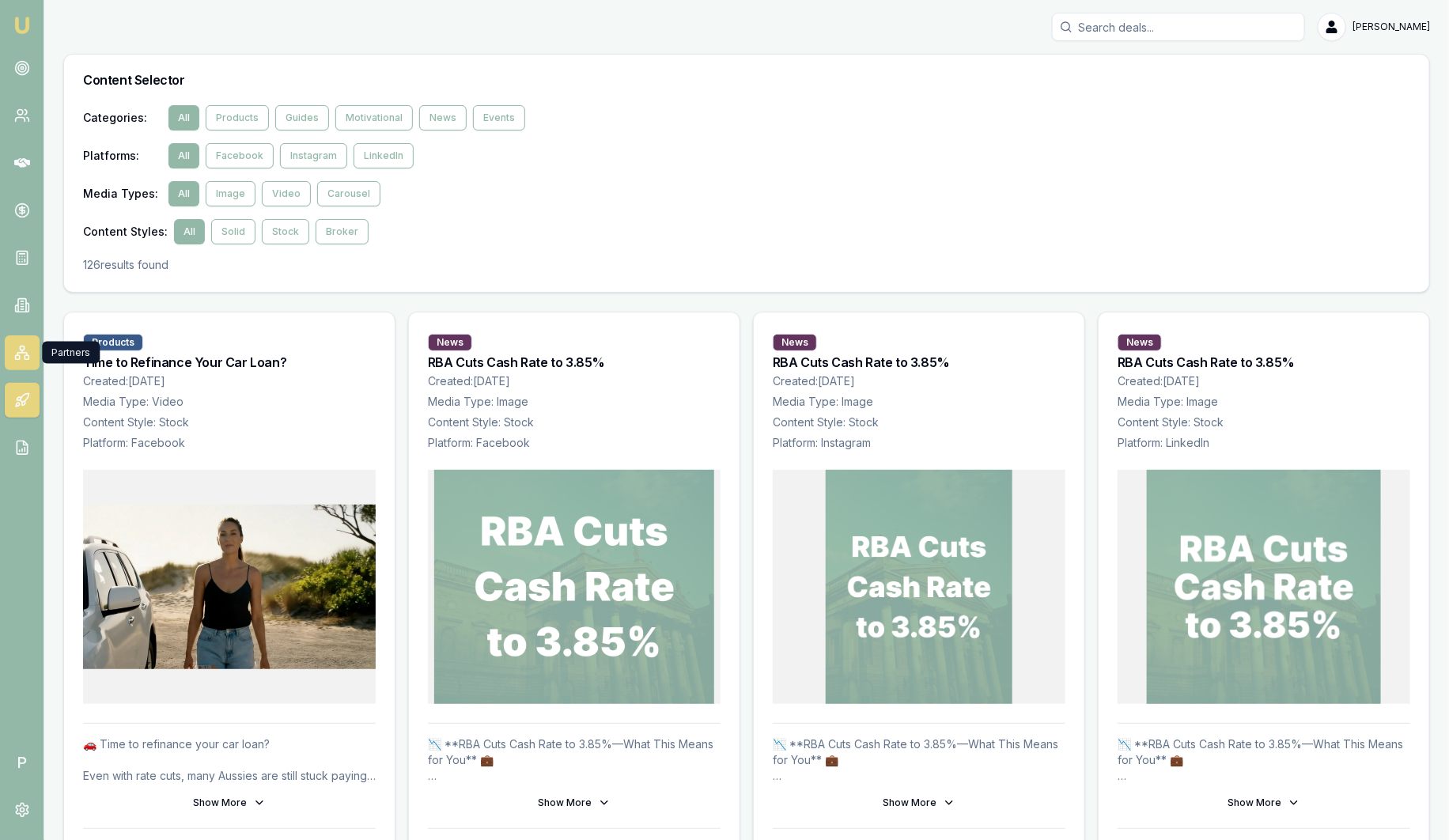
click at [25, 350] on icon at bounding box center [22, 353] width 16 height 16
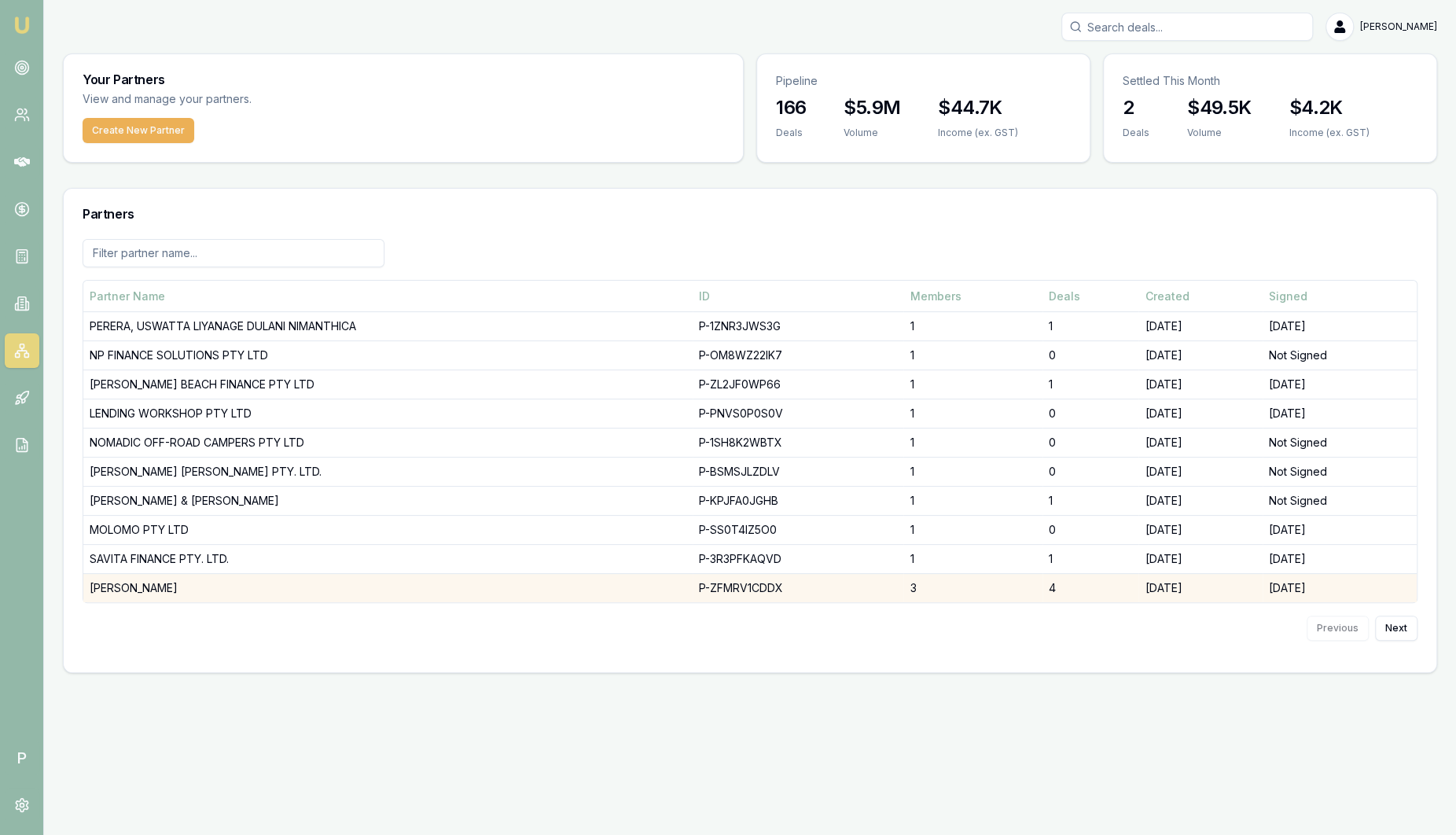
click at [206, 590] on td "DHANKHAR, SANJEEV" at bounding box center [389, 588] width 609 height 29
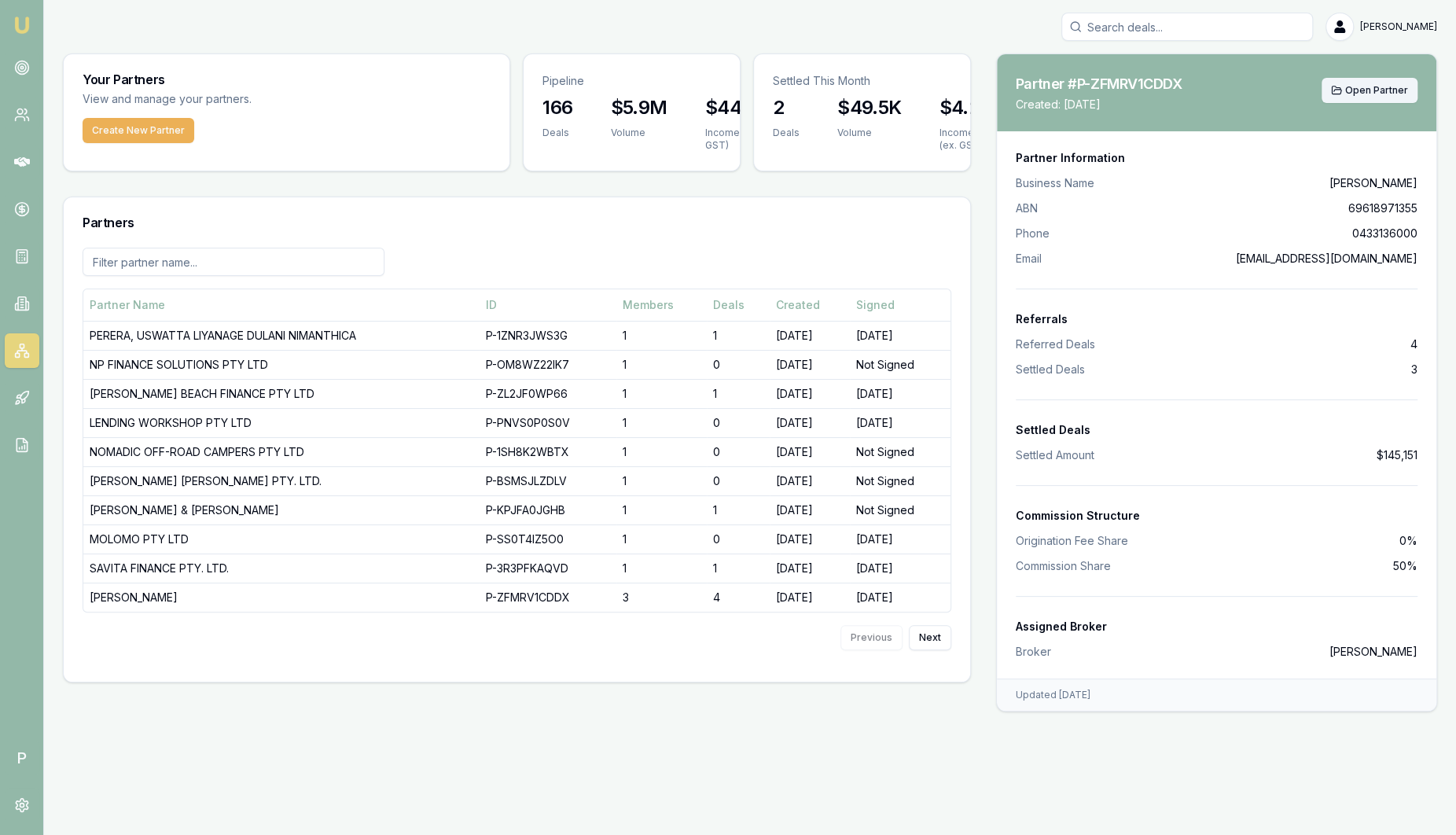
click at [1386, 90] on span "Open Partner" at bounding box center [1377, 90] width 63 height 12
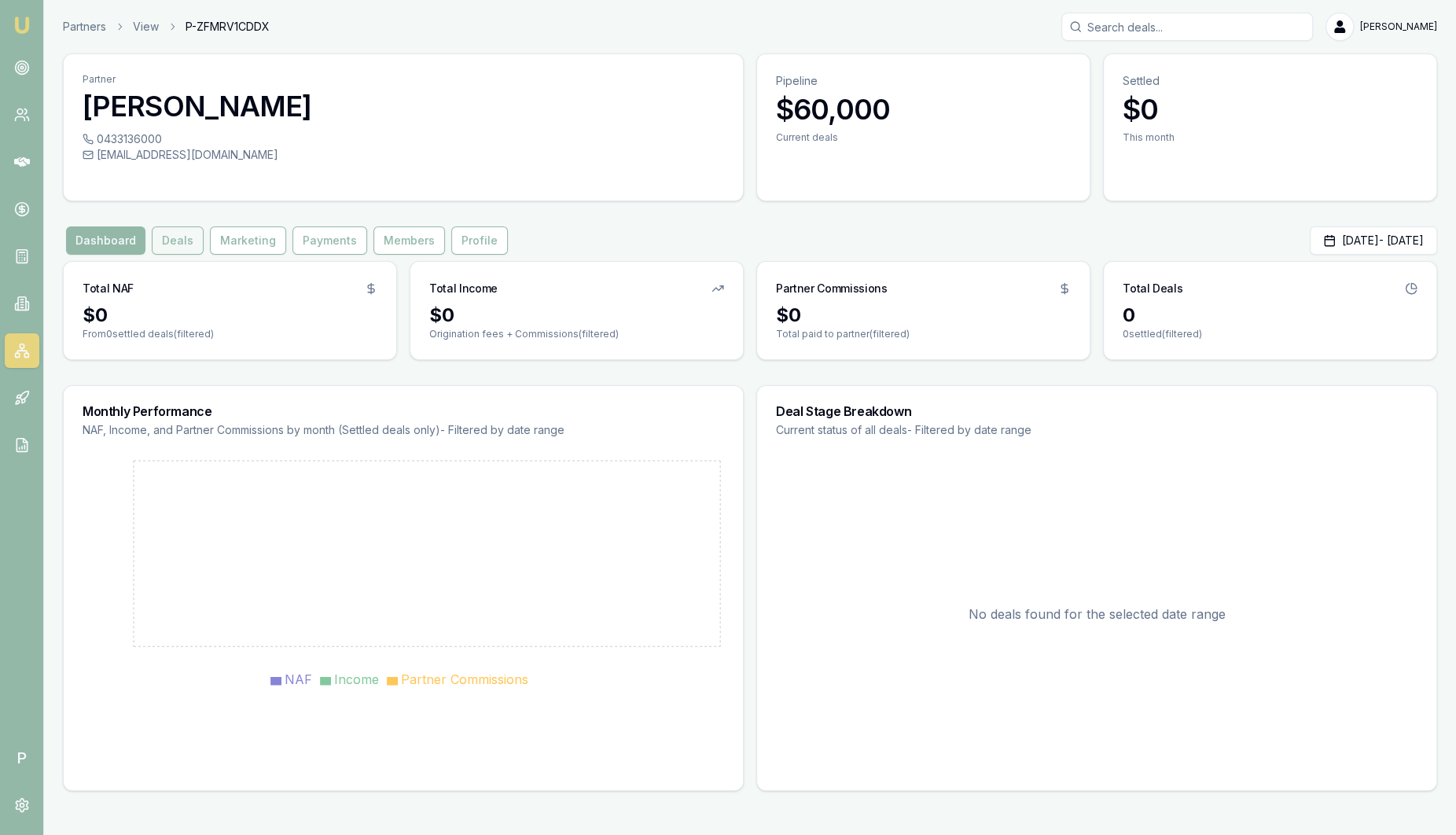
click at [191, 241] on button "Deals" at bounding box center [177, 241] width 52 height 29
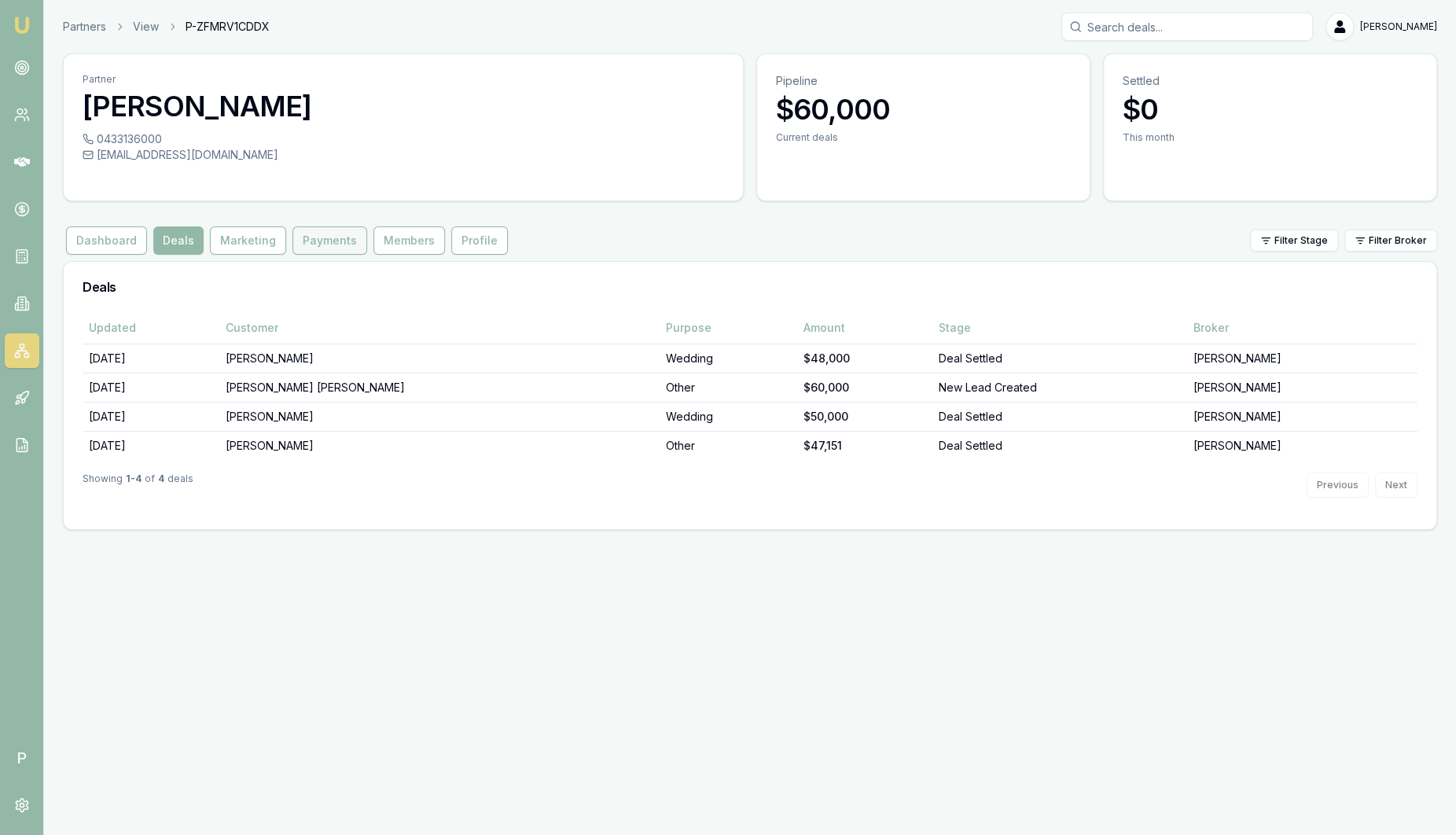
click at [333, 242] on button "Payments" at bounding box center [330, 241] width 75 height 29
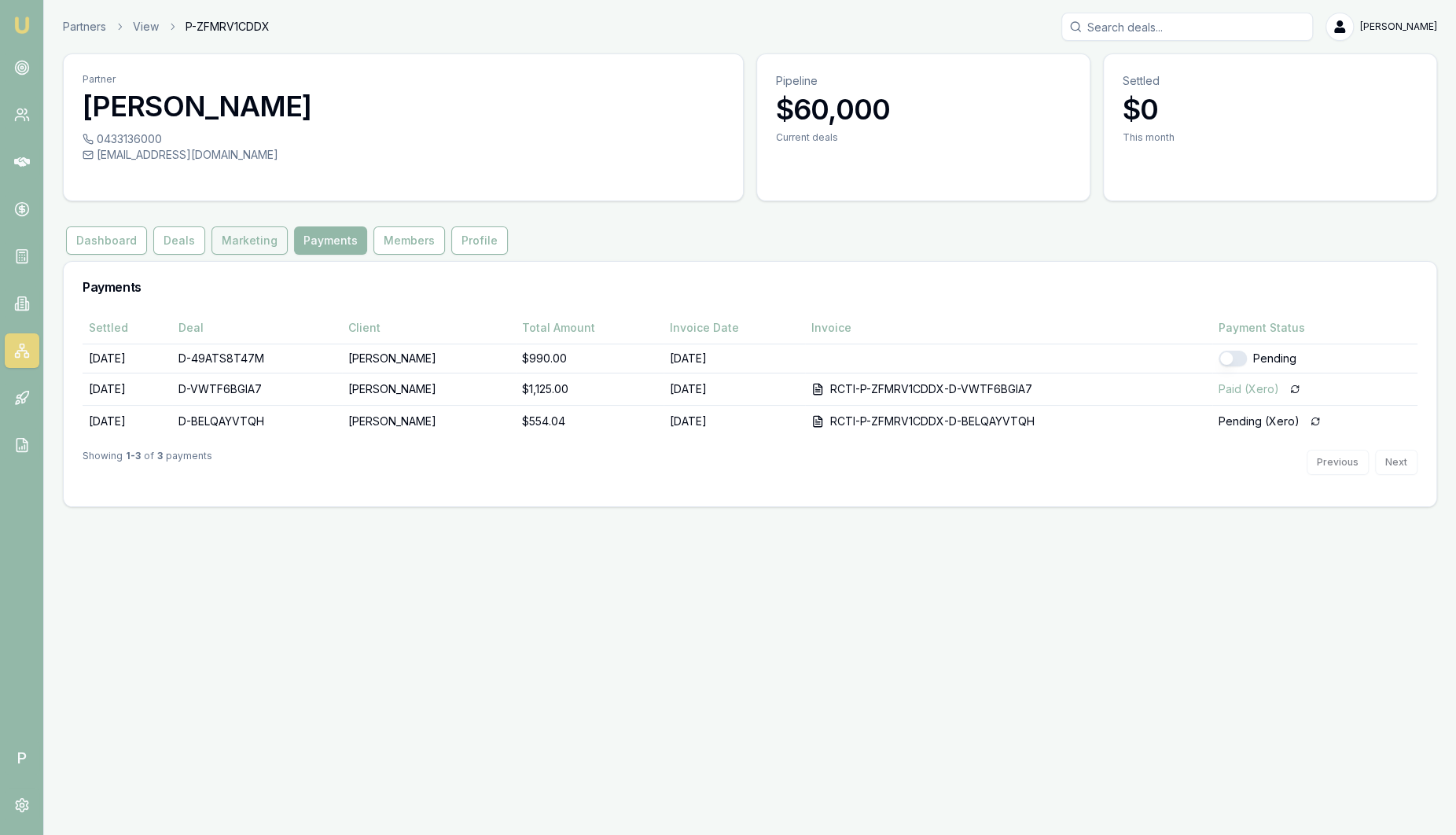
click at [253, 243] on button "Marketing" at bounding box center [249, 241] width 77 height 29
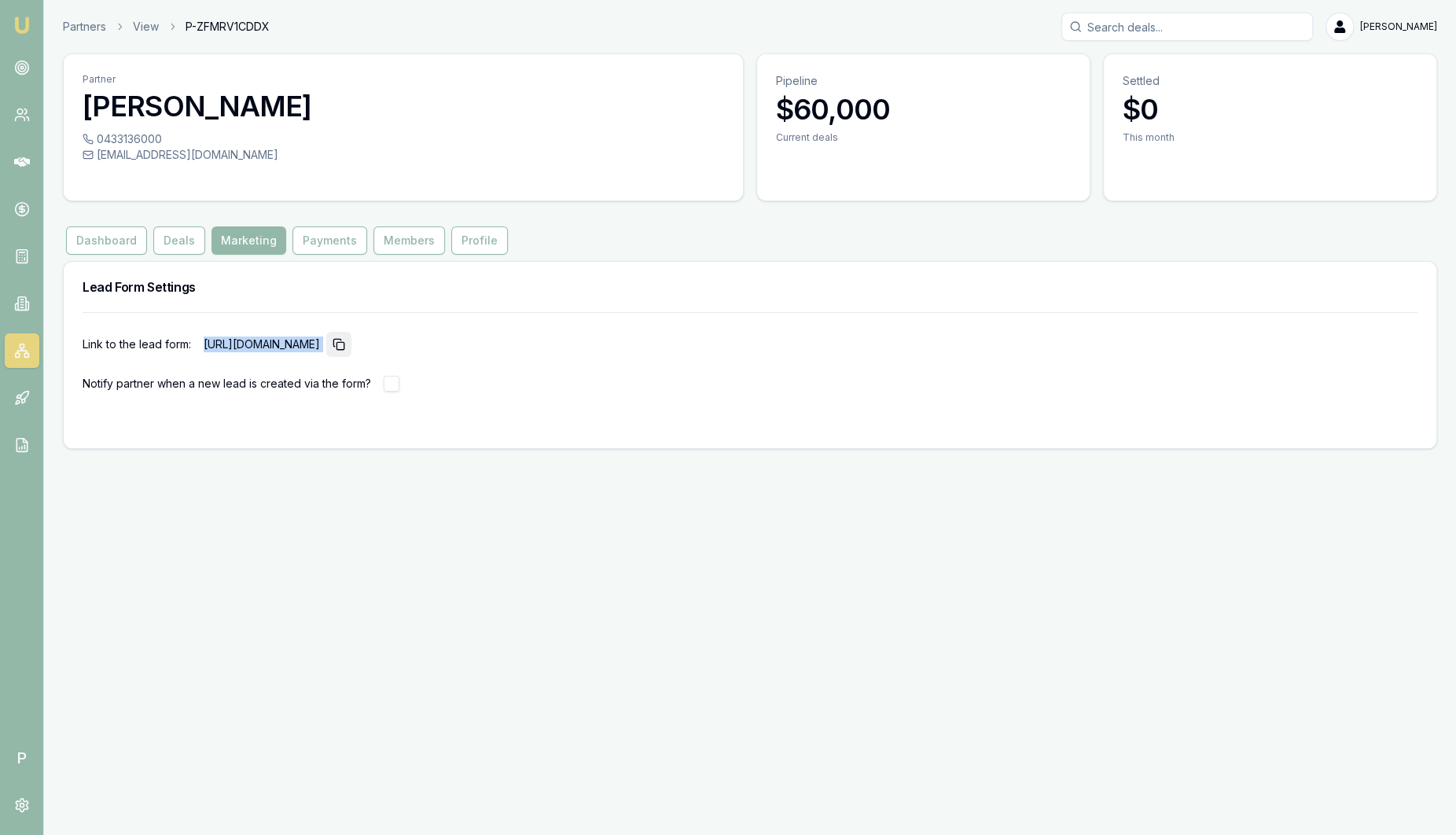
drag, startPoint x: 202, startPoint y: 343, endPoint x: 661, endPoint y: 350, distance: 459.1
click at [661, 350] on div "Link to the lead form: [URL][DOMAIN_NAME]" at bounding box center [750, 344] width 1335 height 25
drag, startPoint x: 661, startPoint y: 350, endPoint x: 594, endPoint y: 345, distance: 67.2
copy p "[URL][DOMAIN_NAME]"
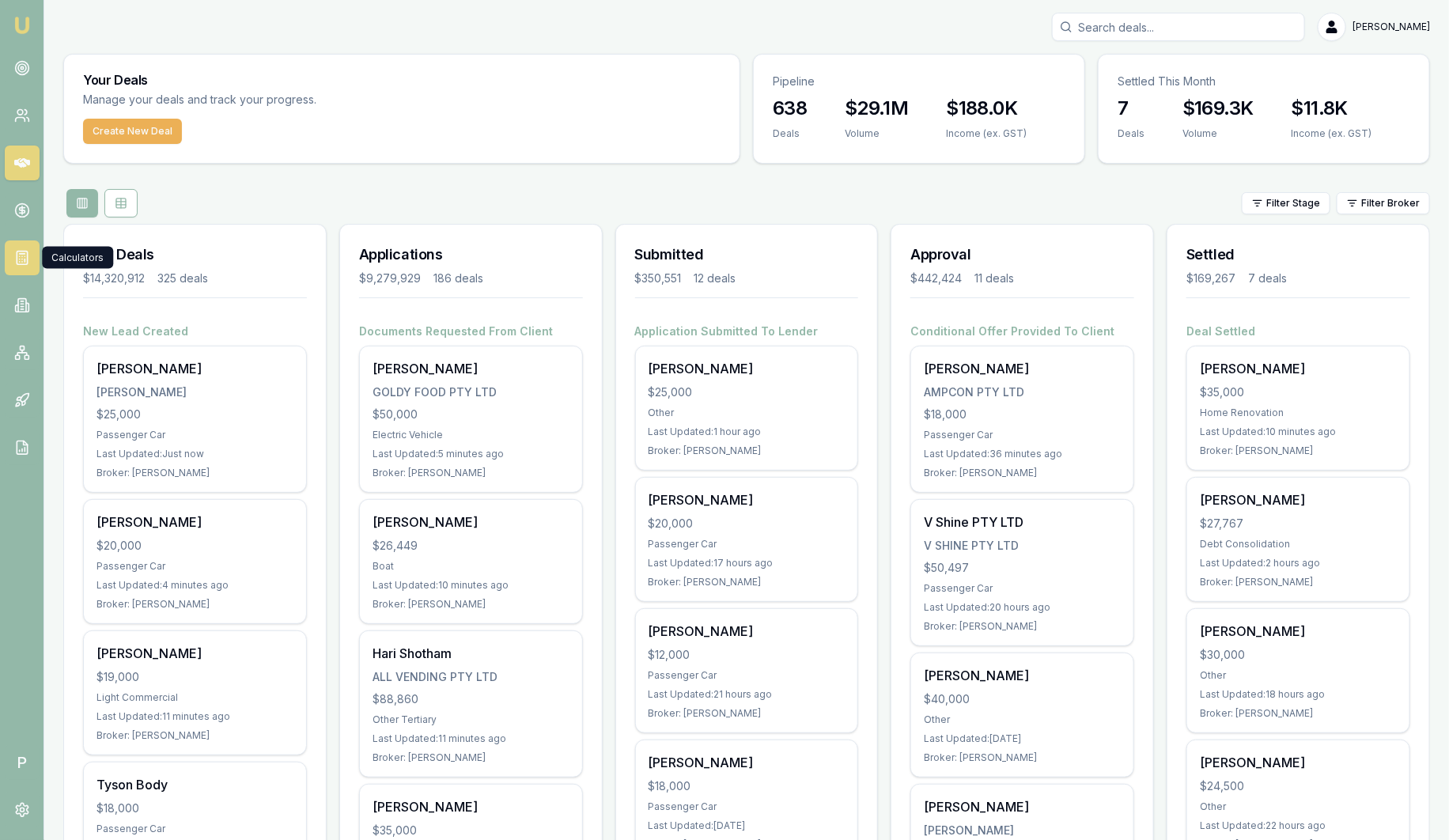
click at [25, 264] on rect at bounding box center [22, 258] width 10 height 13
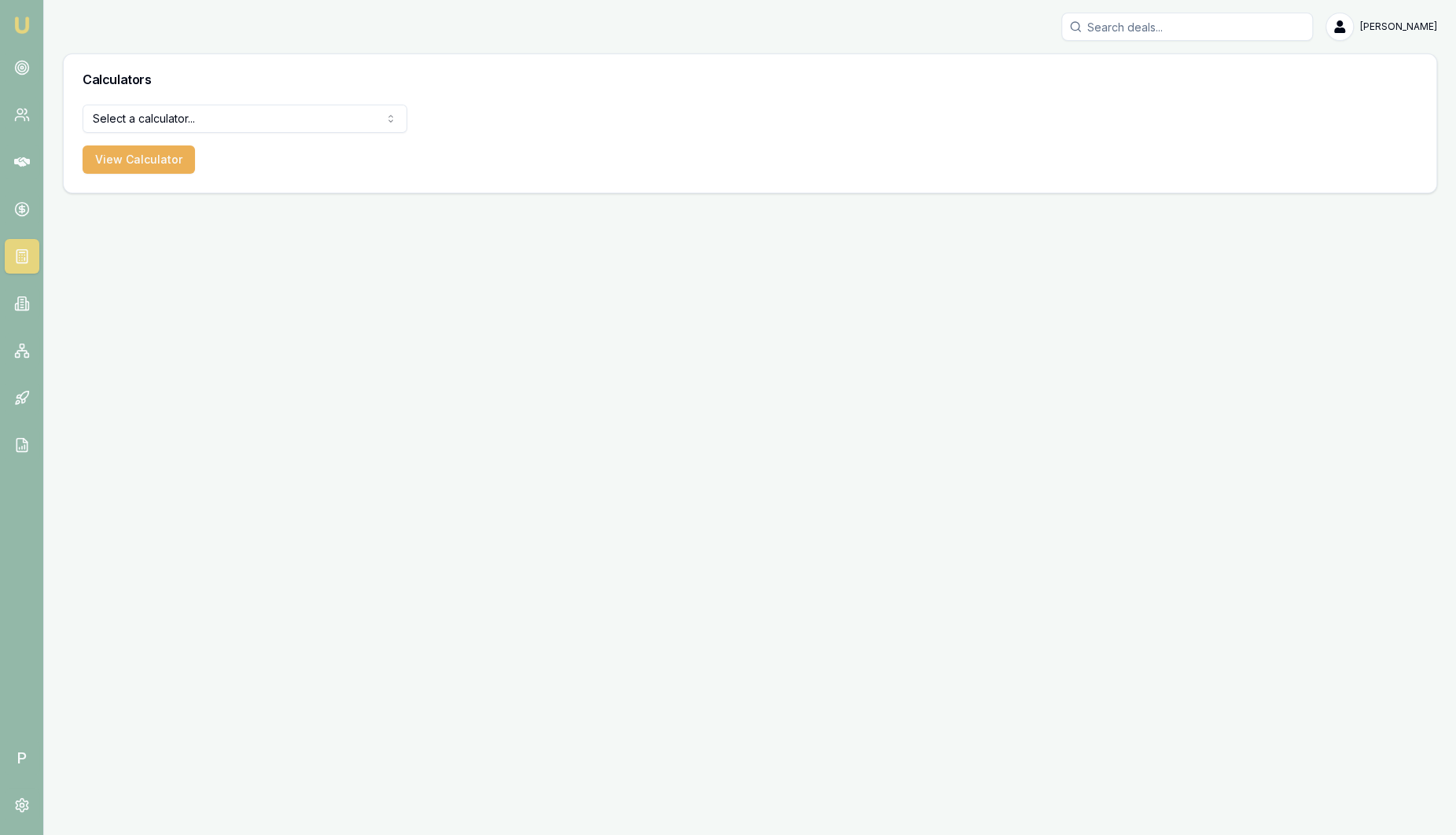
click at [227, 114] on html "Emu Broker P [PERSON_NAME] Toggle Menu Calculators Select a calculator... Finan…" at bounding box center [728, 417] width 1456 height 835
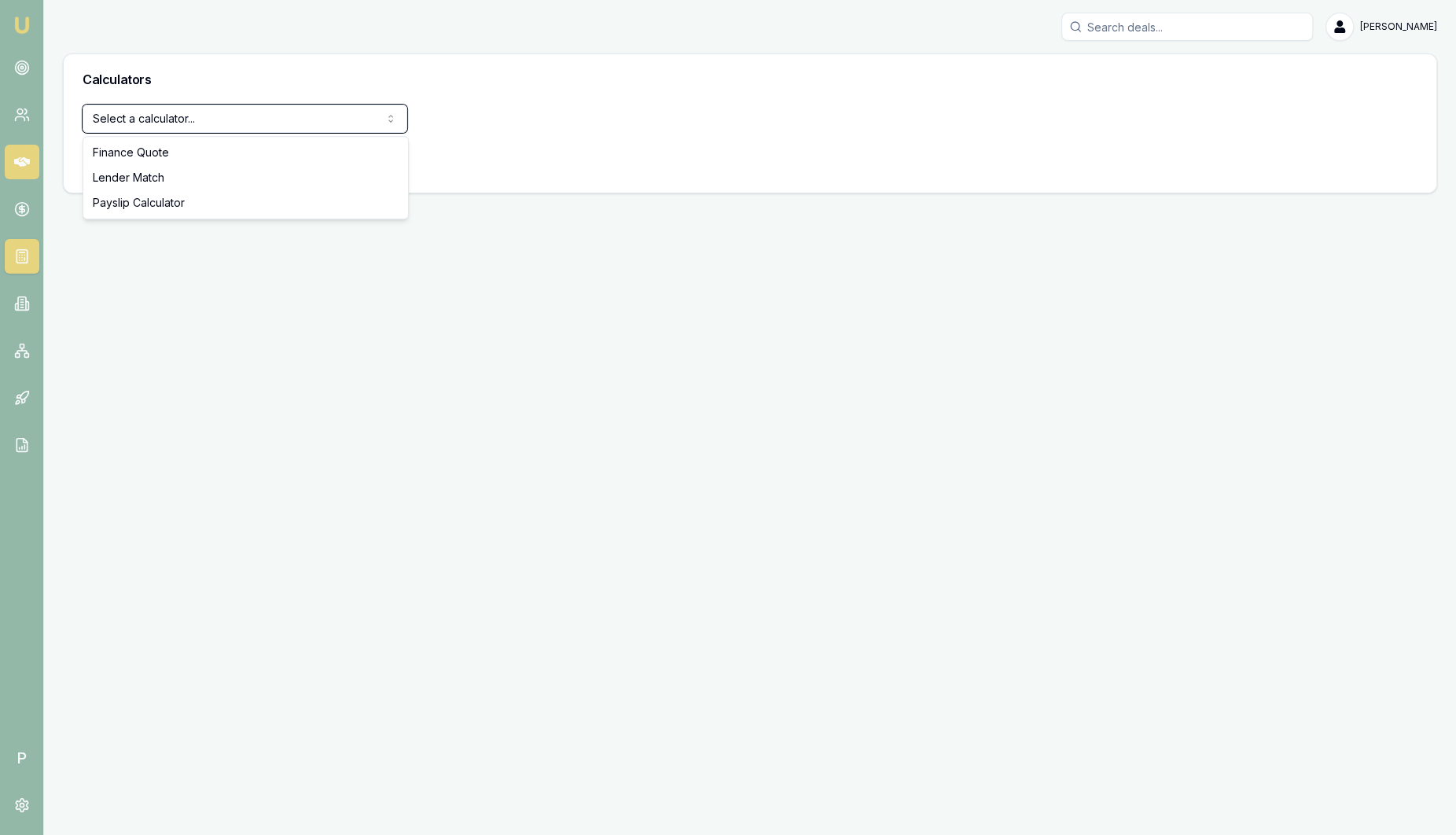
click at [26, 161] on html "Emu Broker P Sam Crouch Toggle Menu Calculators Select a calculator... Finance …" at bounding box center [728, 417] width 1456 height 835
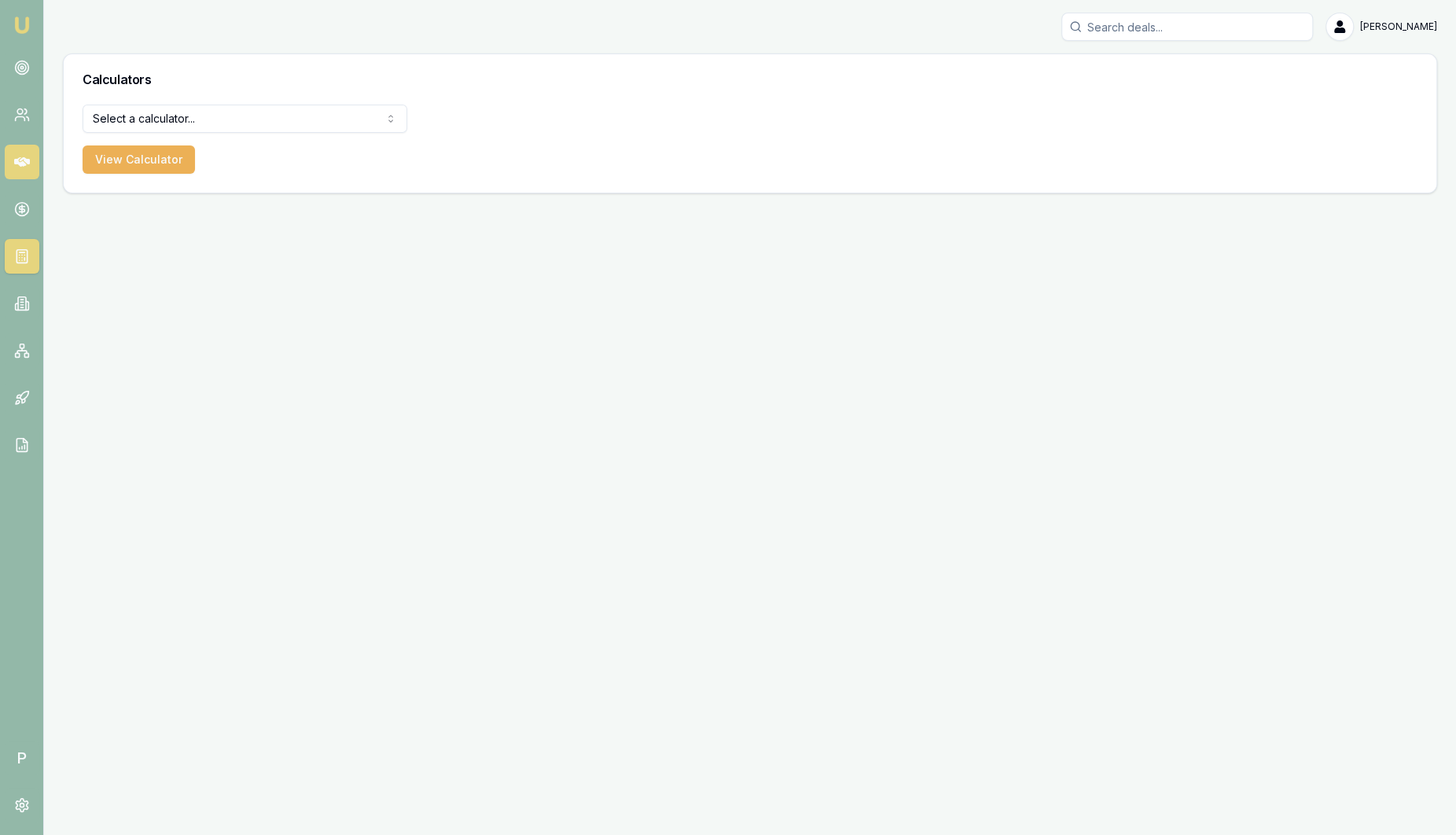
click at [25, 162] on icon at bounding box center [22, 161] width 16 height 10
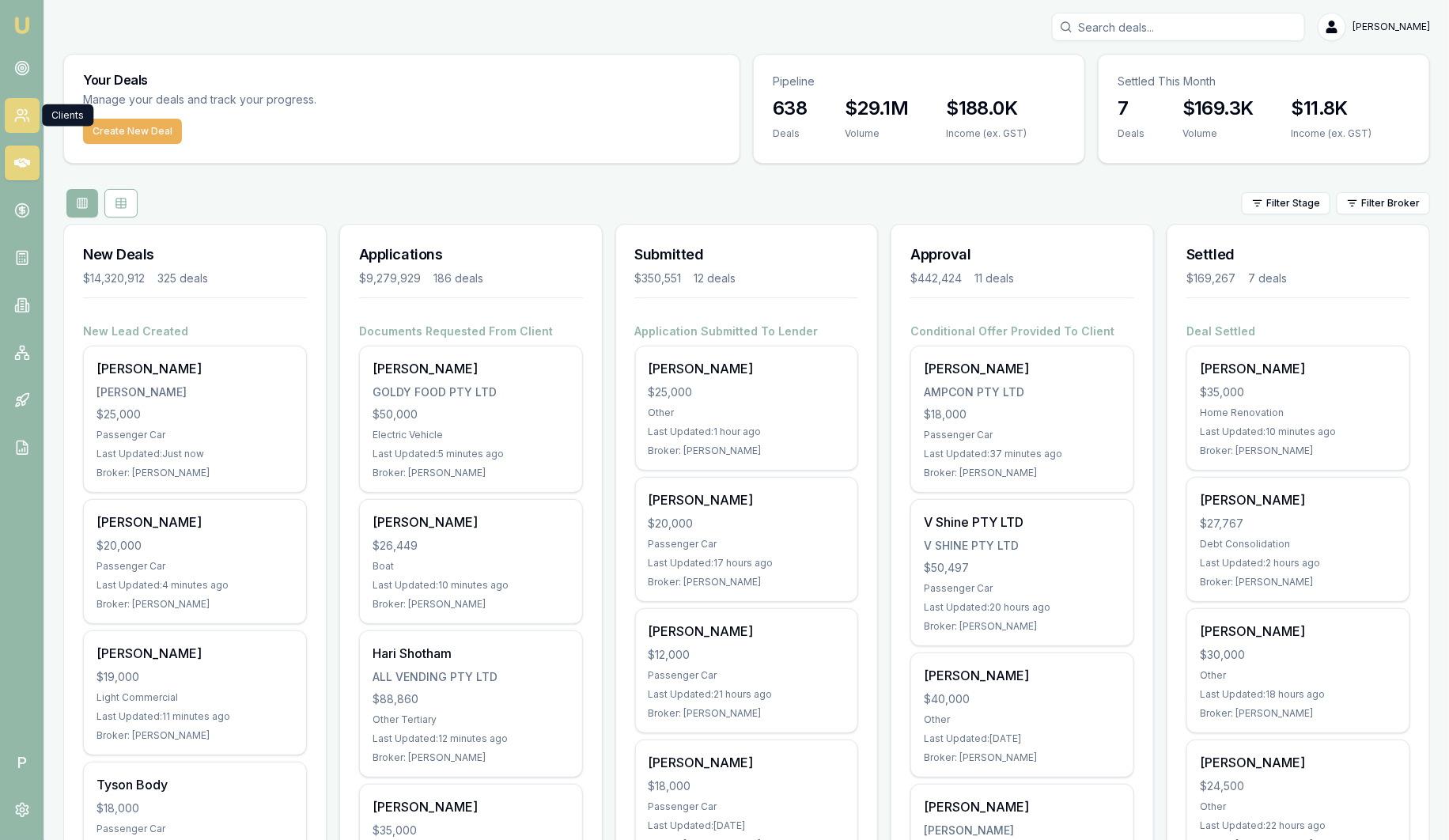
click at [29, 109] on icon at bounding box center [22, 116] width 16 height 16
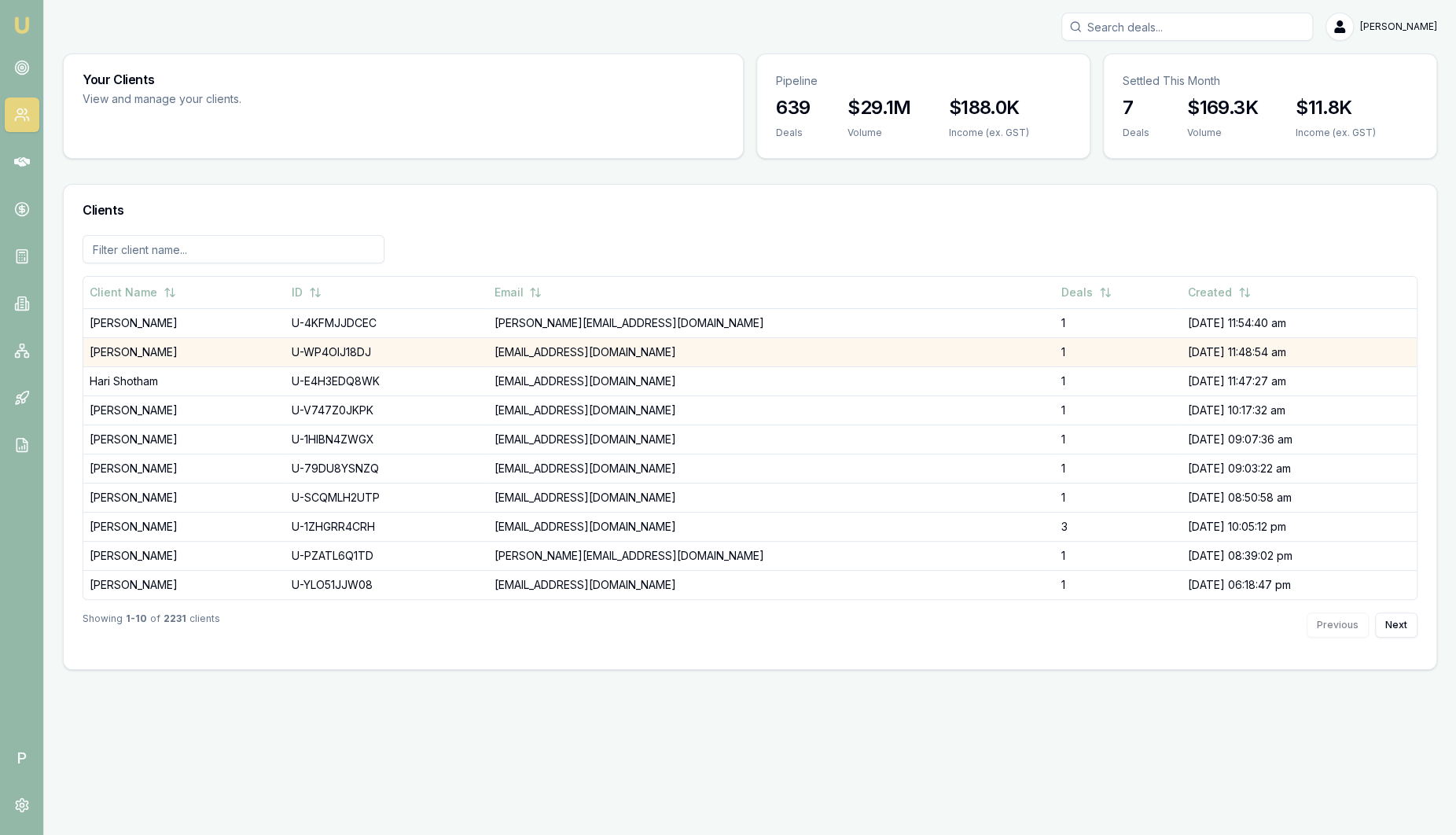
click at [217, 356] on td "[PERSON_NAME]" at bounding box center [184, 351] width 202 height 29
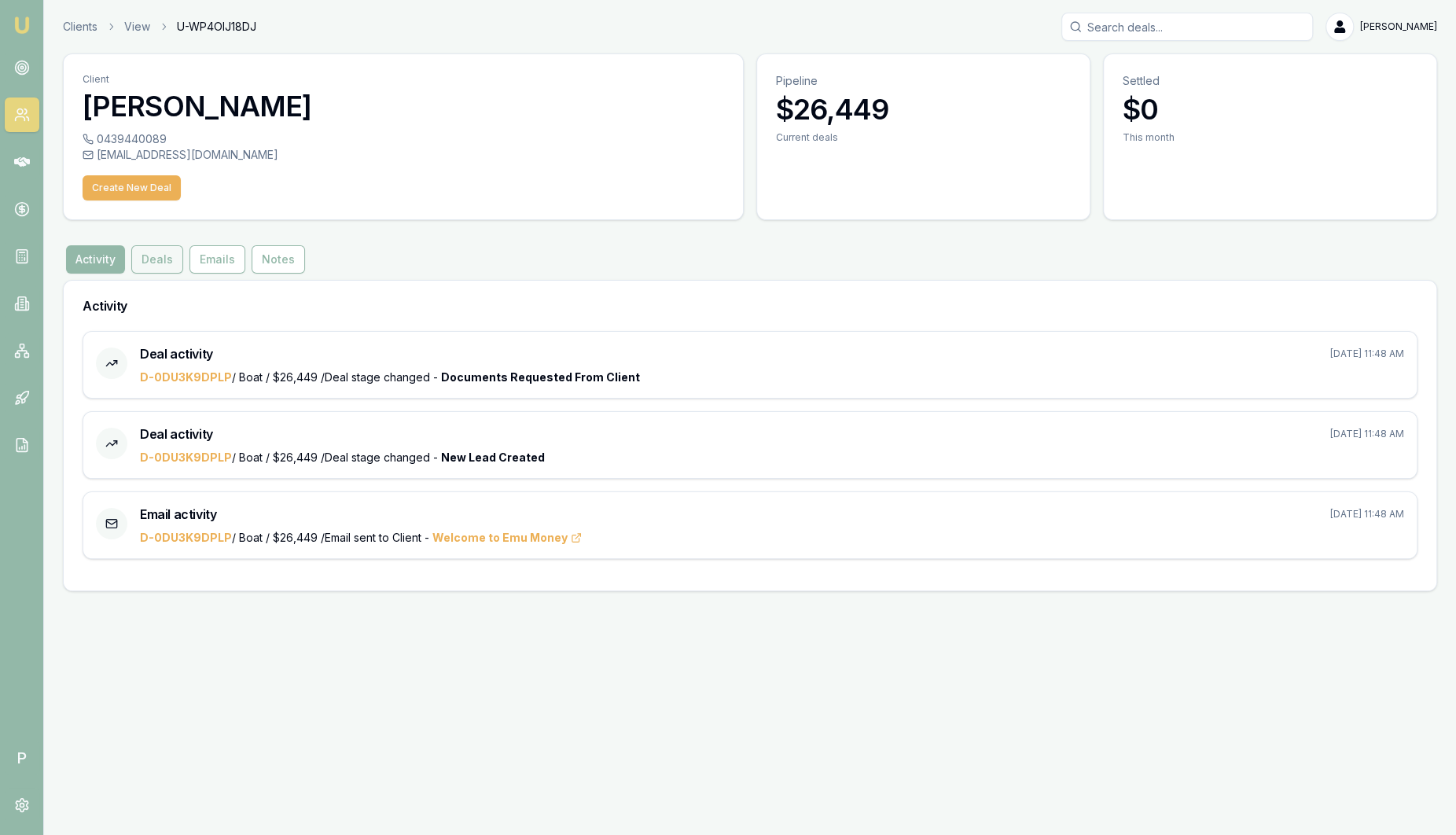
click at [162, 264] on button "Deals" at bounding box center [157, 259] width 52 height 29
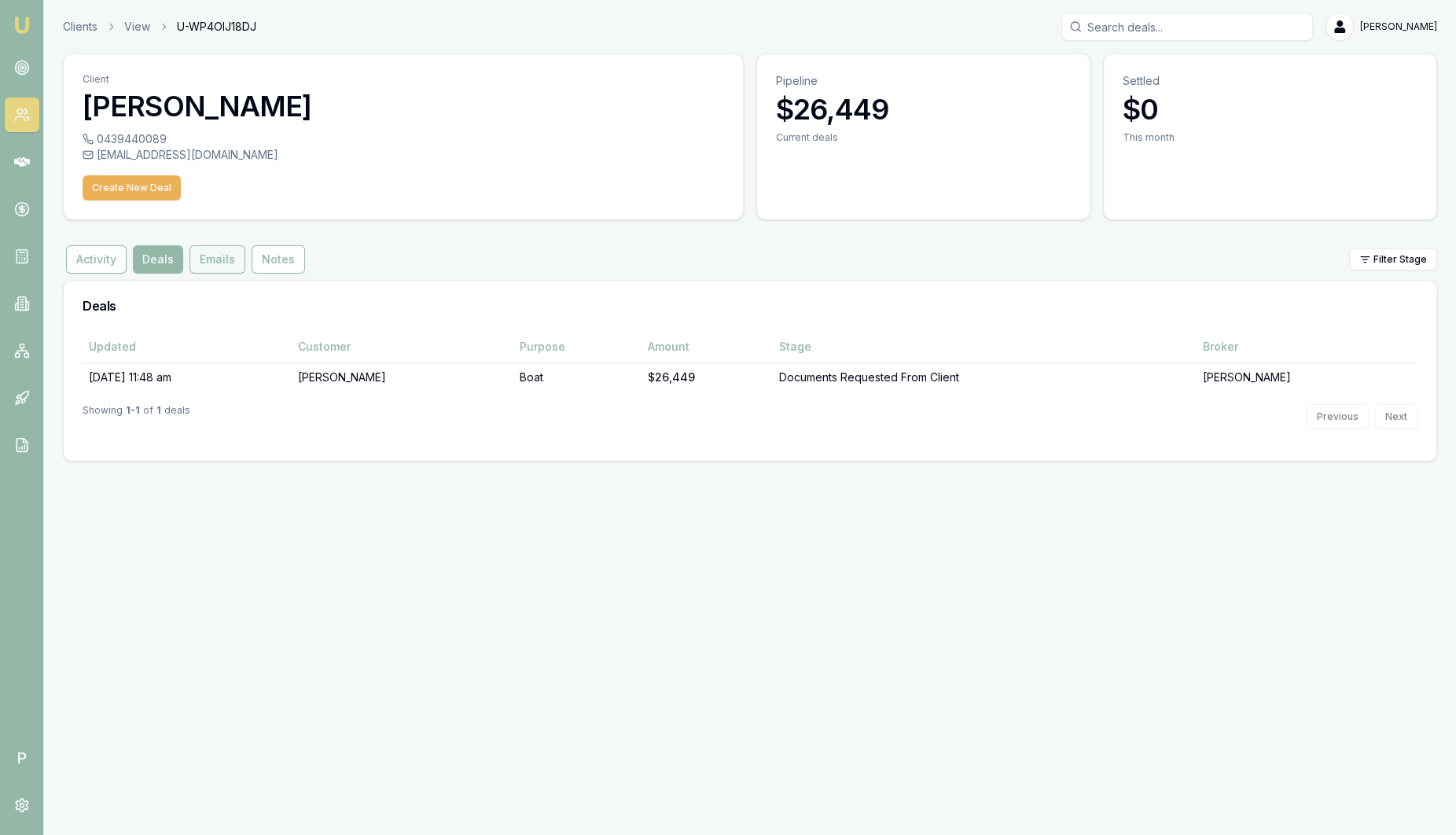
click at [218, 264] on button "Emails" at bounding box center [217, 259] width 56 height 29
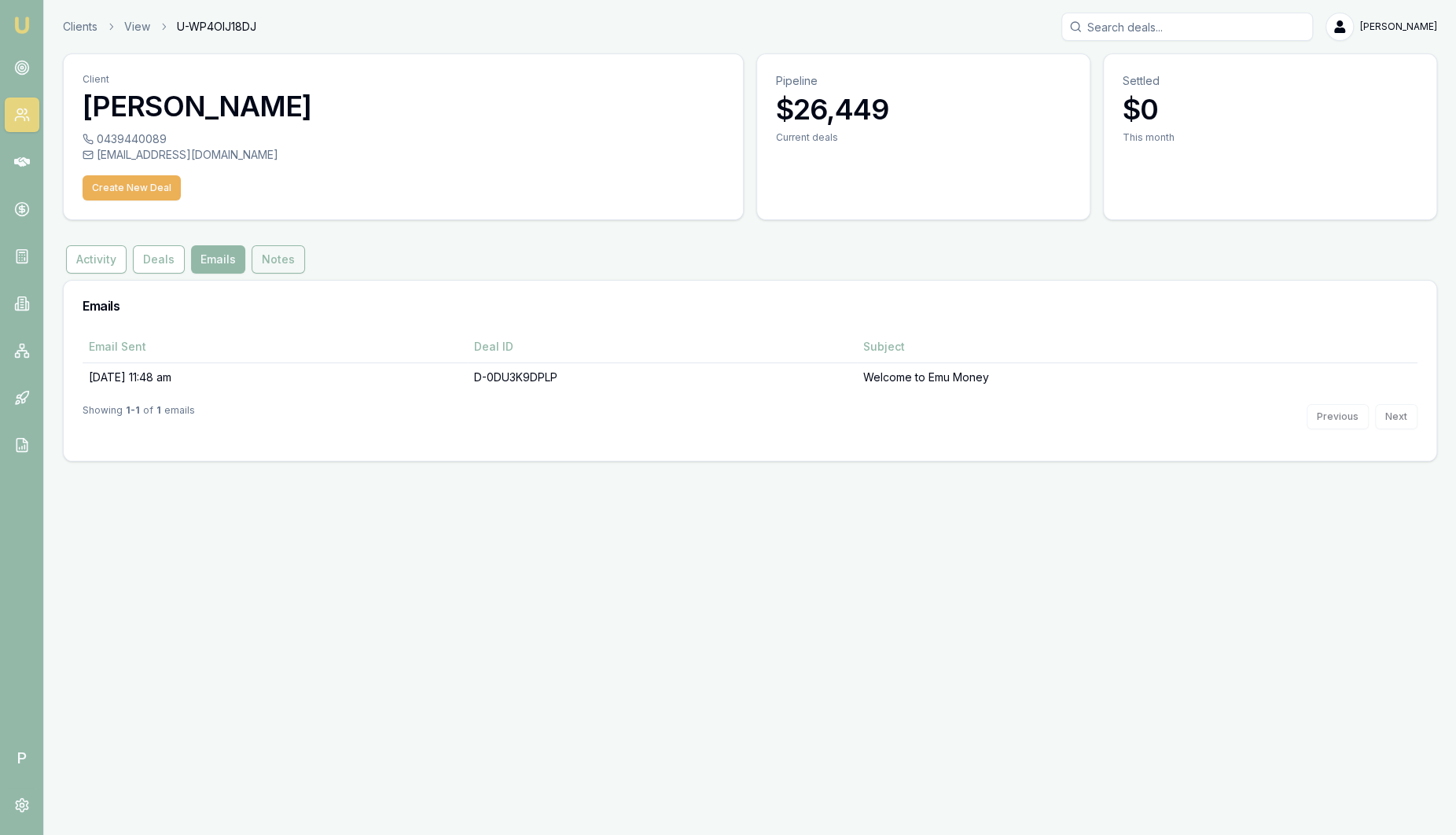
click at [281, 264] on button "Notes" at bounding box center [278, 259] width 53 height 29
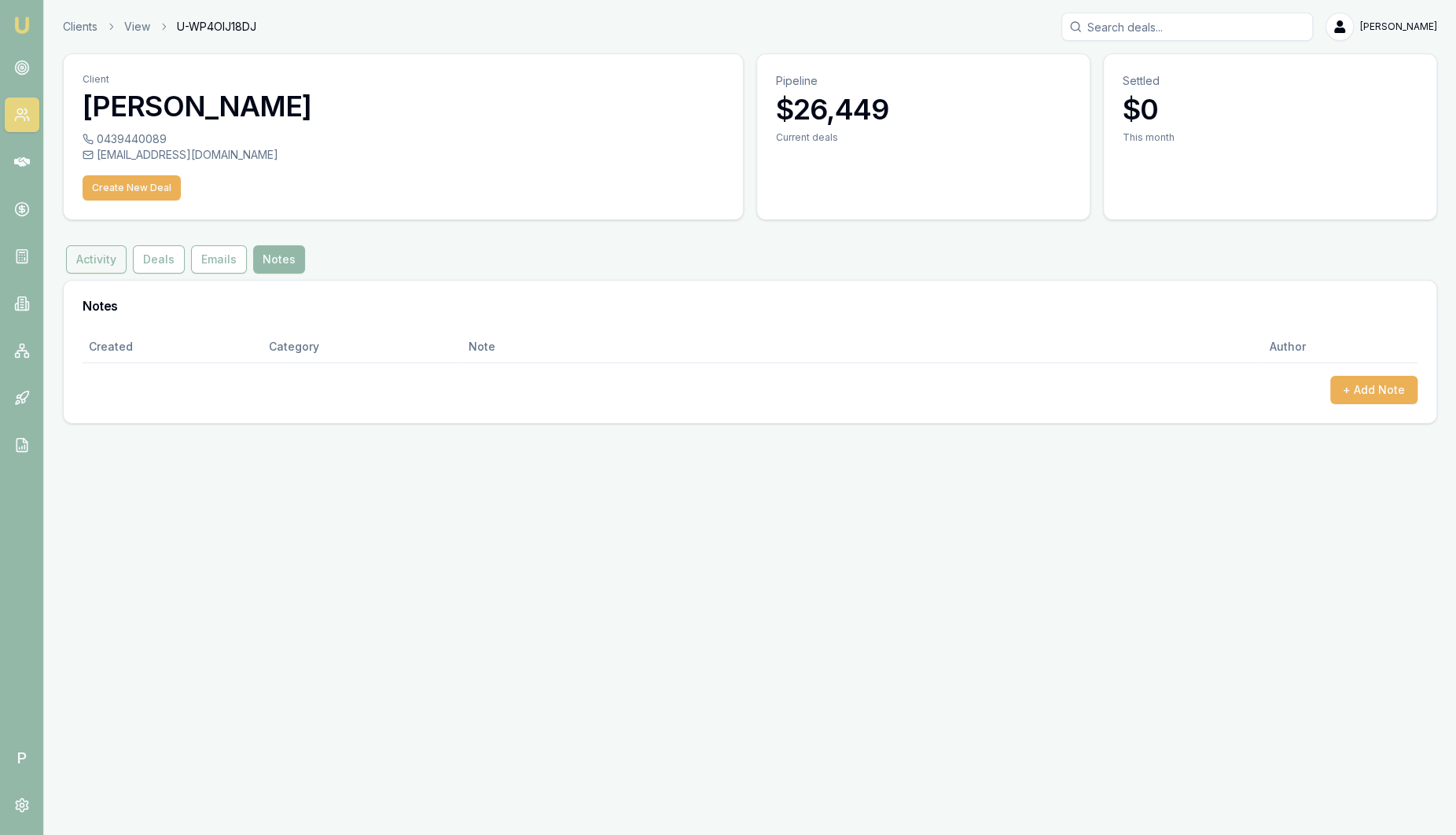
click at [116, 256] on button "Activity" at bounding box center [96, 259] width 61 height 29
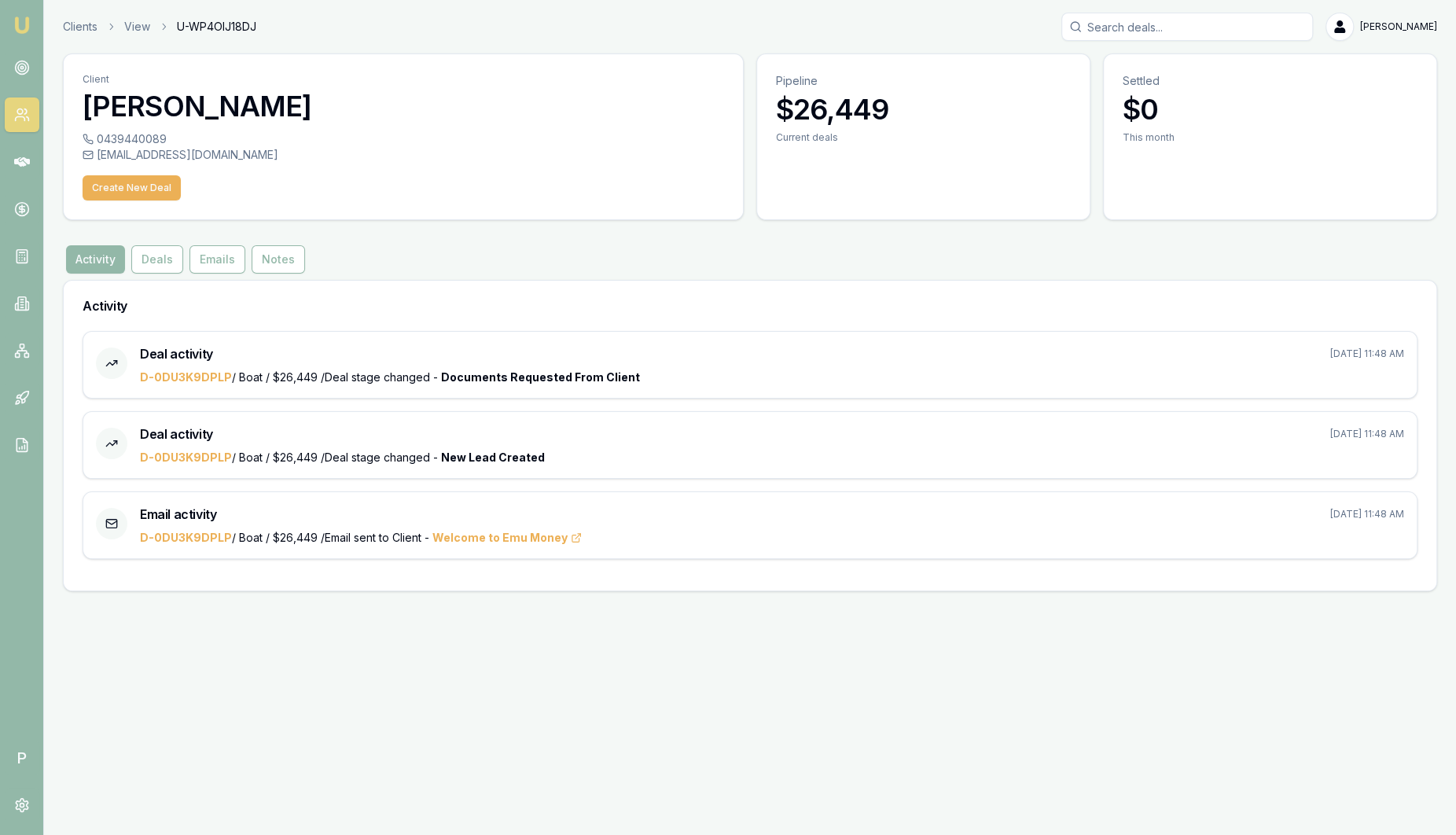
click at [31, 29] on link "Emu Broker" at bounding box center [22, 25] width 25 height 25
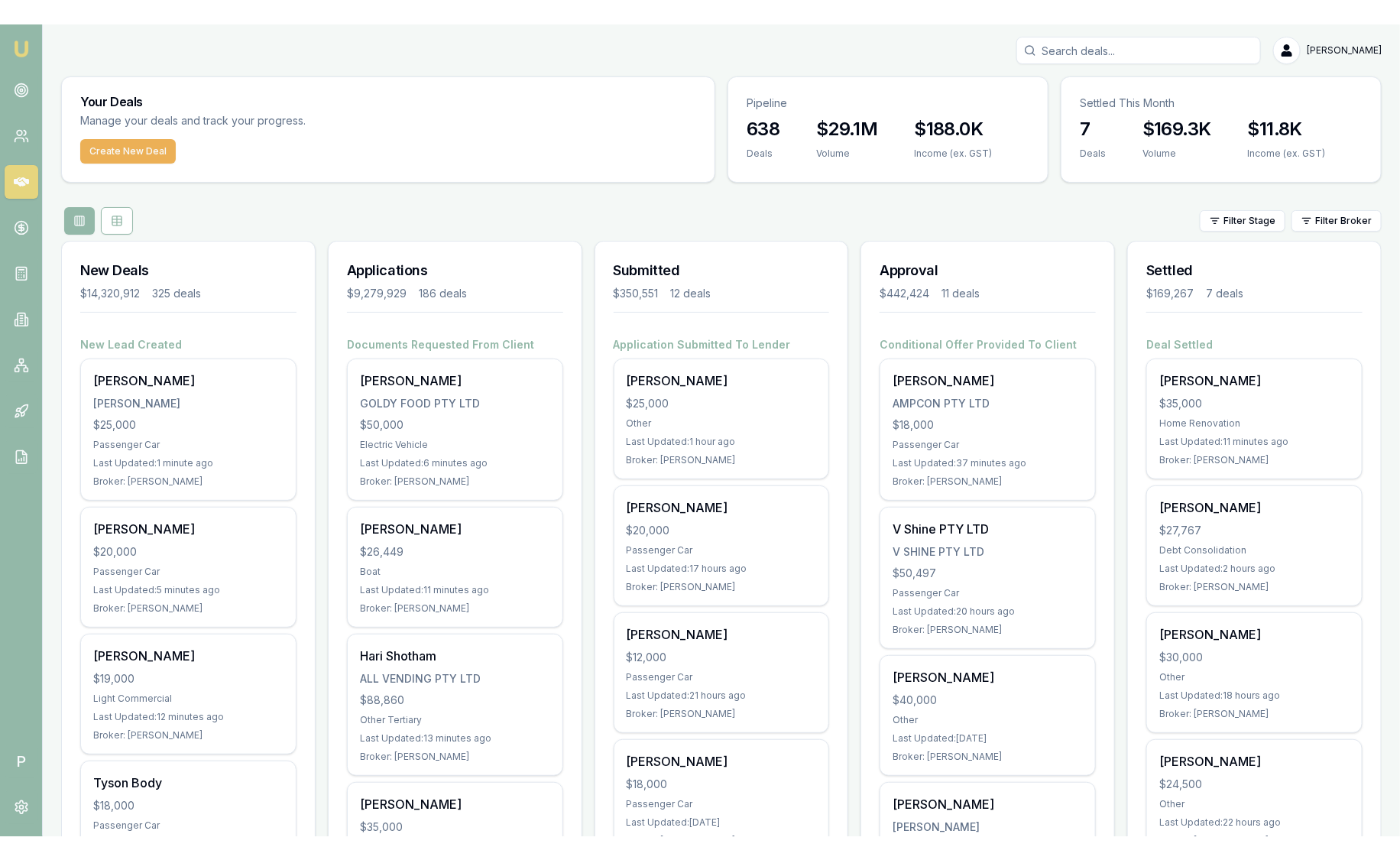
scroll to position [94, 0]
